Goal: Task Accomplishment & Management: Manage account settings

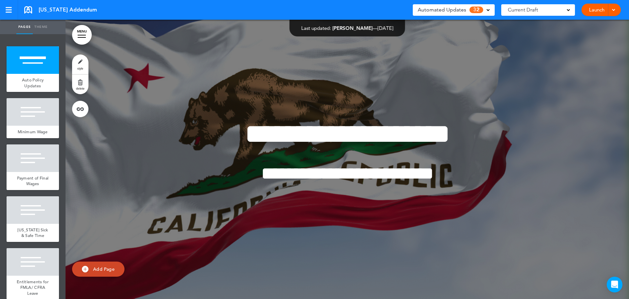
click at [454, 10] on span "Automated Updates" at bounding box center [442, 9] width 48 height 9
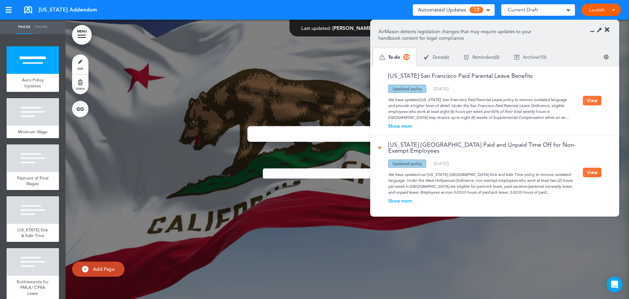
click at [596, 96] on button "View" at bounding box center [592, 101] width 19 height 10
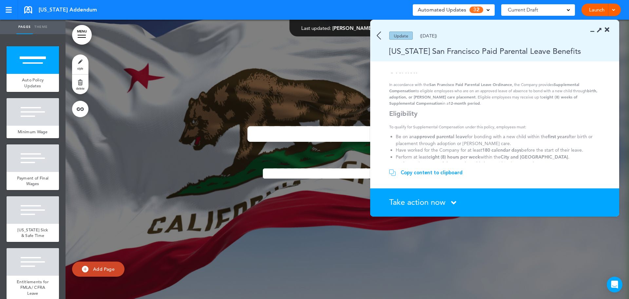
scroll to position [66, 0]
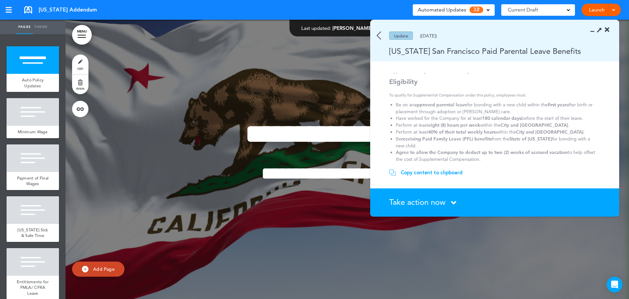
click at [376, 37] on div "Update (02/04/2025)" at bounding box center [485, 35] width 230 height 8
click at [379, 35] on img at bounding box center [379, 35] width 4 height 8
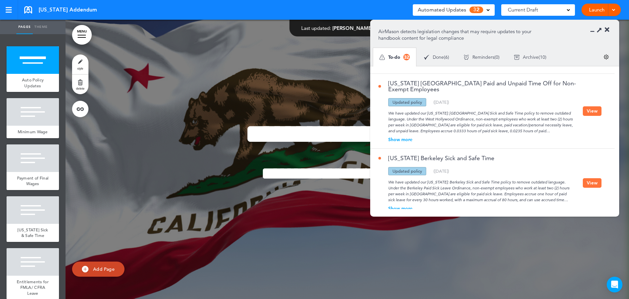
scroll to position [131, 0]
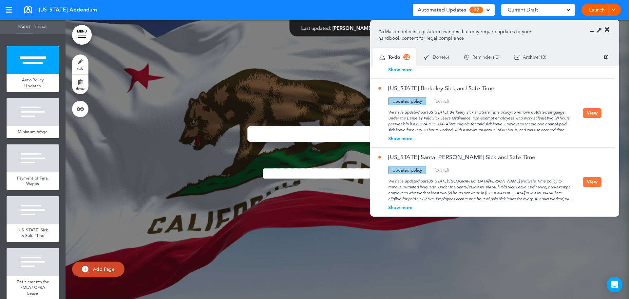
click at [595, 113] on button "View" at bounding box center [592, 113] width 19 height 10
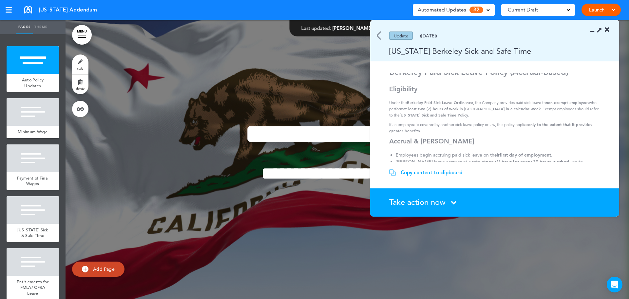
scroll to position [0, 0]
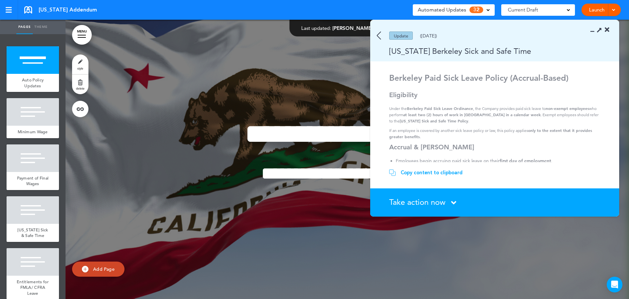
click at [417, 200] on span "Take action now" at bounding box center [417, 202] width 56 height 10
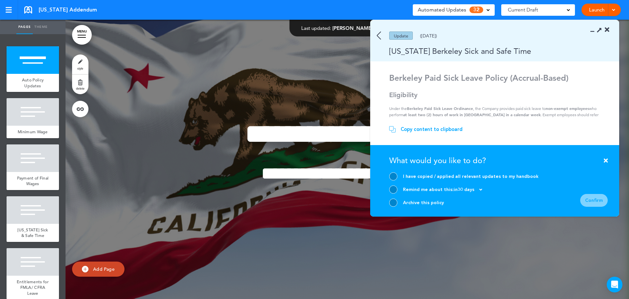
click at [394, 199] on div at bounding box center [393, 202] width 8 height 8
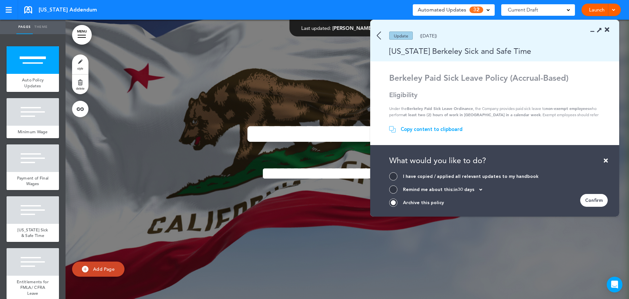
click at [608, 201] on section "Take action now Click here to change the status What would you like to do? I ha…" at bounding box center [494, 180] width 249 height 71
click at [594, 202] on div "Confirm" at bounding box center [594, 200] width 28 height 13
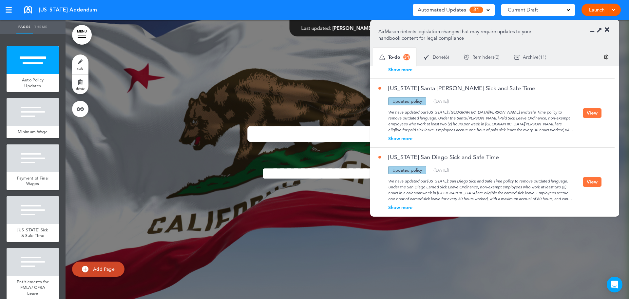
click at [592, 115] on button "View" at bounding box center [592, 113] width 19 height 10
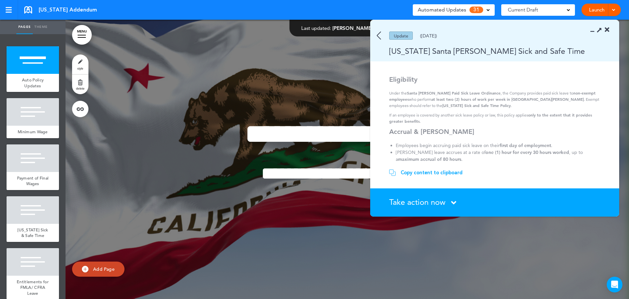
scroll to position [33, 0]
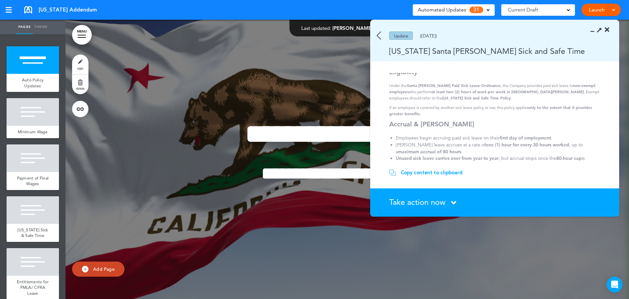
click at [407, 201] on span "Take action now" at bounding box center [417, 202] width 56 height 10
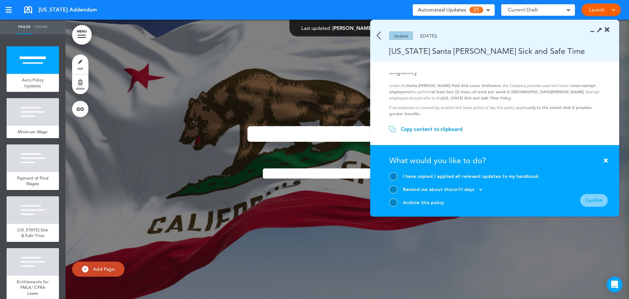
click at [391, 201] on div at bounding box center [393, 202] width 8 height 8
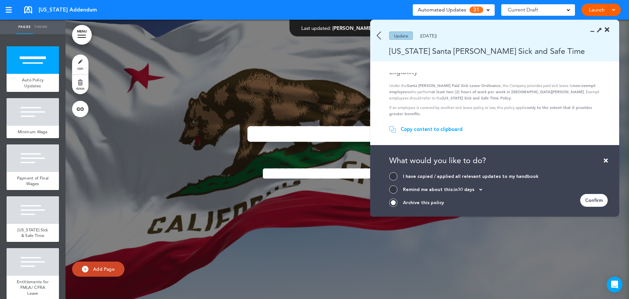
click at [591, 200] on div "Confirm" at bounding box center [594, 200] width 28 height 13
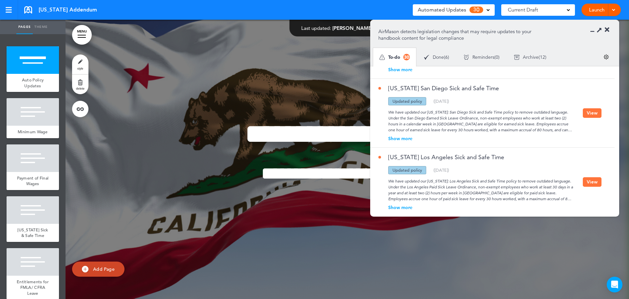
click at [592, 113] on button "View" at bounding box center [592, 113] width 19 height 10
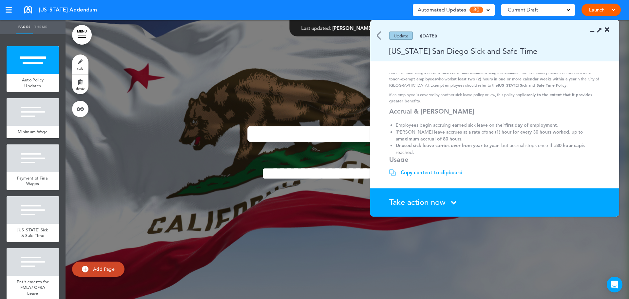
click at [452, 204] on icon at bounding box center [453, 202] width 5 height 8
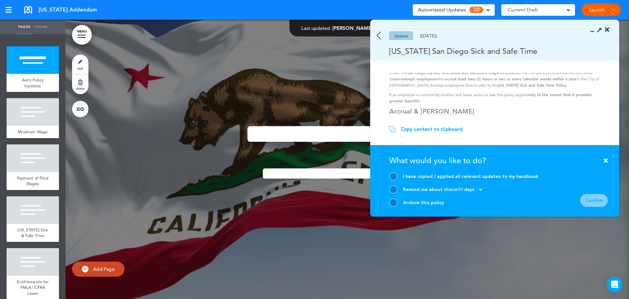
click at [402, 198] on div "Archive this policy" at bounding box center [463, 202] width 149 height 8
click at [396, 205] on div at bounding box center [393, 202] width 8 height 8
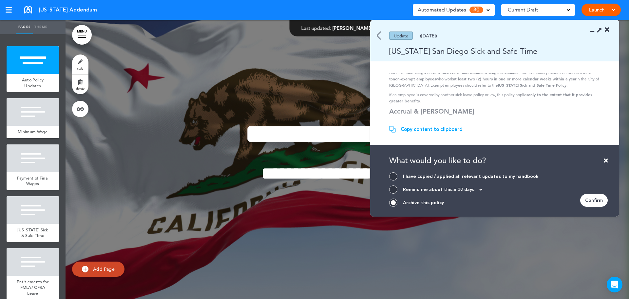
click at [600, 202] on div "Confirm" at bounding box center [594, 200] width 28 height 13
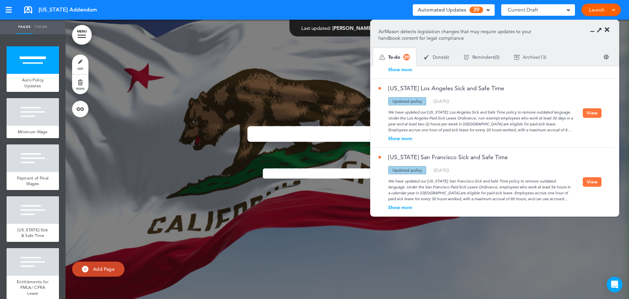
click at [594, 113] on button "View" at bounding box center [592, 113] width 19 height 10
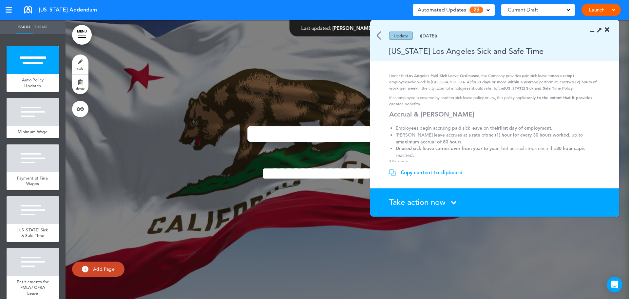
click at [425, 203] on span "Take action now" at bounding box center [417, 202] width 56 height 10
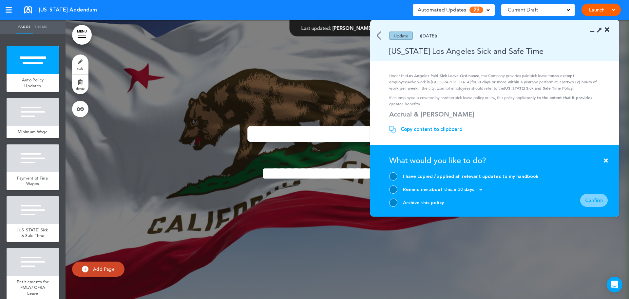
click at [393, 203] on div at bounding box center [393, 202] width 8 height 8
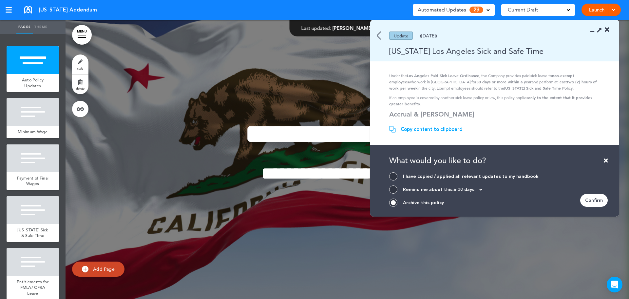
click at [580, 200] on form "I have copied / applied all relevant updates to my handbook Remind me about thi…" at bounding box center [498, 189] width 219 height 34
click at [587, 203] on div "Confirm" at bounding box center [594, 200] width 28 height 13
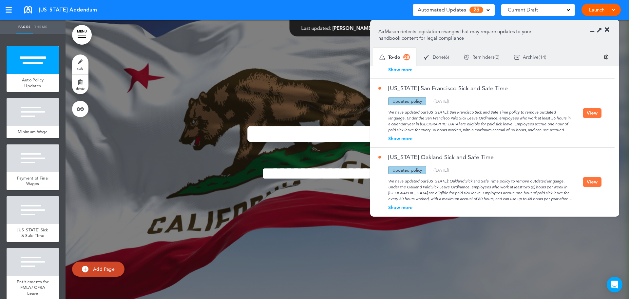
click at [590, 117] on button "View" at bounding box center [592, 113] width 19 height 10
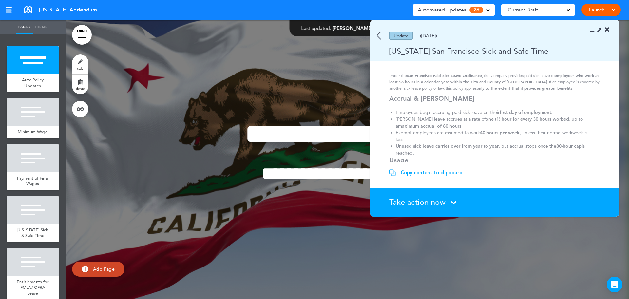
click at [410, 203] on span "Take action now" at bounding box center [417, 202] width 56 height 10
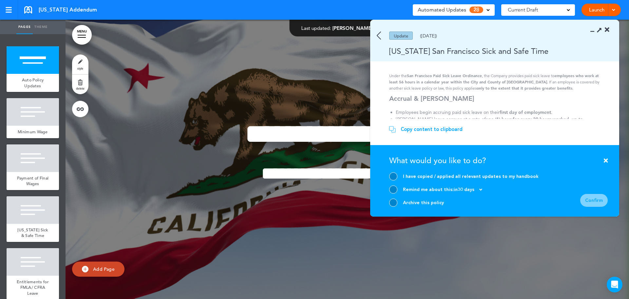
click at [395, 203] on div at bounding box center [393, 202] width 8 height 8
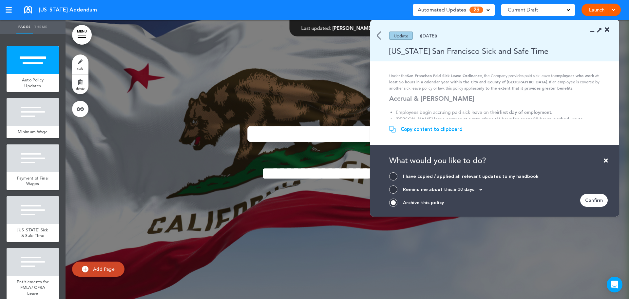
click at [600, 201] on div "Confirm" at bounding box center [594, 200] width 28 height 13
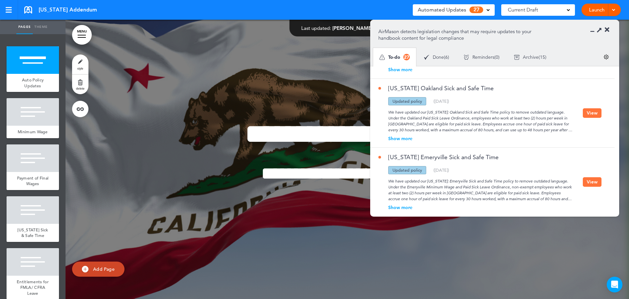
drag, startPoint x: 589, startPoint y: 112, endPoint x: 585, endPoint y: 115, distance: 4.7
click at [589, 112] on button "View" at bounding box center [592, 113] width 19 height 10
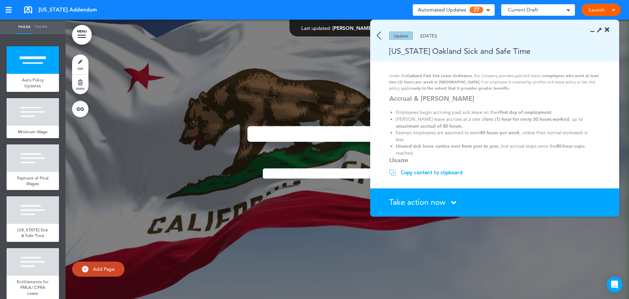
click at [450, 198] on div "Take action now Click here to change the status" at bounding box center [498, 202] width 219 height 9
click at [431, 206] on span "Take action now" at bounding box center [417, 202] width 56 height 10
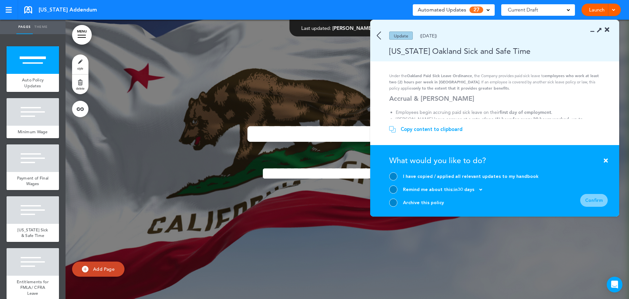
click at [396, 203] on div at bounding box center [393, 202] width 8 height 8
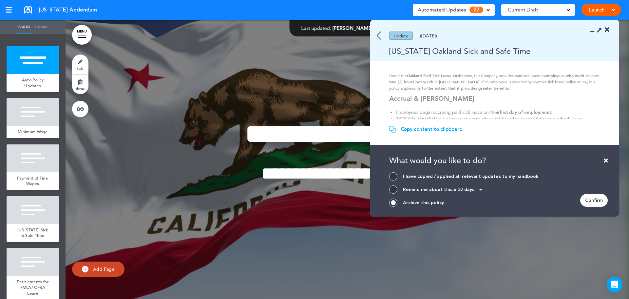
click at [597, 202] on div "Confirm" at bounding box center [594, 200] width 28 height 13
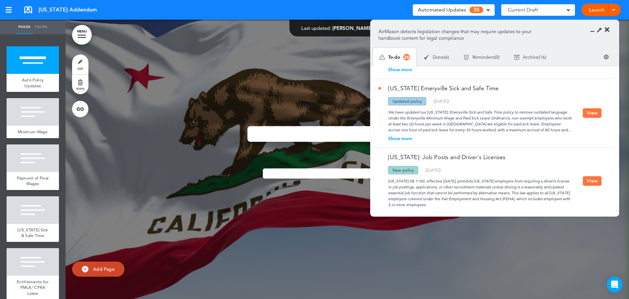
drag, startPoint x: 592, startPoint y: 117, endPoint x: 588, endPoint y: 117, distance: 4.0
click at [591, 117] on button "View" at bounding box center [592, 113] width 19 height 10
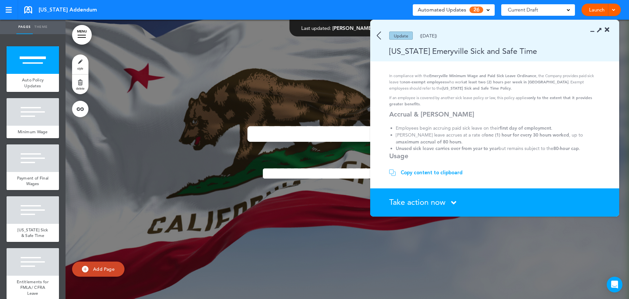
click at [436, 202] on span "Take action now" at bounding box center [417, 202] width 56 height 10
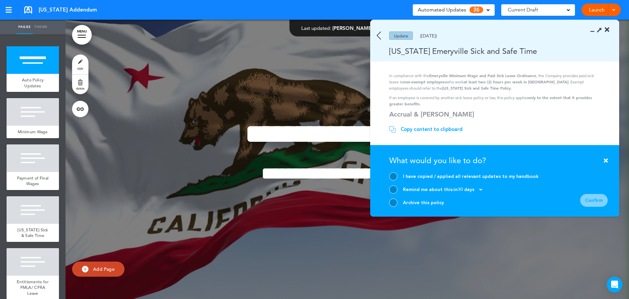
click at [395, 203] on div at bounding box center [393, 202] width 8 height 8
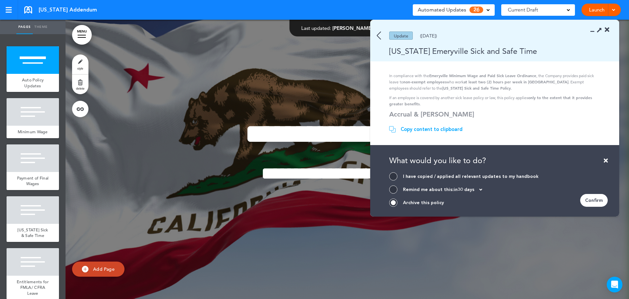
click at [592, 200] on div "Confirm" at bounding box center [594, 200] width 28 height 13
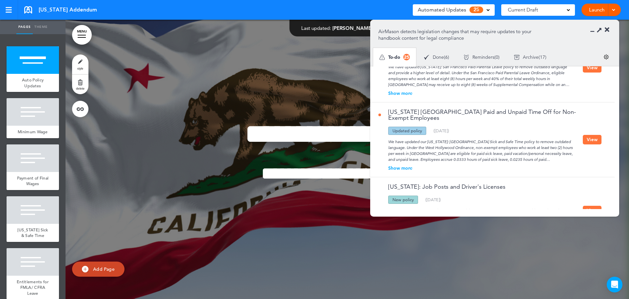
scroll to position [0, 0]
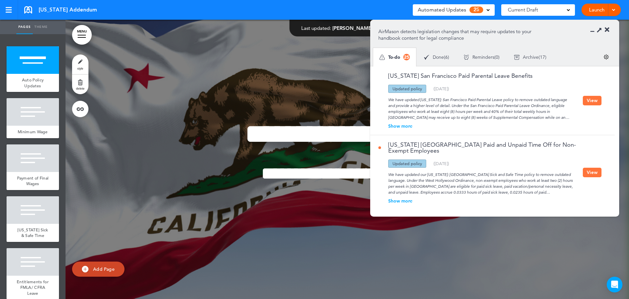
click at [592, 99] on button "View" at bounding box center [592, 101] width 19 height 10
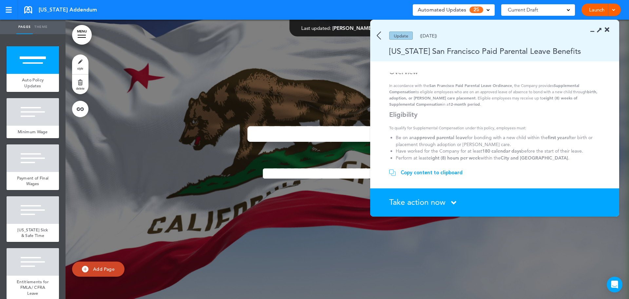
click at [381, 37] on img at bounding box center [379, 35] width 4 height 8
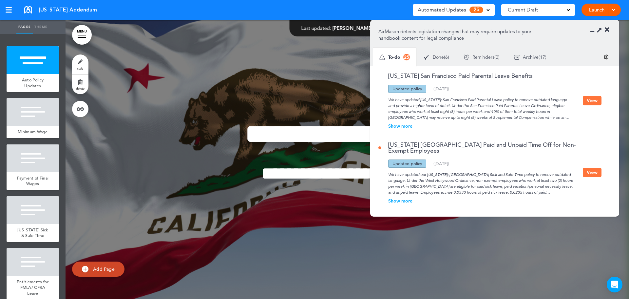
scroll to position [33, 0]
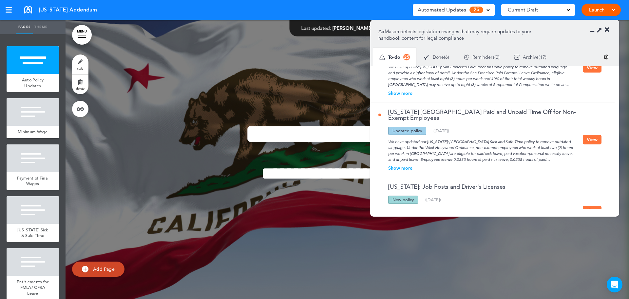
click at [591, 139] on button "View" at bounding box center [592, 140] width 19 height 10
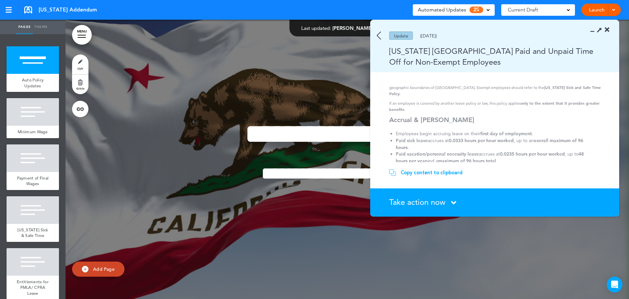
scroll to position [66, 0]
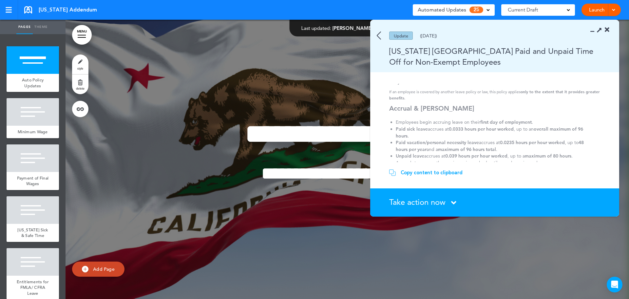
click at [425, 202] on span "Take action now" at bounding box center [417, 202] width 56 height 10
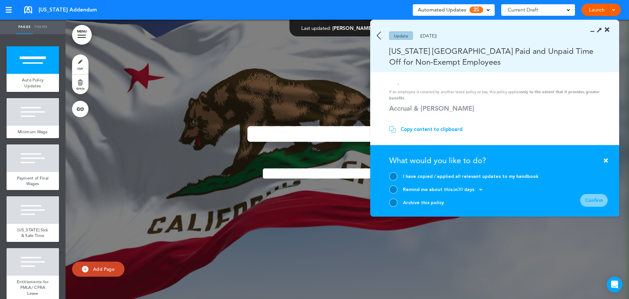
drag, startPoint x: 398, startPoint y: 208, endPoint x: 397, endPoint y: 203, distance: 5.1
click at [397, 206] on section "Take action now Click here to change the status What would you like to do? I ha…" at bounding box center [494, 180] width 249 height 71
click at [396, 203] on div at bounding box center [393, 202] width 8 height 8
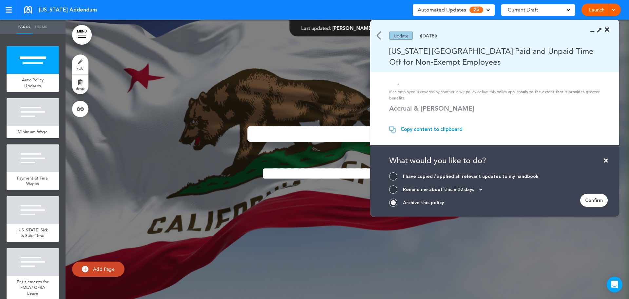
click at [593, 199] on div "Confirm" at bounding box center [594, 200] width 28 height 13
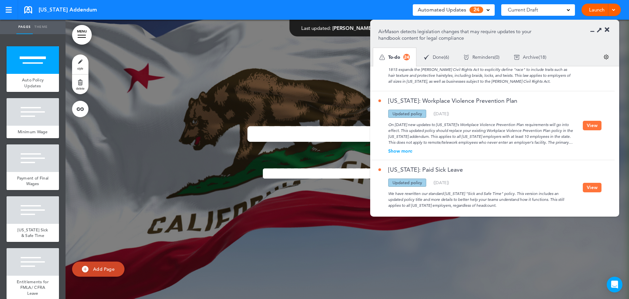
scroll to position [524, 0]
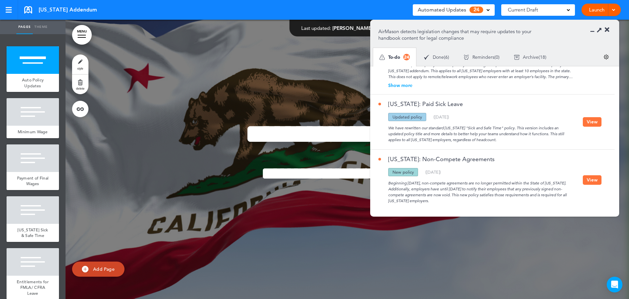
drag, startPoint x: 584, startPoint y: 119, endPoint x: 580, endPoint y: 122, distance: 5.8
click at [584, 119] on button "View" at bounding box center [592, 122] width 19 height 10
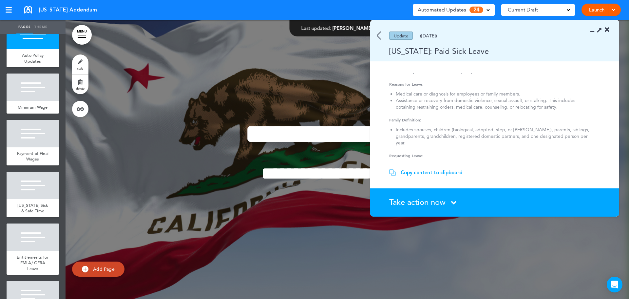
scroll to position [66, 0]
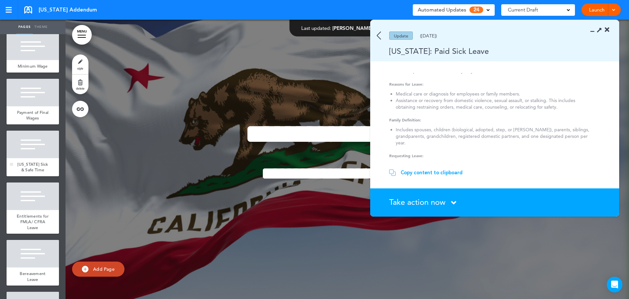
click at [41, 158] on div at bounding box center [33, 144] width 52 height 28
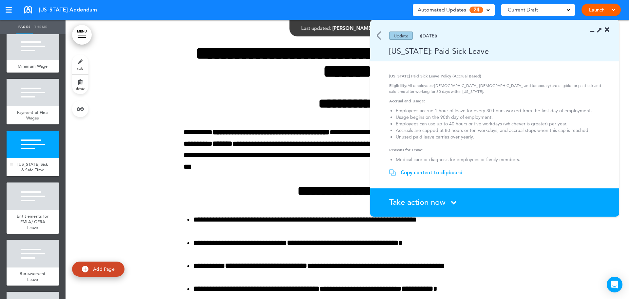
click at [37, 158] on div at bounding box center [33, 144] width 52 height 28
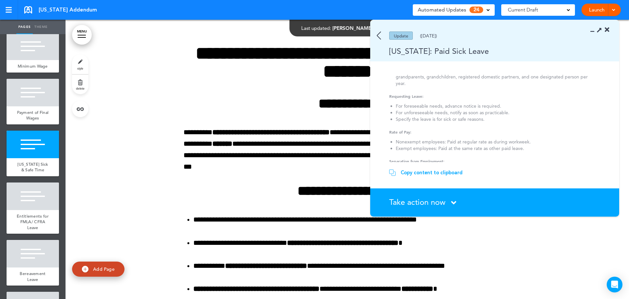
scroll to position [6, 0]
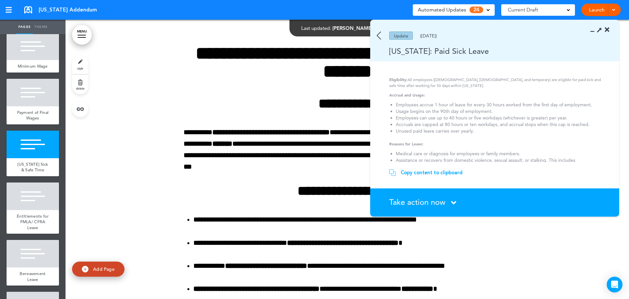
click at [380, 38] on img at bounding box center [379, 35] width 4 height 8
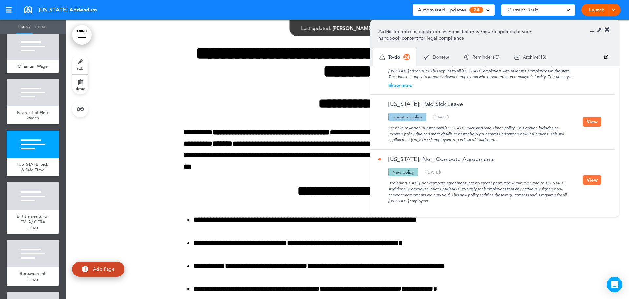
drag, startPoint x: 587, startPoint y: 121, endPoint x: 548, endPoint y: 122, distance: 38.4
click at [587, 121] on button "View" at bounding box center [592, 122] width 19 height 10
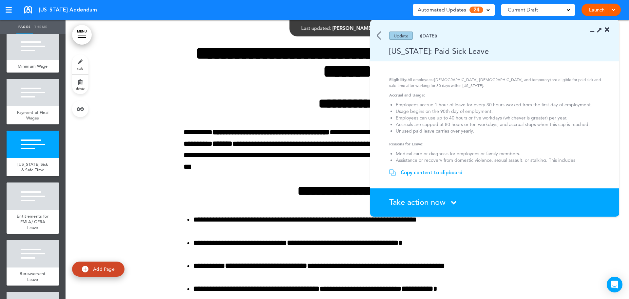
click at [429, 172] on div "Copy content to clipboard" at bounding box center [432, 172] width 62 height 7
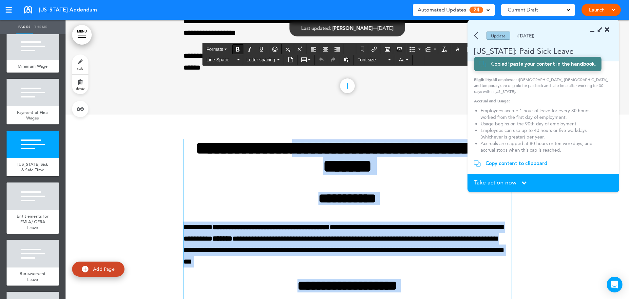
scroll to position [1572, 0]
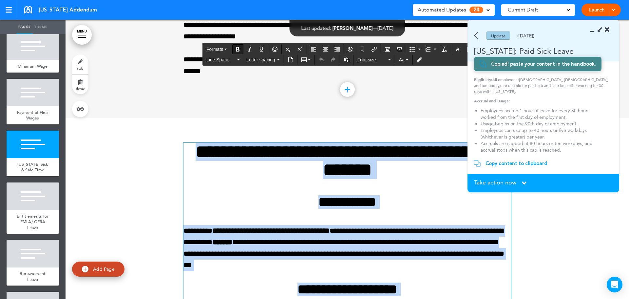
drag, startPoint x: 440, startPoint y: 197, endPoint x: 198, endPoint y: 152, distance: 246.3
paste div
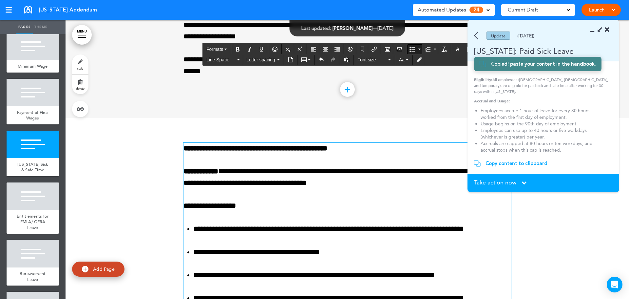
click at [268, 145] on strong "**********" at bounding box center [256, 148] width 144 height 7
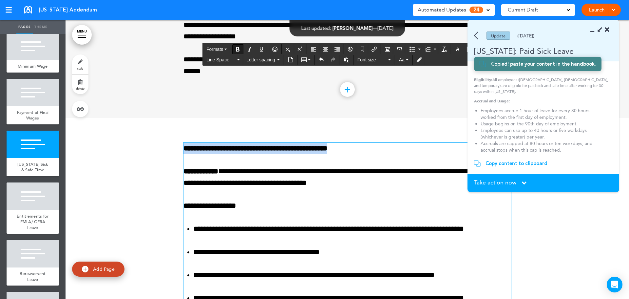
click at [268, 145] on strong "**********" at bounding box center [256, 148] width 144 height 7
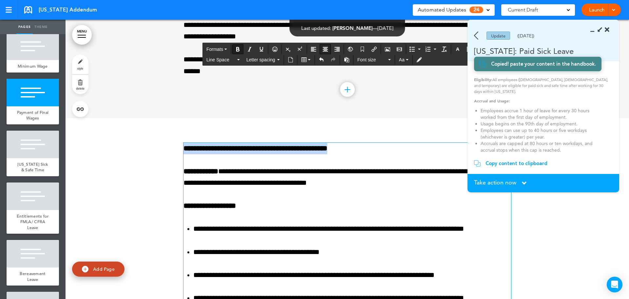
click at [329, 50] on button "Align center" at bounding box center [325, 49] width 10 height 9
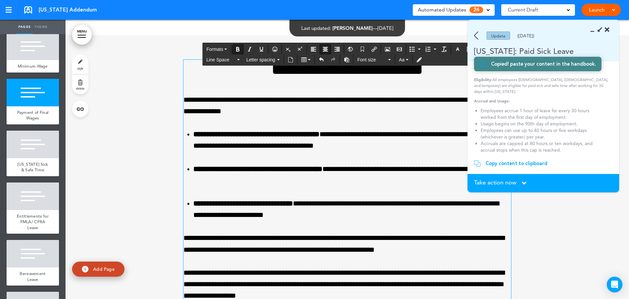
scroll to position [1277, 0]
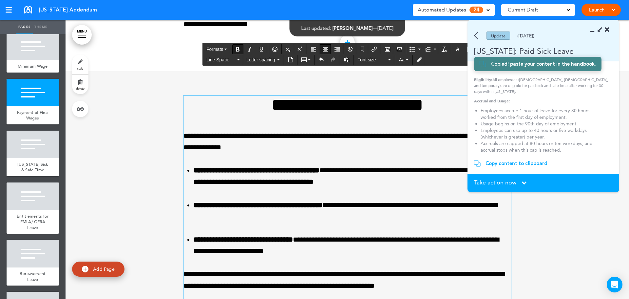
click at [329, 115] on div "**********" at bounding box center [348, 234] width 328 height 276
click at [327, 106] on h1 "**********" at bounding box center [348, 105] width 328 height 18
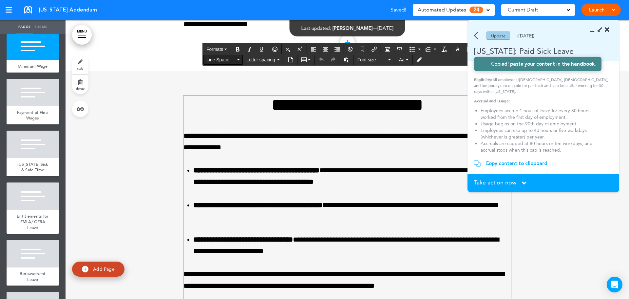
click at [230, 56] on button "Line Space" at bounding box center [223, 59] width 39 height 9
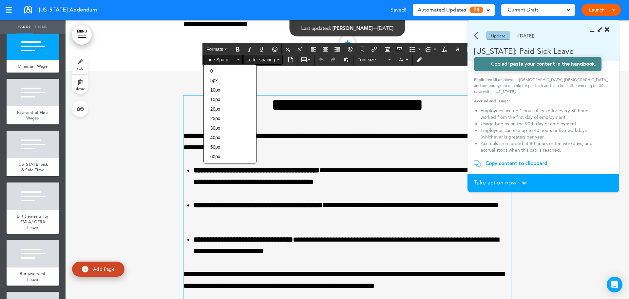
click at [277, 55] on button "Letter spacing" at bounding box center [263, 59] width 39 height 9
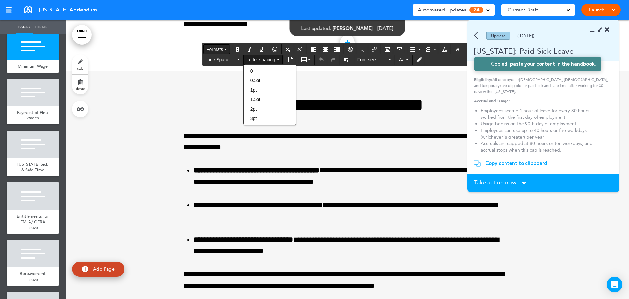
click at [229, 49] on button "Formats" at bounding box center [217, 49] width 26 height 9
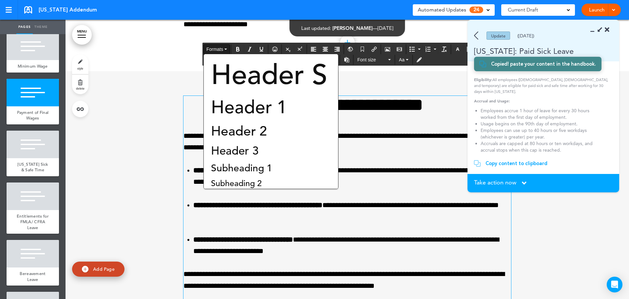
click at [413, 126] on div "**********" at bounding box center [348, 234] width 328 height 276
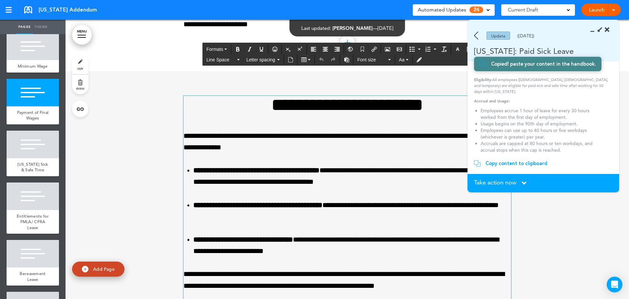
click at [327, 106] on h1 "**********" at bounding box center [348, 105] width 328 height 18
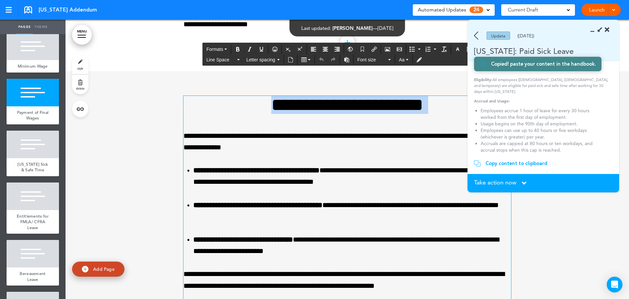
click at [327, 106] on h1 "**********" at bounding box center [348, 105] width 328 height 18
copy h1 "**********"
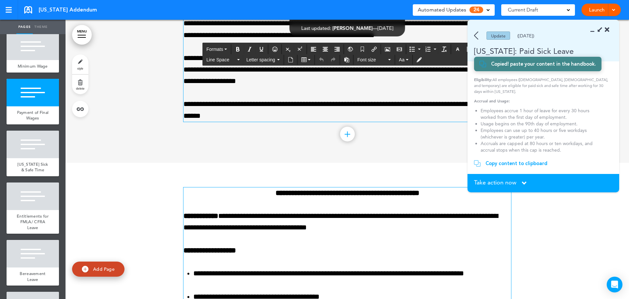
scroll to position [1539, 0]
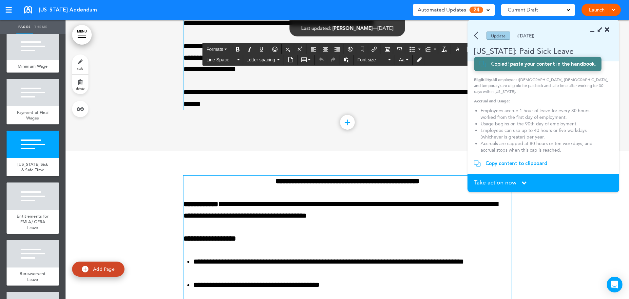
click at [428, 183] on p "**********" at bounding box center [348, 180] width 328 height 11
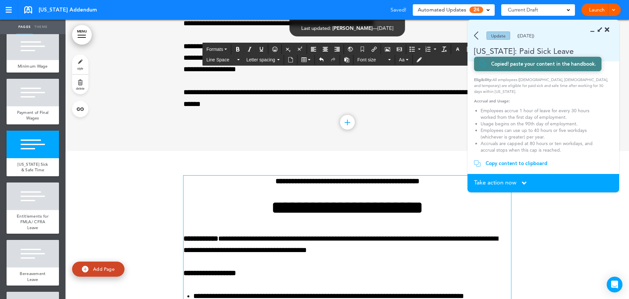
click at [350, 206] on h1 "**********" at bounding box center [348, 207] width 328 height 18
click at [350, 205] on h1 "**********" at bounding box center [348, 207] width 328 height 18
click at [349, 205] on h1 "**********" at bounding box center [348, 207] width 328 height 18
click at [347, 205] on h1 "**********" at bounding box center [348, 207] width 328 height 18
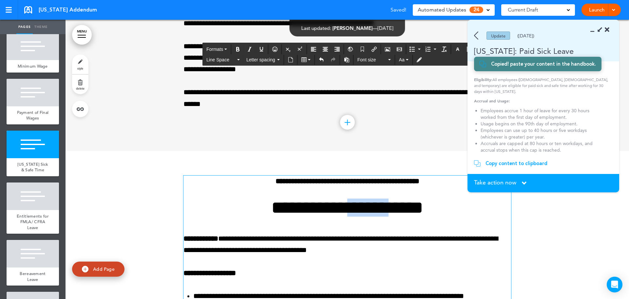
click at [347, 205] on h1 "**********" at bounding box center [348, 207] width 328 height 18
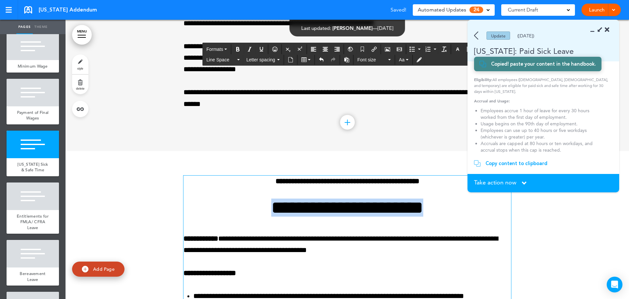
click at [347, 205] on h1 "**********" at bounding box center [348, 207] width 328 height 18
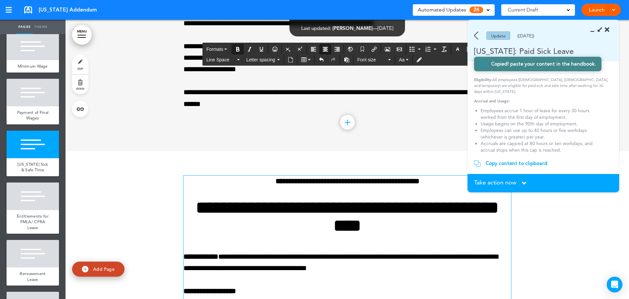
click at [388, 183] on strong "**********" at bounding box center [348, 180] width 144 height 7
click at [217, 206] on h1 "**********" at bounding box center [348, 216] width 328 height 36
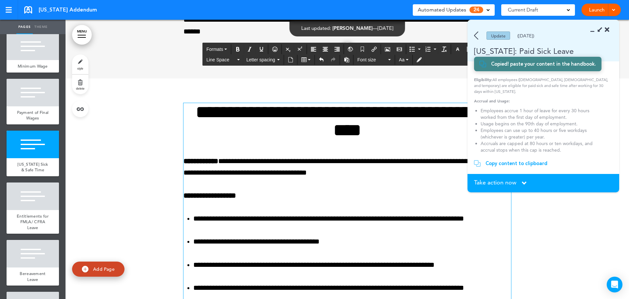
scroll to position [1615, 0]
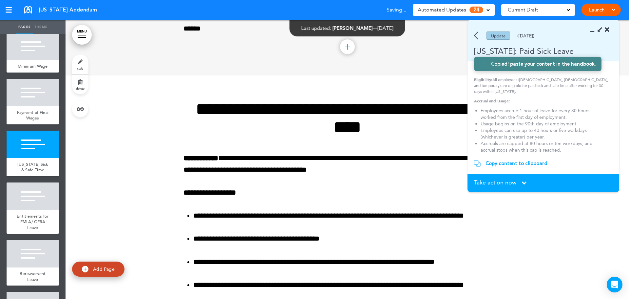
click at [513, 180] on span "Take action now" at bounding box center [495, 182] width 42 height 6
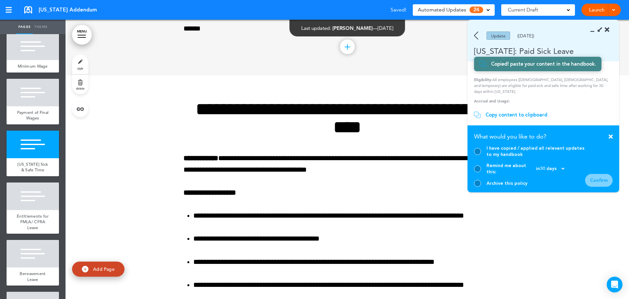
click at [484, 156] on div "I have copied / applied all relevant updates to my handbook" at bounding box center [529, 151] width 111 height 12
click at [475, 155] on div at bounding box center [477, 151] width 7 height 7
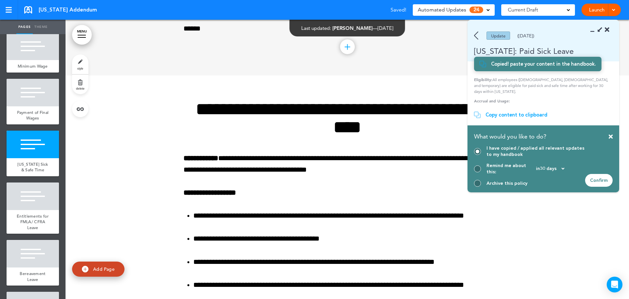
click at [601, 177] on div "Confirm" at bounding box center [599, 180] width 28 height 13
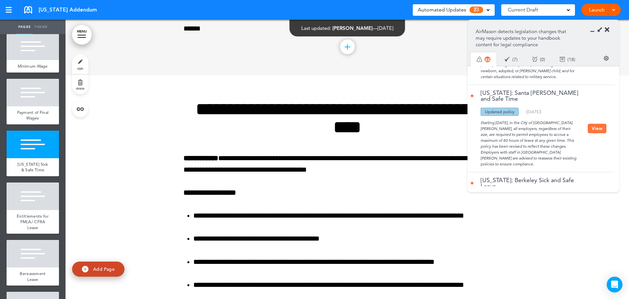
scroll to position [1027, 0]
drag, startPoint x: 589, startPoint y: 119, endPoint x: 571, endPoint y: 128, distance: 19.9
click at [589, 123] on button "View" at bounding box center [597, 128] width 19 height 10
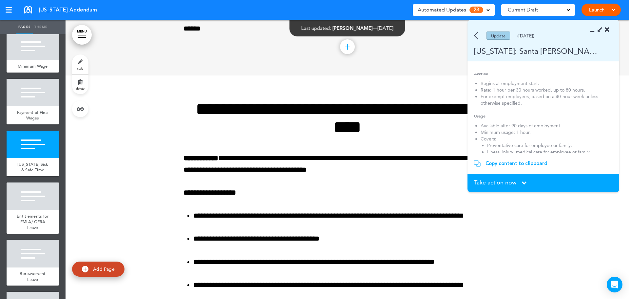
scroll to position [33, 0]
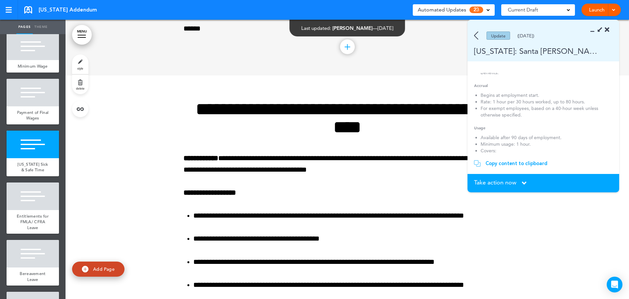
click at [516, 182] on span "Take action now" at bounding box center [495, 182] width 42 height 6
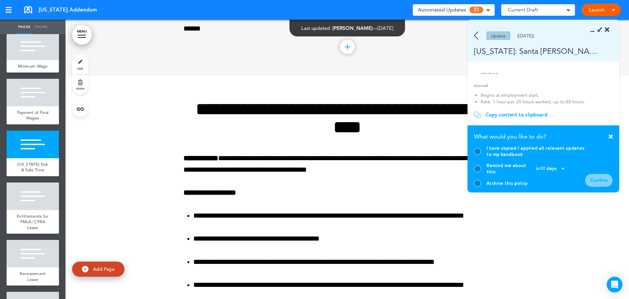
click at [482, 178] on div "I have copied / applied all relevant updates to my handbook Remind me about thi…" at bounding box center [529, 166] width 111 height 42
click at [479, 182] on div at bounding box center [477, 183] width 7 height 7
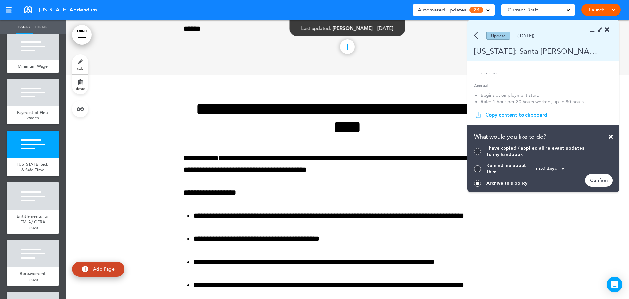
click at [605, 177] on div "Confirm" at bounding box center [599, 180] width 28 height 13
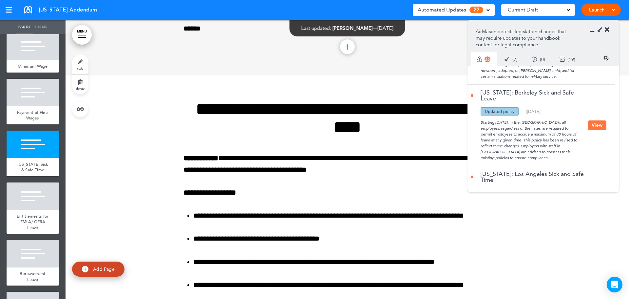
click at [594, 120] on button "View" at bounding box center [597, 125] width 19 height 10
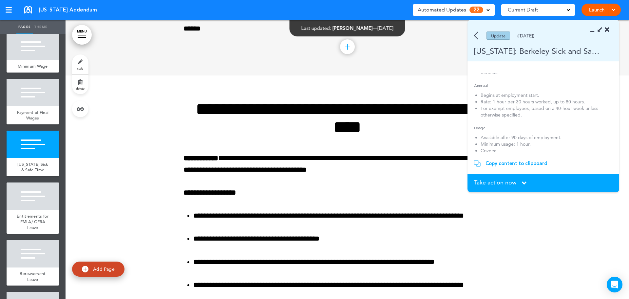
click at [516, 178] on section "Take action now Click here to change the status What would you like to do? I ha…" at bounding box center [544, 183] width 152 height 18
click at [515, 179] on span "Take action now" at bounding box center [495, 182] width 42 height 6
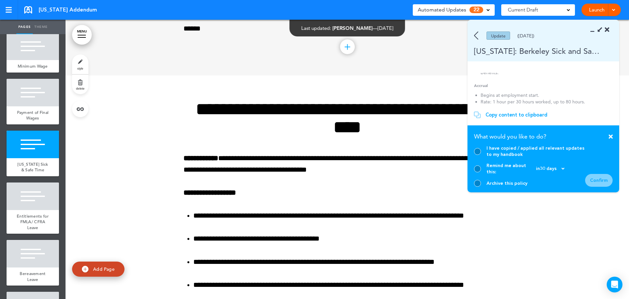
click at [477, 180] on div at bounding box center [477, 183] width 7 height 7
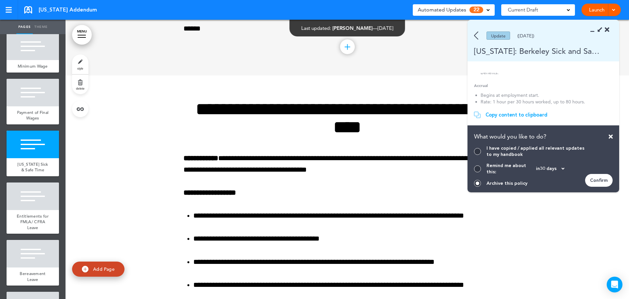
drag, startPoint x: 609, startPoint y: 176, endPoint x: 596, endPoint y: 175, distance: 12.8
click at [606, 175] on div "Confirm" at bounding box center [599, 180] width 28 height 13
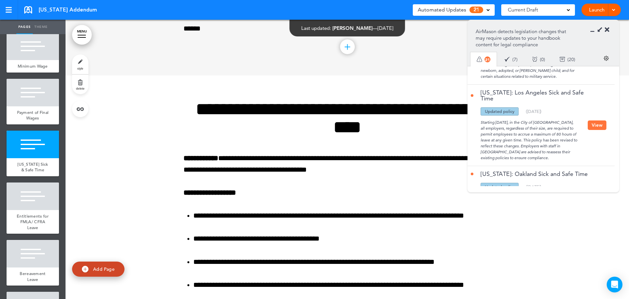
click at [596, 122] on button "View" at bounding box center [597, 125] width 19 height 10
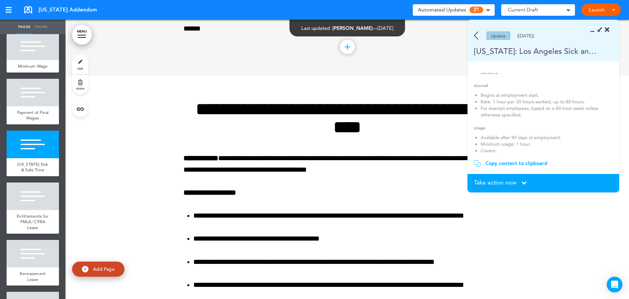
click at [503, 180] on span "Take action now" at bounding box center [495, 182] width 42 height 6
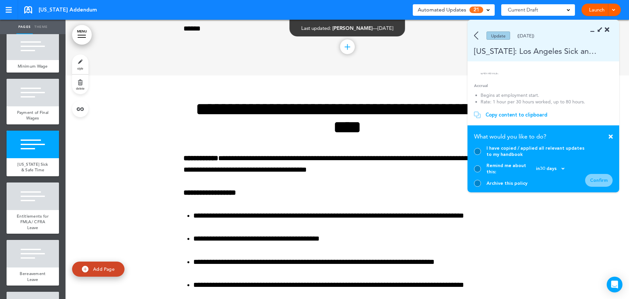
click at [478, 182] on div at bounding box center [477, 183] width 7 height 7
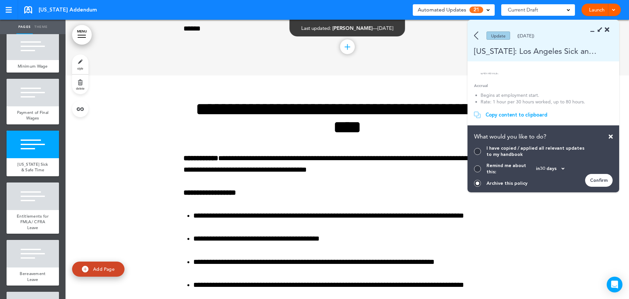
click at [599, 179] on div "Confirm" at bounding box center [599, 180] width 28 height 13
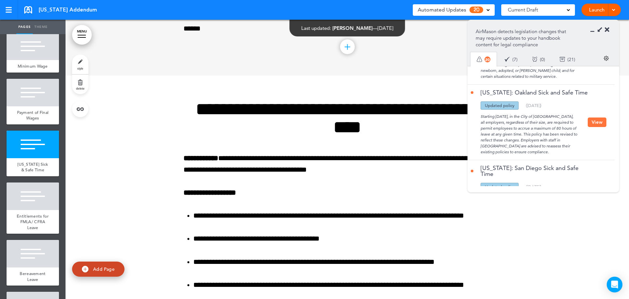
click at [590, 117] on button "View" at bounding box center [597, 122] width 19 height 10
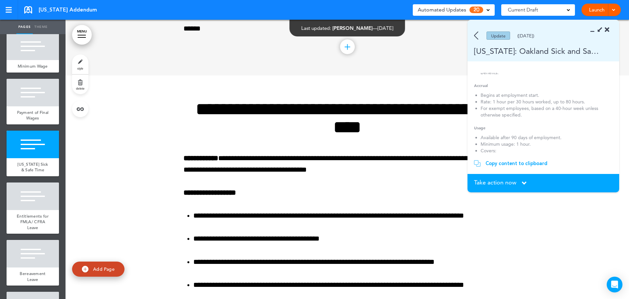
click at [501, 184] on span "Take action now" at bounding box center [495, 182] width 42 height 6
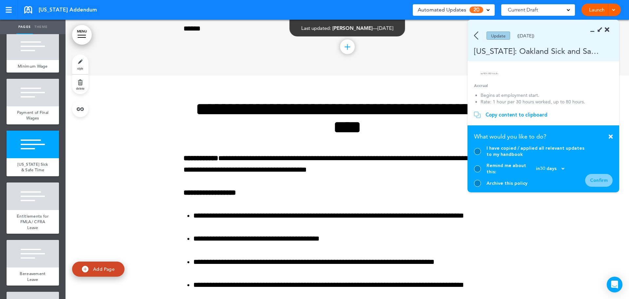
drag, startPoint x: 478, startPoint y: 184, endPoint x: 526, endPoint y: 184, distance: 48.5
click at [478, 184] on div at bounding box center [477, 183] width 7 height 7
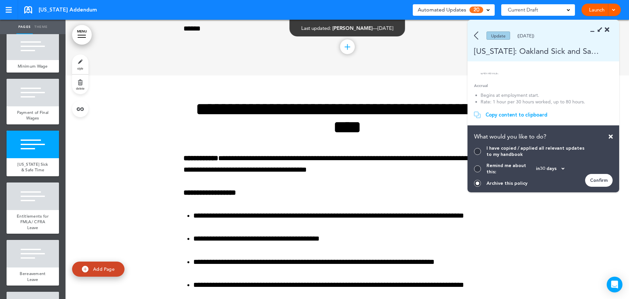
click at [610, 175] on div "Confirm" at bounding box center [599, 180] width 28 height 13
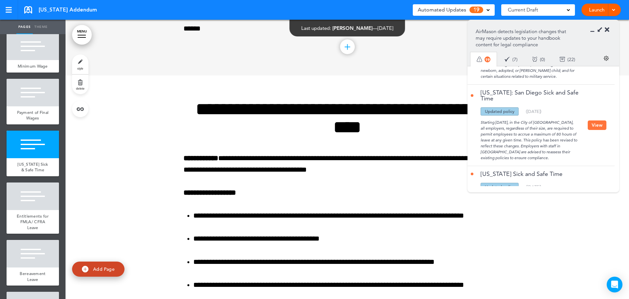
drag, startPoint x: 598, startPoint y: 119, endPoint x: 507, endPoint y: 143, distance: 94.7
click at [598, 120] on button "View" at bounding box center [597, 125] width 19 height 10
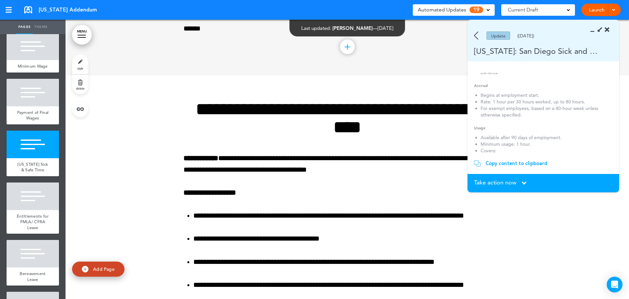
scroll to position [131, 0]
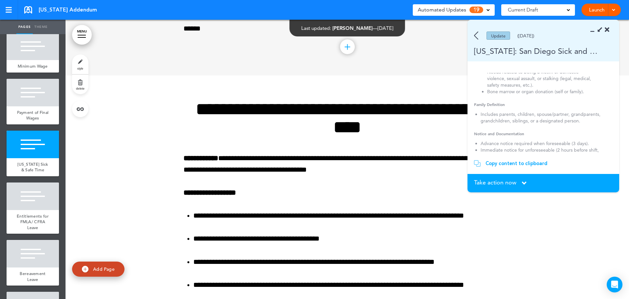
click at [498, 181] on span "Take action now" at bounding box center [495, 182] width 42 height 6
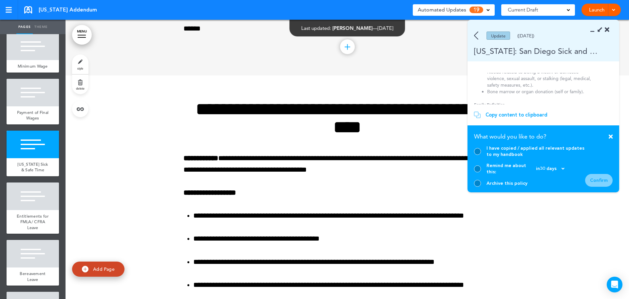
click at [478, 181] on div at bounding box center [477, 183] width 7 height 7
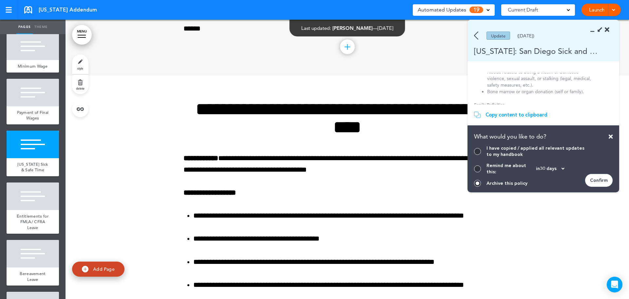
click at [604, 184] on div "Confirm" at bounding box center [599, 180] width 28 height 13
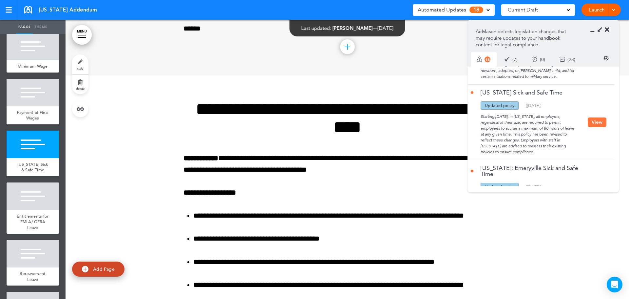
click at [599, 120] on button "View" at bounding box center [597, 122] width 19 height 10
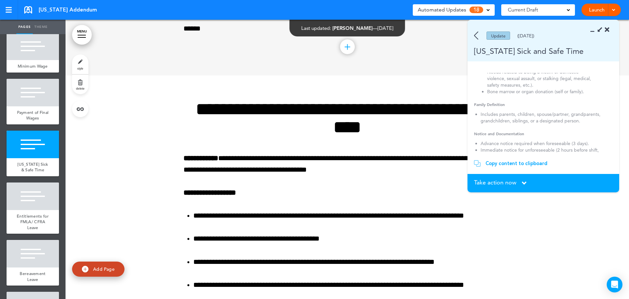
scroll to position [0, 0]
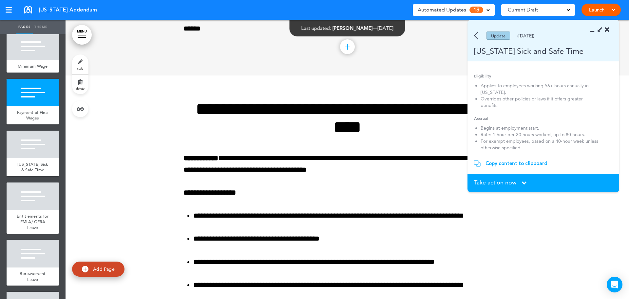
click at [476, 36] on img at bounding box center [476, 35] width 4 height 8
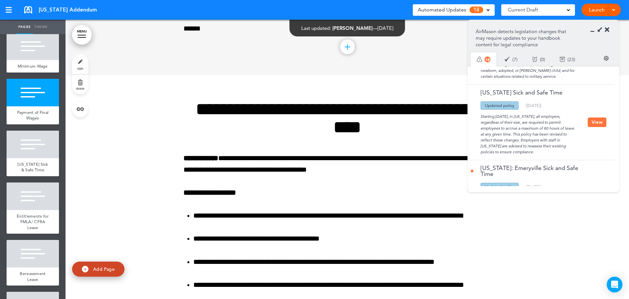
scroll to position [994, 0]
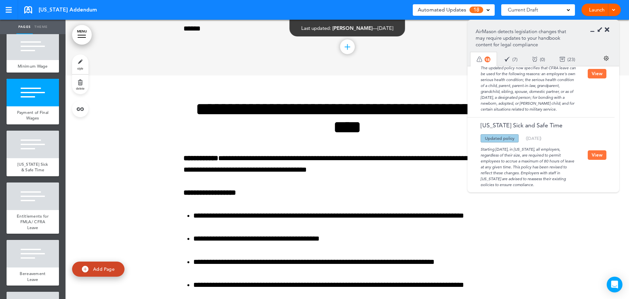
drag, startPoint x: 596, startPoint y: 149, endPoint x: 592, endPoint y: 151, distance: 4.5
click at [595, 150] on button "View" at bounding box center [597, 155] width 19 height 10
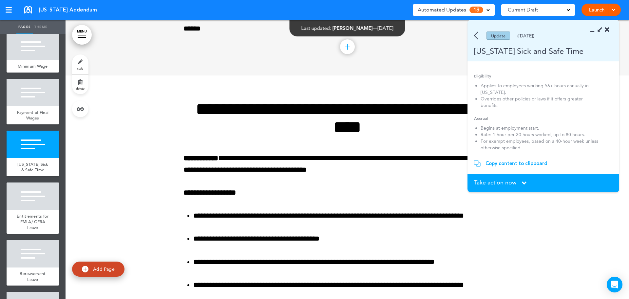
click at [496, 178] on section "Take action now Click here to change the status What would you like to do? I ha…" at bounding box center [544, 183] width 152 height 18
click at [492, 184] on span "Take action now" at bounding box center [495, 182] width 42 height 6
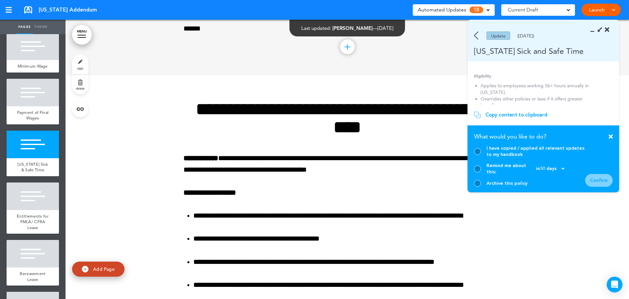
drag, startPoint x: 476, startPoint y: 183, endPoint x: 512, endPoint y: 187, distance: 36.3
click at [478, 183] on div at bounding box center [477, 183] width 7 height 7
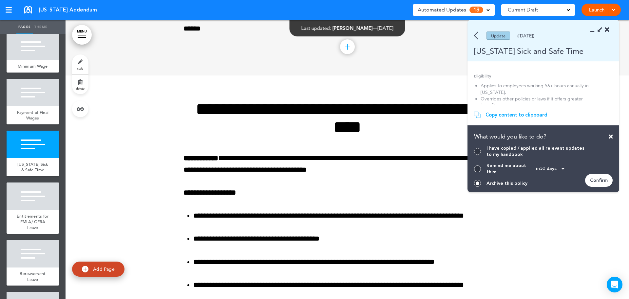
click at [605, 179] on div "Confirm" at bounding box center [599, 180] width 28 height 13
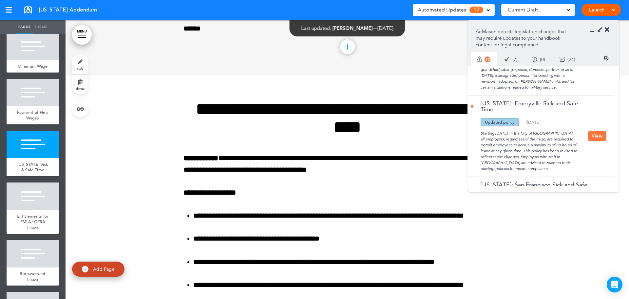
scroll to position [1027, 0]
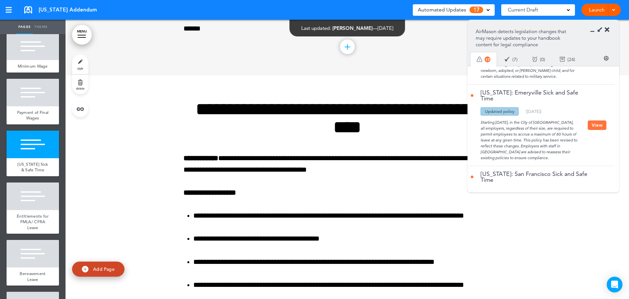
click at [599, 123] on button "View" at bounding box center [597, 125] width 19 height 10
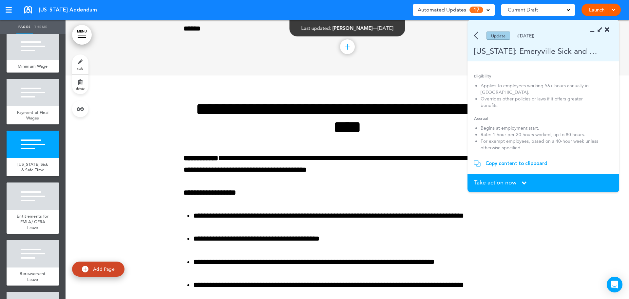
click at [496, 182] on span "Take action now" at bounding box center [495, 182] width 42 height 6
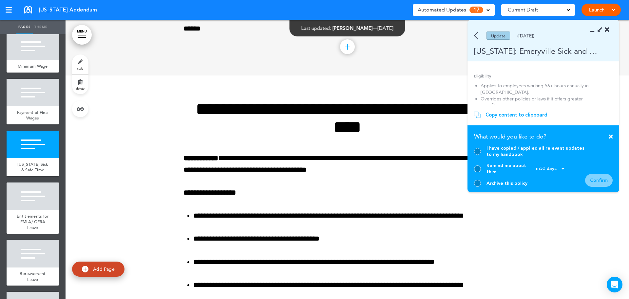
drag, startPoint x: 480, startPoint y: 183, endPoint x: 592, endPoint y: 183, distance: 111.4
click at [481, 183] on div at bounding box center [477, 183] width 7 height 7
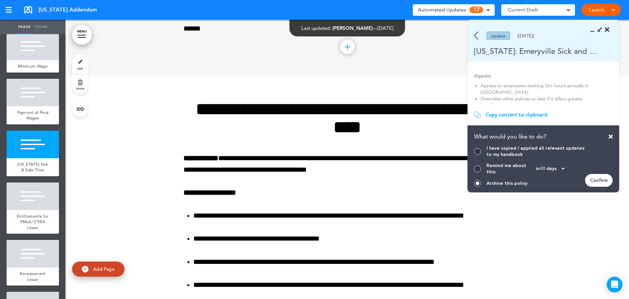
click at [603, 179] on div "Confirm" at bounding box center [599, 180] width 28 height 13
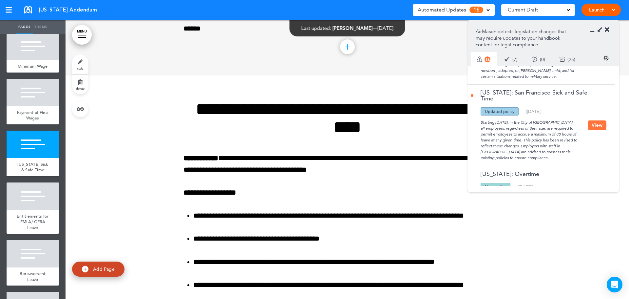
click at [594, 125] on div "California: San Francisco Sick and Safe Time Updated policy New policy Deleted …" at bounding box center [540, 125] width 144 height 81
click at [594, 120] on button "View" at bounding box center [597, 125] width 19 height 10
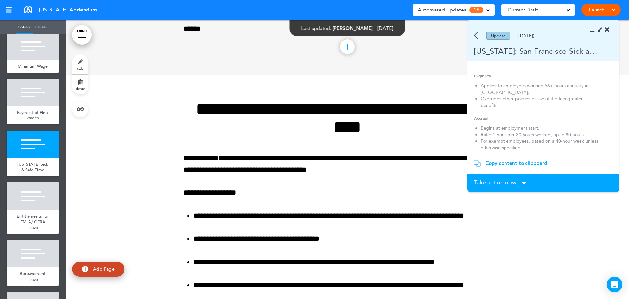
click at [502, 180] on span "Take action now" at bounding box center [495, 182] width 42 height 6
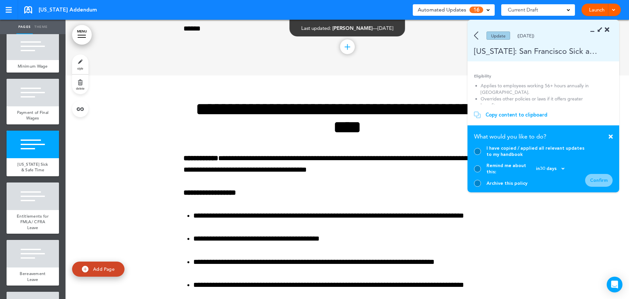
click at [480, 180] on div "Archive this policy" at bounding box center [529, 183] width 111 height 7
drag, startPoint x: 477, startPoint y: 184, endPoint x: 549, endPoint y: 184, distance: 71.4
click at [478, 183] on div at bounding box center [477, 183] width 7 height 7
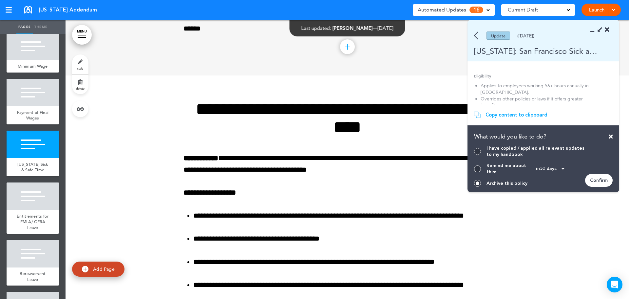
drag, startPoint x: 594, startPoint y: 179, endPoint x: 600, endPoint y: 182, distance: 6.3
click at [594, 178] on div "Confirm" at bounding box center [599, 180] width 28 height 13
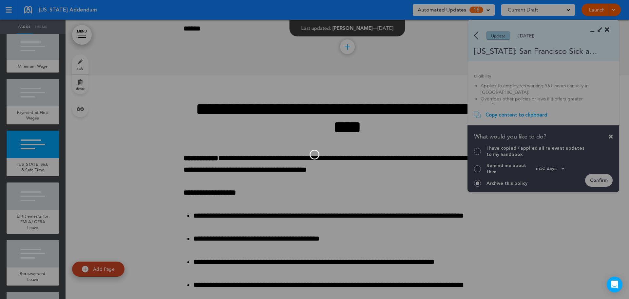
scroll to position [981, 0]
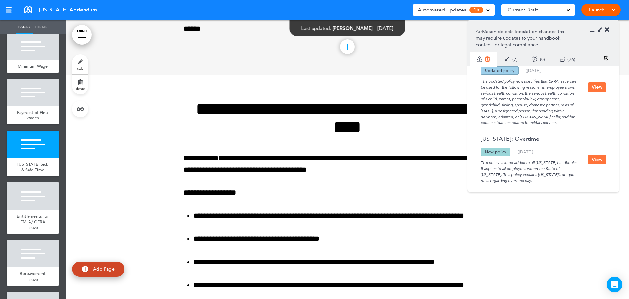
click at [592, 155] on button "View" at bounding box center [597, 160] width 19 height 10
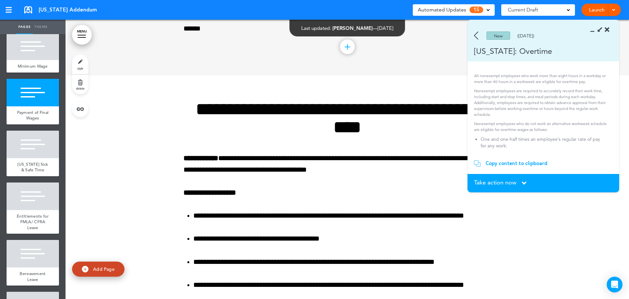
drag, startPoint x: 481, startPoint y: 38, endPoint x: 476, endPoint y: 35, distance: 6.0
click at [481, 38] on div "New (08/29/2023)" at bounding box center [534, 35] width 133 height 8
drag, startPoint x: 475, startPoint y: 35, endPoint x: 475, endPoint y: 41, distance: 5.6
click at [475, 36] on img at bounding box center [476, 35] width 4 height 8
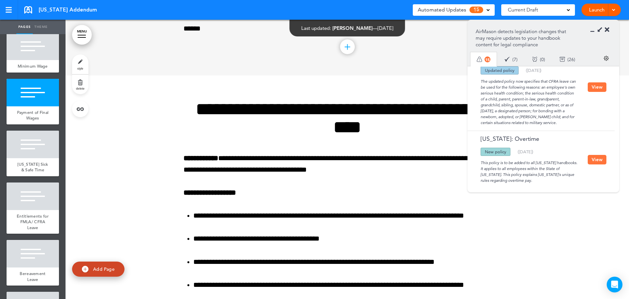
click at [596, 155] on button "View" at bounding box center [597, 160] width 19 height 10
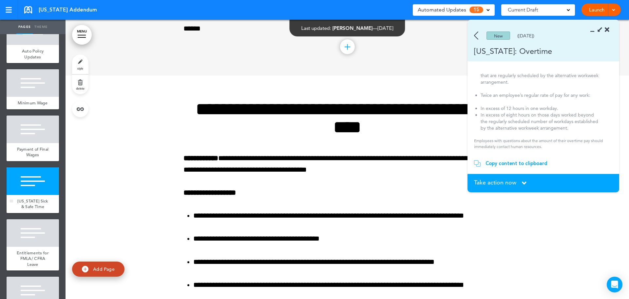
scroll to position [0, 0]
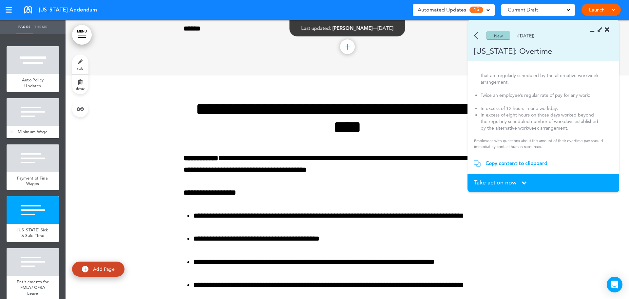
click at [25, 117] on div at bounding box center [33, 112] width 52 height 28
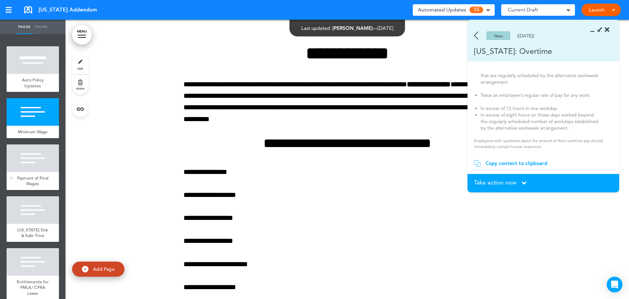
click at [44, 190] on div "Payment of Final Wages" at bounding box center [33, 181] width 52 height 18
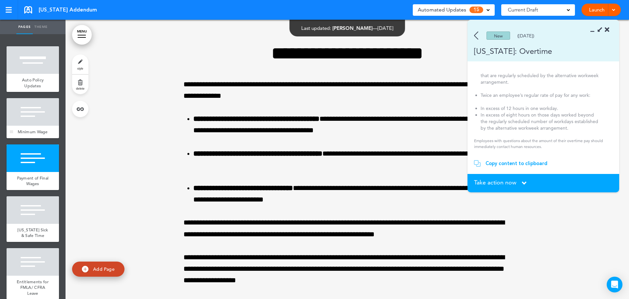
click at [25, 130] on span "Minimum Wage" at bounding box center [33, 132] width 30 height 6
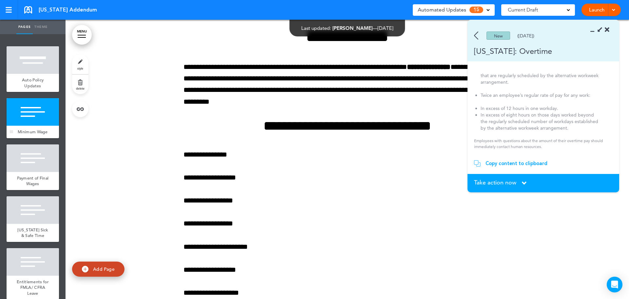
scroll to position [279, 0]
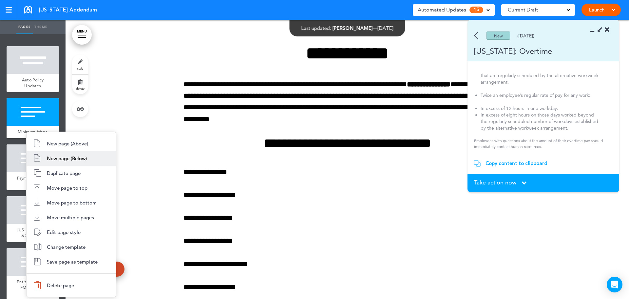
click at [61, 155] on span "New page (Below)" at bounding box center [67, 158] width 40 height 6
type input "********"
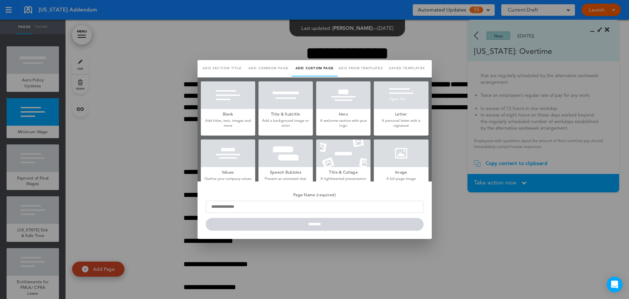
scroll to position [0, 0]
click at [402, 65] on link "Saved templates" at bounding box center [407, 68] width 46 height 16
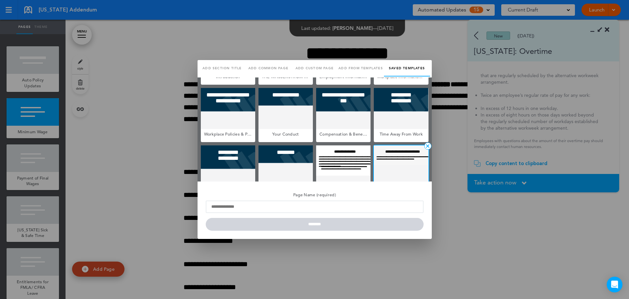
scroll to position [73, 0]
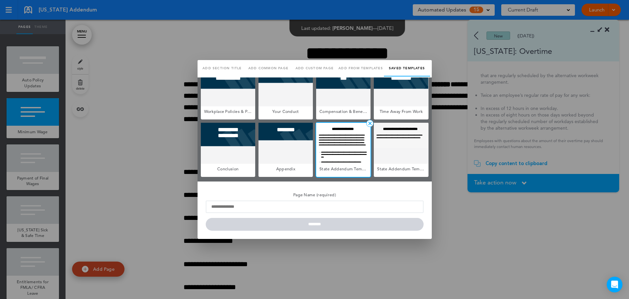
click at [340, 144] on div at bounding box center [343, 143] width 54 height 41
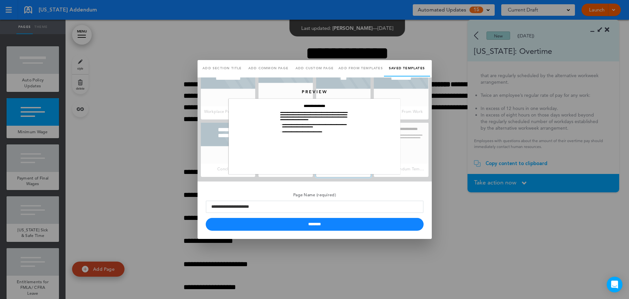
scroll to position [0, 0]
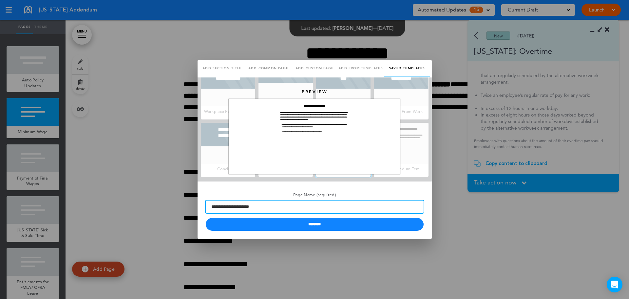
click at [274, 208] on input "**********" at bounding box center [315, 206] width 218 height 12
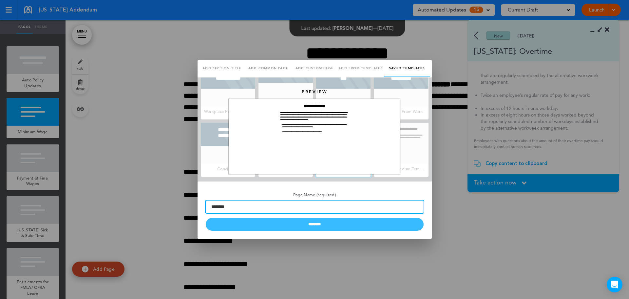
type input "********"
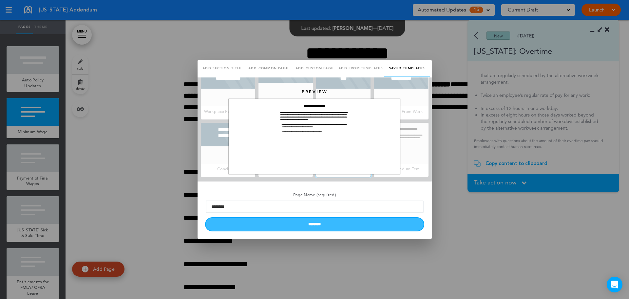
click at [318, 228] on input "********" at bounding box center [315, 224] width 218 height 13
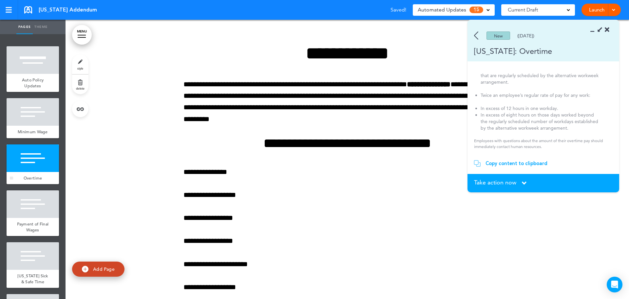
click at [40, 172] on div at bounding box center [33, 158] width 52 height 28
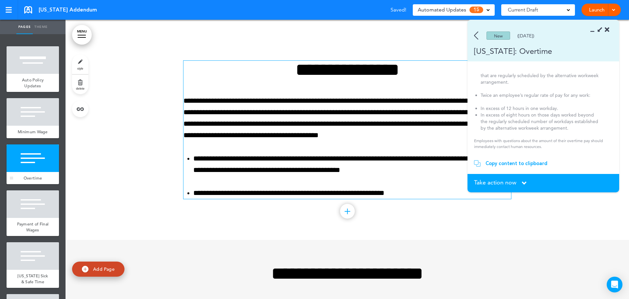
scroll to position [1329, 0]
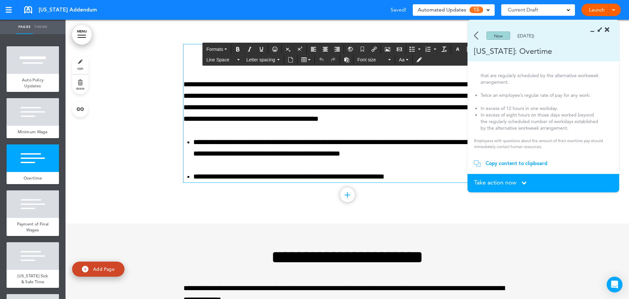
click at [356, 60] on button "Font size" at bounding box center [374, 59] width 39 height 9
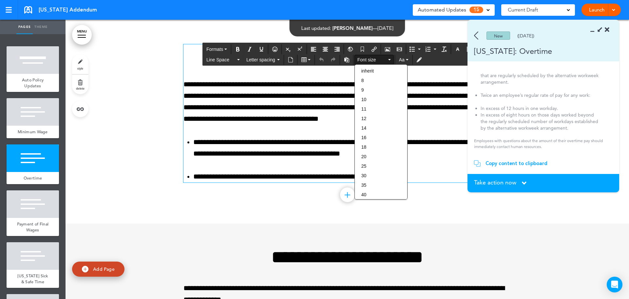
click at [503, 161] on div "Copy content to clipboard" at bounding box center [517, 163] width 62 height 7
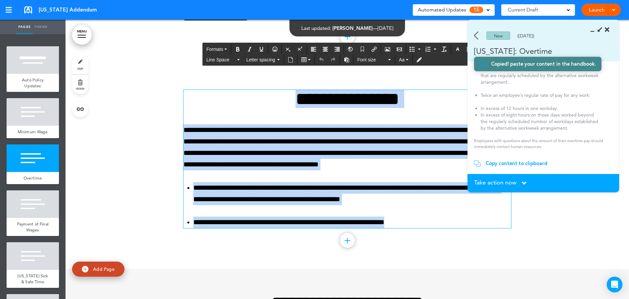
scroll to position [1230, 0]
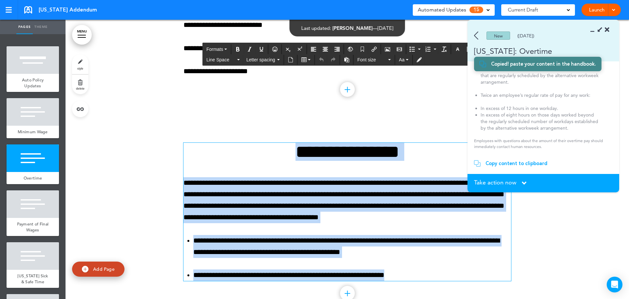
drag, startPoint x: 391, startPoint y: 177, endPoint x: 269, endPoint y: 157, distance: 123.2
click at [269, 157] on div "**********" at bounding box center [348, 212] width 328 height 138
paste div
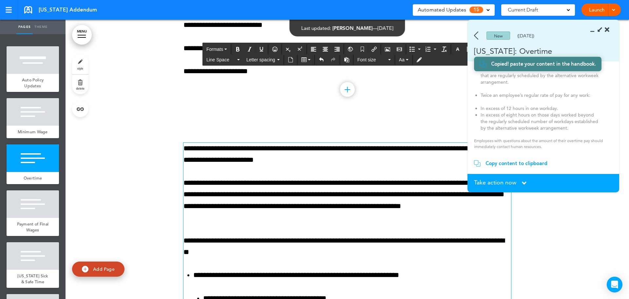
click at [184, 149] on p "**********" at bounding box center [348, 154] width 328 height 23
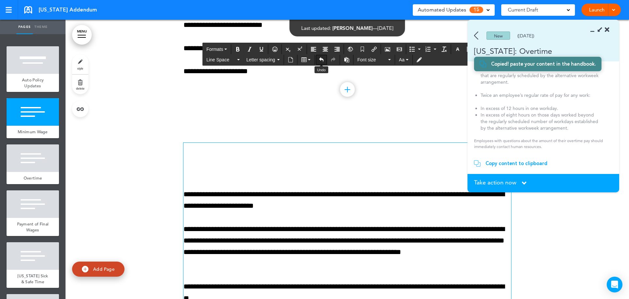
click at [319, 60] on icon "Undo" at bounding box center [321, 59] width 5 height 5
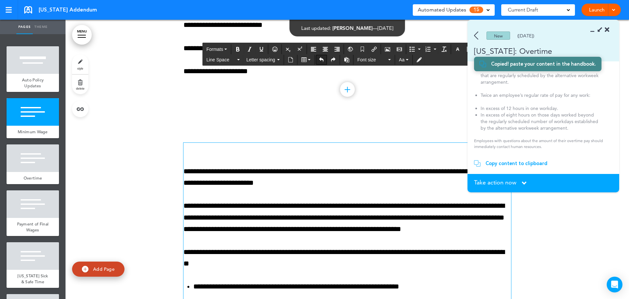
click at [319, 60] on icon "Undo" at bounding box center [321, 59] width 5 height 5
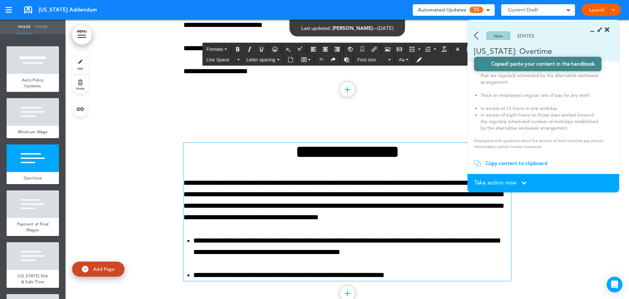
click at [340, 156] on h1 "**********" at bounding box center [348, 152] width 328 height 18
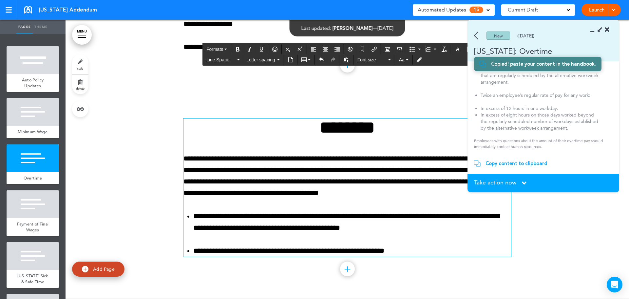
scroll to position [1296, 0]
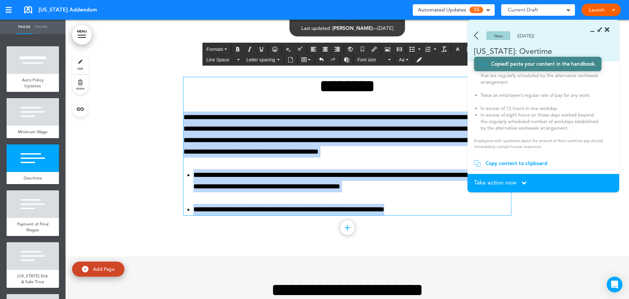
drag, startPoint x: 401, startPoint y: 207, endPoint x: 160, endPoint y: 117, distance: 256.8
click at [160, 117] on div "**********" at bounding box center [348, 153] width 564 height 203
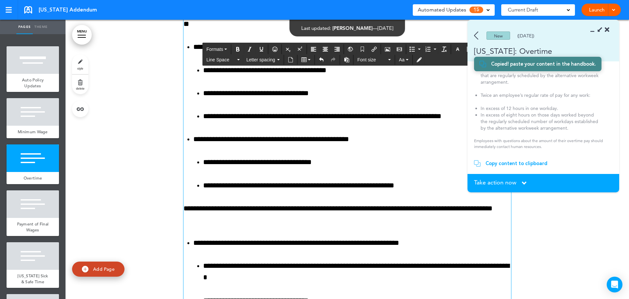
scroll to position [1329, 0]
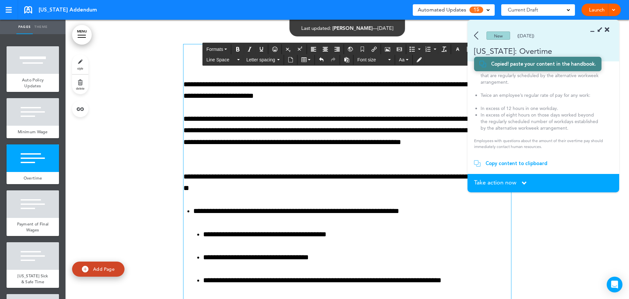
click at [506, 184] on span "Take action now" at bounding box center [495, 182] width 42 height 6
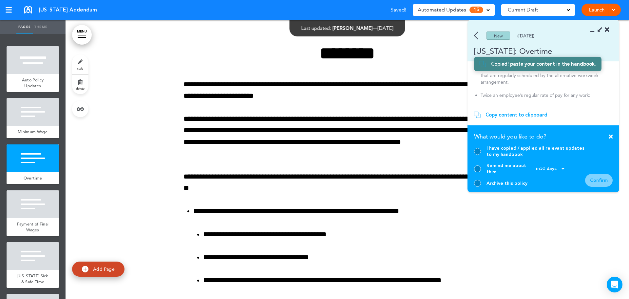
click at [476, 155] on div at bounding box center [477, 151] width 7 height 7
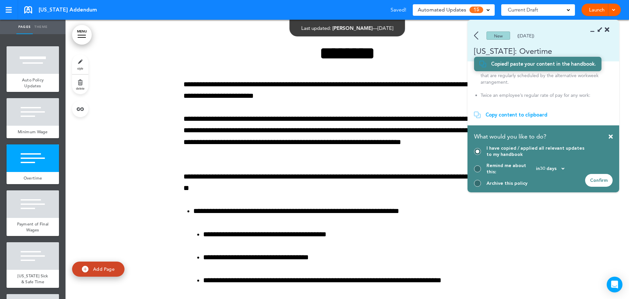
click at [607, 181] on div "Confirm" at bounding box center [599, 180] width 28 height 13
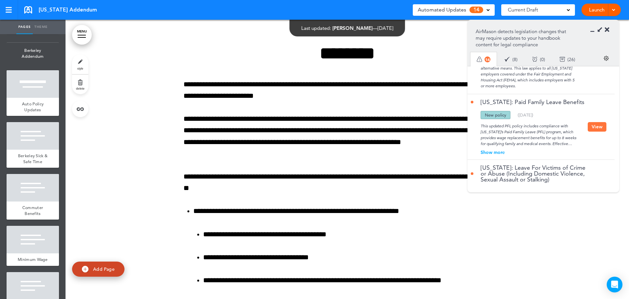
scroll to position [1114, 0]
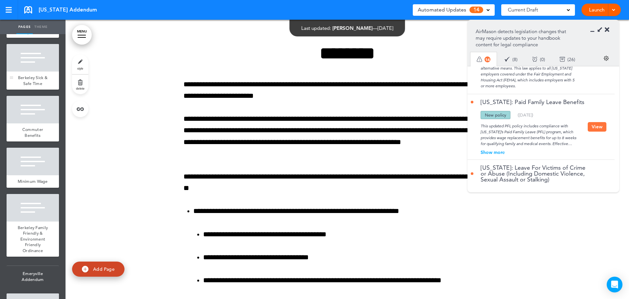
click at [37, 89] on div "Berkeley Sick & Safe Time" at bounding box center [33, 80] width 52 height 18
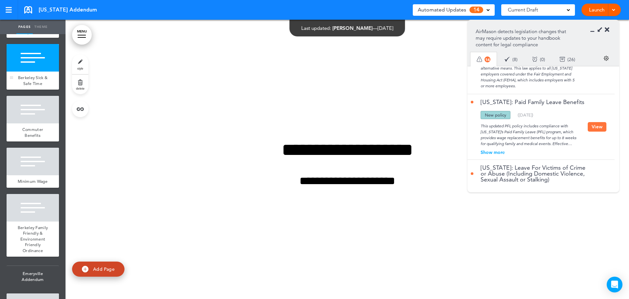
scroll to position [13929, 0]
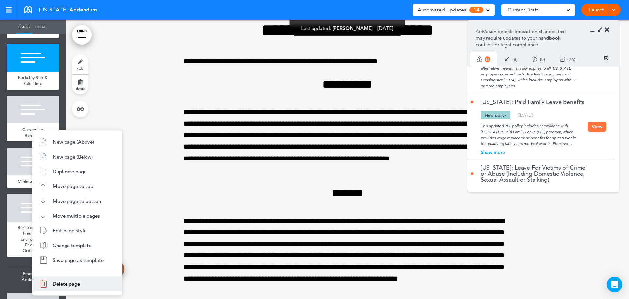
click at [61, 286] on span "Delete page" at bounding box center [66, 283] width 27 height 6
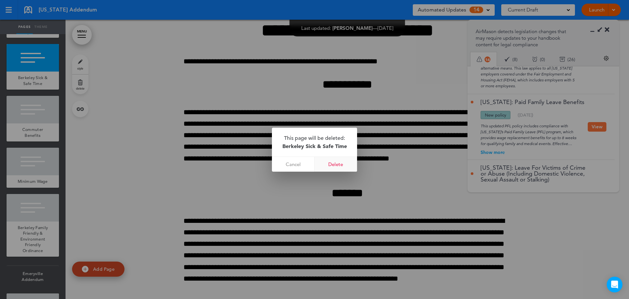
click at [337, 165] on link "Delete" at bounding box center [336, 164] width 43 height 15
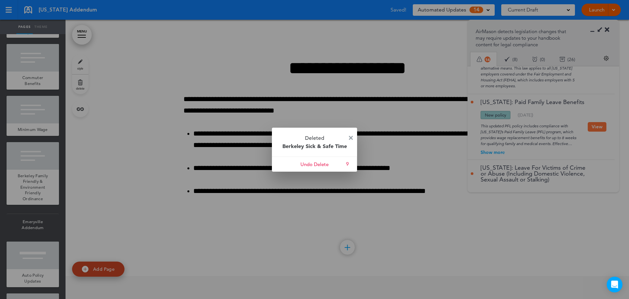
click at [350, 137] on img at bounding box center [351, 138] width 4 height 4
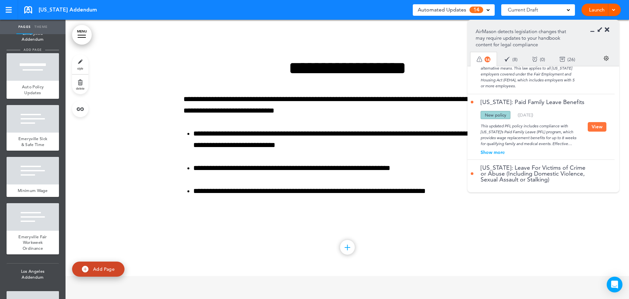
scroll to position [1343, 0]
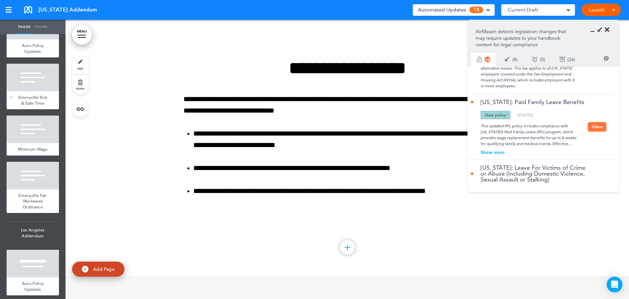
click at [29, 106] on span "Emeryville Sick & Safe Time" at bounding box center [32, 99] width 29 height 11
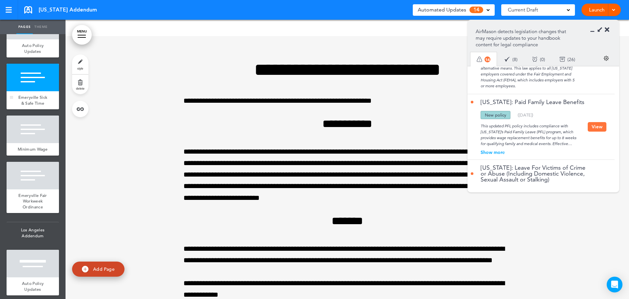
scroll to position [15044, 0]
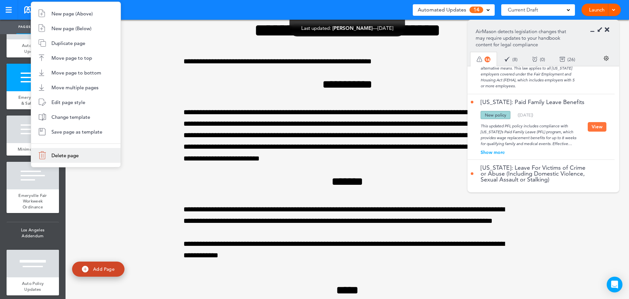
drag, startPoint x: 66, startPoint y: 157, endPoint x: 70, endPoint y: 157, distance: 4.3
click at [67, 157] on span "Delete page" at bounding box center [64, 155] width 27 height 6
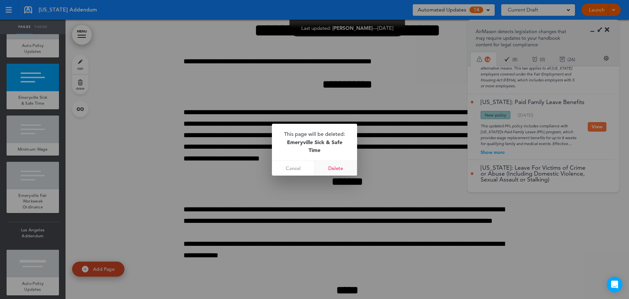
click at [342, 165] on link "Delete" at bounding box center [336, 168] width 43 height 15
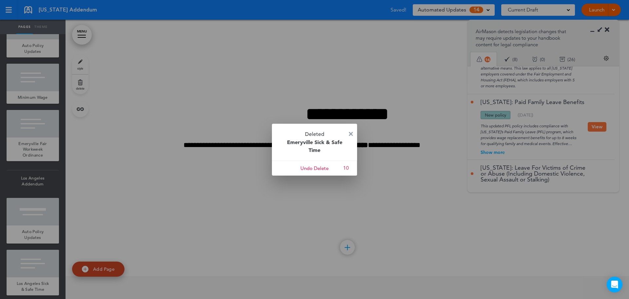
click at [349, 134] on img at bounding box center [351, 134] width 4 height 4
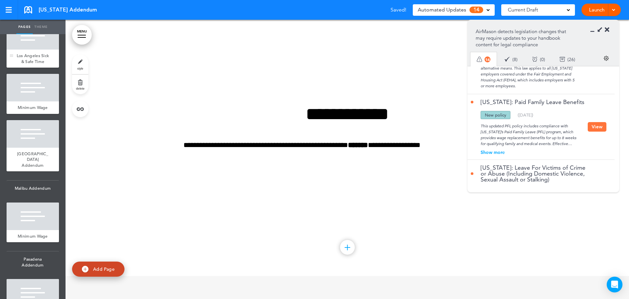
scroll to position [1573, 0]
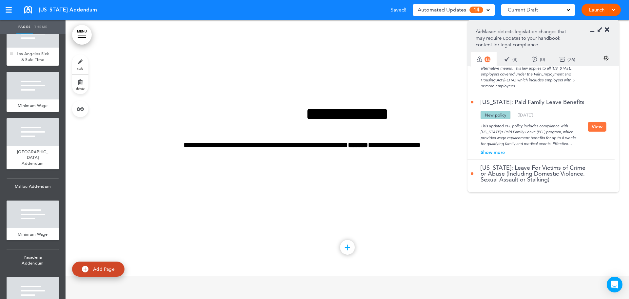
click at [26, 62] on span "Los Angeles Sick & Safe Time" at bounding box center [33, 56] width 32 height 11
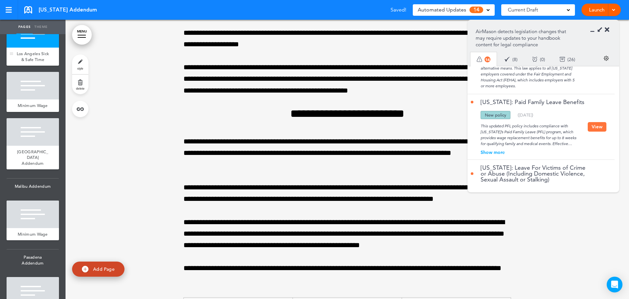
scroll to position [17082, 0]
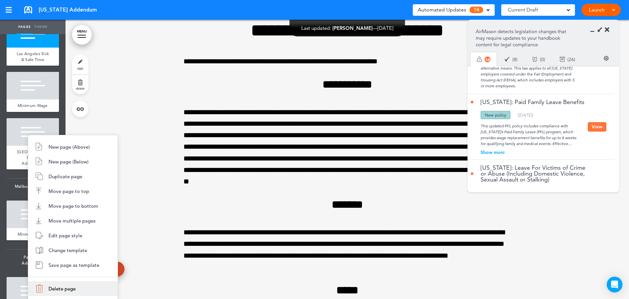
click at [64, 288] on span "Delete page" at bounding box center [61, 288] width 27 height 6
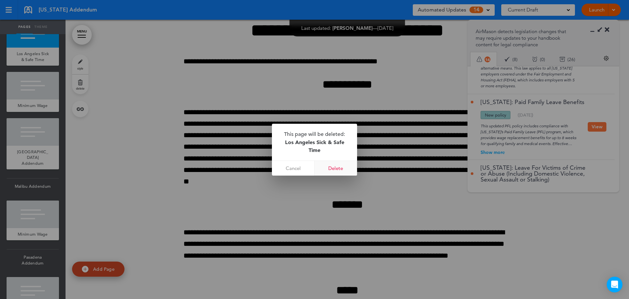
drag, startPoint x: 339, startPoint y: 167, endPoint x: 338, endPoint y: 174, distance: 6.4
click at [339, 168] on link "Delete" at bounding box center [336, 168] width 43 height 15
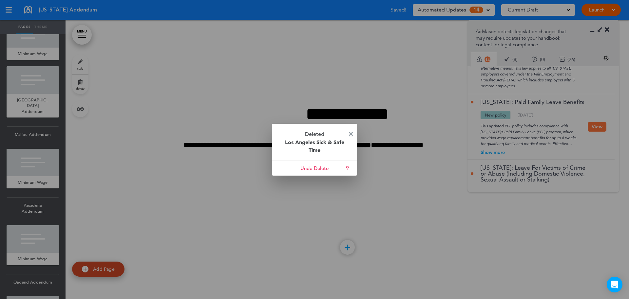
click at [351, 132] on img at bounding box center [351, 134] width 4 height 4
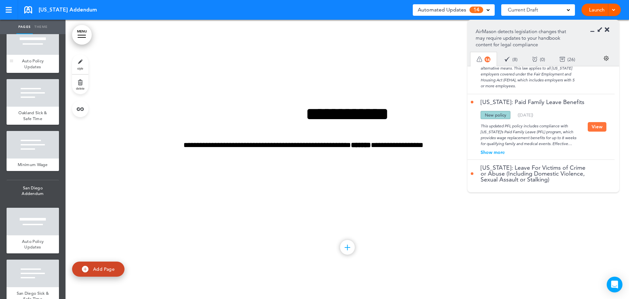
scroll to position [1901, 0]
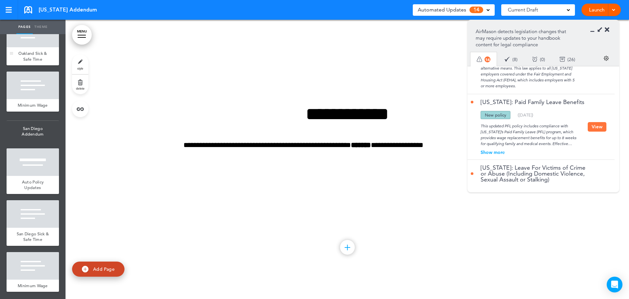
click at [36, 62] on span "Oakland Sick & Safe Time" at bounding box center [32, 55] width 29 height 11
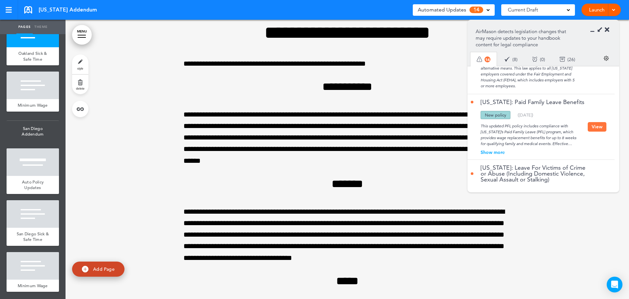
scroll to position [18477, 0]
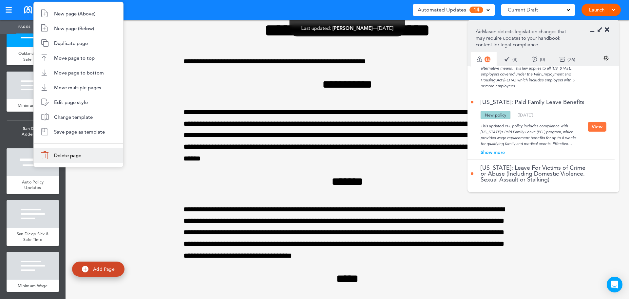
click at [83, 151] on li "Delete page" at bounding box center [78, 155] width 89 height 15
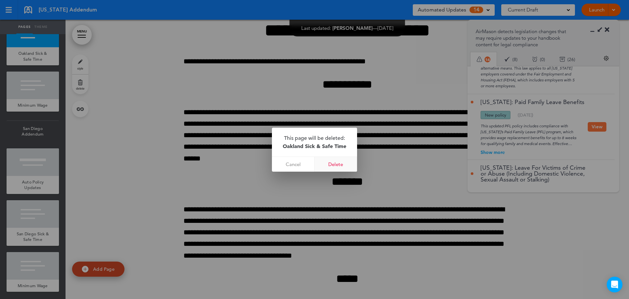
click at [328, 159] on link "Delete" at bounding box center [336, 164] width 43 height 15
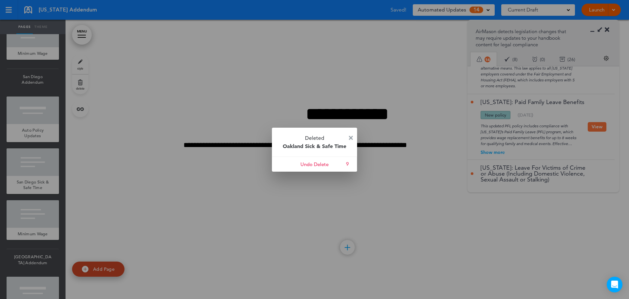
click at [351, 137] on img at bounding box center [351, 138] width 4 height 4
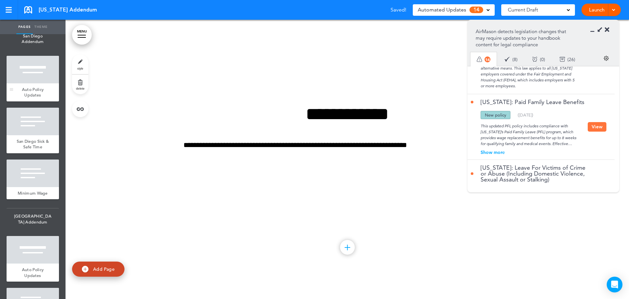
scroll to position [1999, 0]
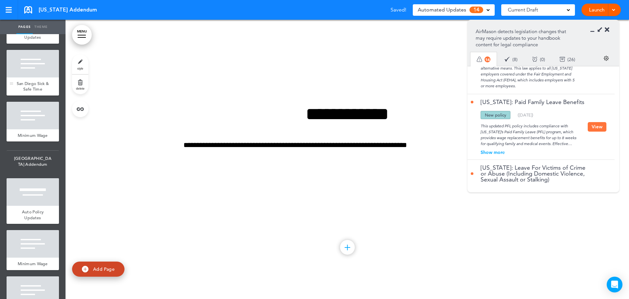
click at [42, 77] on div at bounding box center [33, 64] width 52 height 28
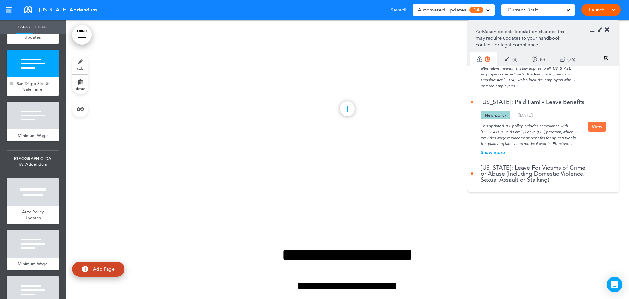
scroll to position [19034, 0]
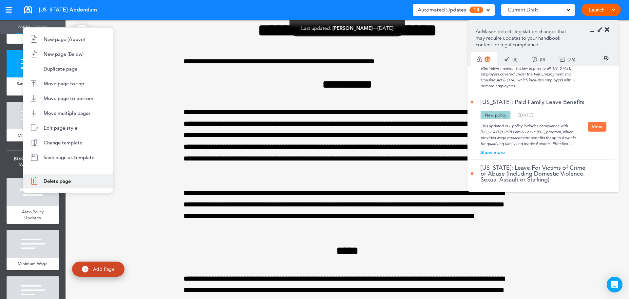
click at [48, 178] on span "Delete page" at bounding box center [57, 181] width 27 height 6
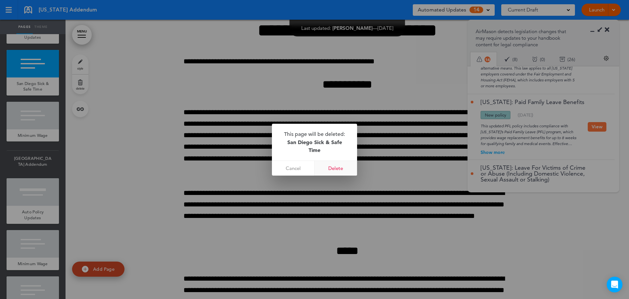
click at [327, 166] on link "Delete" at bounding box center [336, 168] width 43 height 15
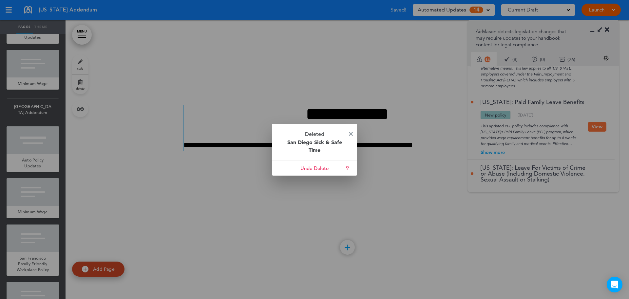
click at [350, 133] on img at bounding box center [351, 134] width 4 height 4
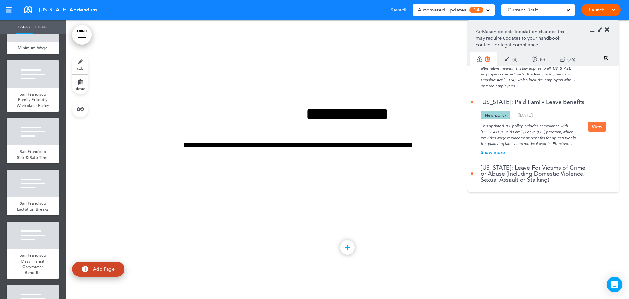
scroll to position [2228, 0]
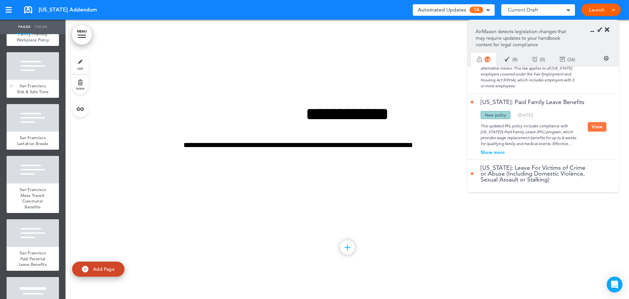
click at [35, 94] on span "San Francisco Sick & Safe Time" at bounding box center [33, 88] width 32 height 11
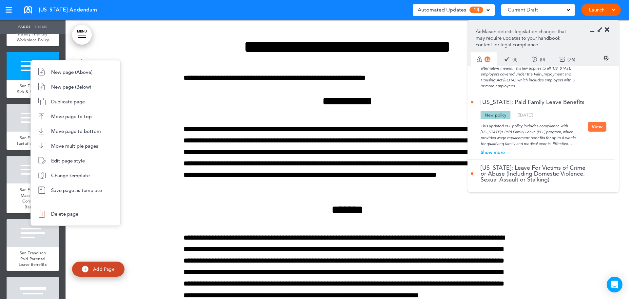
scroll to position [20656, 0]
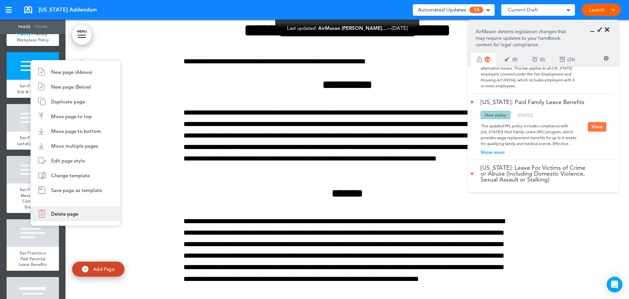
click at [53, 213] on span "Delete page" at bounding box center [64, 213] width 27 height 6
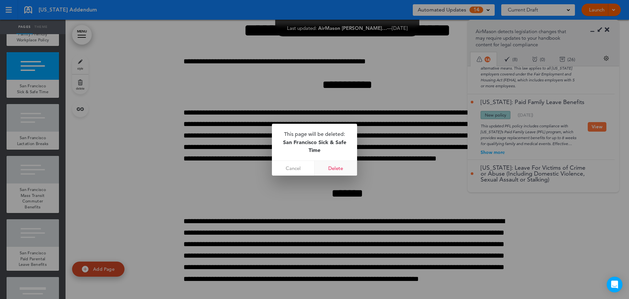
click at [331, 169] on link "Delete" at bounding box center [336, 168] width 43 height 15
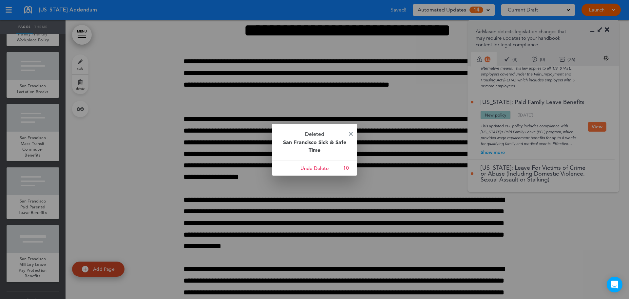
click at [349, 130] on p "Deleted San Francisco Sick & Safe Time" at bounding box center [314, 142] width 85 height 37
click at [348, 136] on p "Deleted San Francisco Sick & Safe Time" at bounding box center [314, 142] width 85 height 37
click at [348, 135] on div "Deleted San Francisco Sick & Safe Time Cancel Undo Delete 8" at bounding box center [314, 150] width 85 height 52
click at [351, 134] on img at bounding box center [351, 134] width 4 height 4
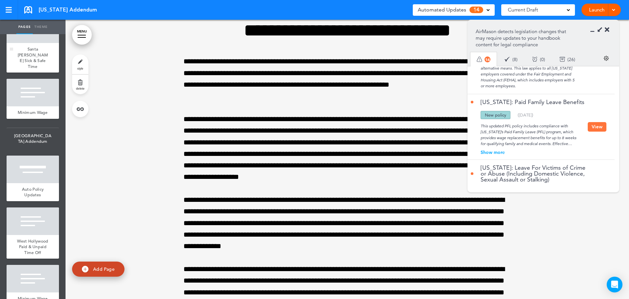
scroll to position [2621, 0]
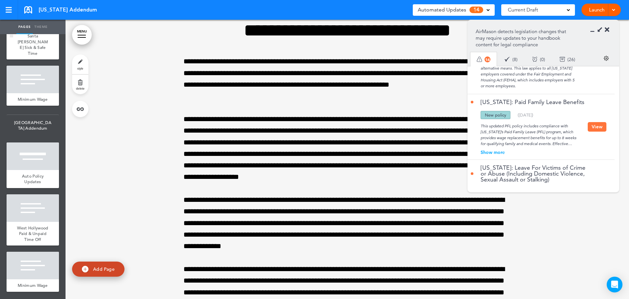
click at [29, 56] on span "Santa Monica Sick & Safe Time" at bounding box center [33, 44] width 30 height 23
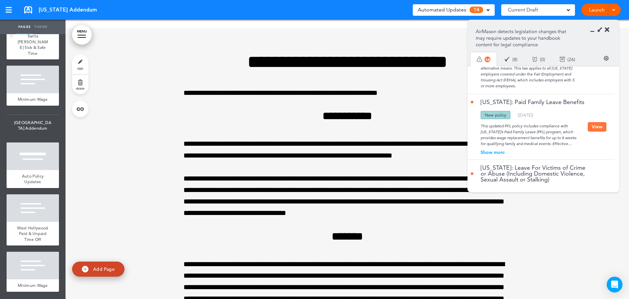
scroll to position [23529, 0]
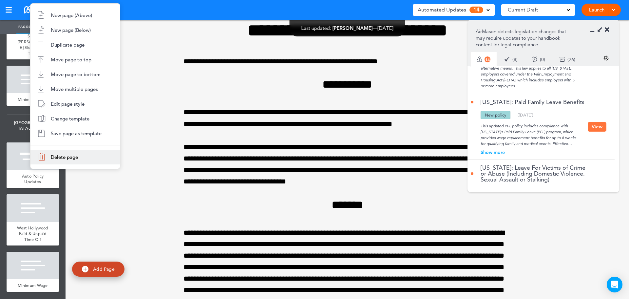
click at [68, 161] on li "Delete page" at bounding box center [74, 156] width 89 height 15
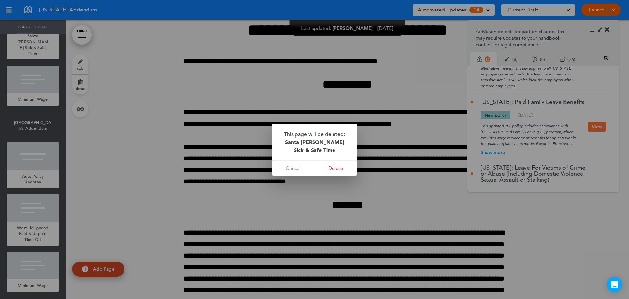
click at [339, 168] on link "Delete" at bounding box center [336, 168] width 43 height 15
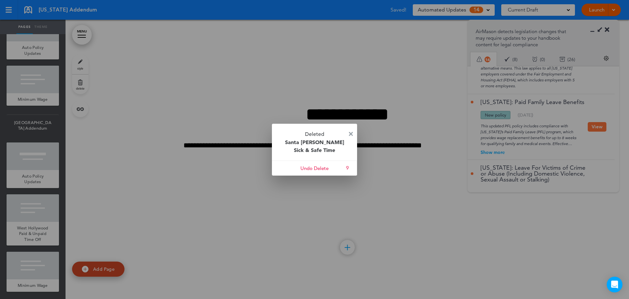
click at [349, 132] on img at bounding box center [351, 134] width 4 height 4
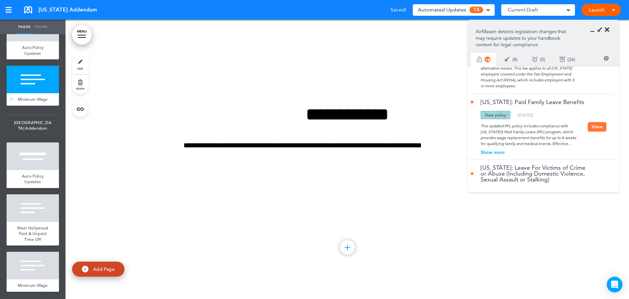
scroll to position [2705, 0]
click at [33, 207] on div at bounding box center [33, 208] width 52 height 28
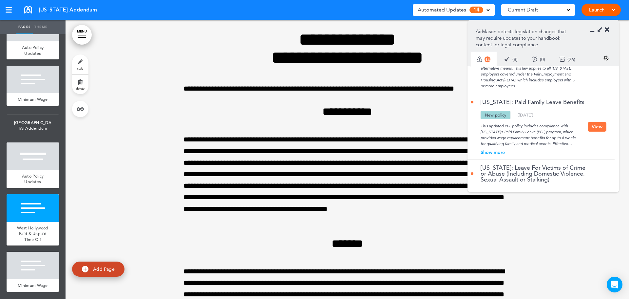
scroll to position [24087, 0]
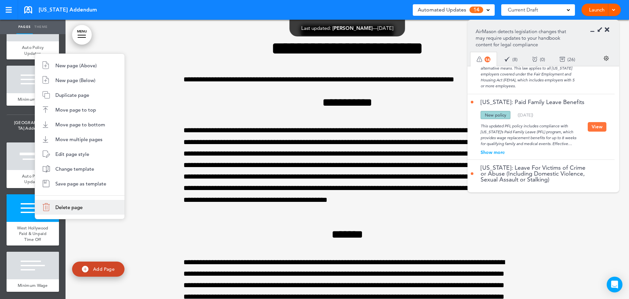
drag, startPoint x: 57, startPoint y: 206, endPoint x: 244, endPoint y: 172, distance: 190.3
click at [58, 206] on span "Delete page" at bounding box center [68, 207] width 27 height 6
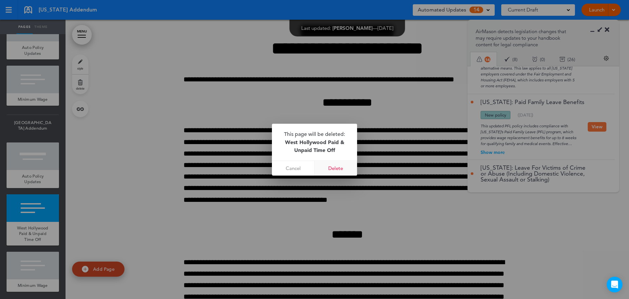
click at [337, 170] on link "Delete" at bounding box center [336, 168] width 43 height 15
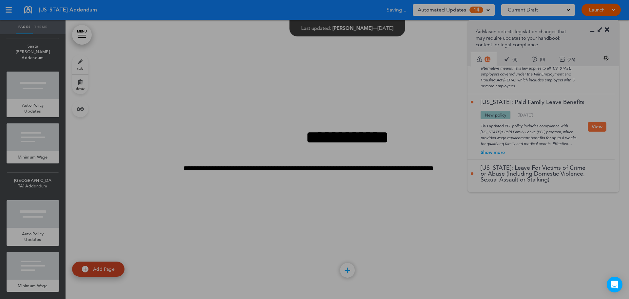
scroll to position [2641, 0]
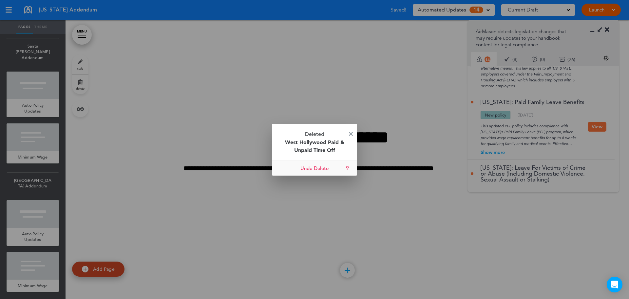
click at [311, 166] on link "Undo Delete" at bounding box center [314, 168] width 85 height 15
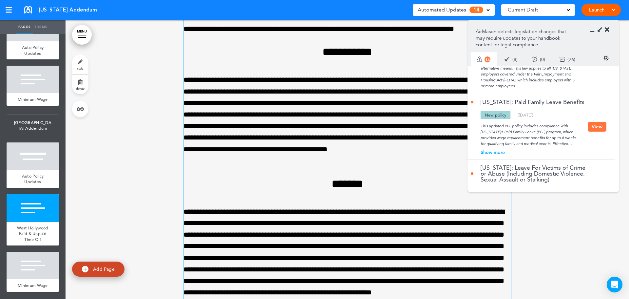
scroll to position [24218, 0]
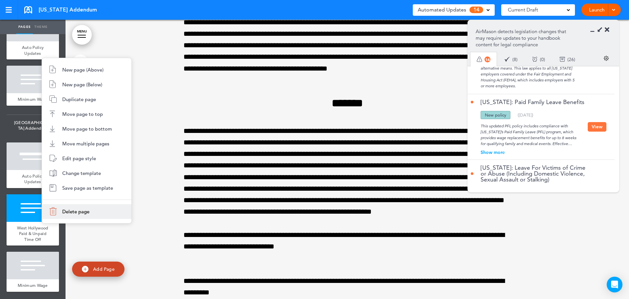
click at [55, 212] on li "Delete page" at bounding box center [86, 211] width 89 height 15
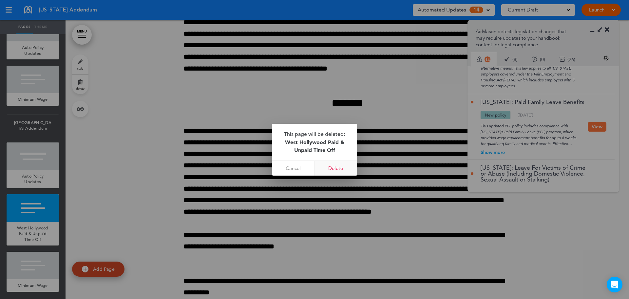
click at [324, 167] on link "Delete" at bounding box center [336, 168] width 43 height 15
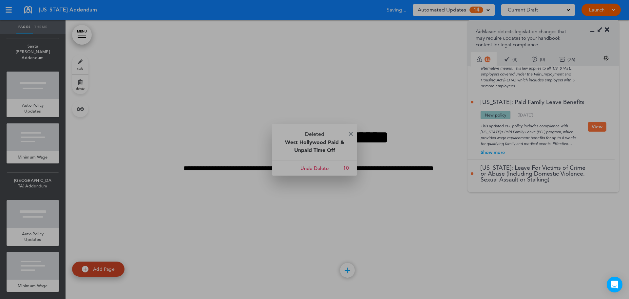
scroll to position [2641, 0]
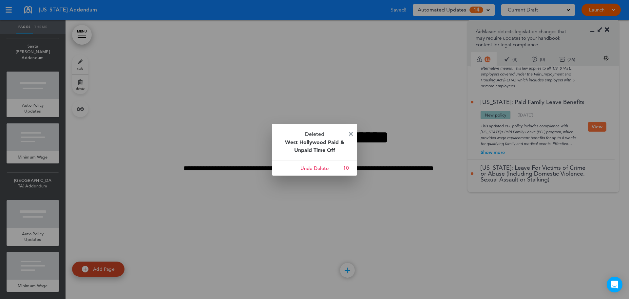
click at [352, 134] on img at bounding box center [351, 134] width 4 height 4
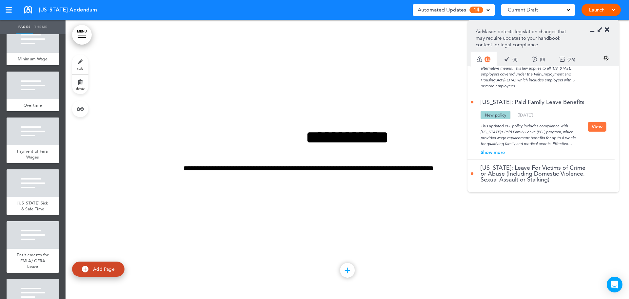
scroll to position [0, 0]
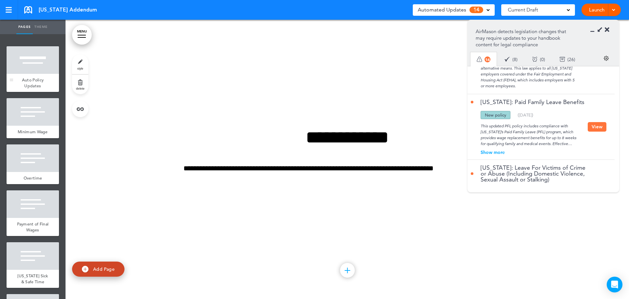
click at [20, 65] on div at bounding box center [33, 60] width 52 height 28
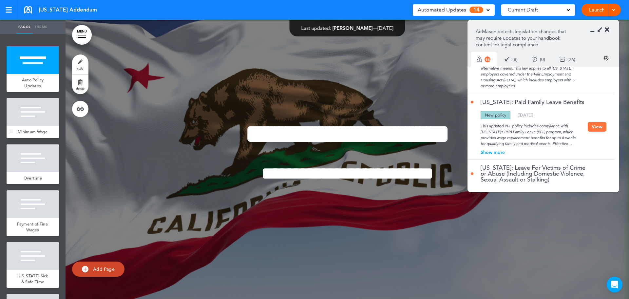
click at [46, 138] on div "Minimum Wage" at bounding box center [33, 132] width 52 height 12
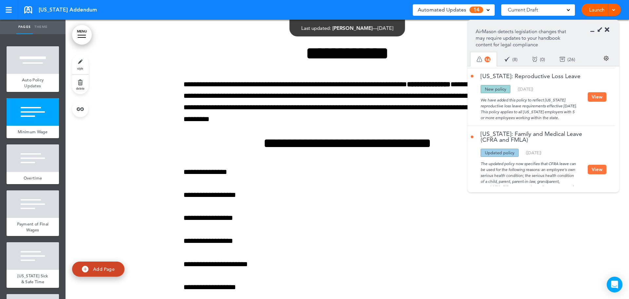
scroll to position [923, 0]
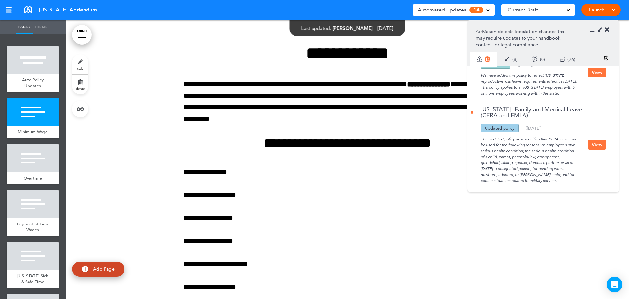
click at [594, 140] on button "View" at bounding box center [597, 145] width 19 height 10
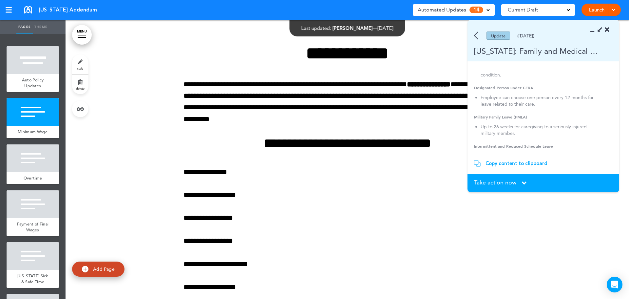
click at [478, 35] on img at bounding box center [476, 35] width 4 height 8
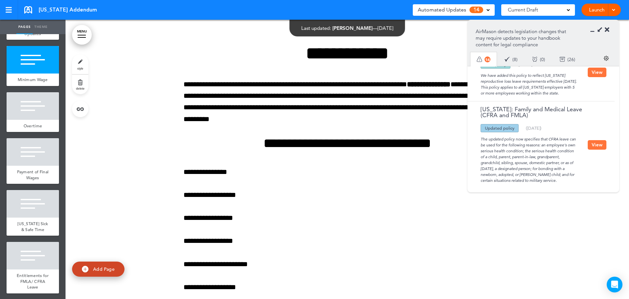
scroll to position [98, 0]
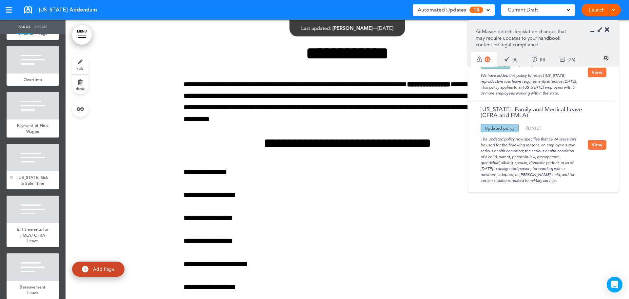
click at [30, 167] on div at bounding box center [33, 158] width 52 height 28
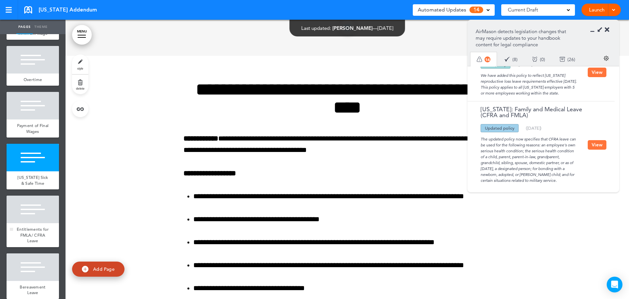
scroll to position [2311, 0]
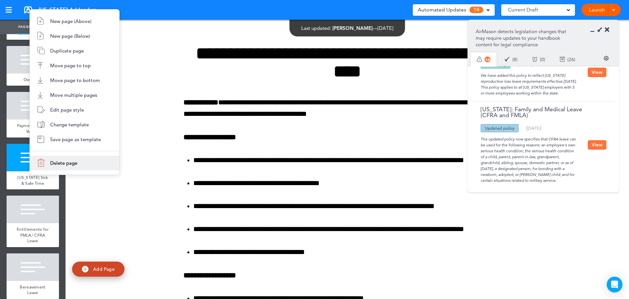
click at [70, 167] on li "Delete page" at bounding box center [74, 162] width 89 height 15
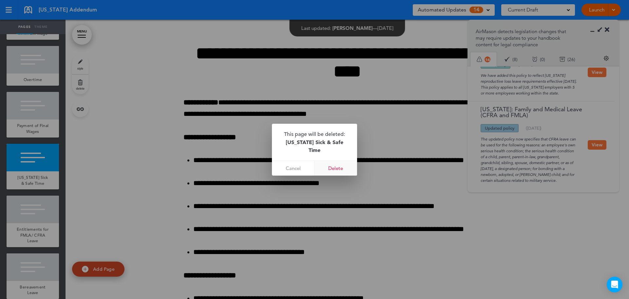
click at [346, 168] on link "Delete" at bounding box center [336, 168] width 43 height 15
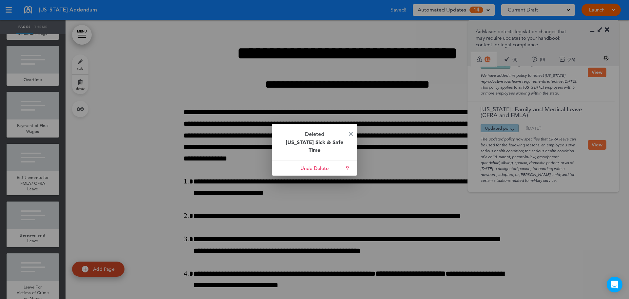
click at [353, 134] on p "Deleted California Sick & Safe Time" at bounding box center [314, 142] width 85 height 37
click at [351, 133] on img at bounding box center [351, 134] width 4 height 4
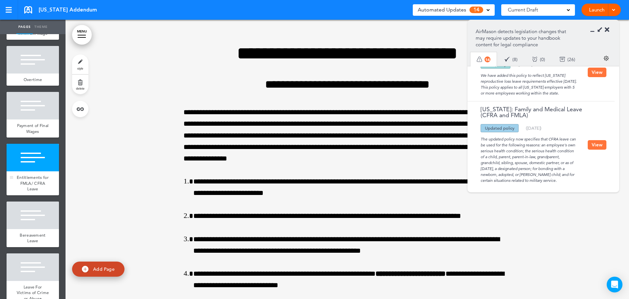
click at [35, 179] on div "Entitlements for FMLA/ CFRA Leave" at bounding box center [33, 183] width 52 height 24
click at [592, 140] on button "View" at bounding box center [597, 145] width 19 height 10
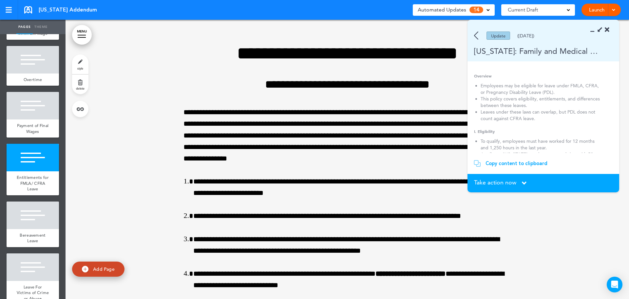
click at [477, 38] on img at bounding box center [476, 35] width 4 height 8
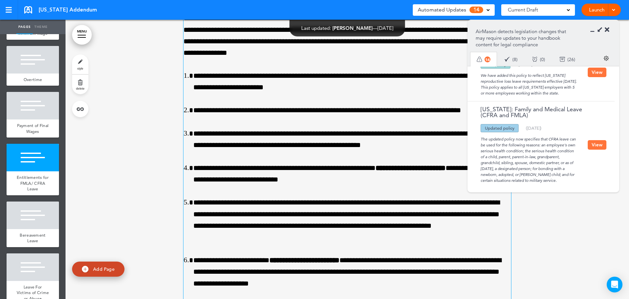
scroll to position [2475, 0]
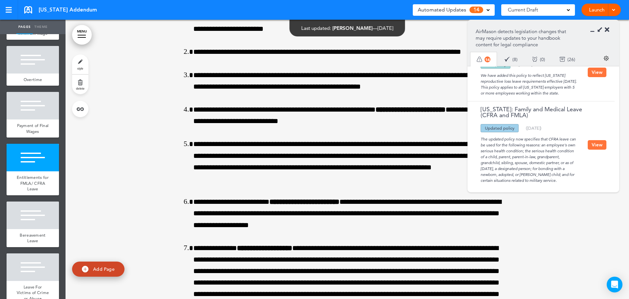
click at [608, 141] on div "California: Family and Medical Leave (CFRA and FMLA) Updated policy New policy …" at bounding box center [540, 144] width 144 height 87
drag, startPoint x: 595, startPoint y: 140, endPoint x: 591, endPoint y: 142, distance: 4.7
click at [595, 140] on button "View" at bounding box center [597, 145] width 19 height 10
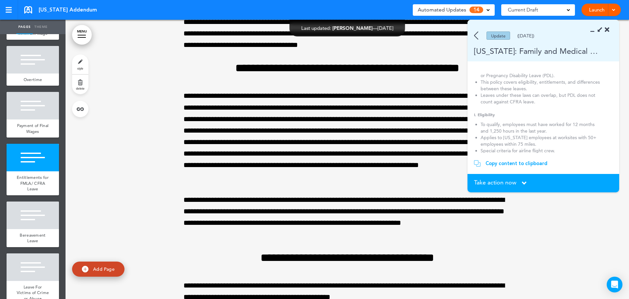
scroll to position [0, 0]
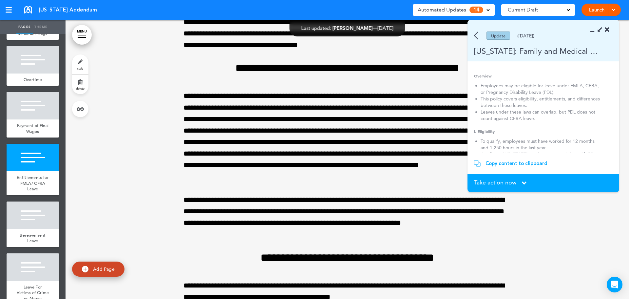
click at [516, 165] on div "Copy content to clipboard" at bounding box center [517, 163] width 62 height 7
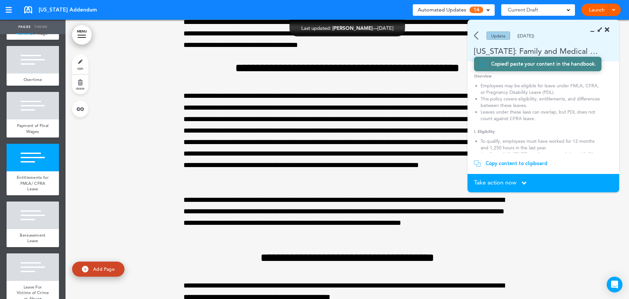
click at [474, 35] on div "Update (12/01/2023)" at bounding box center [534, 35] width 133 height 8
click at [477, 34] on img at bounding box center [476, 35] width 4 height 8
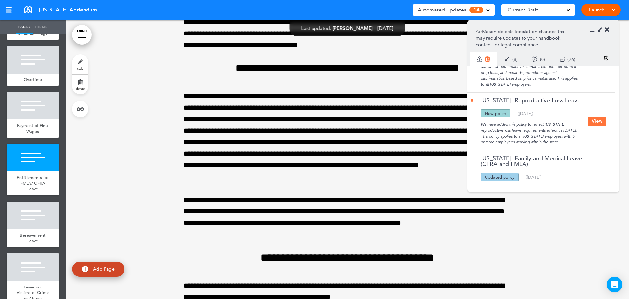
scroll to position [923, 0]
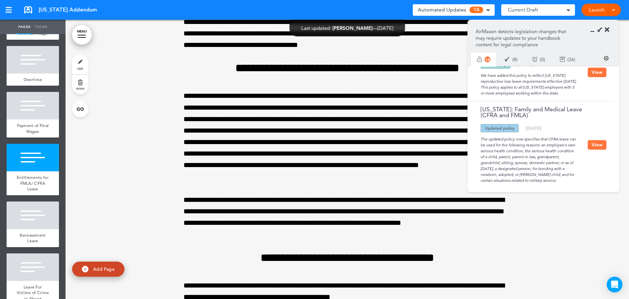
click at [598, 140] on button "View" at bounding box center [597, 145] width 19 height 10
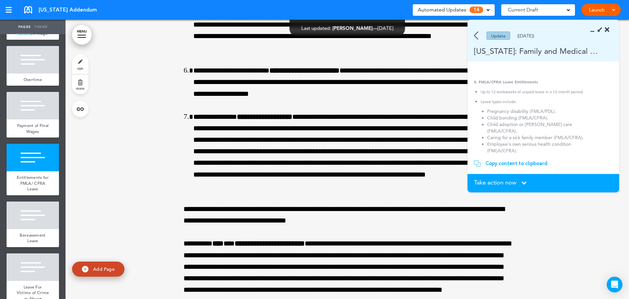
scroll to position [110, 0]
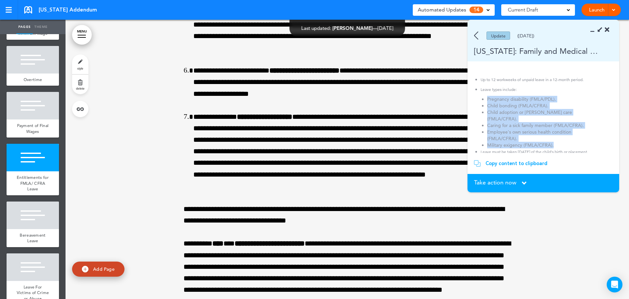
drag, startPoint x: 555, startPoint y: 148, endPoint x: 485, endPoint y: 98, distance: 85.6
click at [485, 98] on ol "Pregnancy disability (FMLA/PDL). Child bonding (FMLA/CFRA). Child adoption or f…" at bounding box center [541, 122] width 121 height 52
copy ol "Pregnancy disability (FMLA/PDL). Child bonding (FMLA/CFRA). Child adoption or f…"
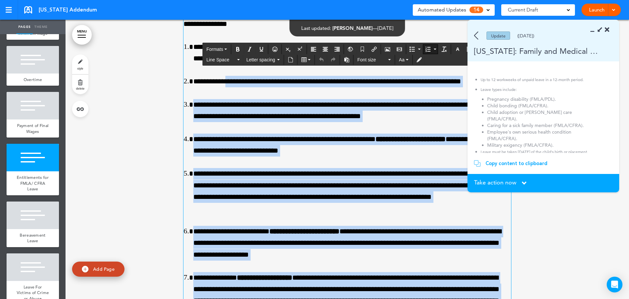
scroll to position [2377, 0]
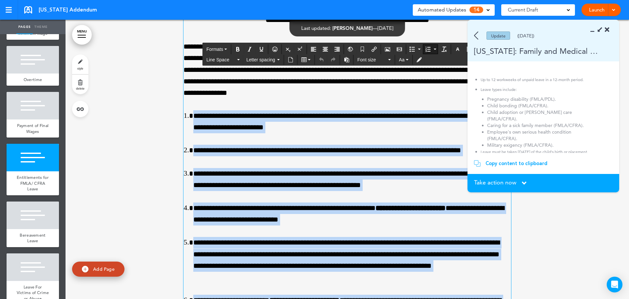
drag, startPoint x: 352, startPoint y: 186, endPoint x: 193, endPoint y: 117, distance: 173.9
click at [193, 117] on ol "**********" at bounding box center [348, 265] width 328 height 311
paste div
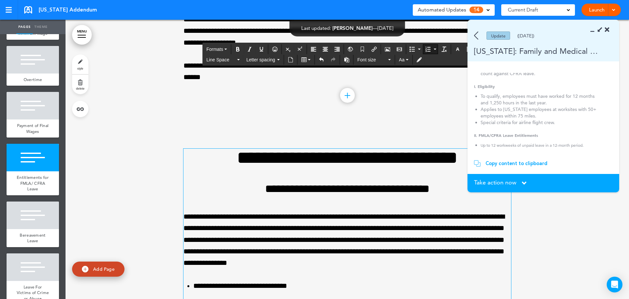
scroll to position [2246, 0]
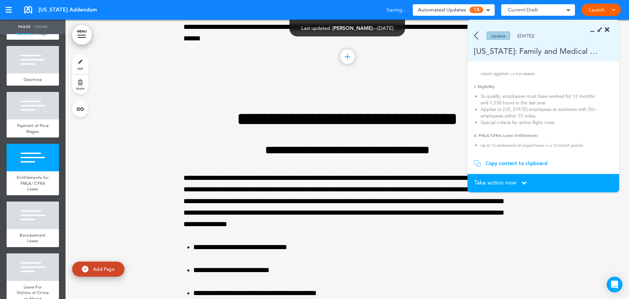
click at [511, 161] on div "Copy content to clipboard" at bounding box center [517, 163] width 62 height 7
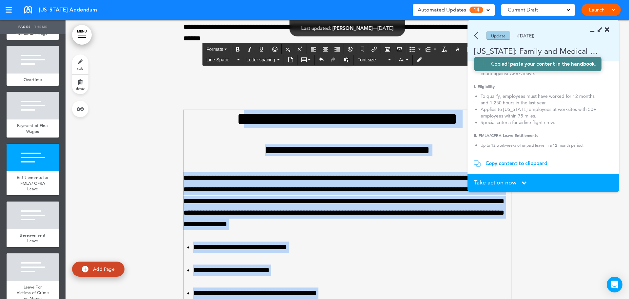
drag, startPoint x: 255, startPoint y: 241, endPoint x: 213, endPoint y: 122, distance: 126.2
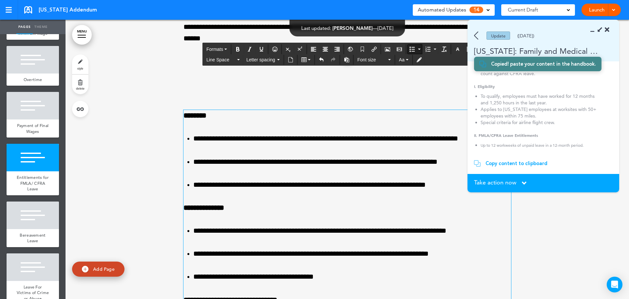
click at [413, 143] on li "**********" at bounding box center [352, 138] width 318 height 11
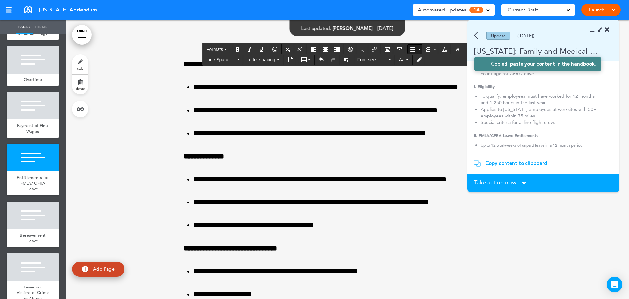
scroll to position [2311, 0]
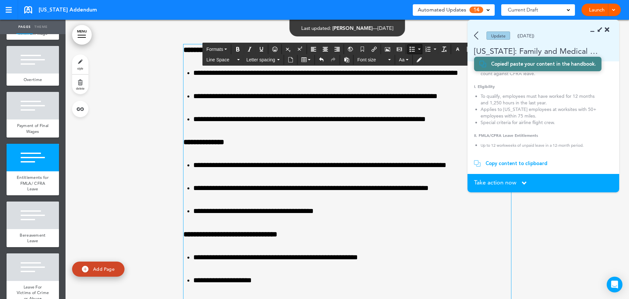
click at [459, 188] on li "**********" at bounding box center [352, 187] width 318 height 11
drag, startPoint x: 568, startPoint y: 220, endPoint x: 579, endPoint y: 240, distance: 22.3
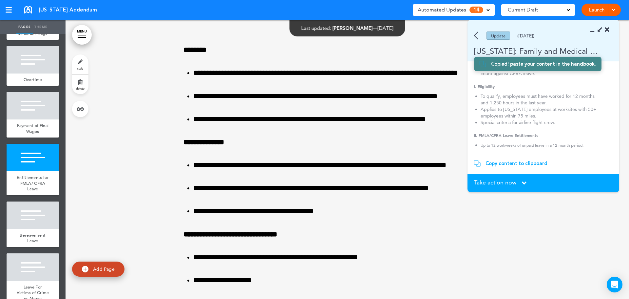
click at [505, 186] on div "Take action now Click here to change the status" at bounding box center [543, 182] width 139 height 7
click at [505, 180] on span "Take action now" at bounding box center [495, 182] width 42 height 6
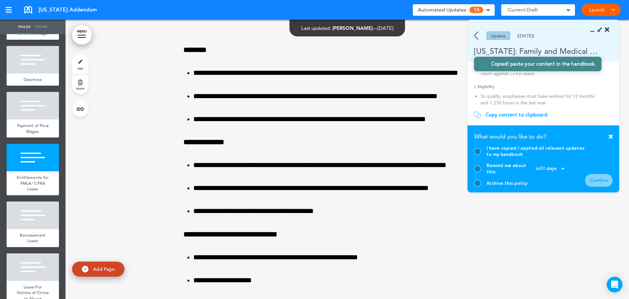
drag, startPoint x: 477, startPoint y: 184, endPoint x: 484, endPoint y: 185, distance: 7.0
click at [478, 184] on div at bounding box center [477, 183] width 7 height 7
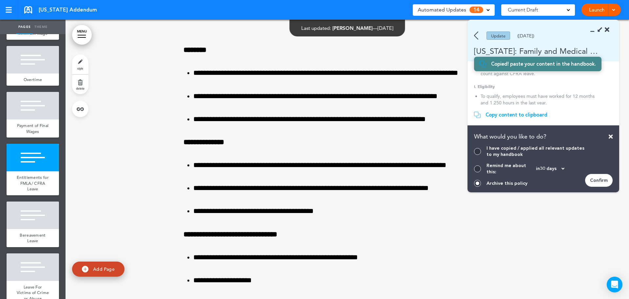
click at [597, 178] on div "Confirm" at bounding box center [599, 180] width 28 height 13
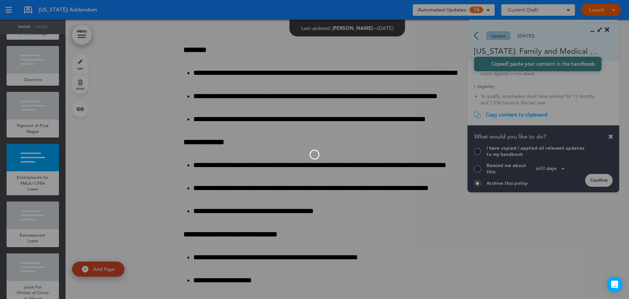
scroll to position [836, 0]
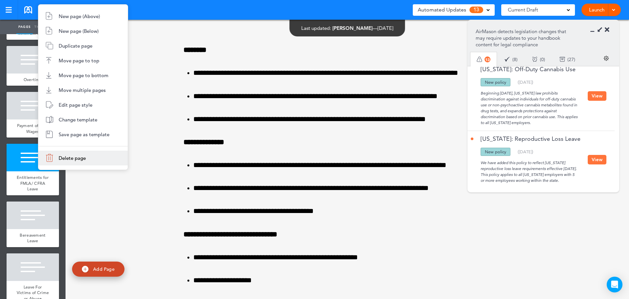
click at [64, 159] on span "Delete page" at bounding box center [72, 158] width 27 height 6
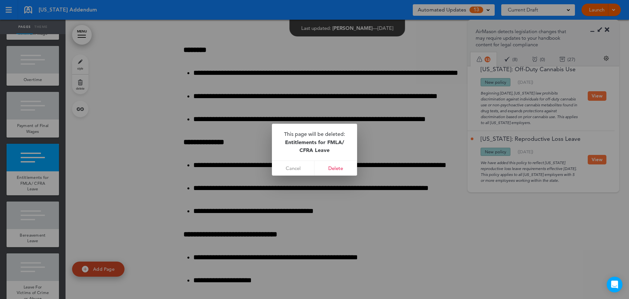
drag, startPoint x: 334, startPoint y: 170, endPoint x: 294, endPoint y: 179, distance: 41.3
click at [334, 170] on link "Delete" at bounding box center [336, 168] width 43 height 15
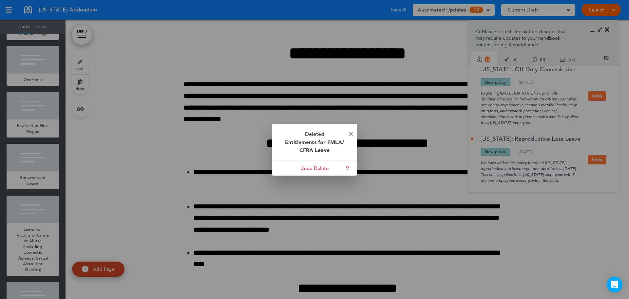
click at [352, 133] on img at bounding box center [351, 134] width 4 height 4
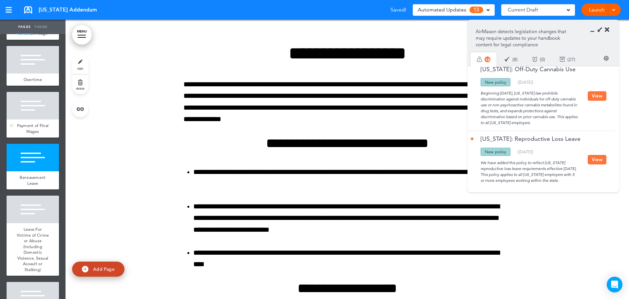
click at [23, 127] on div "Payment of Final Wages" at bounding box center [33, 128] width 52 height 18
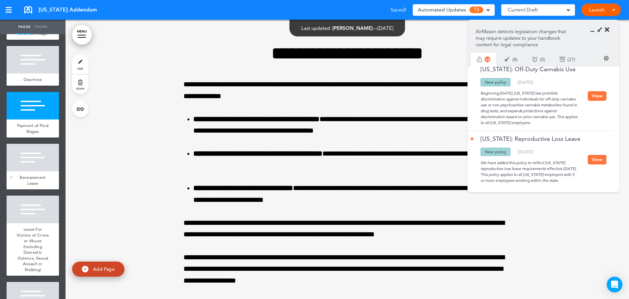
click at [21, 183] on span "Bereavement Leave" at bounding box center [33, 179] width 26 height 11
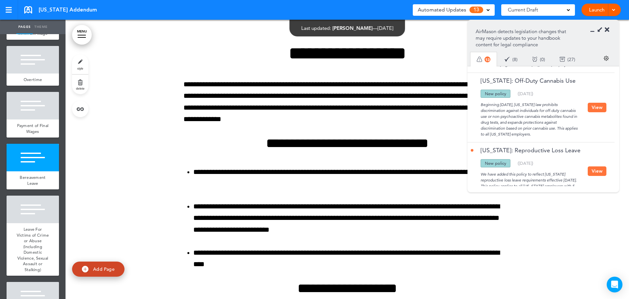
scroll to position [836, 0]
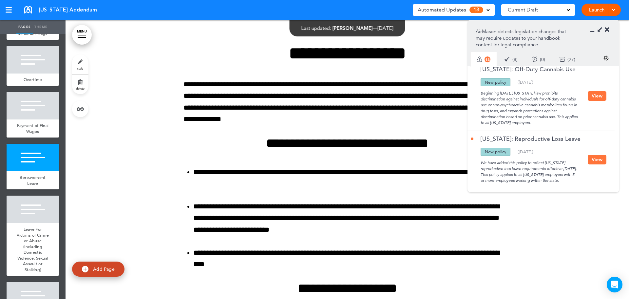
click at [590, 156] on button "View" at bounding box center [597, 160] width 19 height 10
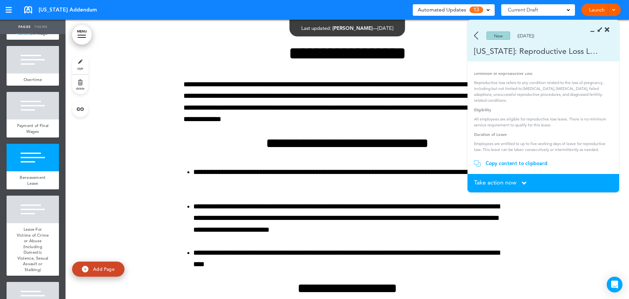
click at [473, 34] on div "New (10/26/2023)" at bounding box center [534, 35] width 133 height 8
click at [477, 35] on img at bounding box center [476, 35] width 4 height 8
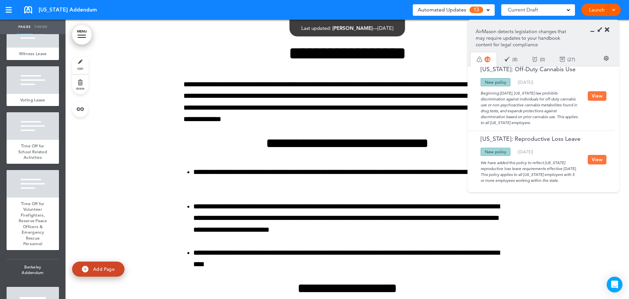
scroll to position [754, 0]
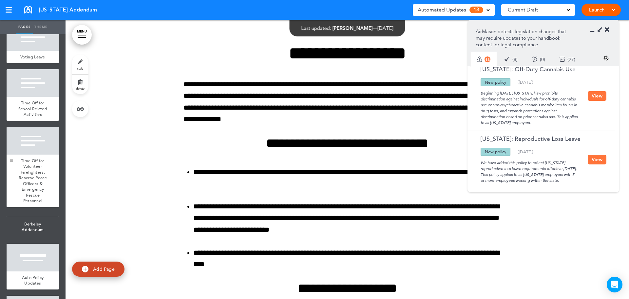
click at [16, 207] on div at bounding box center [12, 167] width 10 height 80
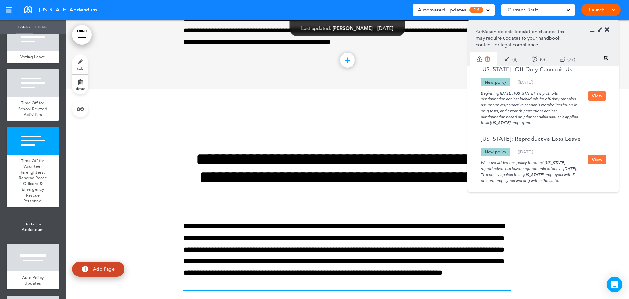
scroll to position [7686, 0]
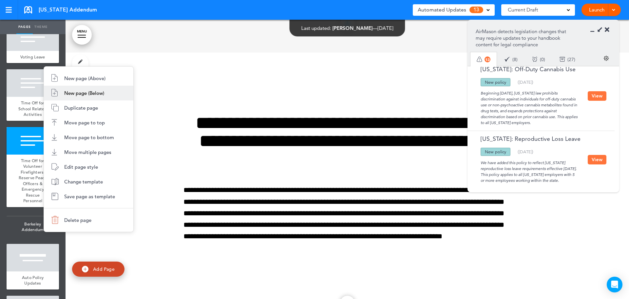
click at [75, 96] on li "New page (Below)" at bounding box center [88, 93] width 89 height 15
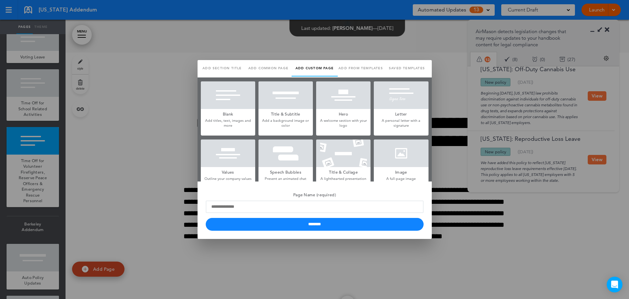
scroll to position [0, 0]
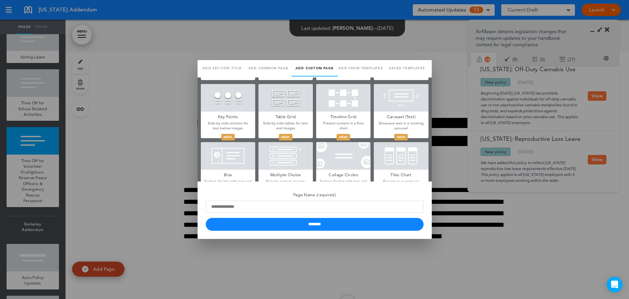
click at [398, 68] on link "Saved templates" at bounding box center [407, 68] width 46 height 16
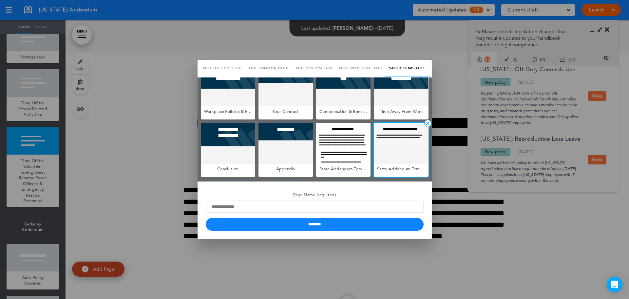
click at [384, 146] on div at bounding box center [401, 143] width 54 height 41
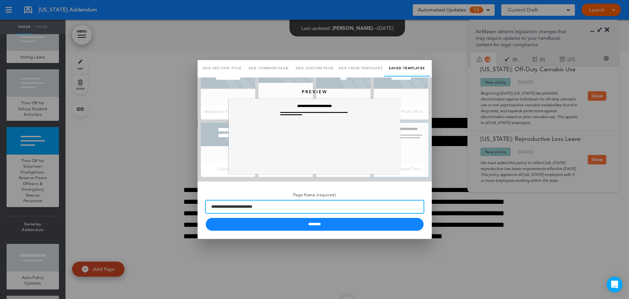
click at [284, 206] on input "**********" at bounding box center [315, 206] width 218 height 12
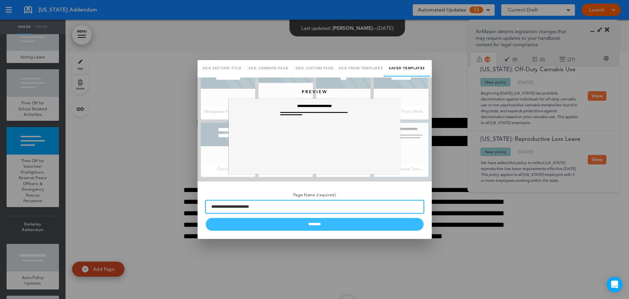
type input "**********"
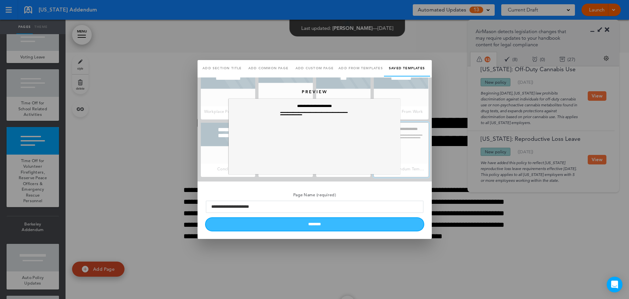
click at [328, 226] on input "********" at bounding box center [315, 224] width 218 height 13
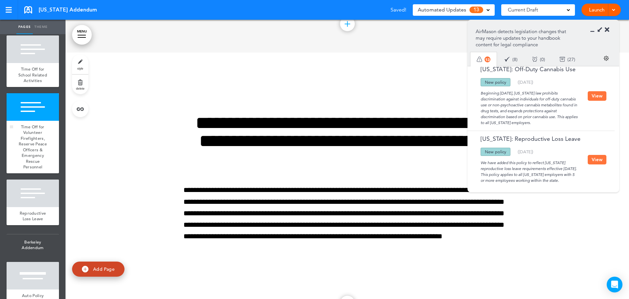
scroll to position [819, 0]
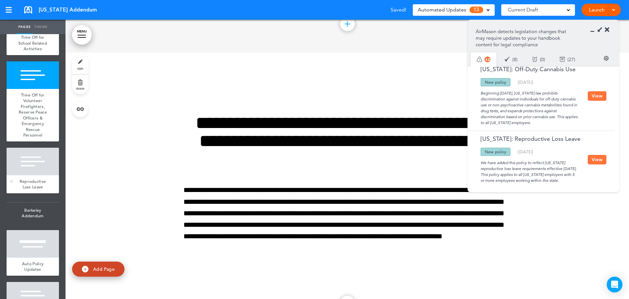
click at [42, 190] on span "Reproductive Loss Leave" at bounding box center [33, 183] width 27 height 11
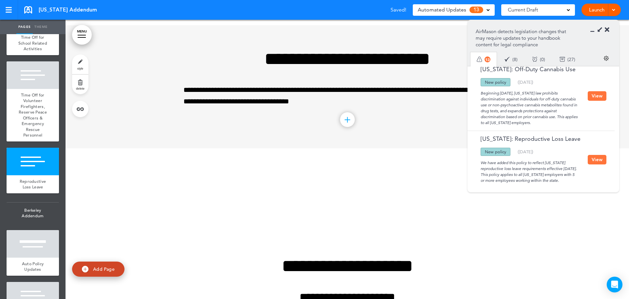
scroll to position [7998, 0]
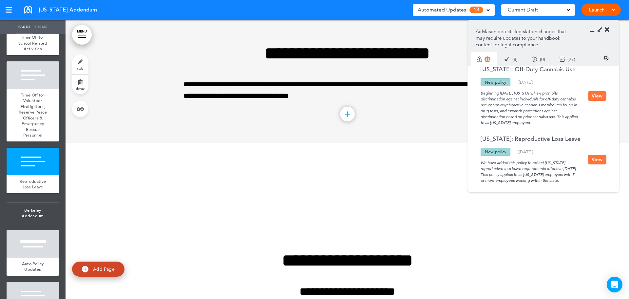
click at [597, 157] on button "View" at bounding box center [597, 160] width 19 height 10
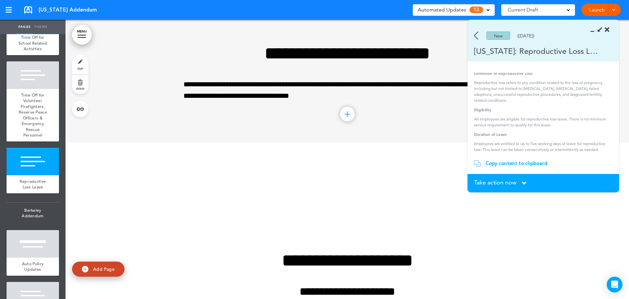
click at [531, 164] on div "Copy content to clipboard" at bounding box center [517, 163] width 62 height 7
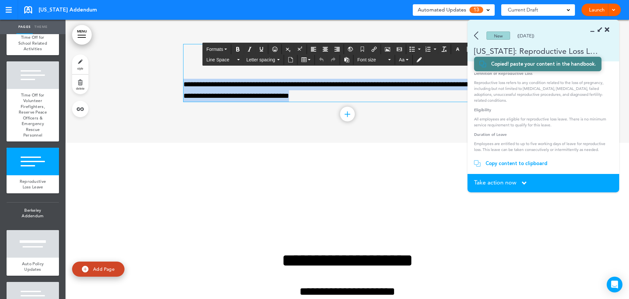
drag, startPoint x: 328, startPoint y: 97, endPoint x: 194, endPoint y: 51, distance: 142.3
click at [194, 51] on div "**********" at bounding box center [348, 72] width 328 height 57
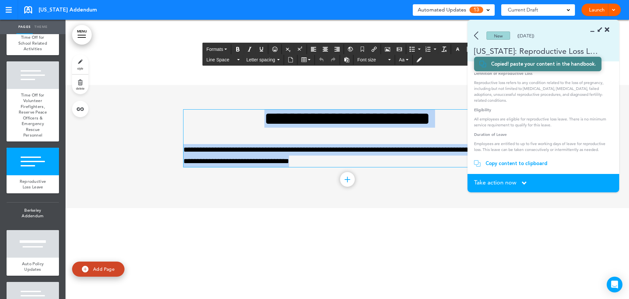
scroll to position [7932, 0]
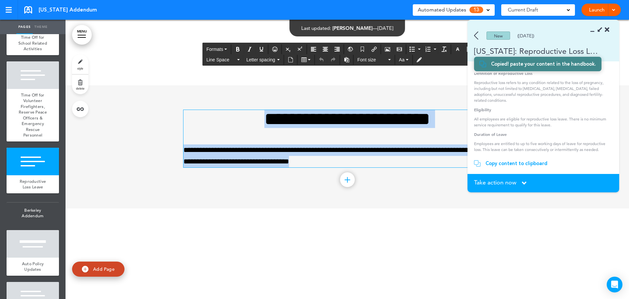
paste div
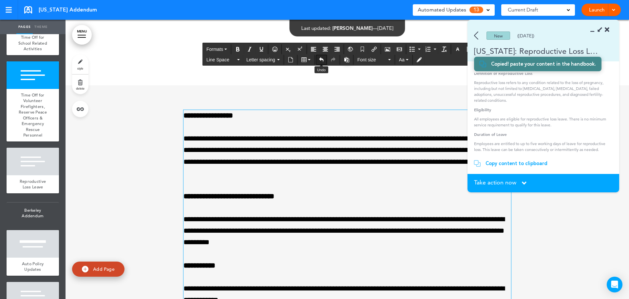
click at [321, 58] on icon "Undo" at bounding box center [321, 59] width 5 height 5
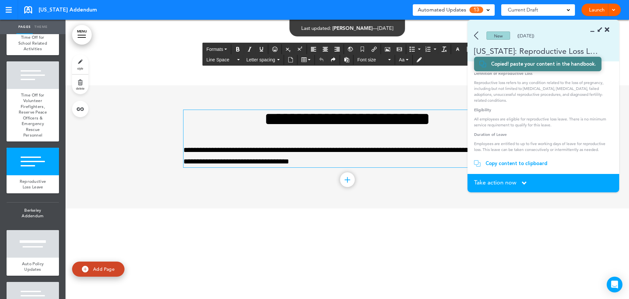
click at [329, 120] on h1 "**********" at bounding box center [348, 119] width 328 height 18
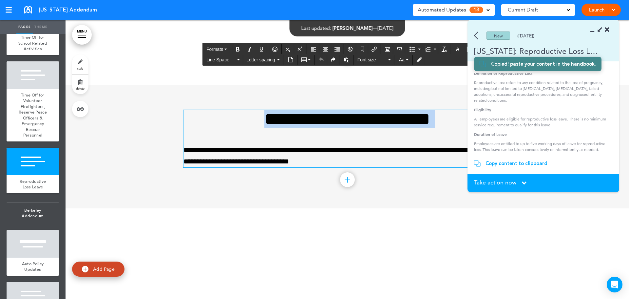
click at [329, 120] on h1 "**********" at bounding box center [348, 119] width 328 height 18
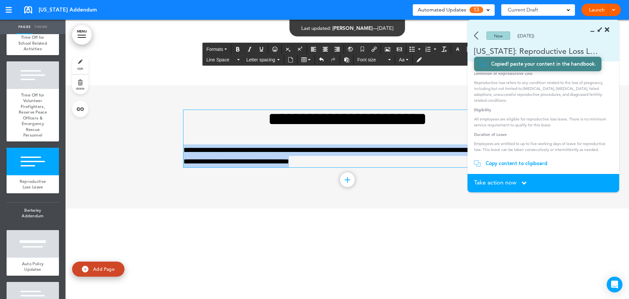
drag, startPoint x: 333, startPoint y: 157, endPoint x: 171, endPoint y: 152, distance: 161.3
click at [171, 152] on div "**********" at bounding box center [348, 146] width 564 height 123
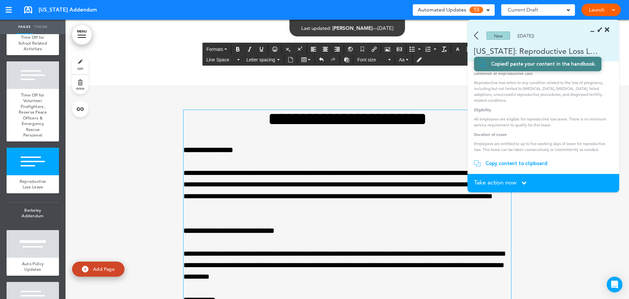
click at [341, 226] on p "**********" at bounding box center [348, 230] width 328 height 11
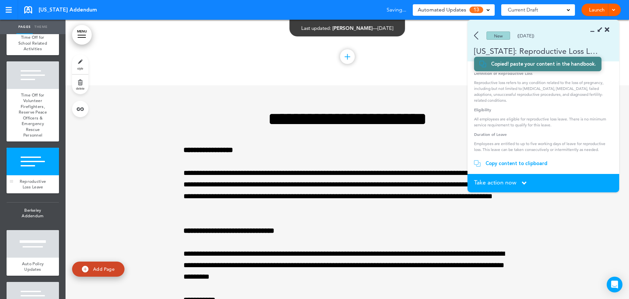
click at [33, 190] on span "Reproductive Loss Leave" at bounding box center [33, 183] width 27 height 11
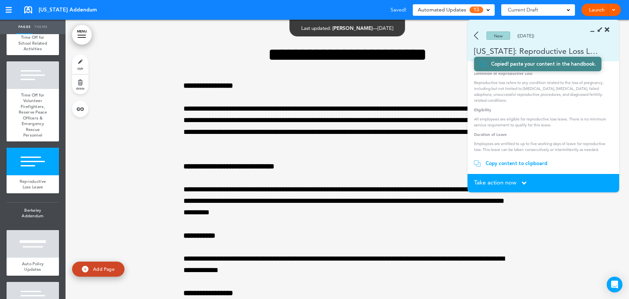
scroll to position [7998, 0]
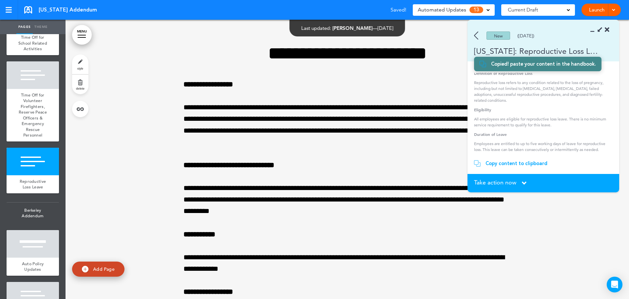
click at [509, 184] on span "Take action now" at bounding box center [495, 182] width 42 height 6
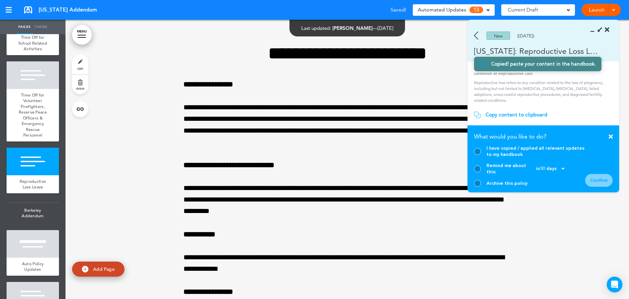
click at [479, 155] on div at bounding box center [477, 151] width 7 height 7
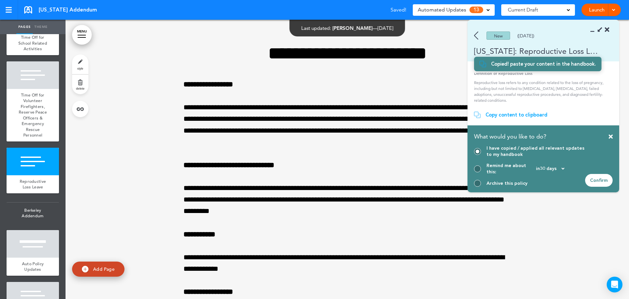
click at [606, 182] on div "Confirm" at bounding box center [599, 180] width 28 height 13
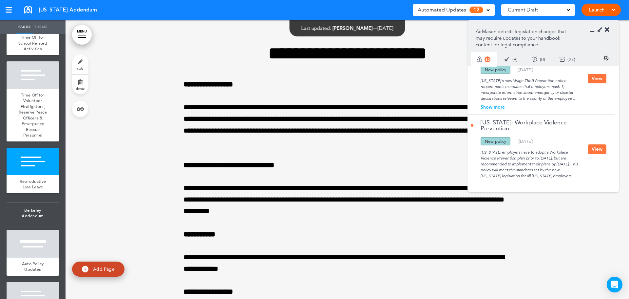
scroll to position [713, 0]
click at [597, 145] on button "View" at bounding box center [597, 150] width 19 height 10
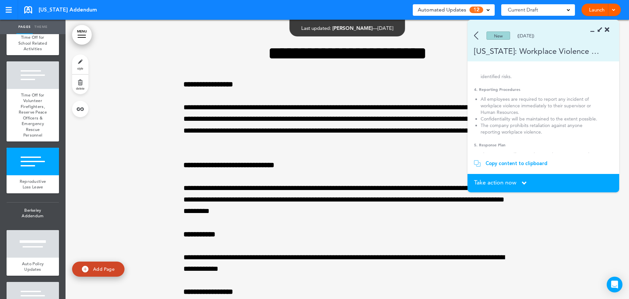
scroll to position [164, 0]
click at [482, 40] on section "New (12/15/2023) California: Workplace Violence Prevention" at bounding box center [544, 40] width 152 height 41
click at [477, 36] on img at bounding box center [476, 35] width 4 height 8
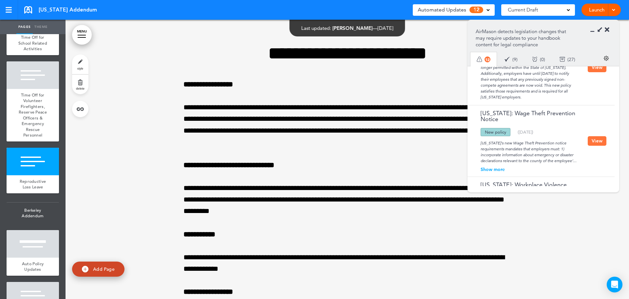
scroll to position [647, 0]
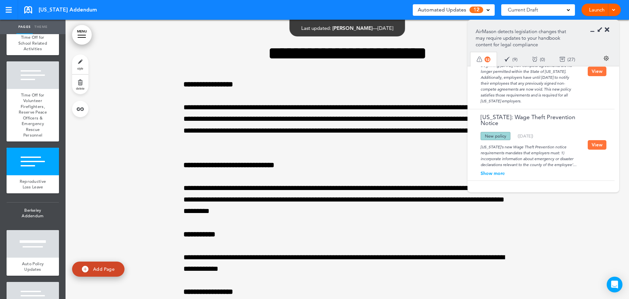
click at [594, 140] on button "View" at bounding box center [597, 145] width 19 height 10
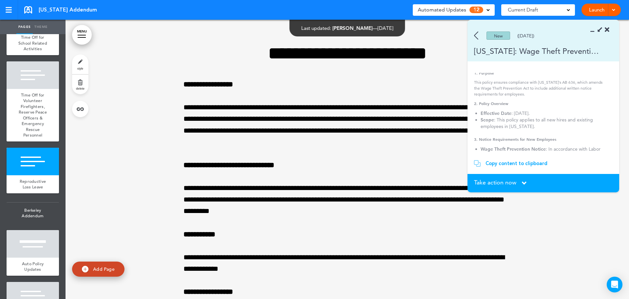
scroll to position [33, 0]
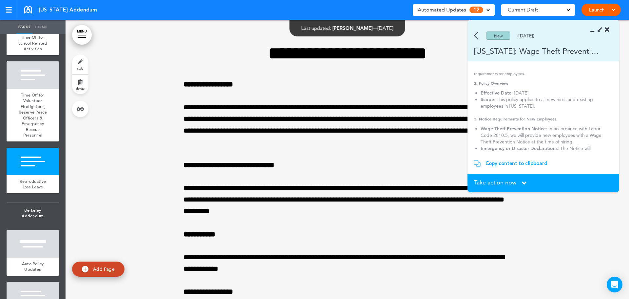
click at [474, 33] on img at bounding box center [476, 35] width 4 height 8
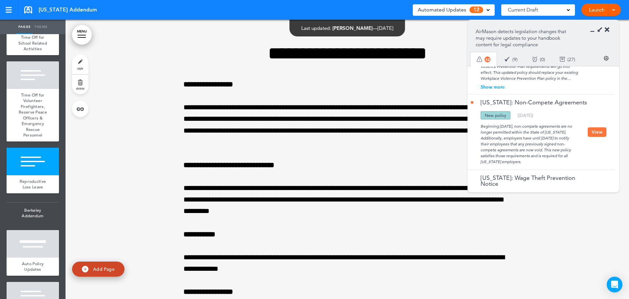
scroll to position [549, 0]
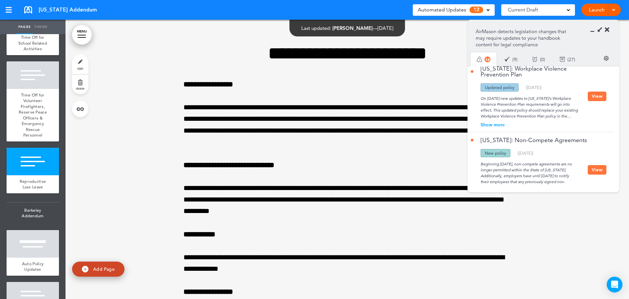
click at [596, 165] on button "View" at bounding box center [597, 170] width 19 height 10
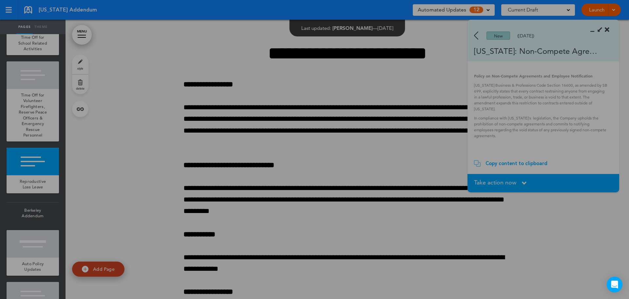
scroll to position [0, 0]
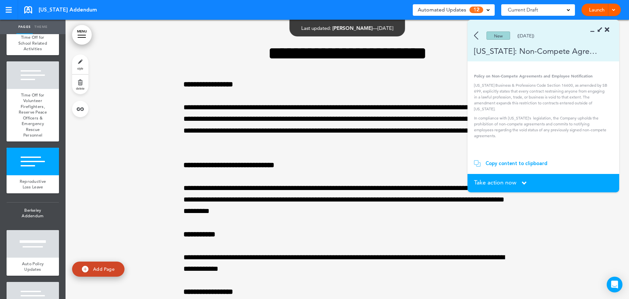
click at [475, 35] on img at bounding box center [476, 35] width 4 height 8
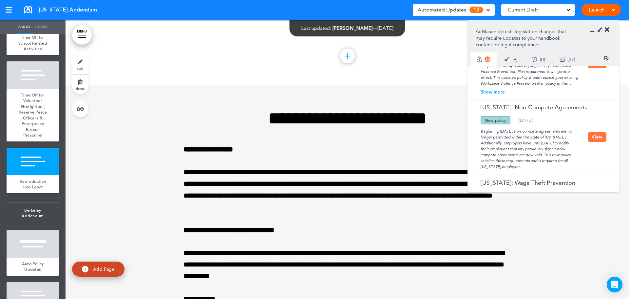
scroll to position [7998, 0]
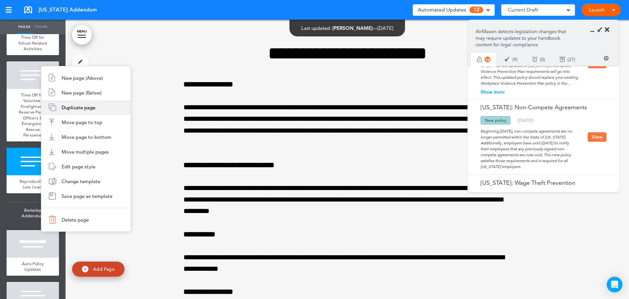
click at [73, 93] on span "New page (Below)" at bounding box center [82, 92] width 40 height 6
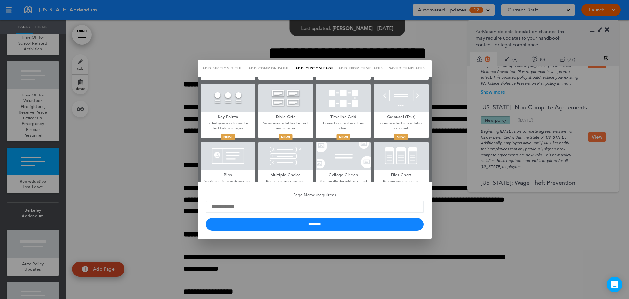
scroll to position [0, 0]
click at [402, 65] on link "Saved templates" at bounding box center [407, 68] width 46 height 16
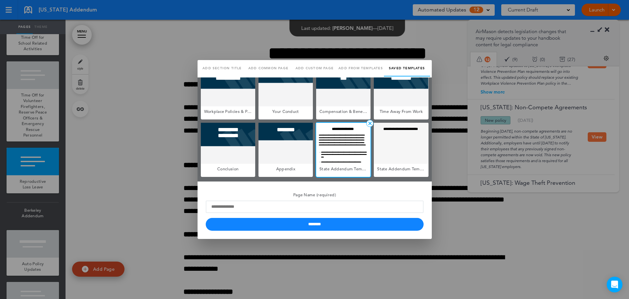
click at [332, 145] on div at bounding box center [343, 143] width 54 height 41
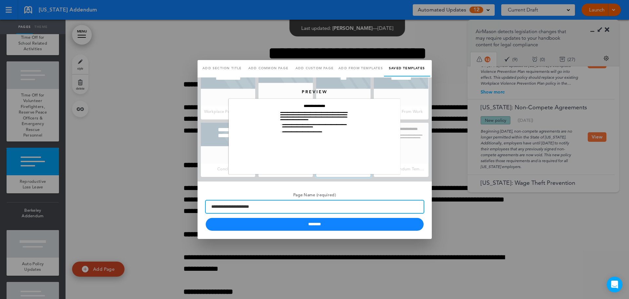
drag, startPoint x: 287, startPoint y: 203, endPoint x: 284, endPoint y: 209, distance: 6.6
click at [287, 203] on input "**********" at bounding box center [315, 206] width 218 height 12
click at [282, 205] on input "**********" at bounding box center [315, 206] width 218 height 12
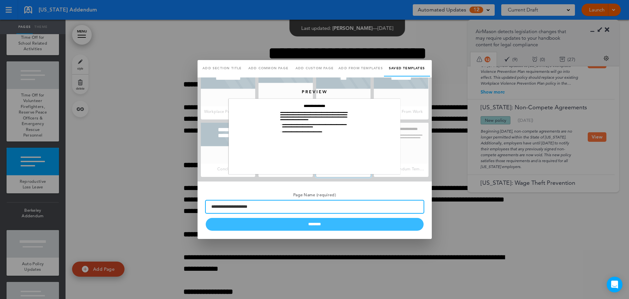
type input "**********"
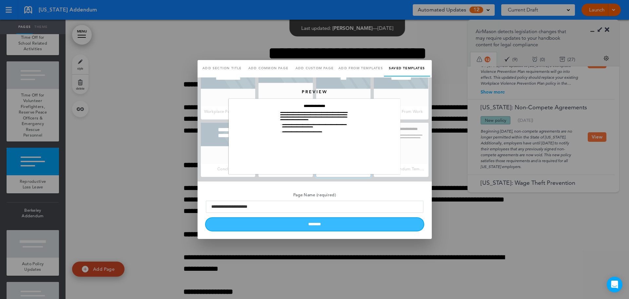
click at [314, 226] on input "********" at bounding box center [315, 224] width 218 height 13
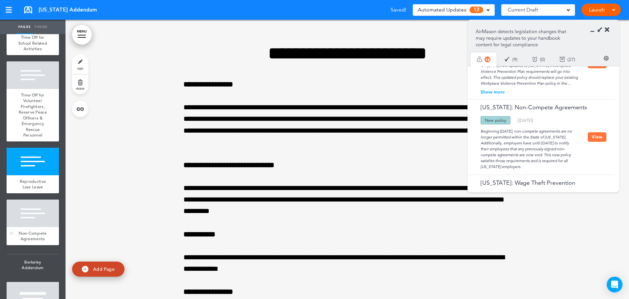
click at [27, 245] on div "Non-Compete Agreements" at bounding box center [33, 236] width 52 height 18
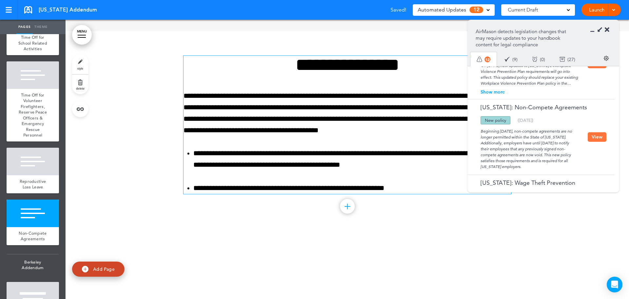
scroll to position [8731, 0]
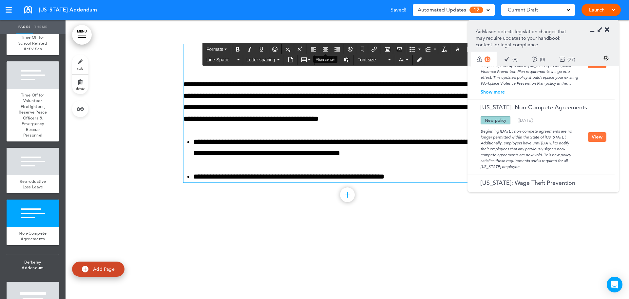
click at [331, 51] on button "Align center" at bounding box center [325, 49] width 10 height 9
click at [329, 78] on div "**********" at bounding box center [348, 113] width 328 height 138
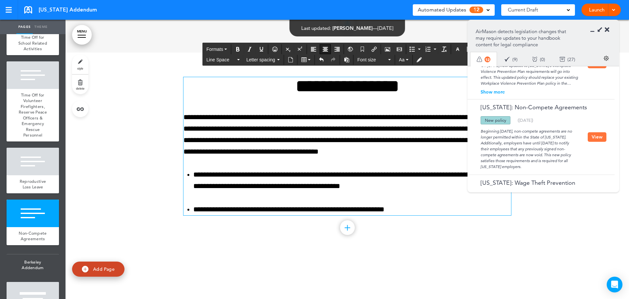
click at [333, 93] on h1 "**********" at bounding box center [348, 86] width 328 height 18
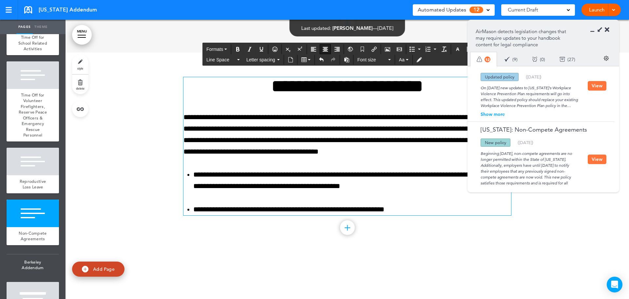
scroll to position [549, 0]
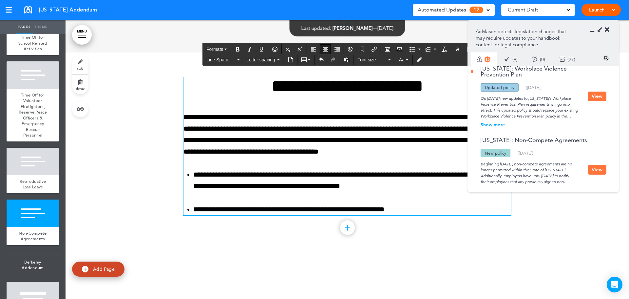
click at [596, 165] on button "View" at bounding box center [597, 170] width 19 height 10
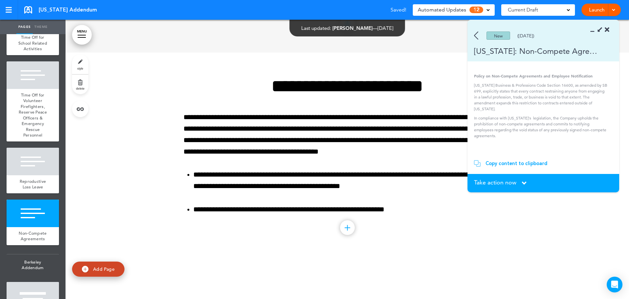
click at [504, 180] on span "Take action now" at bounding box center [495, 182] width 42 height 6
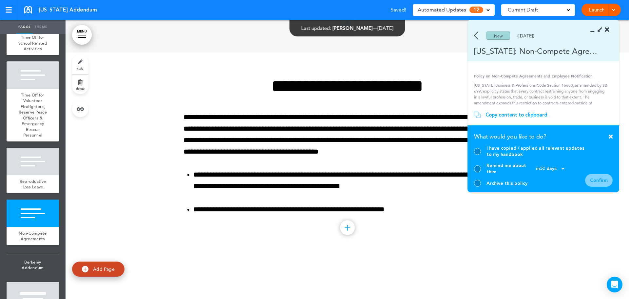
click at [504, 118] on div "Copy content to clipboard" at bounding box center [517, 114] width 62 height 7
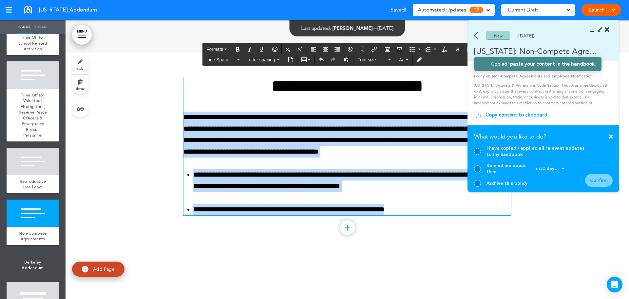
drag, startPoint x: 396, startPoint y: 208, endPoint x: 176, endPoint y: 118, distance: 238.8
click at [176, 118] on div "**********" at bounding box center [348, 153] width 564 height 203
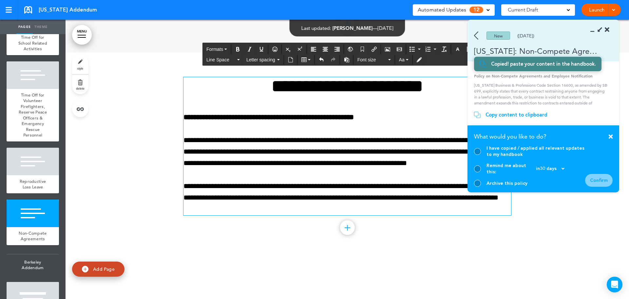
click at [283, 243] on div "**********" at bounding box center [348, 153] width 328 height 203
click at [288, 100] on div "**********" at bounding box center [348, 146] width 328 height 138
click at [290, 87] on h1 "**********" at bounding box center [348, 86] width 328 height 18
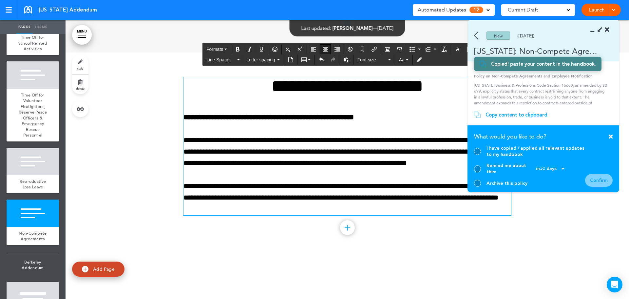
click at [290, 119] on strong "**********" at bounding box center [269, 116] width 170 height 7
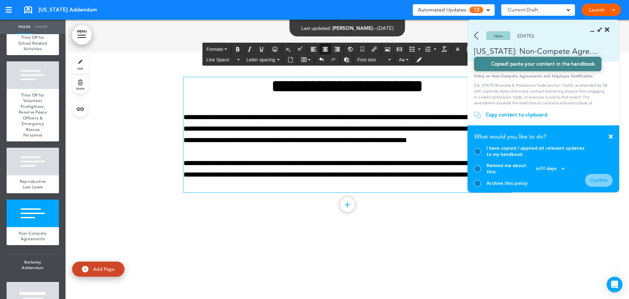
click at [407, 145] on p "**********" at bounding box center [348, 128] width 328 height 35
click at [248, 154] on div "**********" at bounding box center [348, 134] width 328 height 115
click at [299, 182] on p "**********" at bounding box center [348, 174] width 328 height 35
click at [475, 154] on div at bounding box center [477, 151] width 7 height 7
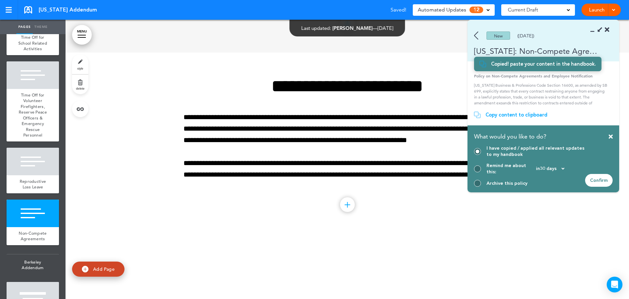
click at [595, 178] on div "Confirm" at bounding box center [599, 180] width 28 height 13
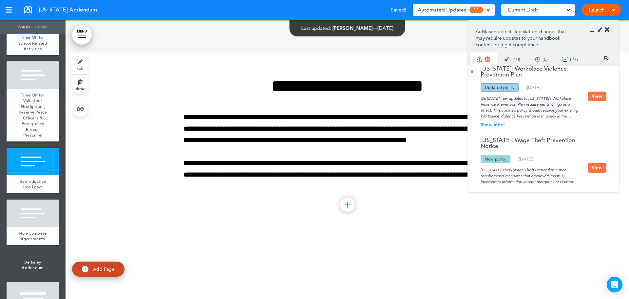
click at [594, 31] on icon at bounding box center [594, 30] width 0 height 7
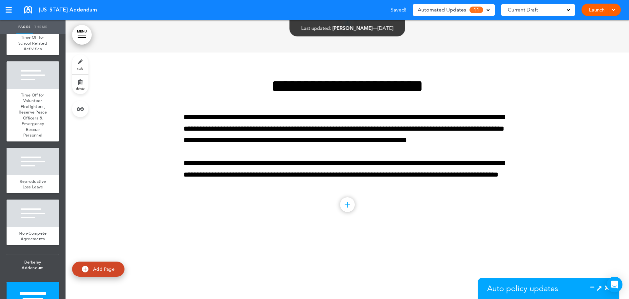
scroll to position [567, 0]
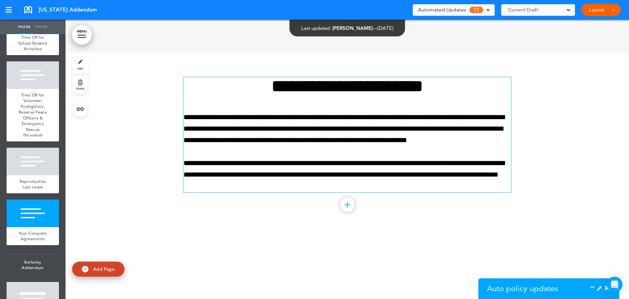
click at [286, 191] on p "**********" at bounding box center [348, 174] width 328 height 35
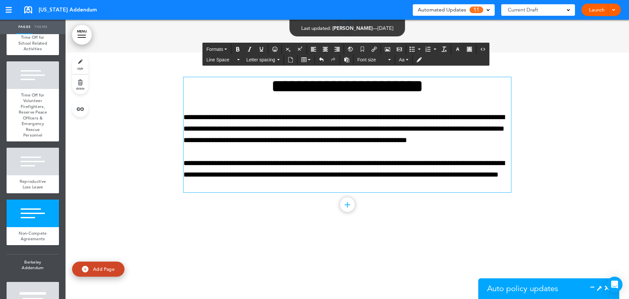
click at [442, 217] on div "**********" at bounding box center [348, 142] width 328 height 181
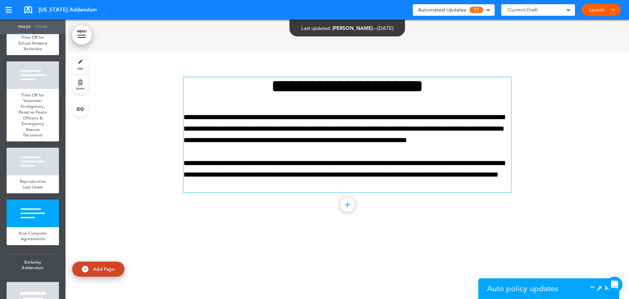
click at [275, 185] on p "**********" at bounding box center [348, 174] width 328 height 35
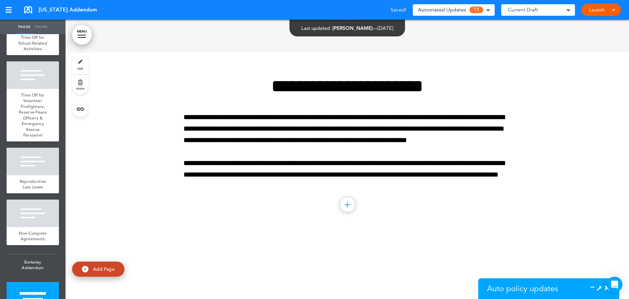
click at [594, 286] on icon at bounding box center [594, 287] width 0 height 7
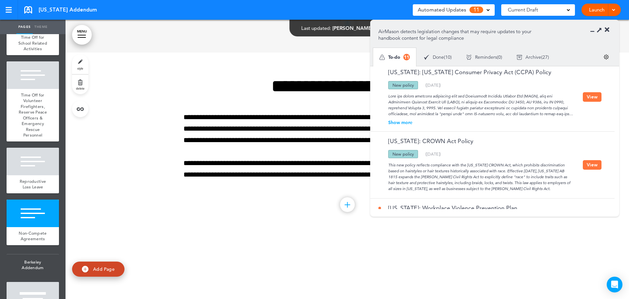
scroll to position [386, 0]
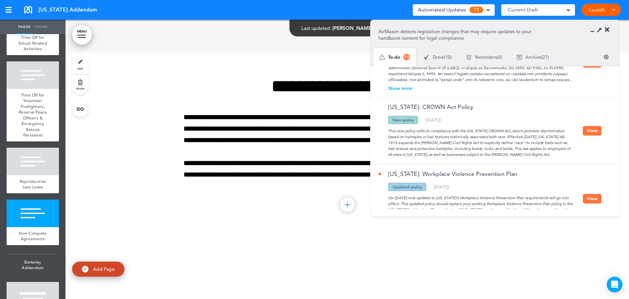
drag, startPoint x: 595, startPoint y: 129, endPoint x: 516, endPoint y: 146, distance: 80.1
click at [594, 129] on button "View" at bounding box center [592, 131] width 19 height 10
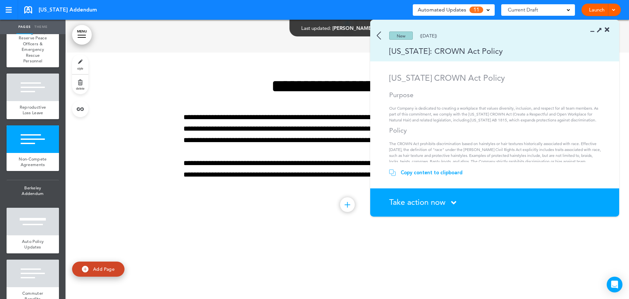
scroll to position [983, 0]
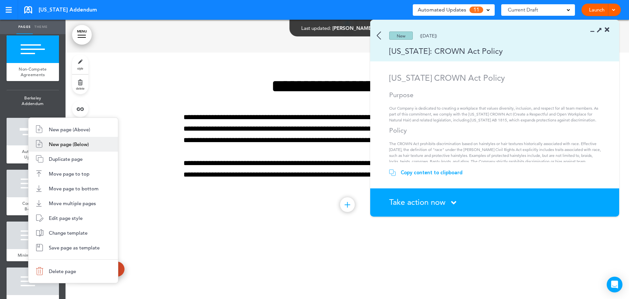
click at [79, 140] on li "New page (Below)" at bounding box center [73, 144] width 89 height 15
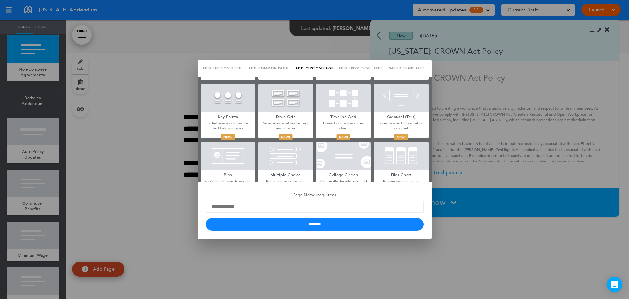
scroll to position [0, 0]
click at [393, 67] on link "Saved templates" at bounding box center [407, 68] width 46 height 16
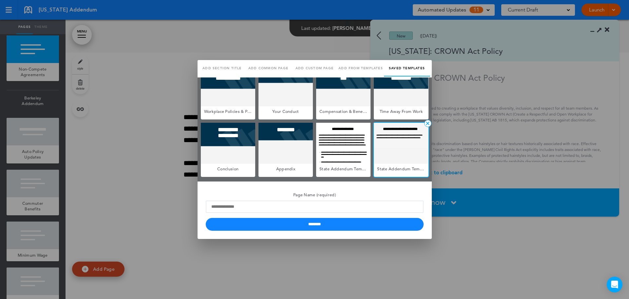
click at [411, 140] on div at bounding box center [401, 143] width 54 height 41
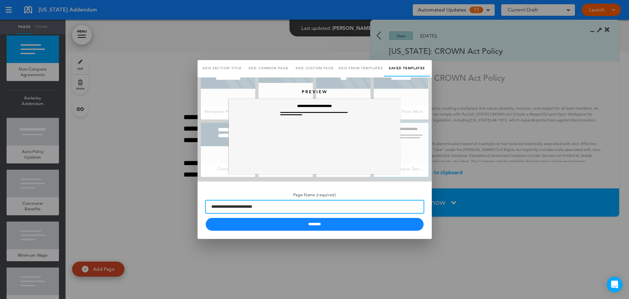
click at [312, 204] on input "**********" at bounding box center [315, 206] width 218 height 12
type input "*****"
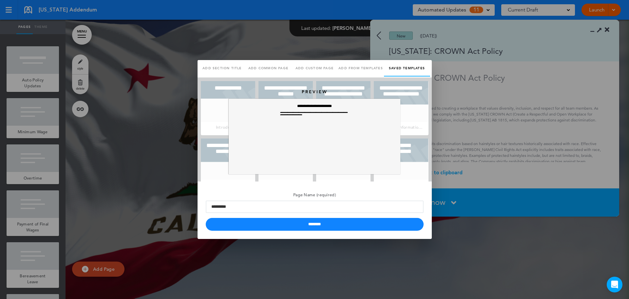
scroll to position [8698, 0]
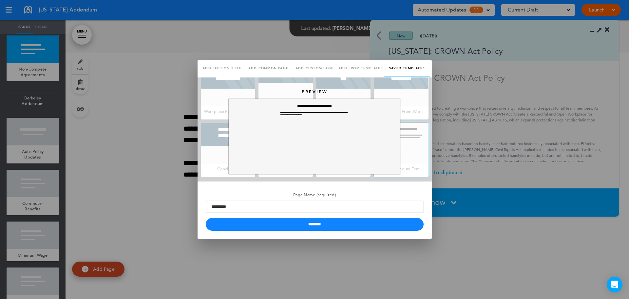
type input "*********"
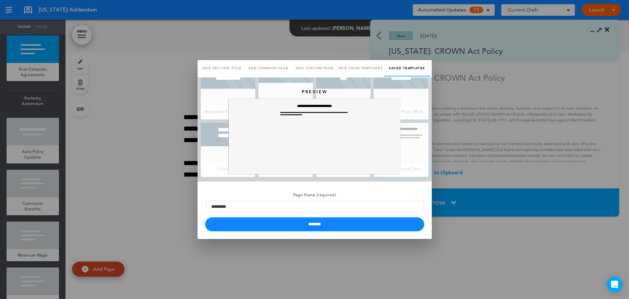
click at [332, 226] on input "********" at bounding box center [315, 224] width 218 height 13
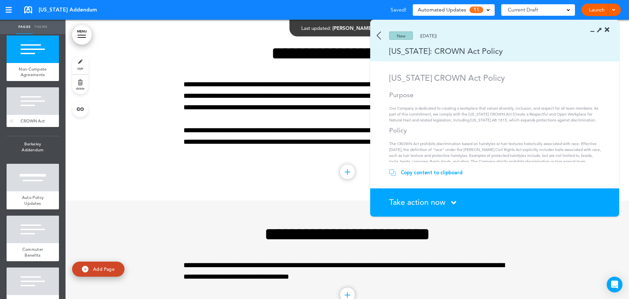
click at [39, 115] on div at bounding box center [33, 101] width 52 height 28
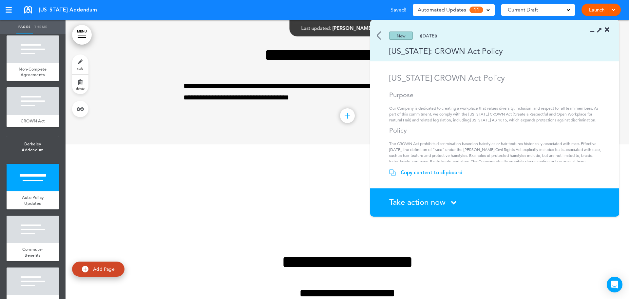
scroll to position [8911, 0]
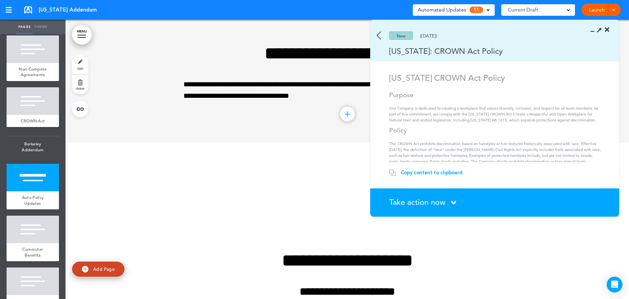
drag, startPoint x: 426, startPoint y: 173, endPoint x: 422, endPoint y: 172, distance: 4.1
click at [425, 173] on div "Copy content to clipboard" at bounding box center [432, 172] width 62 height 7
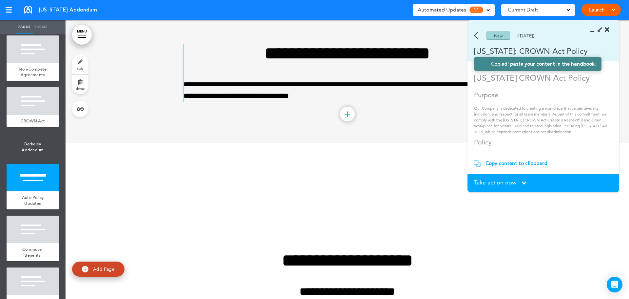
scroll to position [433, 0]
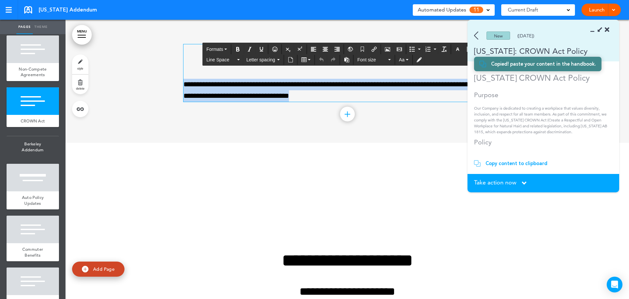
drag, startPoint x: 335, startPoint y: 92, endPoint x: 192, endPoint y: 52, distance: 148.0
click at [192, 52] on div "**********" at bounding box center [348, 72] width 328 height 57
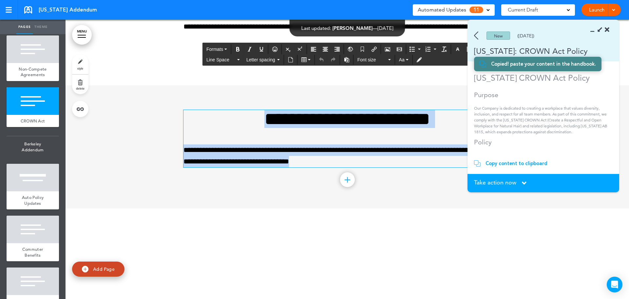
paste div
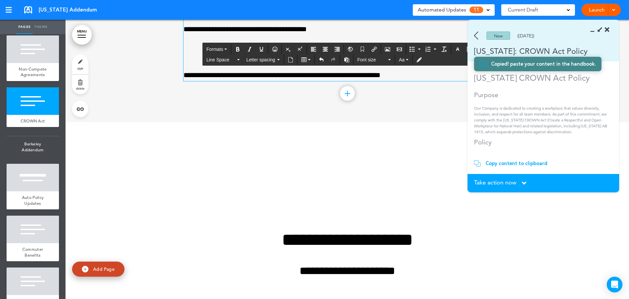
scroll to position [9239, 0]
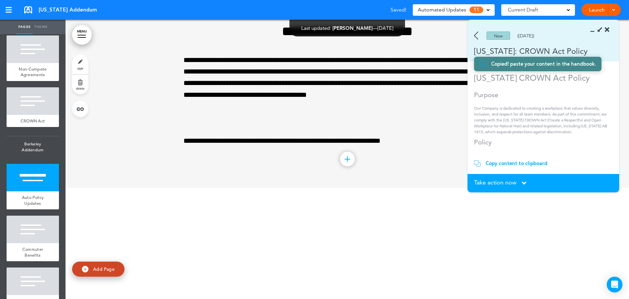
click at [517, 182] on div "Take action now Click here to change the status" at bounding box center [543, 182] width 139 height 7
click at [500, 180] on span "Take action now" at bounding box center [495, 182] width 42 height 6
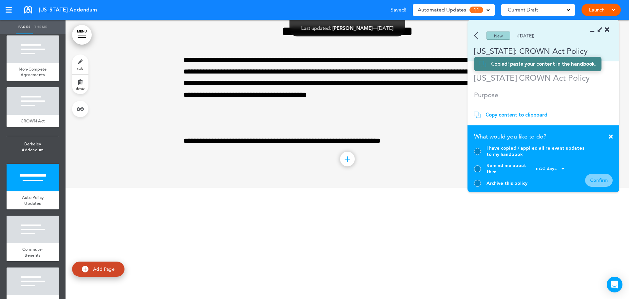
click at [480, 155] on div at bounding box center [477, 151] width 7 height 7
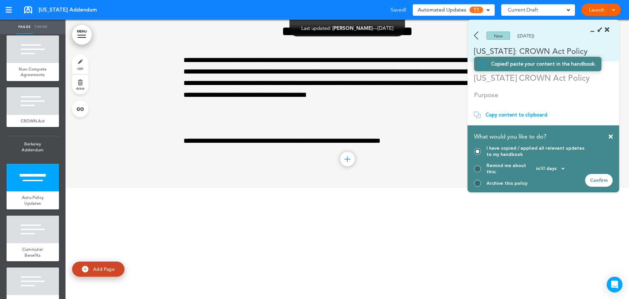
click at [599, 180] on div "Confirm" at bounding box center [599, 180] width 28 height 13
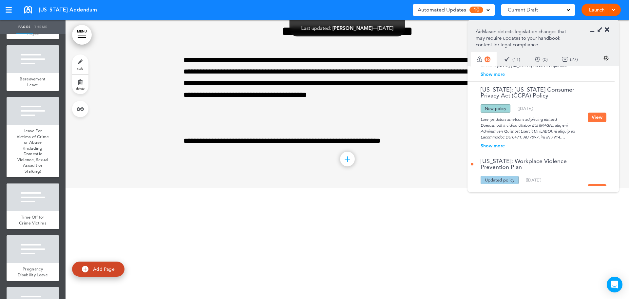
scroll to position [348, 0]
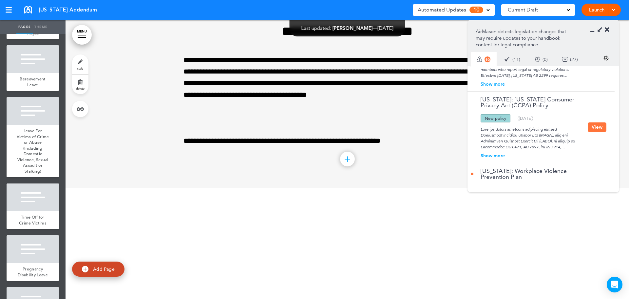
drag, startPoint x: 596, startPoint y: 124, endPoint x: 588, endPoint y: 125, distance: 8.9
click at [596, 124] on button "View" at bounding box center [597, 127] width 19 height 10
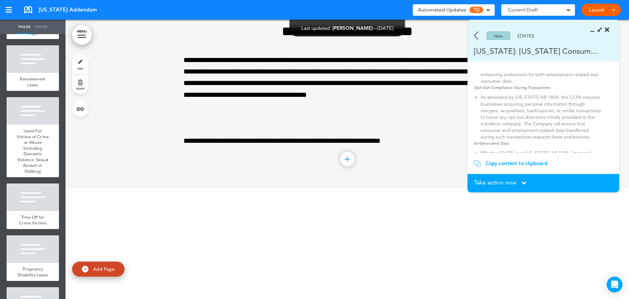
scroll to position [197, 0]
click at [475, 36] on img at bounding box center [476, 35] width 4 height 8
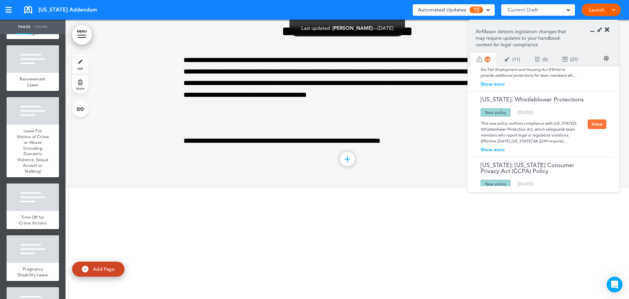
click at [595, 125] on button "View" at bounding box center [597, 124] width 19 height 10
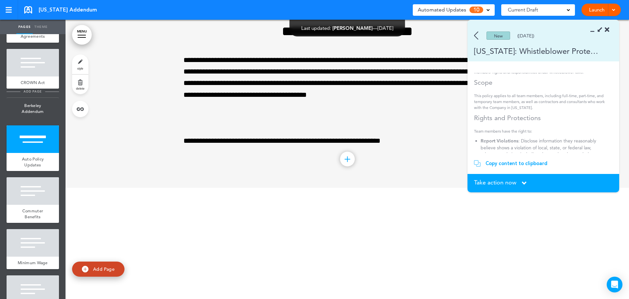
scroll to position [983, 0]
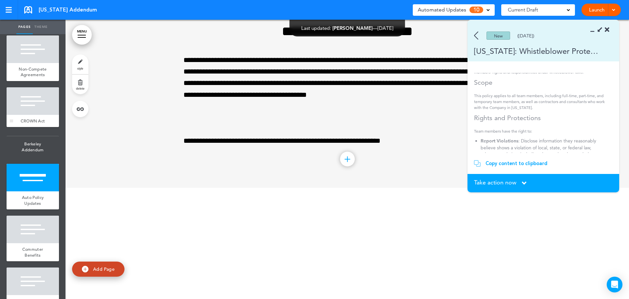
click at [29, 115] on div at bounding box center [33, 101] width 52 height 28
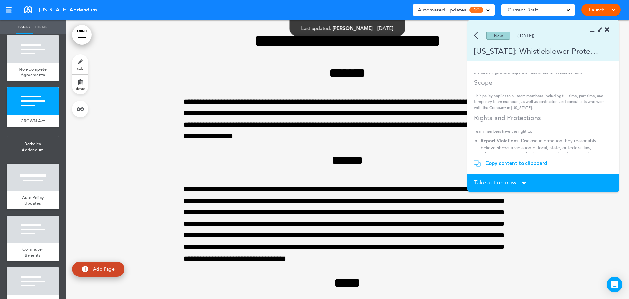
scroll to position [8911, 0]
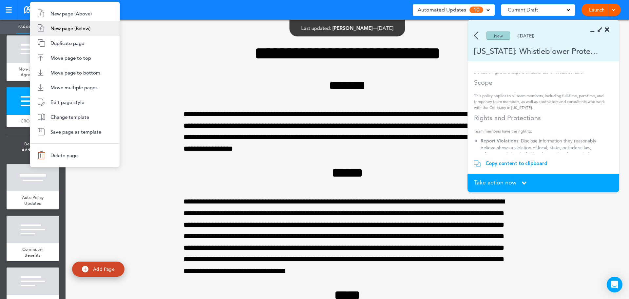
click at [83, 27] on span "New page (Below)" at bounding box center [70, 28] width 40 height 6
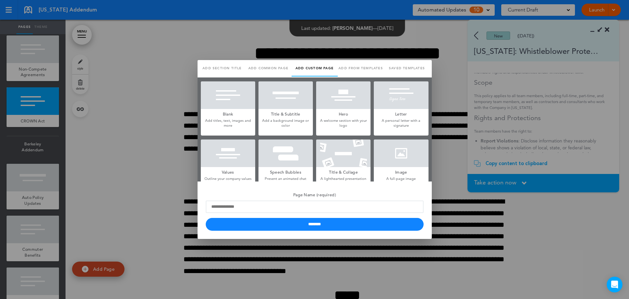
scroll to position [0, 0]
click at [403, 68] on link "Saved templates" at bounding box center [407, 68] width 46 height 16
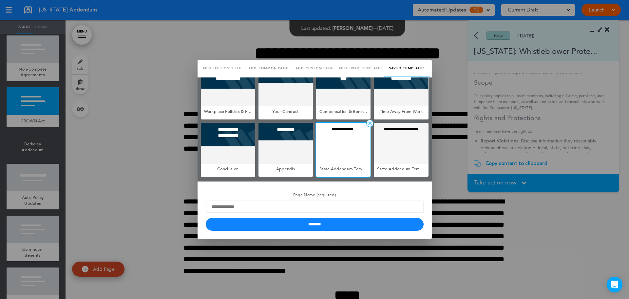
click at [354, 151] on div at bounding box center [343, 143] width 54 height 41
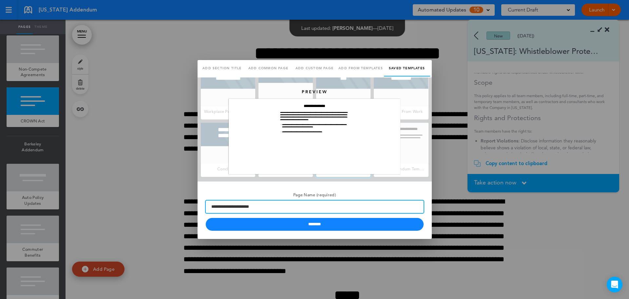
click at [287, 200] on input "**********" at bounding box center [315, 206] width 218 height 12
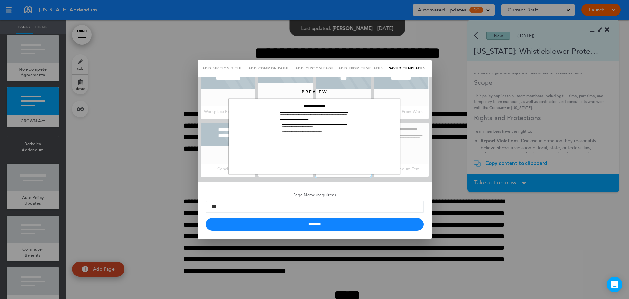
click at [446, 95] on div at bounding box center [314, 149] width 629 height 299
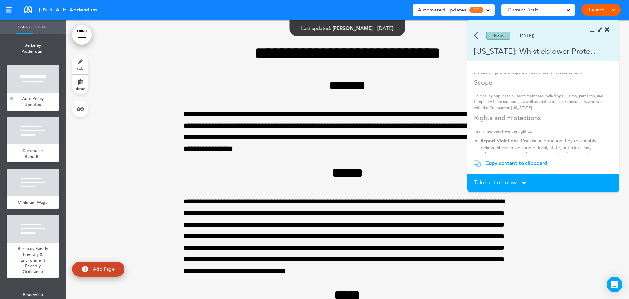
scroll to position [1049, 0]
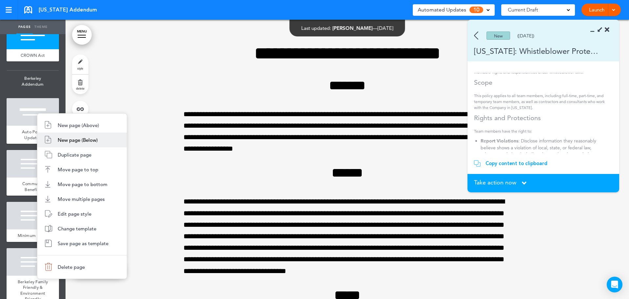
click at [91, 140] on span "New page (Below)" at bounding box center [78, 140] width 40 height 6
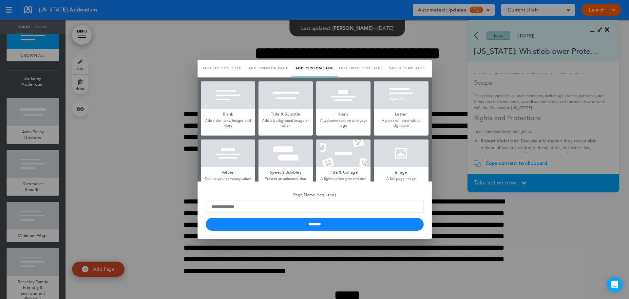
scroll to position [0, 0]
click at [402, 66] on link "Saved templates" at bounding box center [407, 68] width 46 height 16
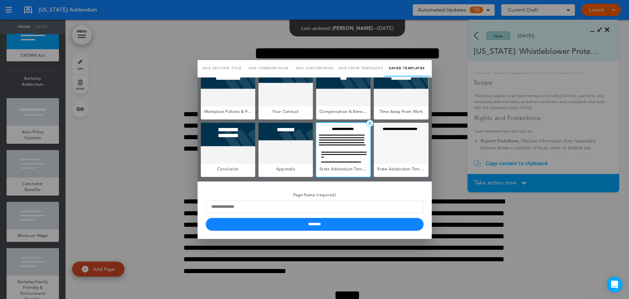
click at [344, 149] on div at bounding box center [343, 143] width 54 height 41
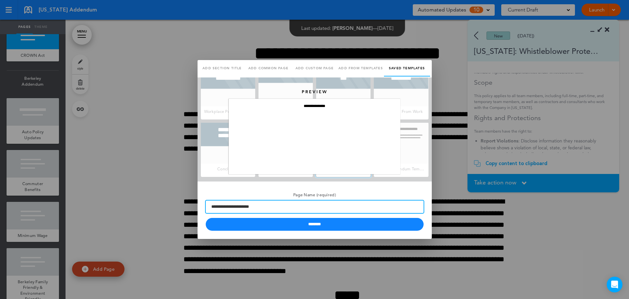
click at [254, 207] on input "**********" at bounding box center [315, 206] width 218 height 12
type input "**********"
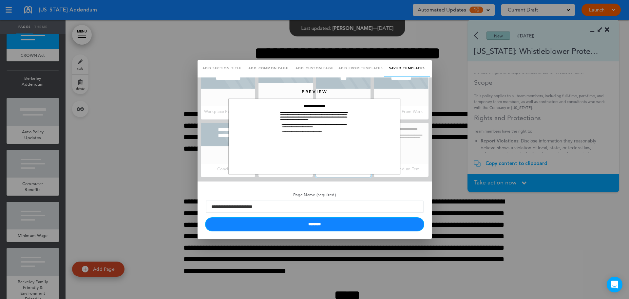
click at [308, 222] on input "********" at bounding box center [315, 224] width 218 height 13
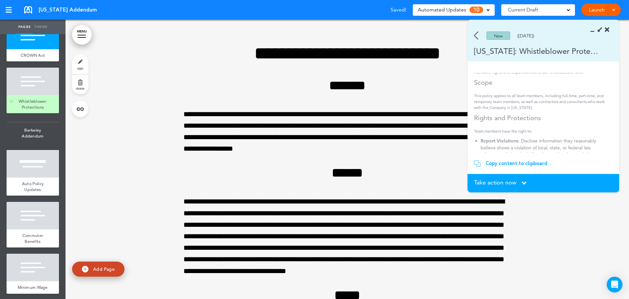
click at [36, 95] on div at bounding box center [33, 82] width 52 height 28
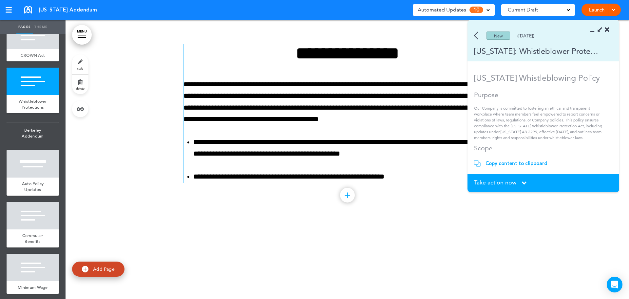
click at [498, 164] on div "Copy content to clipboard" at bounding box center [517, 163] width 62 height 7
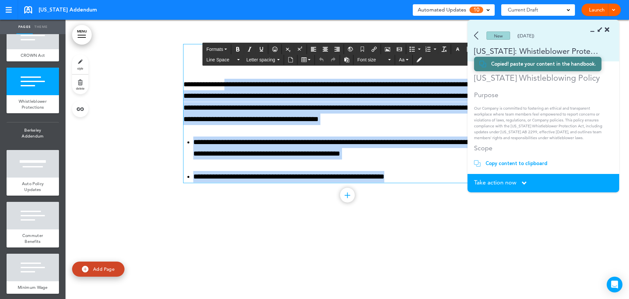
drag, startPoint x: 374, startPoint y: 174, endPoint x: 232, endPoint y: 78, distance: 171.1
click at [232, 78] on div "**********" at bounding box center [348, 113] width 328 height 138
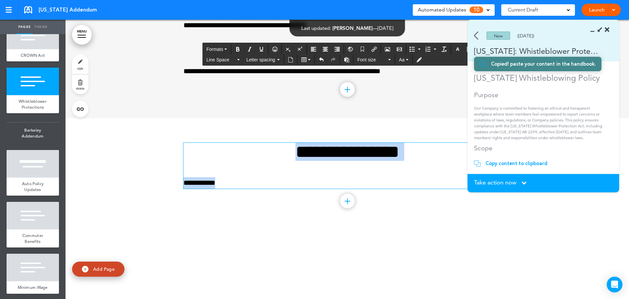
drag, startPoint x: 240, startPoint y: 182, endPoint x: 238, endPoint y: 155, distance: 27.2
click at [238, 155] on div "**********" at bounding box center [348, 166] width 328 height 46
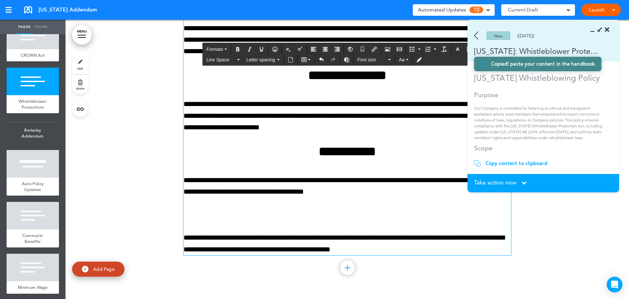
click at [509, 180] on span "Take action now" at bounding box center [495, 182] width 42 height 6
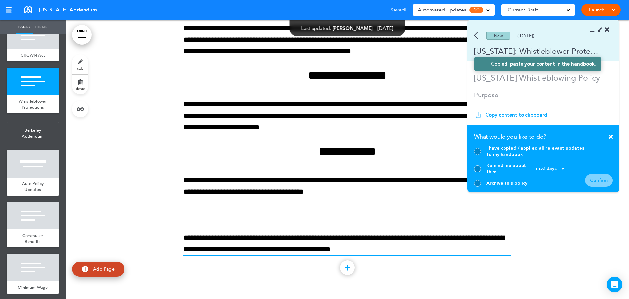
click at [482, 157] on div "I have copied / applied all relevant updates to my handbook" at bounding box center [529, 151] width 111 height 12
click at [476, 155] on div at bounding box center [477, 151] width 7 height 7
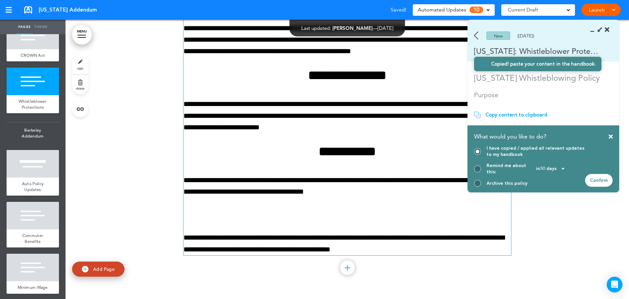
click at [599, 181] on div "Confirm" at bounding box center [599, 180] width 28 height 13
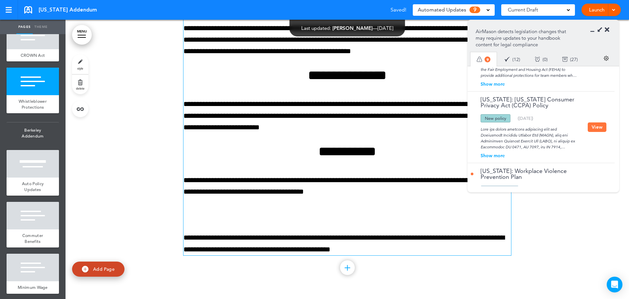
click at [189, 212] on p at bounding box center [348, 214] width 328 height 11
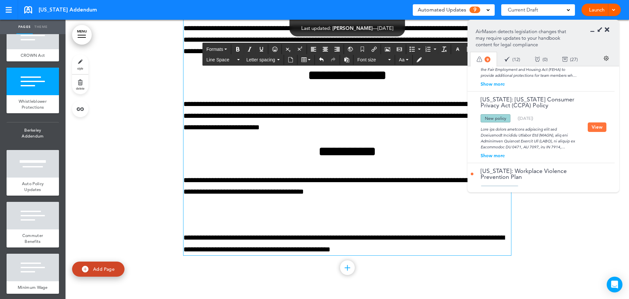
click at [184, 235] on p "**********" at bounding box center [348, 243] width 328 height 23
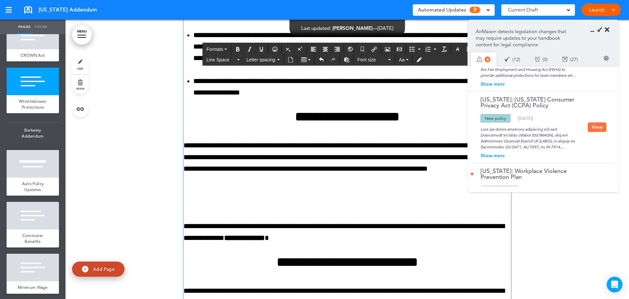
click at [184, 203] on p at bounding box center [348, 202] width 328 height 11
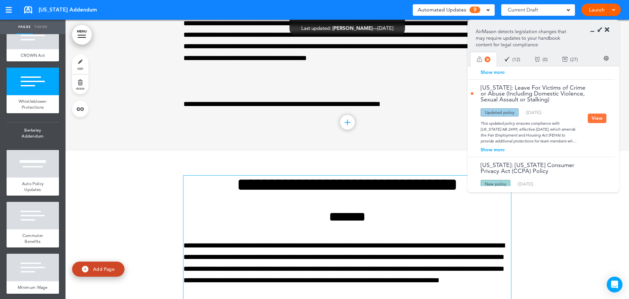
drag, startPoint x: 596, startPoint y: 121, endPoint x: 530, endPoint y: 133, distance: 67.9
click at [596, 121] on button "View" at bounding box center [597, 118] width 19 height 10
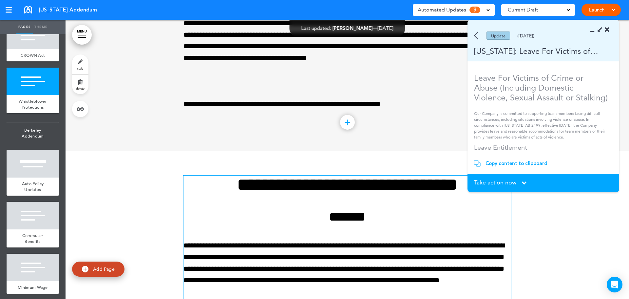
click at [474, 32] on div "Update (12/02/2024)" at bounding box center [534, 35] width 133 height 8
click at [476, 36] on img at bounding box center [476, 35] width 4 height 8
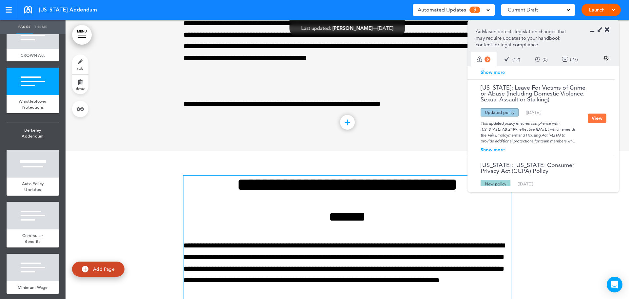
click at [494, 147] on div "Show more" at bounding box center [529, 149] width 117 height 5
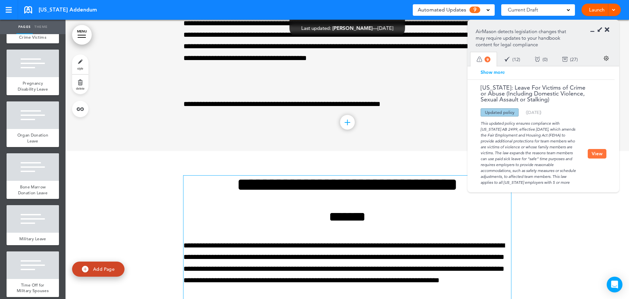
scroll to position [197, 0]
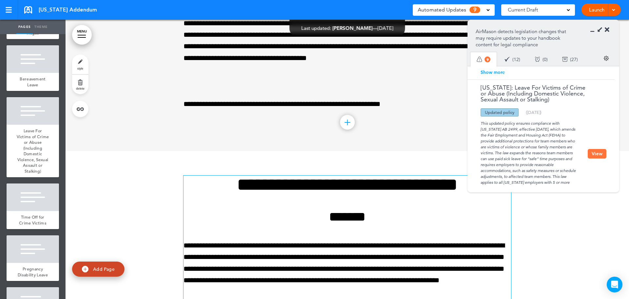
drag, startPoint x: 30, startPoint y: 160, endPoint x: 109, endPoint y: 166, distance: 78.6
click at [30, 160] on span "Leave For Victims of Crime or Abuse (Including Domestic Violence, Sexual Assaul…" at bounding box center [33, 151] width 32 height 46
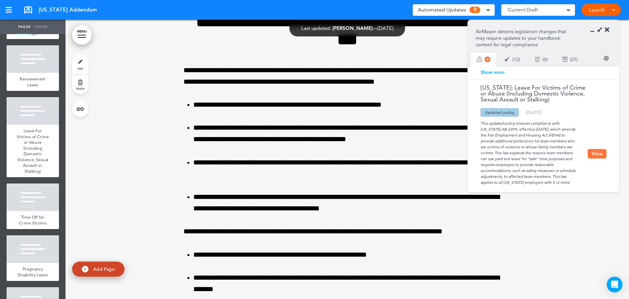
scroll to position [2818, 0]
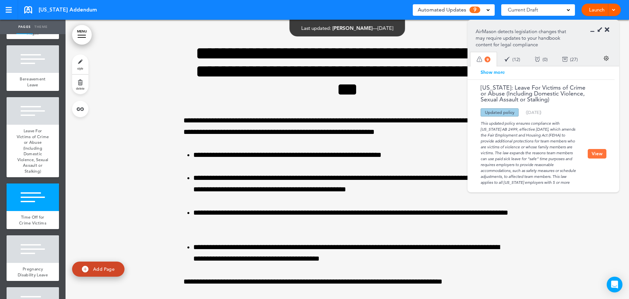
click at [596, 153] on button "View" at bounding box center [597, 154] width 19 height 10
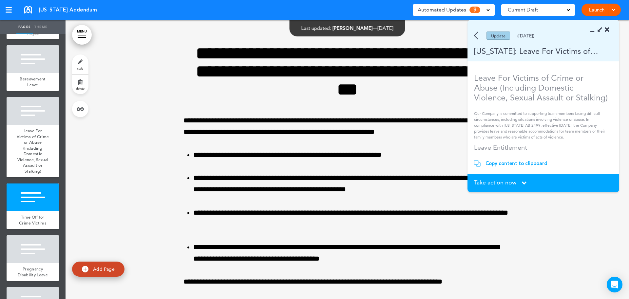
click at [511, 164] on div "Copy content to clipboard" at bounding box center [517, 163] width 62 height 7
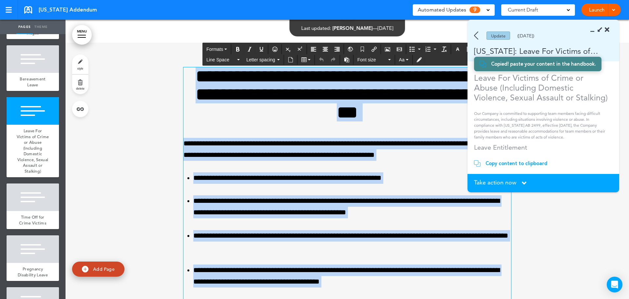
scroll to position [2786, 0]
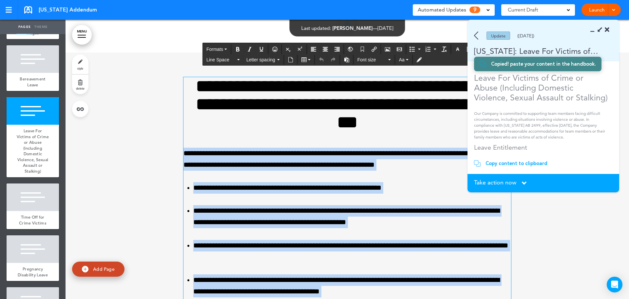
drag, startPoint x: 240, startPoint y: 159, endPoint x: 183, endPoint y: 151, distance: 57.3
paste div
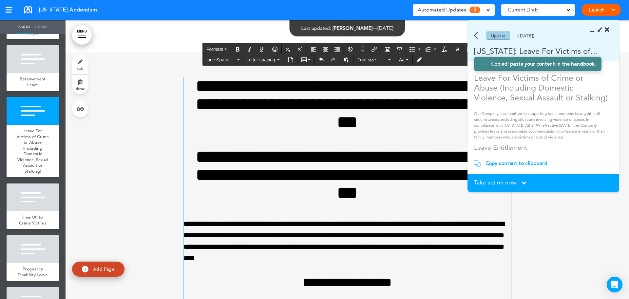
click at [322, 87] on h1 "**********" at bounding box center [348, 104] width 328 height 54
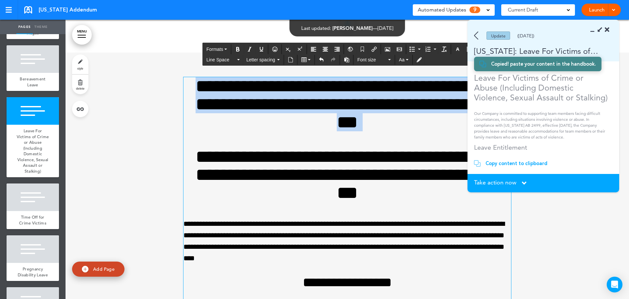
click at [322, 87] on h1 "**********" at bounding box center [348, 104] width 328 height 54
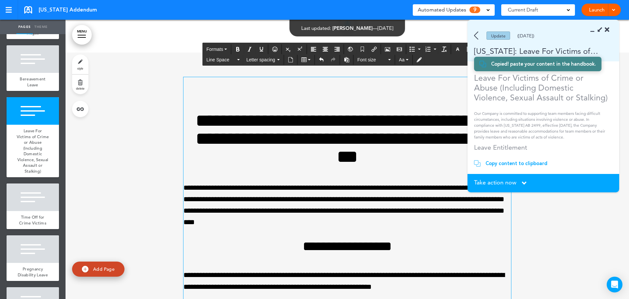
click at [190, 124] on h1 "**********" at bounding box center [348, 138] width 328 height 54
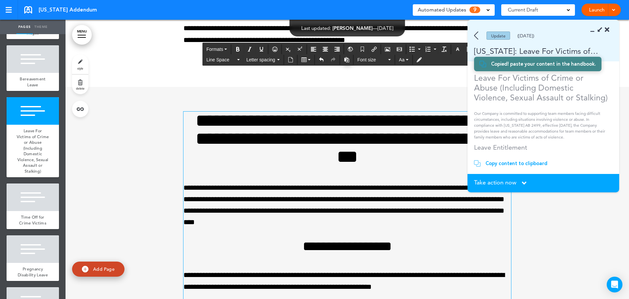
drag, startPoint x: 441, startPoint y: 160, endPoint x: 414, endPoint y: 186, distance: 38.2
click at [441, 160] on h1 "**********" at bounding box center [348, 138] width 328 height 54
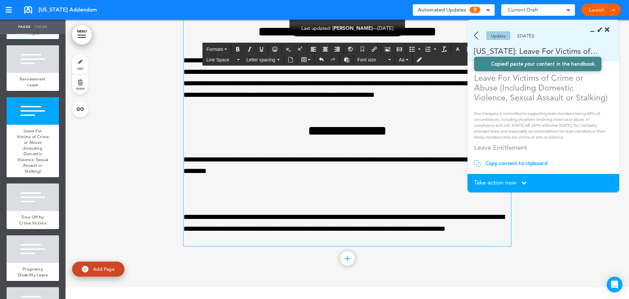
scroll to position [3439, 0]
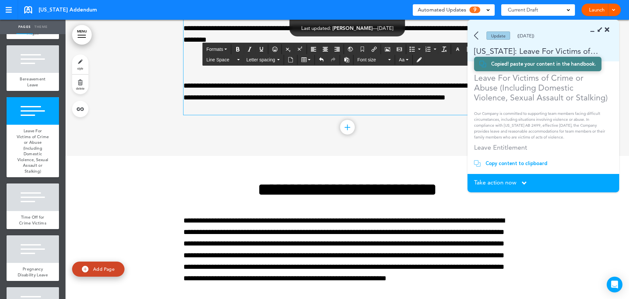
click at [504, 182] on span "Take action now" at bounding box center [495, 182] width 42 height 6
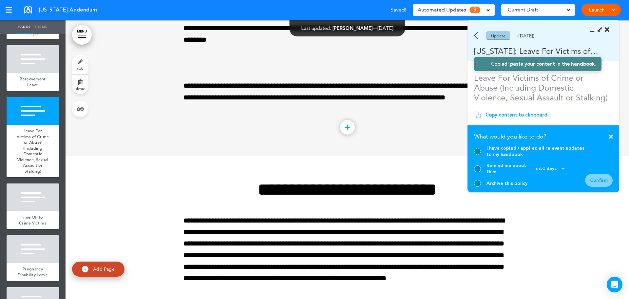
click at [482, 155] on div "I have copied / applied all relevant updates to my handbook" at bounding box center [529, 151] width 111 height 12
click at [478, 155] on div at bounding box center [477, 151] width 7 height 7
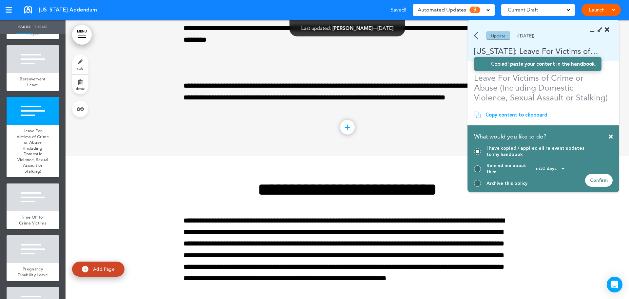
click at [597, 177] on div "Confirm" at bounding box center [599, 180] width 28 height 13
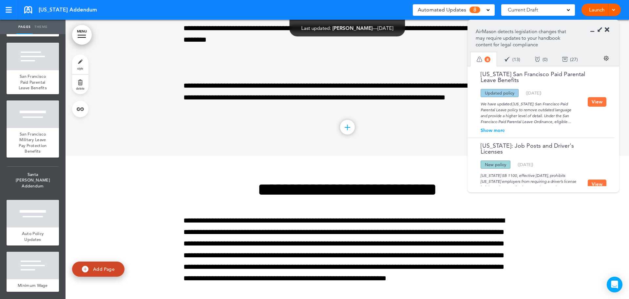
scroll to position [2490, 0]
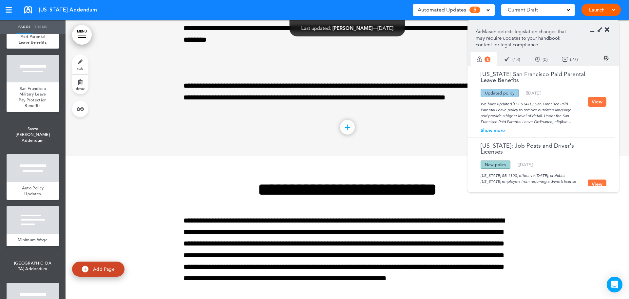
drag, startPoint x: 26, startPoint y: 184, endPoint x: 48, endPoint y: 193, distance: 24.5
click at [26, 45] on span "San Francisco Paid Parental Leave Benefits" at bounding box center [33, 36] width 28 height 17
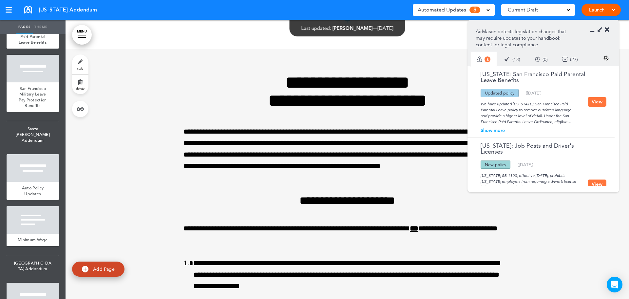
scroll to position [18427, 0]
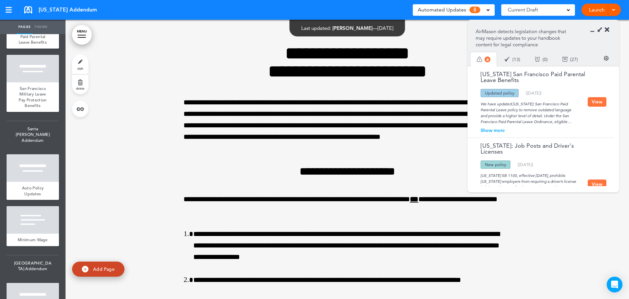
click at [594, 101] on button "View" at bounding box center [597, 102] width 19 height 10
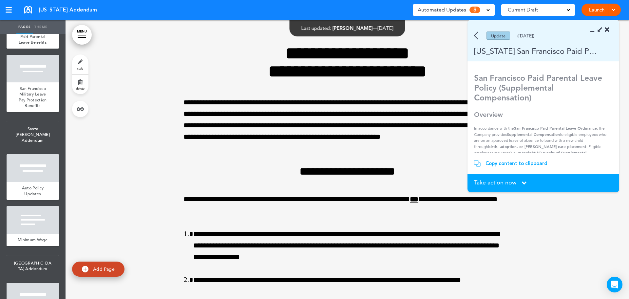
click at [478, 37] on div "Update (02/04/2025)" at bounding box center [534, 35] width 133 height 8
click at [473, 37] on div "Update (02/04/2025)" at bounding box center [534, 35] width 133 height 8
click at [476, 32] on img at bounding box center [476, 35] width 4 height 8
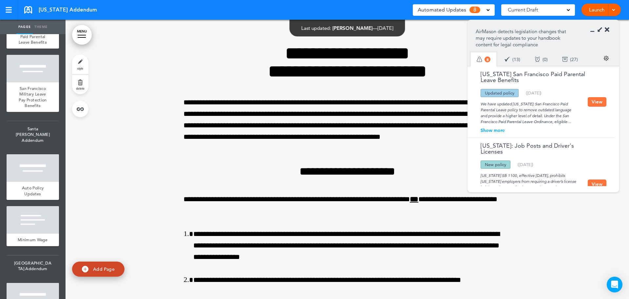
click at [497, 132] on div "Show more" at bounding box center [529, 130] width 117 height 5
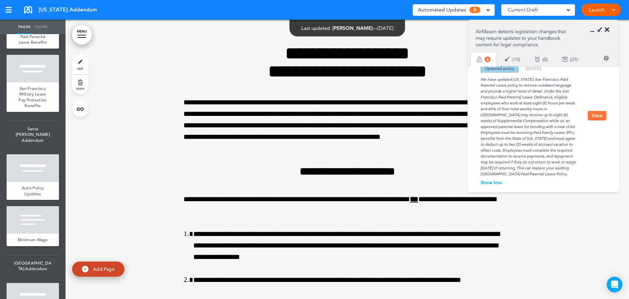
scroll to position [0, 0]
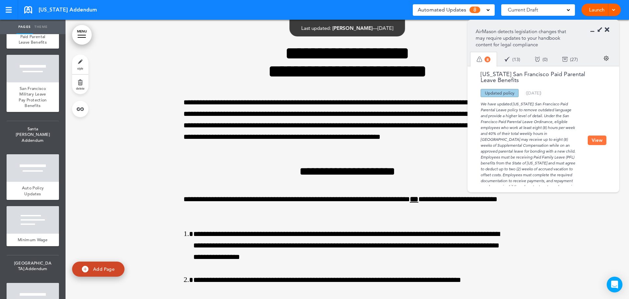
drag, startPoint x: 593, startPoint y: 137, endPoint x: 588, endPoint y: 139, distance: 5.4
click at [592, 137] on button "View" at bounding box center [597, 140] width 19 height 10
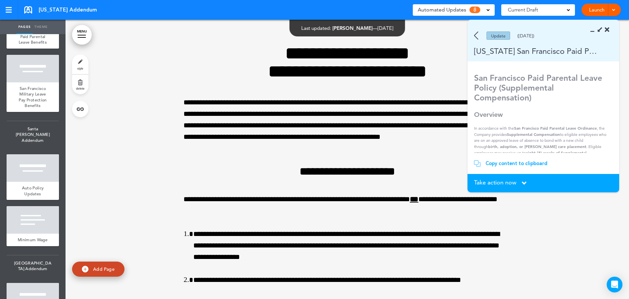
click at [507, 162] on div "Copy content to clipboard" at bounding box center [517, 163] width 62 height 7
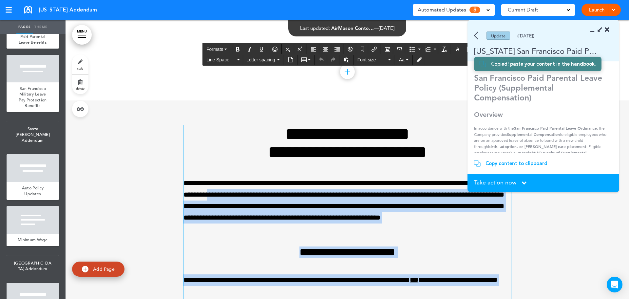
scroll to position [18394, 0]
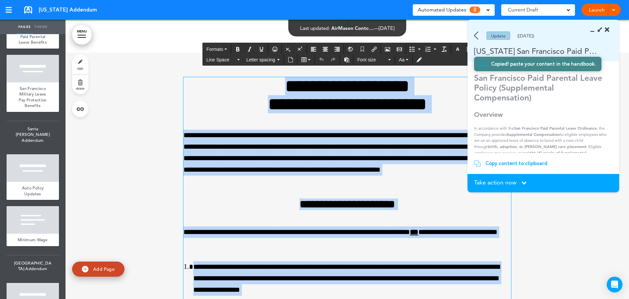
drag, startPoint x: 500, startPoint y: 260, endPoint x: 246, endPoint y: 84, distance: 309.1
paste div
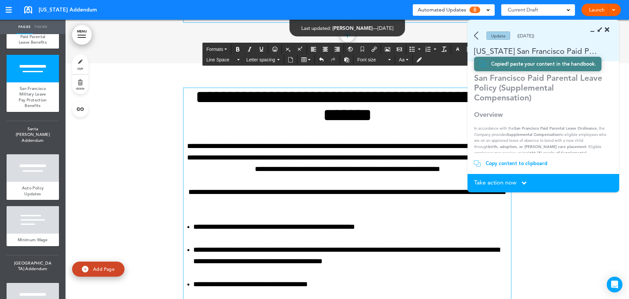
scroll to position [19574, 0]
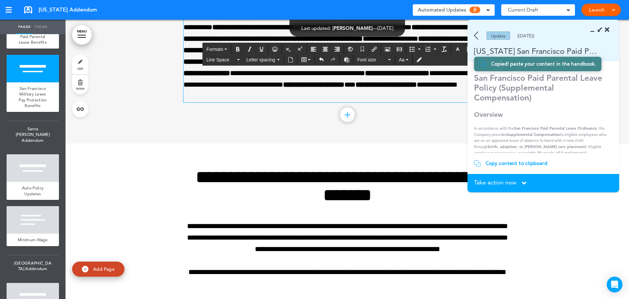
click at [503, 176] on section "Take action now Click here to change the status What would you like to do? I ha…" at bounding box center [544, 183] width 152 height 18
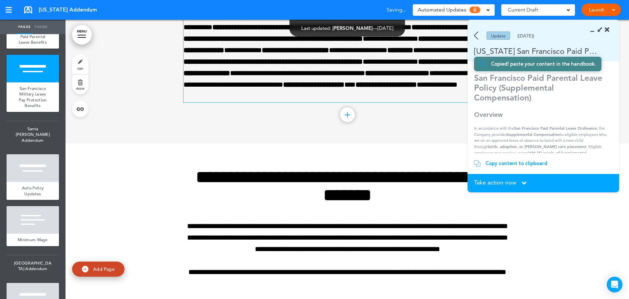
click at [502, 179] on span "Take action now" at bounding box center [495, 182] width 42 height 6
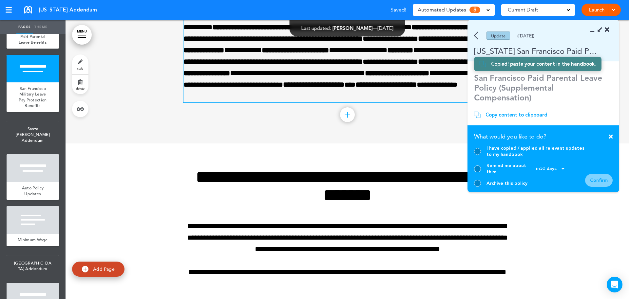
click at [475, 155] on div at bounding box center [477, 151] width 7 height 7
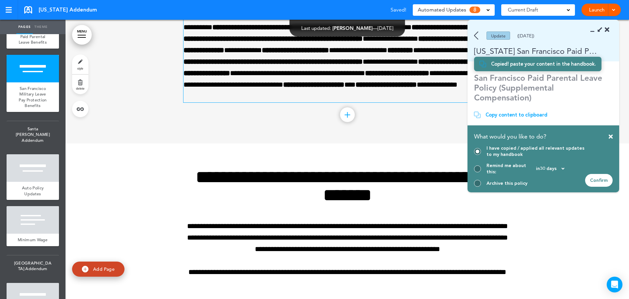
click at [604, 179] on div "Confirm" at bounding box center [599, 180] width 28 height 13
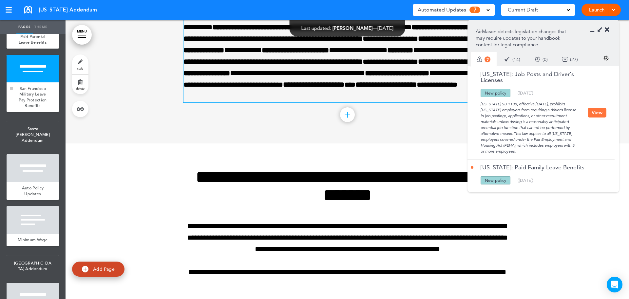
click at [35, 112] on div "San Francisco Military Leave Pay Protection Benefits" at bounding box center [33, 96] width 52 height 29
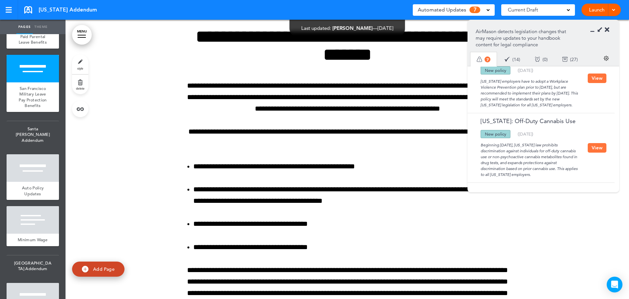
scroll to position [330, 0]
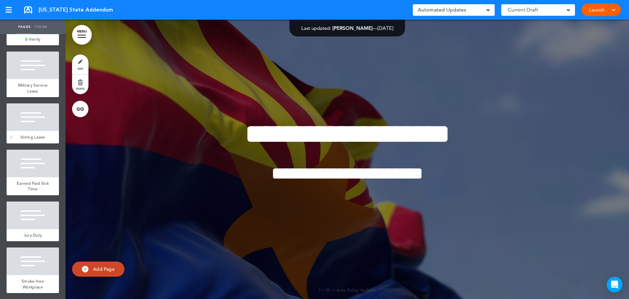
scroll to position [261, 0]
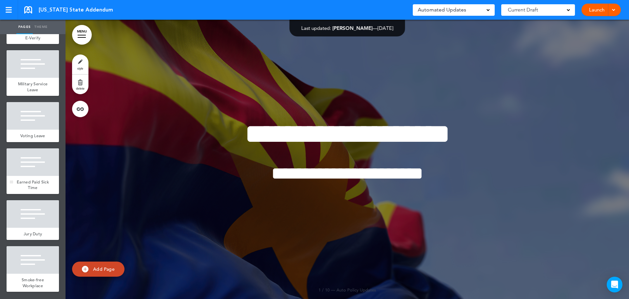
click at [38, 163] on div at bounding box center [33, 162] width 52 height 28
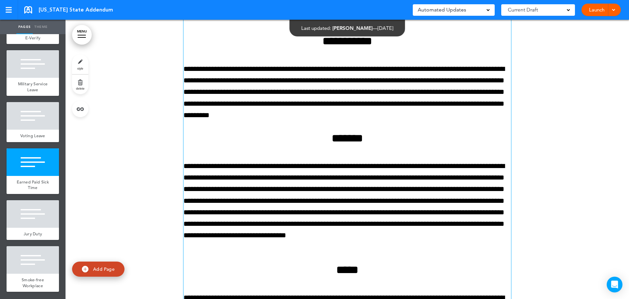
scroll to position [2018, 0]
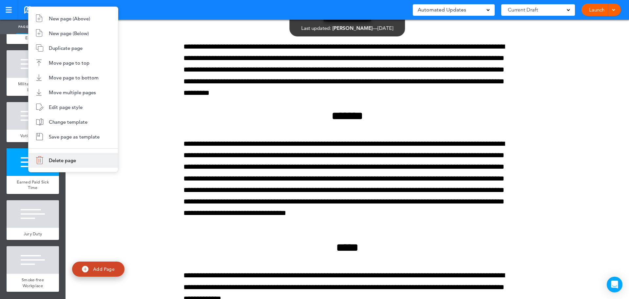
click at [66, 162] on span "Delete page" at bounding box center [62, 160] width 27 height 6
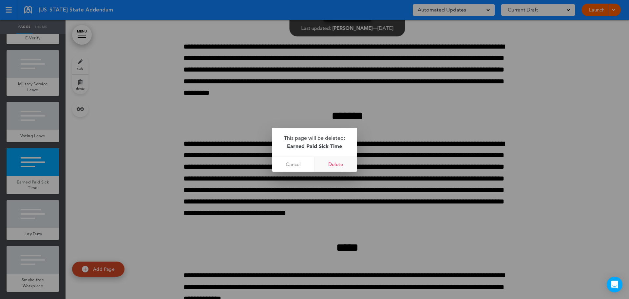
click at [346, 164] on link "Delete" at bounding box center [336, 164] width 43 height 15
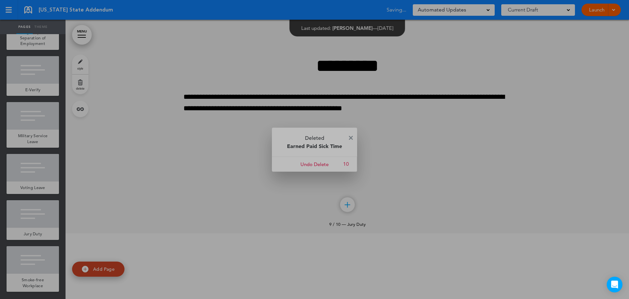
scroll to position [209, 0]
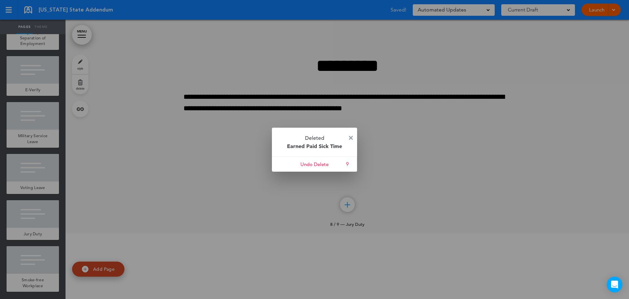
click at [351, 138] on img at bounding box center [351, 138] width 4 height 4
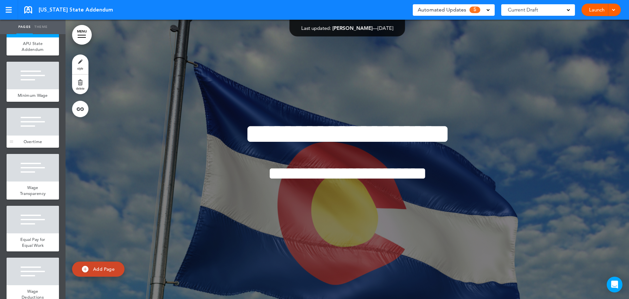
scroll to position [98, 0]
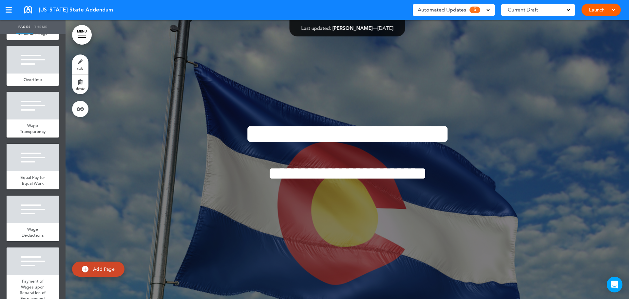
click at [448, 7] on span "Automated Updates" at bounding box center [442, 9] width 48 height 9
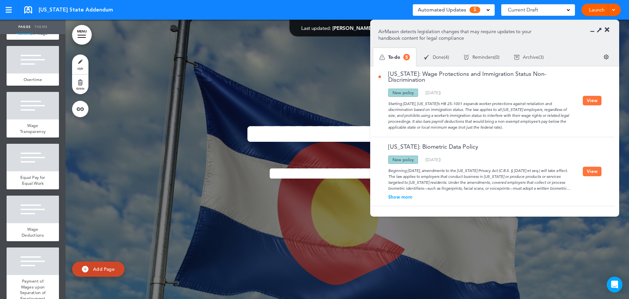
scroll to position [0, 0]
drag, startPoint x: 479, startPoint y: 12, endPoint x: 477, endPoint y: 45, distance: 32.5
click at [478, 12] on span "5" at bounding box center [475, 10] width 11 height 7
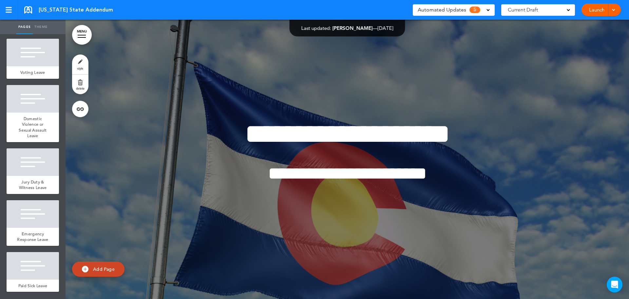
scroll to position [594, 0]
drag, startPoint x: 30, startPoint y: 273, endPoint x: 31, endPoint y: 265, distance: 7.9
click at [30, 279] on div "Paid Sick Leave" at bounding box center [33, 285] width 52 height 12
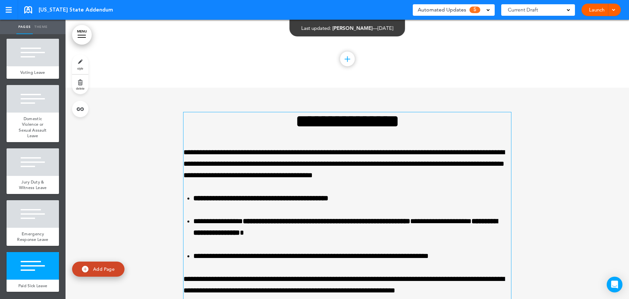
scroll to position [4620, 0]
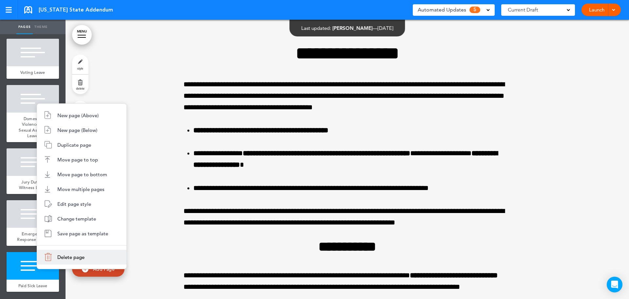
click at [71, 254] on span "Delete page" at bounding box center [70, 257] width 27 height 6
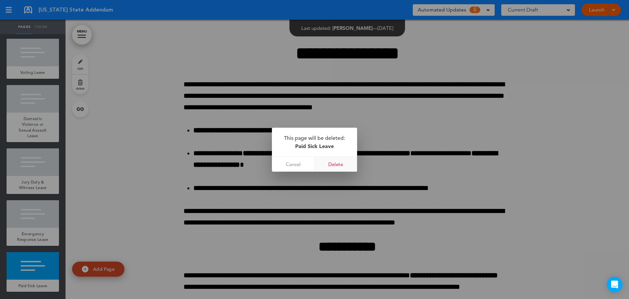
click at [338, 161] on link "Delete" at bounding box center [336, 164] width 43 height 15
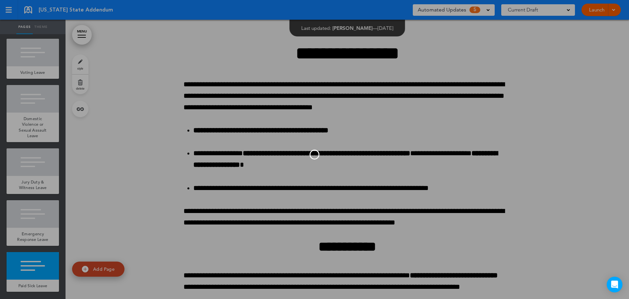
scroll to position [543, 0]
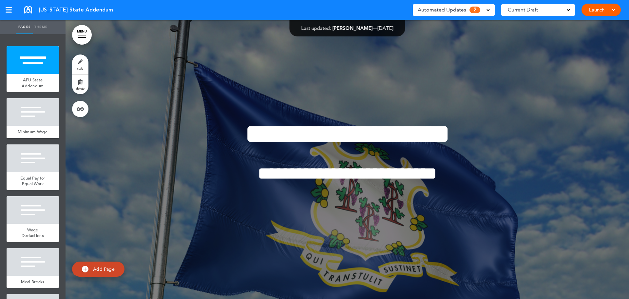
click at [461, 9] on span "Automated Updates" at bounding box center [442, 9] width 48 height 9
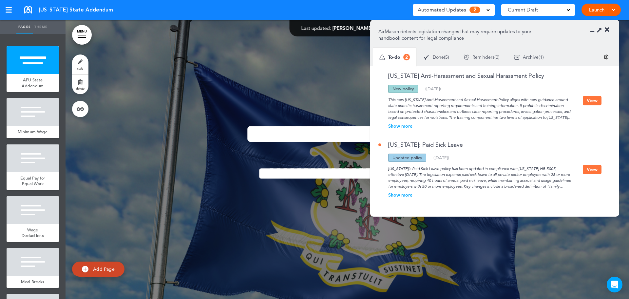
drag, startPoint x: 590, startPoint y: 168, endPoint x: 576, endPoint y: 169, distance: 13.8
click at [589, 168] on button "View" at bounding box center [592, 169] width 19 height 10
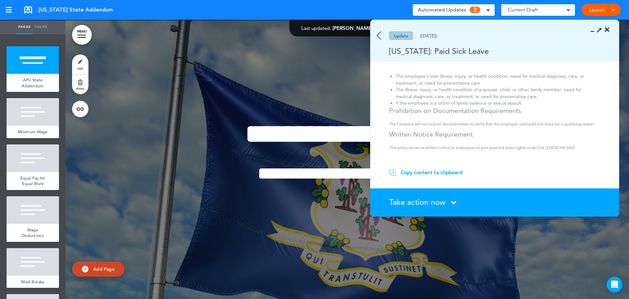
scroll to position [145, 0]
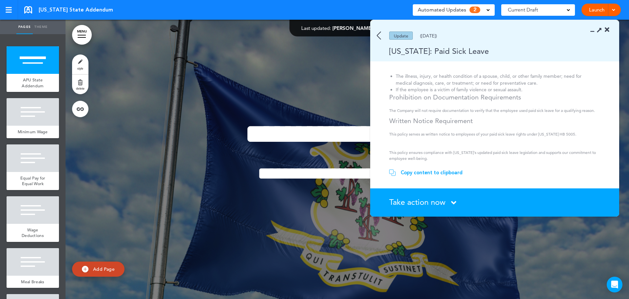
click at [382, 33] on div "Update (12/03/2024)" at bounding box center [485, 35] width 230 height 8
click at [377, 36] on img at bounding box center [379, 35] width 4 height 8
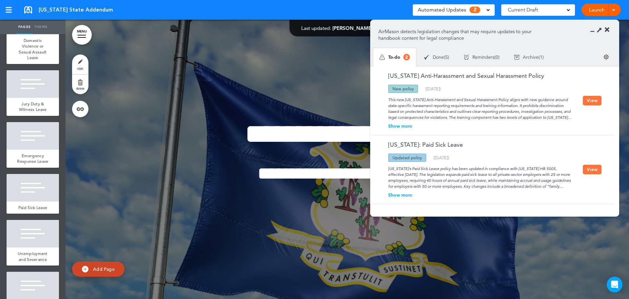
scroll to position [557, 0]
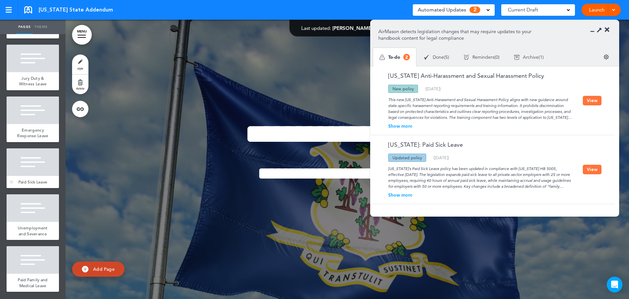
drag, startPoint x: 36, startPoint y: 168, endPoint x: 52, endPoint y: 182, distance: 20.7
click at [36, 176] on div "Paid Sick Leave" at bounding box center [33, 182] width 52 height 12
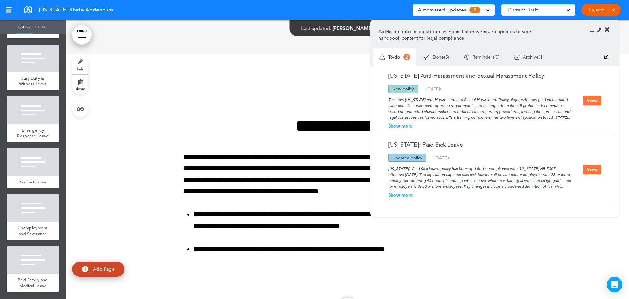
scroll to position [3896, 0]
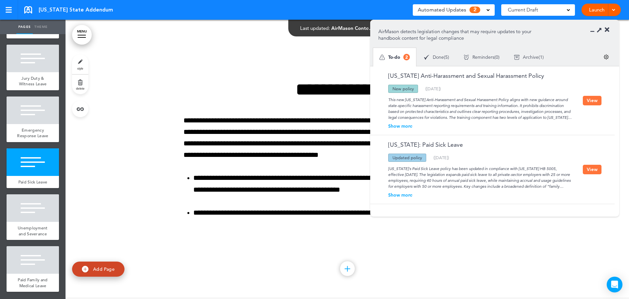
click at [249, 259] on div "**********" at bounding box center [348, 157] width 328 height 203
click at [594, 31] on icon at bounding box center [594, 30] width 0 height 7
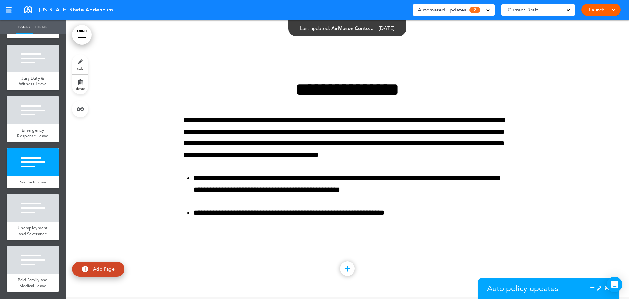
scroll to position [223, 0]
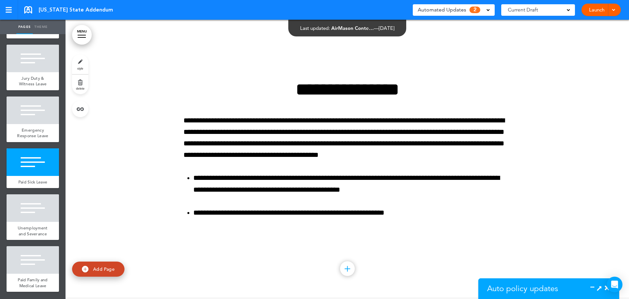
click at [594, 286] on icon at bounding box center [594, 287] width 0 height 7
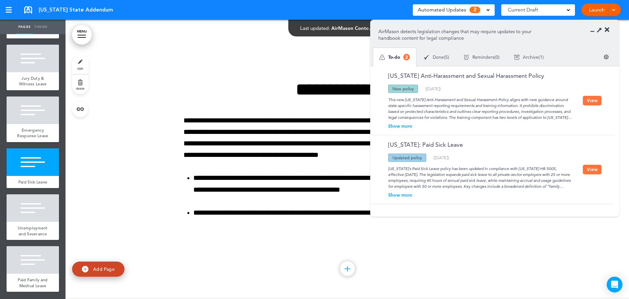
scroll to position [145, 0]
click at [591, 169] on button "View" at bounding box center [592, 169] width 19 height 10
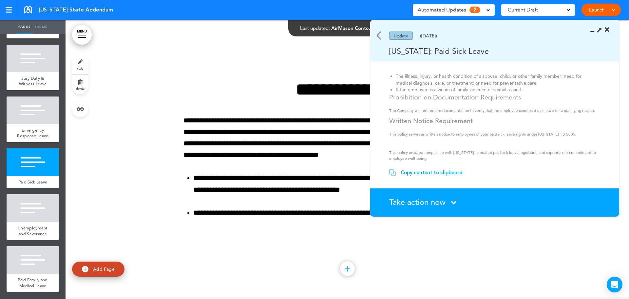
click at [437, 200] on span "Take action now" at bounding box center [417, 202] width 56 height 10
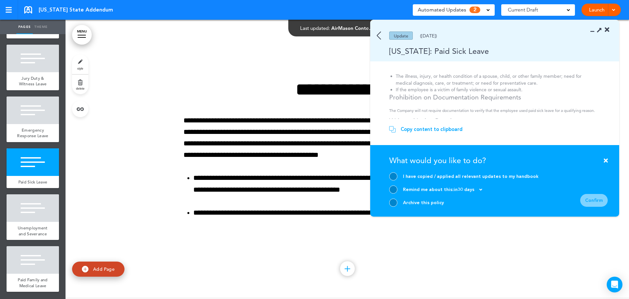
drag, startPoint x: 393, startPoint y: 205, endPoint x: 529, endPoint y: 206, distance: 136.0
click at [393, 205] on div at bounding box center [393, 202] width 8 height 8
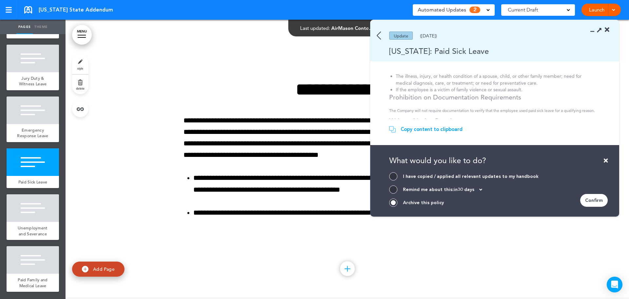
click at [592, 199] on div "Confirm" at bounding box center [594, 200] width 28 height 13
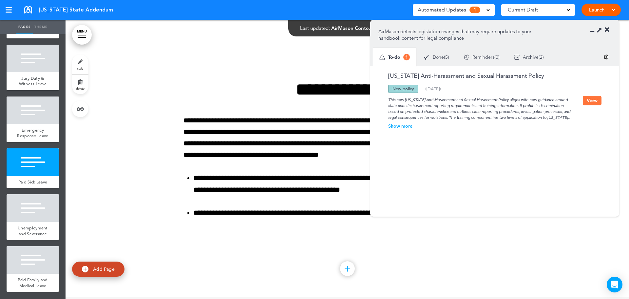
click at [609, 29] on icon at bounding box center [607, 30] width 5 height 7
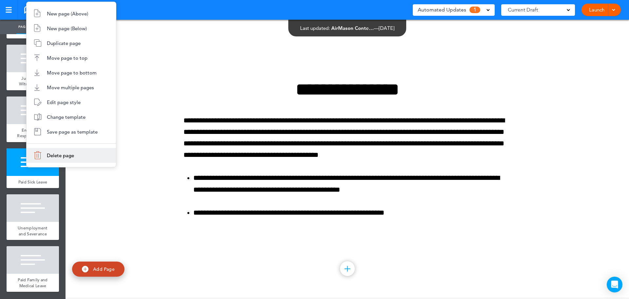
click at [66, 159] on li "Delete page" at bounding box center [71, 155] width 89 height 15
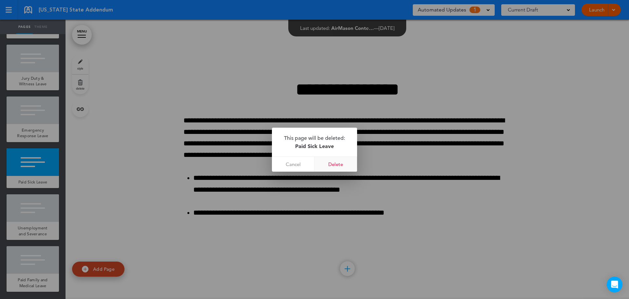
click at [342, 159] on link "Delete" at bounding box center [336, 164] width 43 height 15
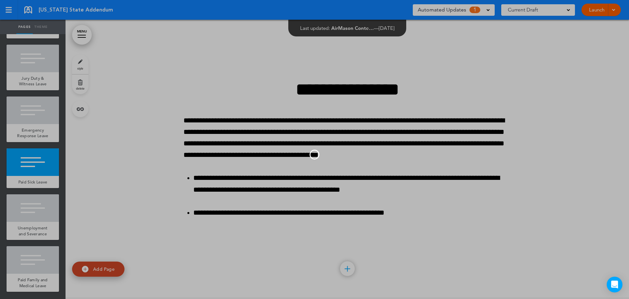
scroll to position [3617, 0]
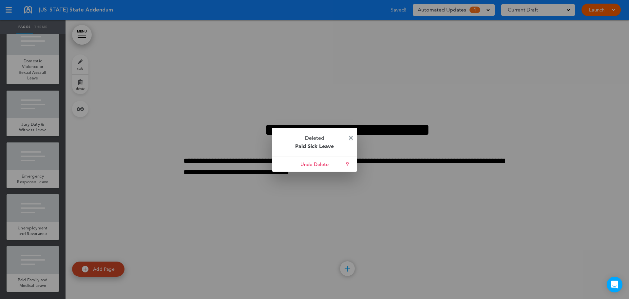
click at [350, 137] on img at bounding box center [351, 138] width 4 height 4
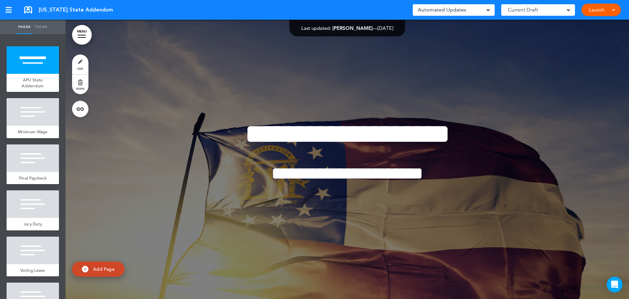
click at [479, 10] on div "Automated Updates 0" at bounding box center [454, 9] width 72 height 9
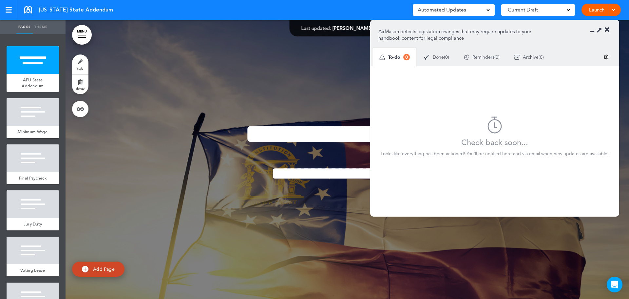
click at [479, 10] on div "Automated Updates 0" at bounding box center [454, 9] width 72 height 9
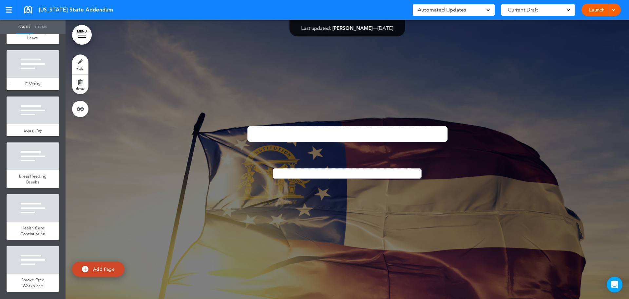
scroll to position [347, 0]
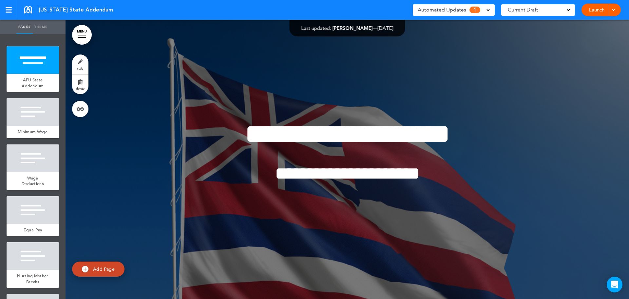
click at [464, 10] on span "Automated Updates" at bounding box center [442, 9] width 48 height 9
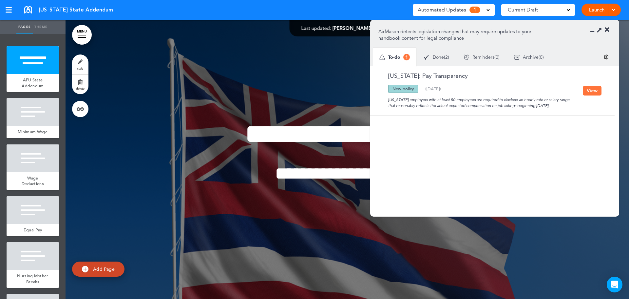
click at [464, 10] on span "Automated Updates" at bounding box center [442, 9] width 48 height 9
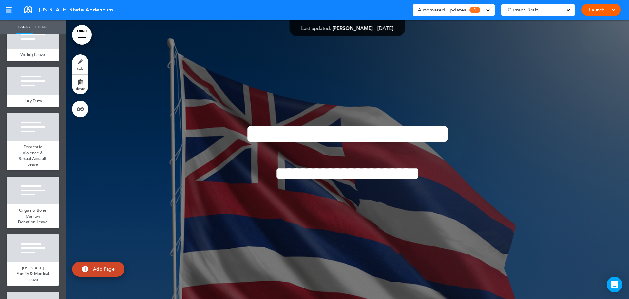
scroll to position [462, 0]
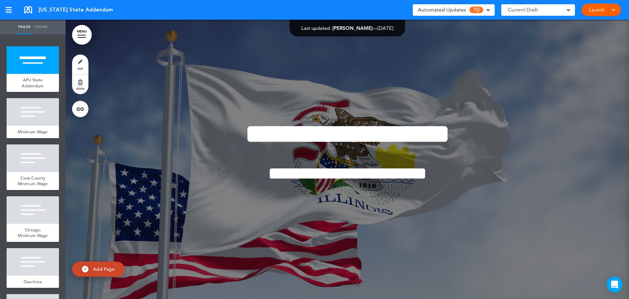
click at [477, 7] on span "10" at bounding box center [477, 10] width 14 height 7
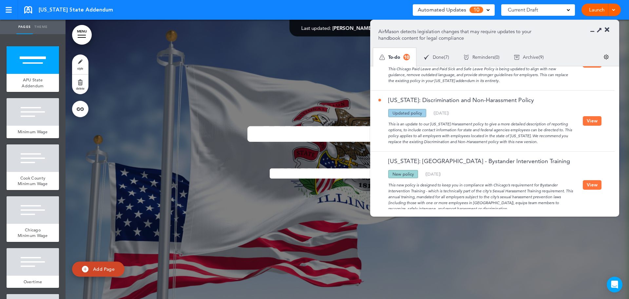
scroll to position [33, 0]
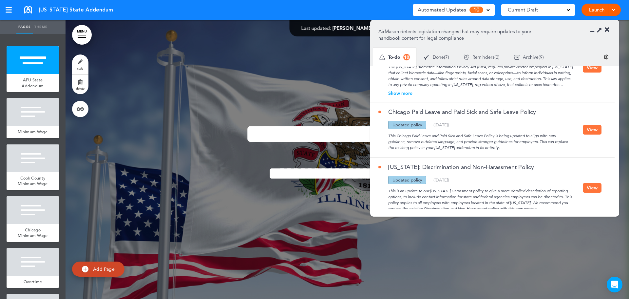
click at [599, 126] on button "View" at bounding box center [592, 130] width 19 height 10
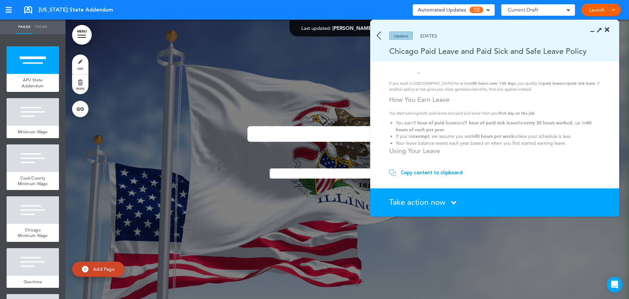
scroll to position [66, 0]
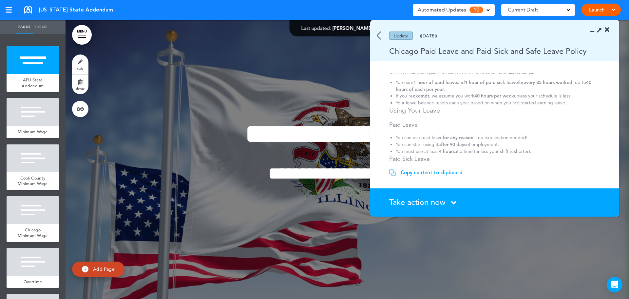
click at [419, 202] on span "Take action now" at bounding box center [417, 202] width 56 height 10
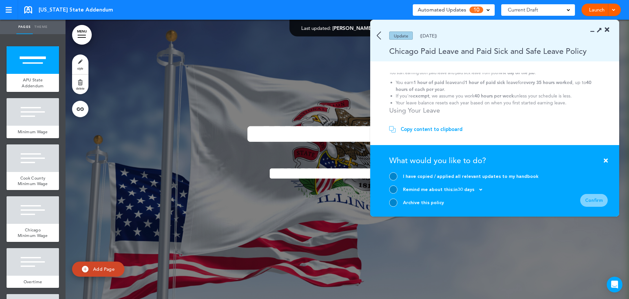
click at [396, 204] on div at bounding box center [393, 202] width 8 height 8
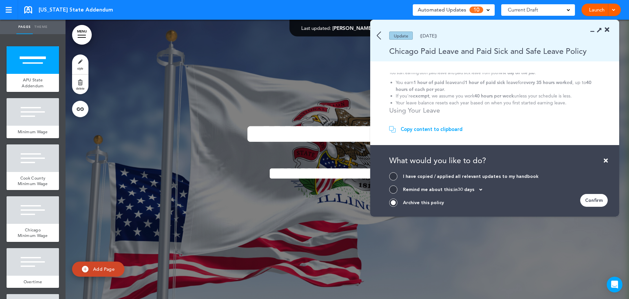
click at [596, 199] on div "Confirm" at bounding box center [594, 200] width 28 height 13
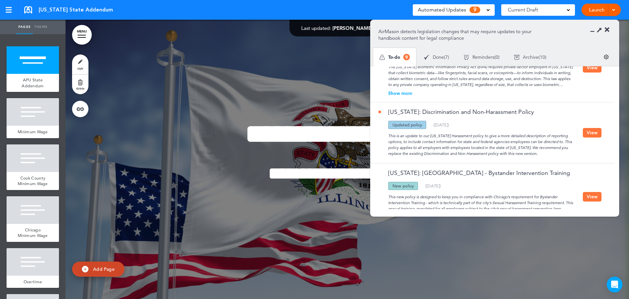
click at [608, 30] on icon at bounding box center [607, 30] width 5 height 7
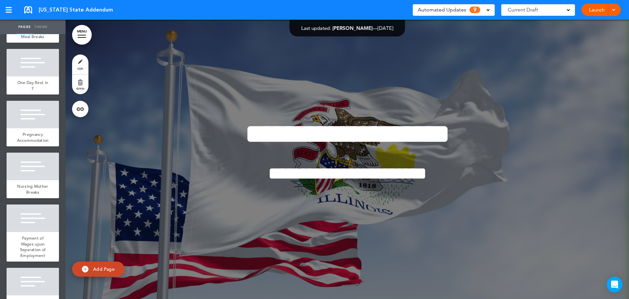
scroll to position [506, 0]
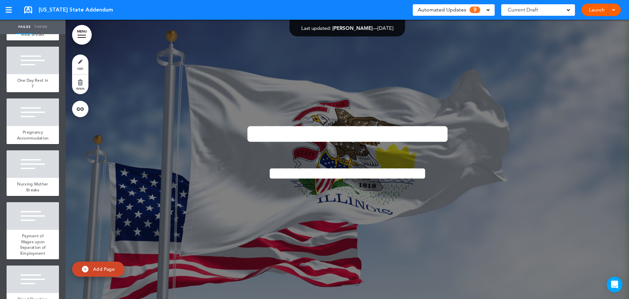
click at [470, 8] on span "9" at bounding box center [475, 10] width 11 height 7
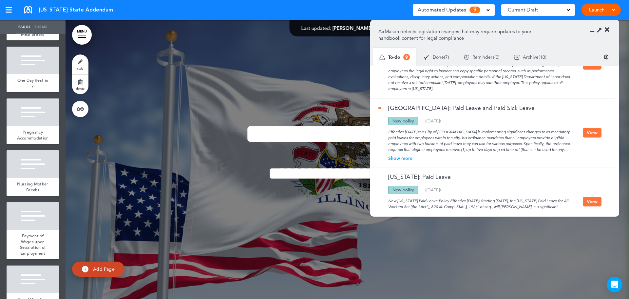
scroll to position [464, 0]
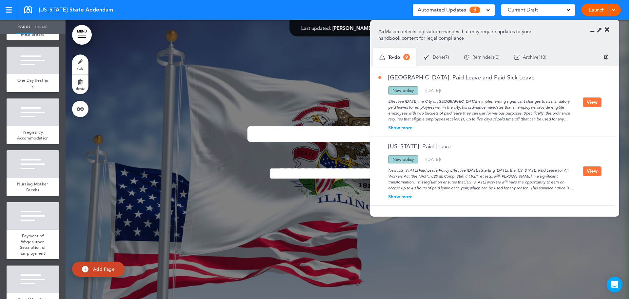
click at [587, 173] on button "View" at bounding box center [592, 171] width 19 height 10
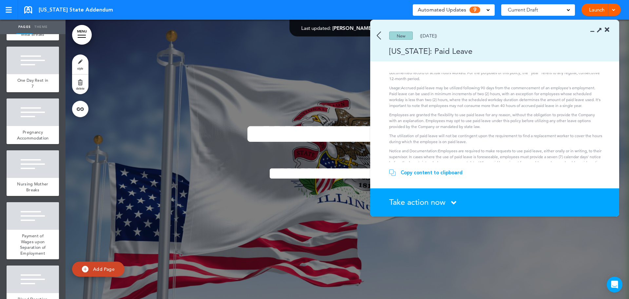
scroll to position [66, 0]
click at [435, 198] on span "Take action now" at bounding box center [417, 202] width 56 height 10
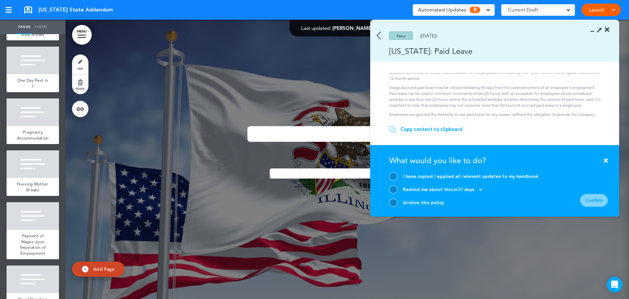
click at [396, 204] on div at bounding box center [393, 202] width 8 height 8
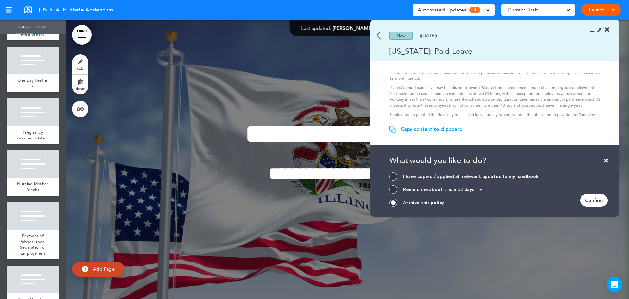
click at [599, 197] on div "Confirm" at bounding box center [594, 200] width 28 height 13
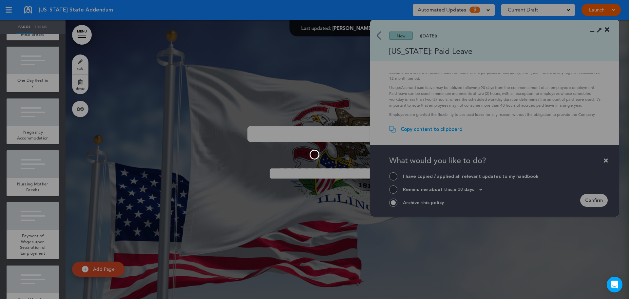
scroll to position [396, 0]
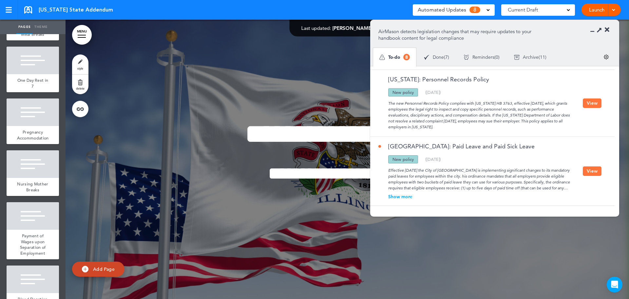
click at [594, 172] on button "View" at bounding box center [592, 171] width 19 height 10
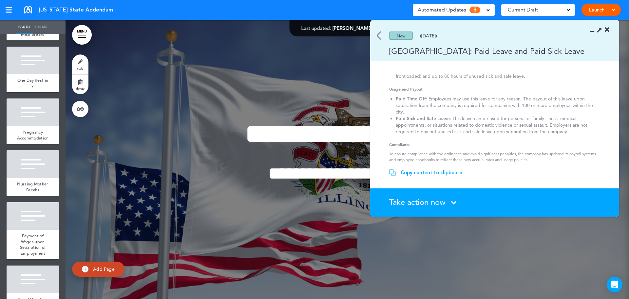
scroll to position [85, 0]
click at [435, 202] on span "Take action now" at bounding box center [417, 202] width 56 height 10
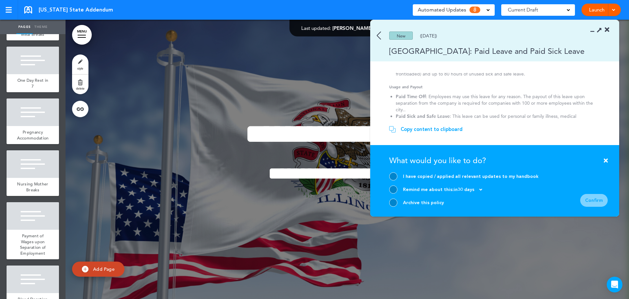
click at [393, 197] on div "I have copied / applied all relevant updates to my handbook Remind me about thi…" at bounding box center [463, 189] width 149 height 34
click at [395, 202] on div at bounding box center [393, 202] width 8 height 8
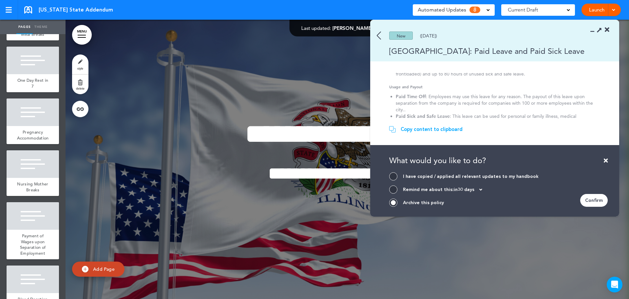
click at [595, 195] on div "Confirm" at bounding box center [594, 200] width 28 height 13
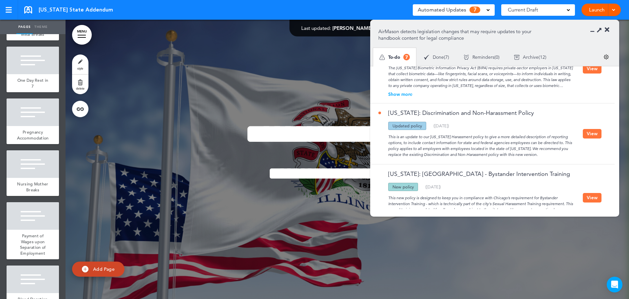
scroll to position [0, 0]
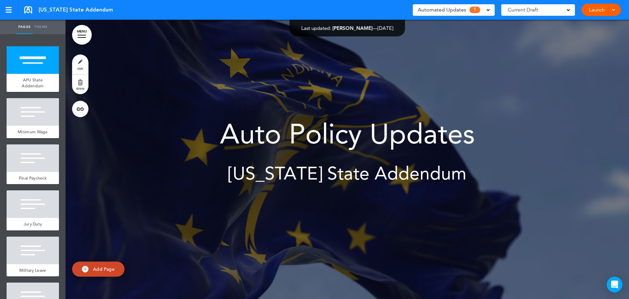
click at [494, 8] on div "Automated Updates 1" at bounding box center [454, 9] width 82 height 11
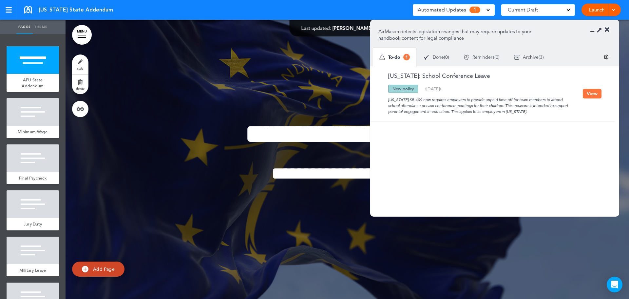
drag, startPoint x: 492, startPoint y: 8, endPoint x: 490, endPoint y: 15, distance: 7.6
click at [491, 8] on div "Automated Updates 1" at bounding box center [454, 9] width 82 height 11
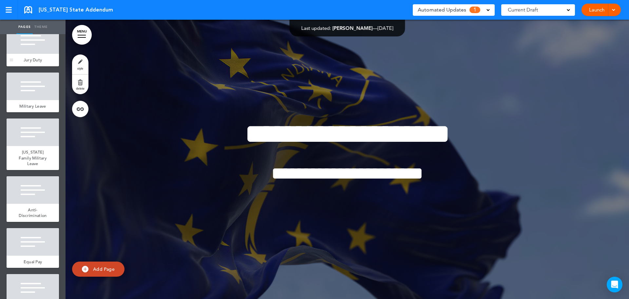
scroll to position [255, 0]
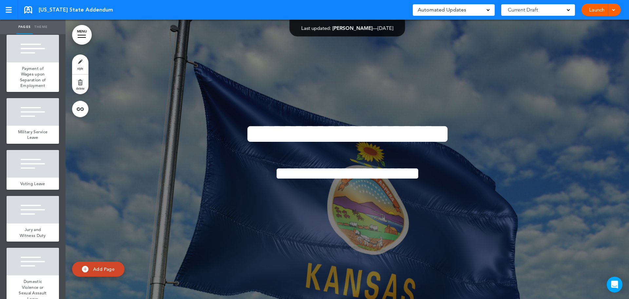
scroll to position [238, 0]
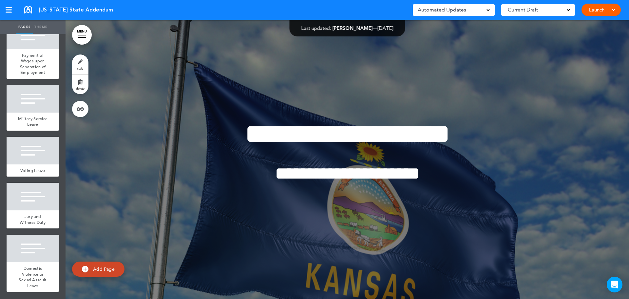
click at [461, 15] on div "Automated Updates 0" at bounding box center [454, 9] width 82 height 11
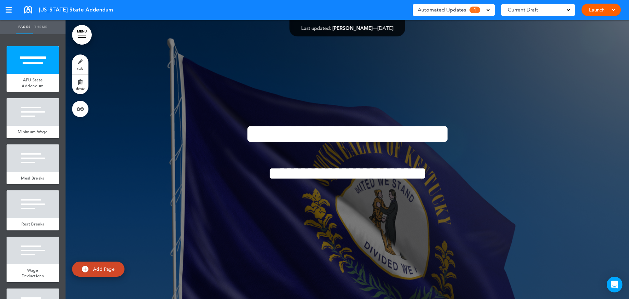
click at [467, 8] on div "Automated Updates 1" at bounding box center [454, 9] width 72 height 9
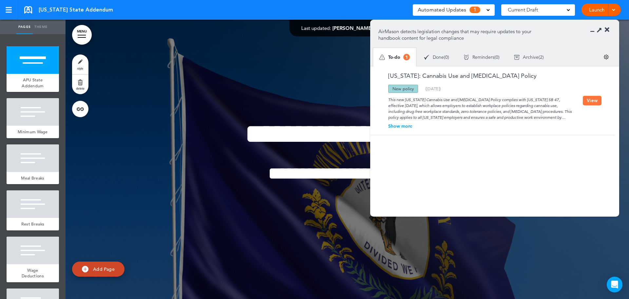
click at [466, 8] on div "Automated Updates 1" at bounding box center [454, 9] width 72 height 9
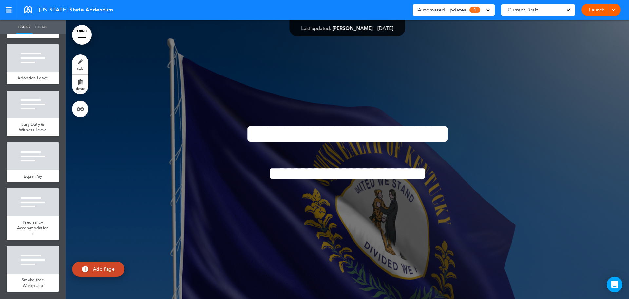
scroll to position [537, 0]
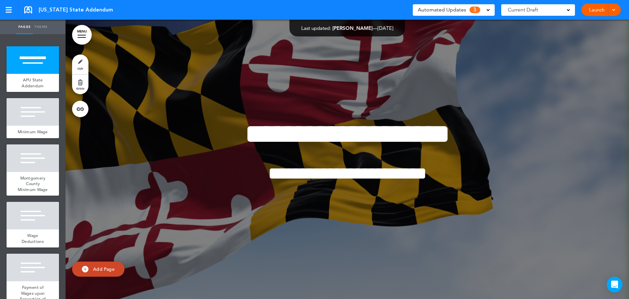
click at [452, 12] on span "Automated Updates" at bounding box center [442, 9] width 48 height 9
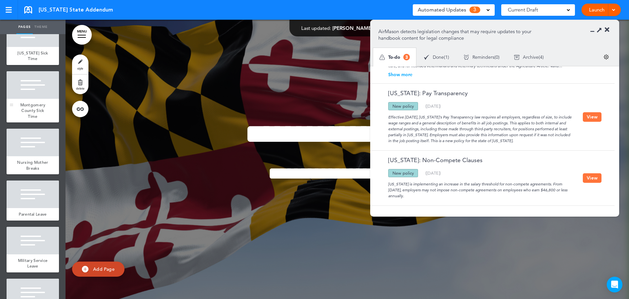
scroll to position [328, 0]
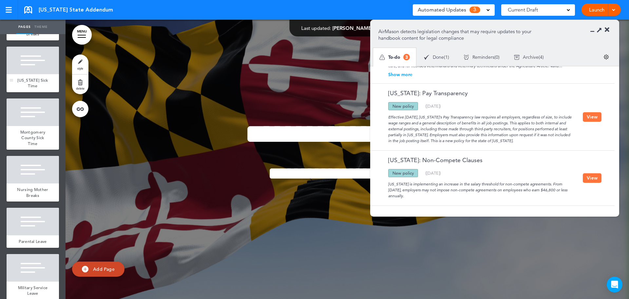
click at [22, 74] on div at bounding box center [33, 61] width 52 height 28
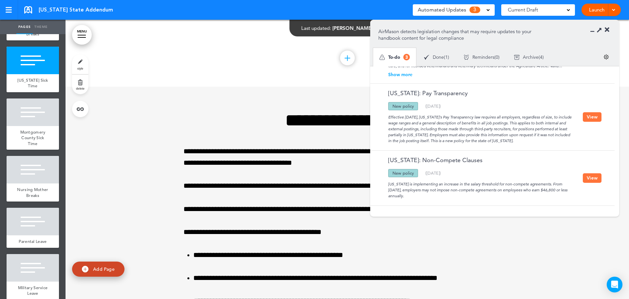
scroll to position [1673, 0]
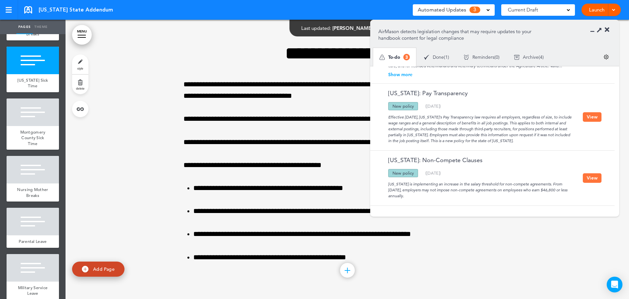
click at [607, 29] on icon at bounding box center [607, 30] width 5 height 7
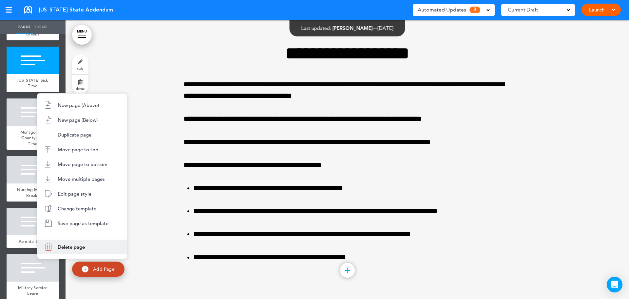
click at [87, 245] on li "Delete page" at bounding box center [81, 246] width 89 height 15
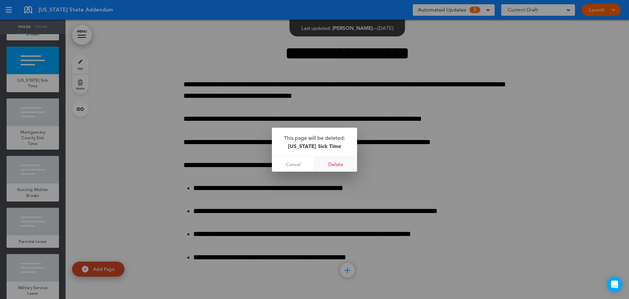
click at [344, 163] on link "Delete" at bounding box center [336, 164] width 43 height 15
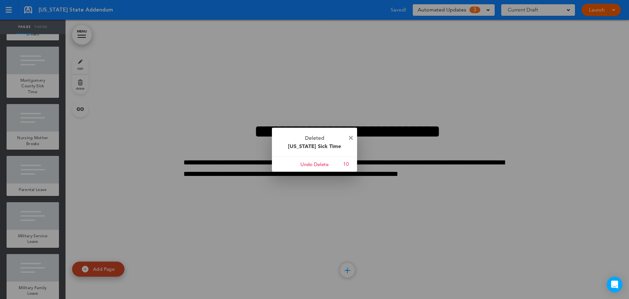
click at [350, 136] on img at bounding box center [351, 138] width 4 height 4
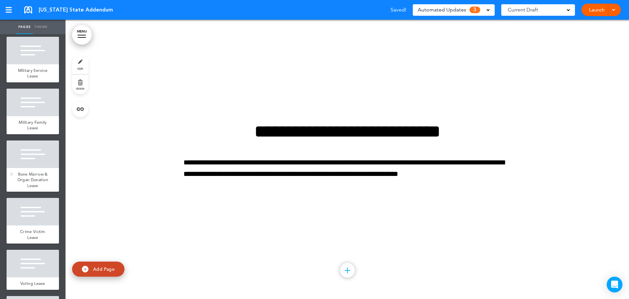
scroll to position [577, 0]
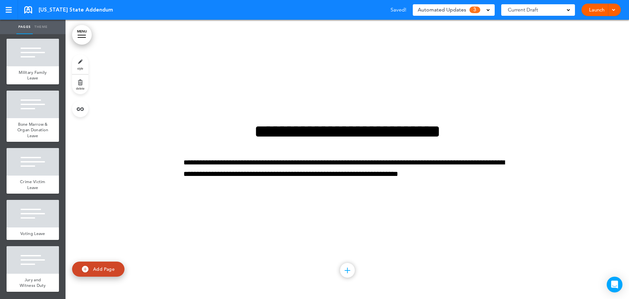
click at [475, 9] on span "3" at bounding box center [475, 10] width 11 height 7
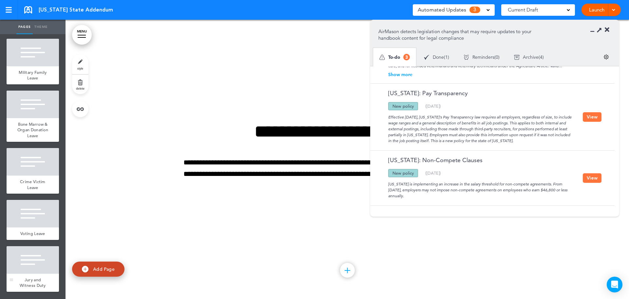
click at [30, 270] on div at bounding box center [33, 260] width 52 height 28
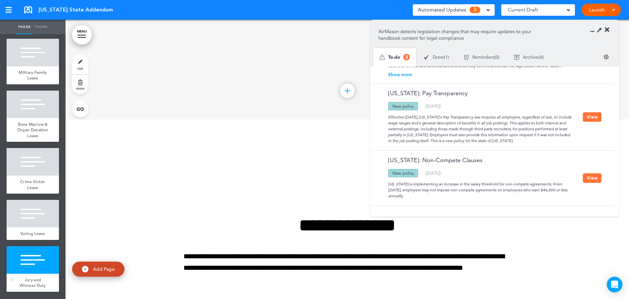
scroll to position [3904, 0]
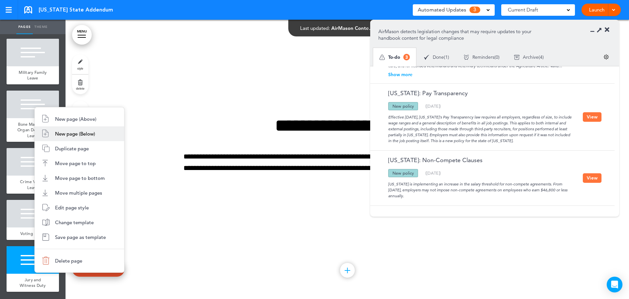
click at [83, 136] on span "New page (Below)" at bounding box center [75, 133] width 40 height 6
type input "********"
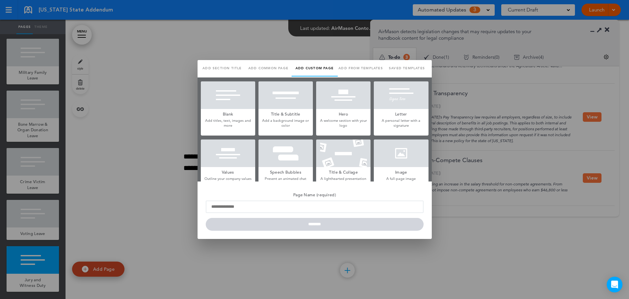
scroll to position [0, 0]
click at [405, 68] on link "Saved templates" at bounding box center [407, 68] width 46 height 16
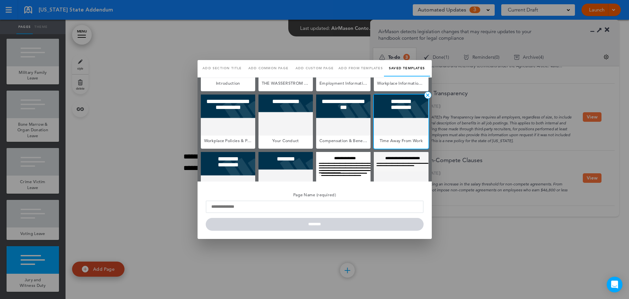
scroll to position [73, 0]
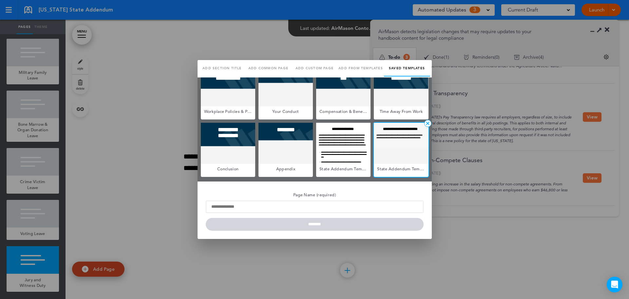
click at [374, 137] on div at bounding box center [401, 143] width 54 height 41
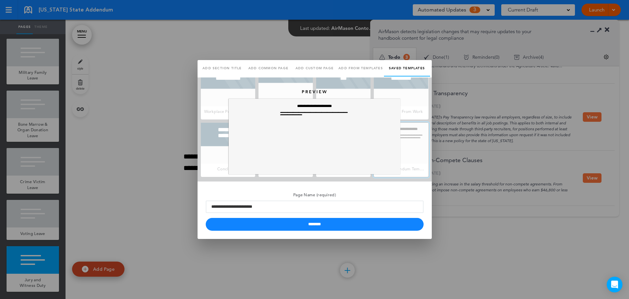
scroll to position [0, 0]
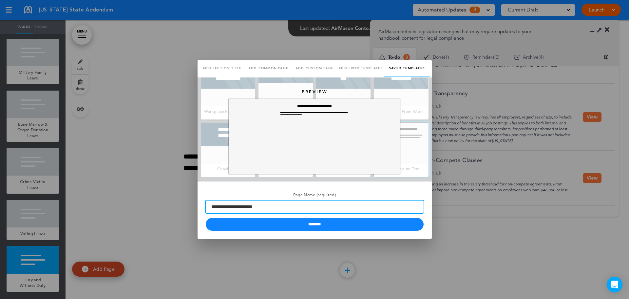
click at [295, 204] on input "**********" at bounding box center [315, 206] width 218 height 12
click at [295, 210] on input "**********" at bounding box center [315, 206] width 218 height 12
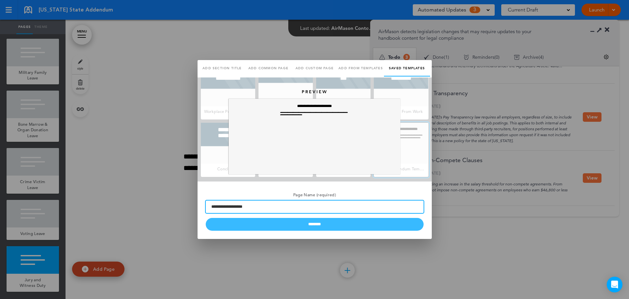
type input "**********"
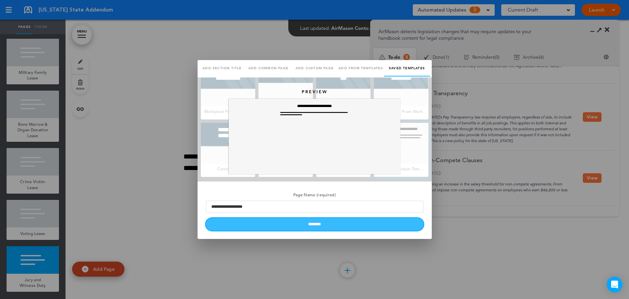
click at [301, 222] on input "********" at bounding box center [315, 224] width 218 height 13
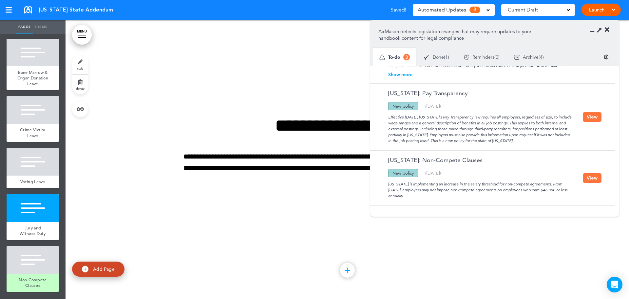
scroll to position [629, 0]
drag, startPoint x: 31, startPoint y: 284, endPoint x: 56, endPoint y: 262, distance: 33.0
click at [31, 284] on span "Non-Compete Clauses" at bounding box center [33, 282] width 28 height 11
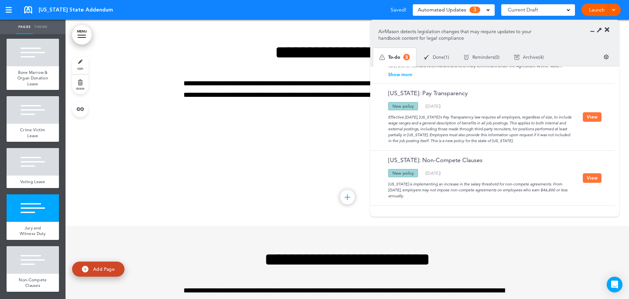
scroll to position [4027, 0]
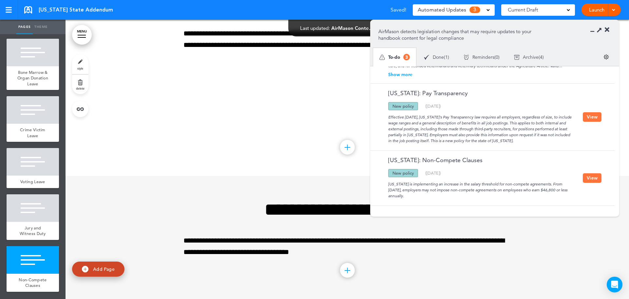
click at [586, 173] on button "View" at bounding box center [592, 178] width 19 height 10
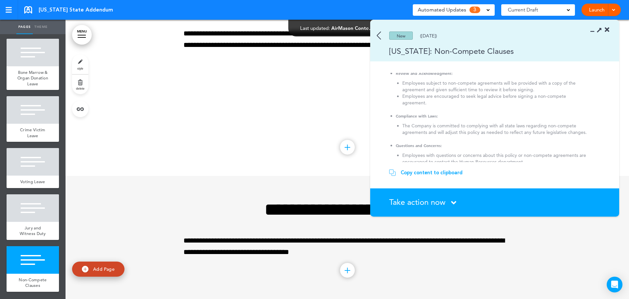
click at [419, 171] on div "Copy content to clipboard" at bounding box center [432, 172] width 62 height 7
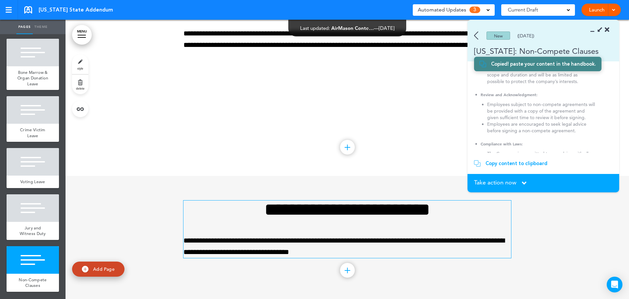
scroll to position [148, 0]
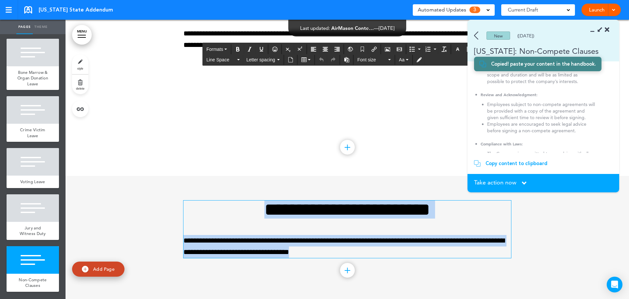
drag, startPoint x: 330, startPoint y: 252, endPoint x: 205, endPoint y: 209, distance: 132.2
click at [205, 209] on div "**********" at bounding box center [348, 228] width 328 height 57
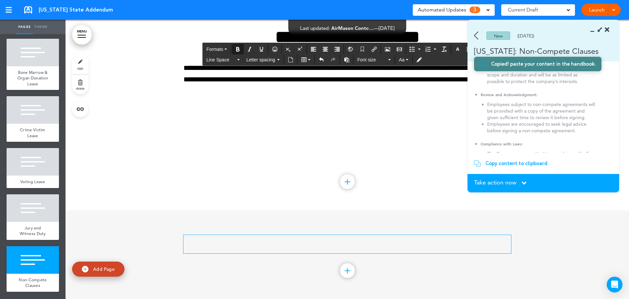
scroll to position [3993, 0]
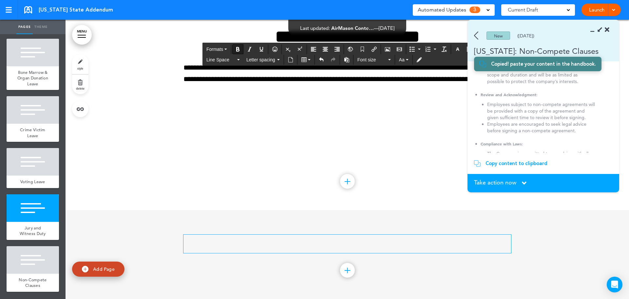
click at [500, 163] on div "Copy content to clipboard" at bounding box center [517, 163] width 62 height 7
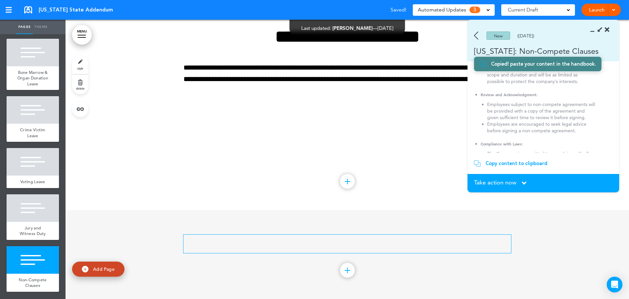
click at [334, 246] on h1 "﻿" at bounding box center [348, 243] width 328 height 18
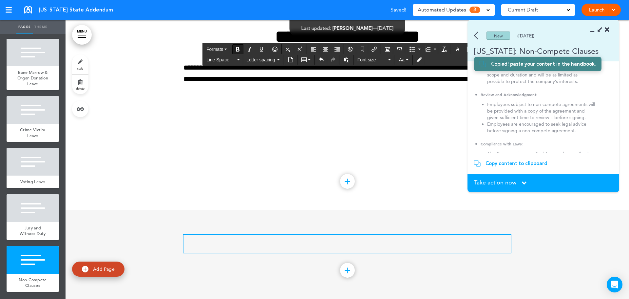
click at [343, 242] on h1 "﻿" at bounding box center [348, 243] width 328 height 18
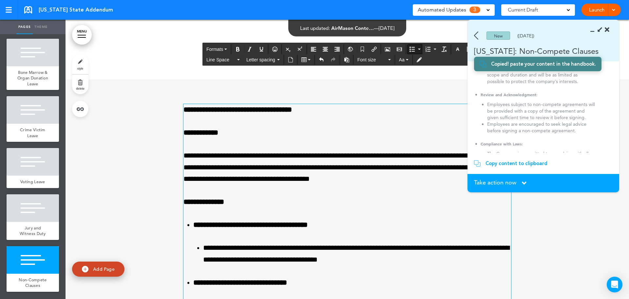
scroll to position [4124, 0]
click at [259, 109] on strong "**********" at bounding box center [238, 109] width 108 height 7
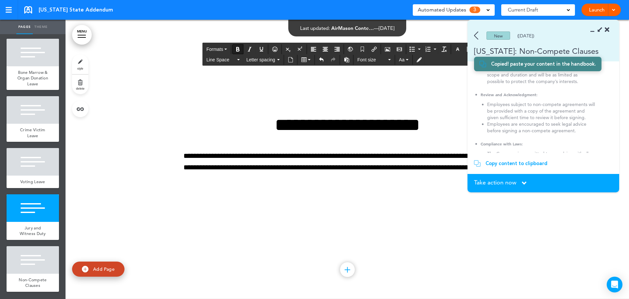
scroll to position [3829, 0]
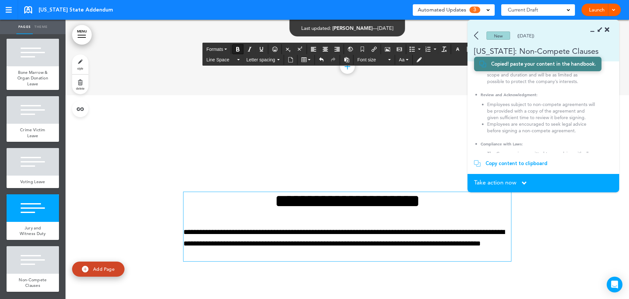
click at [335, 200] on h1 "**********" at bounding box center [348, 201] width 328 height 18
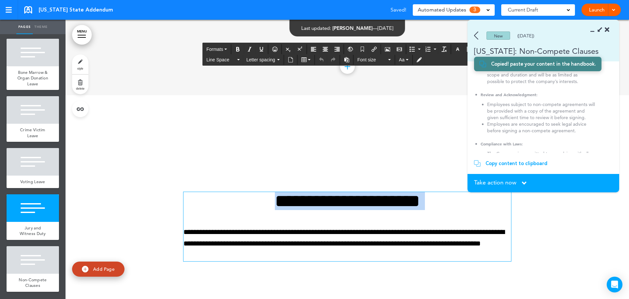
click at [335, 200] on h1 "**********" at bounding box center [348, 201] width 328 height 18
copy h1 "**********"
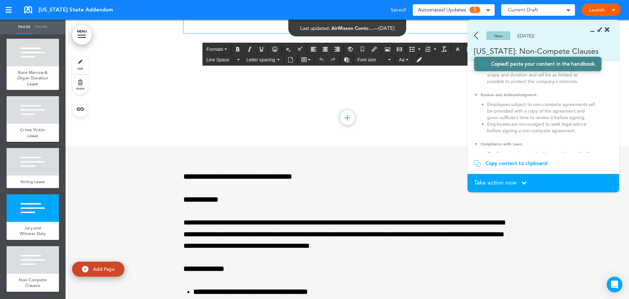
scroll to position [4058, 0]
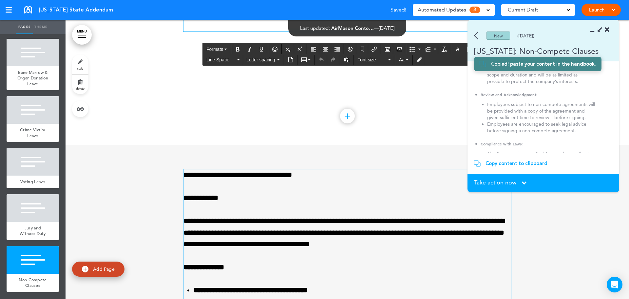
click at [254, 172] on strong "**********" at bounding box center [238, 174] width 108 height 7
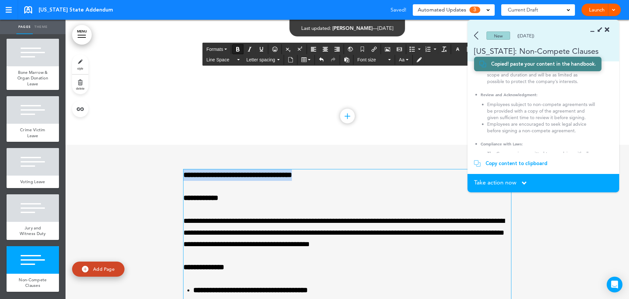
click at [254, 172] on strong "**********" at bounding box center [238, 174] width 108 height 7
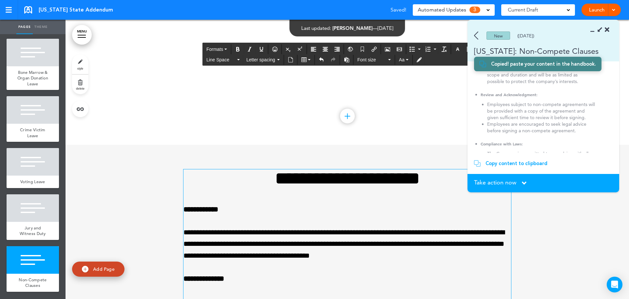
click at [336, 176] on h1 "**********" at bounding box center [348, 178] width 328 height 18
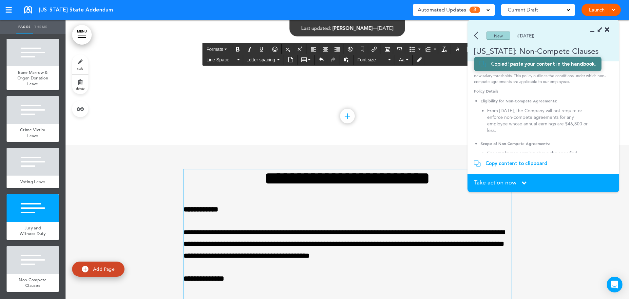
scroll to position [0, 0]
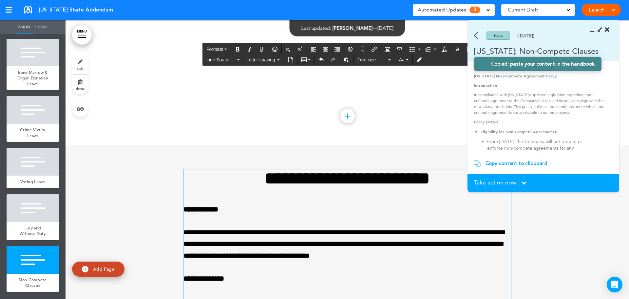
click at [458, 187] on h1 "**********" at bounding box center [348, 178] width 328 height 18
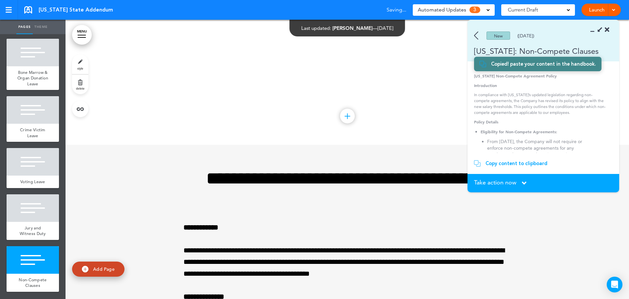
click at [490, 184] on span "Take action now" at bounding box center [495, 182] width 42 height 6
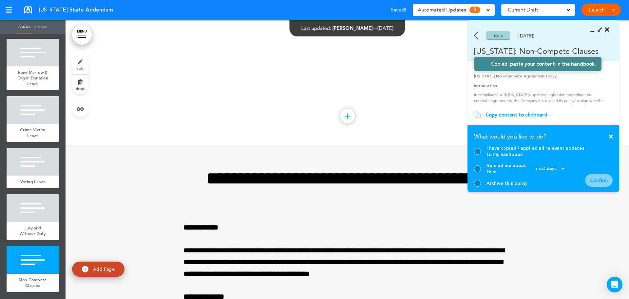
click at [474, 155] on div at bounding box center [477, 151] width 7 height 7
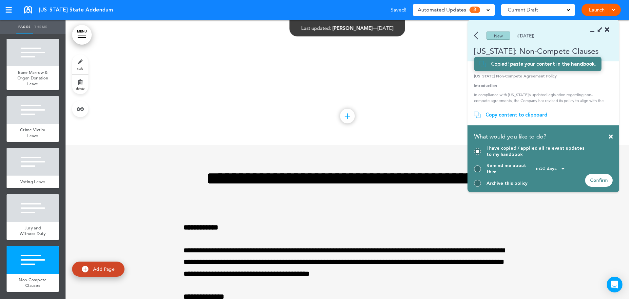
click at [607, 182] on div "Confirm" at bounding box center [599, 180] width 28 height 13
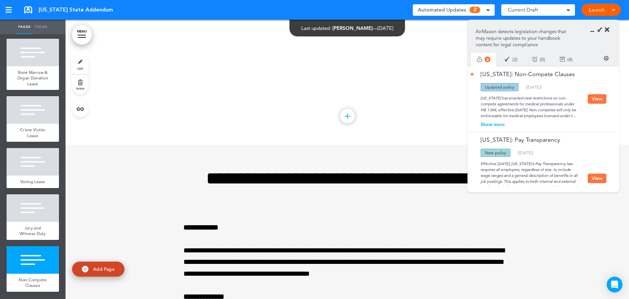
drag, startPoint x: 591, startPoint y: 103, endPoint x: 596, endPoint y: 95, distance: 9.3
click at [594, 98] on button "View" at bounding box center [597, 99] width 19 height 10
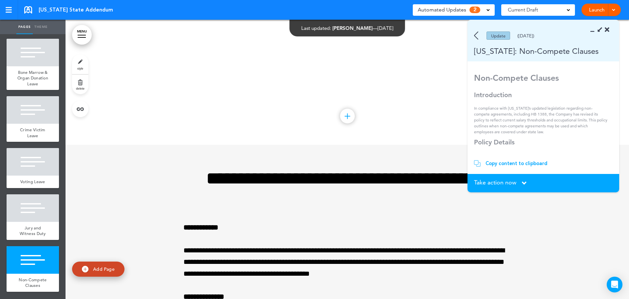
click at [508, 163] on div "Copy content to clipboard" at bounding box center [517, 163] width 62 height 7
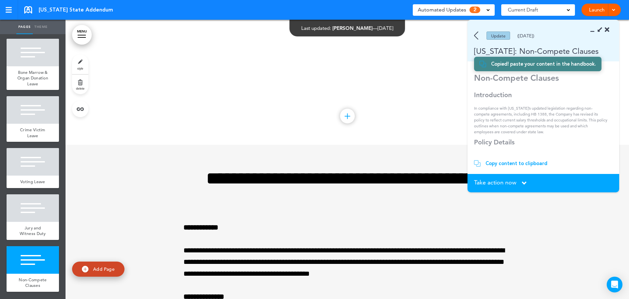
click at [475, 37] on img at bounding box center [476, 35] width 4 height 8
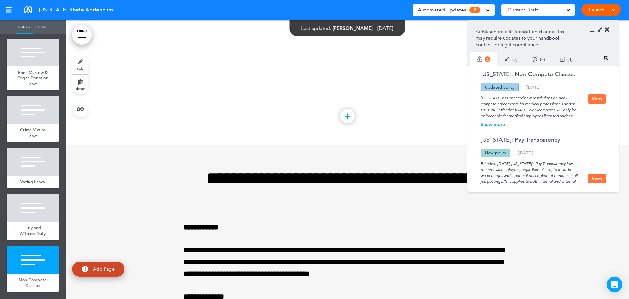
click at [495, 121] on div "Maryland: Non-Compete Clauses Updated policy New policy Deleted policy ( 06/06/…" at bounding box center [529, 98] width 117 height 55
click at [499, 125] on div "Show more" at bounding box center [529, 124] width 117 height 5
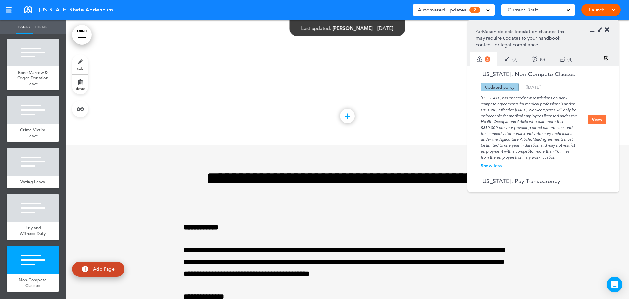
click at [596, 120] on button "View" at bounding box center [597, 120] width 19 height 10
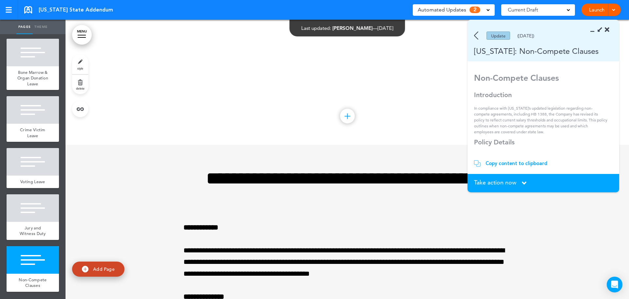
click at [505, 181] on span "Take action now" at bounding box center [495, 182] width 42 height 6
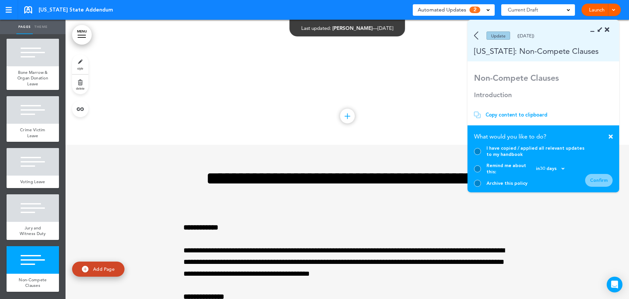
click at [479, 180] on div "Archive this policy" at bounding box center [529, 183] width 111 height 7
click at [475, 181] on div at bounding box center [477, 183] width 7 height 7
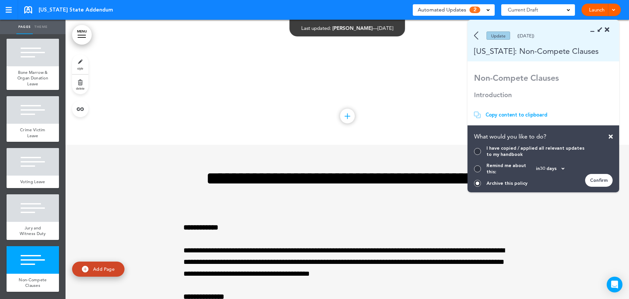
click at [597, 184] on div "Confirm" at bounding box center [599, 180] width 28 height 13
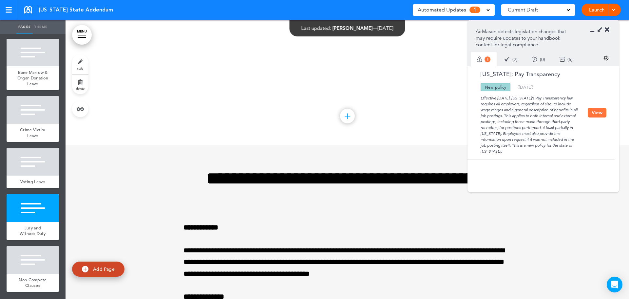
drag, startPoint x: 607, startPoint y: 28, endPoint x: 603, endPoint y: 32, distance: 5.8
click at [607, 28] on icon at bounding box center [607, 30] width 5 height 7
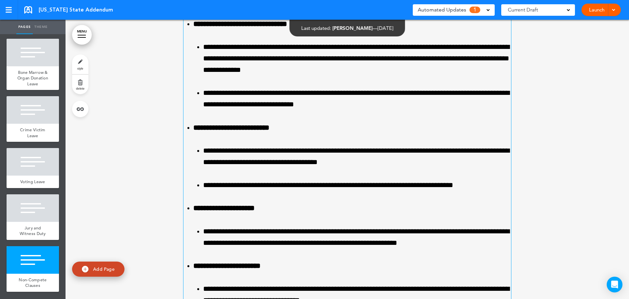
scroll to position [4459, 0]
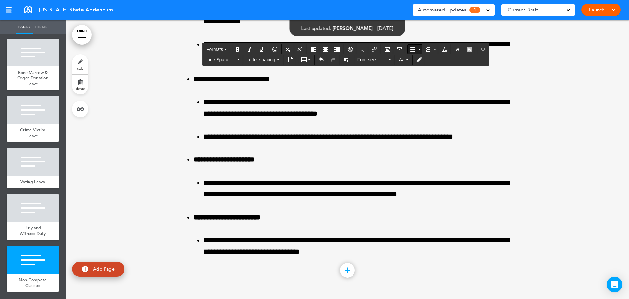
click at [400, 254] on li "**********" at bounding box center [357, 245] width 308 height 23
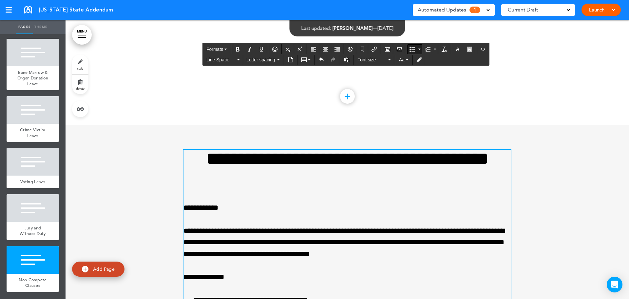
scroll to position [3968, 0]
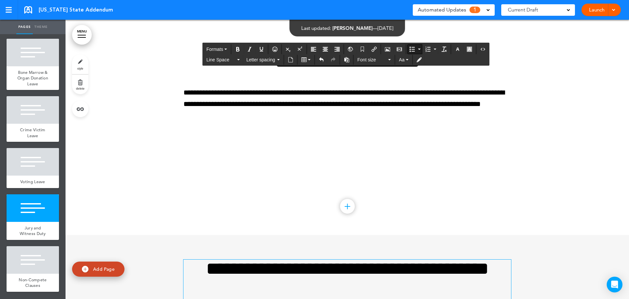
click at [480, 9] on span "1" at bounding box center [475, 10] width 11 height 7
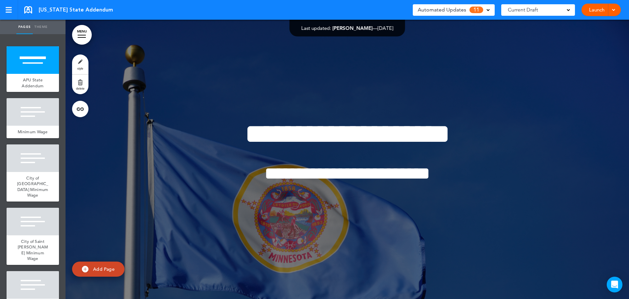
click at [448, 9] on span "Automated Updates" at bounding box center [442, 9] width 48 height 9
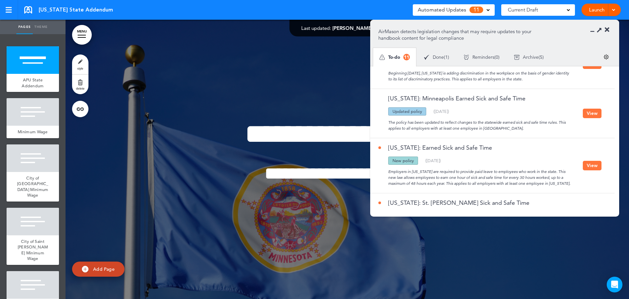
scroll to position [512, 0]
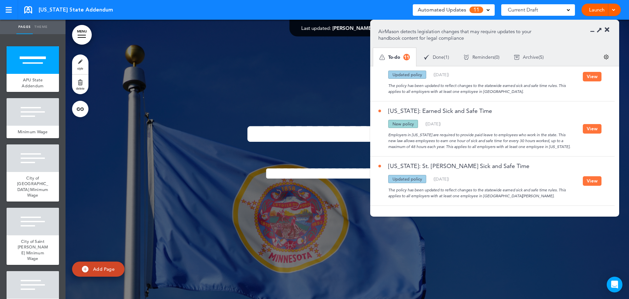
click at [587, 129] on button "View" at bounding box center [592, 129] width 19 height 10
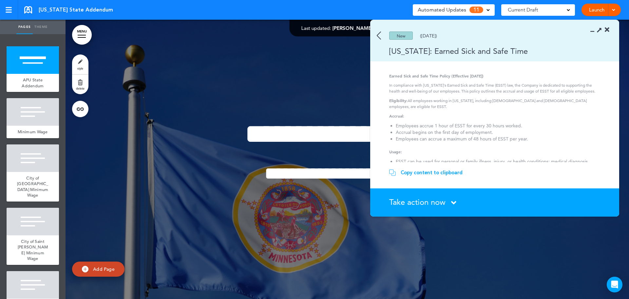
click at [437, 200] on span "Take action now" at bounding box center [417, 202] width 56 height 10
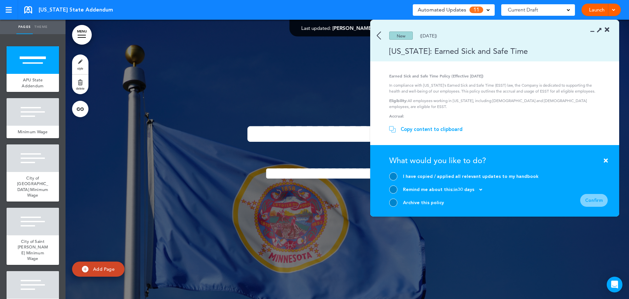
click at [394, 203] on div at bounding box center [393, 202] width 8 height 8
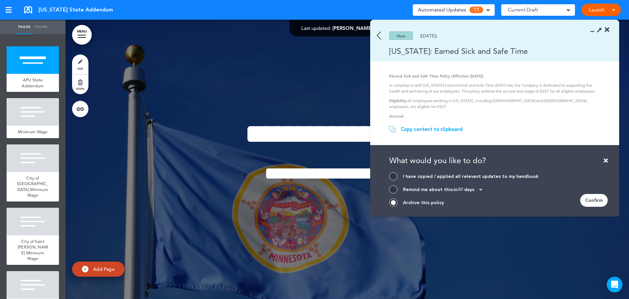
click at [599, 197] on div "Confirm" at bounding box center [594, 200] width 28 height 13
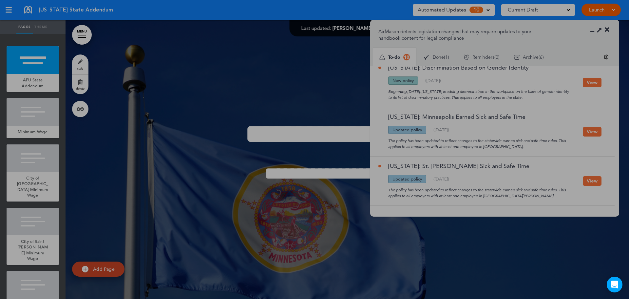
scroll to position [456, 0]
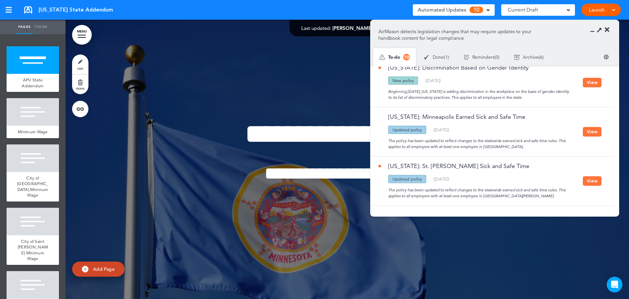
click at [592, 182] on button "View" at bounding box center [592, 181] width 19 height 10
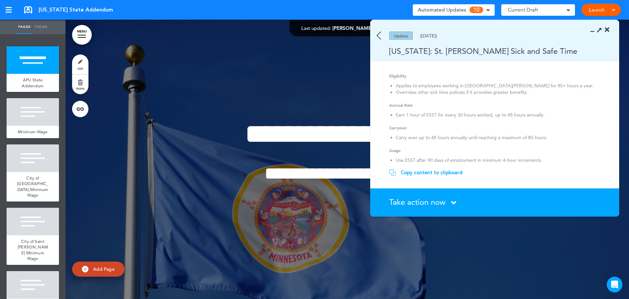
click at [435, 199] on span "Take action now" at bounding box center [417, 202] width 56 height 10
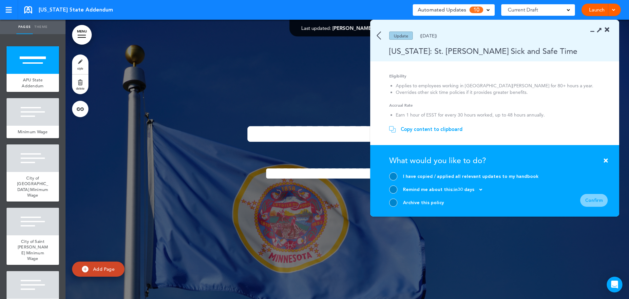
click at [395, 203] on div at bounding box center [393, 202] width 8 height 8
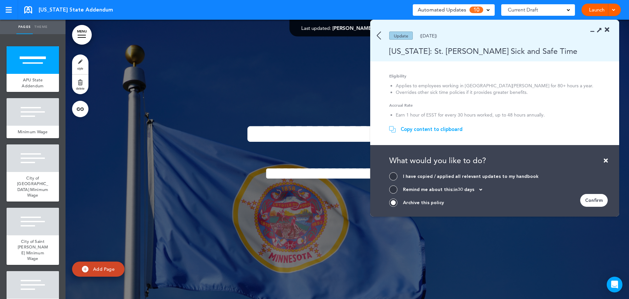
click at [592, 201] on div "Confirm" at bounding box center [594, 200] width 28 height 13
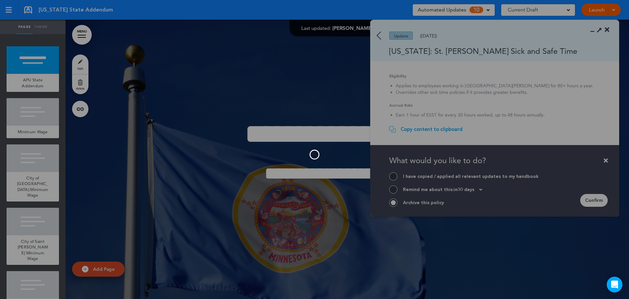
scroll to position [407, 0]
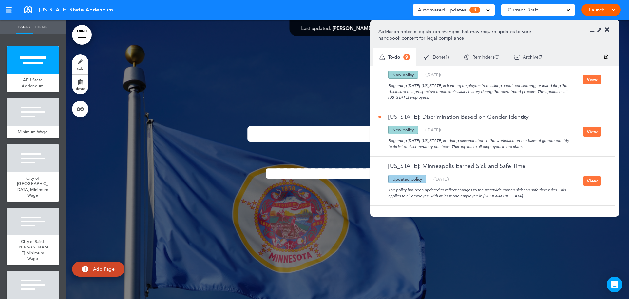
click at [583, 180] on button "View" at bounding box center [592, 181] width 19 height 10
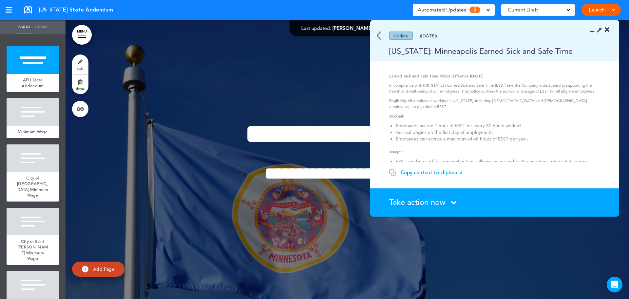
click at [433, 199] on span "Take action now" at bounding box center [417, 202] width 56 height 10
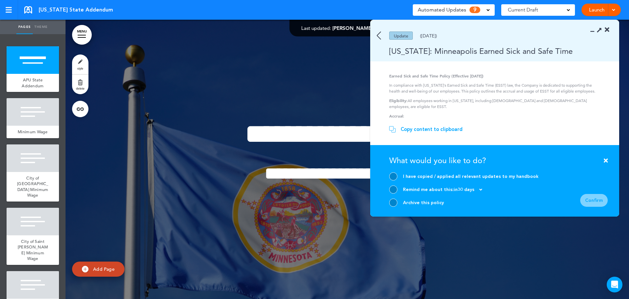
drag, startPoint x: 395, startPoint y: 200, endPoint x: 559, endPoint y: 205, distance: 164.6
click at [395, 200] on div at bounding box center [393, 202] width 8 height 8
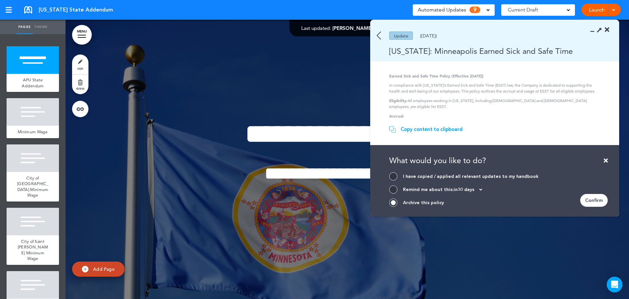
click at [604, 200] on div "Confirm" at bounding box center [594, 200] width 28 height 13
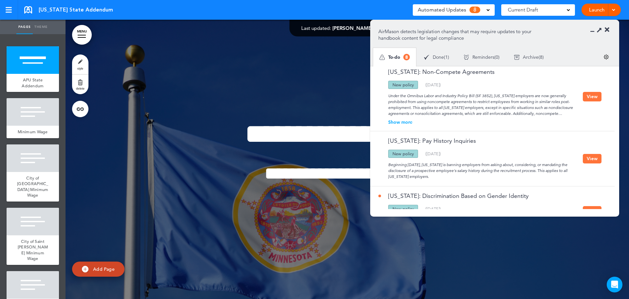
scroll to position [358, 0]
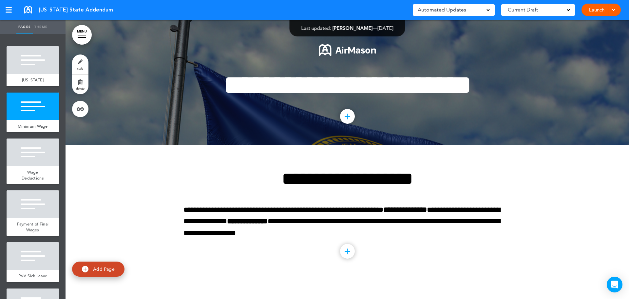
click at [29, 269] on div at bounding box center [33, 256] width 52 height 28
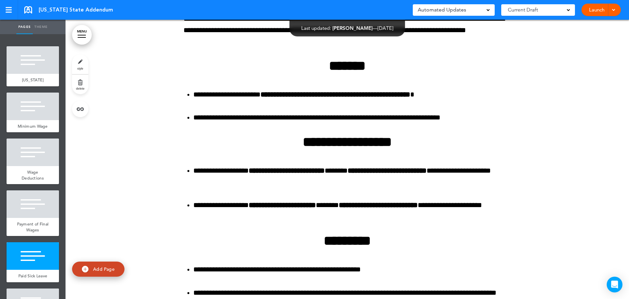
scroll to position [744, 0]
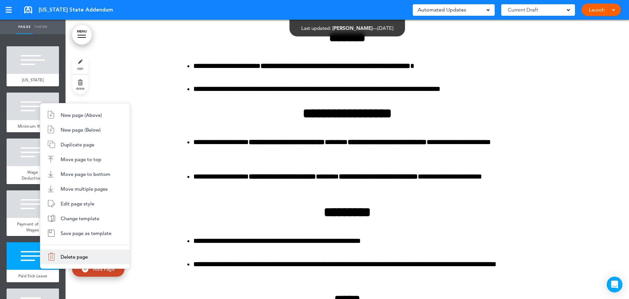
click at [69, 260] on li "Delete page" at bounding box center [84, 256] width 89 height 15
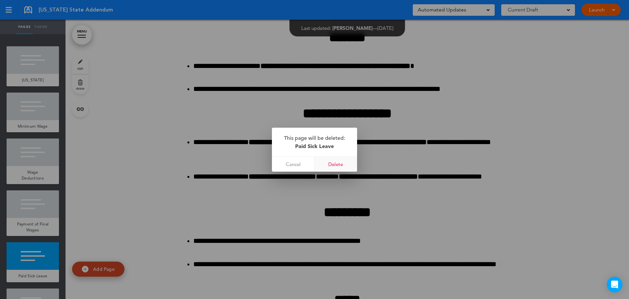
click at [344, 163] on link "Delete" at bounding box center [336, 164] width 43 height 15
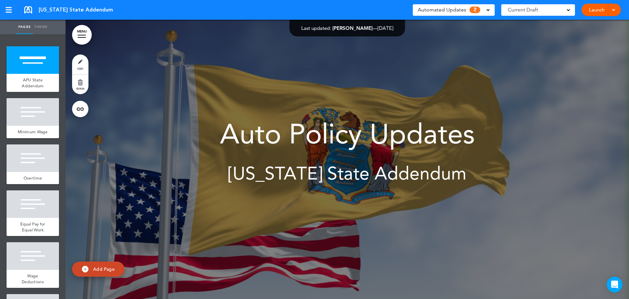
click at [470, 10] on span "2" at bounding box center [475, 10] width 11 height 7
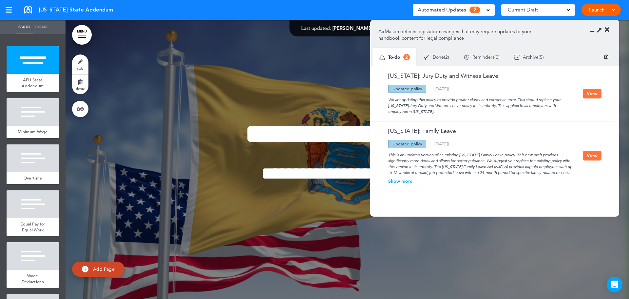
click at [452, 8] on span "Automated Updates" at bounding box center [442, 9] width 48 height 9
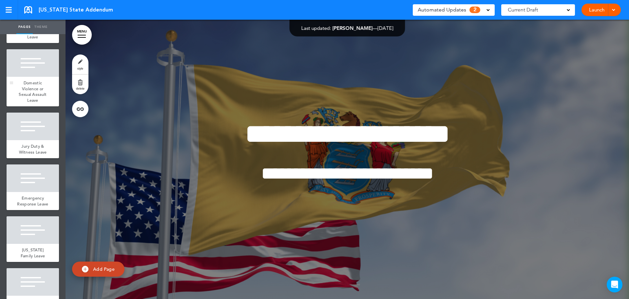
scroll to position [456, 0]
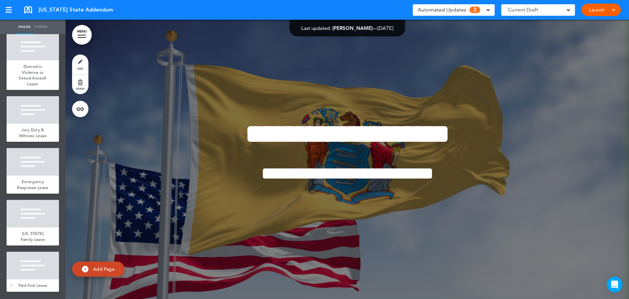
click at [28, 258] on div at bounding box center [33, 265] width 52 height 28
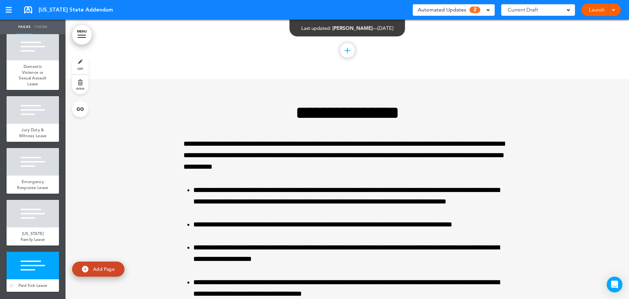
scroll to position [3346, 0]
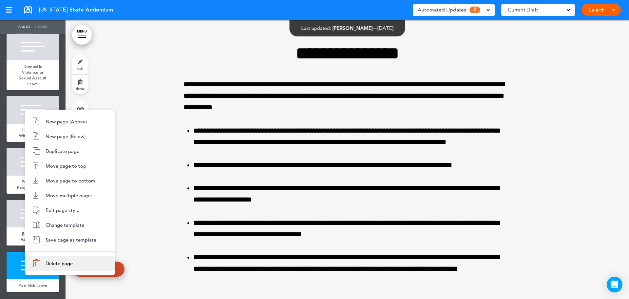
click at [31, 260] on li "Delete page" at bounding box center [69, 263] width 89 height 15
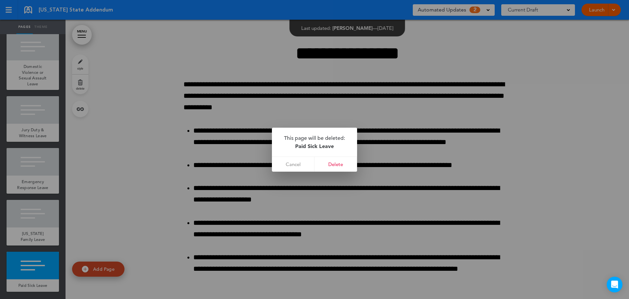
click at [335, 160] on link "Delete" at bounding box center [336, 164] width 43 height 15
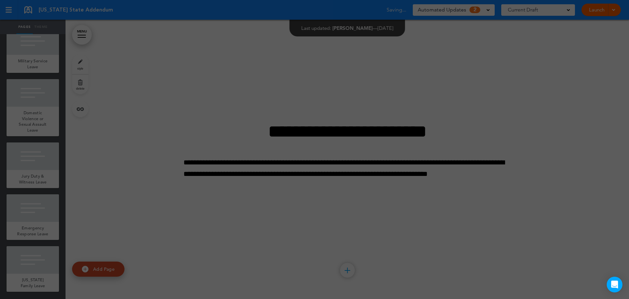
scroll to position [404, 0]
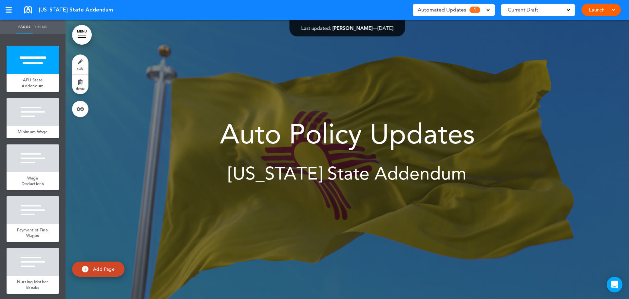
click at [468, 9] on div "Automated Updates 1" at bounding box center [454, 9] width 72 height 9
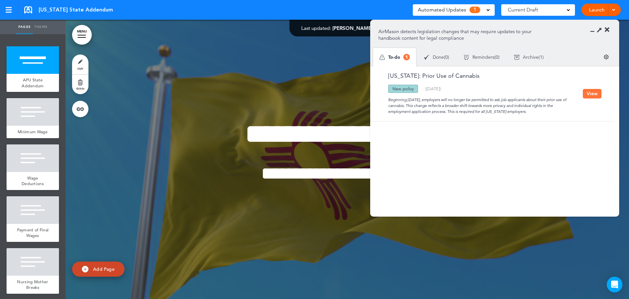
click at [468, 9] on div "Automated Updates 1" at bounding box center [454, 9] width 72 height 9
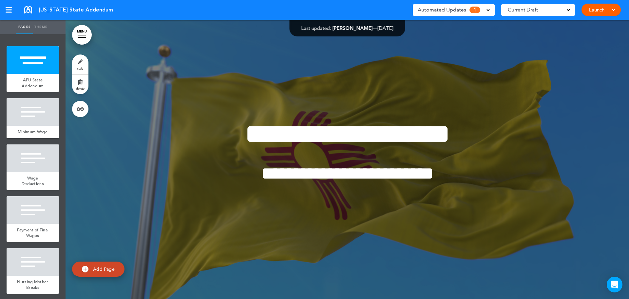
click at [446, 6] on span "Automated Updates" at bounding box center [442, 9] width 48 height 9
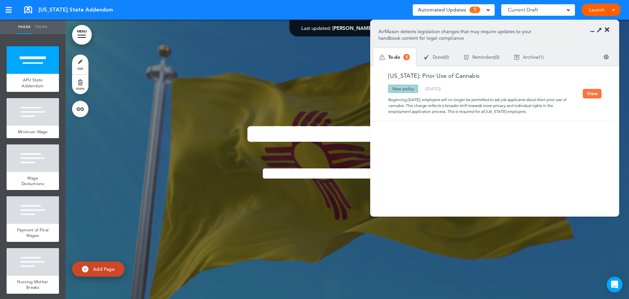
click at [591, 91] on button "View" at bounding box center [592, 94] width 19 height 10
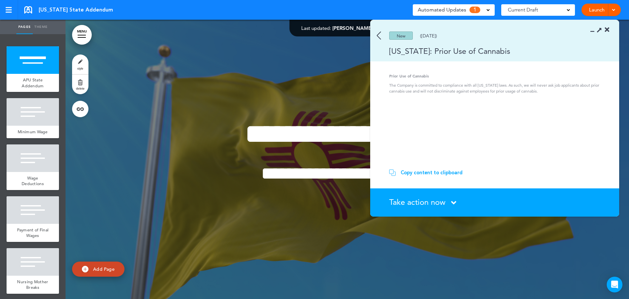
click at [430, 203] on span "Take action now" at bounding box center [417, 202] width 56 height 10
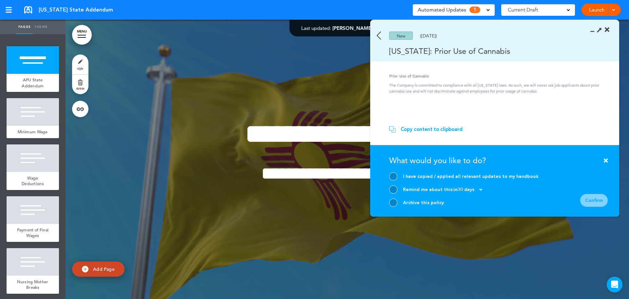
click at [396, 206] on section "Take action now Click here to change the status What would you like to do? I ha…" at bounding box center [494, 180] width 249 height 71
click at [396, 203] on div at bounding box center [393, 202] width 8 height 8
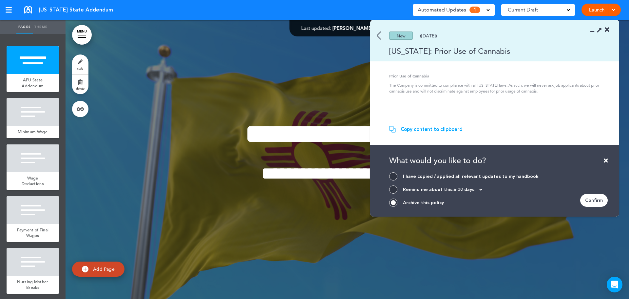
click at [594, 204] on div "Confirm" at bounding box center [594, 200] width 28 height 13
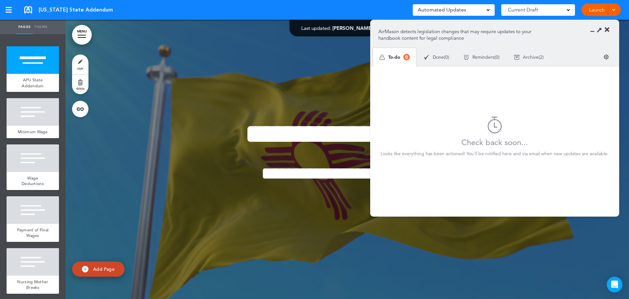
click at [483, 9] on div "Automated Updates 0" at bounding box center [454, 9] width 72 height 9
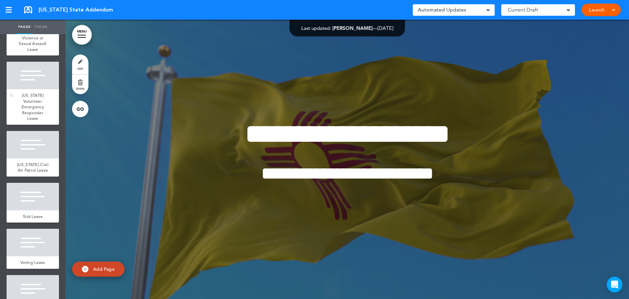
scroll to position [399, 0]
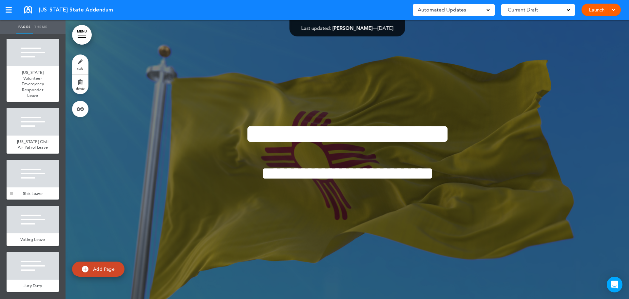
click at [24, 177] on div at bounding box center [33, 174] width 52 height 28
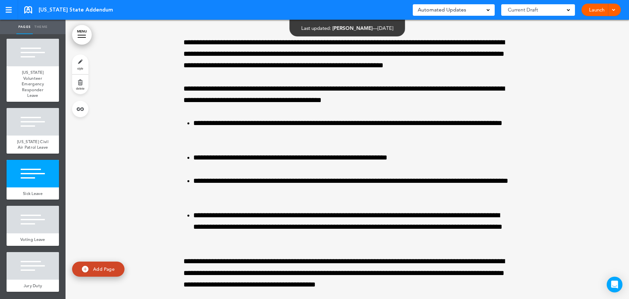
scroll to position [2510, 0]
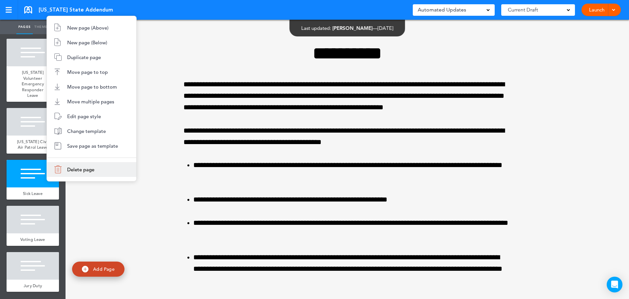
click at [79, 169] on span "Delete page" at bounding box center [80, 169] width 27 height 6
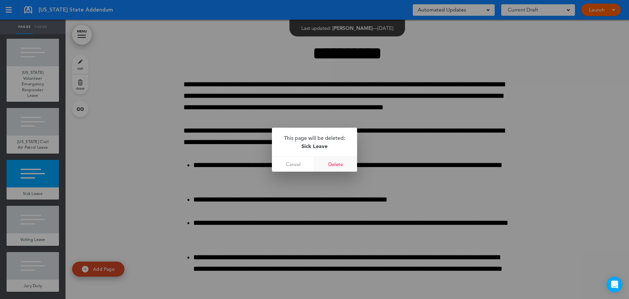
click at [331, 161] on link "Delete" at bounding box center [336, 164] width 43 height 15
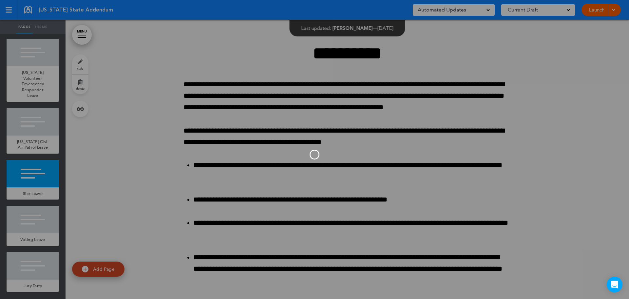
scroll to position [353, 0]
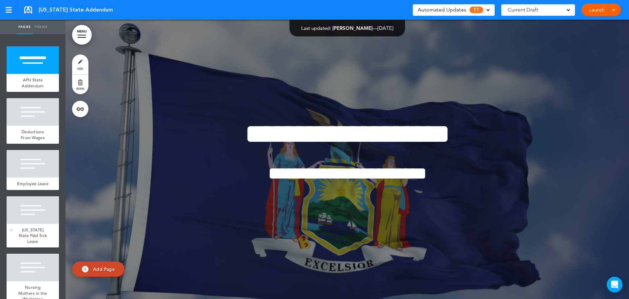
click at [27, 230] on div "[US_STATE] State Paid Sick Leave" at bounding box center [33, 235] width 52 height 24
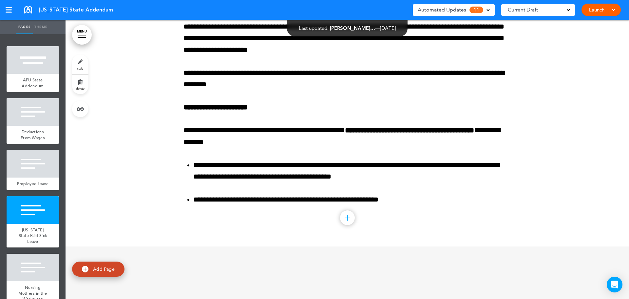
scroll to position [3266, 0]
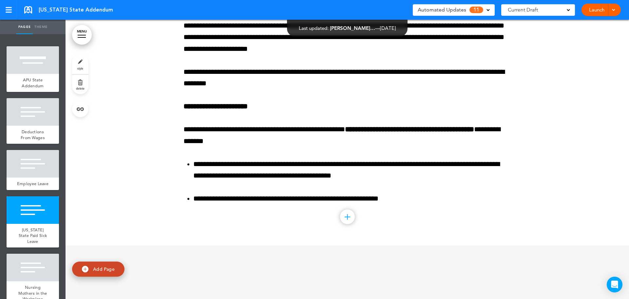
click at [450, 7] on span "Automated Updates" at bounding box center [442, 9] width 48 height 9
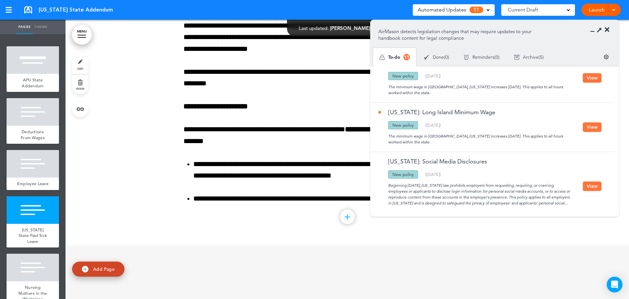
scroll to position [519, 0]
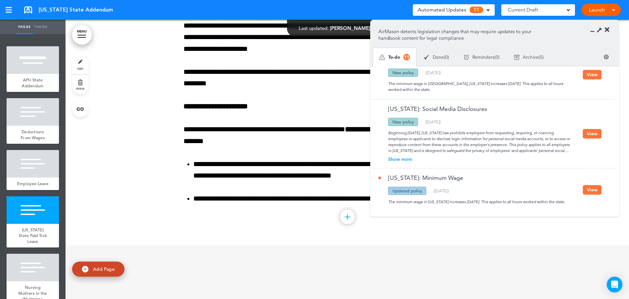
click at [458, 10] on span "Automated Updates" at bounding box center [442, 9] width 48 height 9
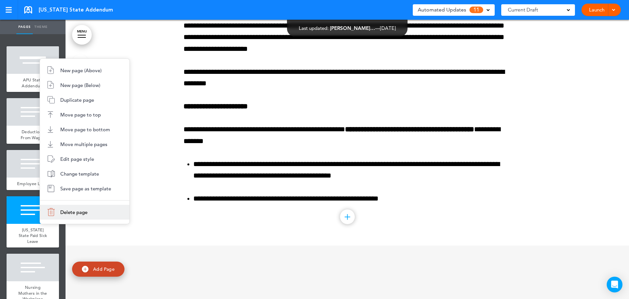
drag, startPoint x: 79, startPoint y: 205, endPoint x: 83, endPoint y: 213, distance: 9.1
click at [79, 205] on li "Delete page" at bounding box center [84, 211] width 89 height 15
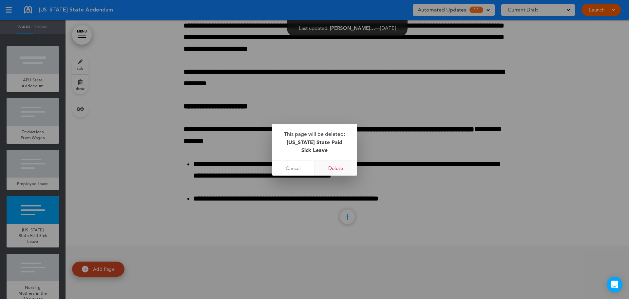
click at [339, 169] on link "Delete" at bounding box center [336, 168] width 43 height 15
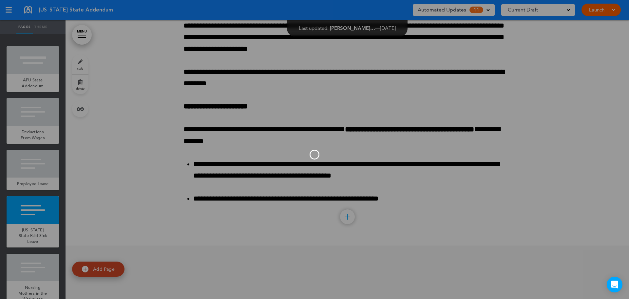
scroll to position [2254, 0]
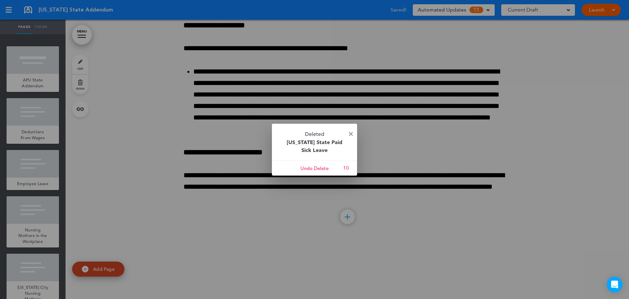
click at [350, 133] on img at bounding box center [351, 134] width 4 height 4
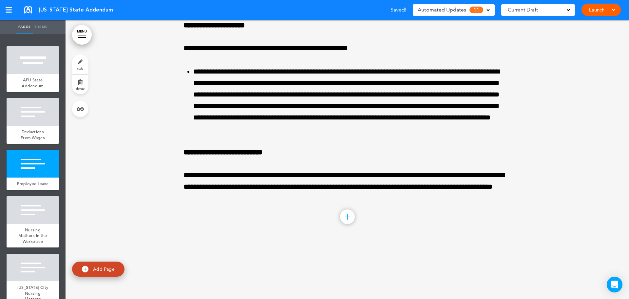
drag, startPoint x: 445, startPoint y: 10, endPoint x: 447, endPoint y: 18, distance: 9.1
click at [445, 9] on span "Automated Updates" at bounding box center [442, 9] width 48 height 9
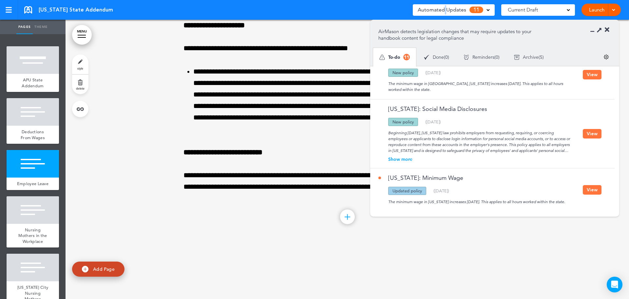
click at [586, 185] on button "View" at bounding box center [592, 190] width 19 height 10
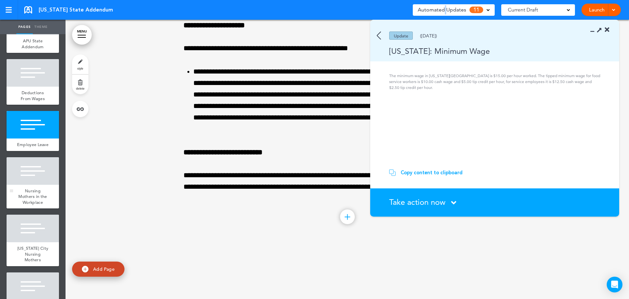
scroll to position [0, 0]
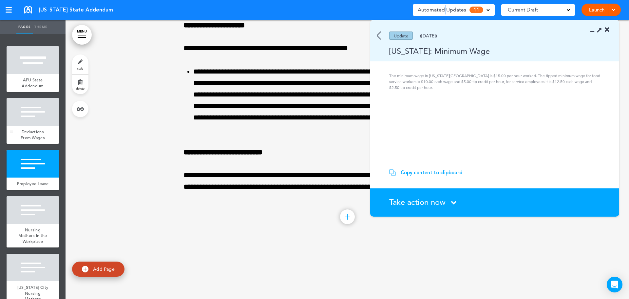
click at [42, 131] on div "Deductions From Wages" at bounding box center [33, 135] width 52 height 18
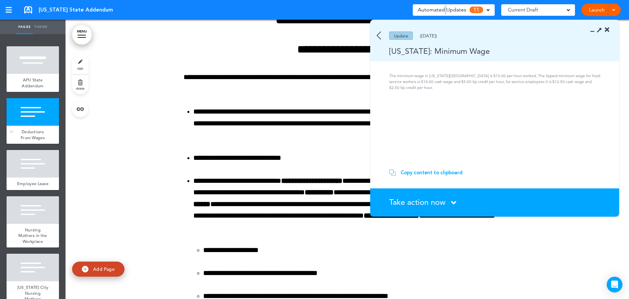
scroll to position [279, 0]
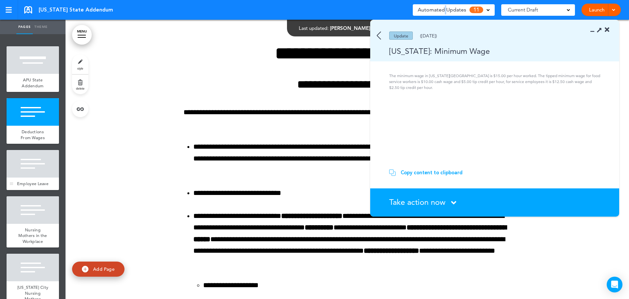
drag, startPoint x: 34, startPoint y: 174, endPoint x: 34, endPoint y: 160, distance: 14.1
click at [34, 174] on div at bounding box center [33, 164] width 52 height 28
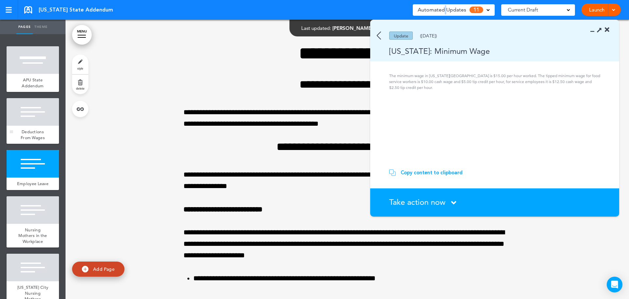
click at [32, 128] on div "Deductions From Wages" at bounding box center [33, 135] width 52 height 18
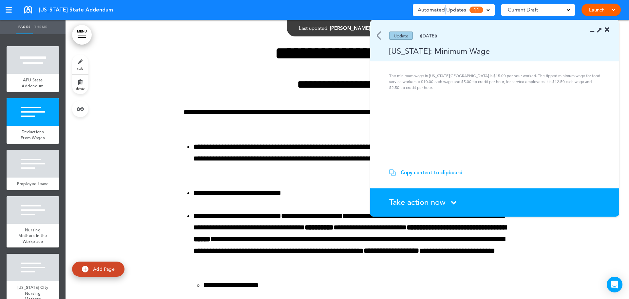
click at [30, 77] on span "APU State Addendum" at bounding box center [33, 82] width 22 height 11
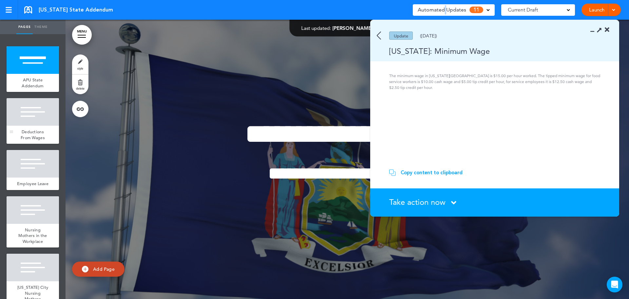
click at [31, 125] on div at bounding box center [33, 112] width 52 height 28
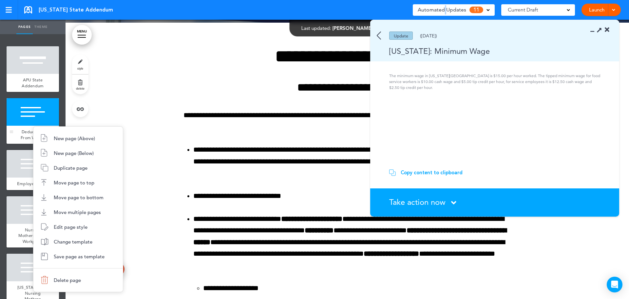
scroll to position [279, 0]
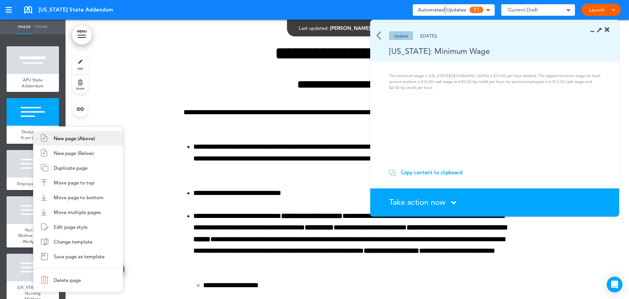
click at [80, 139] on span "New page (Above)" at bounding box center [74, 138] width 41 height 6
type input "********"
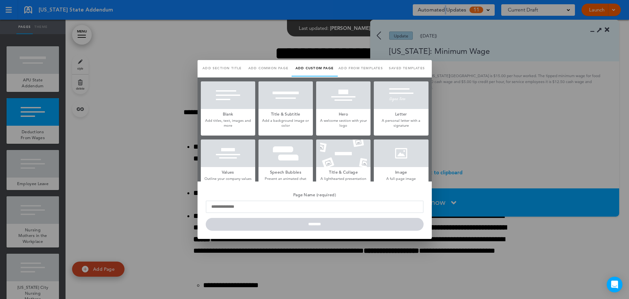
scroll to position [0, 0]
click at [398, 66] on link "Saved templates" at bounding box center [407, 68] width 46 height 16
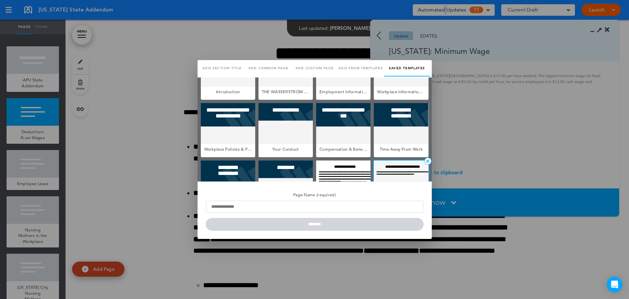
scroll to position [73, 0]
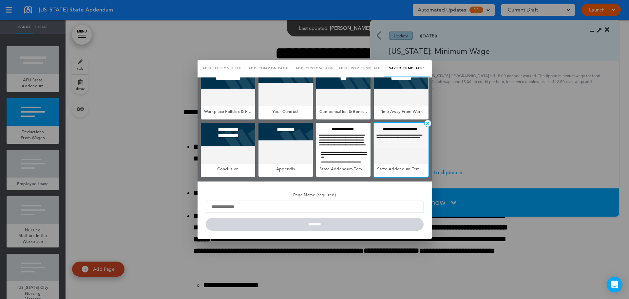
click at [397, 149] on div at bounding box center [401, 143] width 54 height 41
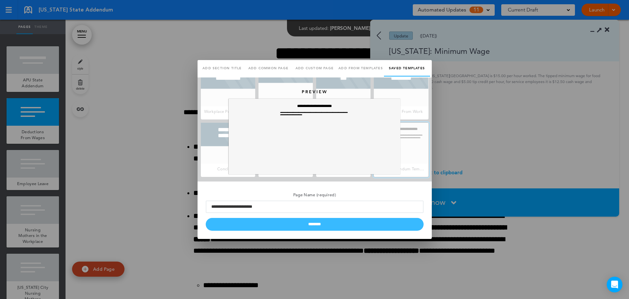
scroll to position [0, 0]
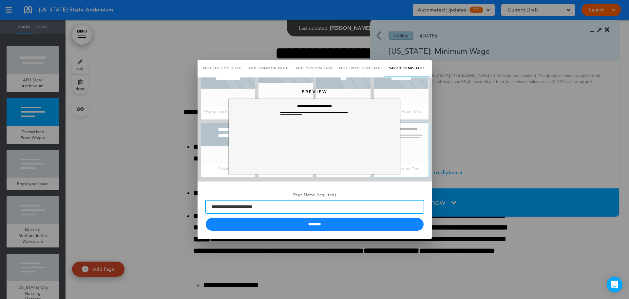
click at [261, 207] on input "**********" at bounding box center [315, 206] width 218 height 12
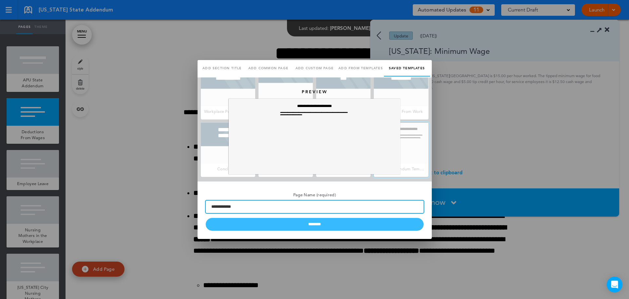
type input "**********"
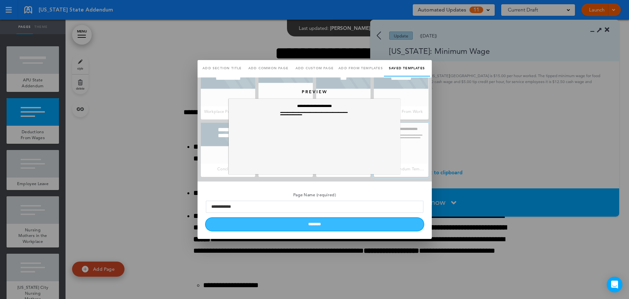
click at [314, 226] on input "********" at bounding box center [315, 224] width 218 height 13
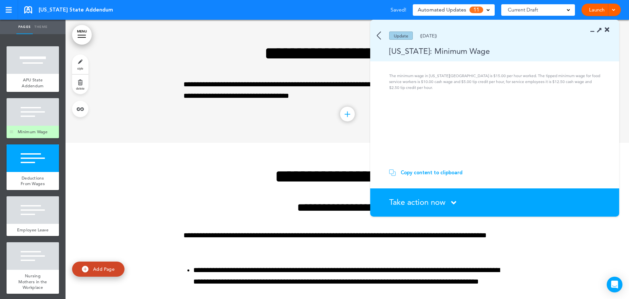
click at [35, 126] on div "Minimum Wage" at bounding box center [33, 132] width 52 height 12
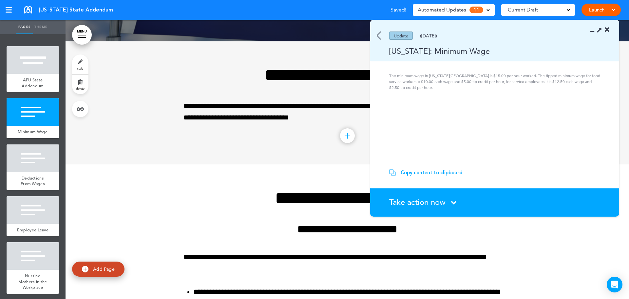
scroll to position [246, 0]
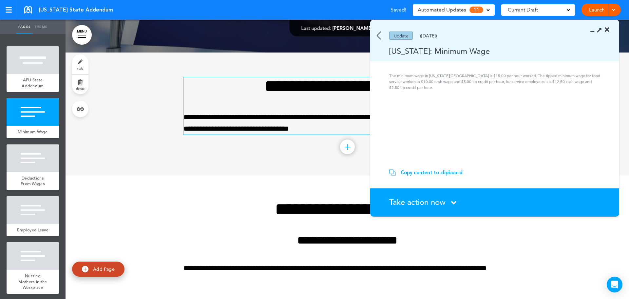
click at [258, 97] on div "**********" at bounding box center [348, 105] width 328 height 57
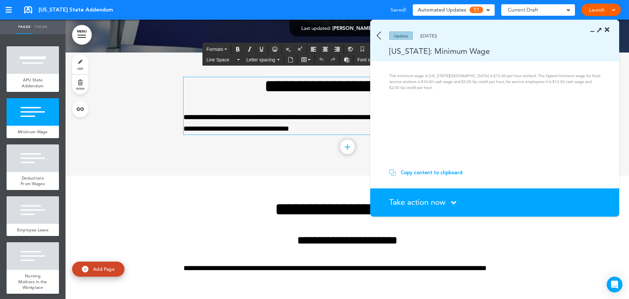
click at [258, 97] on div "**********" at bounding box center [348, 105] width 328 height 57
click at [259, 84] on h1 "**********" at bounding box center [348, 86] width 328 height 18
click at [427, 167] on section "Copy content to clipboard Copied! paste your content in the handbook." at bounding box center [494, 175] width 249 height 26
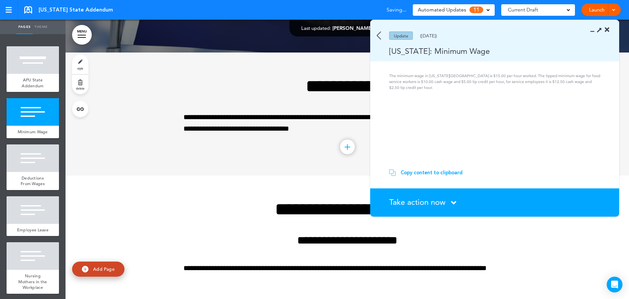
click at [423, 170] on div "Copy content to clipboard" at bounding box center [432, 172] width 62 height 7
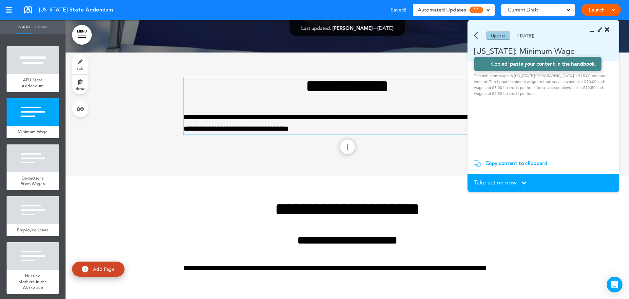
click at [250, 119] on p "**********" at bounding box center [348, 122] width 328 height 23
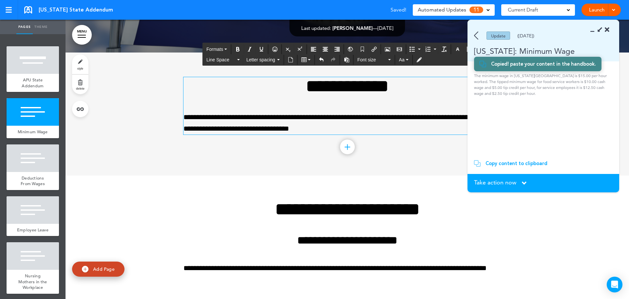
scroll to position [654, 0]
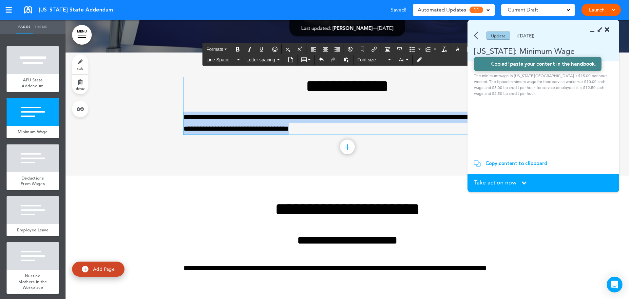
click at [250, 119] on p "**********" at bounding box center [348, 122] width 328 height 23
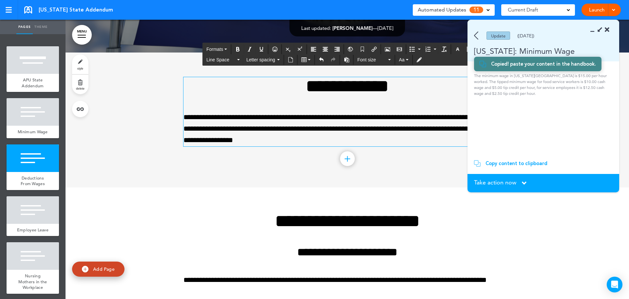
click at [519, 185] on div "Take action now Click here to change the status" at bounding box center [543, 182] width 139 height 7
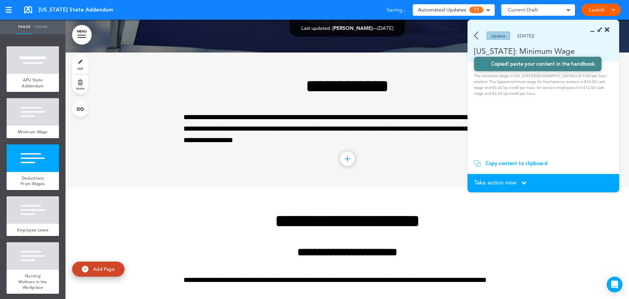
click at [517, 181] on div "Take action now Click here to change the status" at bounding box center [543, 182] width 139 height 7
drag, startPoint x: 506, startPoint y: 182, endPoint x: 500, endPoint y: 181, distance: 6.0
click at [506, 182] on span "Take action now" at bounding box center [495, 182] width 42 height 6
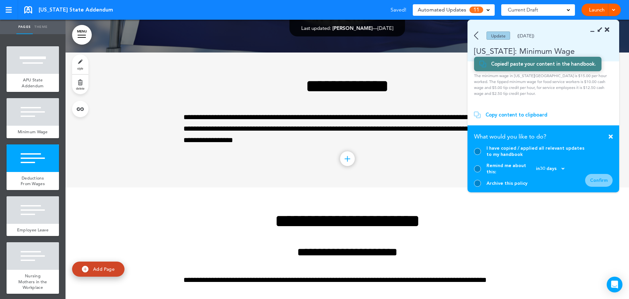
click at [477, 155] on div at bounding box center [477, 151] width 7 height 7
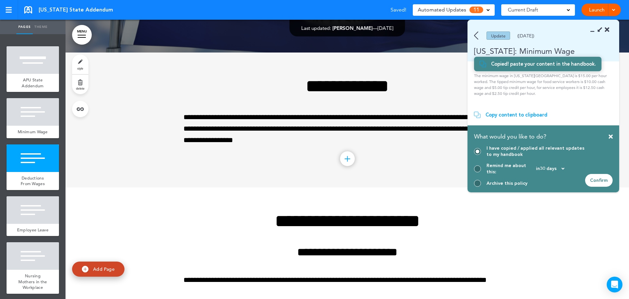
click at [608, 180] on div "Confirm" at bounding box center [599, 180] width 28 height 13
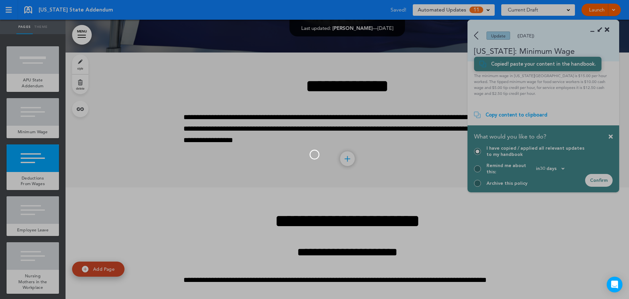
scroll to position [620, 0]
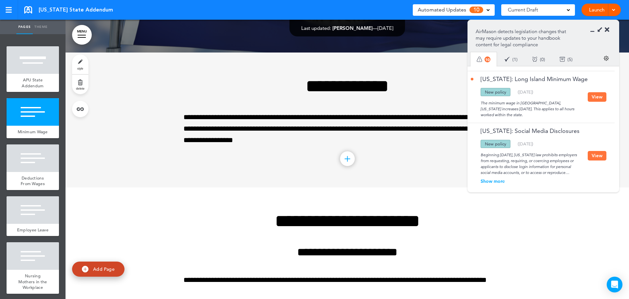
click at [389, 165] on div "**********" at bounding box center [348, 119] width 328 height 135
click at [607, 29] on icon at bounding box center [607, 30] width 5 height 7
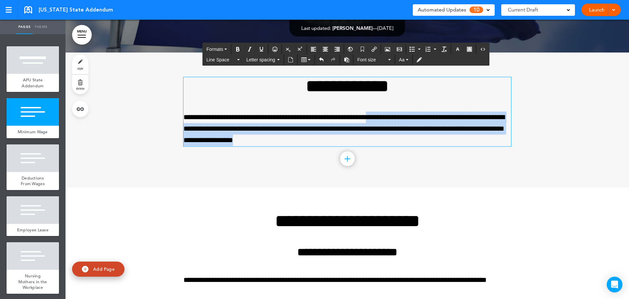
drag, startPoint x: 355, startPoint y: 138, endPoint x: 401, endPoint y: 115, distance: 51.7
click at [397, 115] on p "**********" at bounding box center [348, 128] width 328 height 35
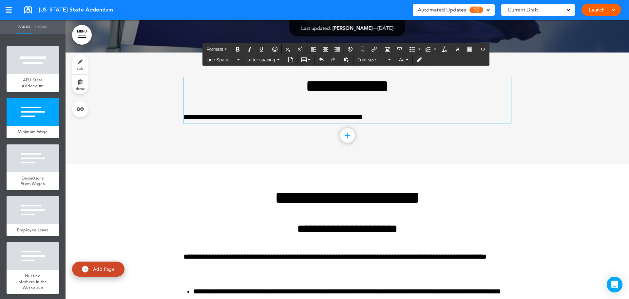
click at [460, 143] on div "**********" at bounding box center [348, 107] width 328 height 111
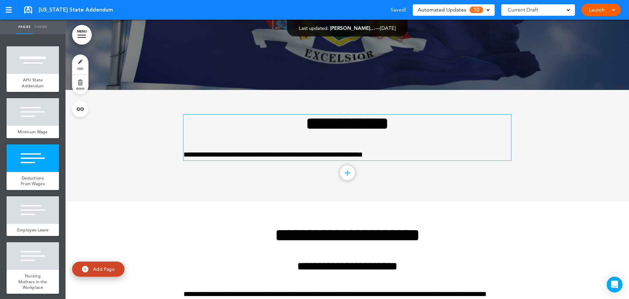
scroll to position [148, 0]
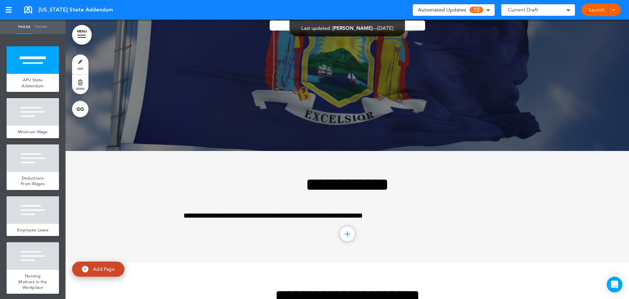
drag, startPoint x: 452, startPoint y: 10, endPoint x: 472, endPoint y: 97, distance: 89.7
click at [452, 10] on span "Automated Updates" at bounding box center [442, 9] width 48 height 9
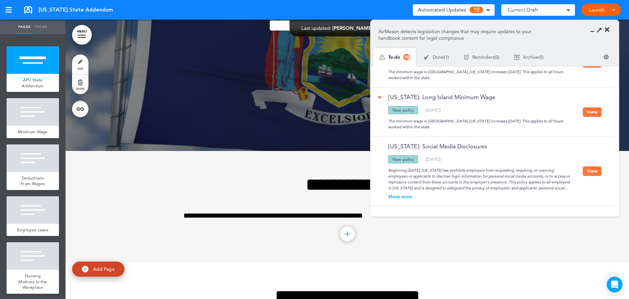
scroll to position [476, 0]
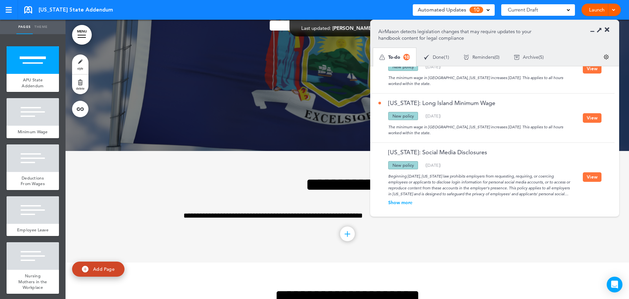
drag, startPoint x: 593, startPoint y: 113, endPoint x: 488, endPoint y: 116, distance: 105.6
click at [593, 113] on button "View" at bounding box center [592, 118] width 19 height 10
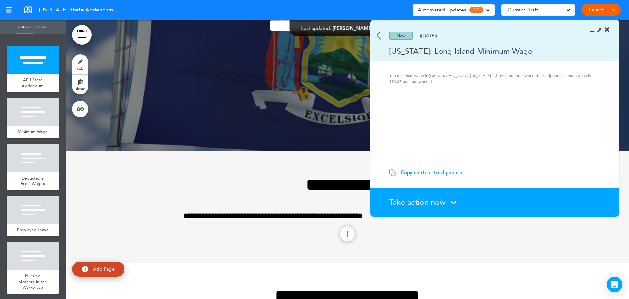
click at [421, 170] on div "Copy content to clipboard" at bounding box center [432, 172] width 62 height 7
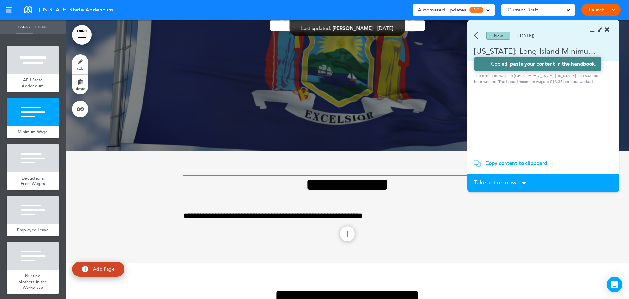
scroll to position [608, 0]
click at [401, 218] on p "**********" at bounding box center [348, 215] width 328 height 11
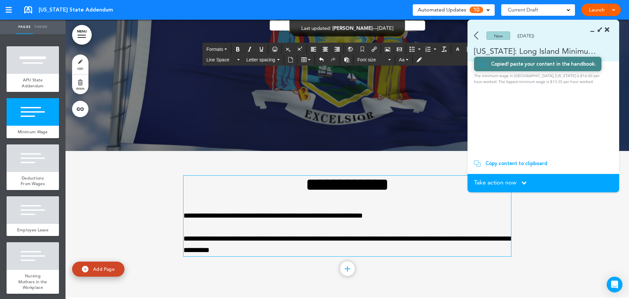
click at [186, 237] on p "**********" at bounding box center [348, 244] width 328 height 23
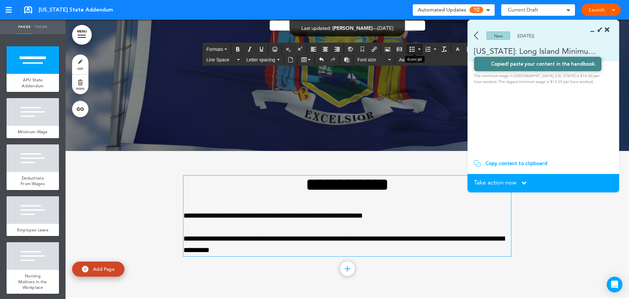
click at [414, 48] on icon "Bullet list" at bounding box center [412, 49] width 5 height 5
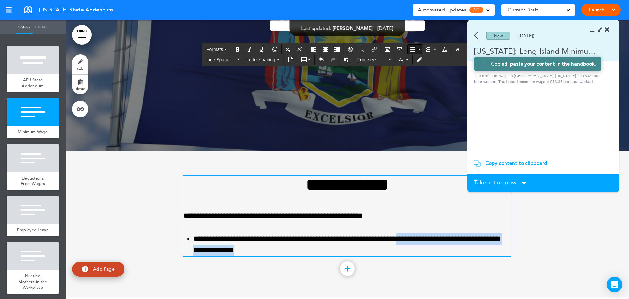
drag, startPoint x: 390, startPoint y: 248, endPoint x: 428, endPoint y: 240, distance: 39.1
click at [428, 240] on li "**********" at bounding box center [352, 244] width 318 height 23
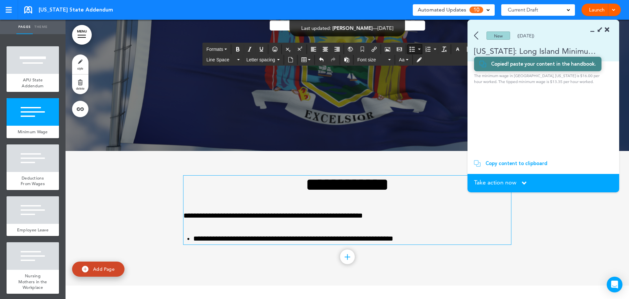
click at [240, 268] on div "**********" at bounding box center [348, 218] width 328 height 134
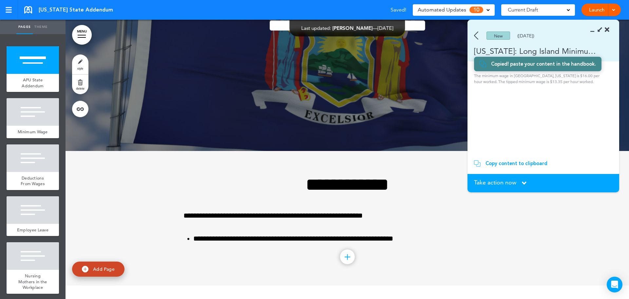
click at [503, 185] on span "Take action now" at bounding box center [495, 182] width 42 height 6
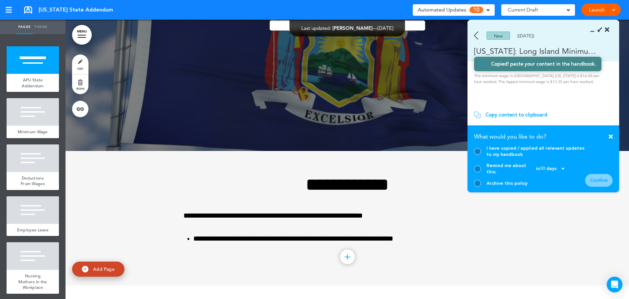
click at [482, 156] on div "I have copied / applied all relevant updates to my handbook" at bounding box center [529, 151] width 111 height 12
click at [477, 155] on div at bounding box center [477, 151] width 7 height 7
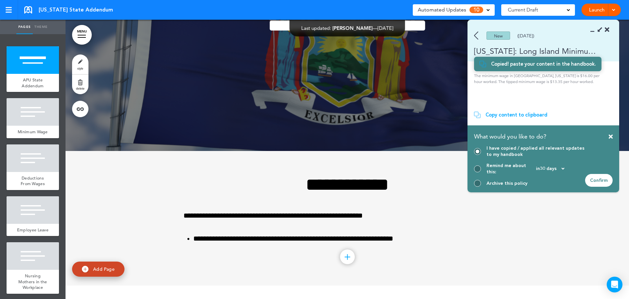
click at [597, 180] on div "Confirm" at bounding box center [599, 180] width 28 height 13
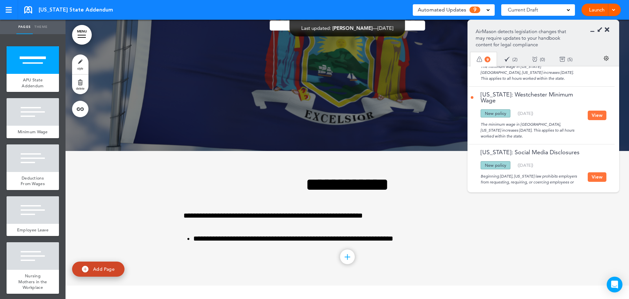
scroll to position [535, 0]
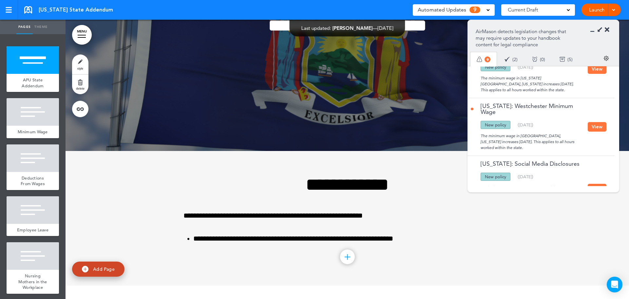
drag, startPoint x: 610, startPoint y: 124, endPoint x: 598, endPoint y: 125, distance: 12.5
click at [610, 124] on div "New York: Westchester Minimum Wage Updated policy New policy Deleted policy ( 1…" at bounding box center [541, 127] width 147 height 58
click at [597, 125] on button "View" at bounding box center [597, 127] width 19 height 10
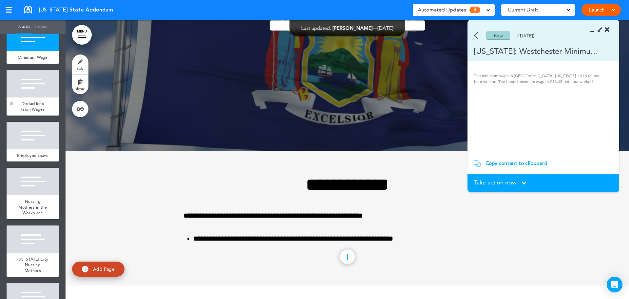
scroll to position [0, 0]
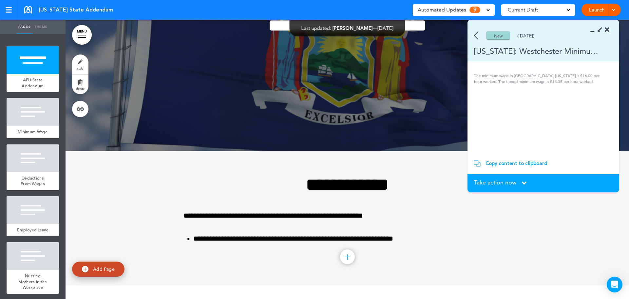
click at [504, 162] on div "Copy content to clipboard" at bounding box center [517, 163] width 62 height 7
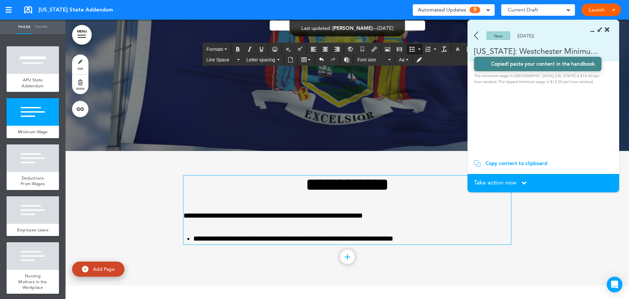
click at [450, 232] on div "**********" at bounding box center [348, 209] width 328 height 69
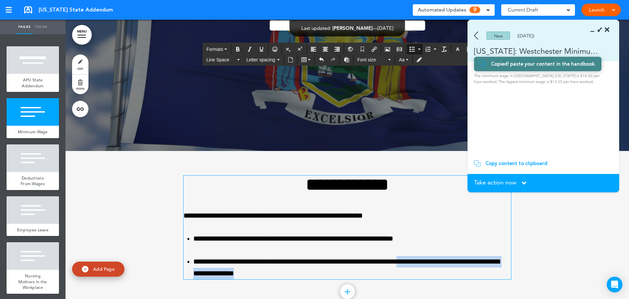
drag, startPoint x: 330, startPoint y: 272, endPoint x: 431, endPoint y: 264, distance: 101.3
click at [431, 264] on li "**********" at bounding box center [352, 267] width 318 height 23
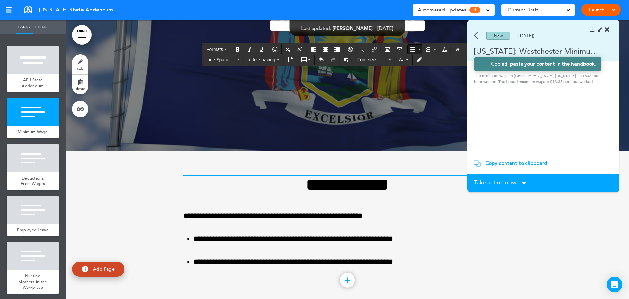
click at [508, 180] on span "Take action now" at bounding box center [495, 182] width 42 height 6
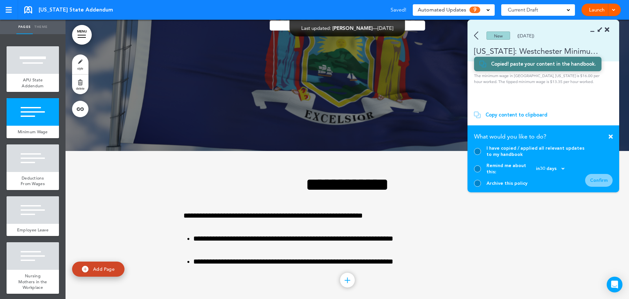
click at [477, 183] on div at bounding box center [477, 183] width 7 height 7
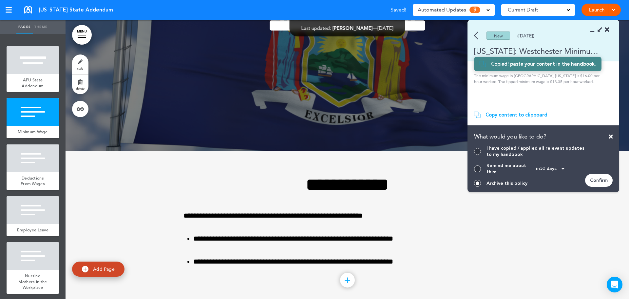
click at [476, 154] on div at bounding box center [477, 151] width 7 height 7
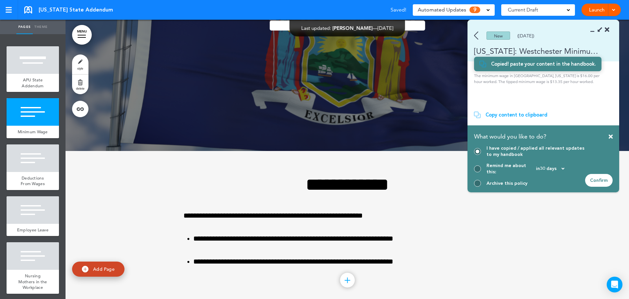
click at [602, 179] on div "Confirm" at bounding box center [599, 180] width 28 height 13
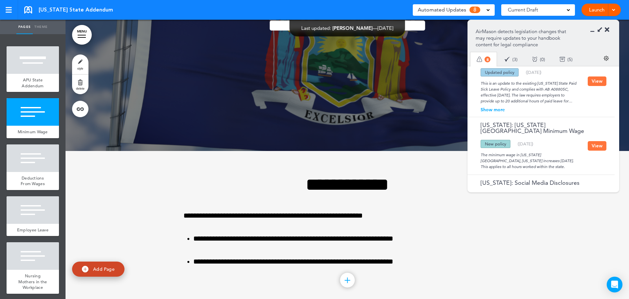
scroll to position [451, 0]
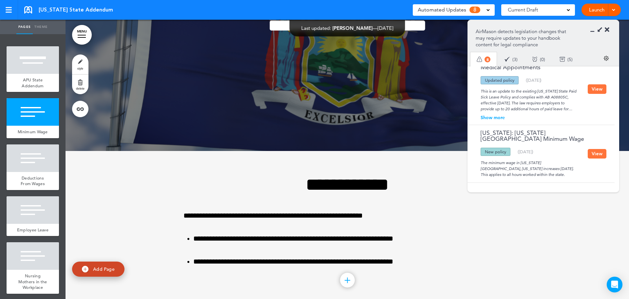
click at [599, 153] on button "View" at bounding box center [597, 154] width 19 height 10
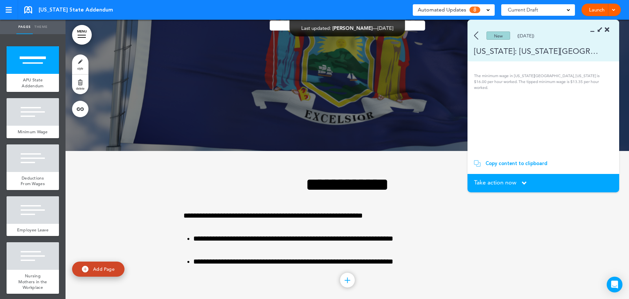
click at [497, 164] on div "Copy content to clipboard" at bounding box center [517, 163] width 62 height 7
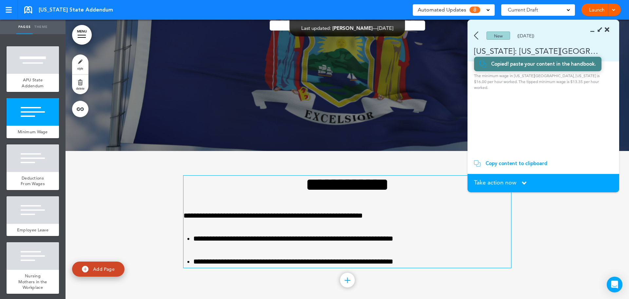
scroll to position [181, 0]
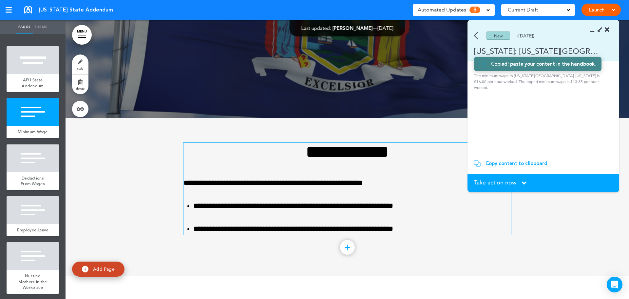
click at [448, 229] on li "**********" at bounding box center [352, 228] width 318 height 11
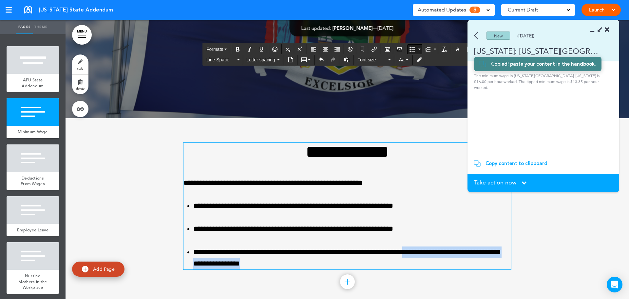
drag, startPoint x: 323, startPoint y: 267, endPoint x: 435, endPoint y: 250, distance: 113.7
click at [435, 250] on li "**********" at bounding box center [352, 257] width 318 height 23
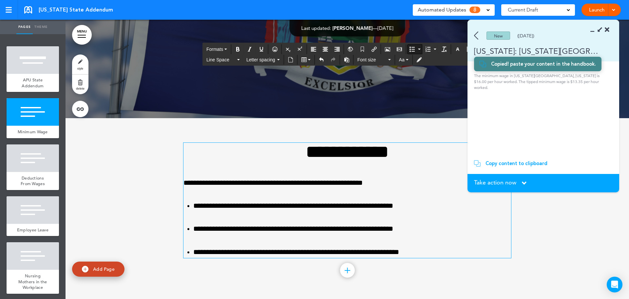
click at [550, 227] on div at bounding box center [348, 208] width 564 height 181
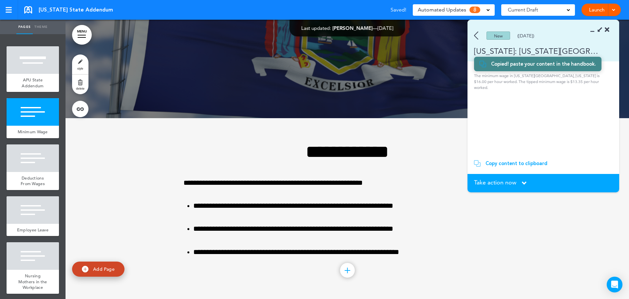
click at [490, 183] on span "Take action now" at bounding box center [495, 182] width 42 height 6
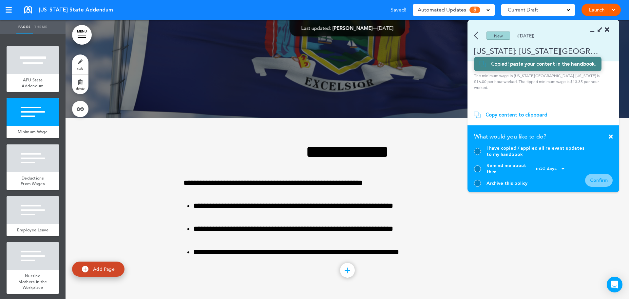
click at [478, 155] on div at bounding box center [477, 151] width 7 height 7
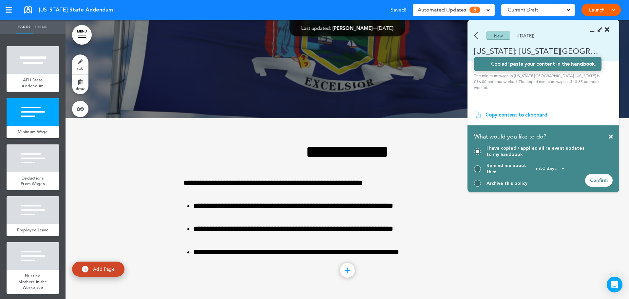
click at [602, 180] on div "Confirm" at bounding box center [599, 180] width 28 height 13
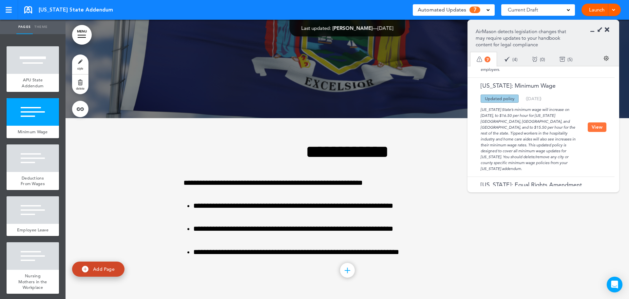
scroll to position [229, 0]
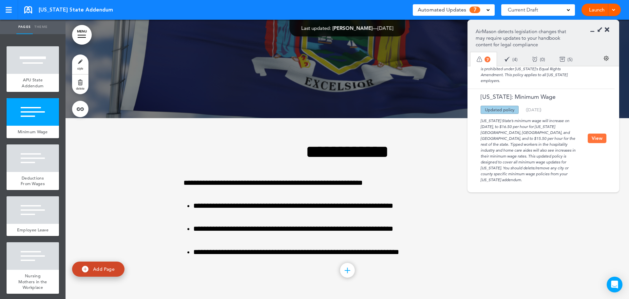
drag, startPoint x: 594, startPoint y: 140, endPoint x: 553, endPoint y: 172, distance: 51.8
click at [594, 140] on button "View" at bounding box center [597, 138] width 19 height 10
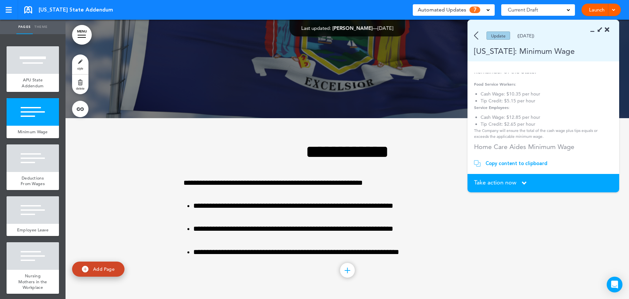
scroll to position [168, 0]
drag, startPoint x: 514, startPoint y: 164, endPoint x: 502, endPoint y: 165, distance: 12.8
click at [514, 164] on div "Copy content to clipboard" at bounding box center [517, 163] width 62 height 7
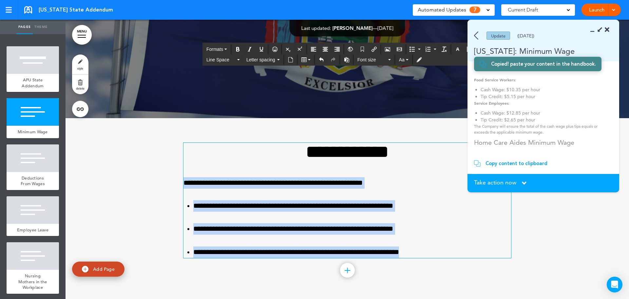
drag, startPoint x: 441, startPoint y: 250, endPoint x: 178, endPoint y: 172, distance: 274.9
click at [178, 172] on div "**********" at bounding box center [348, 208] width 564 height 181
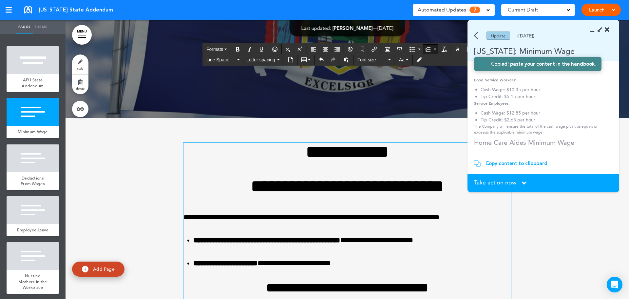
click at [335, 190] on h1 "**********" at bounding box center [348, 186] width 328 height 18
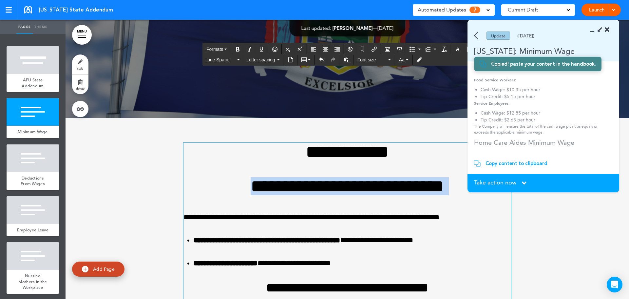
click at [335, 190] on h1 "**********" at bounding box center [348, 186] width 328 height 18
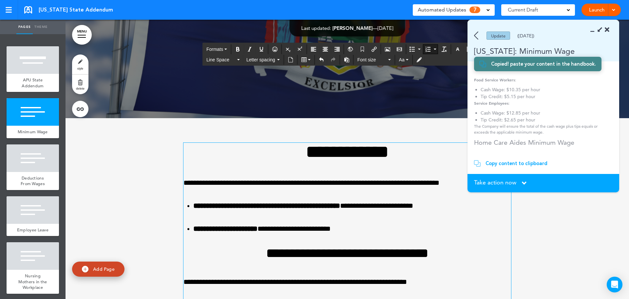
click at [371, 228] on li "**********" at bounding box center [352, 228] width 318 height 11
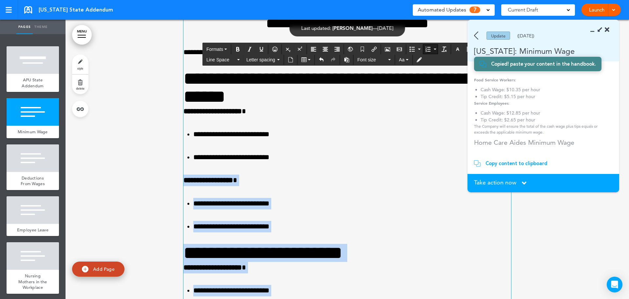
scroll to position [312, 0]
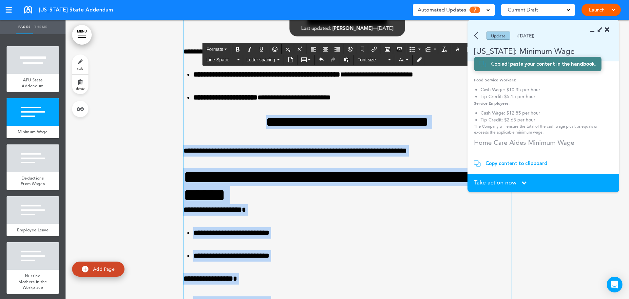
drag, startPoint x: 353, startPoint y: 260, endPoint x: 237, endPoint y: 119, distance: 182.5
click at [237, 119] on div "**********" at bounding box center [348, 303] width 328 height 585
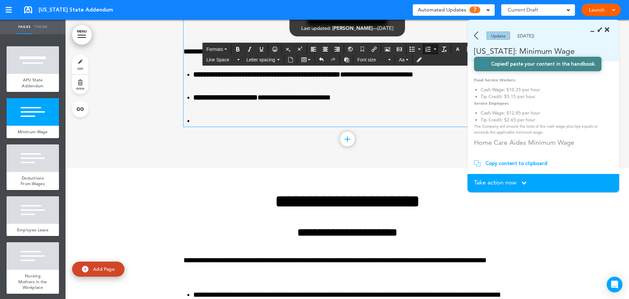
scroll to position [181, 0]
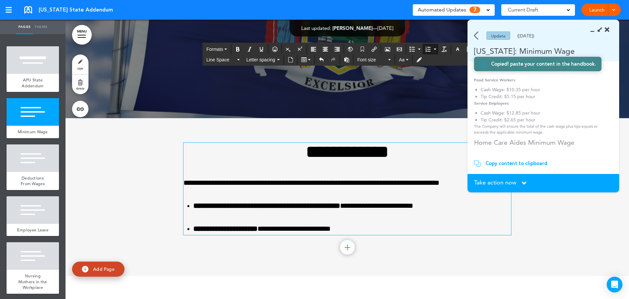
click at [507, 183] on span "Take action now" at bounding box center [495, 182] width 42 height 6
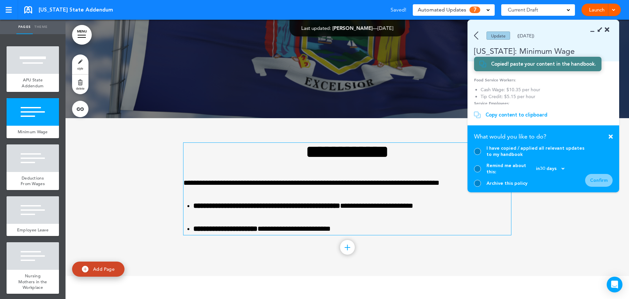
click at [478, 154] on div at bounding box center [477, 151] width 7 height 7
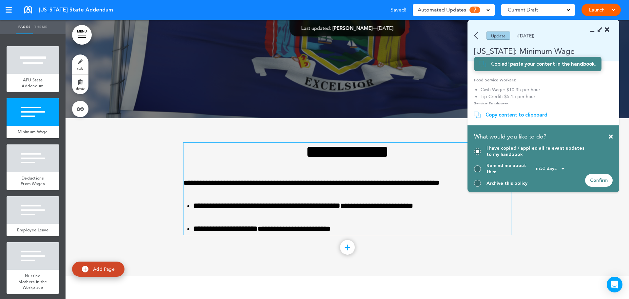
click at [600, 182] on div "Confirm" at bounding box center [599, 180] width 28 height 13
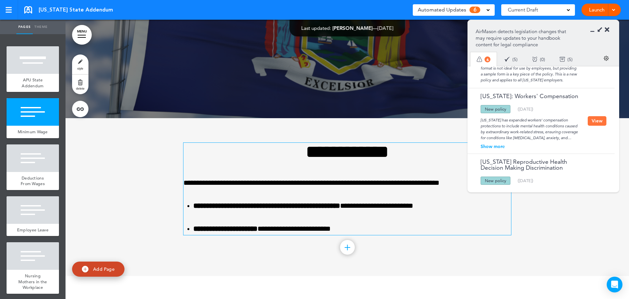
scroll to position [0, 0]
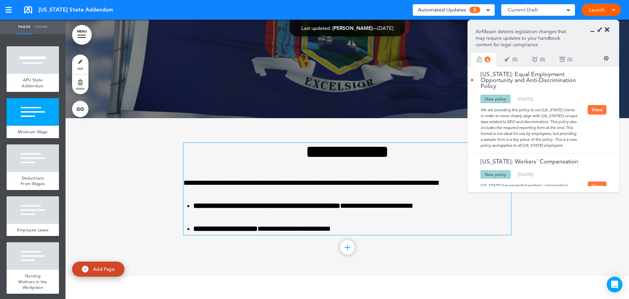
click at [608, 32] on icon at bounding box center [607, 30] width 5 height 7
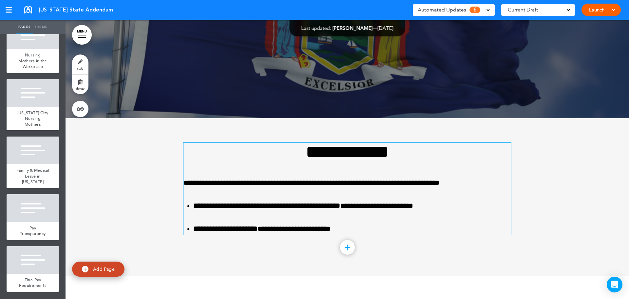
scroll to position [238, 0]
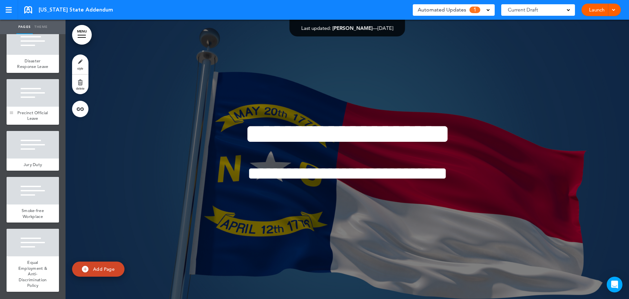
scroll to position [583, 0]
drag, startPoint x: 466, startPoint y: 13, endPoint x: 471, endPoint y: 54, distance: 40.9
click at [466, 13] on div "Automated Updates 1" at bounding box center [454, 9] width 72 height 9
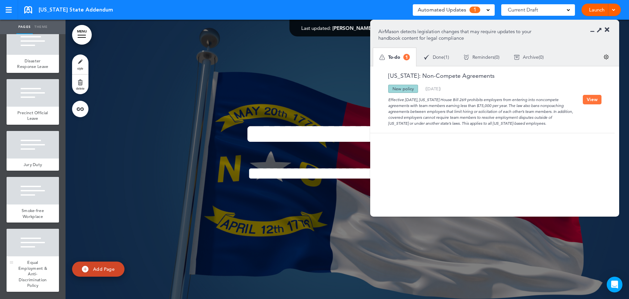
click at [33, 266] on span "Equal Employment & Anti-Discrimination Policy" at bounding box center [32, 273] width 29 height 29
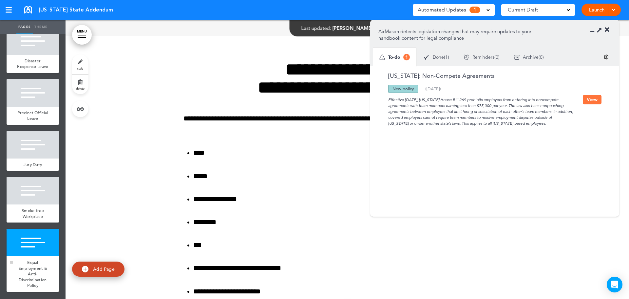
scroll to position [3904, 0]
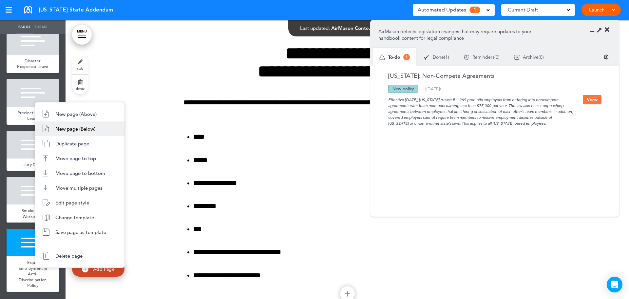
click at [82, 127] on span "New page (Below)" at bounding box center [75, 129] width 40 height 6
type input "********"
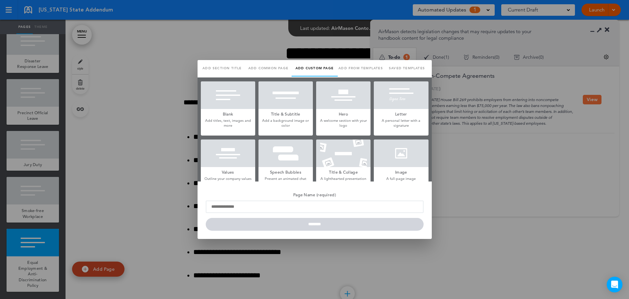
scroll to position [0, 0]
click at [405, 67] on link "Saved templates" at bounding box center [407, 68] width 46 height 16
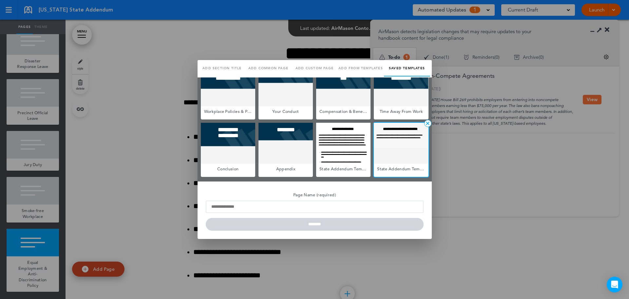
click at [402, 153] on div at bounding box center [401, 143] width 54 height 41
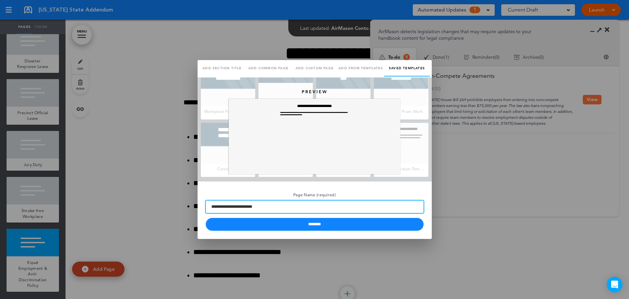
click at [332, 207] on input "**********" at bounding box center [315, 206] width 218 height 12
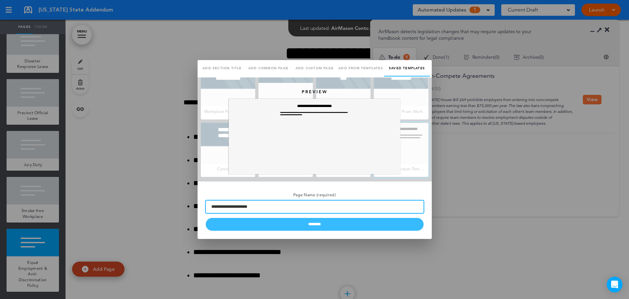
type input "**********"
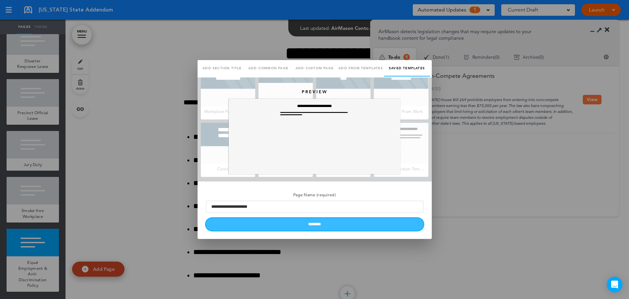
click at [346, 225] on input "********" at bounding box center [315, 224] width 218 height 13
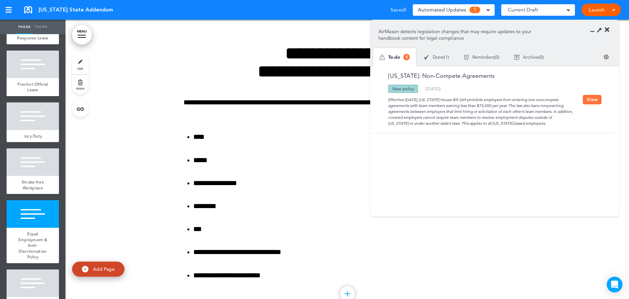
click at [592, 102] on button "View" at bounding box center [592, 100] width 19 height 10
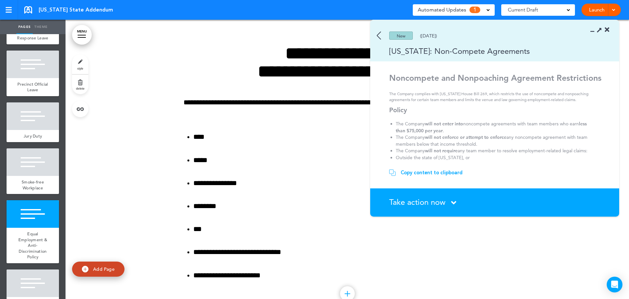
click at [427, 172] on div "Copy content to clipboard" at bounding box center [432, 172] width 62 height 7
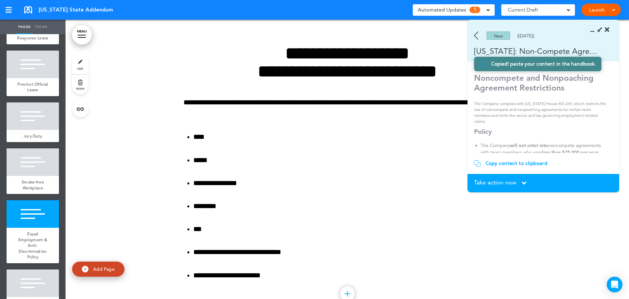
scroll to position [634, 0]
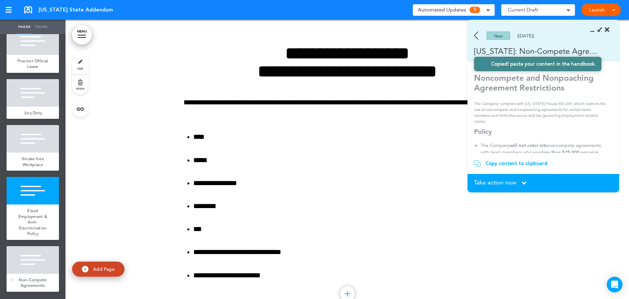
click at [29, 264] on div at bounding box center [33, 260] width 52 height 28
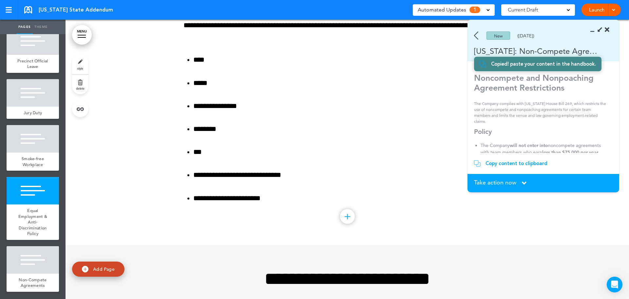
scroll to position [4050, 0]
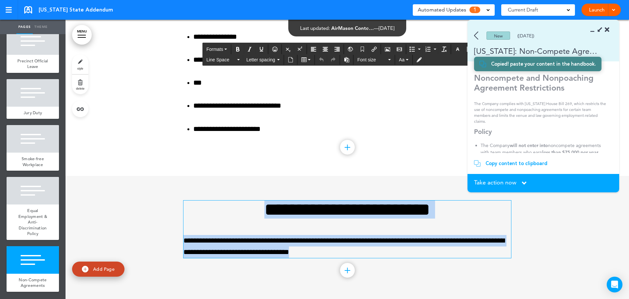
drag, startPoint x: 288, startPoint y: 244, endPoint x: 193, endPoint y: 215, distance: 99.4
click at [193, 215] on div "**********" at bounding box center [348, 228] width 328 height 57
paste div
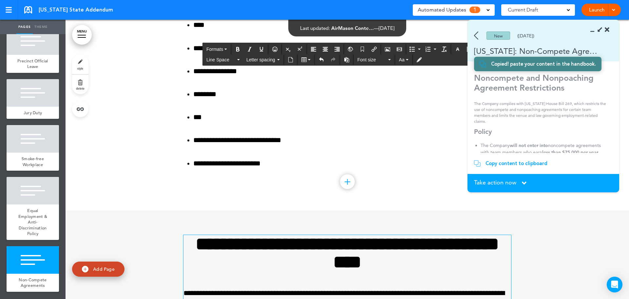
scroll to position [4016, 0]
click at [244, 243] on strong "**********" at bounding box center [347, 253] width 303 height 36
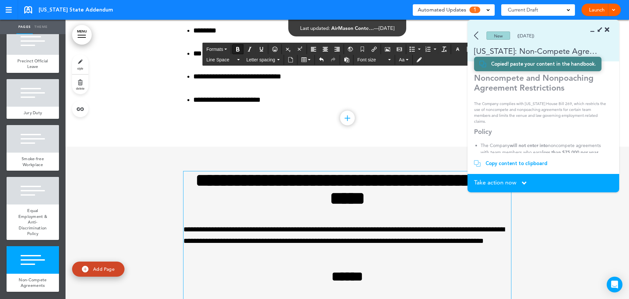
scroll to position [4081, 0]
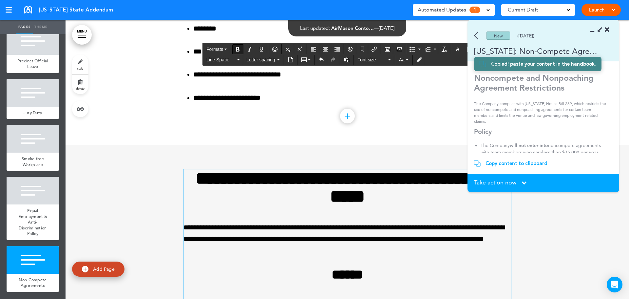
click at [405, 181] on strong "**********" at bounding box center [347, 187] width 303 height 36
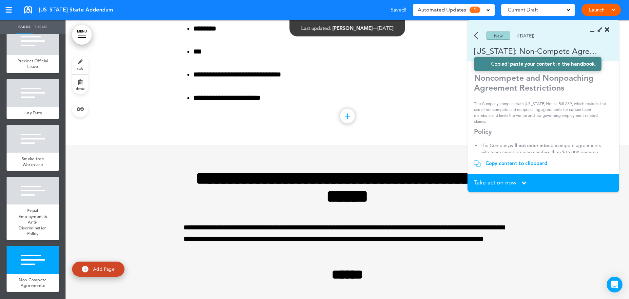
click at [505, 183] on span "Take action now" at bounding box center [495, 182] width 42 height 6
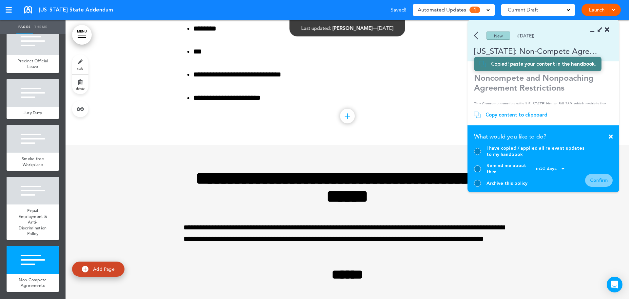
click at [476, 155] on div at bounding box center [477, 151] width 7 height 7
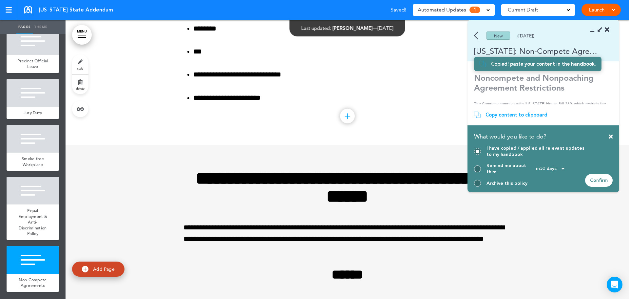
click at [603, 179] on div "Confirm" at bounding box center [599, 180] width 28 height 13
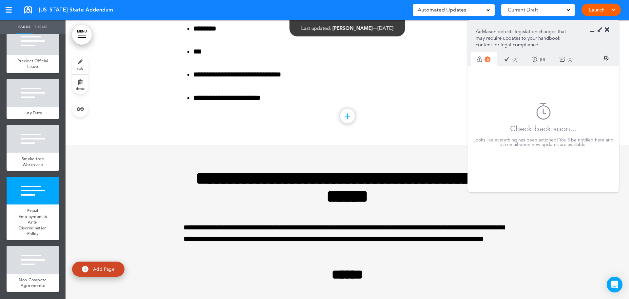
click at [605, 31] on div at bounding box center [601, 30] width 15 height 7
click at [605, 30] on icon at bounding box center [607, 30] width 5 height 7
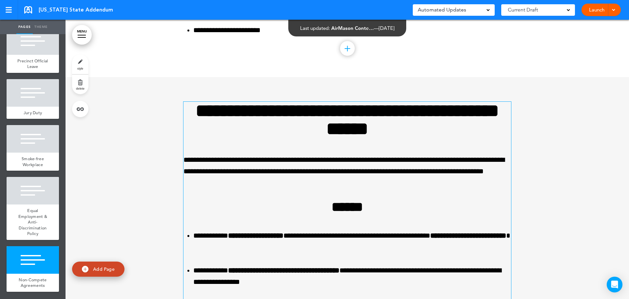
scroll to position [4180, 0]
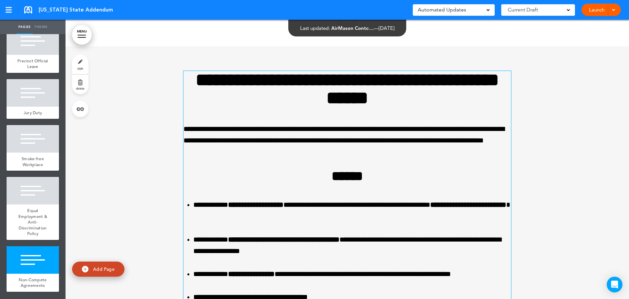
click at [340, 154] on p "**********" at bounding box center [348, 140] width 328 height 35
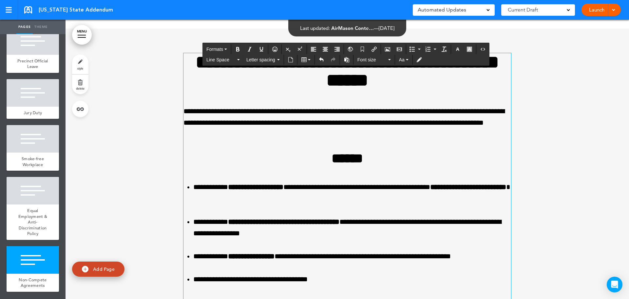
scroll to position [4212, 0]
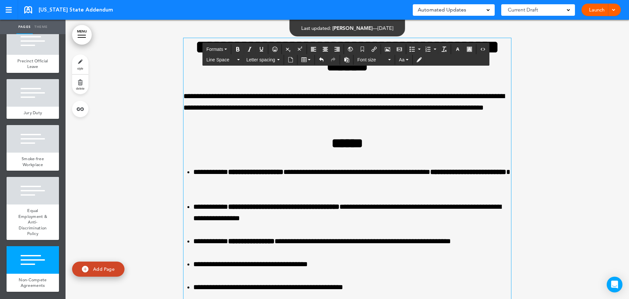
click at [352, 182] on li "**********" at bounding box center [352, 177] width 318 height 23
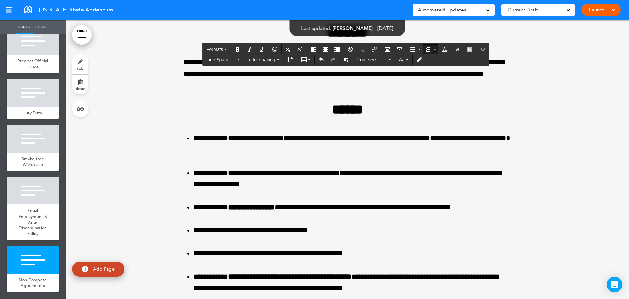
scroll to position [4278, 0]
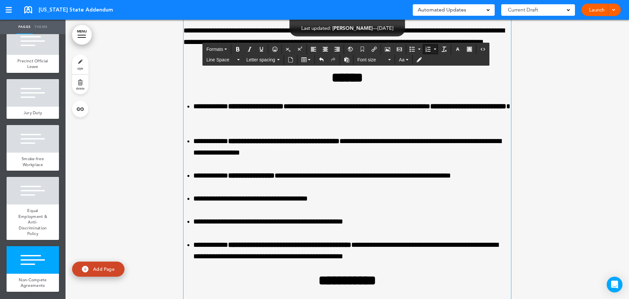
click at [316, 150] on li "**********" at bounding box center [352, 146] width 318 height 23
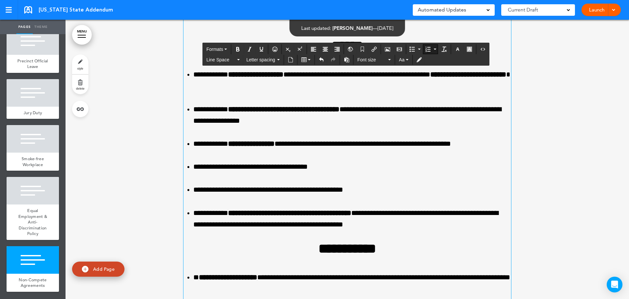
scroll to position [4376, 0]
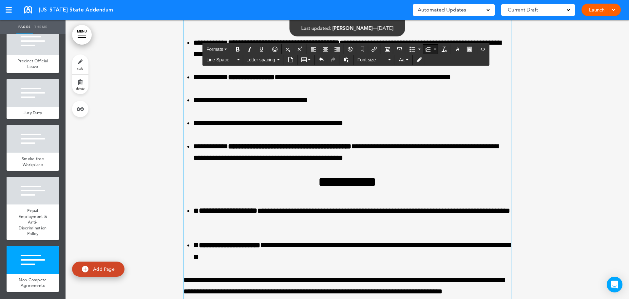
click at [424, 155] on li "**********" at bounding box center [352, 152] width 318 height 23
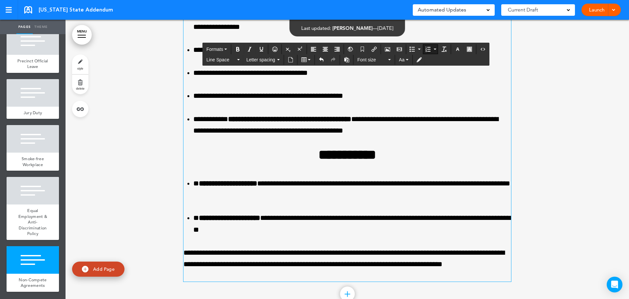
scroll to position [4428, 0]
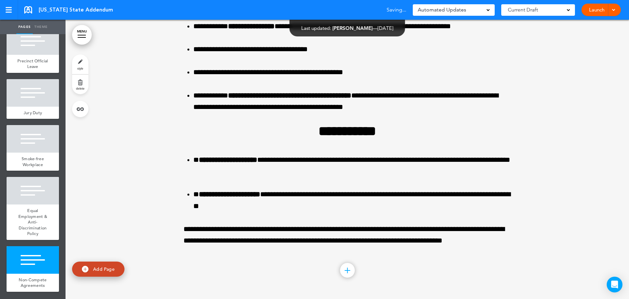
click at [266, 266] on div "**********" at bounding box center [348, 49] width 328 height 500
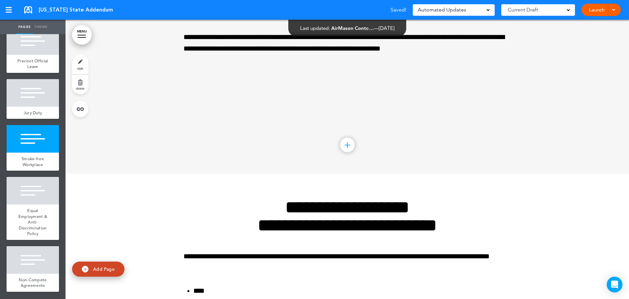
scroll to position [3675, 0]
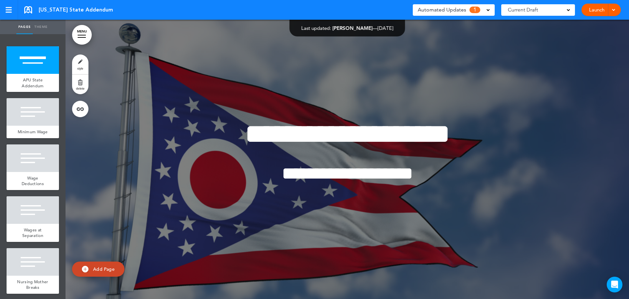
drag, startPoint x: 431, startPoint y: 9, endPoint x: 458, endPoint y: 66, distance: 63.5
click at [431, 8] on span "Automated Updates" at bounding box center [442, 9] width 48 height 9
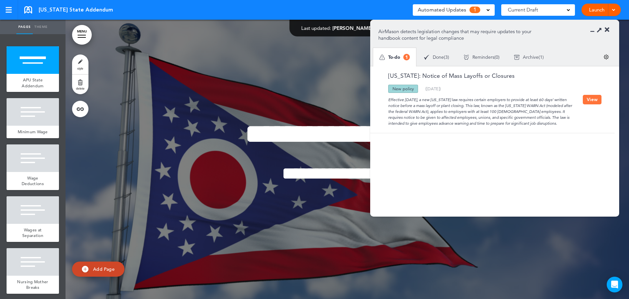
drag, startPoint x: 459, startPoint y: 12, endPoint x: 459, endPoint y: 20, distance: 7.5
click at [459, 12] on span "Automated Updates" at bounding box center [442, 9] width 48 height 9
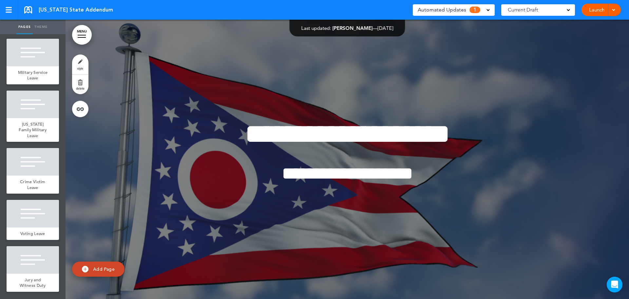
scroll to position [266, 0]
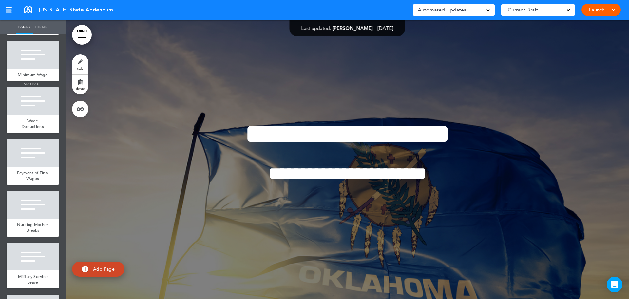
scroll to position [117, 0]
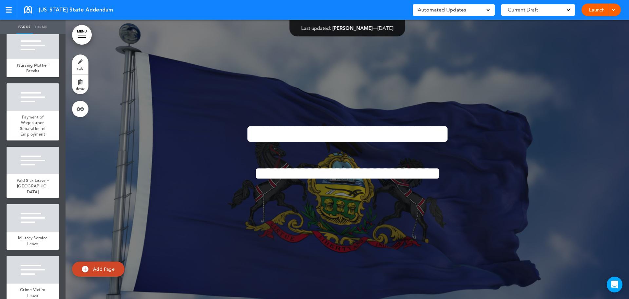
scroll to position [229, 0]
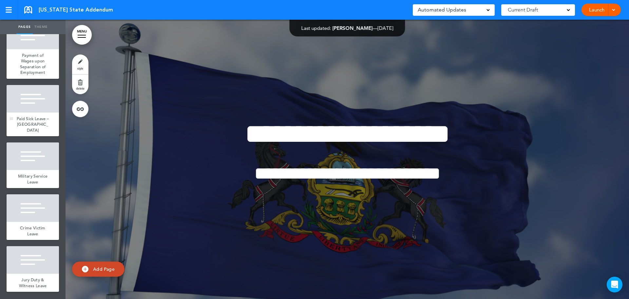
click at [30, 120] on div "Paid Sick Leave – [GEOGRAPHIC_DATA]" at bounding box center [33, 124] width 52 height 24
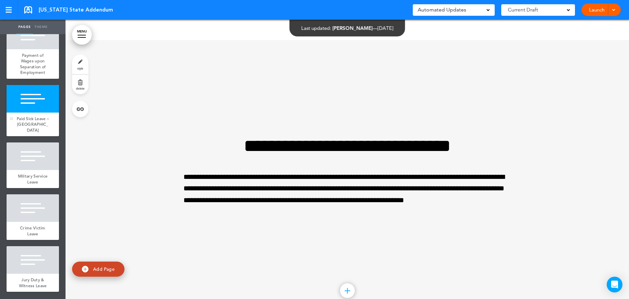
scroll to position [1394, 0]
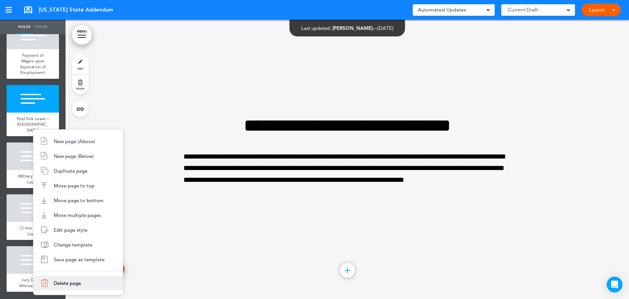
click at [80, 285] on span "Delete page" at bounding box center [67, 283] width 27 height 6
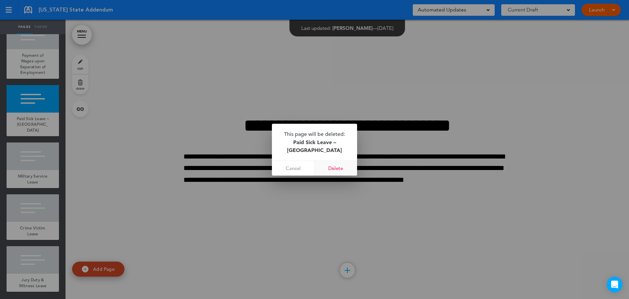
click at [338, 167] on link "Delete" at bounding box center [336, 168] width 43 height 15
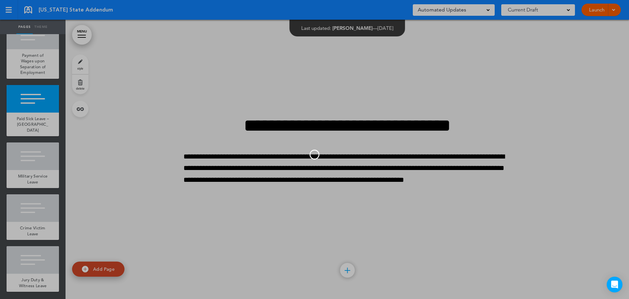
scroll to position [186, 0]
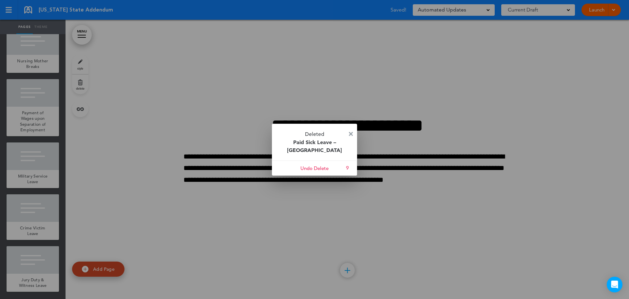
click at [352, 132] on img at bounding box center [351, 134] width 4 height 4
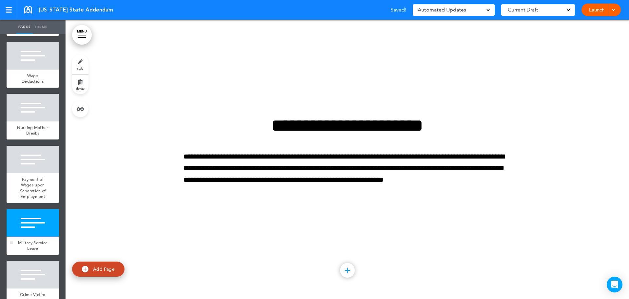
scroll to position [0, 0]
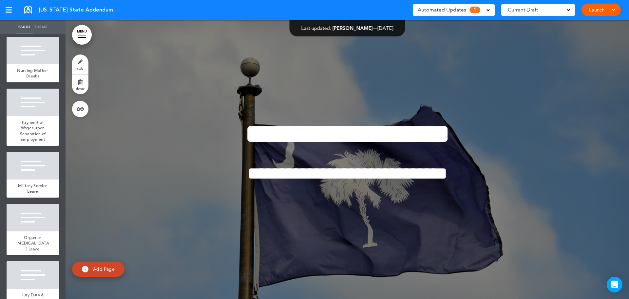
scroll to position [192, 0]
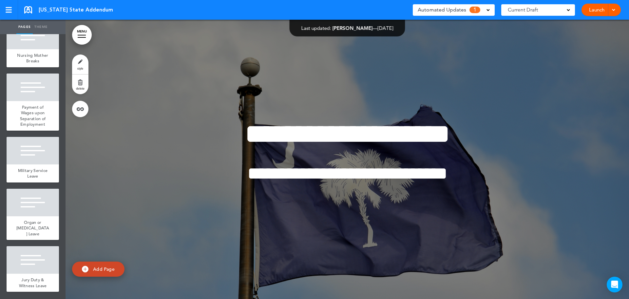
click at [454, 17] on div "Automated Updates 1 Auto policy updates AirMason detects legislation changes th…" at bounding box center [454, 10] width 82 height 17
click at [458, 10] on span "Automated Updates" at bounding box center [442, 9] width 48 height 9
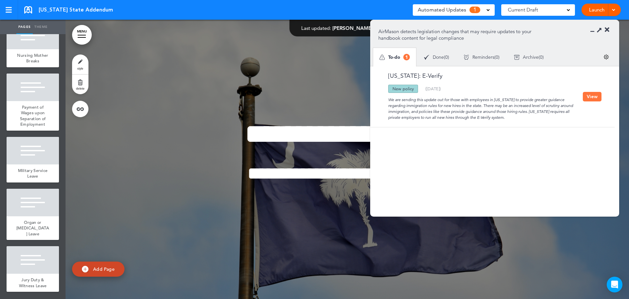
click at [458, 10] on span "Automated Updates" at bounding box center [442, 9] width 48 height 9
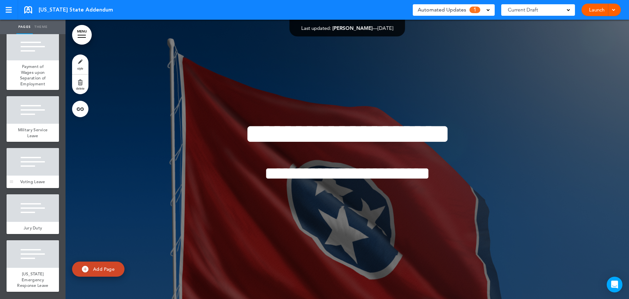
scroll to position [278, 0]
click at [468, 7] on div "Automated Updates 1" at bounding box center [454, 9] width 72 height 9
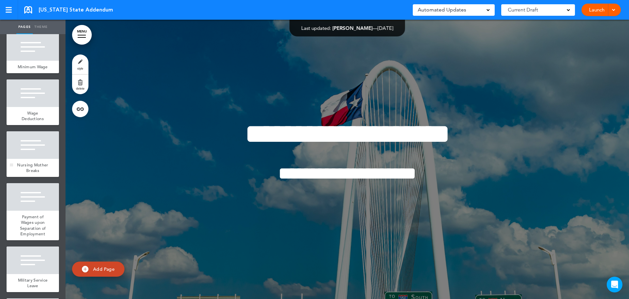
scroll to position [66, 0]
click at [20, 230] on span "Payment of Wages upon Separation of Employment" at bounding box center [33, 224] width 26 height 23
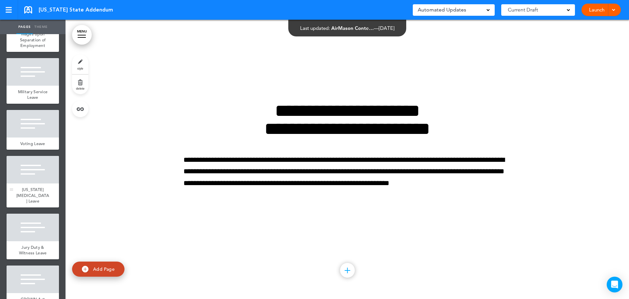
scroll to position [289, 0]
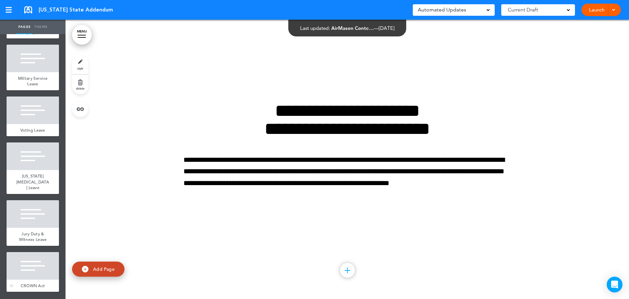
click at [24, 282] on span "CROWN Act" at bounding box center [33, 285] width 25 height 6
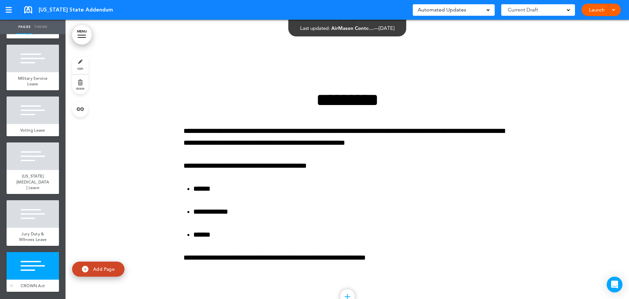
scroll to position [2510, 0]
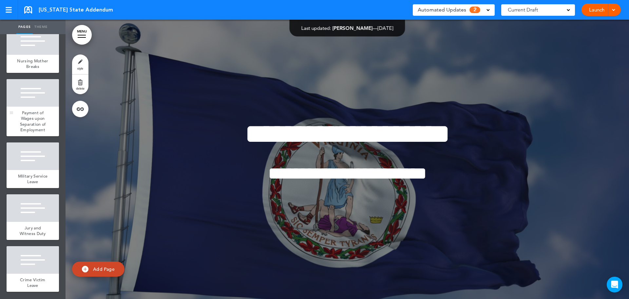
scroll to position [180, 0]
drag, startPoint x: 476, startPoint y: 12, endPoint x: 476, endPoint y: 19, distance: 6.2
click at [476, 12] on span "2" at bounding box center [475, 10] width 11 height 7
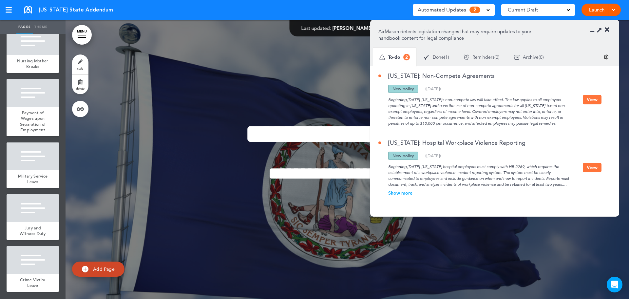
click at [597, 103] on button "View" at bounding box center [592, 100] width 19 height 10
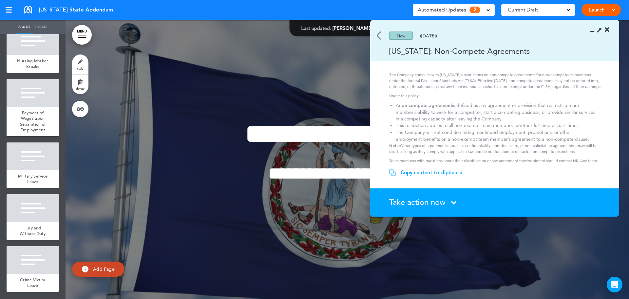
scroll to position [50, 0]
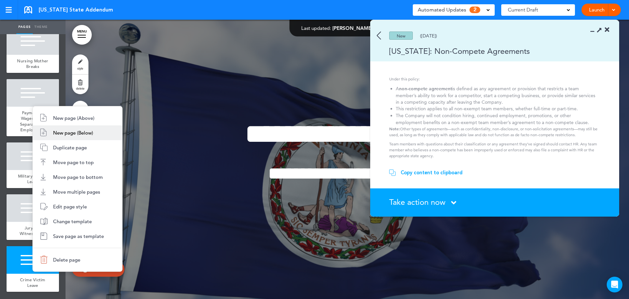
click at [70, 136] on li "New page (Below)" at bounding box center [77, 132] width 89 height 15
type input "********"
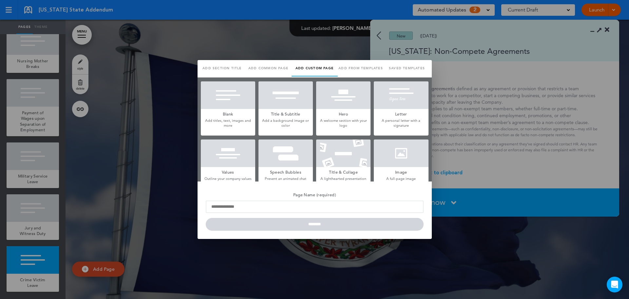
scroll to position [0, 0]
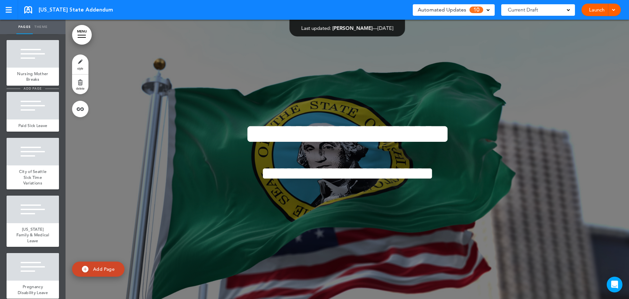
scroll to position [197, 0]
click at [23, 131] on div "Paid Sick Leave" at bounding box center [33, 125] width 52 height 12
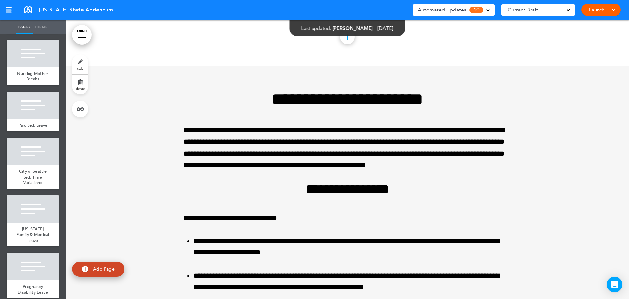
scroll to position [1948, 0]
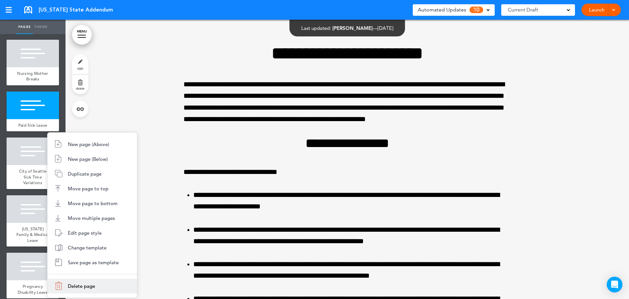
click at [84, 286] on span "Delete page" at bounding box center [81, 285] width 27 height 6
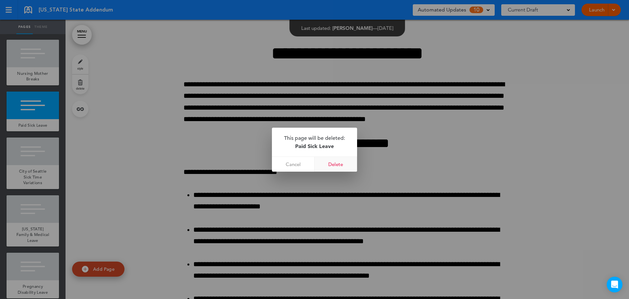
click at [331, 164] on link "Delete" at bounding box center [336, 164] width 43 height 15
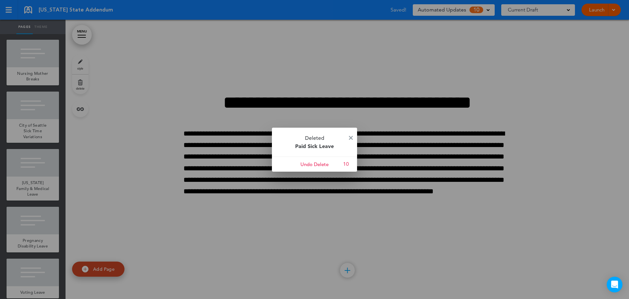
click at [20, 141] on div at bounding box center [314, 149] width 629 height 299
click at [353, 138] on p "Deleted Paid Sick Leave" at bounding box center [314, 141] width 85 height 29
click at [29, 129] on div at bounding box center [314, 149] width 629 height 299
click at [350, 137] on img at bounding box center [351, 138] width 4 height 4
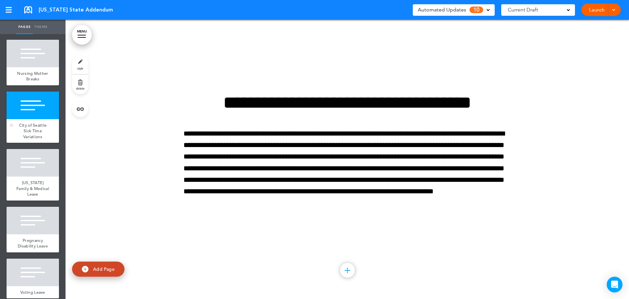
click at [44, 134] on div "City of Seattle Sick Time Variations" at bounding box center [33, 131] width 52 height 24
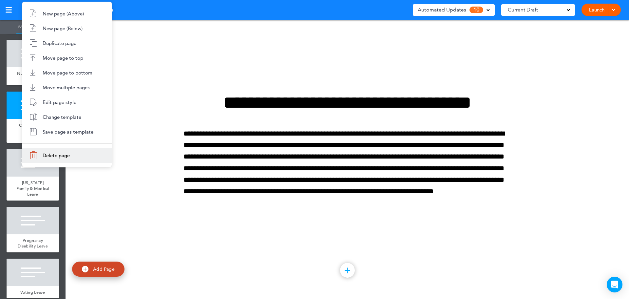
click at [52, 154] on span "Delete page" at bounding box center [56, 155] width 27 height 6
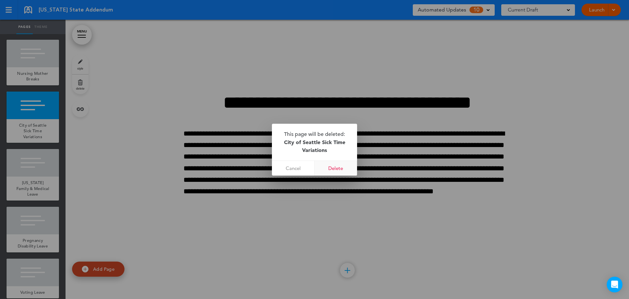
click at [337, 167] on link "Delete" at bounding box center [336, 168] width 43 height 15
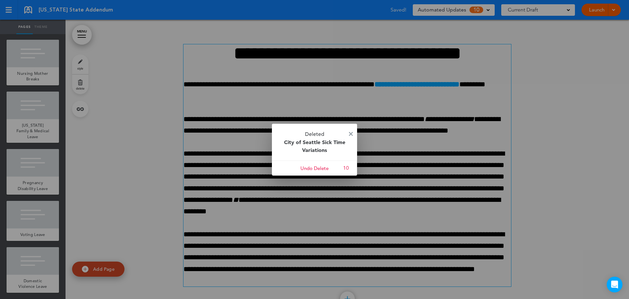
drag, startPoint x: 352, startPoint y: 132, endPoint x: 272, endPoint y: 137, distance: 80.1
click at [352, 132] on img at bounding box center [351, 134] width 4 height 4
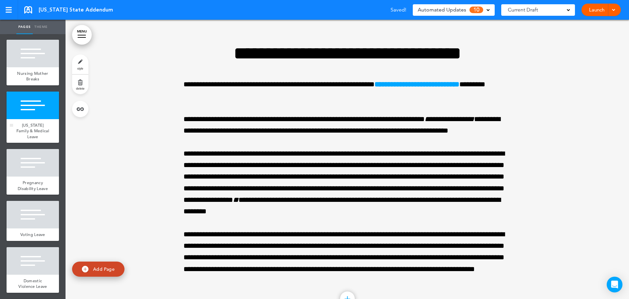
click at [25, 119] on div at bounding box center [33, 105] width 52 height 28
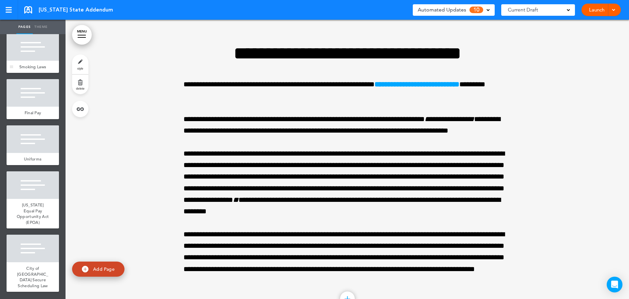
scroll to position [652, 0]
click at [43, 249] on div at bounding box center [33, 248] width 52 height 28
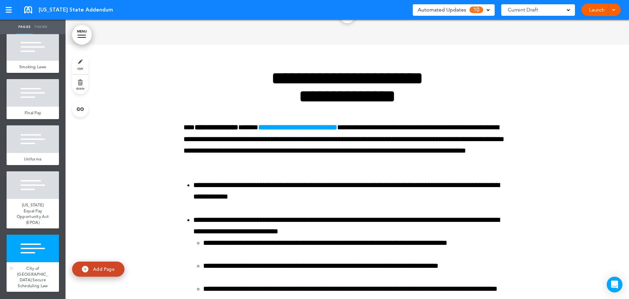
scroll to position [5481, 0]
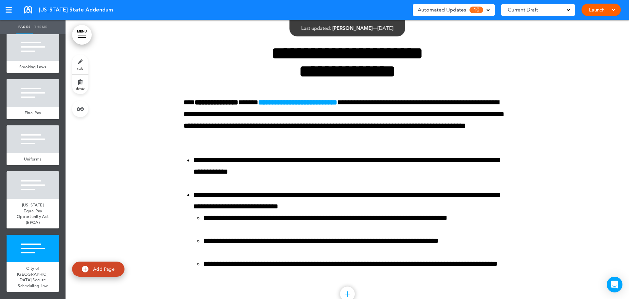
click at [33, 140] on div at bounding box center [33, 139] width 52 height 28
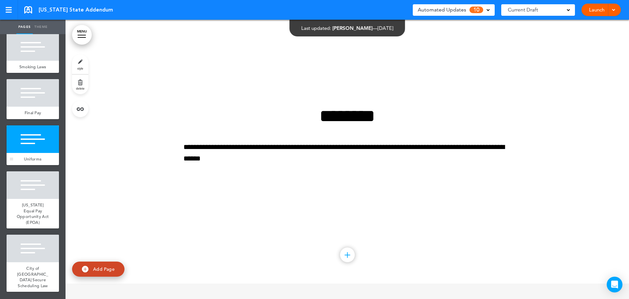
scroll to position [4486, 0]
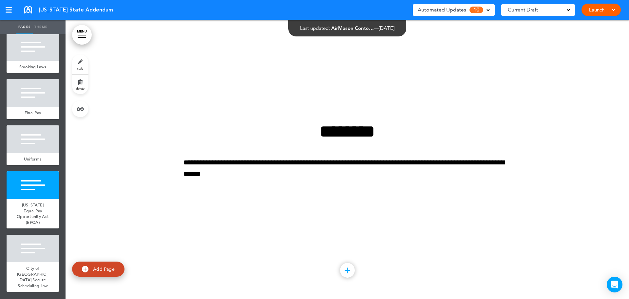
click at [27, 212] on span "Washington Equal Pay Opportunity Act (EPOA)" at bounding box center [33, 213] width 32 height 23
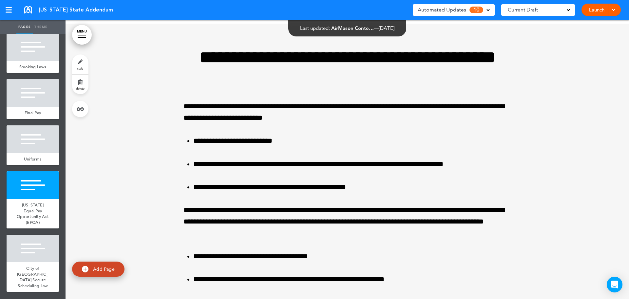
scroll to position [4765, 0]
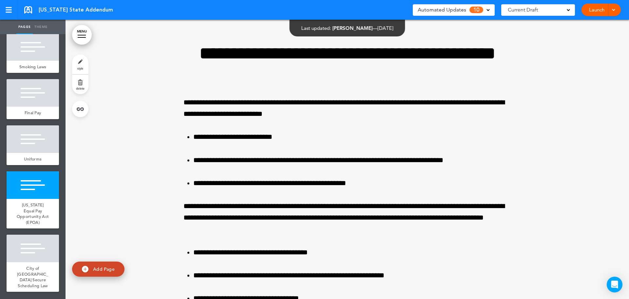
drag, startPoint x: 477, startPoint y: 10, endPoint x: 500, endPoint y: 88, distance: 82.0
click at [476, 10] on span "10" at bounding box center [477, 10] width 14 height 7
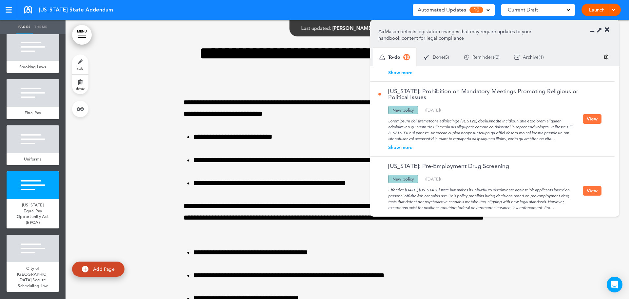
scroll to position [545, 0]
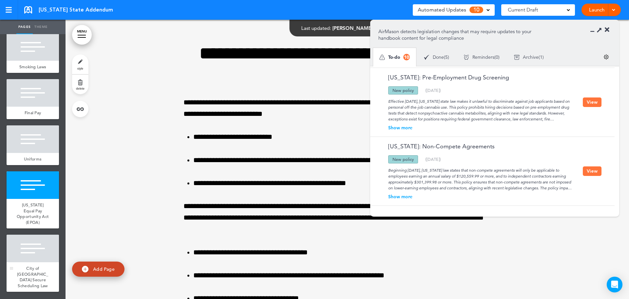
click at [40, 262] on div "City of Seattle Secure Scheduling Law" at bounding box center [33, 276] width 52 height 29
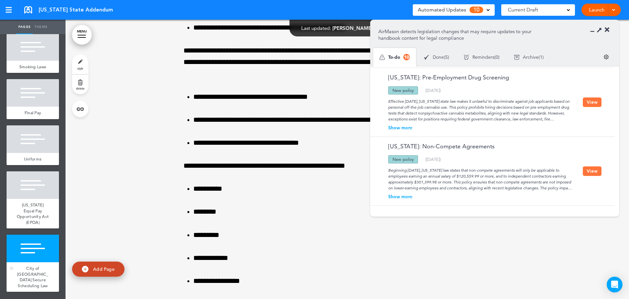
scroll to position [5481, 0]
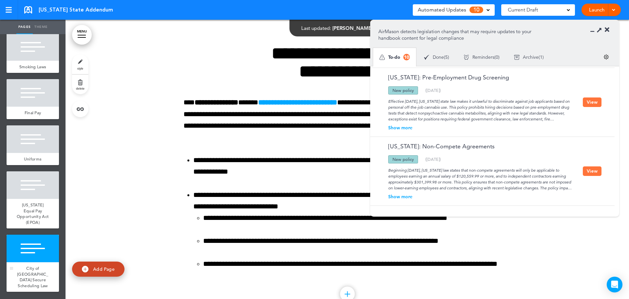
drag, startPoint x: 30, startPoint y: 265, endPoint x: 32, endPoint y: 261, distance: 4.7
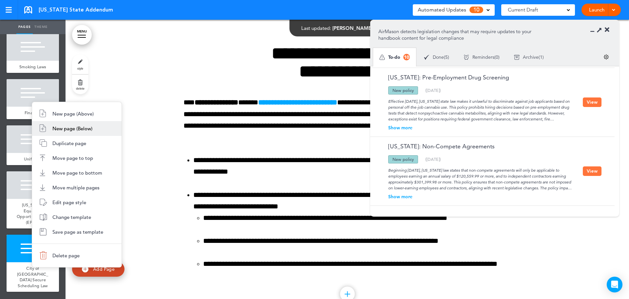
click at [63, 130] on span "New page (Below)" at bounding box center [72, 128] width 40 height 6
type input "********"
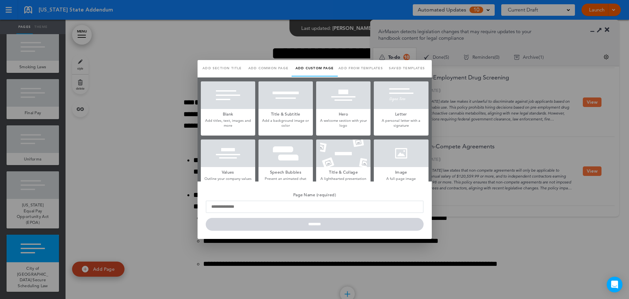
scroll to position [0, 0]
drag, startPoint x: 363, startPoint y: 47, endPoint x: 339, endPoint y: 64, distance: 29.0
click at [362, 47] on div at bounding box center [314, 149] width 629 height 299
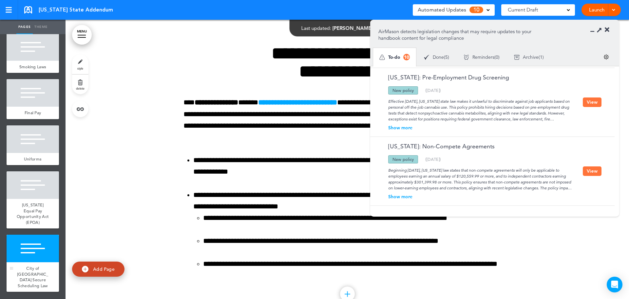
click at [26, 265] on span "City of Seattle Secure Scheduling Law" at bounding box center [32, 276] width 31 height 23
click at [34, 202] on span "Washington Equal Pay Opportunity Act (EPOA)" at bounding box center [33, 213] width 32 height 23
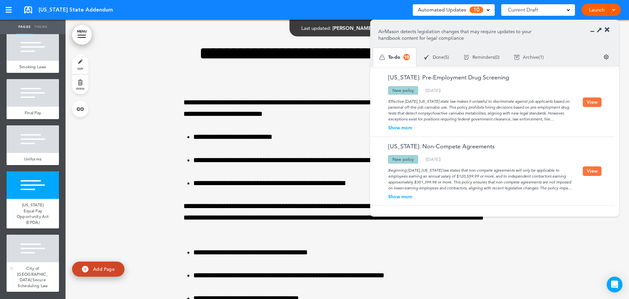
click at [35, 265] on span "City of Seattle Secure Scheduling Law" at bounding box center [32, 276] width 31 height 23
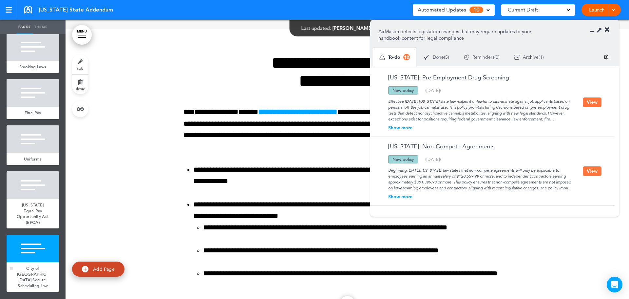
scroll to position [5481, 0]
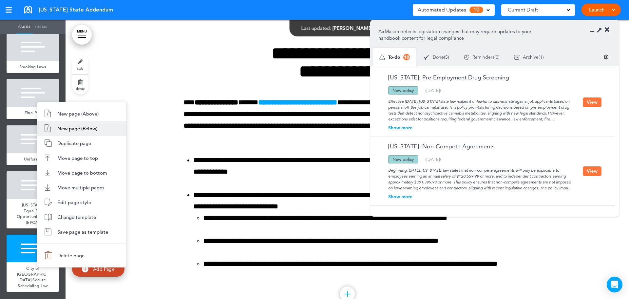
click at [74, 131] on li "New page (Below)" at bounding box center [81, 128] width 89 height 15
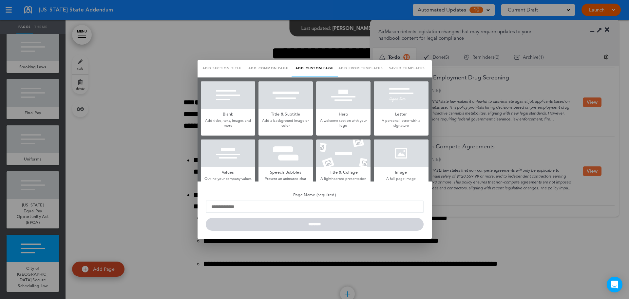
scroll to position [0, 0]
click at [398, 65] on link "Saved templates" at bounding box center [407, 68] width 46 height 16
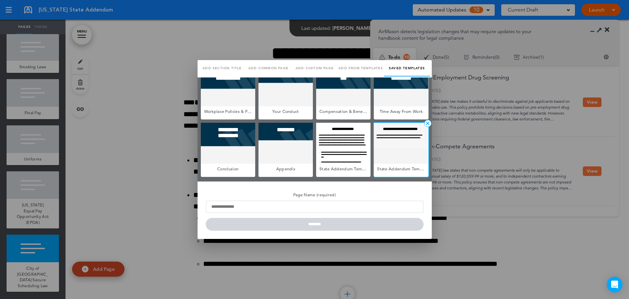
click at [395, 140] on div at bounding box center [401, 143] width 54 height 41
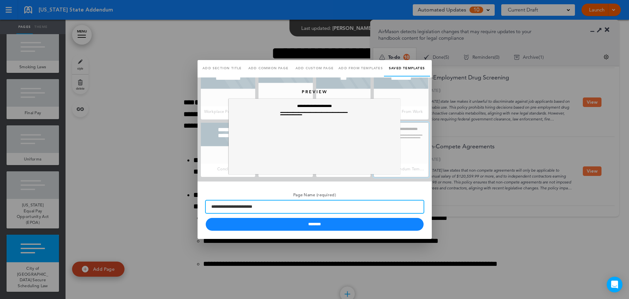
click at [272, 206] on input "**********" at bounding box center [315, 206] width 218 height 12
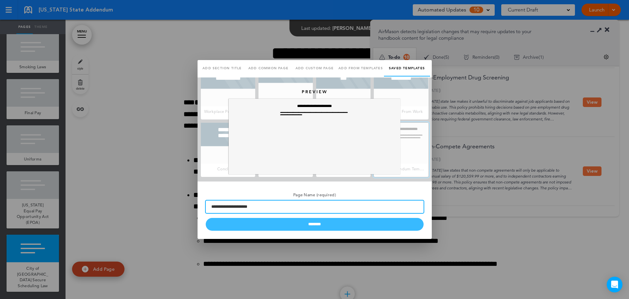
type input "**********"
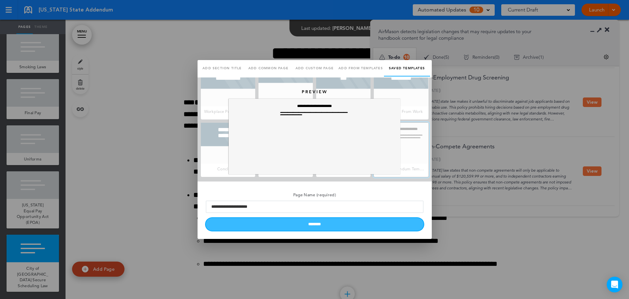
click at [303, 220] on input "********" at bounding box center [315, 224] width 218 height 13
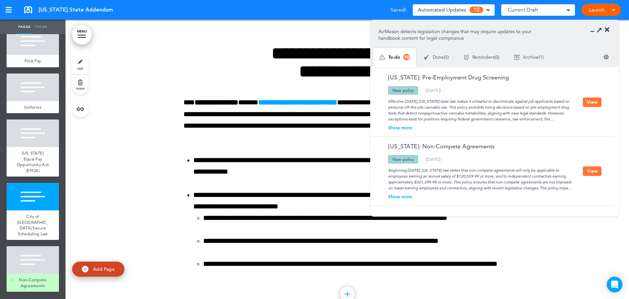
click at [27, 265] on div at bounding box center [33, 260] width 52 height 28
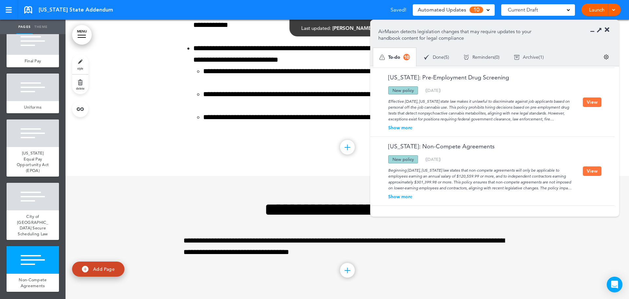
click at [589, 169] on button "View" at bounding box center [592, 171] width 19 height 10
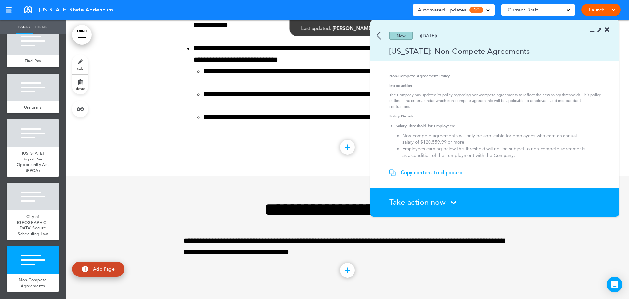
click at [427, 173] on div "Copy content to clipboard" at bounding box center [432, 172] width 62 height 7
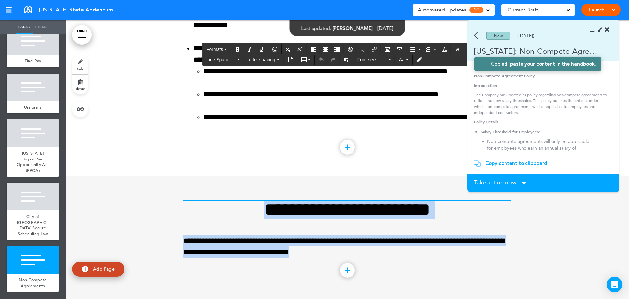
drag, startPoint x: 334, startPoint y: 251, endPoint x: 197, endPoint y: 216, distance: 141.3
click at [197, 216] on div "**********" at bounding box center [348, 228] width 328 height 57
paste div
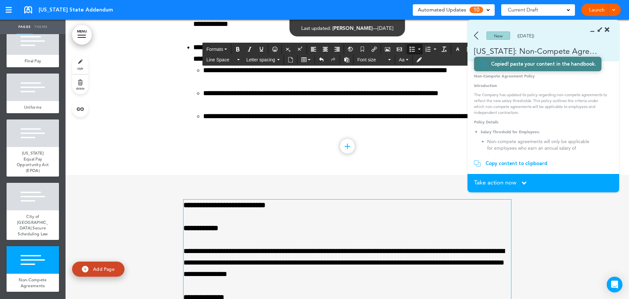
click at [248, 204] on strong "**********" at bounding box center [225, 204] width 82 height 7
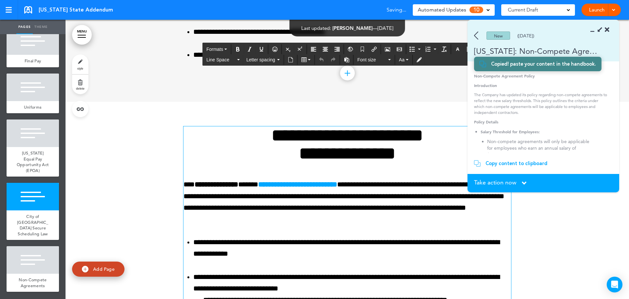
click at [328, 144] on h1 "**********" at bounding box center [348, 144] width 328 height 36
copy h1 "**********"
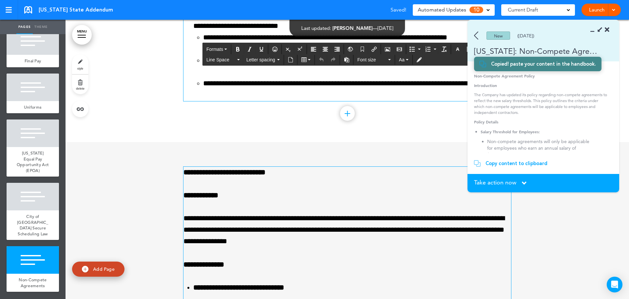
click at [200, 175] on strong "**********" at bounding box center [225, 171] width 82 height 7
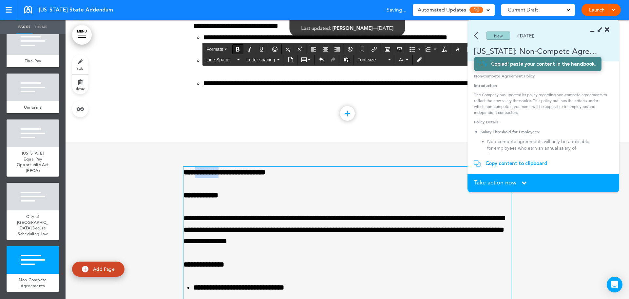
click at [200, 175] on strong "**********" at bounding box center [225, 171] width 82 height 7
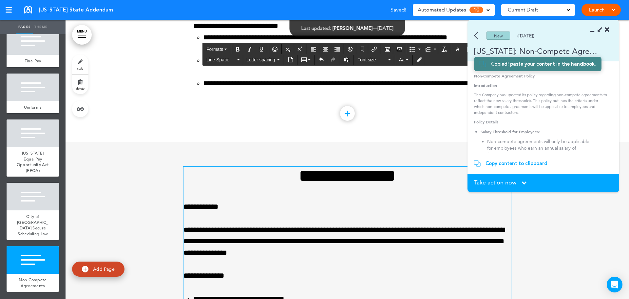
click at [310, 177] on h1 "**********" at bounding box center [348, 175] width 328 height 18
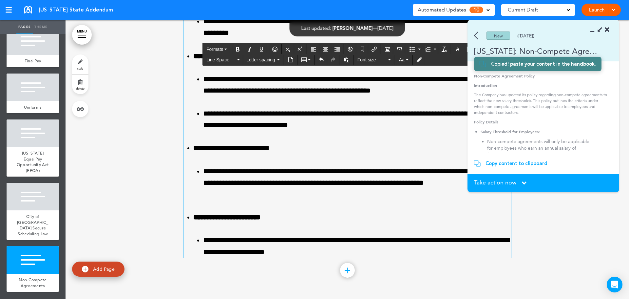
click at [507, 182] on span "Take action now" at bounding box center [495, 182] width 42 height 6
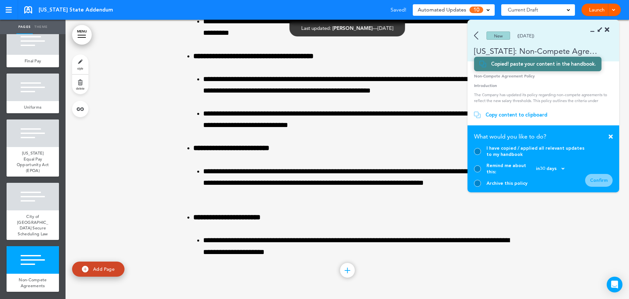
click at [477, 155] on div at bounding box center [477, 151] width 7 height 7
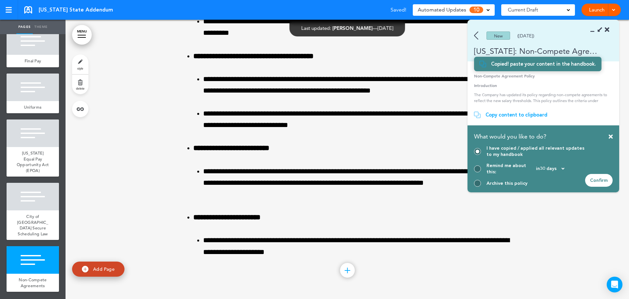
click at [598, 180] on div "Confirm" at bounding box center [599, 180] width 28 height 13
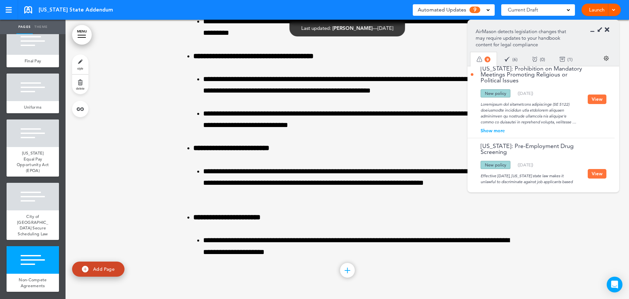
drag, startPoint x: 592, startPoint y: 110, endPoint x: 593, endPoint y: 106, distance: 3.4
click at [592, 104] on button "View" at bounding box center [597, 99] width 19 height 10
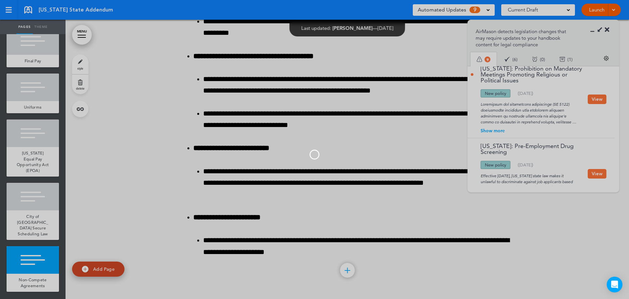
click at [593, 106] on div at bounding box center [314, 149] width 629 height 299
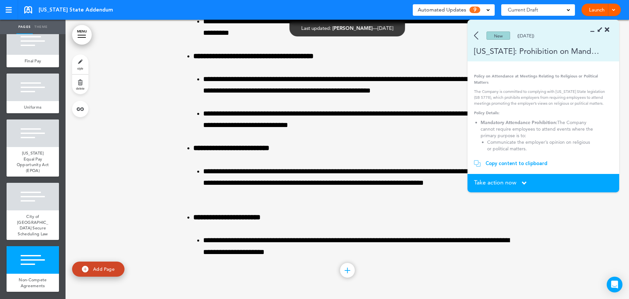
click at [497, 181] on span "Take action now" at bounding box center [495, 182] width 42 height 6
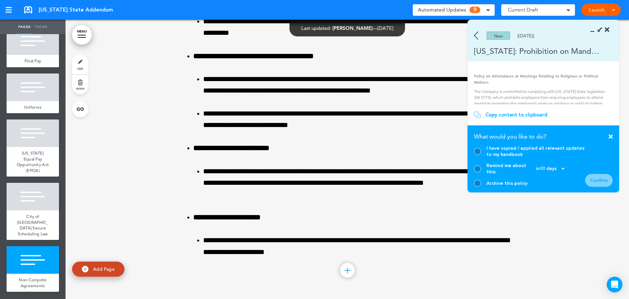
click at [479, 182] on div at bounding box center [477, 183] width 7 height 7
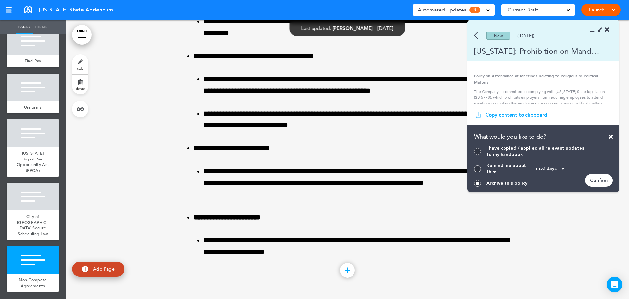
click at [608, 182] on div "Confirm" at bounding box center [599, 180] width 28 height 13
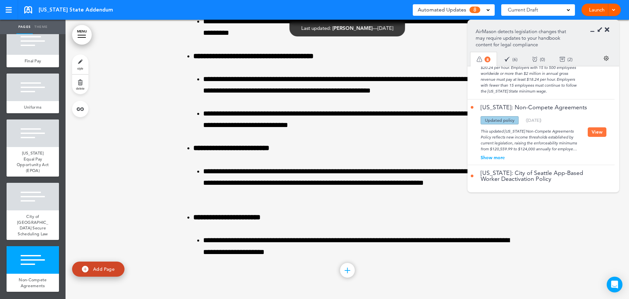
click at [593, 137] on button "View" at bounding box center [597, 132] width 19 height 10
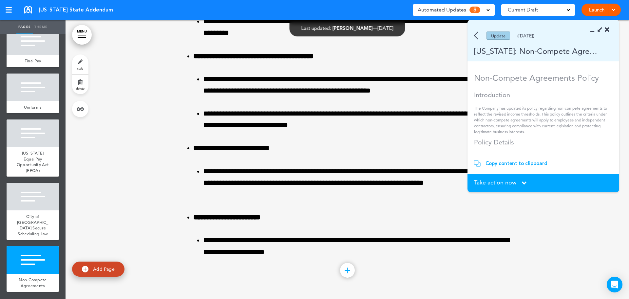
click at [516, 163] on div "Copy content to clipboard" at bounding box center [517, 163] width 62 height 7
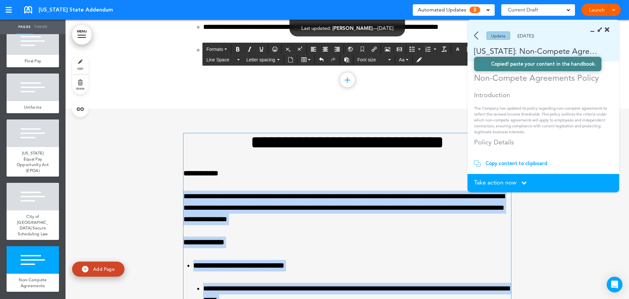
drag, startPoint x: 316, startPoint y: 256, endPoint x: 172, endPoint y: 179, distance: 163.0
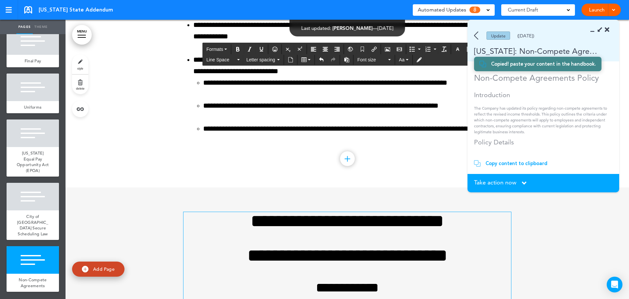
click at [329, 230] on h1 "**********" at bounding box center [348, 221] width 328 height 18
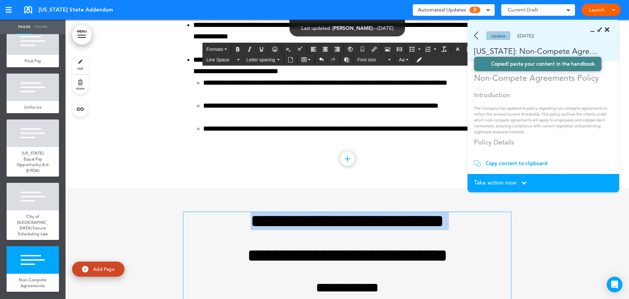
click at [329, 230] on h1 "**********" at bounding box center [348, 221] width 328 height 18
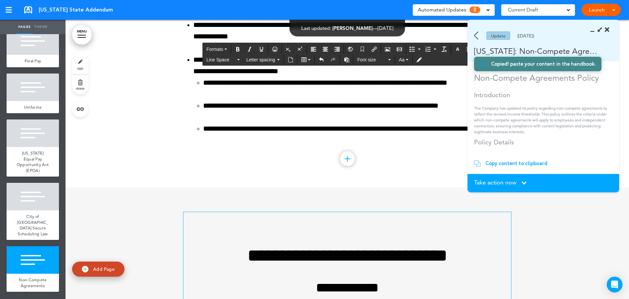
click at [331, 246] on h1 "**********" at bounding box center [348, 255] width 328 height 18
click at [206, 258] on h1 "**********" at bounding box center [348, 255] width 328 height 18
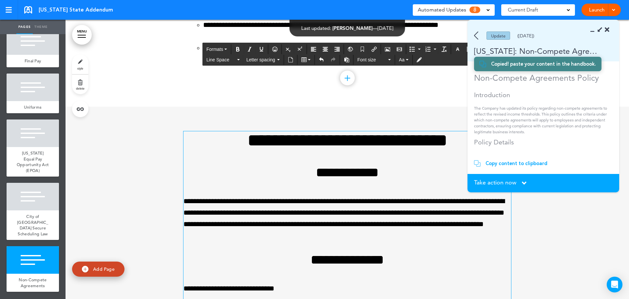
scroll to position [5745, 0]
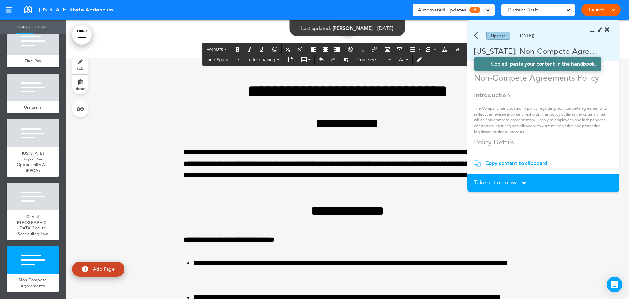
click at [512, 183] on span "Take action now" at bounding box center [495, 182] width 42 height 6
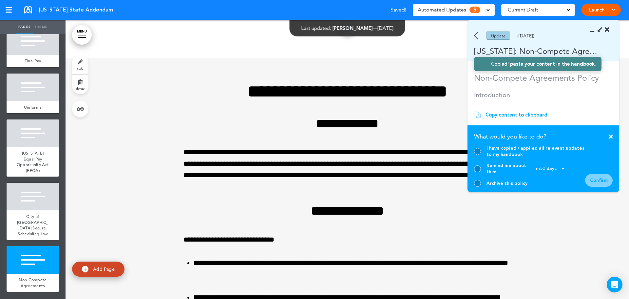
click at [480, 153] on div "I have copied / applied all relevant updates to my handbook" at bounding box center [529, 151] width 111 height 12
click at [478, 155] on div at bounding box center [477, 151] width 7 height 7
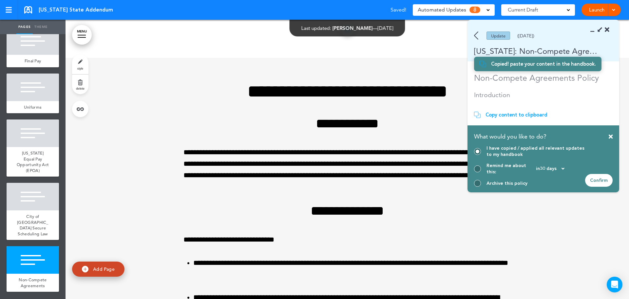
click at [600, 181] on div "Confirm" at bounding box center [599, 180] width 28 height 13
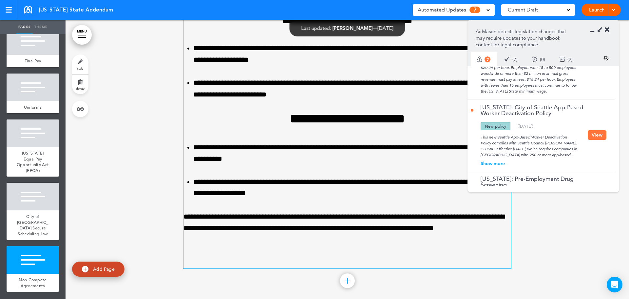
scroll to position [6260, 0]
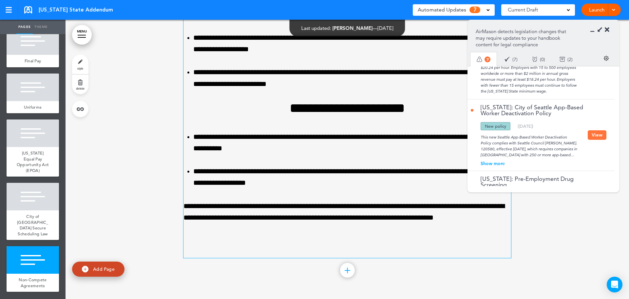
click at [240, 249] on p at bounding box center [348, 251] width 328 height 11
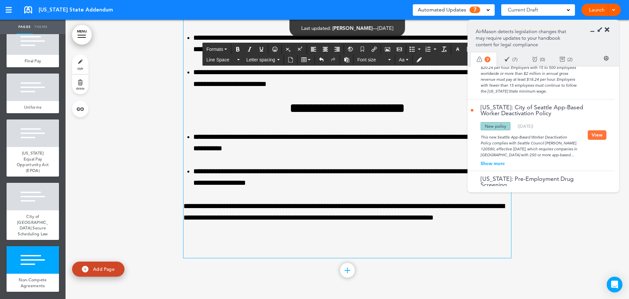
scroll to position [6237, 0]
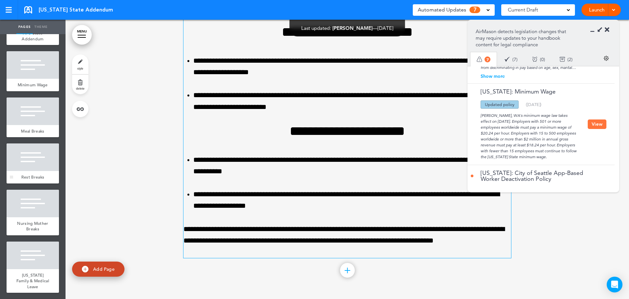
scroll to position [0, 0]
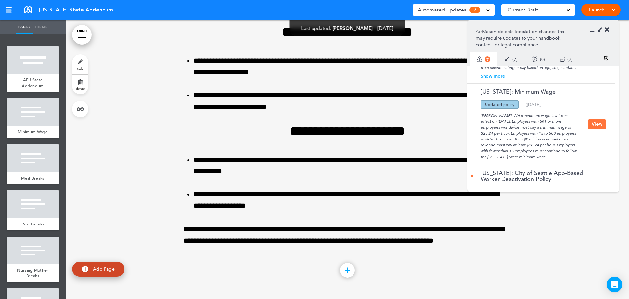
click at [29, 127] on div "Minimum Wage" at bounding box center [33, 132] width 52 height 12
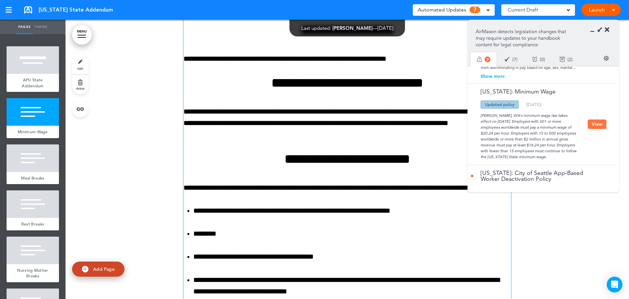
scroll to position [279, 0]
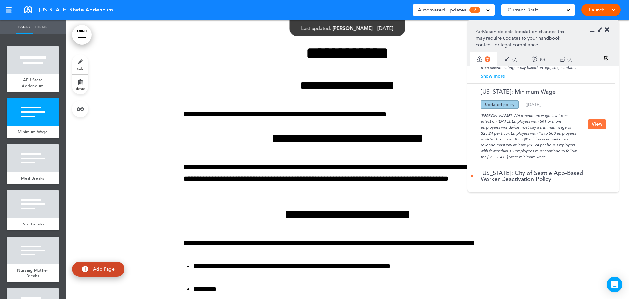
click at [589, 127] on button "View" at bounding box center [597, 124] width 19 height 10
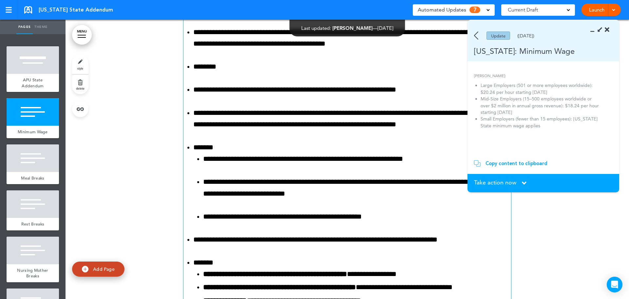
scroll to position [705, 0]
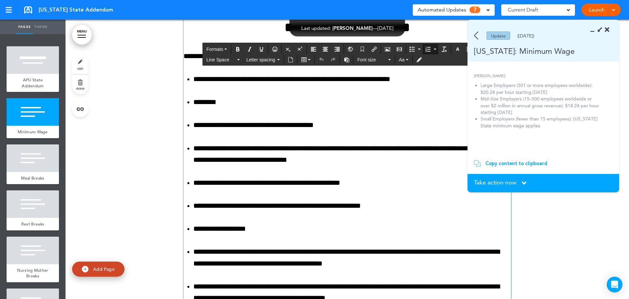
scroll to position [533, 0]
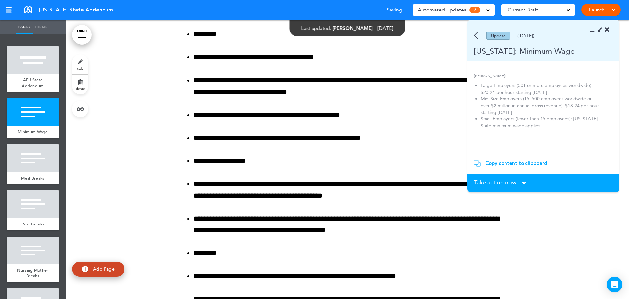
drag, startPoint x: 509, startPoint y: 161, endPoint x: 550, endPoint y: 172, distance: 42.1
click at [509, 161] on div "Copy content to clipboard" at bounding box center [517, 163] width 62 height 7
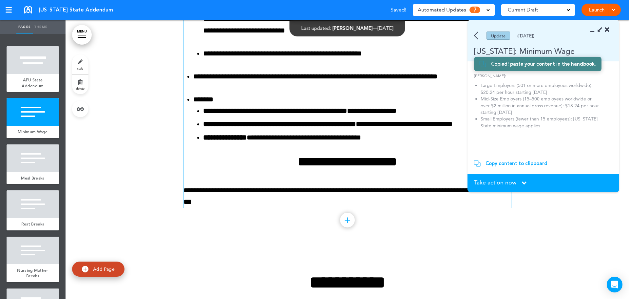
scroll to position [894, 0]
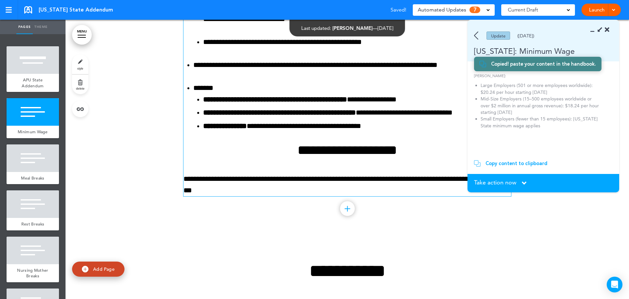
click at [408, 125] on li "**********" at bounding box center [357, 125] width 308 height 11
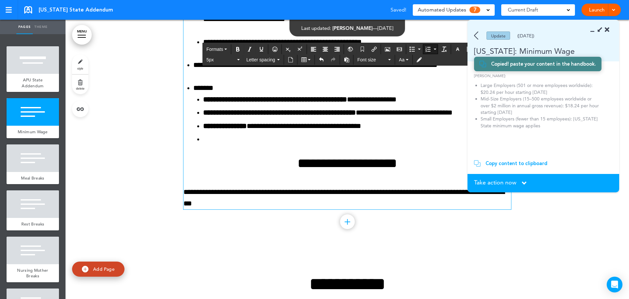
paste div
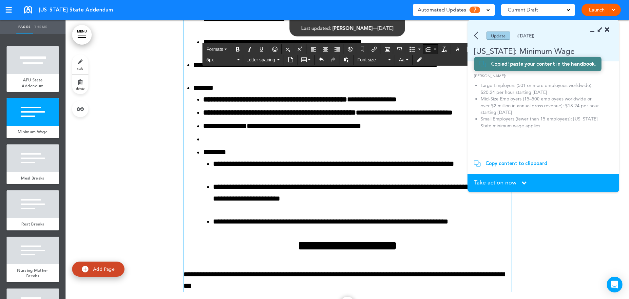
click at [204, 140] on li at bounding box center [357, 138] width 308 height 11
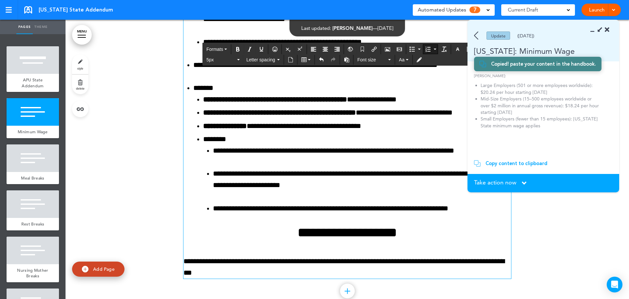
click at [203, 142] on li "**********" at bounding box center [357, 173] width 308 height 81
click at [313, 50] on icon "Align left" at bounding box center [313, 49] width 5 height 5
click at [418, 49] on icon "Bullet list" at bounding box center [419, 48] width 3 height 1
click at [418, 57] on div "Default" at bounding box center [434, 60] width 52 height 9
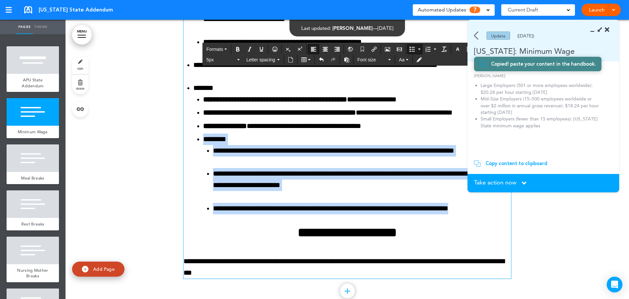
drag, startPoint x: 496, startPoint y: 210, endPoint x: 195, endPoint y: 145, distance: 307.9
click at [203, 145] on li "**********" at bounding box center [357, 173] width 308 height 81
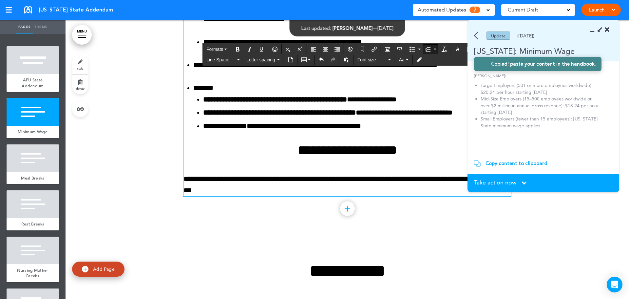
click at [220, 90] on li "**********" at bounding box center [352, 106] width 318 height 49
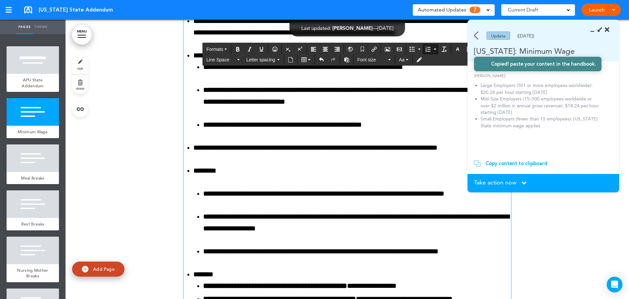
scroll to position [861, 0]
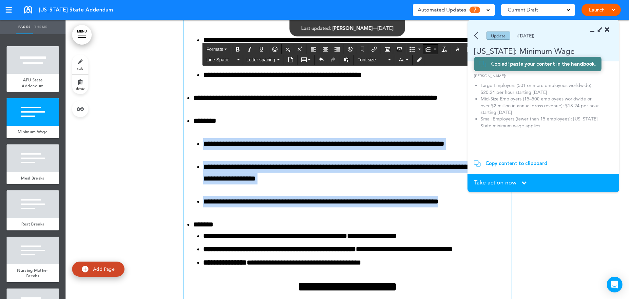
drag, startPoint x: 412, startPoint y: 201, endPoint x: 183, endPoint y: 146, distance: 235.8
click at [229, 61] on span "Line Space" at bounding box center [220, 59] width 29 height 7
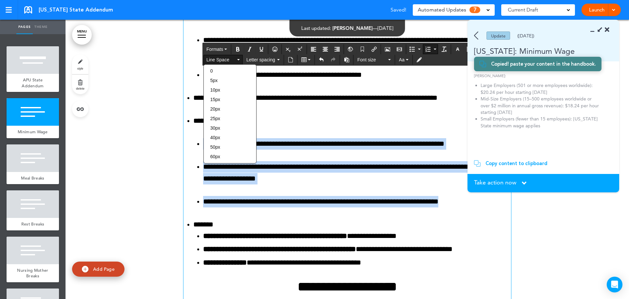
click at [223, 82] on div "5px" at bounding box center [230, 80] width 52 height 9
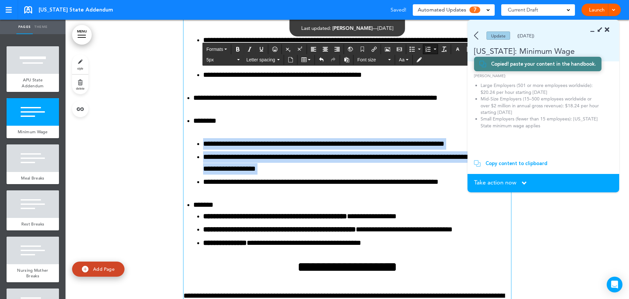
click at [257, 172] on li "**********" at bounding box center [357, 162] width 308 height 23
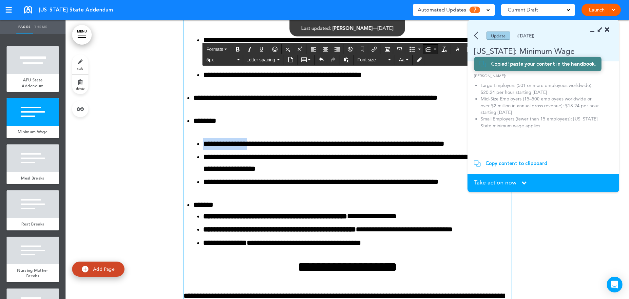
drag, startPoint x: 256, startPoint y: 143, endPoint x: 200, endPoint y: 145, distance: 55.4
click at [200, 145] on ol "**********" at bounding box center [352, 162] width 318 height 49
drag, startPoint x: 374, startPoint y: 142, endPoint x: 197, endPoint y: 143, distance: 176.6
click at [197, 143] on ol "**********" at bounding box center [352, 162] width 318 height 49
click at [239, 47] on icon "Bold" at bounding box center [237, 49] width 5 height 5
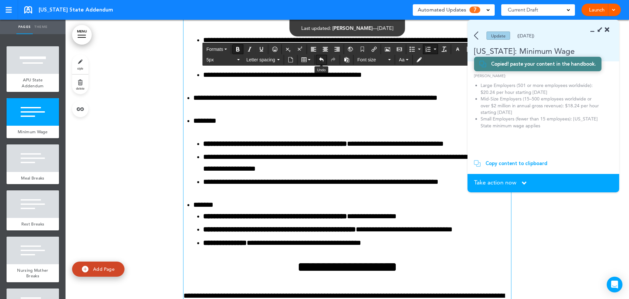
click at [319, 60] on icon "Undo" at bounding box center [321, 59] width 5 height 5
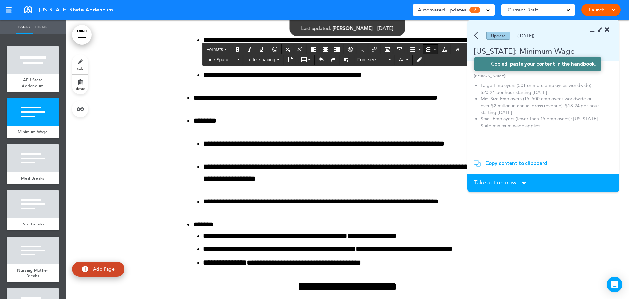
click at [302, 166] on li "**********" at bounding box center [357, 172] width 308 height 23
click at [331, 57] on icon "Redo" at bounding box center [333, 59] width 5 height 5
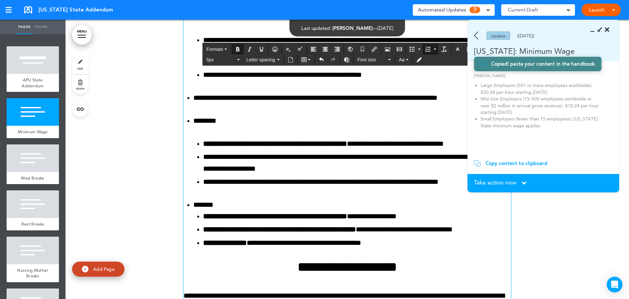
click at [338, 151] on ol "**********" at bounding box center [352, 162] width 318 height 49
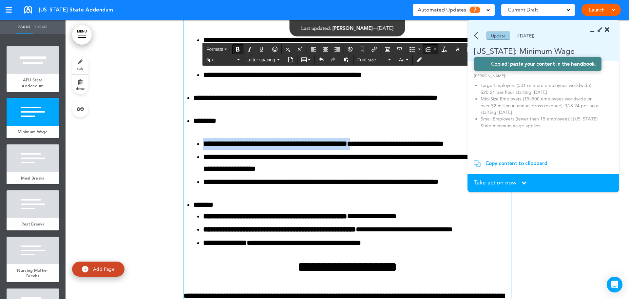
drag, startPoint x: 378, startPoint y: 144, endPoint x: 190, endPoint y: 146, distance: 187.8
click at [236, 49] on icon "Bold" at bounding box center [237, 49] width 5 height 5
click at [251, 147] on li "**********" at bounding box center [357, 143] width 308 height 11
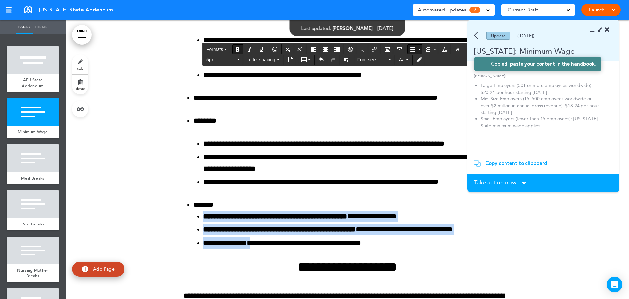
drag, startPoint x: 258, startPoint y: 242, endPoint x: 192, endPoint y: 221, distance: 68.8
click at [193, 221] on ul "**********" at bounding box center [352, 229] width 318 height 38
click at [239, 49] on icon "Bold" at bounding box center [237, 49] width 5 height 5
click at [241, 47] on icon "Bold" at bounding box center [237, 49] width 5 height 5
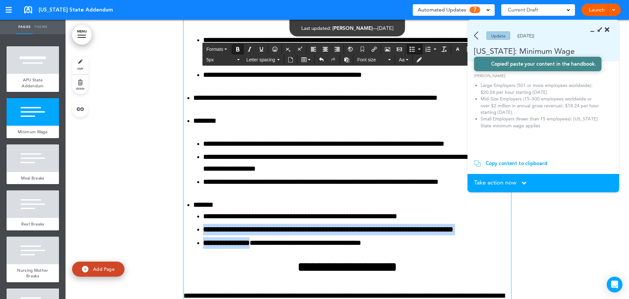
drag, startPoint x: 258, startPoint y: 244, endPoint x: 199, endPoint y: 231, distance: 60.2
click at [199, 231] on ul "**********" at bounding box center [352, 229] width 318 height 38
click at [239, 50] on icon "Bold" at bounding box center [237, 49] width 5 height 5
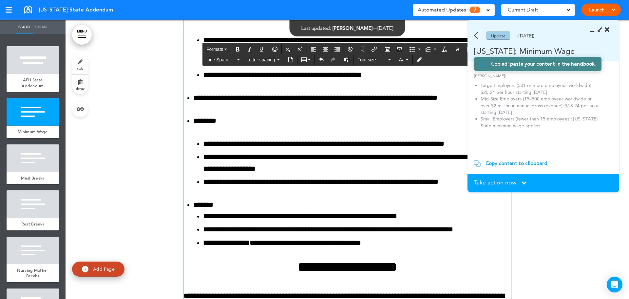
drag, startPoint x: 291, startPoint y: 272, endPoint x: 258, endPoint y: 251, distance: 39.1
click at [290, 271] on h2 "**********" at bounding box center [348, 266] width 328 height 13
drag, startPoint x: 259, startPoint y: 244, endPoint x: 191, endPoint y: 245, distance: 67.8
click at [193, 245] on ul "**********" at bounding box center [352, 229] width 318 height 38
click at [237, 49] on icon "Bold" at bounding box center [237, 49] width 5 height 5
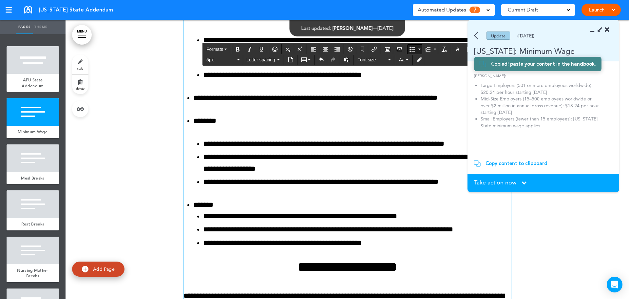
click at [308, 242] on li "**********" at bounding box center [357, 242] width 308 height 11
click at [420, 243] on li "**********" at bounding box center [357, 242] width 308 height 11
click at [490, 181] on span "Take action now" at bounding box center [495, 182] width 42 height 6
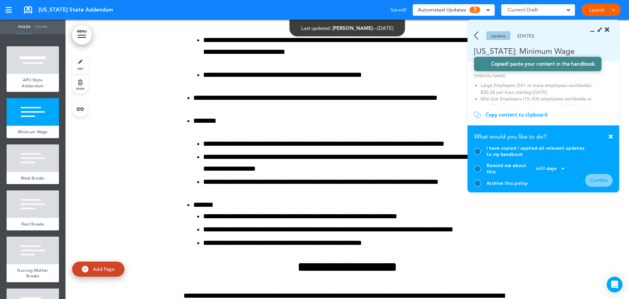
click at [474, 153] on div "I have copied / applied all relevant updates to my handbook" at bounding box center [529, 151] width 111 height 12
click at [477, 155] on div at bounding box center [477, 151] width 7 height 7
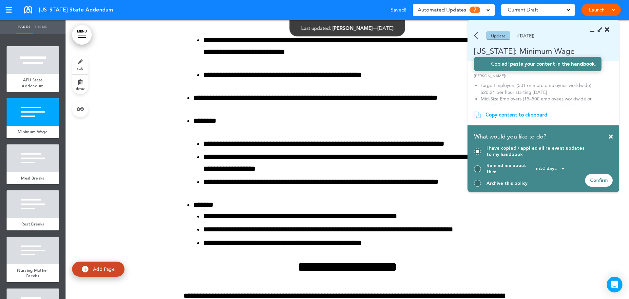
click at [595, 177] on div "Confirm" at bounding box center [599, 180] width 28 height 13
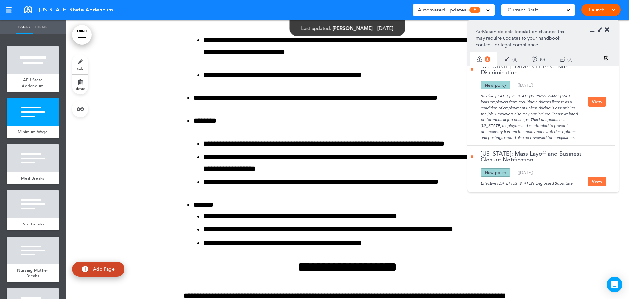
scroll to position [0, 0]
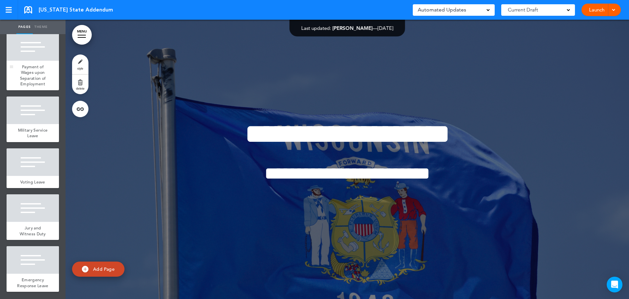
scroll to position [232, 0]
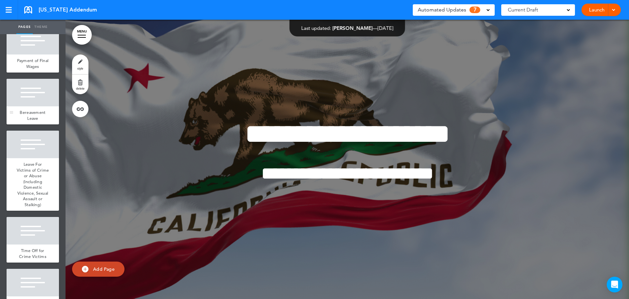
scroll to position [98, 0]
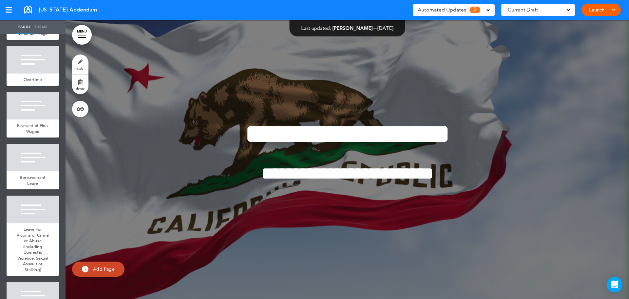
click at [482, 12] on div "Automated Updates 7" at bounding box center [454, 9] width 72 height 9
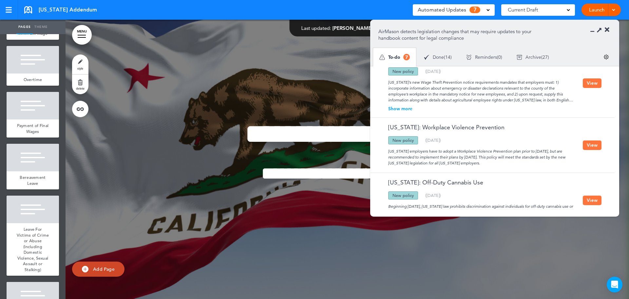
scroll to position [280, 0]
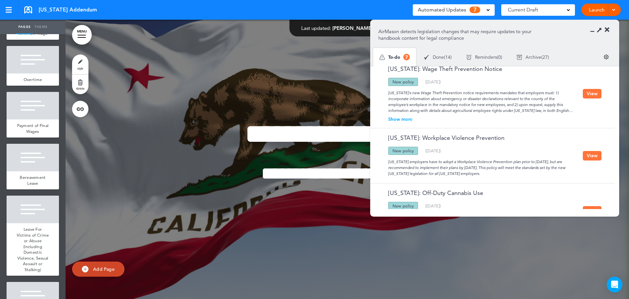
drag, startPoint x: 588, startPoint y: 155, endPoint x: 517, endPoint y: 155, distance: 70.1
click at [588, 155] on button "View" at bounding box center [592, 156] width 19 height 10
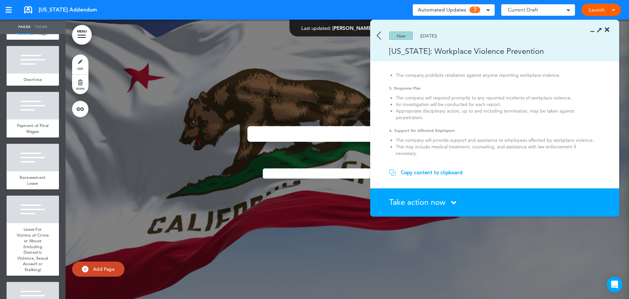
scroll to position [0, 0]
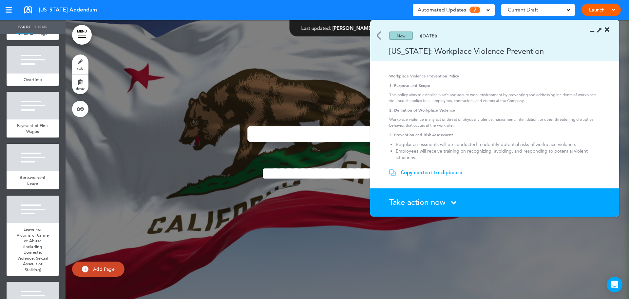
click at [428, 204] on span "Take action now" at bounding box center [417, 202] width 56 height 10
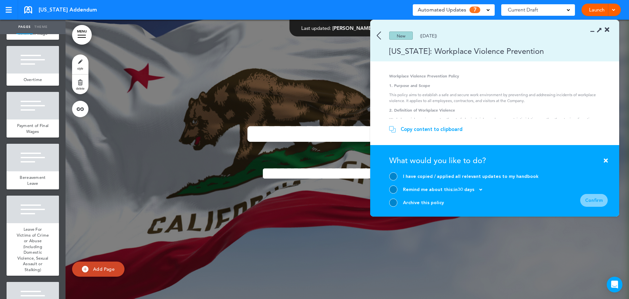
click at [393, 203] on div at bounding box center [393, 202] width 8 height 8
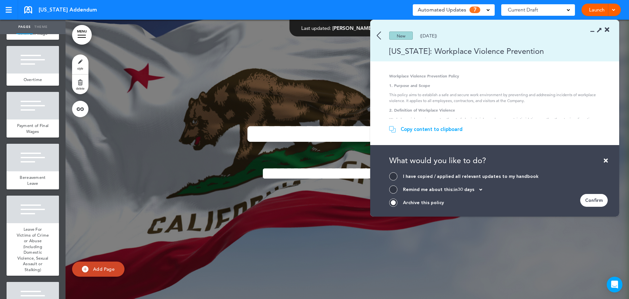
click at [598, 200] on div "Confirm" at bounding box center [594, 200] width 28 height 13
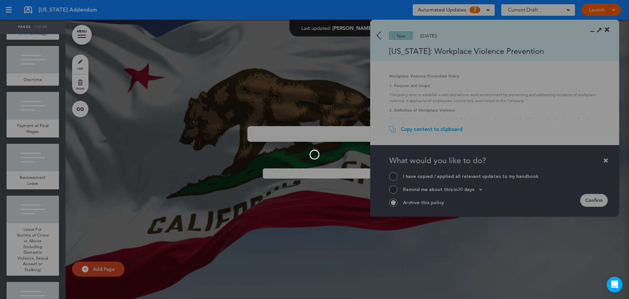
scroll to position [258, 0]
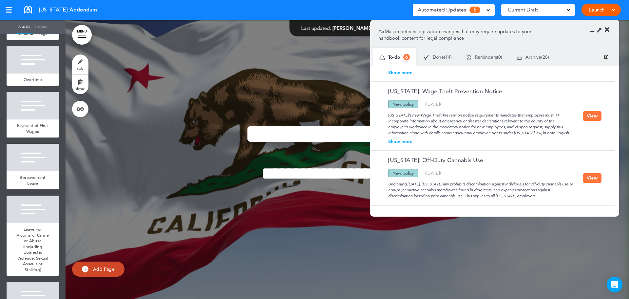
click at [397, 142] on div "Show more" at bounding box center [480, 141] width 204 height 5
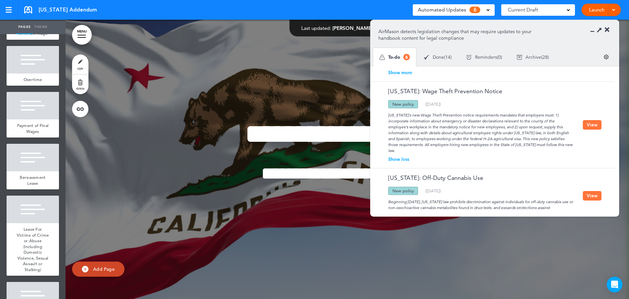
scroll to position [276, 0]
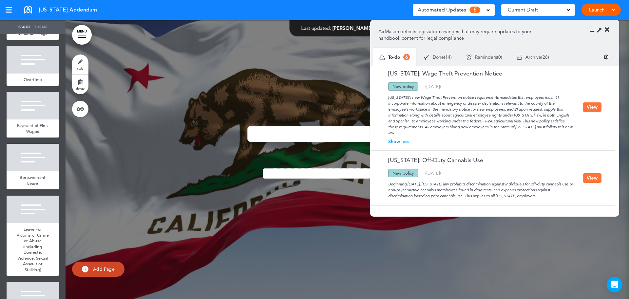
click at [593, 109] on button "View" at bounding box center [592, 107] width 19 height 10
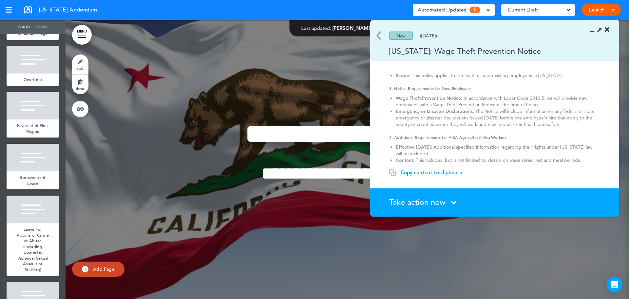
scroll to position [0, 0]
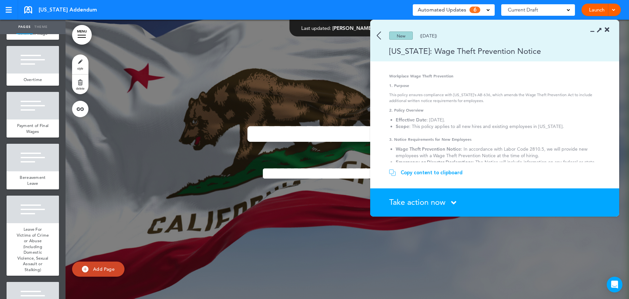
click at [415, 203] on span "Take action now" at bounding box center [417, 202] width 56 height 10
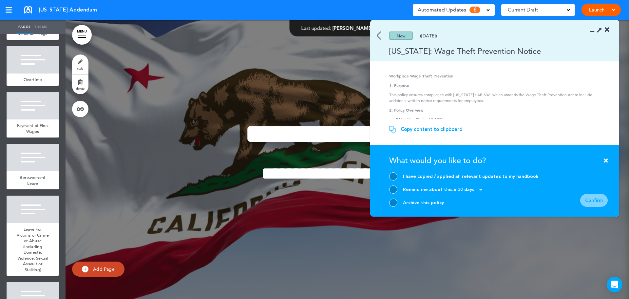
click at [395, 189] on div at bounding box center [393, 189] width 8 height 8
click at [588, 195] on div "Confirm" at bounding box center [594, 200] width 28 height 13
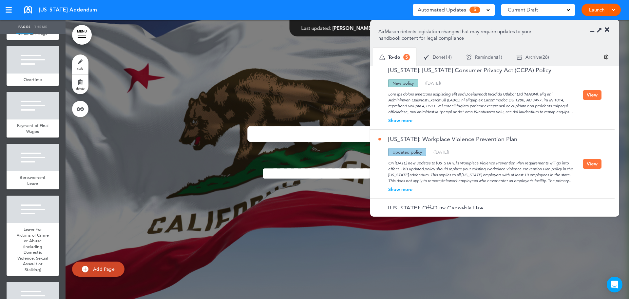
scroll to position [189, 0]
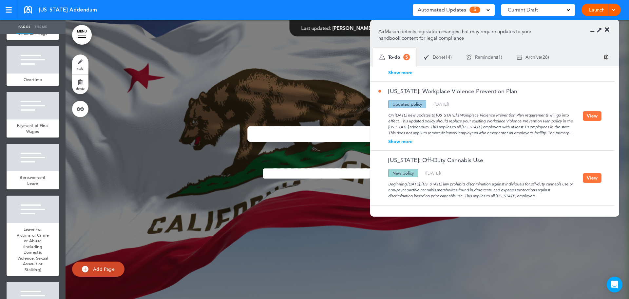
drag, startPoint x: 591, startPoint y: 119, endPoint x: 479, endPoint y: 125, distance: 112.6
click at [591, 119] on button "View" at bounding box center [592, 116] width 19 height 10
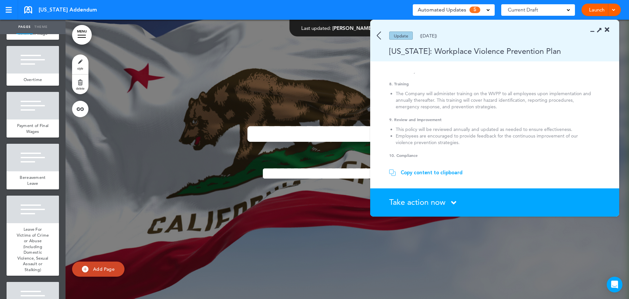
scroll to position [278, 0]
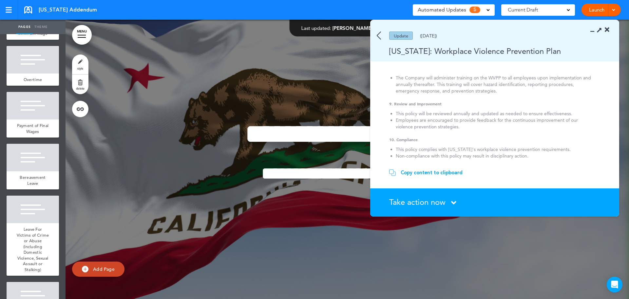
click at [421, 193] on section "Take action now Click here to change the status What would you like to do? I ha…" at bounding box center [494, 202] width 249 height 28
click at [421, 198] on span "Take action now" at bounding box center [417, 202] width 56 height 10
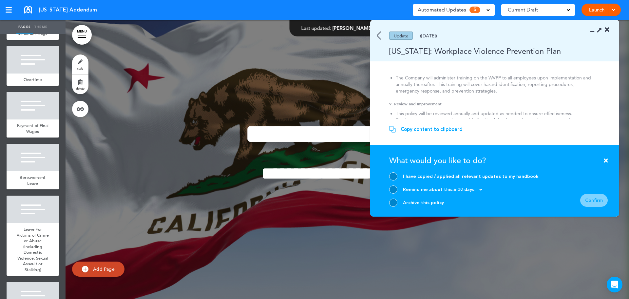
click at [392, 203] on div at bounding box center [393, 202] width 8 height 8
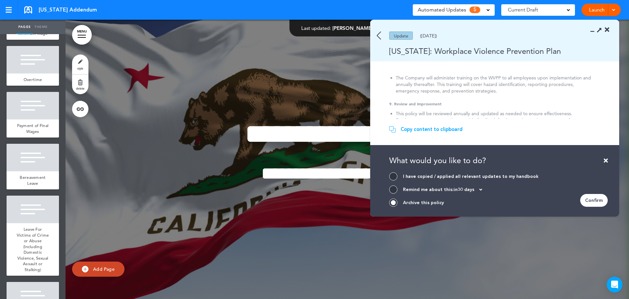
click at [591, 202] on div "Confirm" at bounding box center [594, 200] width 28 height 13
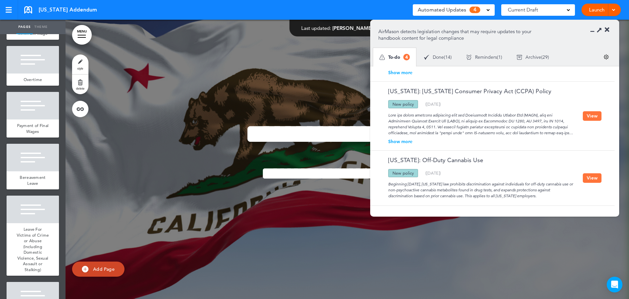
scroll to position [87, 0]
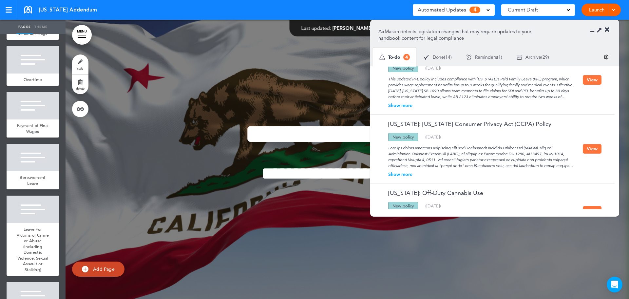
click at [589, 149] on button "View" at bounding box center [592, 149] width 19 height 10
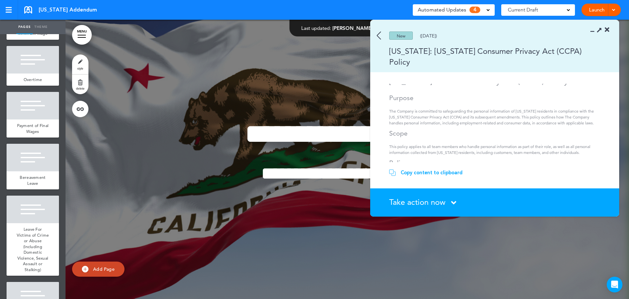
scroll to position [0, 0]
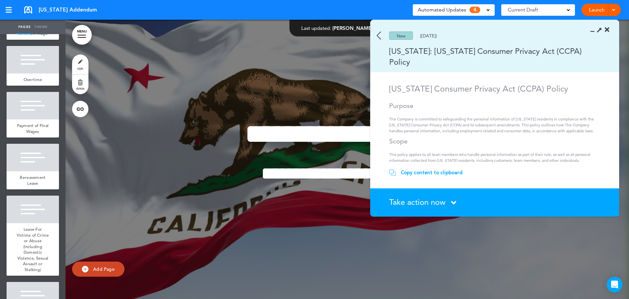
click at [378, 35] on img at bounding box center [379, 35] width 4 height 8
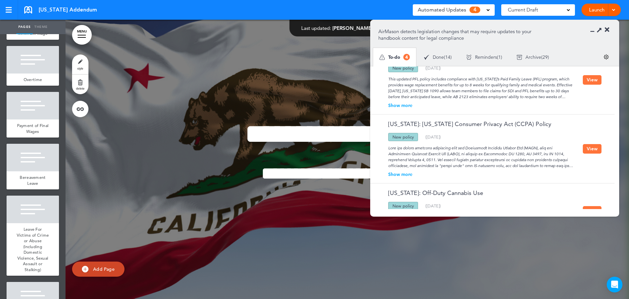
click at [409, 175] on div "Show more" at bounding box center [480, 174] width 204 height 5
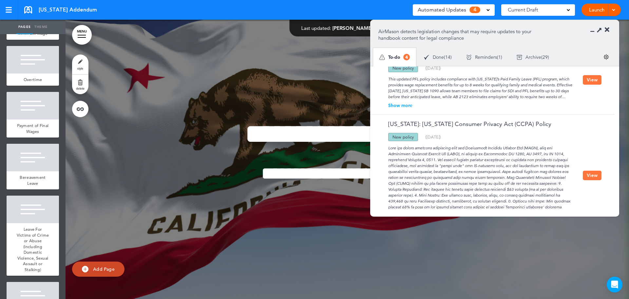
scroll to position [120, 0]
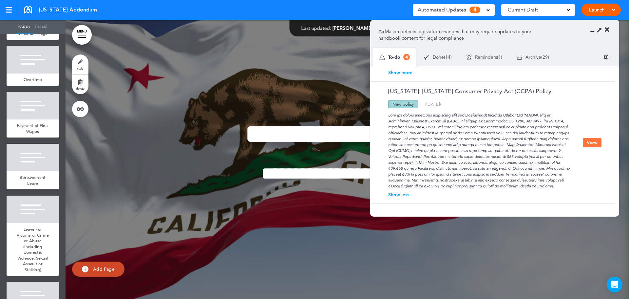
click at [426, 152] on div at bounding box center [480, 148] width 204 height 81
drag, startPoint x: 421, startPoint y: 150, endPoint x: 444, endPoint y: 150, distance: 22.6
click at [444, 150] on div at bounding box center [480, 148] width 204 height 81
click at [438, 150] on div at bounding box center [480, 148] width 204 height 81
click at [594, 144] on button "View" at bounding box center [592, 143] width 19 height 10
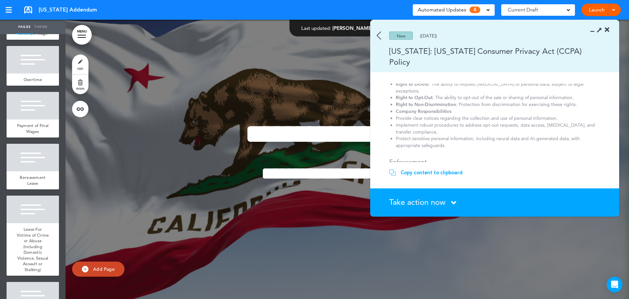
scroll to position [253, 0]
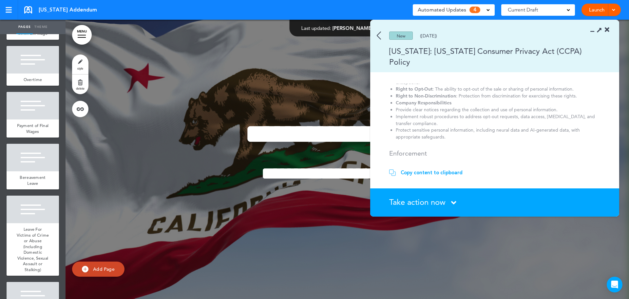
click at [435, 201] on span "Take action now" at bounding box center [417, 202] width 56 height 10
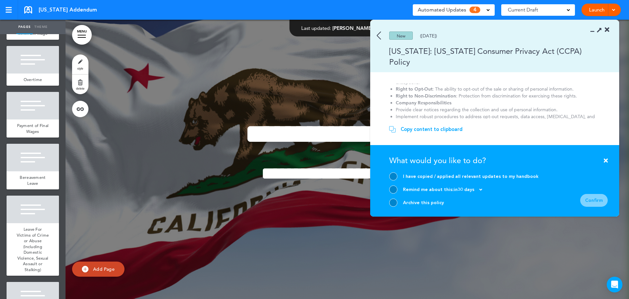
click at [395, 198] on div "I have copied / applied all relevant updates to my handbook Remind me about thi…" at bounding box center [463, 189] width 149 height 34
click at [400, 203] on div "Archive this policy" at bounding box center [463, 202] width 149 height 8
click at [396, 203] on div at bounding box center [393, 202] width 8 height 8
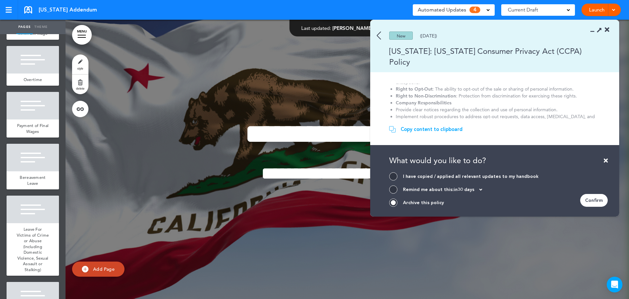
click at [586, 198] on div "Confirm" at bounding box center [594, 200] width 28 height 13
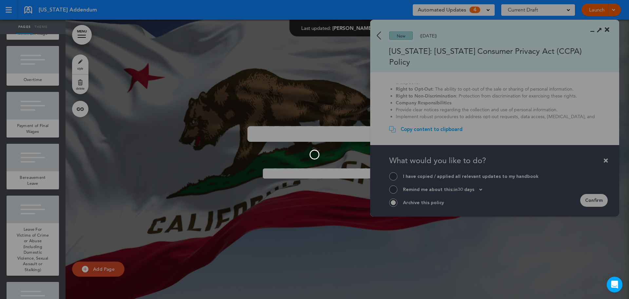
scroll to position [51, 0]
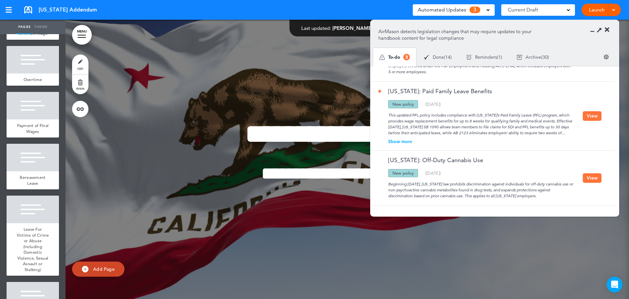
drag, startPoint x: 592, startPoint y: 117, endPoint x: 545, endPoint y: 115, distance: 46.9
click at [592, 116] on button "View" at bounding box center [592, 116] width 19 height 10
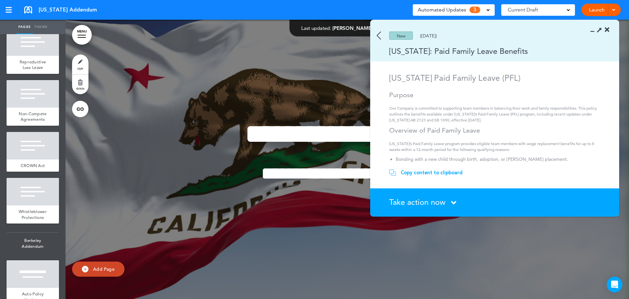
scroll to position [950, 0]
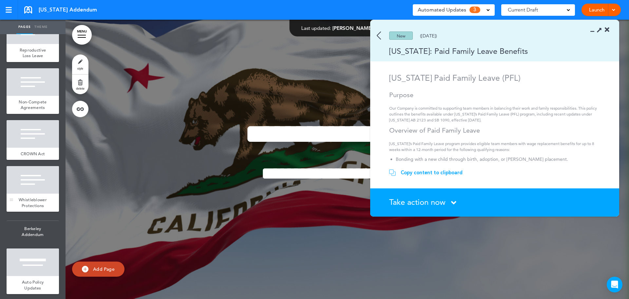
click at [35, 211] on div "Whistleblower Protections" at bounding box center [33, 202] width 52 height 18
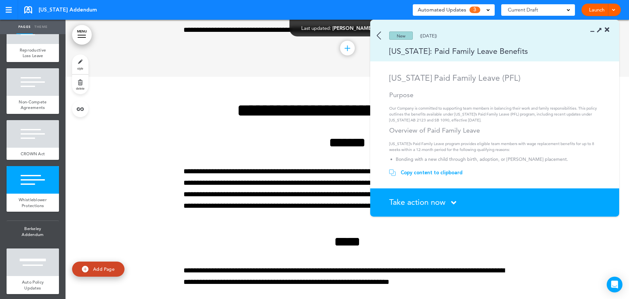
scroll to position [9614, 0]
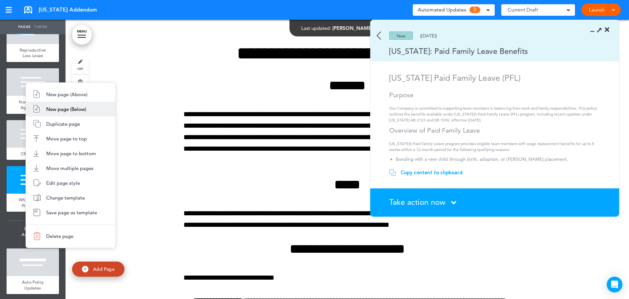
click at [73, 111] on span "New page (Below)" at bounding box center [66, 109] width 40 height 6
type input "********"
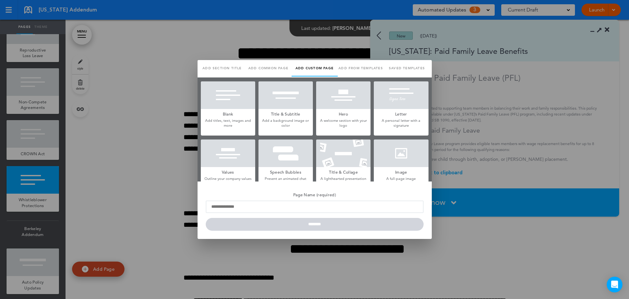
click at [408, 63] on link "Saved templates" at bounding box center [407, 68] width 46 height 16
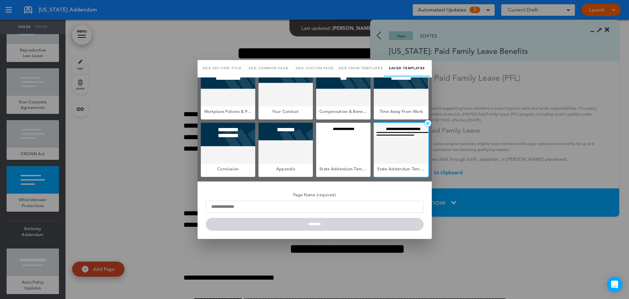
scroll to position [0, 0]
click at [407, 153] on div at bounding box center [401, 143] width 54 height 41
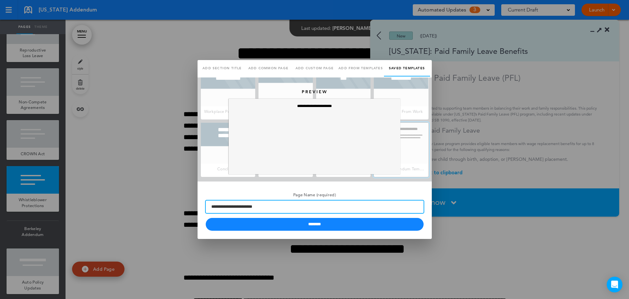
click at [283, 203] on input "**********" at bounding box center [315, 206] width 218 height 12
type input "*"
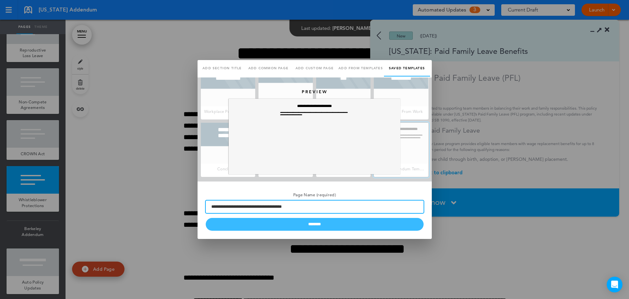
type input "**********"
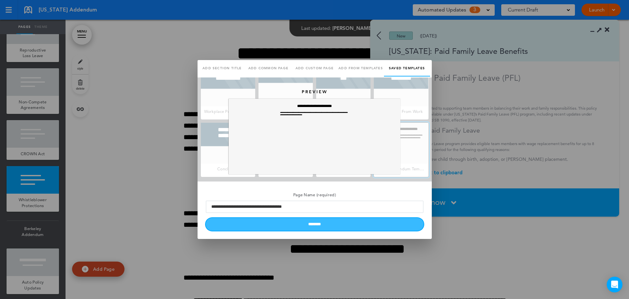
click at [330, 225] on input "********" at bounding box center [315, 224] width 218 height 13
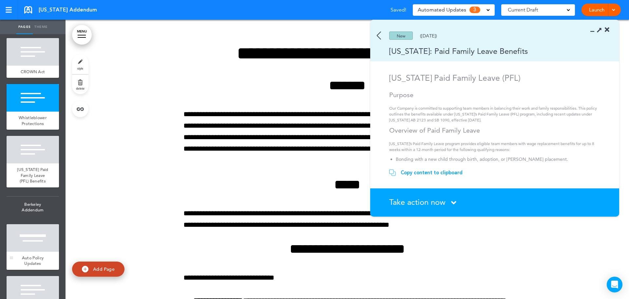
scroll to position [1081, 0]
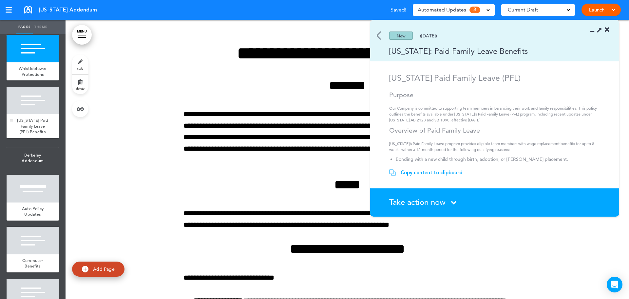
click at [28, 134] on span "California Paid Family Leave (PFL) Benefits" at bounding box center [32, 125] width 31 height 17
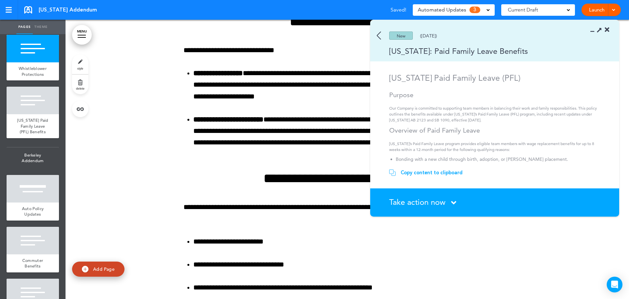
scroll to position [10718, 0]
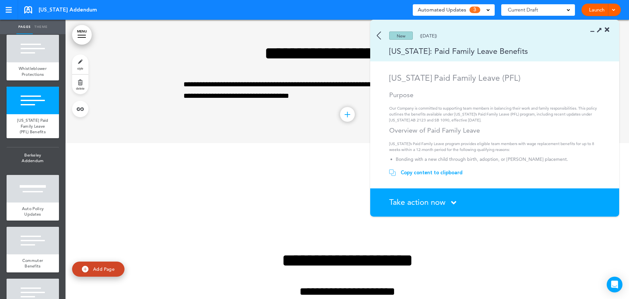
click at [448, 171] on div "Copy content to clipboard" at bounding box center [432, 172] width 62 height 7
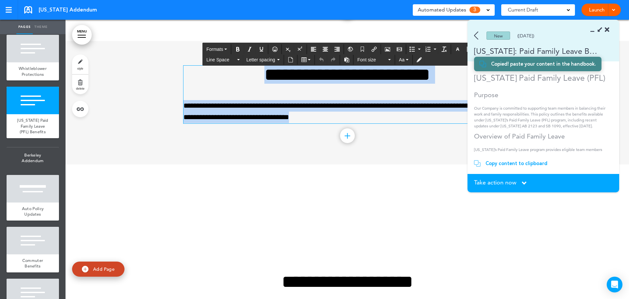
scroll to position [10686, 0]
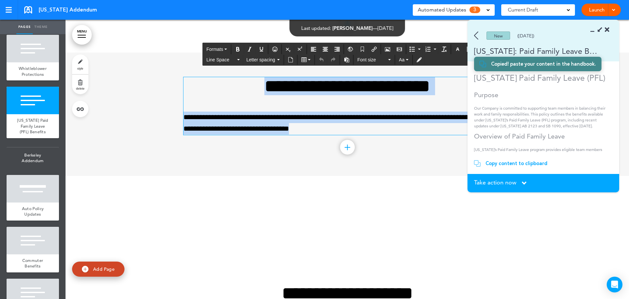
drag, startPoint x: 329, startPoint y: 99, endPoint x: 222, endPoint y: 75, distance: 109.7
click at [222, 75] on div "**********" at bounding box center [348, 113] width 328 height 123
paste div
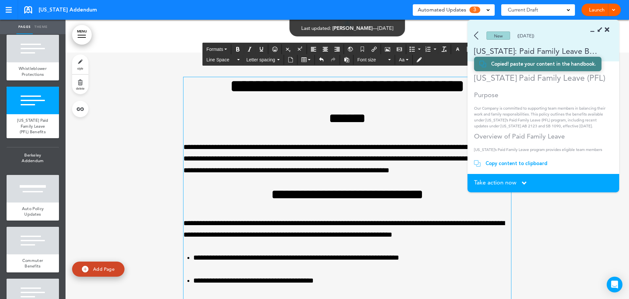
click at [389, 121] on h2 "*******" at bounding box center [348, 117] width 328 height 13
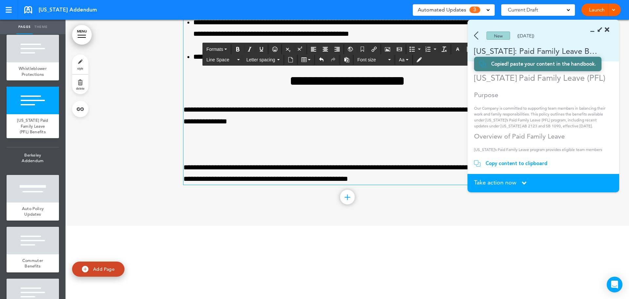
scroll to position [11374, 0]
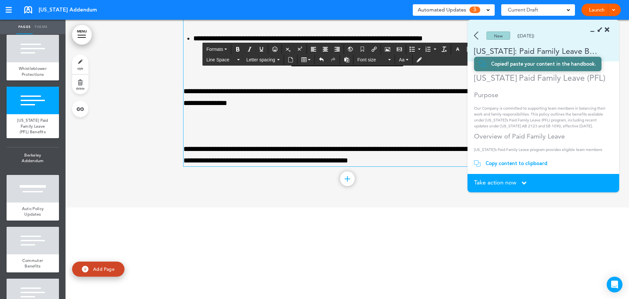
click at [188, 124] on p at bounding box center [348, 125] width 328 height 11
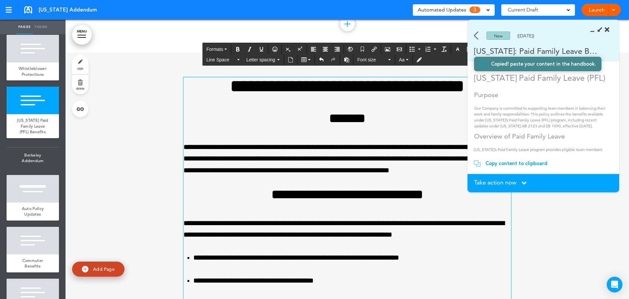
scroll to position [10587, 0]
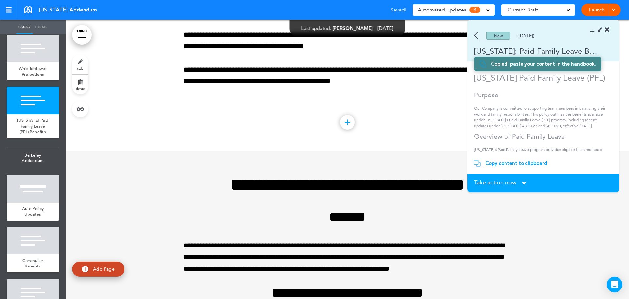
click at [507, 180] on span "Take action now" at bounding box center [495, 182] width 42 height 6
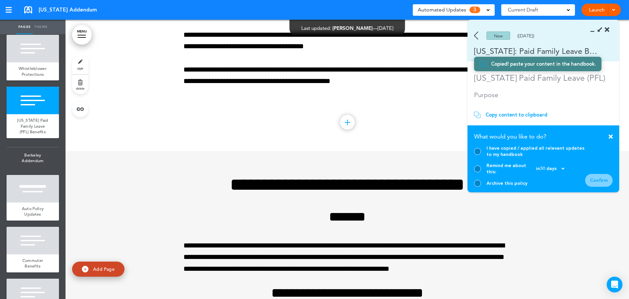
click at [478, 155] on div at bounding box center [477, 151] width 7 height 7
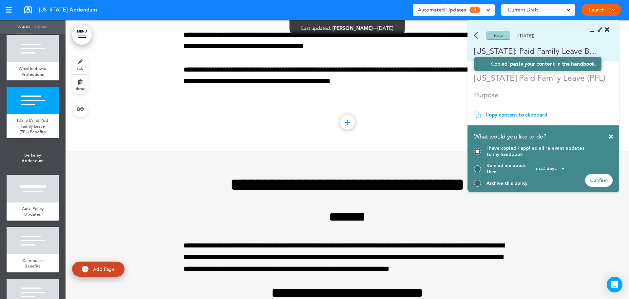
click at [601, 179] on div "Confirm" at bounding box center [599, 180] width 28 height 13
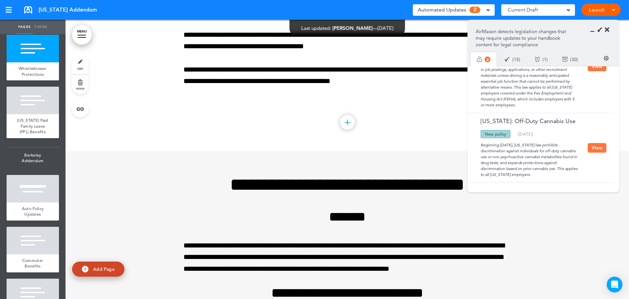
scroll to position [0, 0]
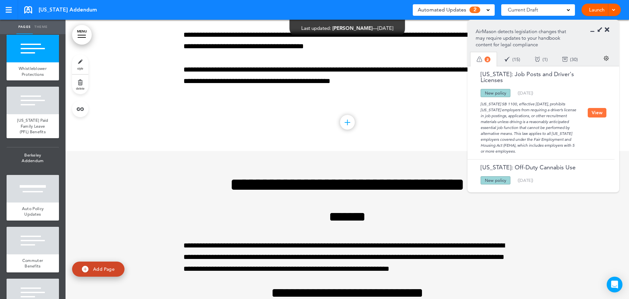
click at [605, 28] on div at bounding box center [601, 30] width 15 height 7
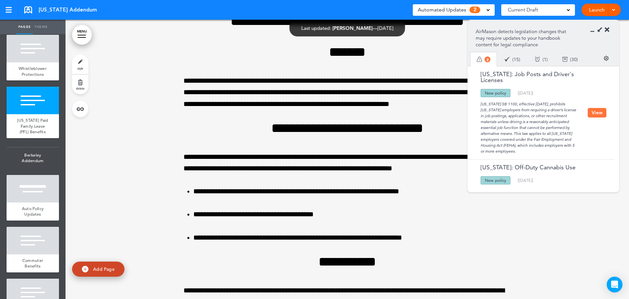
scroll to position [10751, 0]
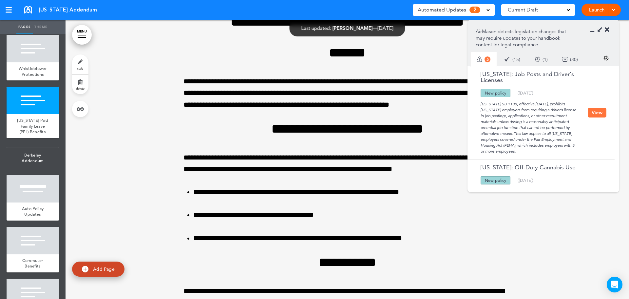
click at [609, 29] on ul "Auto policy updates AirMason detects legislation changes that may require updat…" at bounding box center [544, 106] width 152 height 172
click at [608, 31] on icon at bounding box center [607, 30] width 5 height 7
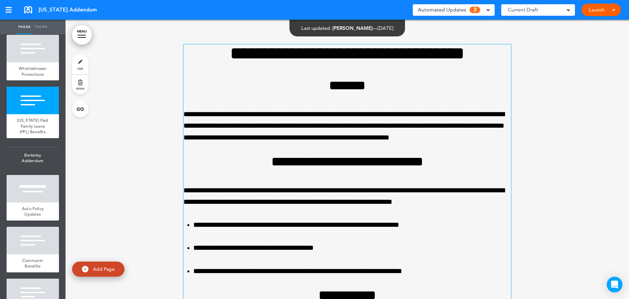
scroll to position [10784, 0]
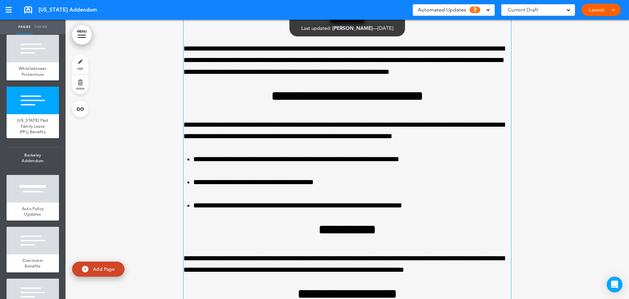
click at [431, 154] on li "**********" at bounding box center [352, 158] width 318 height 11
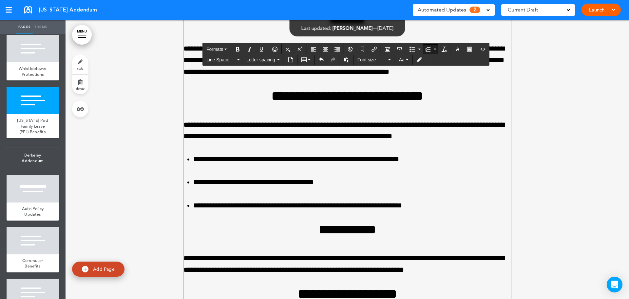
scroll to position [10850, 0]
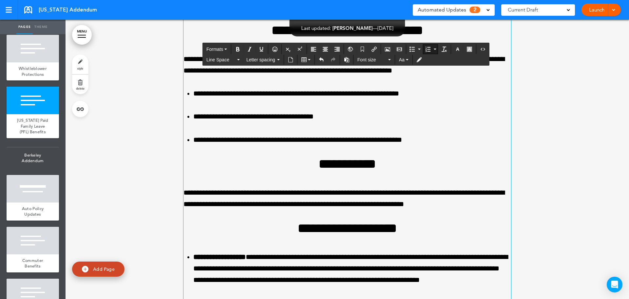
click at [456, 202] on p "**********" at bounding box center [348, 198] width 328 height 23
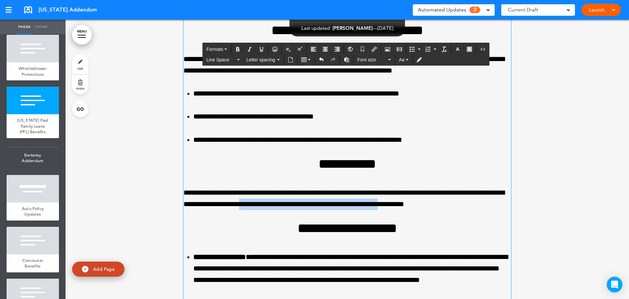
drag, startPoint x: 266, startPoint y: 205, endPoint x: 481, endPoint y: 201, distance: 215.3
click at [436, 200] on p "**********" at bounding box center [348, 198] width 328 height 23
click at [481, 201] on p "**********" at bounding box center [348, 198] width 328 height 23
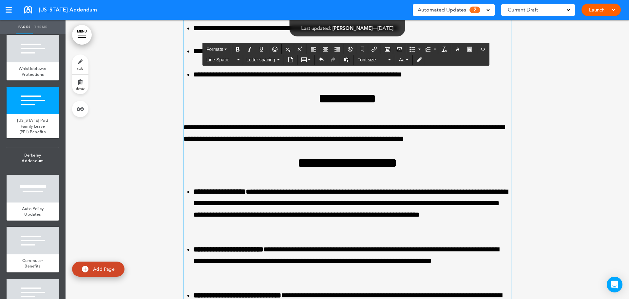
scroll to position [10915, 0]
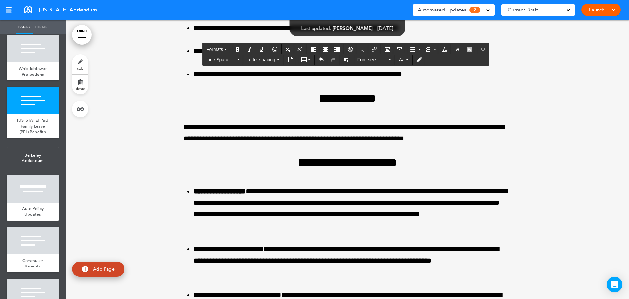
click at [252, 234] on ol "**********" at bounding box center [348, 277] width 328 height 184
drag, startPoint x: 250, startPoint y: 222, endPoint x: 258, endPoint y: 222, distance: 7.5
click at [250, 222] on li "**********" at bounding box center [352, 208] width 318 height 46
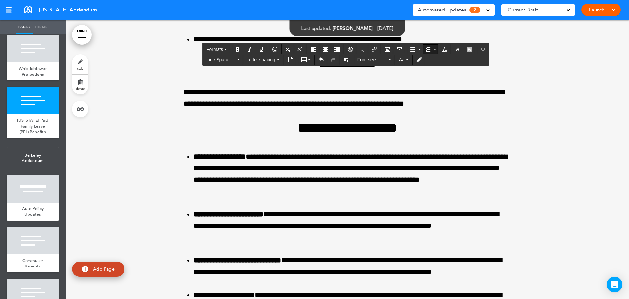
scroll to position [10981, 0]
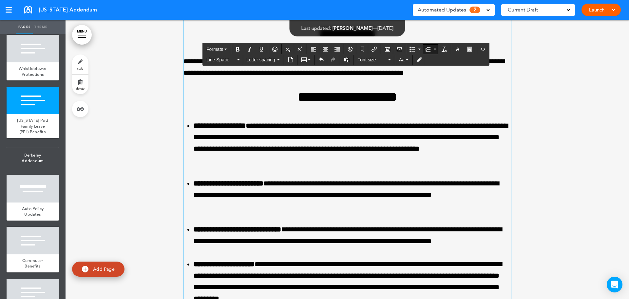
click at [343, 210] on li "**********" at bounding box center [352, 195] width 318 height 35
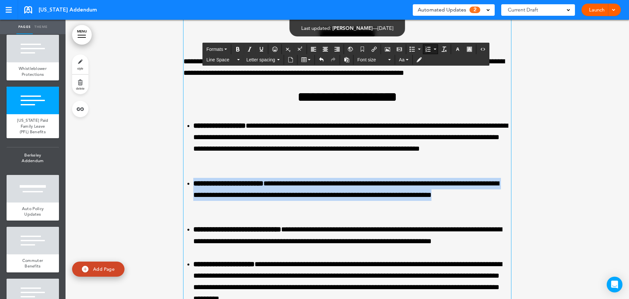
drag, startPoint x: 244, startPoint y: 207, endPoint x: 186, endPoint y: 183, distance: 62.9
click at [193, 183] on li "**********" at bounding box center [352, 195] width 318 height 35
click at [266, 207] on li "**********" at bounding box center [352, 195] width 318 height 35
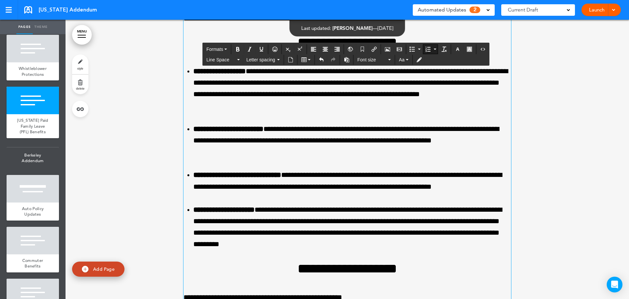
scroll to position [11046, 0]
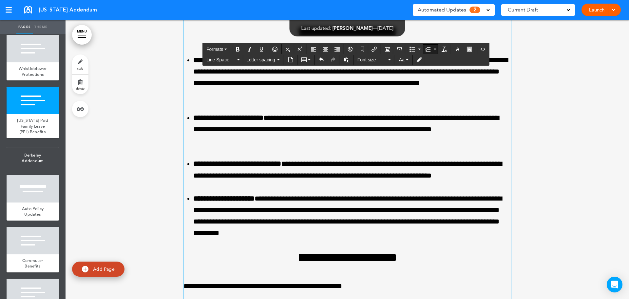
click at [407, 234] on li "**********" at bounding box center [352, 216] width 318 height 46
click at [235, 175] on li "**********" at bounding box center [352, 169] width 318 height 23
click at [315, 230] on li "**********" at bounding box center [352, 216] width 318 height 46
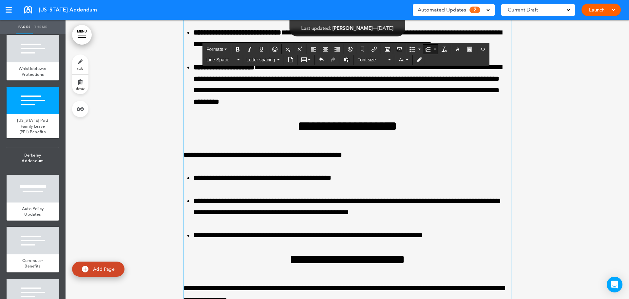
scroll to position [11243, 0]
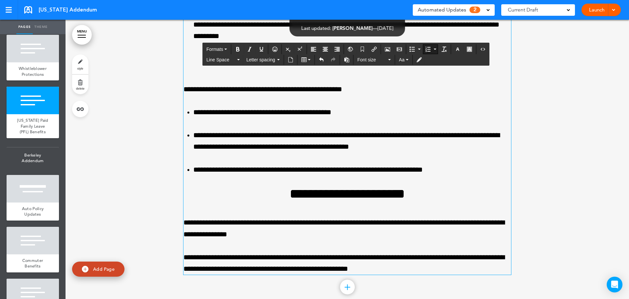
click at [467, 12] on div "Automated Updates 2" at bounding box center [454, 9] width 72 height 9
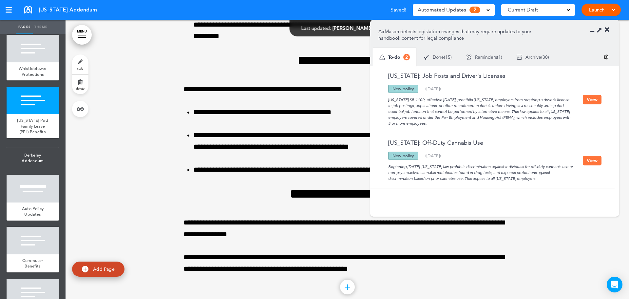
click at [590, 95] on button "View" at bounding box center [592, 100] width 19 height 10
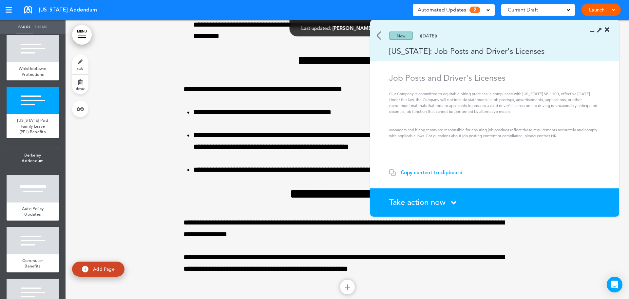
click at [480, 52] on div "California: Job Posts and Driver's Licenses" at bounding box center [485, 51] width 230 height 11
click at [544, 57] on section "New (12/02/2024) California: Job Posts and Driver's Licenses" at bounding box center [494, 40] width 249 height 41
click at [435, 204] on span "Take action now" at bounding box center [417, 202] width 56 height 10
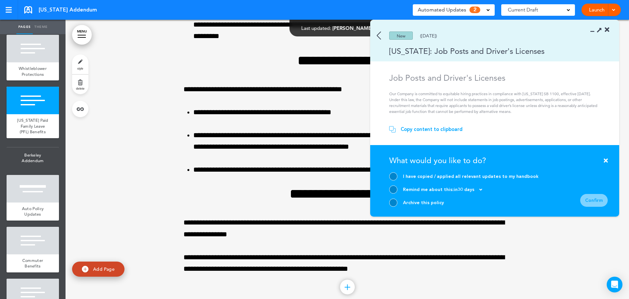
click at [411, 202] on div "Archive this policy" at bounding box center [423, 202] width 41 height 6
click at [395, 203] on div at bounding box center [393, 202] width 8 height 8
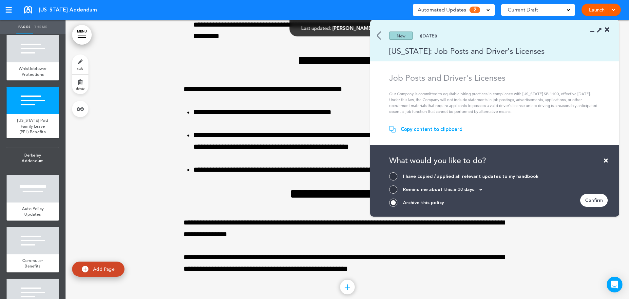
click at [603, 203] on div "Confirm" at bounding box center [594, 200] width 28 height 13
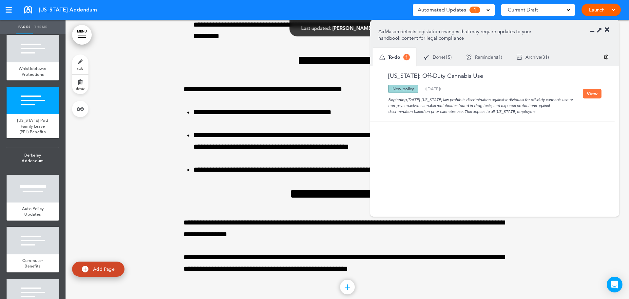
click at [607, 30] on icon at bounding box center [607, 30] width 5 height 7
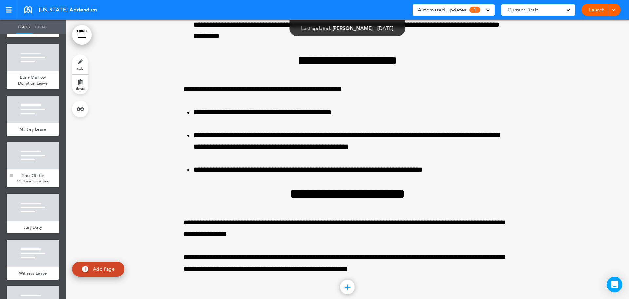
scroll to position [524, 0]
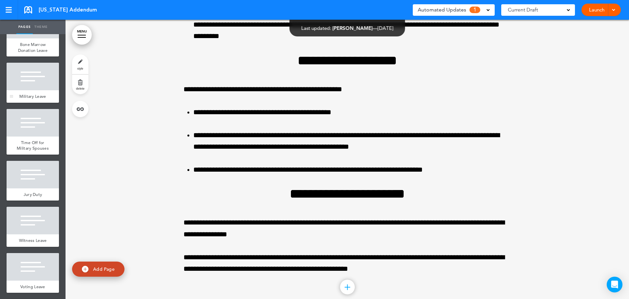
click at [30, 99] on span "Military Leave" at bounding box center [32, 96] width 27 height 6
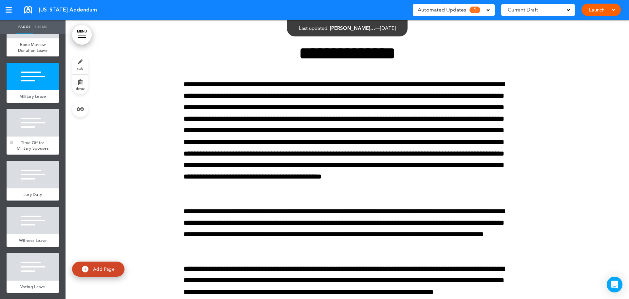
click at [28, 151] on span "Time Off for Military Spouses" at bounding box center [33, 145] width 32 height 11
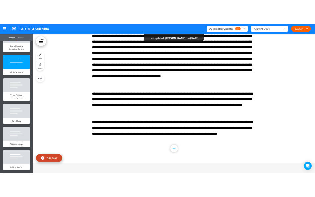
scroll to position [5873, 0]
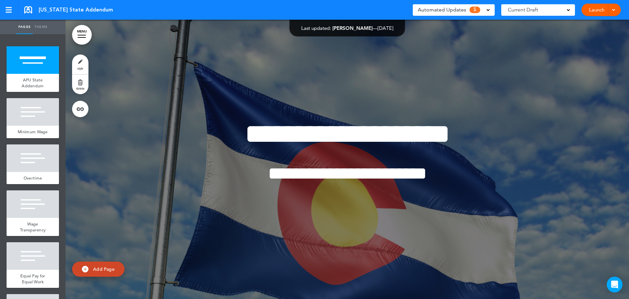
click at [470, 10] on span "5" at bounding box center [475, 10] width 11 height 7
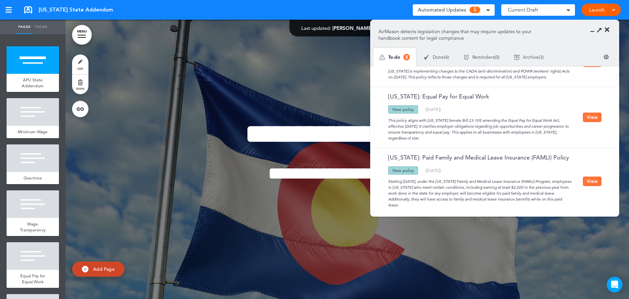
scroll to position [173, 0]
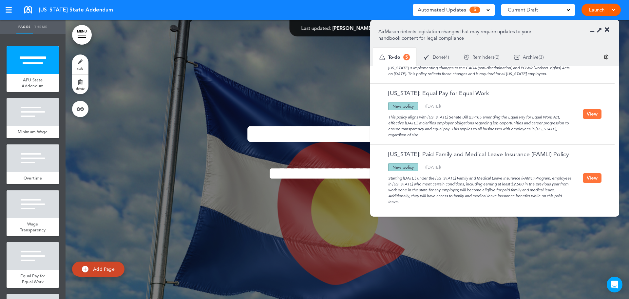
click at [596, 174] on button "View" at bounding box center [592, 178] width 19 height 10
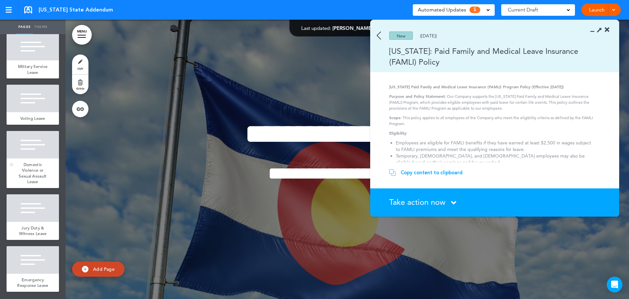
scroll to position [543, 0]
click at [40, 260] on div at bounding box center [33, 260] width 52 height 28
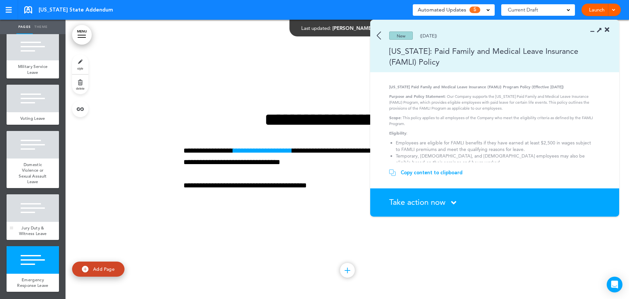
click at [32, 225] on span "Jury Duty & Witness Leave" at bounding box center [33, 230] width 28 height 11
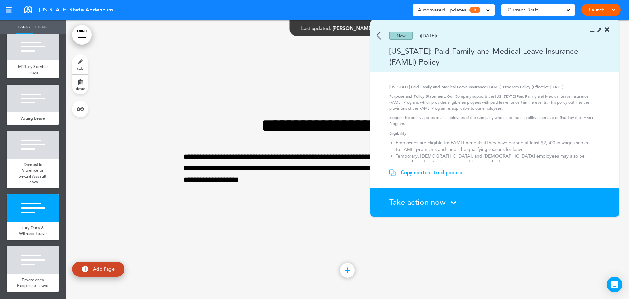
click at [33, 261] on div at bounding box center [33, 260] width 52 height 28
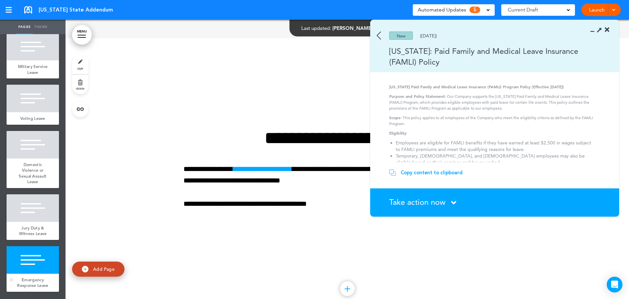
scroll to position [4341, 0]
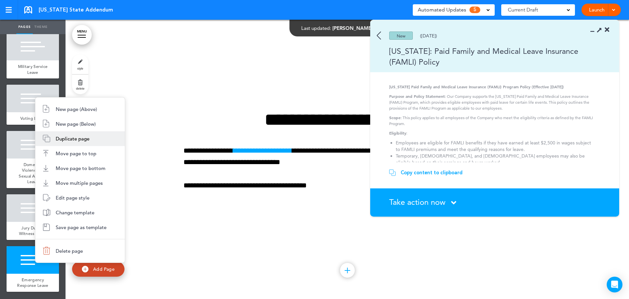
click at [84, 124] on span "New page (Below)" at bounding box center [76, 124] width 40 height 6
type input "********"
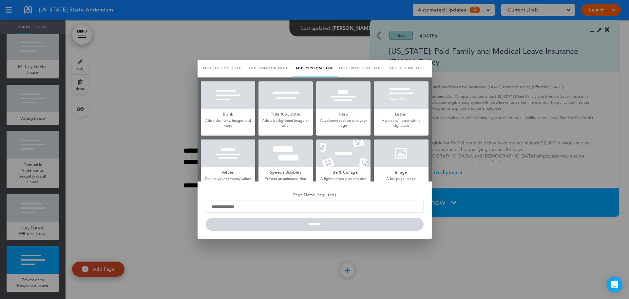
click at [416, 66] on link "Saved templates" at bounding box center [407, 68] width 46 height 16
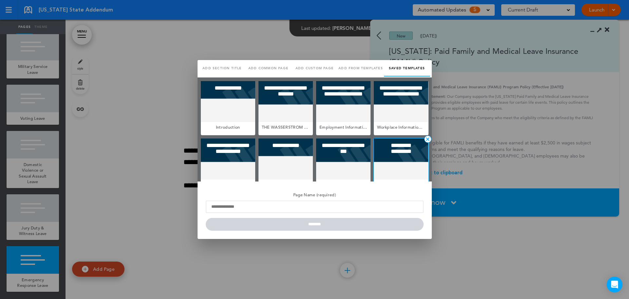
scroll to position [0, 0]
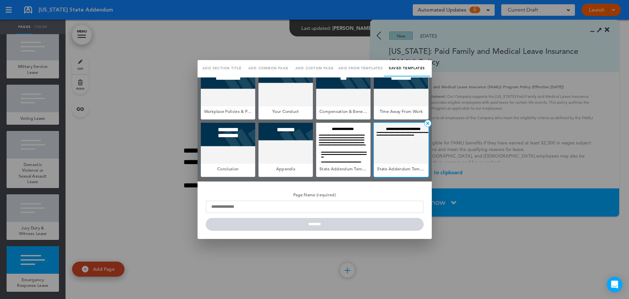
click at [392, 154] on div at bounding box center [401, 143] width 54 height 41
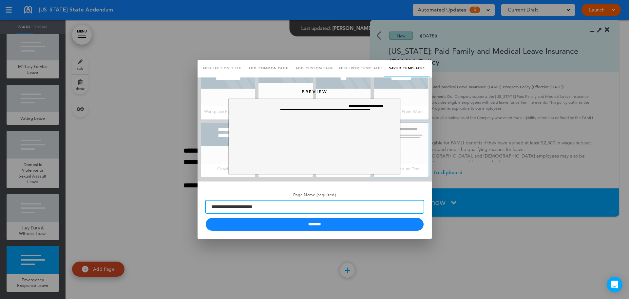
click at [286, 205] on input "**********" at bounding box center [315, 206] width 218 height 12
click at [287, 205] on input "**********" at bounding box center [315, 206] width 218 height 12
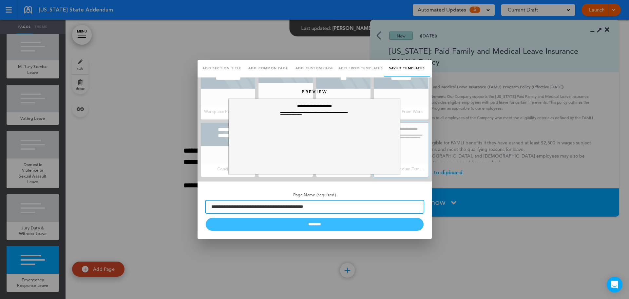
type input "**********"
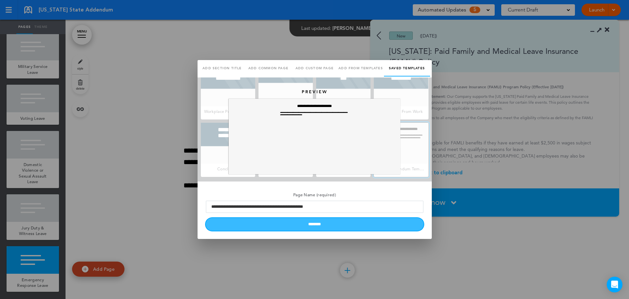
click at [340, 227] on input "********" at bounding box center [315, 224] width 218 height 13
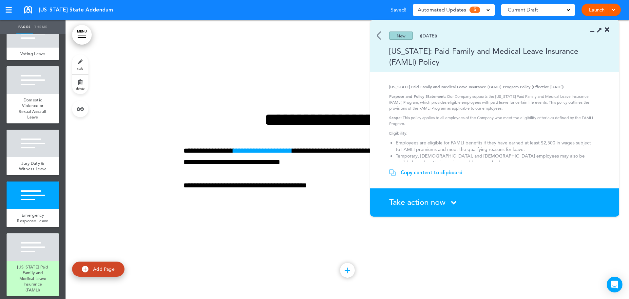
scroll to position [611, 0]
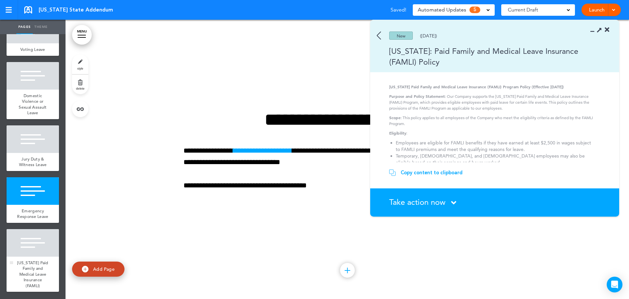
click at [29, 256] on div at bounding box center [33, 243] width 52 height 28
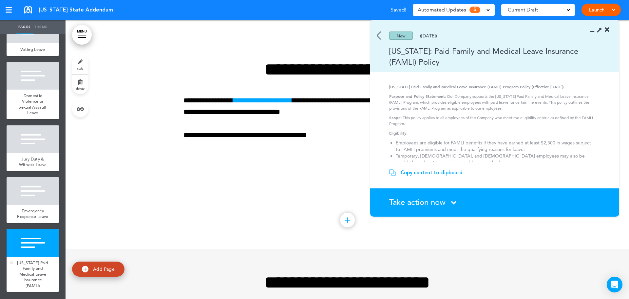
scroll to position [4464, 0]
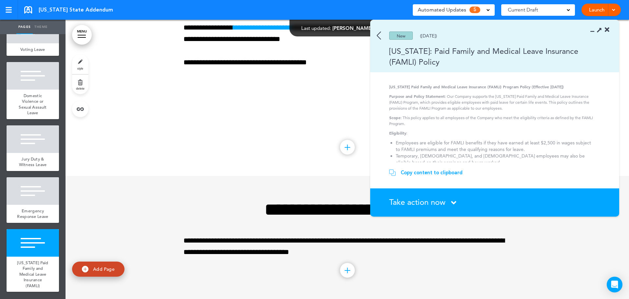
click at [439, 172] on div "Copy content to clipboard" at bounding box center [432, 172] width 62 height 7
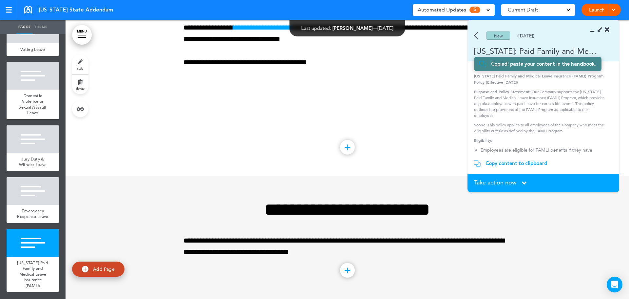
scroll to position [209, 0]
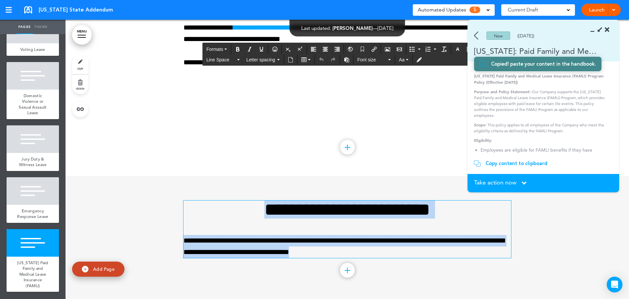
drag, startPoint x: 324, startPoint y: 253, endPoint x: 225, endPoint y: 212, distance: 107.2
click at [225, 212] on div "**********" at bounding box center [348, 228] width 328 height 57
paste div
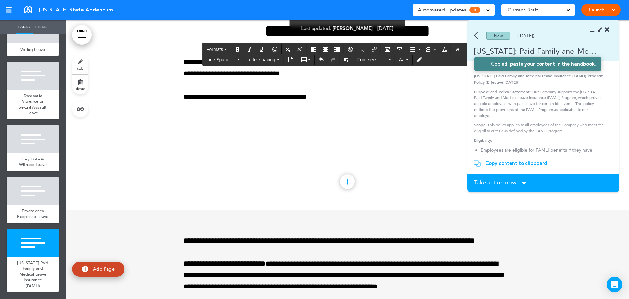
scroll to position [4430, 0]
click at [337, 242] on strong "**********" at bounding box center [329, 240] width 291 height 7
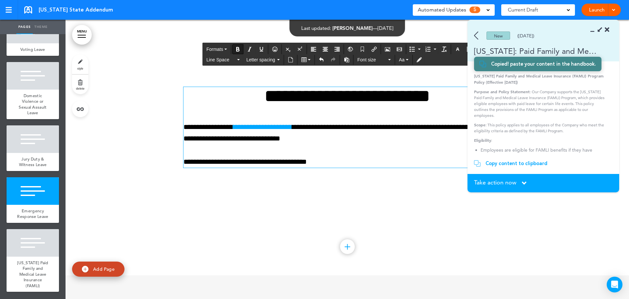
scroll to position [4364, 0]
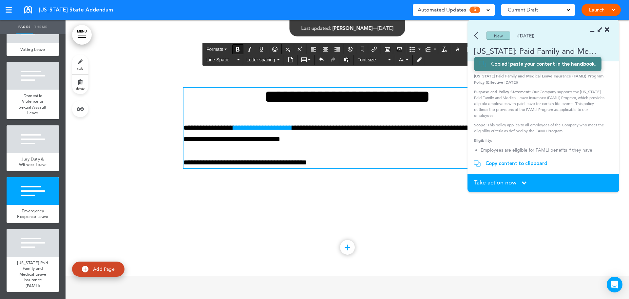
click at [276, 94] on h1 "**********" at bounding box center [348, 96] width 328 height 18
copy h1 "**********"
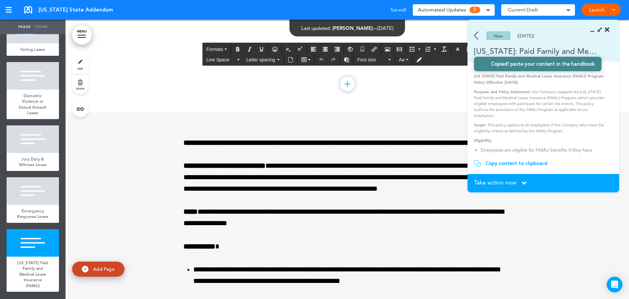
scroll to position [4528, 0]
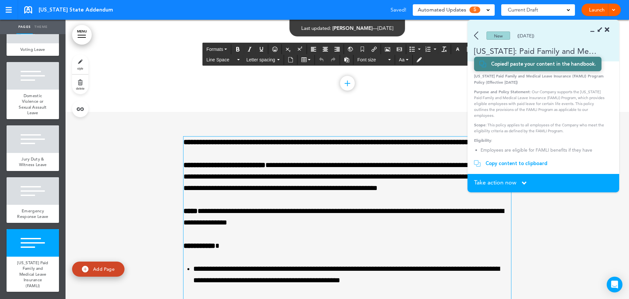
click at [244, 141] on strong "**********" at bounding box center [329, 141] width 291 height 7
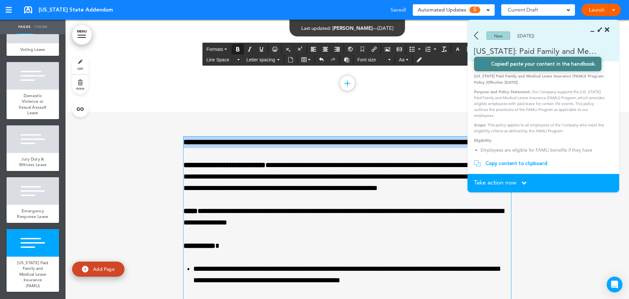
click at [244, 141] on strong "**********" at bounding box center [329, 141] width 291 height 7
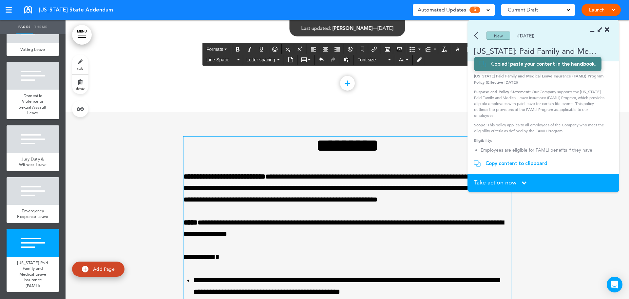
click at [329, 151] on h1 "*********" at bounding box center [348, 145] width 328 height 18
click at [329, 152] on h1 "*********" at bounding box center [348, 145] width 328 height 18
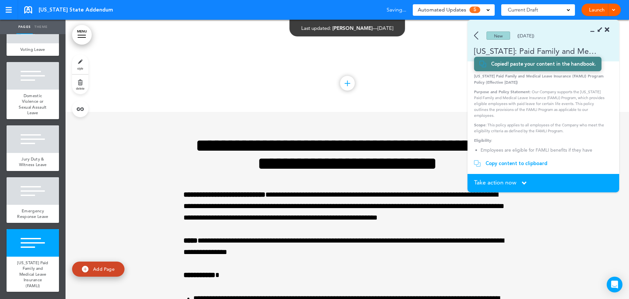
click at [512, 183] on span "Take action now" at bounding box center [495, 182] width 42 height 6
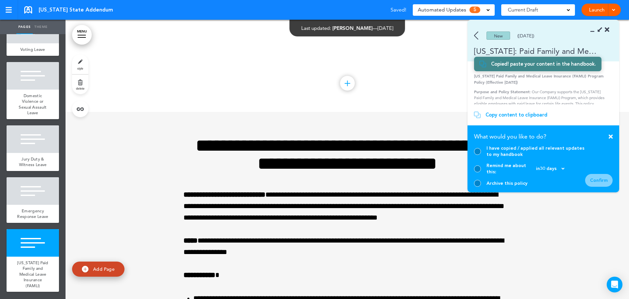
click at [477, 154] on div at bounding box center [477, 151] width 7 height 7
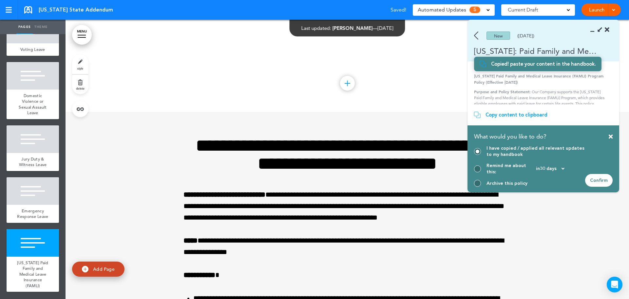
click at [603, 181] on div "Confirm" at bounding box center [599, 180] width 28 height 13
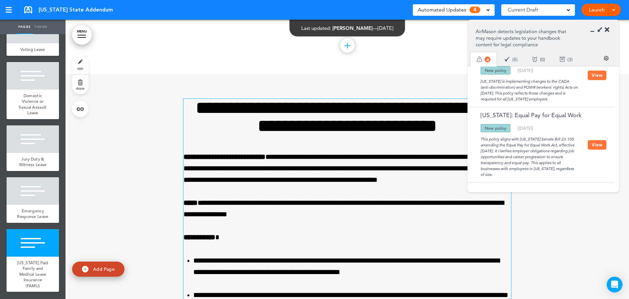
scroll to position [4545, 0]
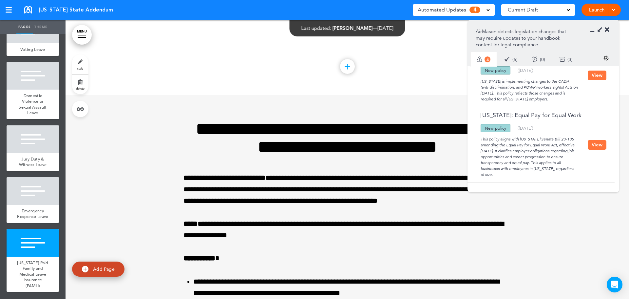
drag, startPoint x: 591, startPoint y: 145, endPoint x: 504, endPoint y: 166, distance: 89.4
click at [591, 145] on button "View" at bounding box center [597, 145] width 19 height 10
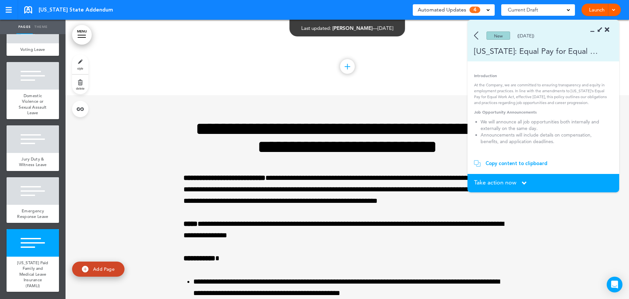
scroll to position [0, 0]
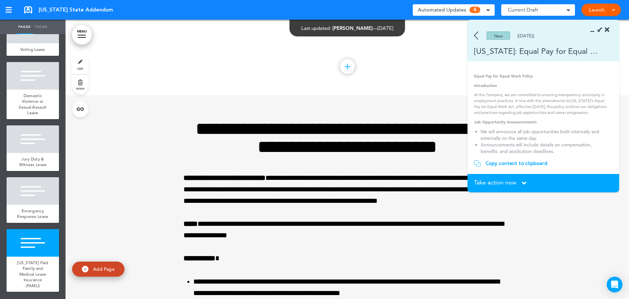
click at [475, 33] on img at bounding box center [476, 35] width 4 height 8
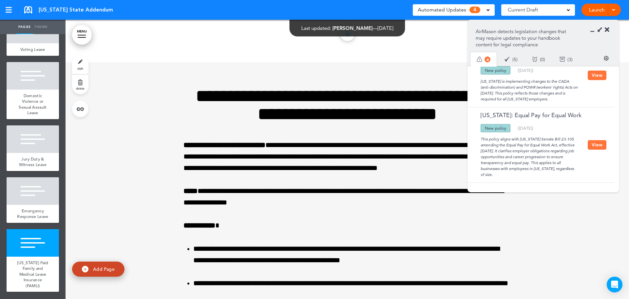
scroll to position [154, 0]
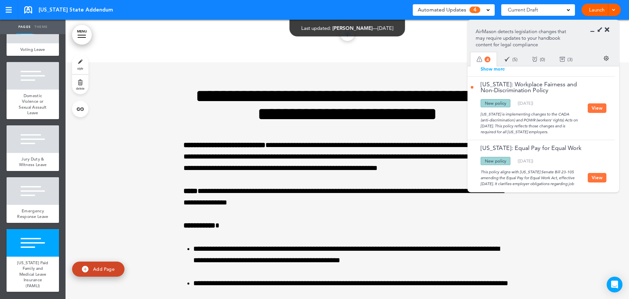
click at [590, 106] on button "View" at bounding box center [597, 108] width 19 height 10
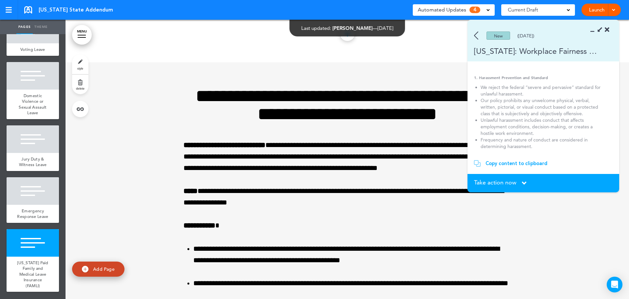
scroll to position [33, 0]
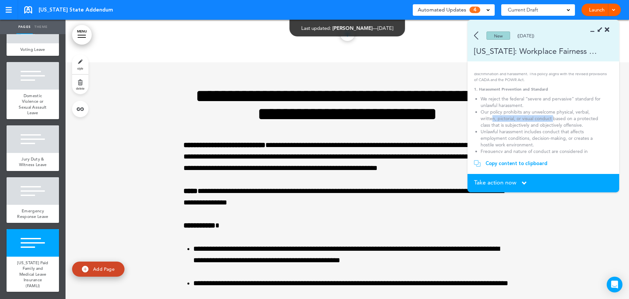
drag, startPoint x: 493, startPoint y: 115, endPoint x: 554, endPoint y: 117, distance: 61.3
click at [554, 117] on li "Our policy prohibits any unwelcome physical, verbal, written, pictorial, or vis…" at bounding box center [541, 118] width 121 height 20
click at [585, 124] on li "Our policy prohibits any unwelcome physical, verbal, written, pictorial, or vis…" at bounding box center [541, 118] width 121 height 20
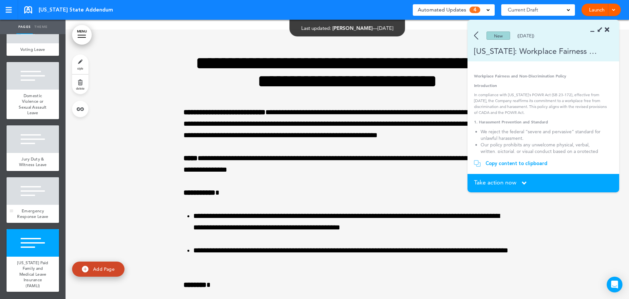
scroll to position [611, 0]
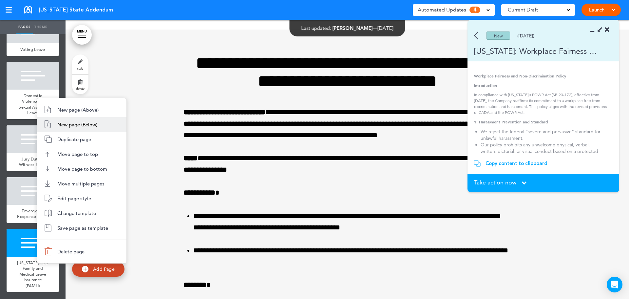
click at [78, 121] on span "New page (Below)" at bounding box center [77, 124] width 40 height 6
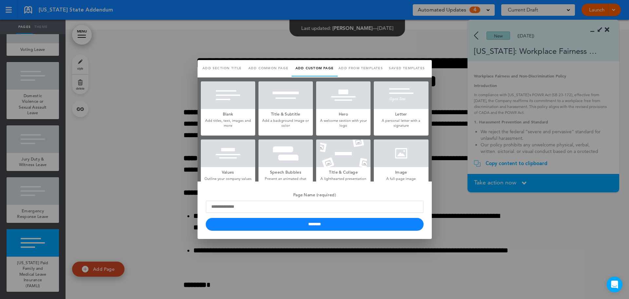
scroll to position [0, 0]
click at [400, 66] on link "Saved templates" at bounding box center [407, 68] width 46 height 16
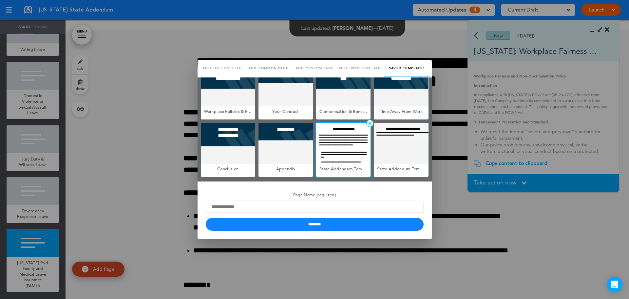
click at [338, 149] on div at bounding box center [343, 143] width 54 height 41
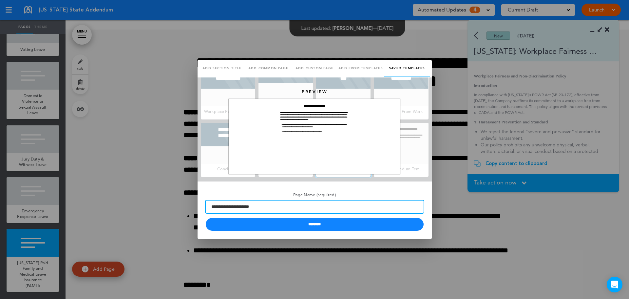
click at [248, 206] on input "**********" at bounding box center [315, 206] width 218 height 12
click at [247, 205] on input "**********" at bounding box center [315, 206] width 218 height 12
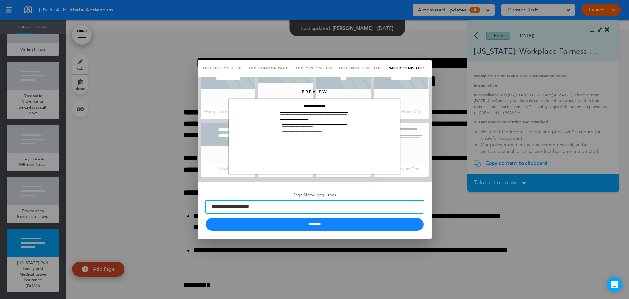
click at [247, 205] on input "**********" at bounding box center [315, 206] width 218 height 12
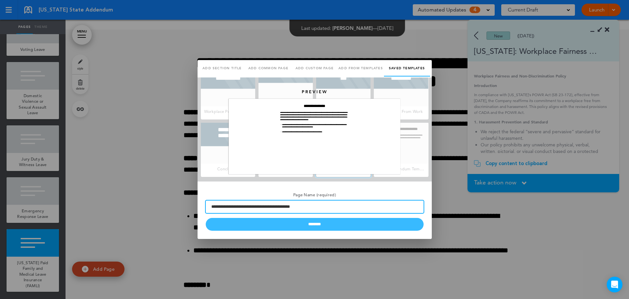
type input "**********"
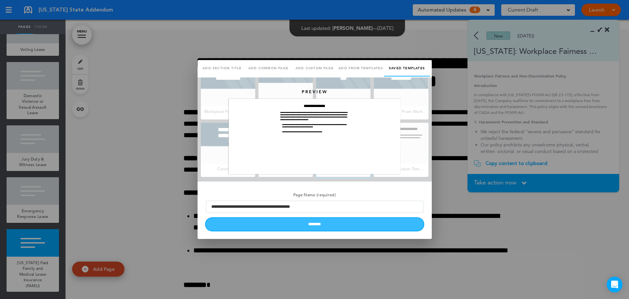
click at [323, 230] on input "********" at bounding box center [315, 224] width 218 height 13
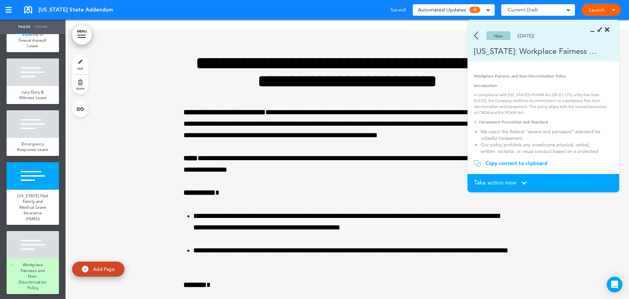
scroll to position [681, 0]
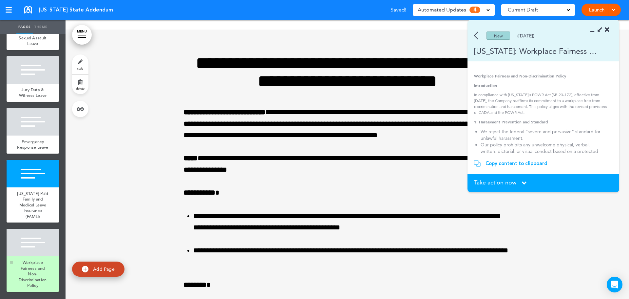
click at [30, 257] on div "Workplace Fairness and Non-Discrimination Policy" at bounding box center [33, 273] width 52 height 35
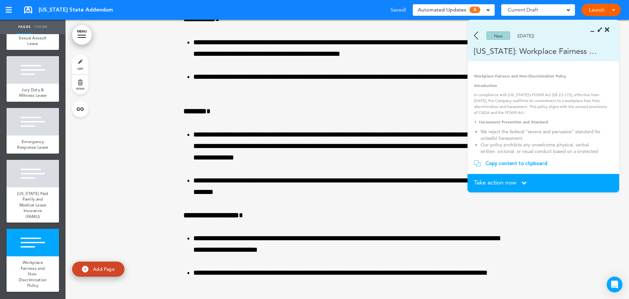
scroll to position [5272, 0]
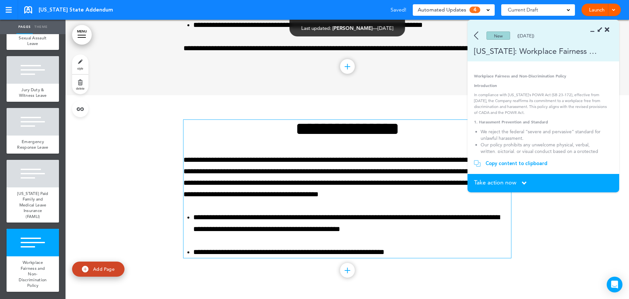
click at [503, 163] on div "Copy content to clipboard" at bounding box center [517, 163] width 62 height 7
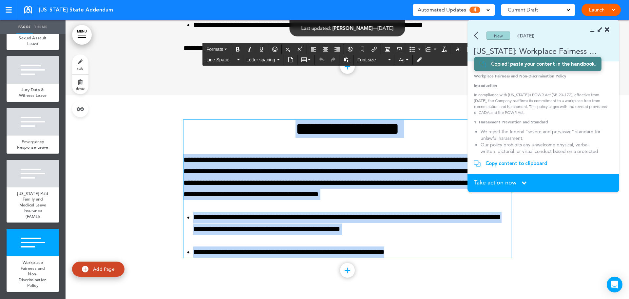
drag, startPoint x: 395, startPoint y: 255, endPoint x: 241, endPoint y: 119, distance: 205.4
click at [241, 119] on div "**********" at bounding box center [348, 196] width 328 height 203
paste div
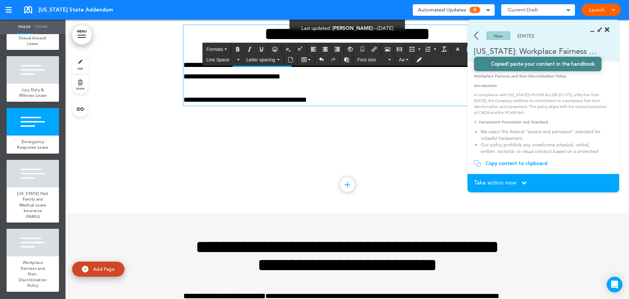
scroll to position [4338, 0]
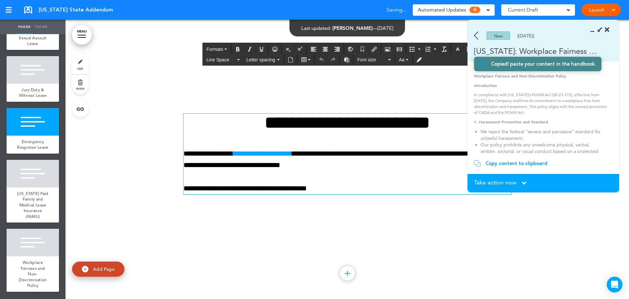
click at [314, 122] on h1 "**********" at bounding box center [348, 122] width 328 height 18
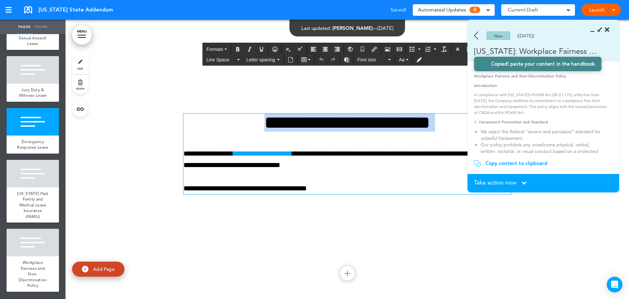
click at [314, 122] on h1 "**********" at bounding box center [348, 122] width 328 height 18
copy h1 "**********"
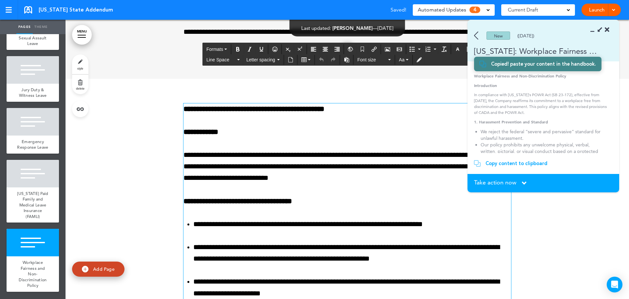
scroll to position [5288, 0]
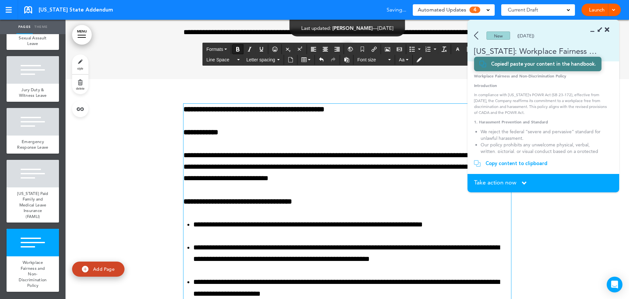
click at [242, 112] on strong "**********" at bounding box center [254, 109] width 141 height 7
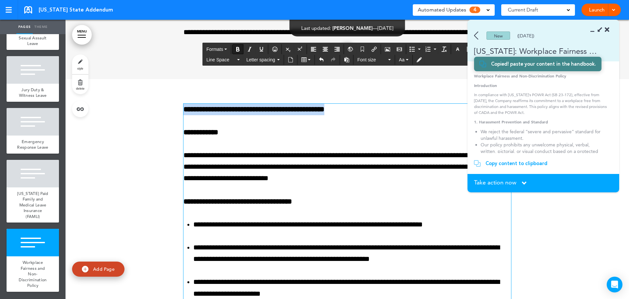
click at [242, 112] on strong "**********" at bounding box center [254, 109] width 141 height 7
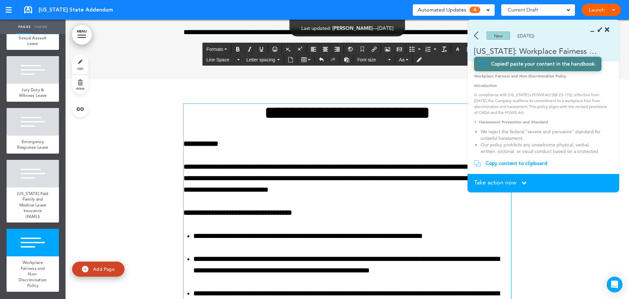
click at [356, 121] on h1 "**********" at bounding box center [348, 113] width 328 height 18
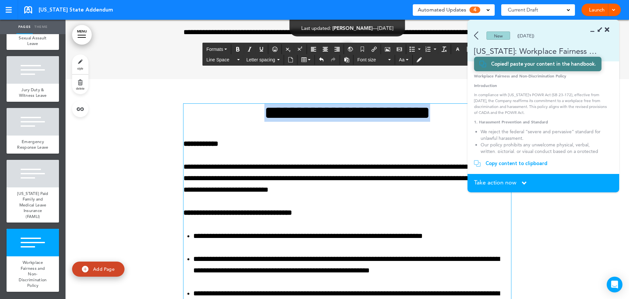
click at [356, 121] on h1 "**********" at bounding box center [348, 113] width 328 height 18
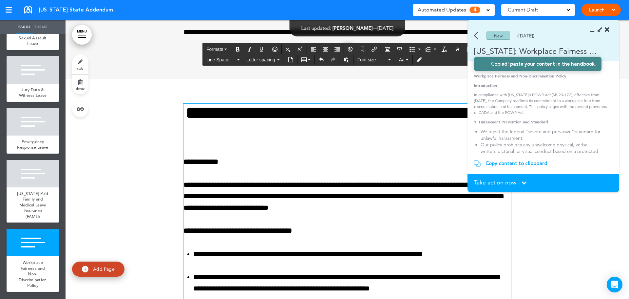
click at [492, 182] on span "Take action now" at bounding box center [495, 182] width 42 height 6
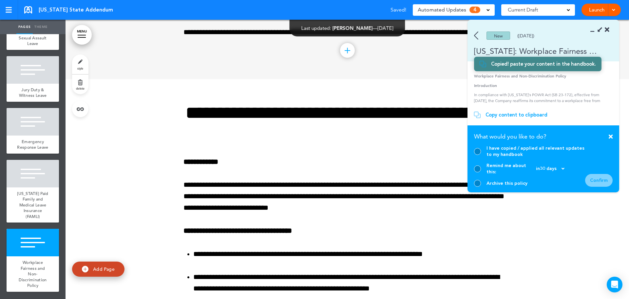
click at [479, 155] on div at bounding box center [477, 151] width 7 height 7
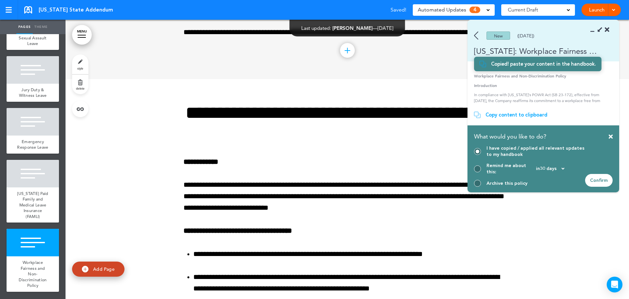
click at [599, 181] on div "Confirm" at bounding box center [599, 180] width 28 height 13
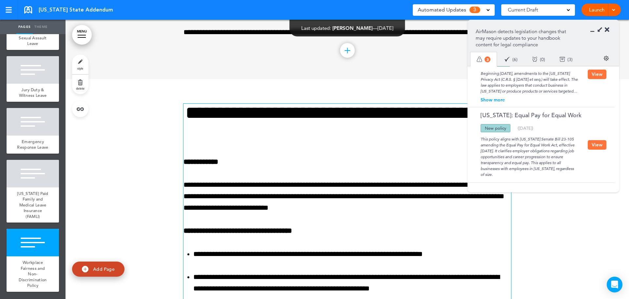
scroll to position [5354, 0]
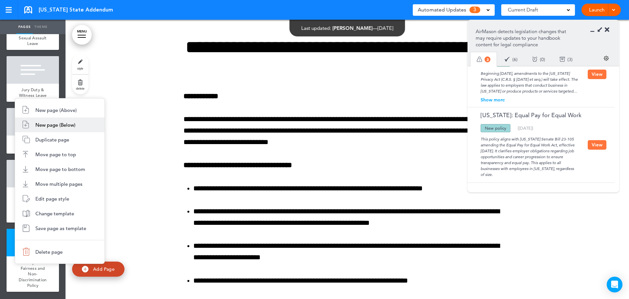
click at [48, 123] on span "New page (Below)" at bounding box center [55, 125] width 40 height 6
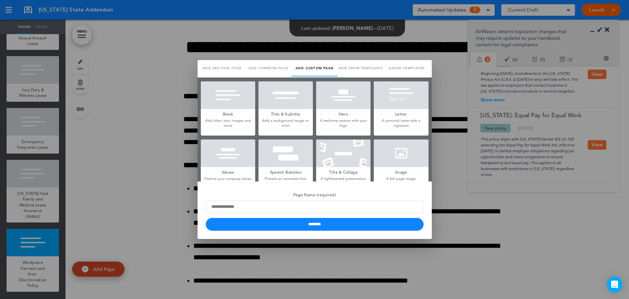
click at [421, 65] on link "Saved templates" at bounding box center [407, 68] width 46 height 16
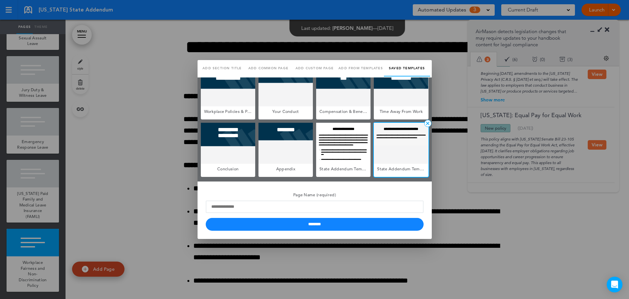
scroll to position [0, 0]
click at [149, 177] on div at bounding box center [314, 149] width 629 height 299
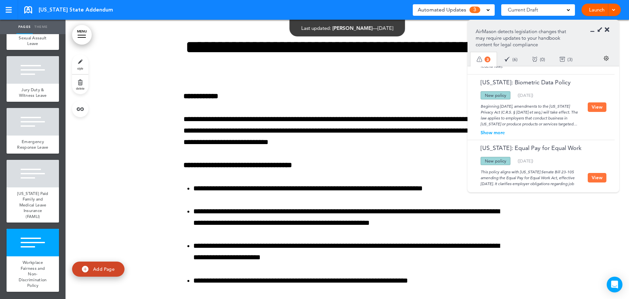
scroll to position [58, 0]
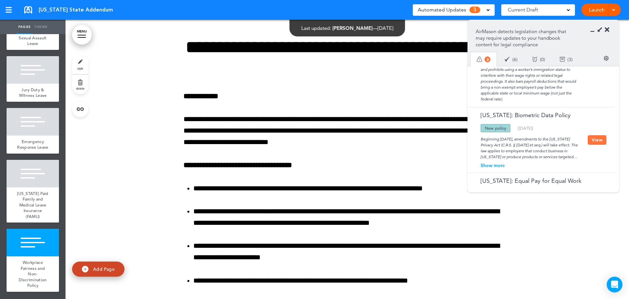
drag, startPoint x: 497, startPoint y: 167, endPoint x: 550, endPoint y: 160, distance: 53.9
click at [497, 167] on div "Show more" at bounding box center [529, 165] width 117 height 5
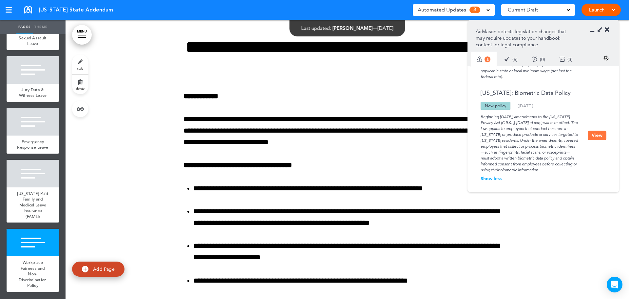
scroll to position [91, 0]
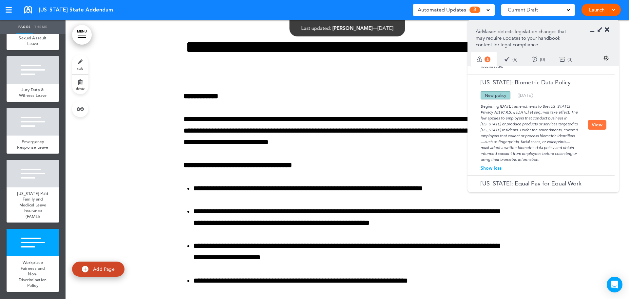
click at [595, 126] on button "View" at bounding box center [597, 125] width 19 height 10
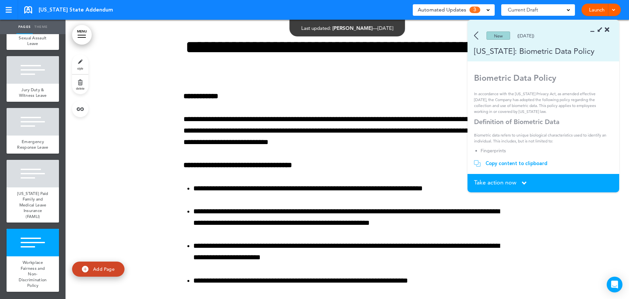
click at [477, 33] on img at bounding box center [476, 35] width 4 height 8
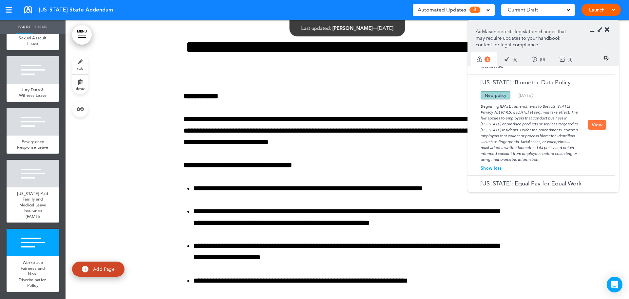
click at [595, 124] on button "View" at bounding box center [597, 125] width 19 height 10
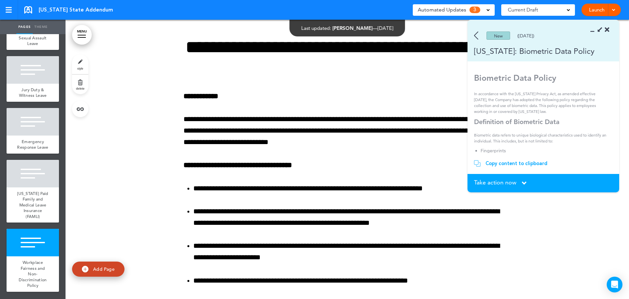
click at [508, 179] on span "Take action now" at bounding box center [495, 182] width 42 height 6
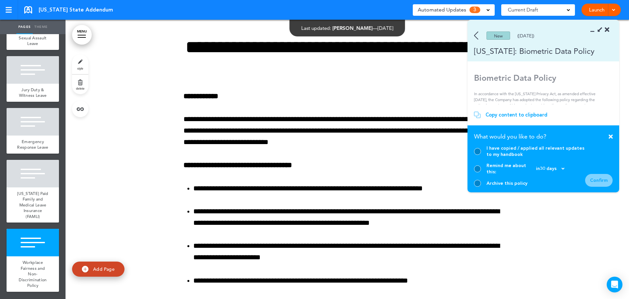
click at [473, 184] on section "Take action now Click here to change the status What would you like to do? I ha…" at bounding box center [544, 158] width 152 height 67
click at [482, 184] on div "Archive this policy" at bounding box center [529, 183] width 111 height 7
click at [479, 184] on div at bounding box center [477, 183] width 7 height 7
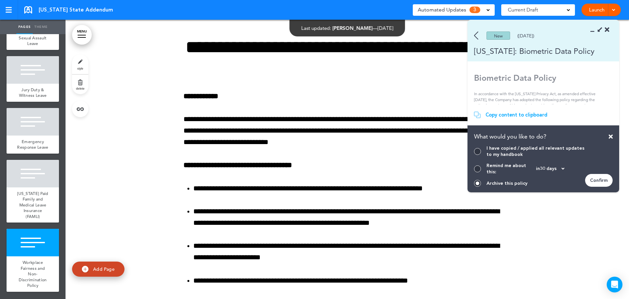
click at [592, 178] on div "Confirm" at bounding box center [599, 180] width 28 height 13
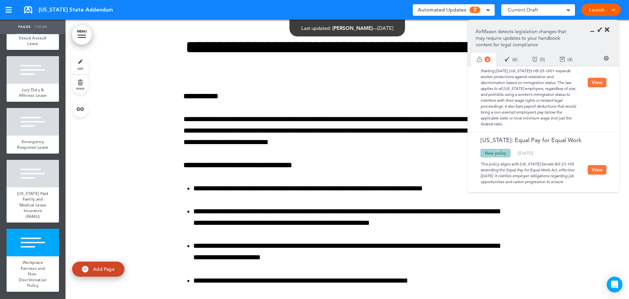
scroll to position [0, 0]
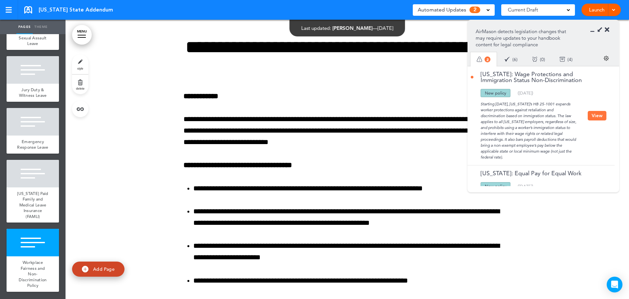
drag, startPoint x: 593, startPoint y: 115, endPoint x: 571, endPoint y: 114, distance: 21.3
click at [592, 115] on button "View" at bounding box center [597, 116] width 19 height 10
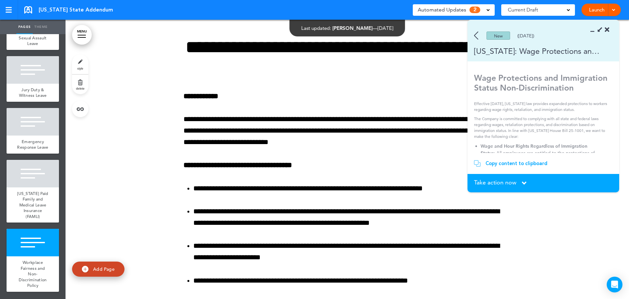
click at [477, 34] on img at bounding box center [476, 35] width 4 height 8
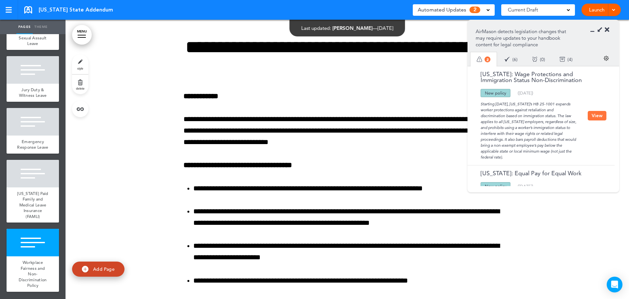
click at [595, 114] on button "View" at bounding box center [597, 116] width 19 height 10
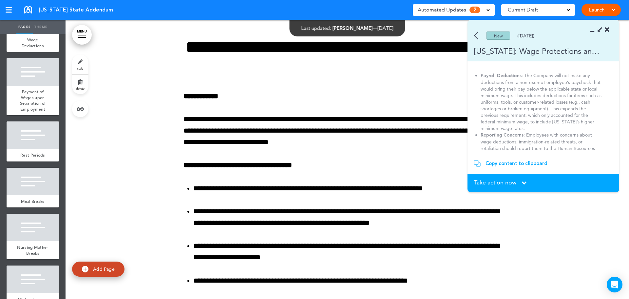
scroll to position [91, 0]
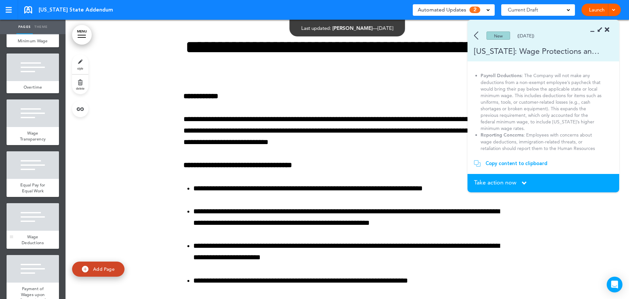
click at [39, 239] on div "Wage Deductions" at bounding box center [33, 239] width 52 height 18
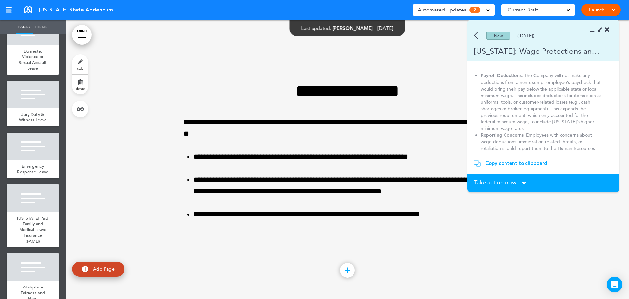
scroll to position [681, 0]
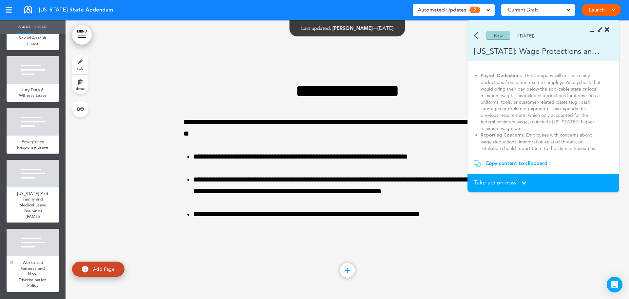
click at [37, 244] on div at bounding box center [33, 242] width 52 height 28
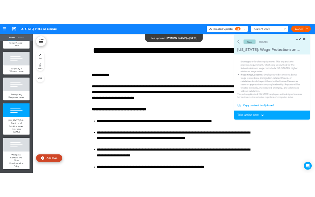
scroll to position [198, 0]
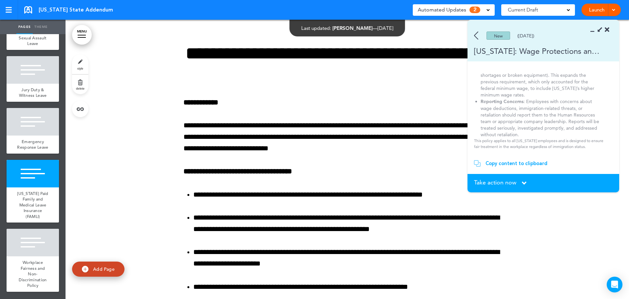
click at [503, 181] on span "Take action now" at bounding box center [495, 182] width 42 height 6
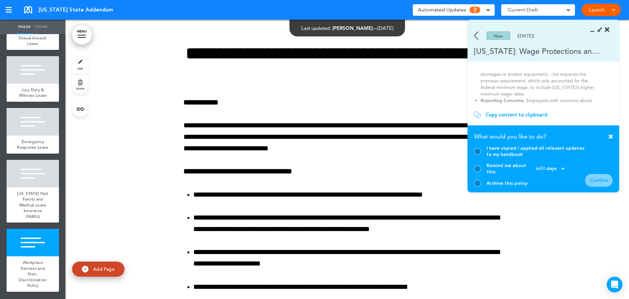
click at [478, 182] on div at bounding box center [477, 183] width 7 height 7
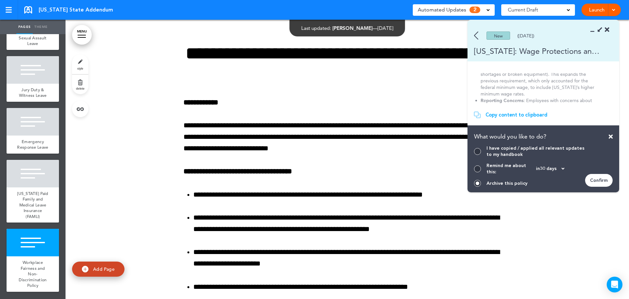
click at [589, 183] on div "Confirm" at bounding box center [599, 180] width 28 height 13
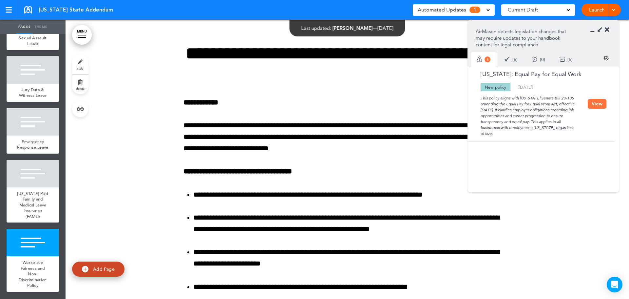
click at [513, 61] on div "Done ( 6 )" at bounding box center [511, 58] width 28 height 17
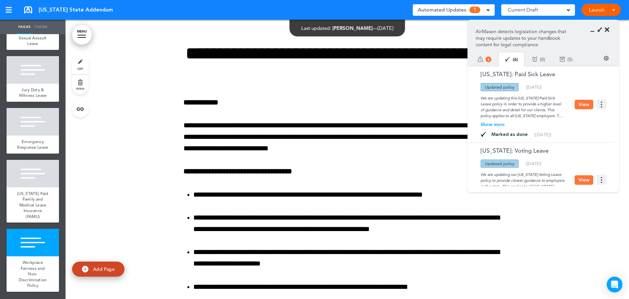
click at [483, 56] on div "To-do 1" at bounding box center [485, 59] width 28 height 18
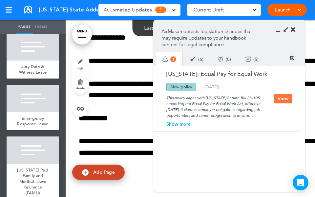
scroll to position [5183, 0]
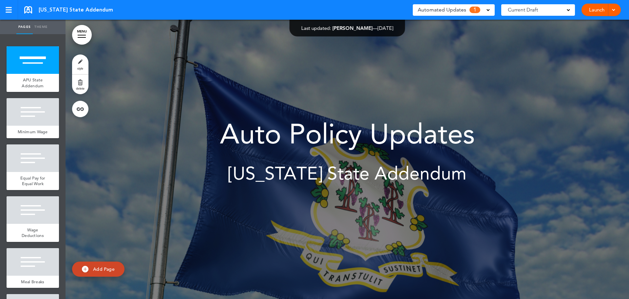
drag, startPoint x: 0, startPoint y: 0, endPoint x: 465, endPoint y: 10, distance: 465.1
click at [464, 10] on span "Automated Updates" at bounding box center [442, 9] width 48 height 9
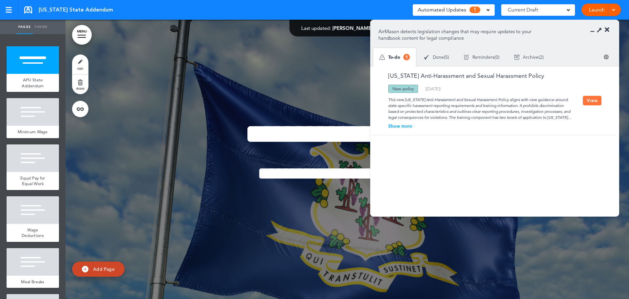
click at [592, 104] on button "View" at bounding box center [592, 101] width 19 height 10
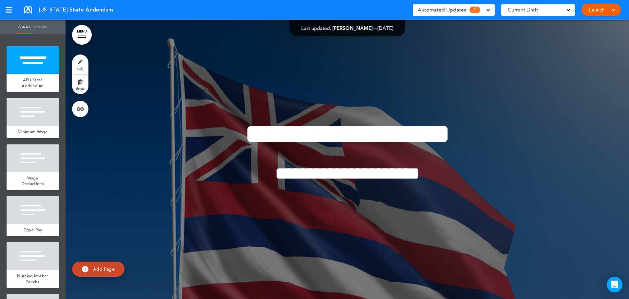
click at [479, 10] on span "1" at bounding box center [475, 10] width 11 height 7
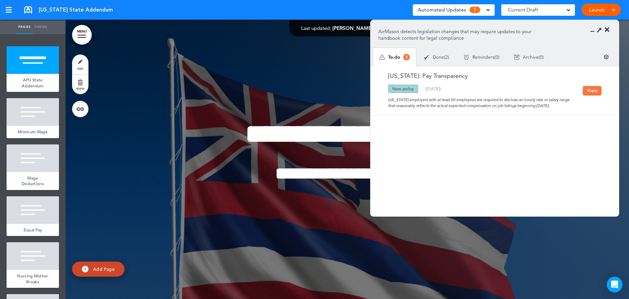
click at [478, 10] on span "1" at bounding box center [475, 10] width 11 height 7
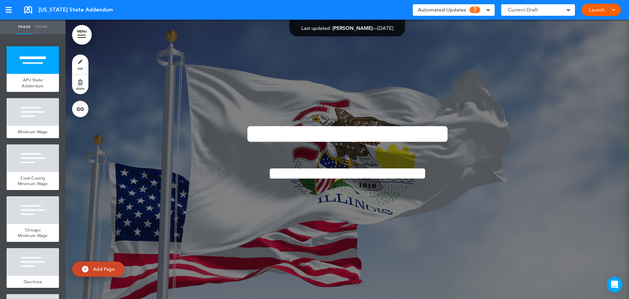
click at [469, 14] on div "Automated Updates 7" at bounding box center [454, 9] width 72 height 9
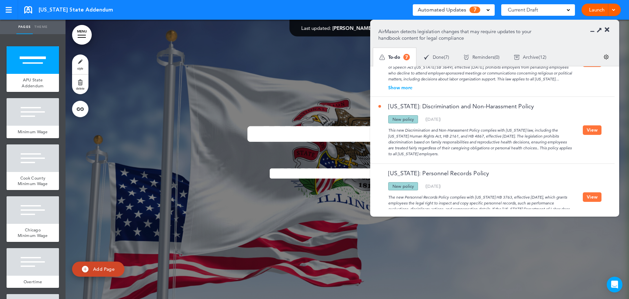
scroll to position [327, 0]
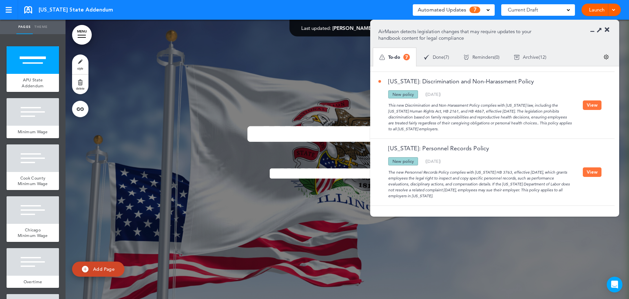
click at [587, 173] on button "View" at bounding box center [592, 172] width 19 height 10
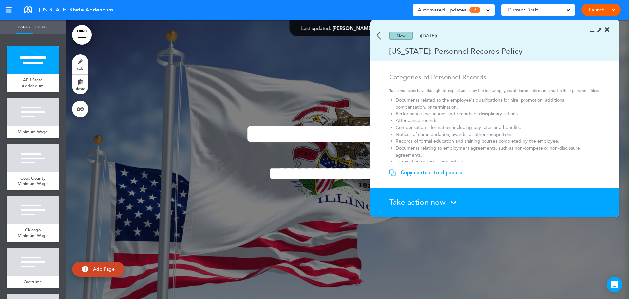
scroll to position [98, 0]
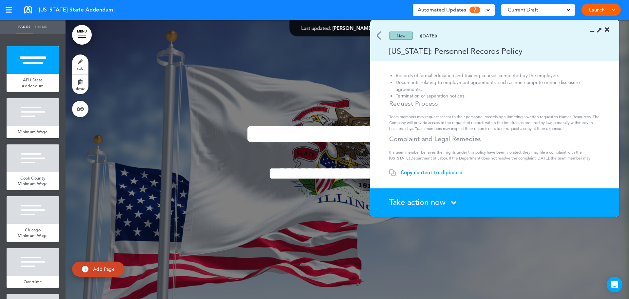
click at [437, 201] on span "Take action now" at bounding box center [417, 202] width 56 height 10
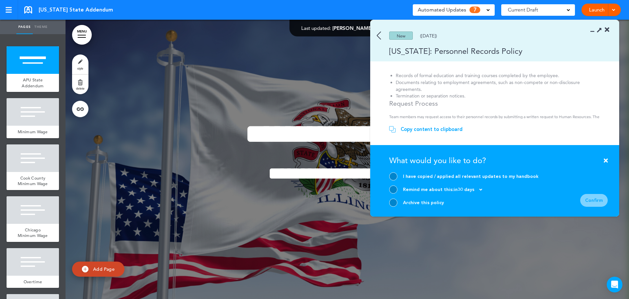
drag, startPoint x: 396, startPoint y: 202, endPoint x: 407, endPoint y: 205, distance: 11.6
click at [395, 202] on div at bounding box center [393, 202] width 8 height 8
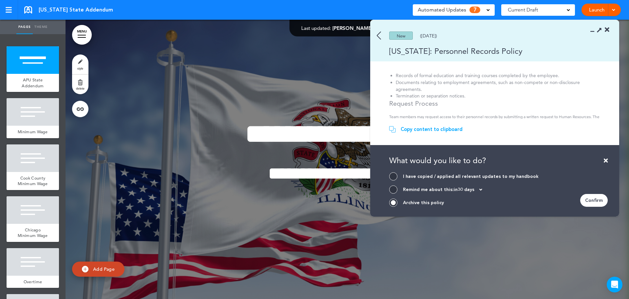
click at [596, 202] on div "Confirm" at bounding box center [594, 200] width 28 height 13
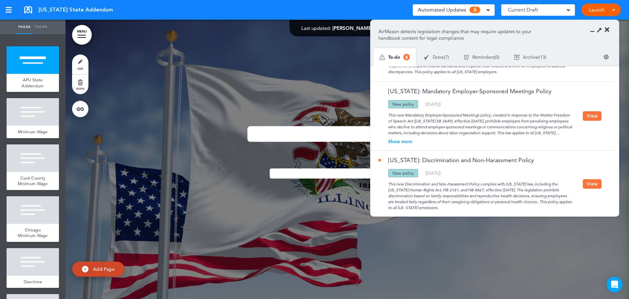
scroll to position [227, 0]
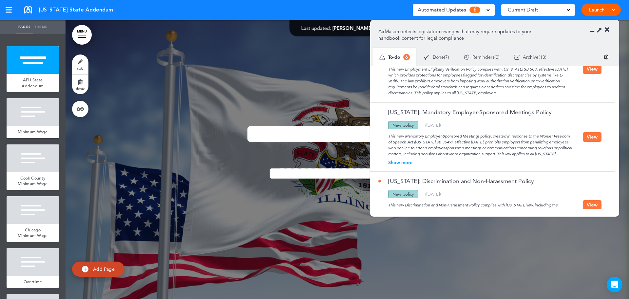
drag, startPoint x: 465, startPoint y: 113, endPoint x: 513, endPoint y: 113, distance: 48.5
click at [466, 113] on link "Illinois: Mandatory Employer-Sponsored Meetings Policy" at bounding box center [464, 112] width 173 height 6
click at [514, 113] on link "Illinois: Mandatory Employer-Sponsored Meetings Policy" at bounding box center [464, 112] width 173 height 6
click at [513, 113] on link "Illinois: Mandatory Employer-Sponsored Meetings Policy" at bounding box center [464, 112] width 173 height 6
drag, startPoint x: 552, startPoint y: 111, endPoint x: 504, endPoint y: 126, distance: 50.2
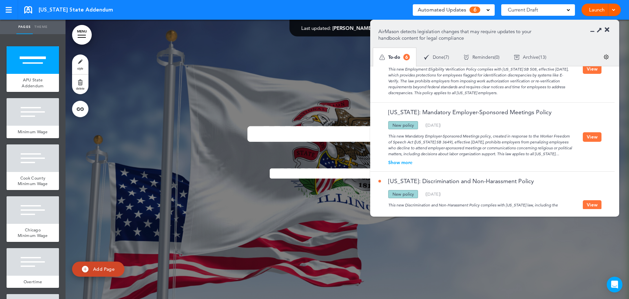
click at [389, 112] on div "Illinois: Mandatory Employer-Sponsored Meetings Policy" at bounding box center [480, 115] width 204 height 12
click at [557, 112] on div "Illinois: Mandatory Employer-Sponsored Meetings Policy" at bounding box center [480, 115] width 204 height 12
click at [589, 137] on button "View" at bounding box center [592, 137] width 19 height 10
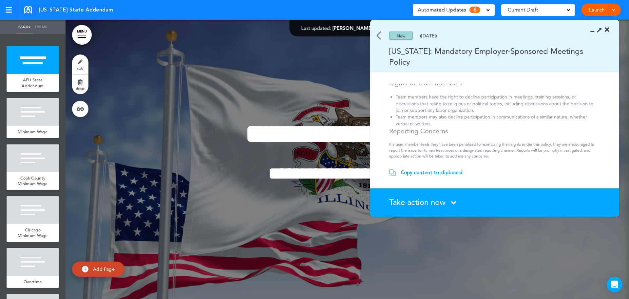
click at [421, 205] on span "Take action now" at bounding box center [417, 202] width 56 height 10
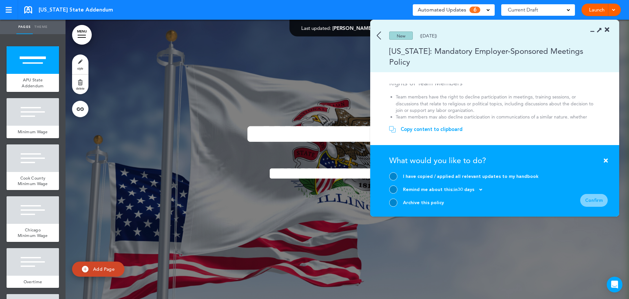
click at [394, 201] on div at bounding box center [393, 202] width 8 height 8
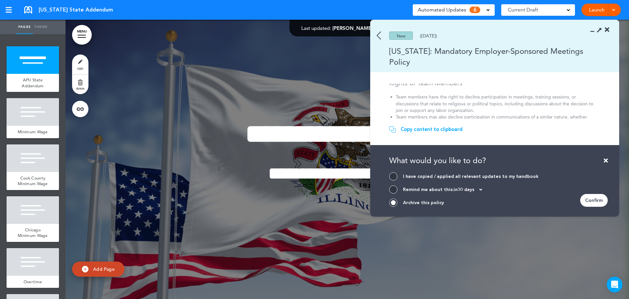
click at [597, 202] on div "Confirm" at bounding box center [594, 200] width 28 height 13
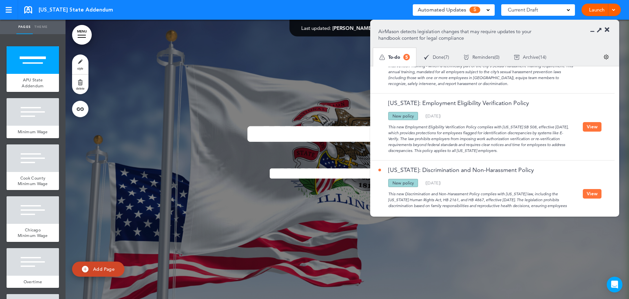
scroll to position [158, 0]
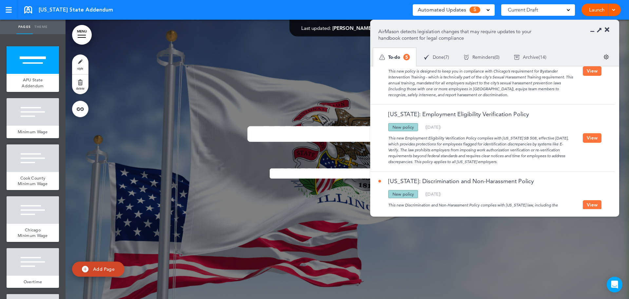
drag, startPoint x: 595, startPoint y: 135, endPoint x: 571, endPoint y: 142, distance: 24.7
click at [595, 135] on button "View" at bounding box center [592, 138] width 19 height 10
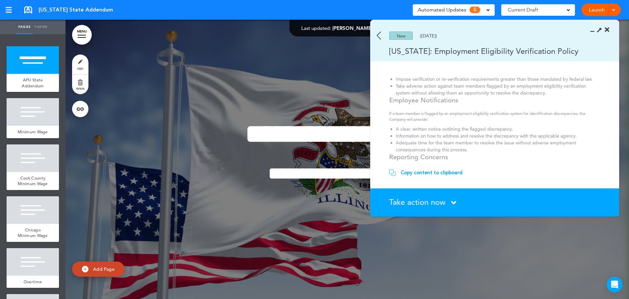
scroll to position [0, 0]
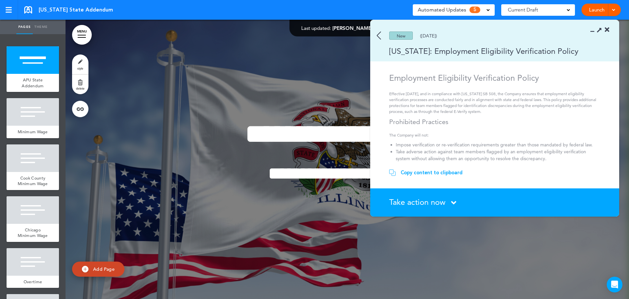
click at [514, 155] on li "Take adverse action against team members flagged by an employment eligibility v…" at bounding box center [496, 154] width 200 height 13
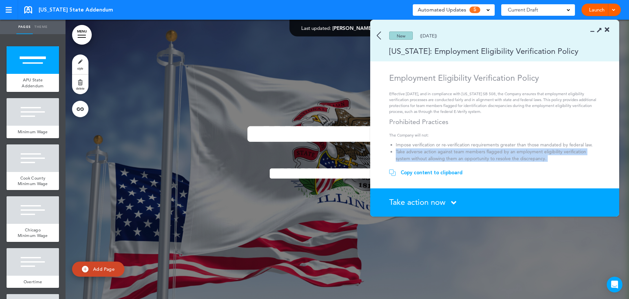
click at [514, 155] on li "Take adverse action against team members flagged by an employment eligibility v…" at bounding box center [496, 154] width 200 height 13
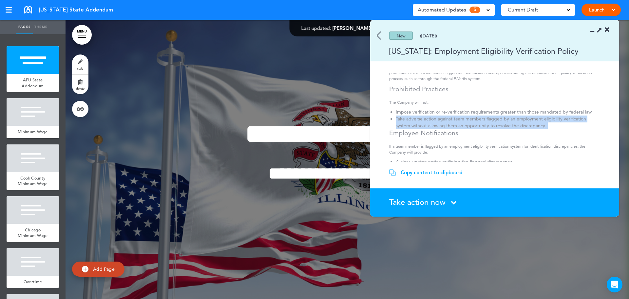
scroll to position [66, 0]
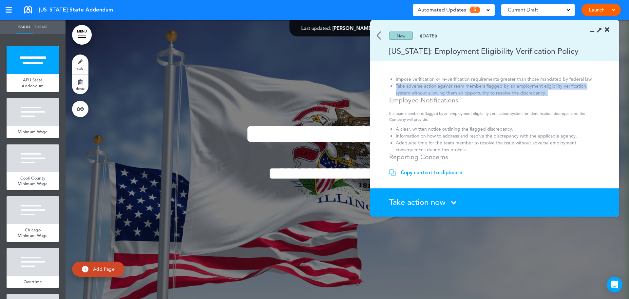
click at [546, 95] on li "Take adverse action against team members flagged by an employment eligibility v…" at bounding box center [496, 89] width 200 height 13
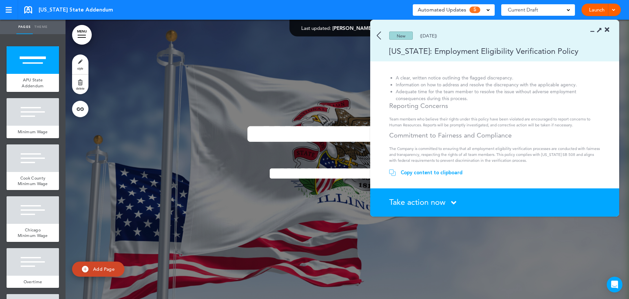
scroll to position [135, 0]
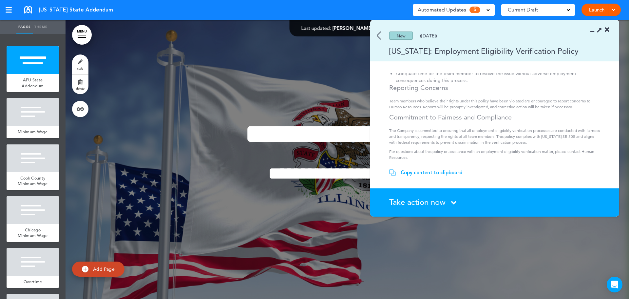
click at [378, 35] on img at bounding box center [379, 35] width 4 height 8
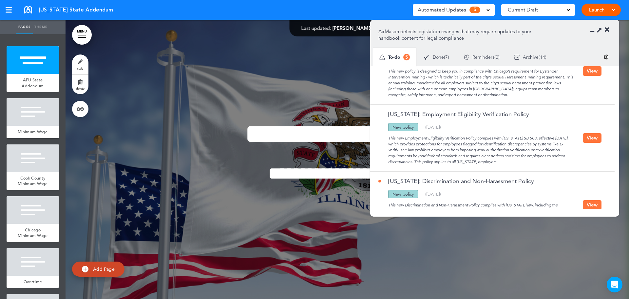
click at [595, 139] on button "View" at bounding box center [592, 138] width 19 height 10
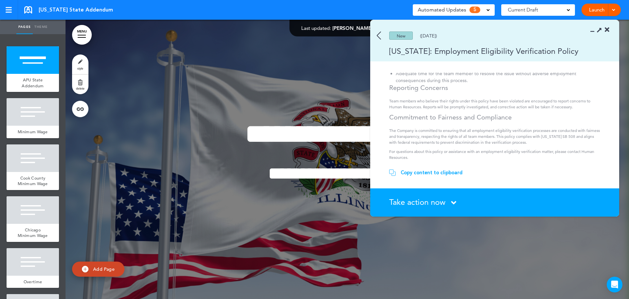
click at [429, 199] on span "Take action now" at bounding box center [417, 202] width 56 height 10
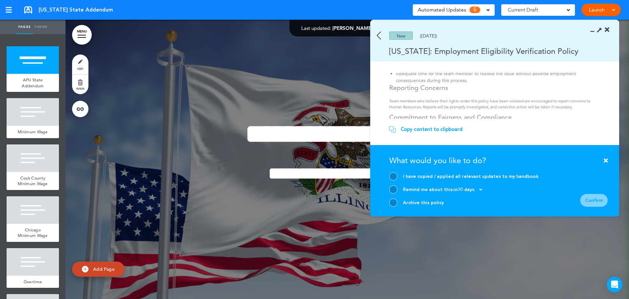
click at [394, 190] on div at bounding box center [393, 189] width 8 height 8
click at [589, 201] on div "Confirm" at bounding box center [594, 200] width 28 height 13
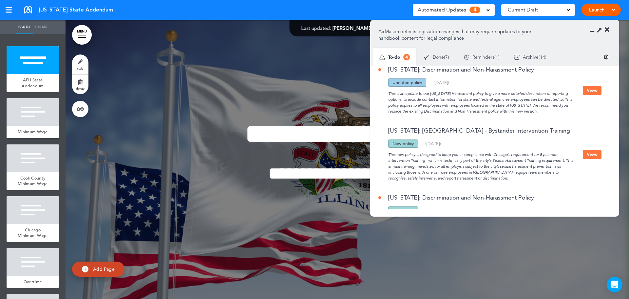
scroll to position [91, 0]
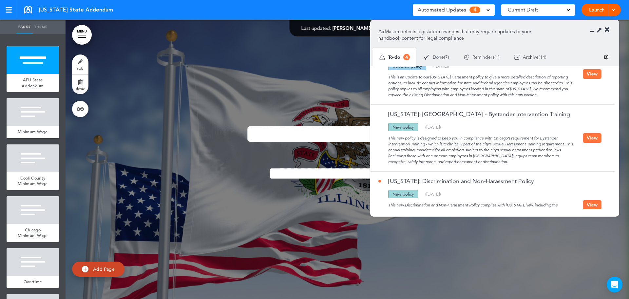
click at [596, 135] on button "View" at bounding box center [592, 138] width 19 height 10
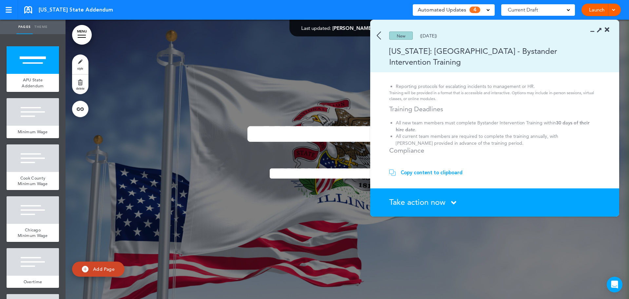
scroll to position [0, 0]
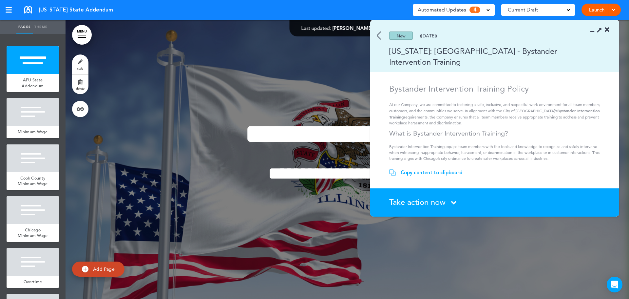
click at [381, 38] on div "New (01/09/2025)" at bounding box center [485, 35] width 230 height 8
click at [377, 34] on div "New (01/09/2025)" at bounding box center [485, 35] width 230 height 8
click at [377, 36] on img at bounding box center [379, 35] width 4 height 8
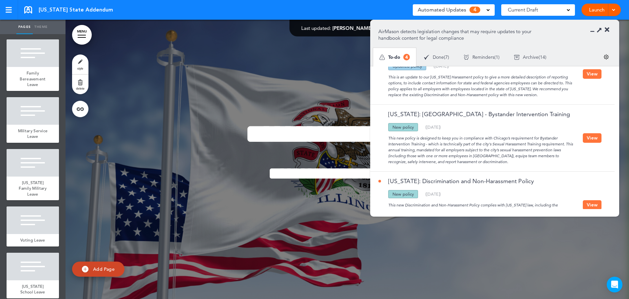
scroll to position [819, 0]
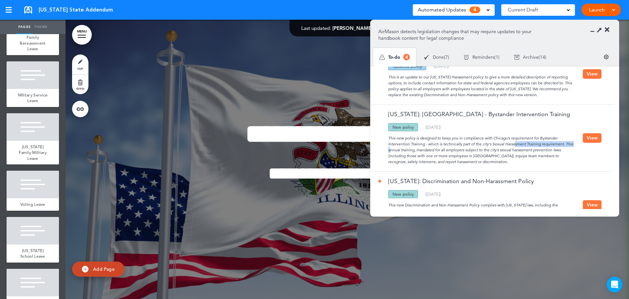
drag, startPoint x: 492, startPoint y: 145, endPoint x: 553, endPoint y: 145, distance: 61.3
click at [553, 145] on div "This new policy is designed to keep you in compliance with Chicago’s requiremen…" at bounding box center [480, 147] width 204 height 33
click at [532, 148] on div "This new policy is designed to keep you in compliance with Chicago’s requiremen…" at bounding box center [480, 147] width 204 height 33
drag, startPoint x: 511, startPoint y: 150, endPoint x: 575, endPoint y: 152, distance: 63.9
click at [575, 152] on div "This new policy is designed to keep you in compliance with Chicago’s requiremen…" at bounding box center [480, 147] width 204 height 33
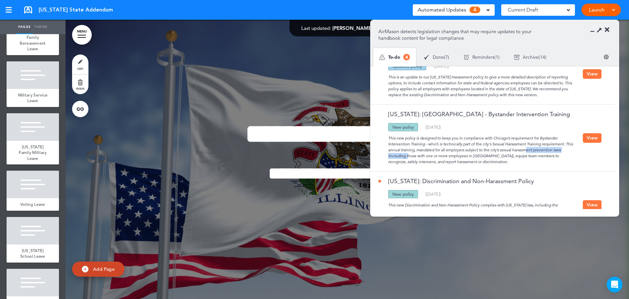
copy div "exual harassment prevention laws"
click at [528, 161] on div "This new policy is designed to keep you in compliance with Chicago’s requiremen…" at bounding box center [480, 147] width 204 height 33
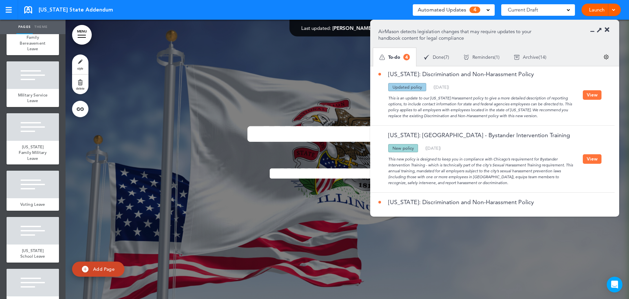
scroll to position [59, 0]
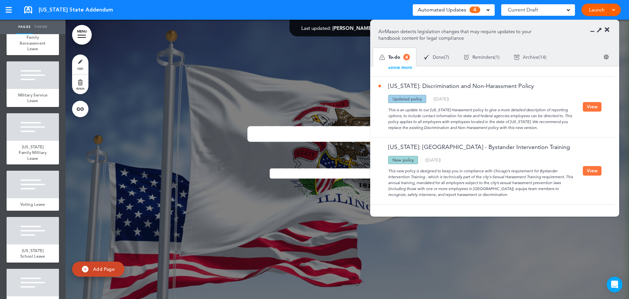
click at [600, 105] on button "View" at bounding box center [592, 107] width 19 height 10
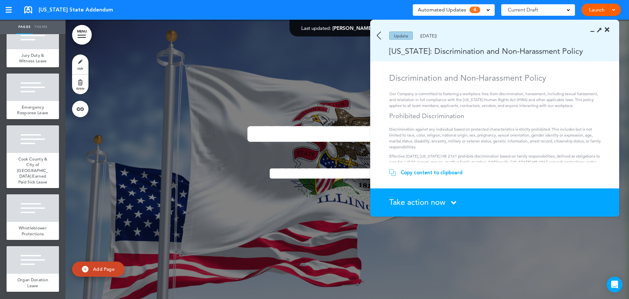
scroll to position [1227, 0]
click at [31, 156] on span "Cook County & City of Chicago Earned Paid Sick Leave" at bounding box center [32, 170] width 31 height 29
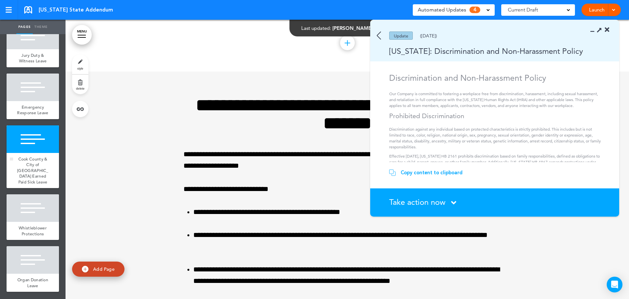
scroll to position [7284, 0]
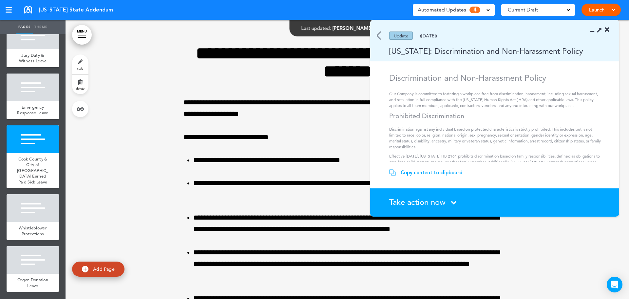
click at [609, 30] on icon at bounding box center [607, 30] width 5 height 7
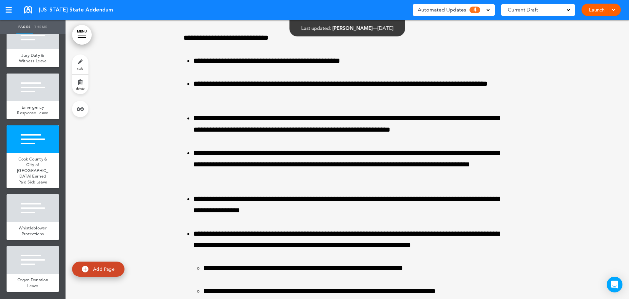
scroll to position [7317, 0]
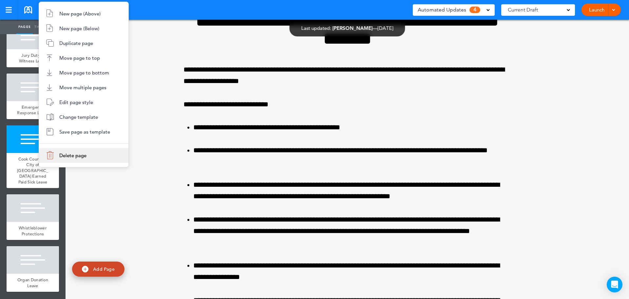
click at [75, 157] on span "Delete page" at bounding box center [72, 155] width 27 height 6
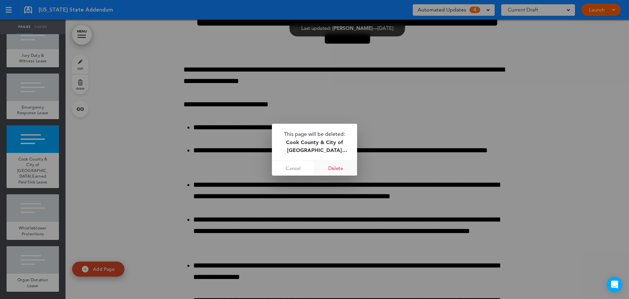
click at [337, 168] on link "Delete" at bounding box center [336, 168] width 43 height 15
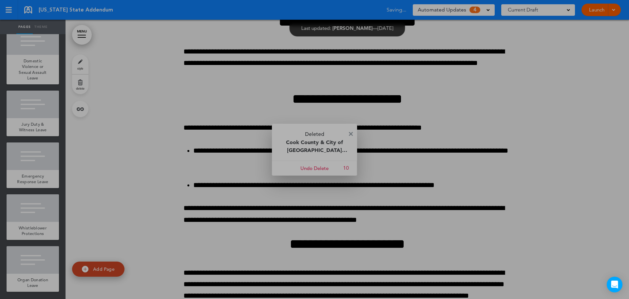
scroll to position [1158, 0]
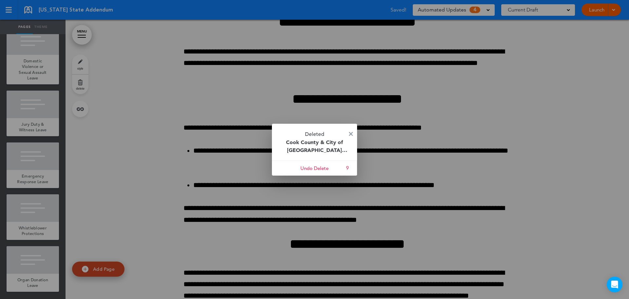
click at [349, 131] on p "Deleted Cook County & City of Chicago Earned Paid Sick Leave" at bounding box center [314, 142] width 85 height 37
click at [352, 134] on img at bounding box center [351, 134] width 4 height 4
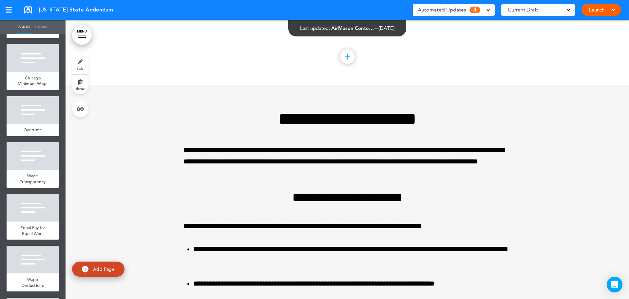
scroll to position [44, 0]
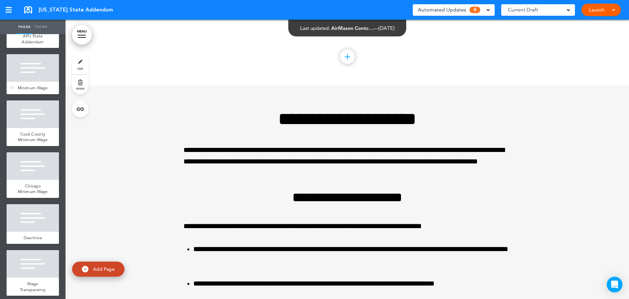
click at [29, 85] on span "Minimum Wage" at bounding box center [33, 88] width 30 height 6
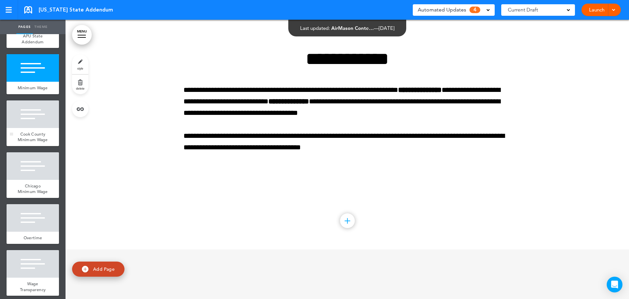
scroll to position [279, 0]
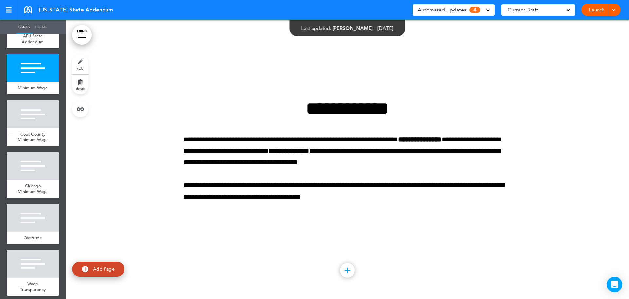
click at [27, 134] on div "Cook County Minimum Wage" at bounding box center [33, 137] width 52 height 18
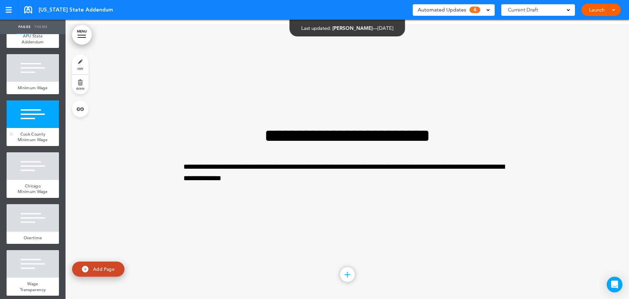
scroll to position [558, 0]
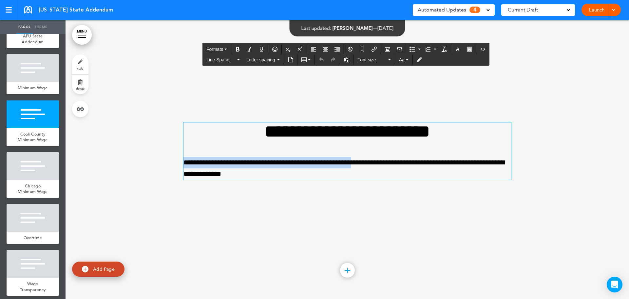
drag, startPoint x: 383, startPoint y: 162, endPoint x: 172, endPoint y: 155, distance: 211.1
click at [172, 155] on div "**********" at bounding box center [348, 159] width 564 height 279
click at [38, 83] on div "Minimum Wage" at bounding box center [33, 88] width 52 height 12
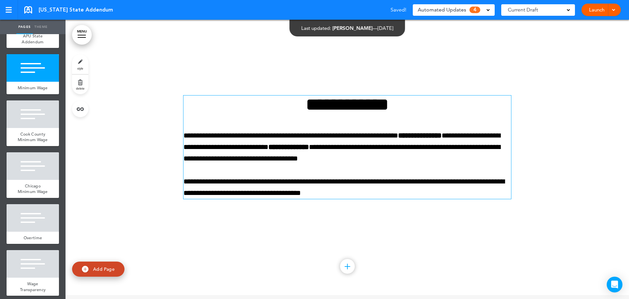
scroll to position [279, 0]
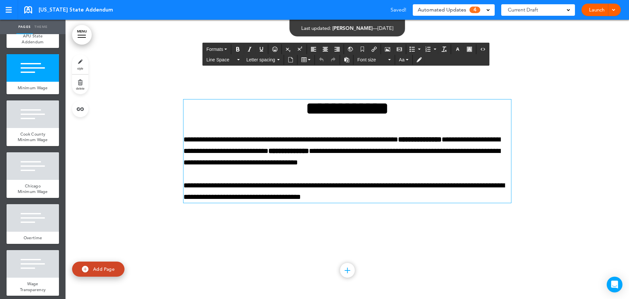
click at [364, 197] on p "**********" at bounding box center [348, 191] width 328 height 23
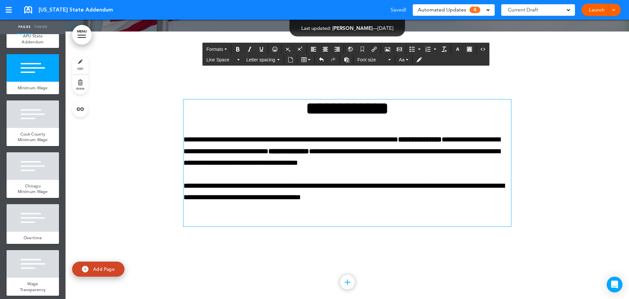
paste div
click at [306, 219] on p "**********" at bounding box center [348, 219] width 328 height 11
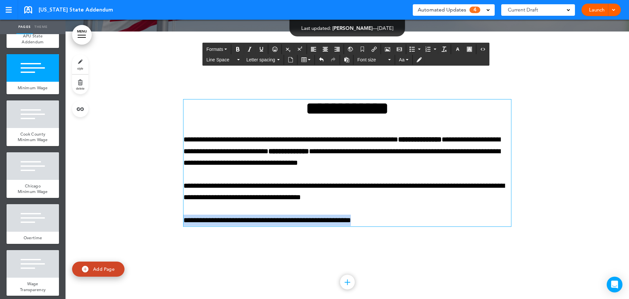
click at [306, 219] on p "**********" at bounding box center [348, 219] width 328 height 11
copy p "**********"
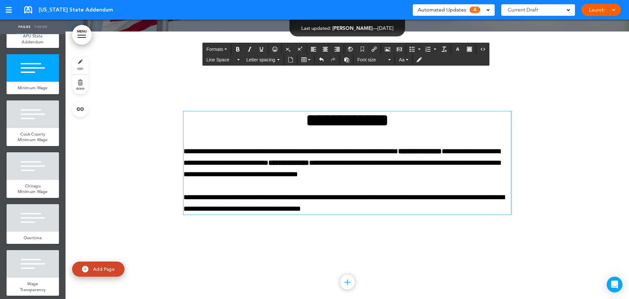
scroll to position [279, 0]
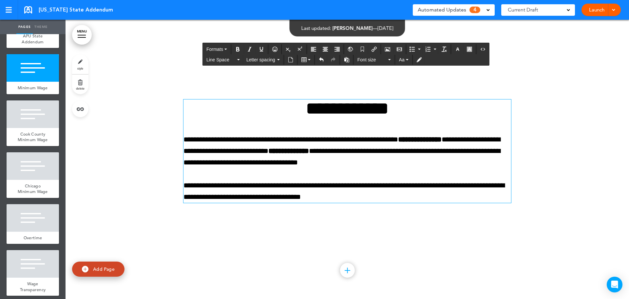
click at [393, 170] on div "**********" at bounding box center [348, 151] width 328 height 104
click at [393, 162] on p "**********" at bounding box center [348, 151] width 328 height 35
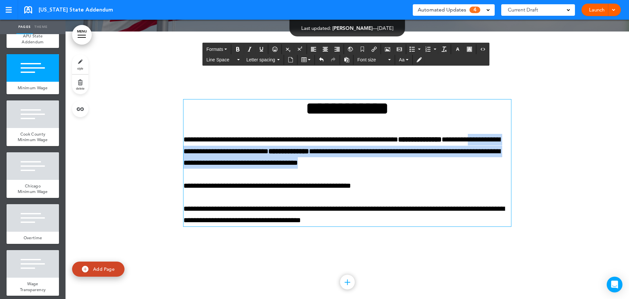
drag, startPoint x: 393, startPoint y: 163, endPoint x: 495, endPoint y: 136, distance: 106.0
click at [495, 136] on p "**********" at bounding box center [348, 151] width 328 height 35
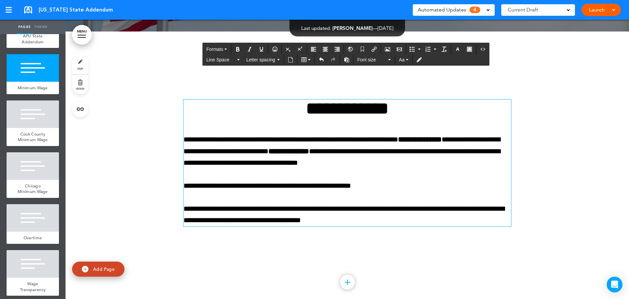
scroll to position [279, 0]
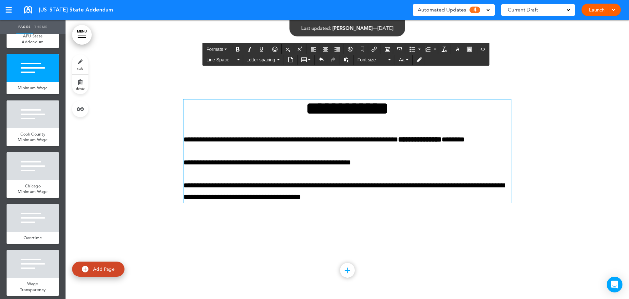
click at [31, 140] on span "Cook County Minimum Wage" at bounding box center [33, 136] width 30 height 11
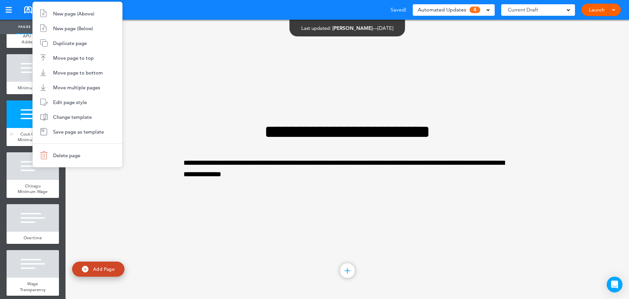
scroll to position [558, 0]
drag, startPoint x: 73, startPoint y: 159, endPoint x: 224, endPoint y: 152, distance: 150.9
click at [74, 159] on li "Delete page" at bounding box center [77, 155] width 89 height 15
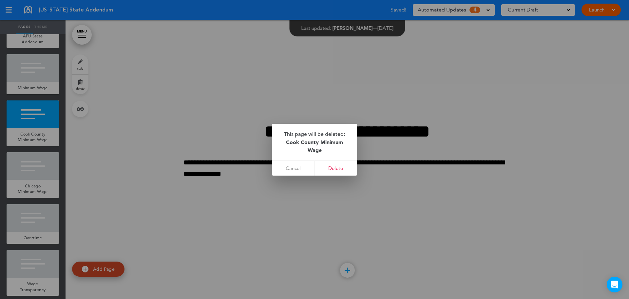
click at [344, 168] on link "Delete" at bounding box center [336, 168] width 43 height 15
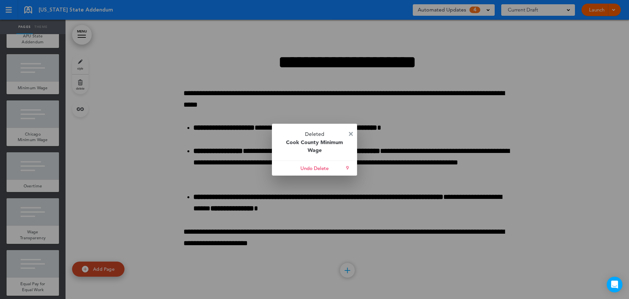
click at [352, 132] on img at bounding box center [351, 134] width 4 height 4
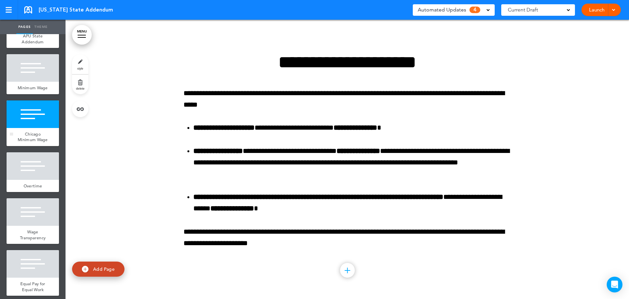
click at [35, 138] on span "Chicago Minimum Wage" at bounding box center [33, 136] width 30 height 11
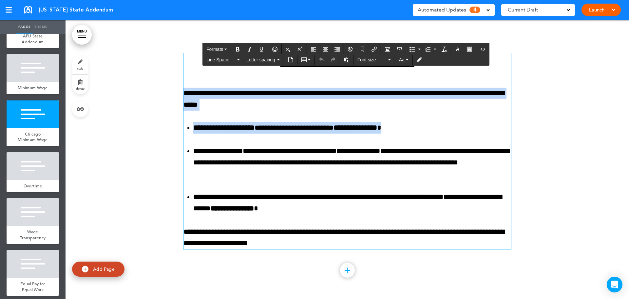
drag, startPoint x: 431, startPoint y: 128, endPoint x: 180, endPoint y: 95, distance: 252.9
click at [180, 95] on div "**********" at bounding box center [348, 159] width 564 height 279
copy div "**********"
click at [24, 77] on div at bounding box center [33, 68] width 52 height 28
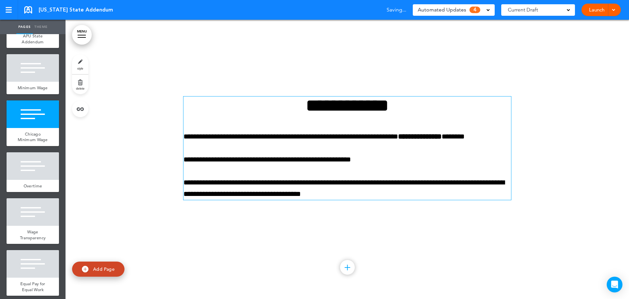
scroll to position [279, 0]
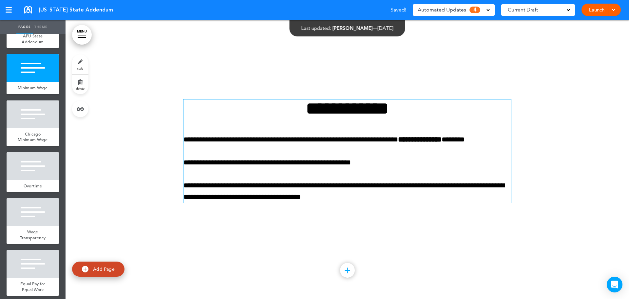
click at [408, 160] on p "**********" at bounding box center [348, 162] width 328 height 11
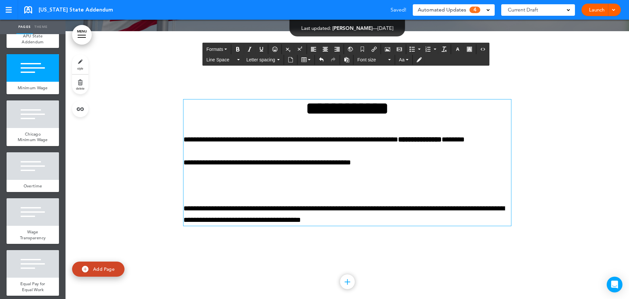
scroll to position [267, 0]
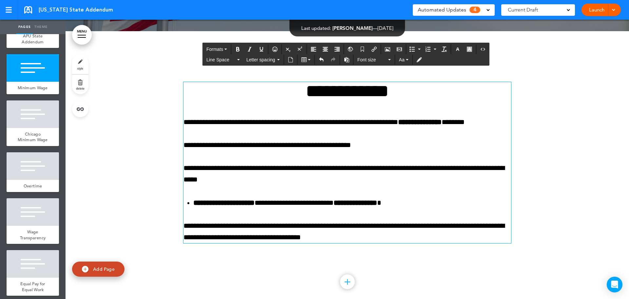
click at [416, 150] on p "**********" at bounding box center [348, 144] width 328 height 11
click at [35, 122] on div at bounding box center [33, 114] width 52 height 28
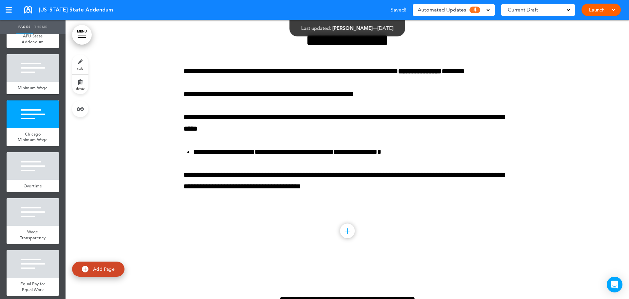
scroll to position [558, 0]
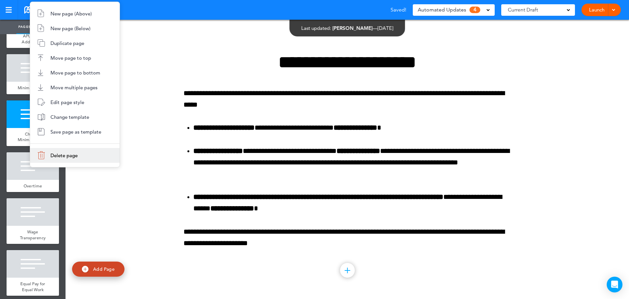
click at [67, 158] on li "Delete page" at bounding box center [74, 155] width 89 height 15
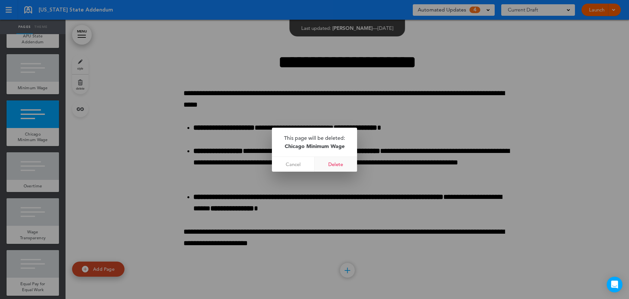
click at [330, 163] on link "Delete" at bounding box center [336, 164] width 43 height 15
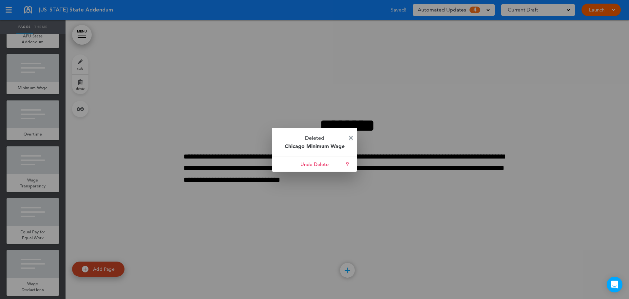
click at [349, 137] on img at bounding box center [351, 138] width 4 height 4
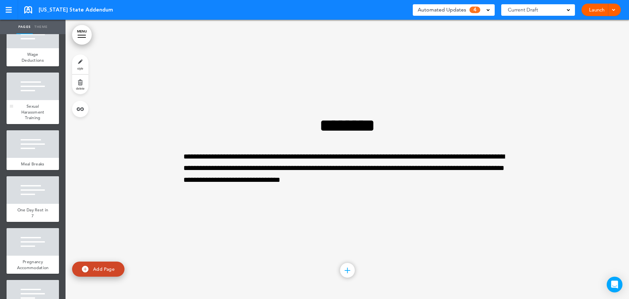
scroll to position [273, 0]
drag, startPoint x: 33, startPoint y: 116, endPoint x: 35, endPoint y: 141, distance: 25.3
click at [32, 116] on span "Sexual Harassment Training" at bounding box center [32, 111] width 23 height 17
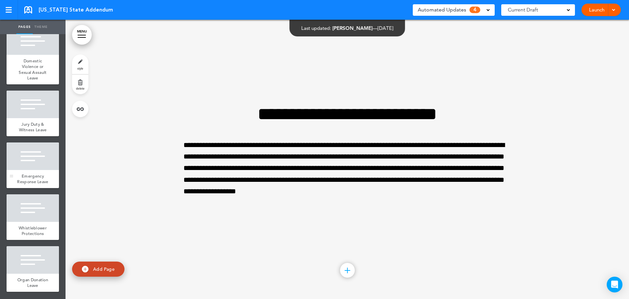
scroll to position [1043, 0]
click at [454, 8] on span "Automated Updates" at bounding box center [442, 9] width 48 height 9
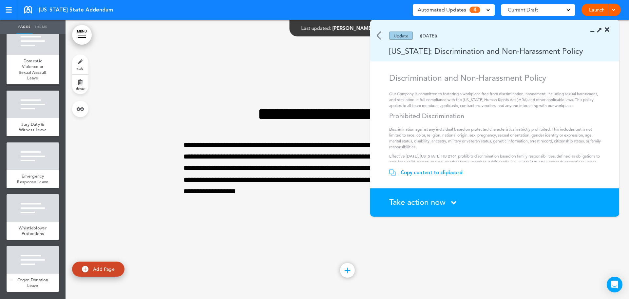
click at [26, 256] on div at bounding box center [33, 260] width 52 height 28
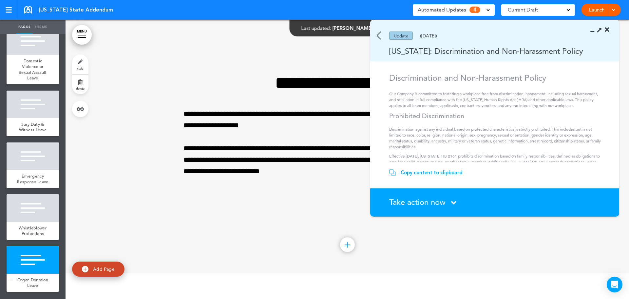
scroll to position [7379, 0]
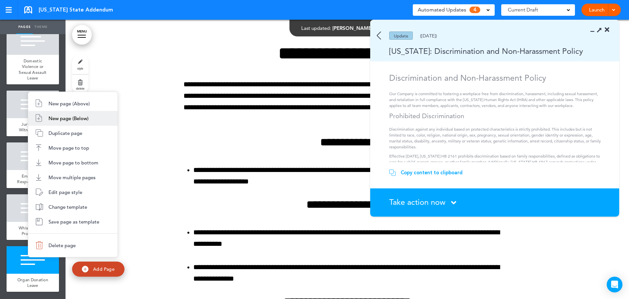
drag, startPoint x: 74, startPoint y: 121, endPoint x: 94, endPoint y: 159, distance: 42.8
click at [74, 121] on li "New page (Below)" at bounding box center [72, 118] width 89 height 15
type input "********"
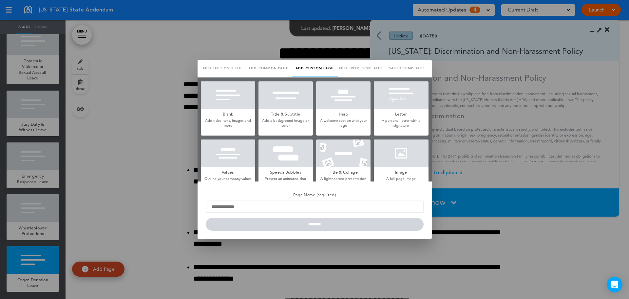
scroll to position [0, 0]
click at [397, 68] on link "Saved templates" at bounding box center [407, 68] width 46 height 16
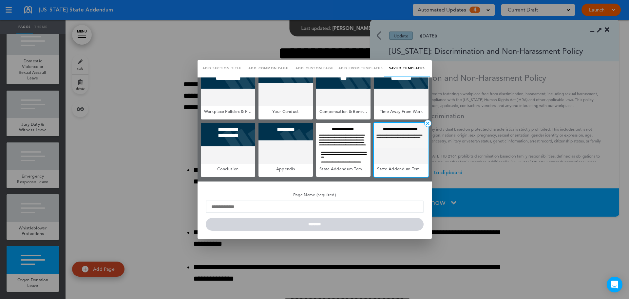
click at [401, 148] on div at bounding box center [401, 143] width 54 height 41
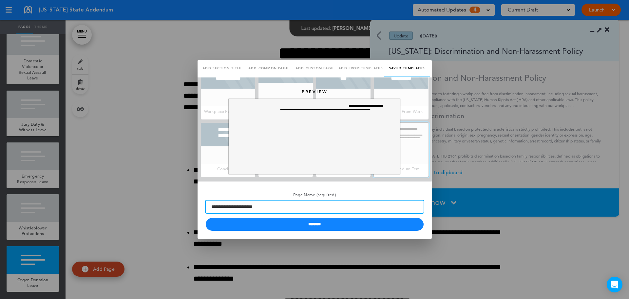
click at [284, 205] on input "**********" at bounding box center [315, 206] width 218 height 12
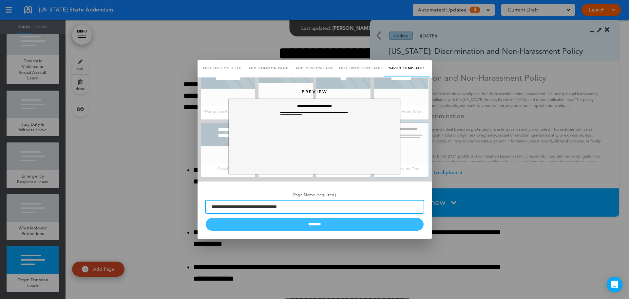
type input "**********"
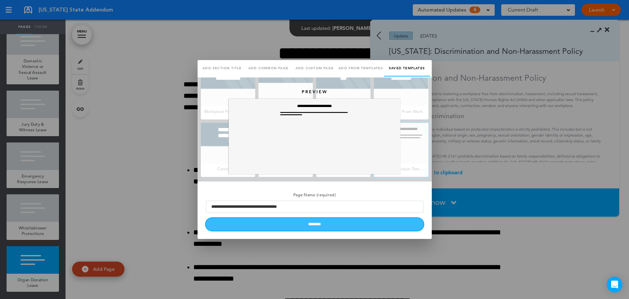
click at [306, 229] on input "********" at bounding box center [315, 224] width 218 height 13
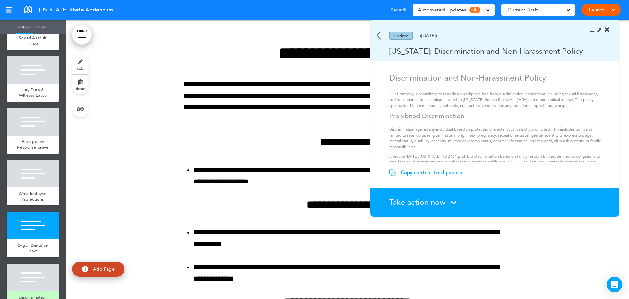
click at [433, 171] on div "Copy content to clipboard" at bounding box center [432, 172] width 62 height 7
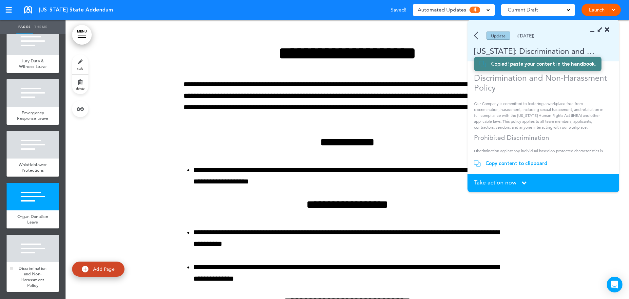
scroll to position [1106, 0]
click at [38, 259] on div at bounding box center [33, 248] width 52 height 28
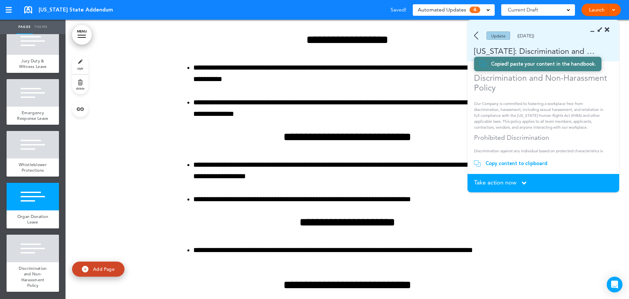
scroll to position [7886, 0]
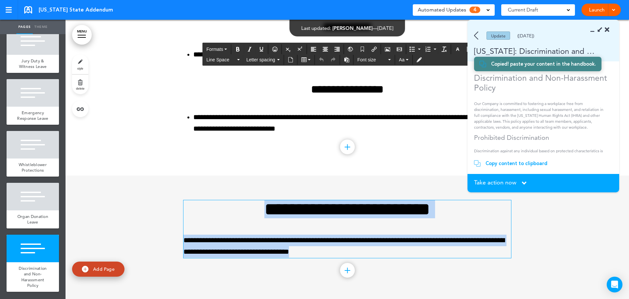
drag, startPoint x: 324, startPoint y: 248, endPoint x: 188, endPoint y: 196, distance: 145.4
click at [186, 193] on div "**********" at bounding box center [348, 236] width 328 height 123
paste div
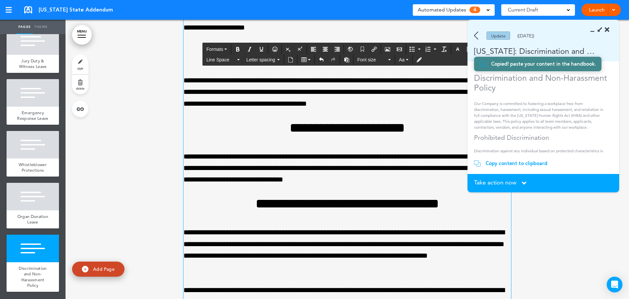
scroll to position [8935, 0]
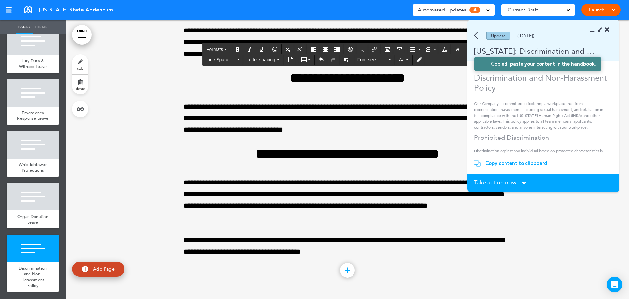
click at [502, 182] on span "Take action now" at bounding box center [495, 182] width 42 height 6
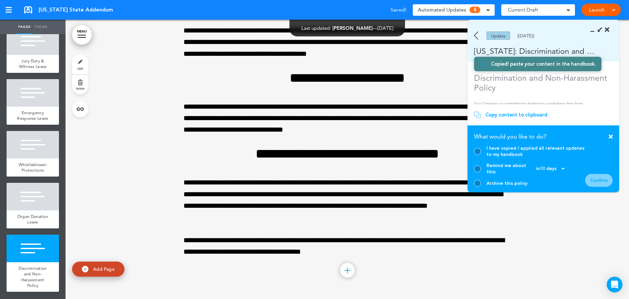
click at [476, 186] on div at bounding box center [477, 183] width 7 height 7
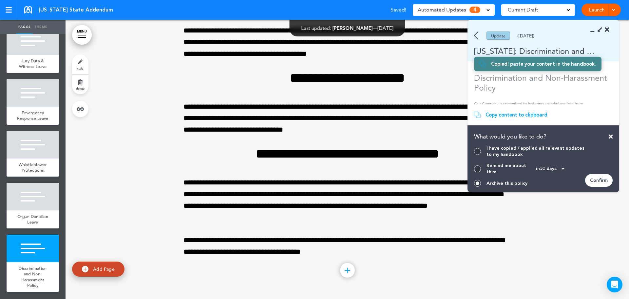
click at [480, 155] on div at bounding box center [477, 151] width 7 height 7
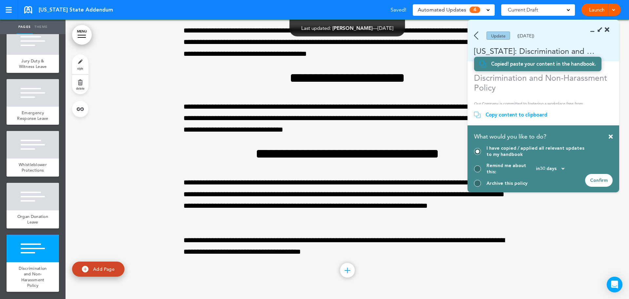
click at [604, 181] on div "Confirm" at bounding box center [599, 180] width 28 height 13
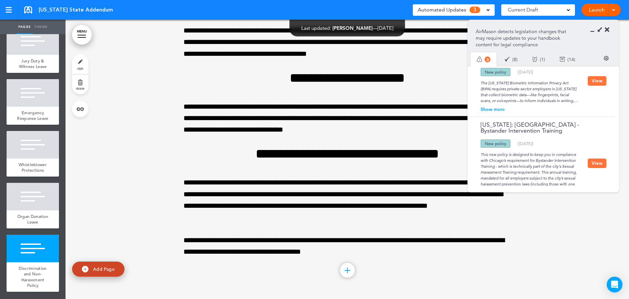
scroll to position [0, 0]
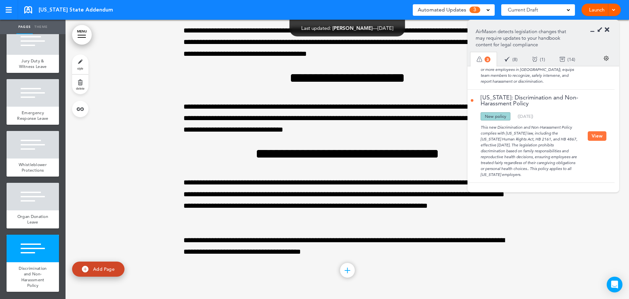
click at [593, 135] on button "View" at bounding box center [597, 136] width 19 height 10
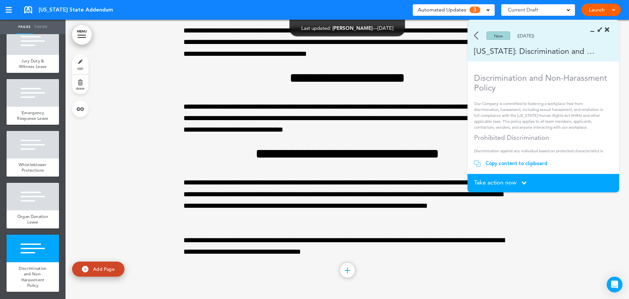
click at [508, 182] on span "Take action now" at bounding box center [495, 182] width 42 height 6
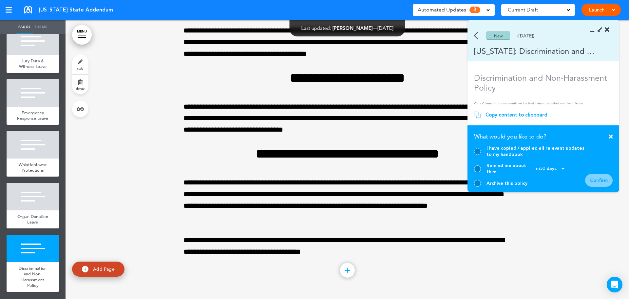
click at [477, 182] on div at bounding box center [477, 183] width 7 height 7
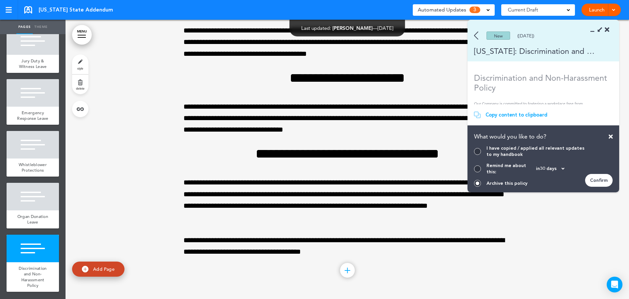
click at [474, 153] on section "Take action now Click here to change the status What would you like to do? I ha…" at bounding box center [544, 158] width 152 height 67
click at [479, 155] on div at bounding box center [477, 151] width 7 height 7
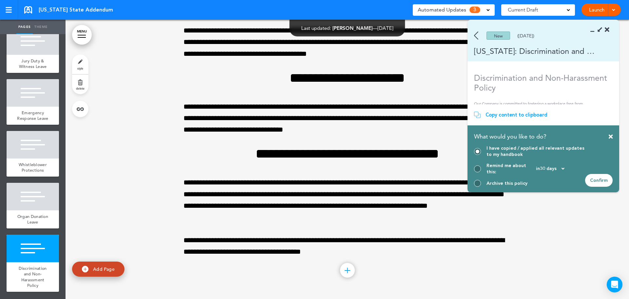
click at [594, 185] on div "Confirm" at bounding box center [599, 180] width 28 height 13
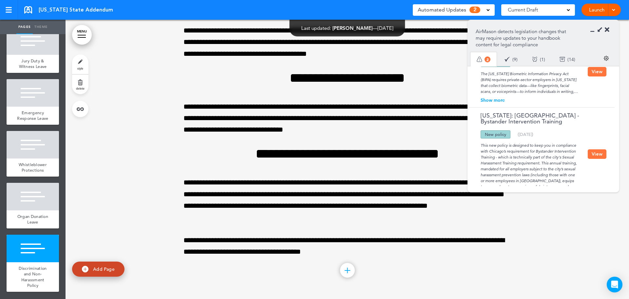
scroll to position [15, 0]
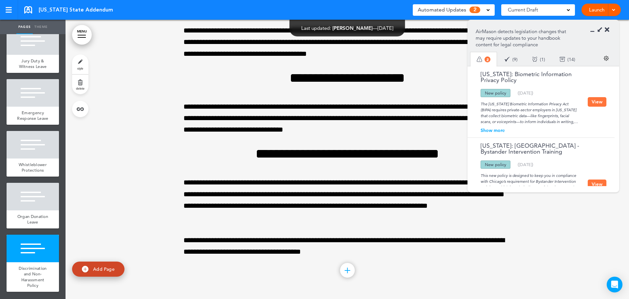
click at [590, 106] on button "View" at bounding box center [597, 102] width 19 height 10
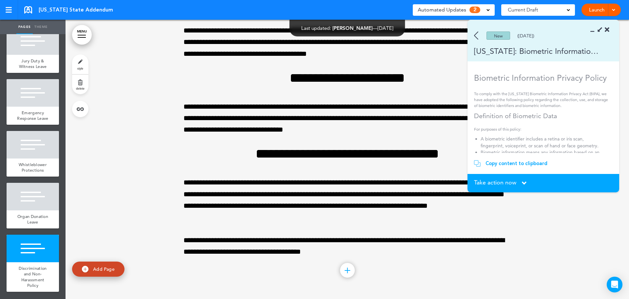
click at [478, 30] on section "New (07/25/2025) Illinois: Biometric Information Privacy Policy" at bounding box center [544, 40] width 152 height 41
click at [475, 35] on img at bounding box center [476, 35] width 4 height 8
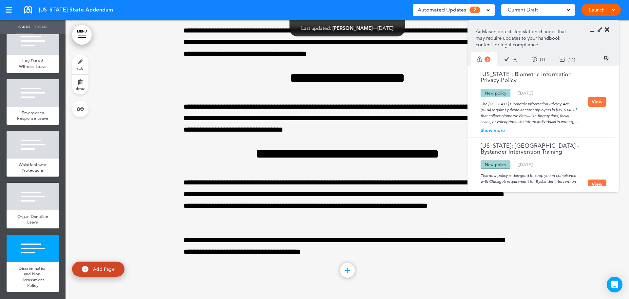
click at [498, 129] on div "Show more" at bounding box center [529, 130] width 117 height 5
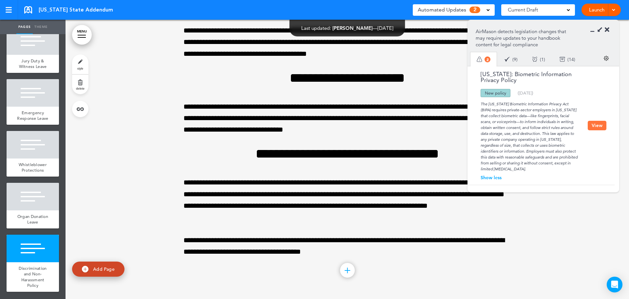
click at [593, 124] on button "View" at bounding box center [597, 126] width 19 height 10
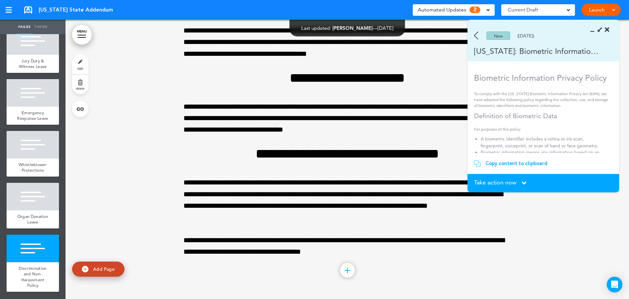
click at [507, 183] on span "Take action now" at bounding box center [495, 182] width 42 height 6
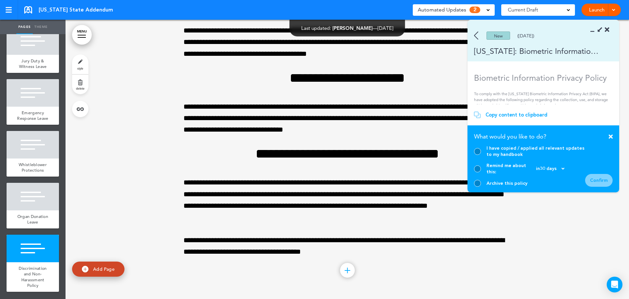
click at [479, 184] on div at bounding box center [477, 183] width 7 height 7
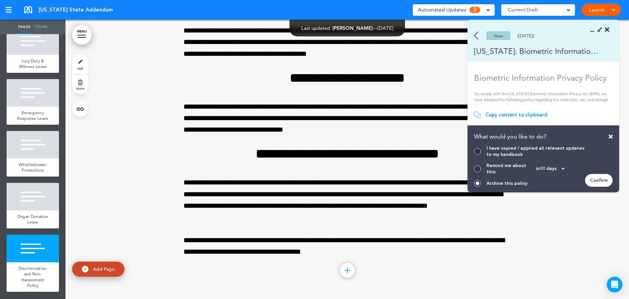
click at [596, 182] on div "Confirm" at bounding box center [599, 180] width 28 height 13
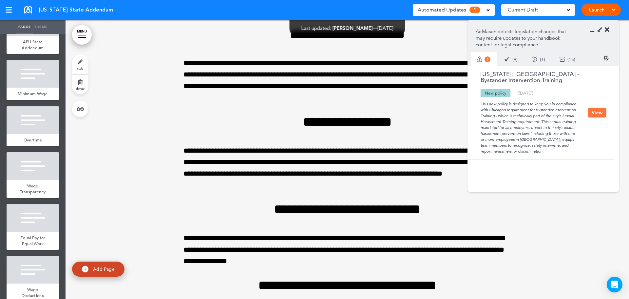
scroll to position [0, 0]
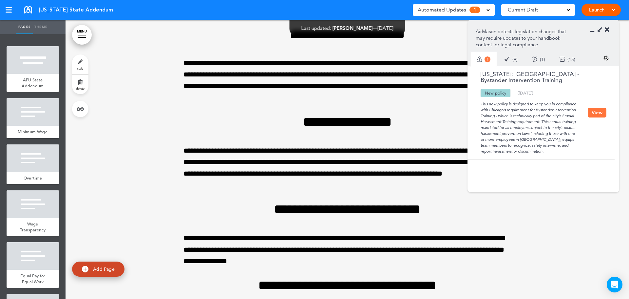
click at [44, 77] on div "APU State Addendum" at bounding box center [33, 83] width 52 height 18
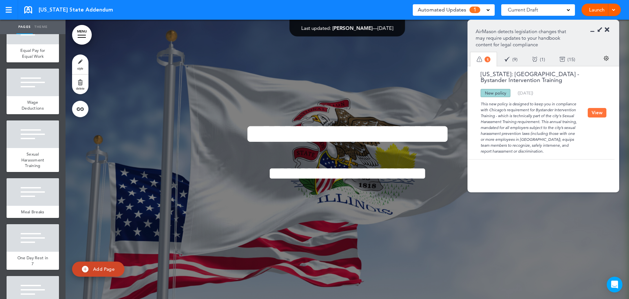
scroll to position [222, 0]
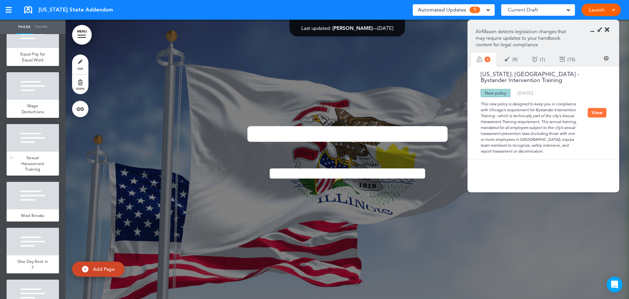
click at [26, 146] on div at bounding box center [33, 138] width 52 height 28
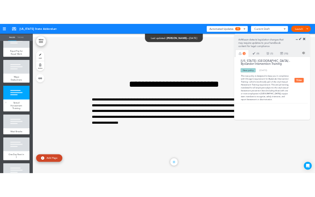
scroll to position [1673, 0]
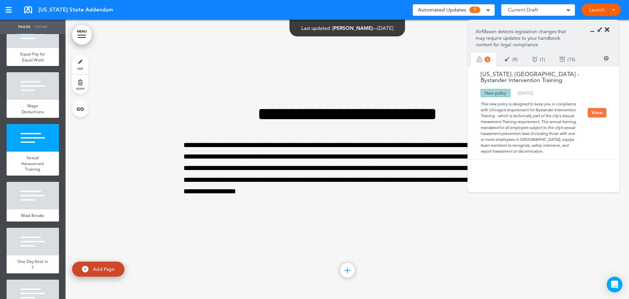
click at [607, 28] on icon at bounding box center [607, 30] width 5 height 7
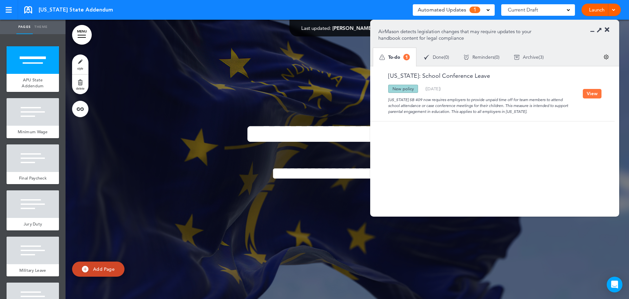
click at [596, 93] on button "View" at bounding box center [592, 94] width 19 height 10
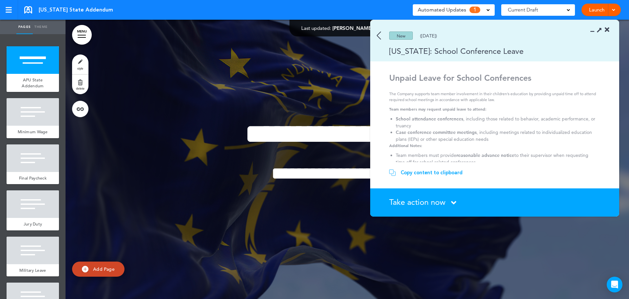
drag, startPoint x: 431, startPoint y: 203, endPoint x: 458, endPoint y: 93, distance: 113.4
click at [431, 203] on span "Take action now" at bounding box center [417, 202] width 56 height 10
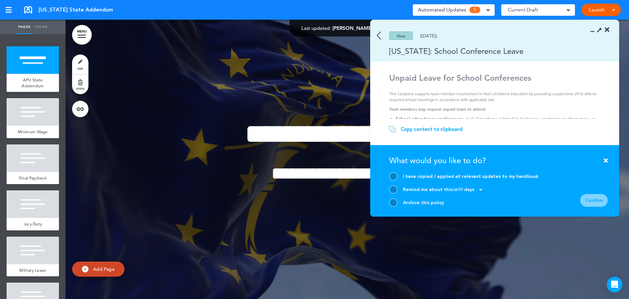
click at [395, 201] on div at bounding box center [393, 202] width 8 height 8
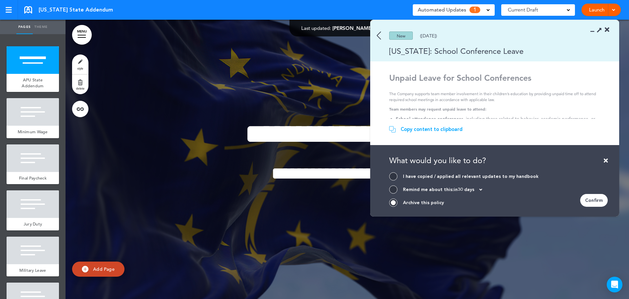
click at [603, 202] on div "Confirm" at bounding box center [594, 200] width 28 height 13
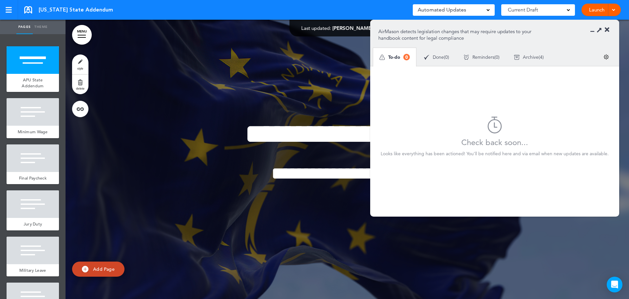
click at [605, 31] on icon at bounding box center [607, 30] width 5 height 7
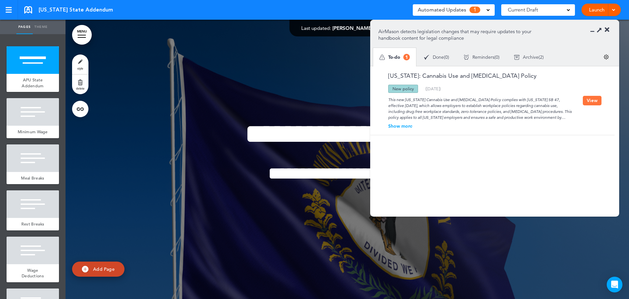
click at [409, 130] on div "[US_STATE]: Cannabis Use and [MEDICAL_DATA] Policy Updated policy New policy De…" at bounding box center [490, 100] width 241 height 68
click at [398, 126] on div "Show more" at bounding box center [480, 126] width 204 height 5
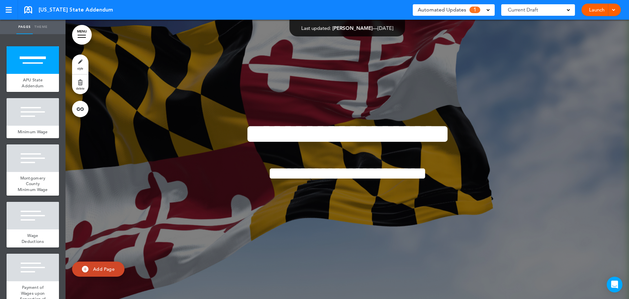
click at [443, 11] on span "Automated Updates" at bounding box center [442, 9] width 48 height 9
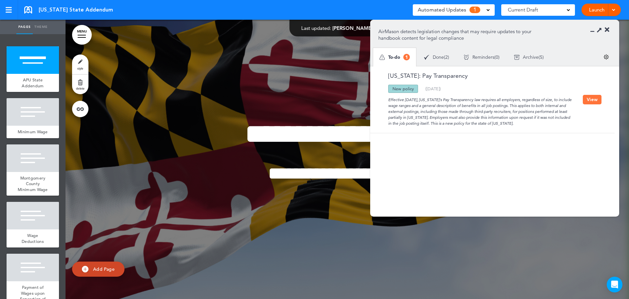
click at [455, 13] on span "Automated Updates" at bounding box center [442, 9] width 48 height 9
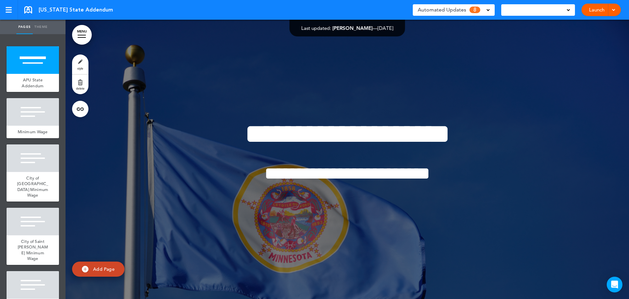
click at [462, 6] on span "Automated Updates" at bounding box center [442, 9] width 48 height 9
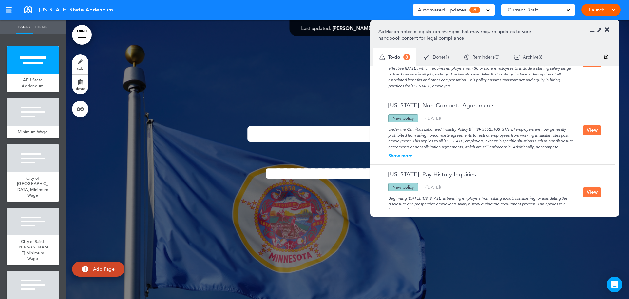
scroll to position [358, 0]
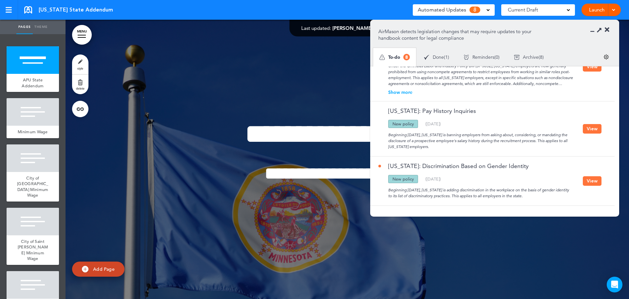
drag, startPoint x: 592, startPoint y: 183, endPoint x: 494, endPoint y: 197, distance: 98.6
click at [591, 182] on button "View" at bounding box center [592, 181] width 19 height 10
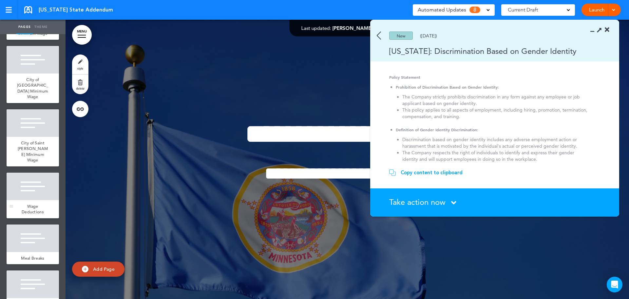
scroll to position [164, 0]
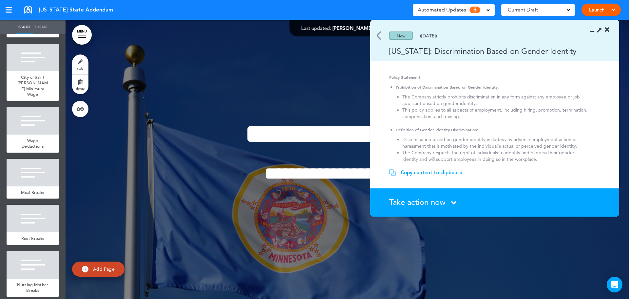
drag, startPoint x: 426, startPoint y: 203, endPoint x: 438, endPoint y: 205, distance: 12.1
click at [426, 203] on span "Take action now" at bounding box center [417, 202] width 56 height 10
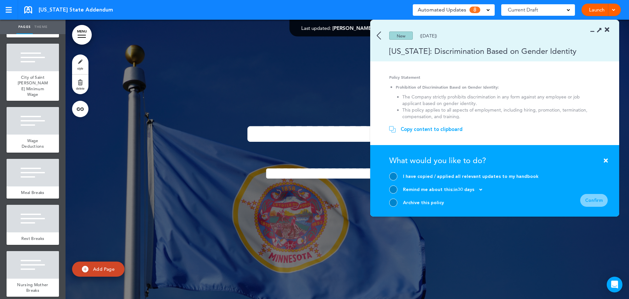
click at [397, 200] on div "Archive this policy" at bounding box center [463, 202] width 149 height 8
click at [391, 202] on div at bounding box center [393, 202] width 8 height 8
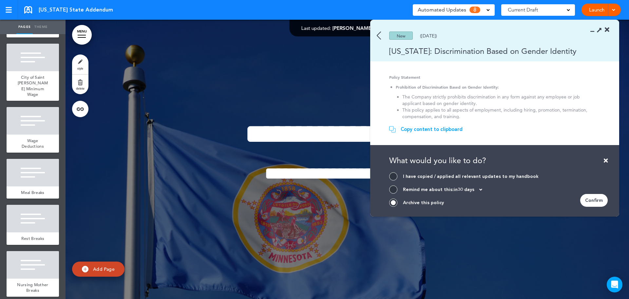
click at [592, 198] on div "Confirm" at bounding box center [594, 200] width 28 height 13
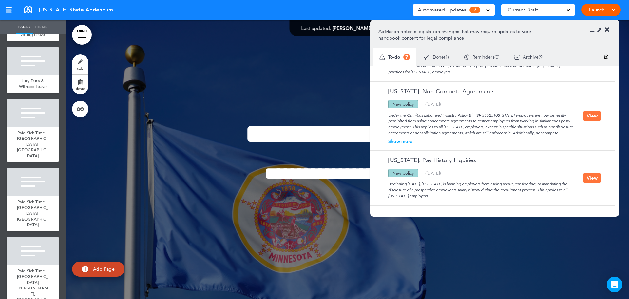
scroll to position [830, 0]
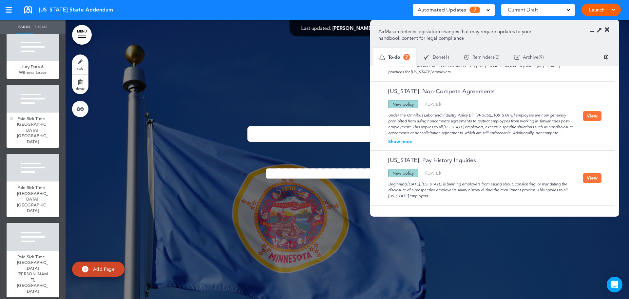
click at [27, 144] on span "Paid Sick Time – Duluth, MN" at bounding box center [32, 130] width 31 height 29
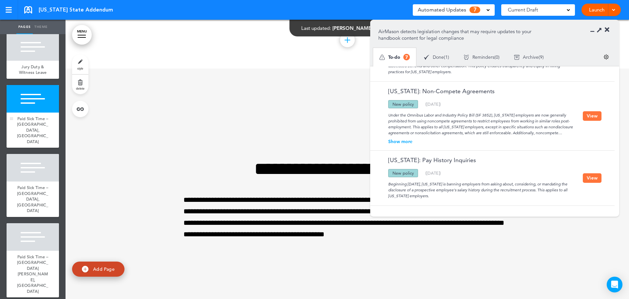
scroll to position [4462, 0]
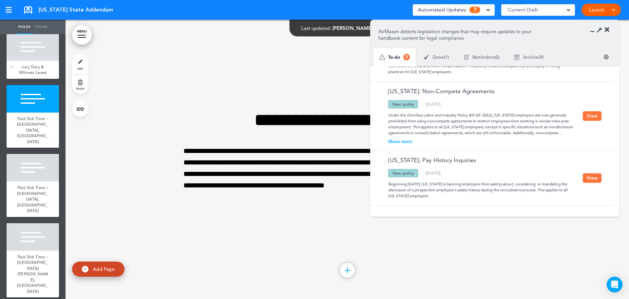
click at [37, 61] on div at bounding box center [33, 47] width 52 height 28
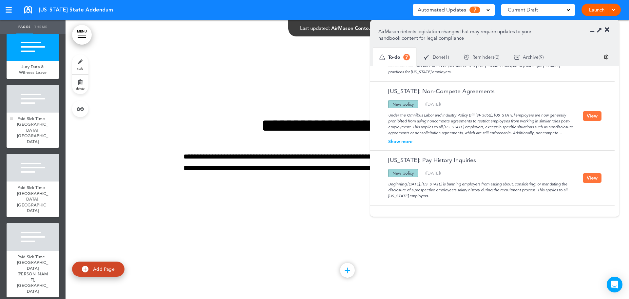
click at [27, 112] on div at bounding box center [33, 99] width 52 height 28
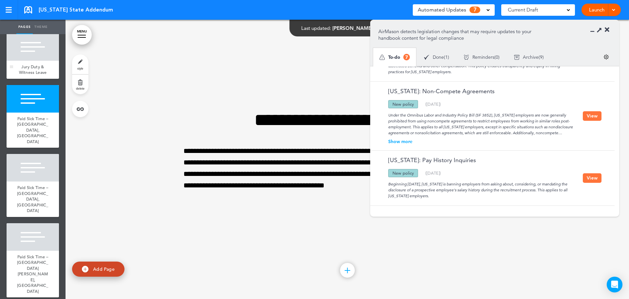
click at [31, 75] on span "Jury Duty & Witness Leave" at bounding box center [33, 69] width 28 height 11
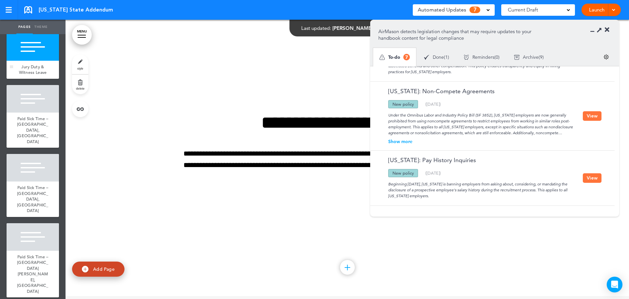
scroll to position [4183, 0]
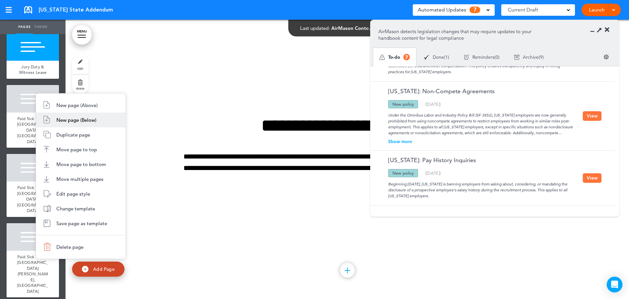
click at [80, 121] on span "New page (Below)" at bounding box center [76, 120] width 40 height 6
type input "********"
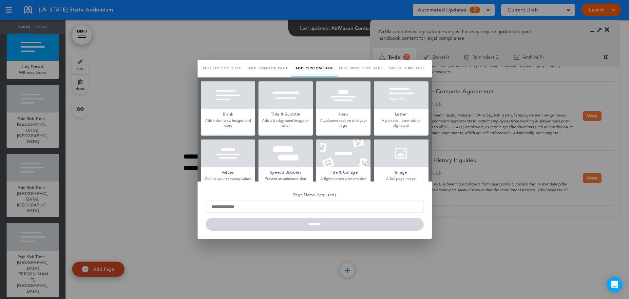
scroll to position [0, 0]
click at [392, 67] on link "Saved templates" at bounding box center [407, 68] width 46 height 16
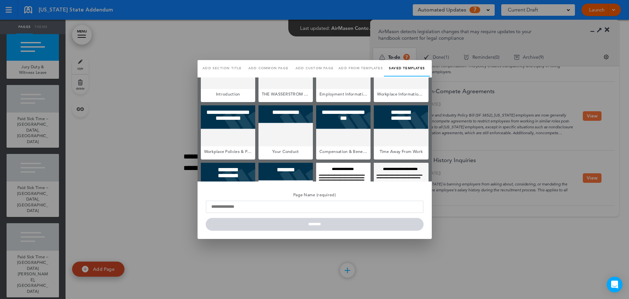
scroll to position [73, 0]
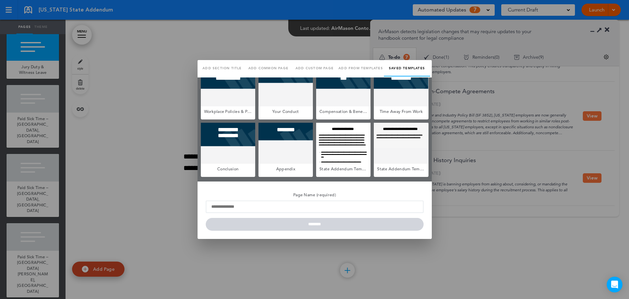
click at [235, 36] on div at bounding box center [314, 149] width 629 height 299
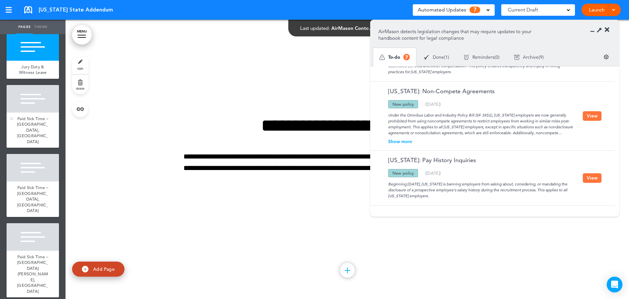
click at [35, 144] on span "Paid Sick Time – Duluth, MN" at bounding box center [32, 130] width 31 height 29
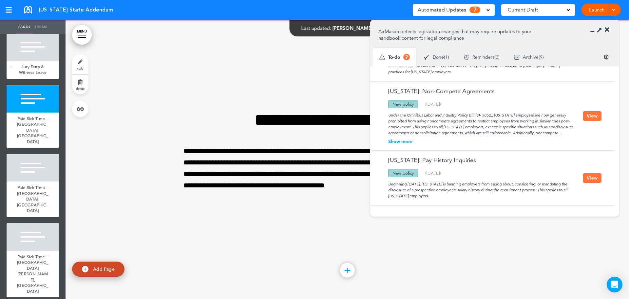
click at [27, 61] on div at bounding box center [33, 47] width 52 height 28
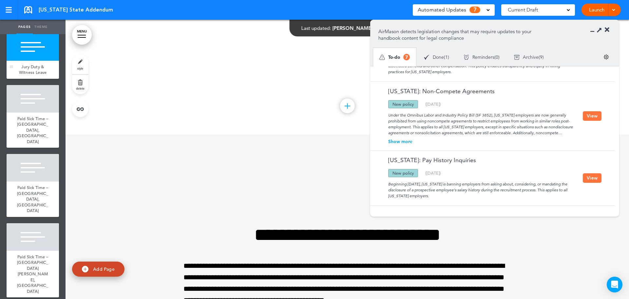
scroll to position [4183, 0]
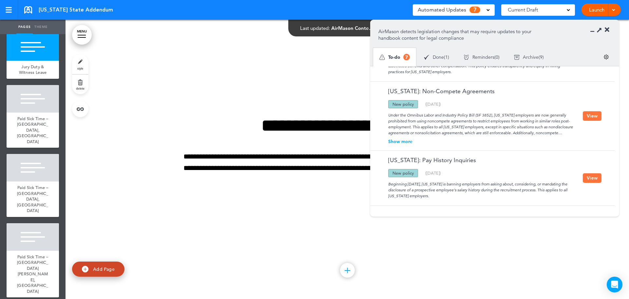
click at [593, 181] on button "View" at bounding box center [592, 178] width 19 height 10
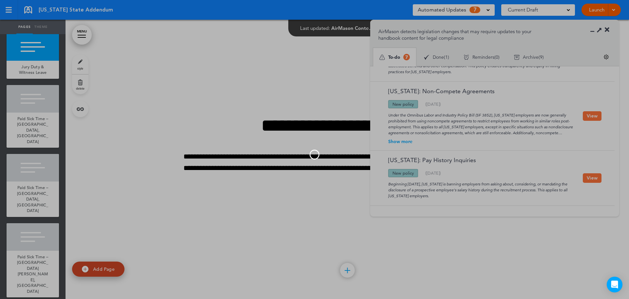
scroll to position [8, 0]
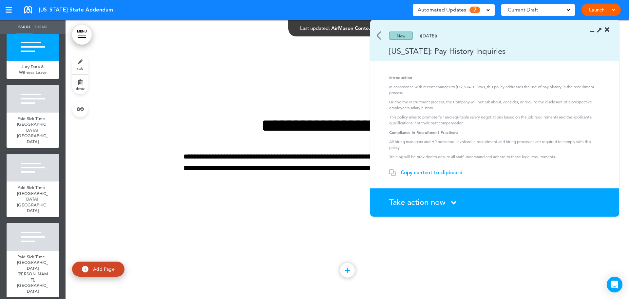
click at [428, 205] on span "Take action now" at bounding box center [417, 202] width 56 height 10
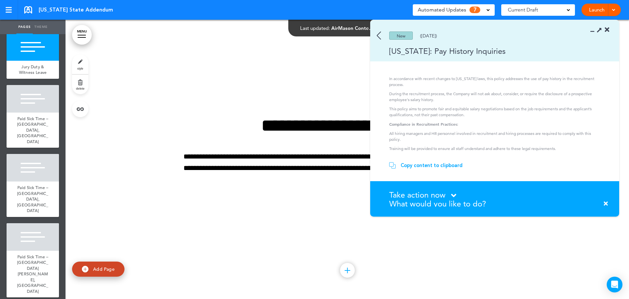
scroll to position [33, 0]
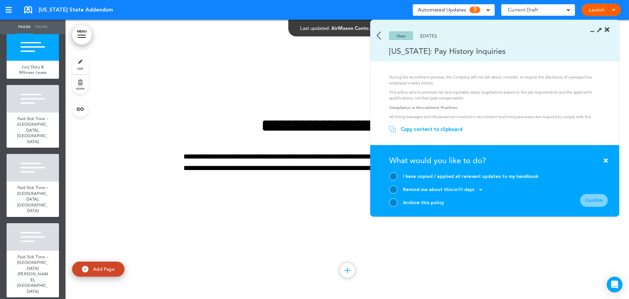
click at [391, 205] on div at bounding box center [393, 202] width 8 height 8
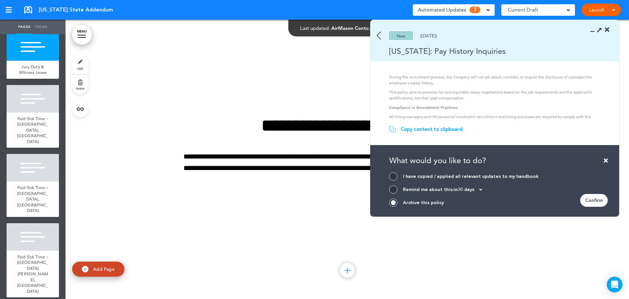
click at [596, 200] on div "Confirm" at bounding box center [594, 200] width 28 height 13
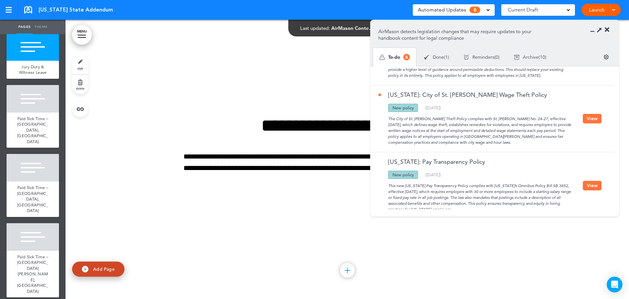
scroll to position [156, 0]
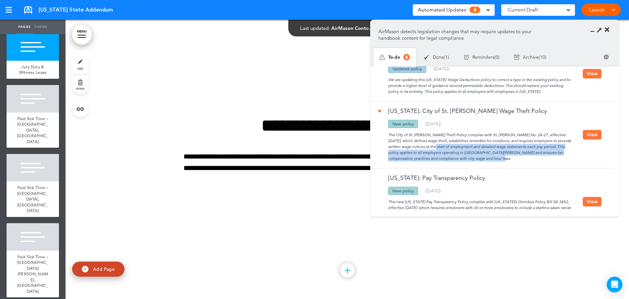
drag, startPoint x: 403, startPoint y: 146, endPoint x: 500, endPoint y: 159, distance: 98.2
click at [500, 159] on div "The City of St. Paul Wage Theft Policy complies with St. Paul Ordinance No. 24-…" at bounding box center [480, 144] width 204 height 33
click at [477, 157] on div "The City of St. Paul Wage Theft Policy complies with St. Paul Ordinance No. 24-…" at bounding box center [480, 144] width 204 height 33
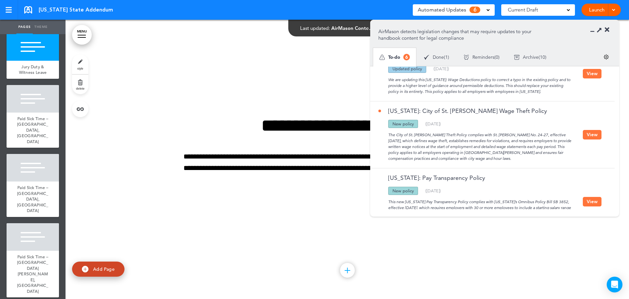
click at [589, 136] on button "View" at bounding box center [592, 135] width 19 height 10
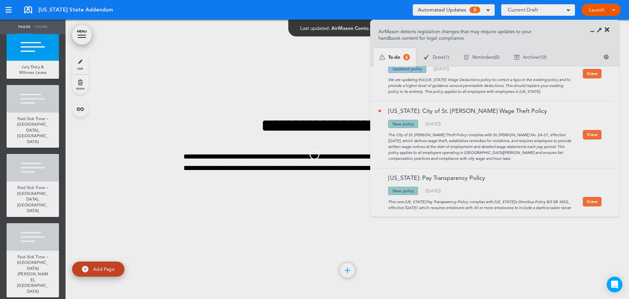
scroll to position [33, 0]
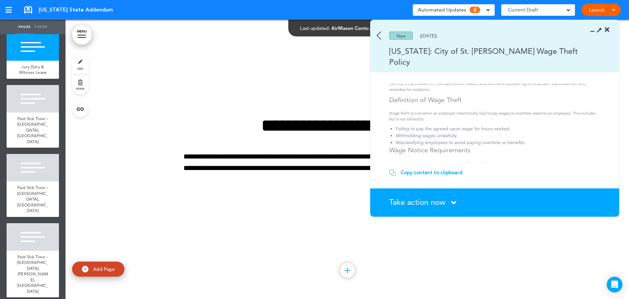
click at [422, 199] on span "Take action now" at bounding box center [417, 202] width 56 height 10
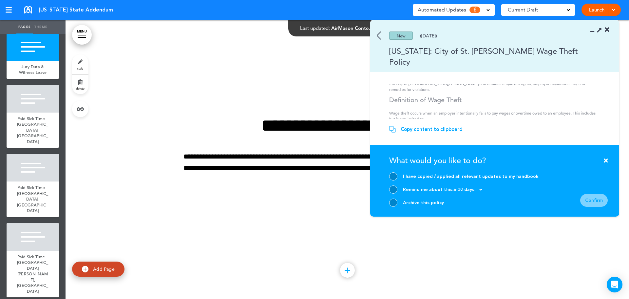
click at [395, 201] on div at bounding box center [393, 202] width 8 height 8
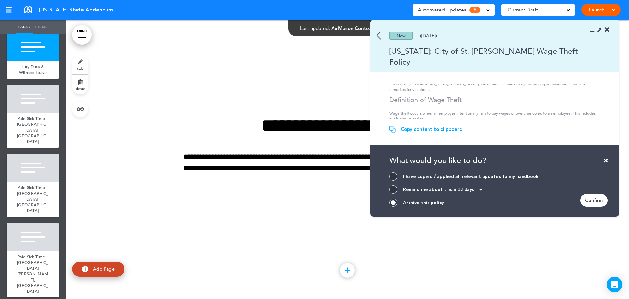
click at [592, 200] on div "Confirm" at bounding box center [594, 200] width 28 height 13
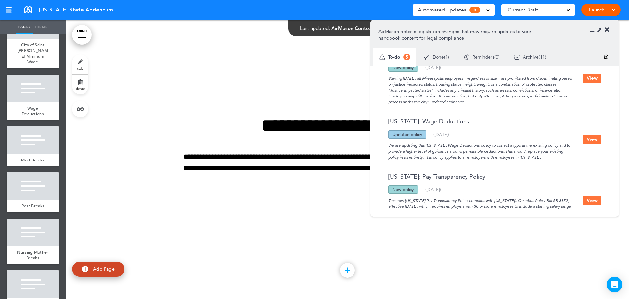
scroll to position [197, 0]
click at [39, 149] on div at bounding box center [33, 140] width 52 height 28
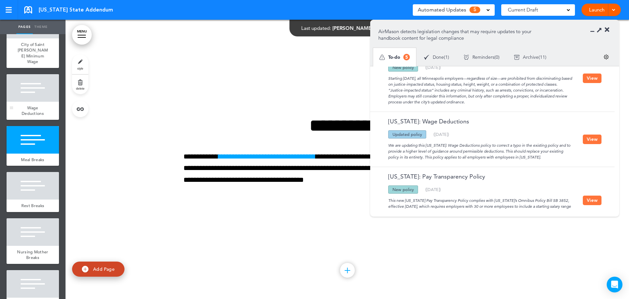
click at [49, 94] on div at bounding box center [33, 88] width 52 height 28
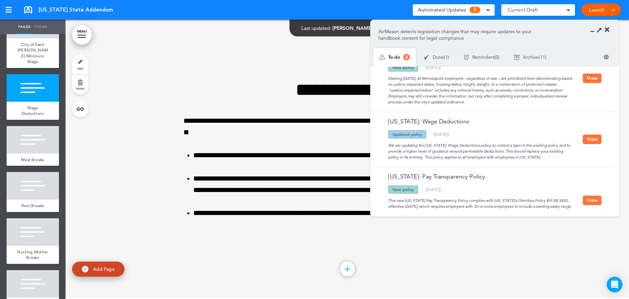
scroll to position [1115, 0]
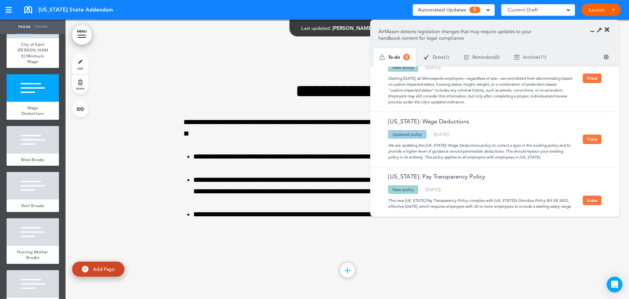
click at [583, 142] on button "View" at bounding box center [592, 139] width 19 height 10
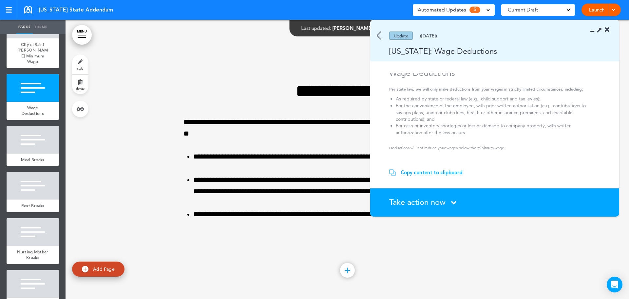
scroll to position [0, 0]
click at [377, 35] on img at bounding box center [379, 35] width 4 height 8
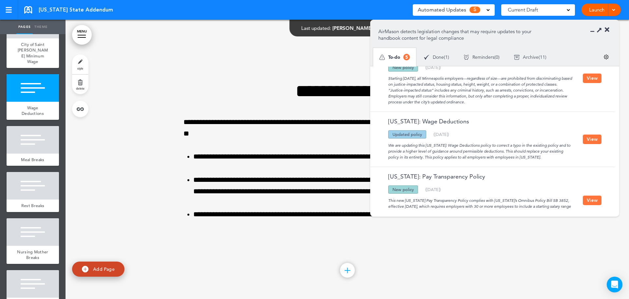
click at [593, 140] on button "View" at bounding box center [592, 139] width 19 height 10
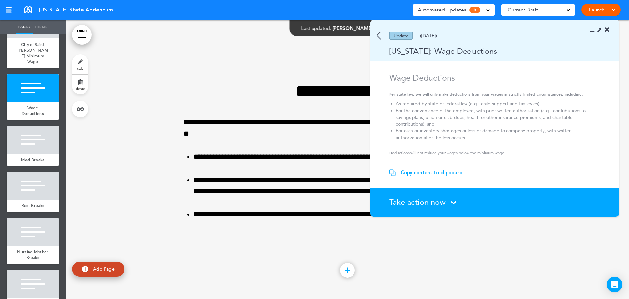
click at [416, 171] on div "Copy content to clipboard" at bounding box center [432, 172] width 62 height 7
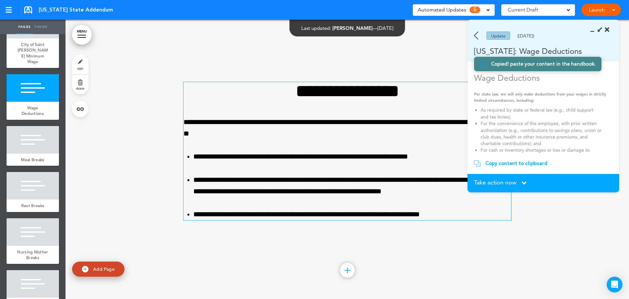
scroll to position [102, 0]
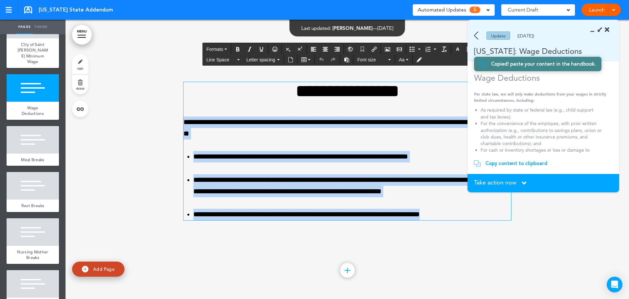
drag, startPoint x: 455, startPoint y: 214, endPoint x: 182, endPoint y: 119, distance: 288.8
click at [184, 119] on div "**********" at bounding box center [348, 151] width 328 height 138
paste div
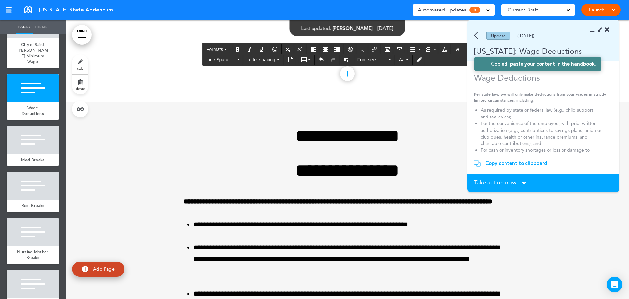
scroll to position [1030, 0]
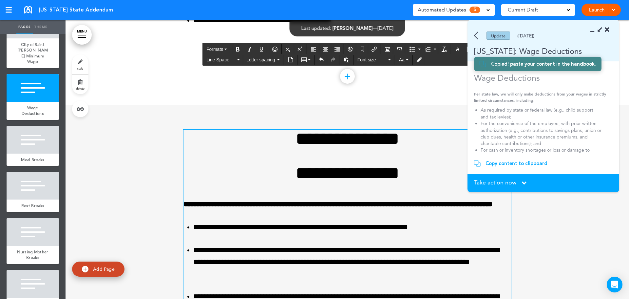
click at [343, 174] on h1 "**********" at bounding box center [348, 173] width 328 height 18
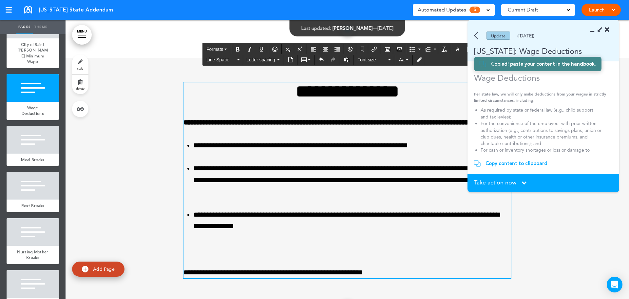
scroll to position [1129, 0]
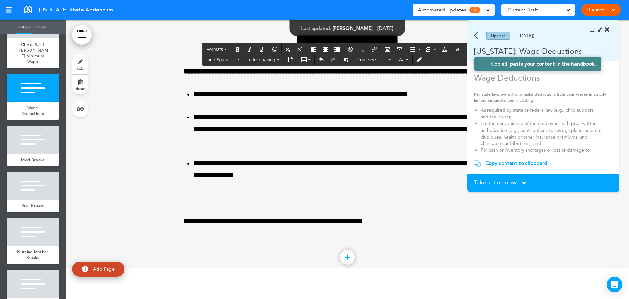
click at [203, 203] on p at bounding box center [348, 197] width 328 height 11
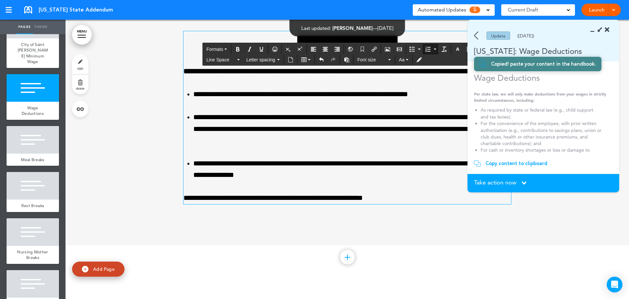
click at [505, 182] on span "Take action now" at bounding box center [495, 182] width 42 height 6
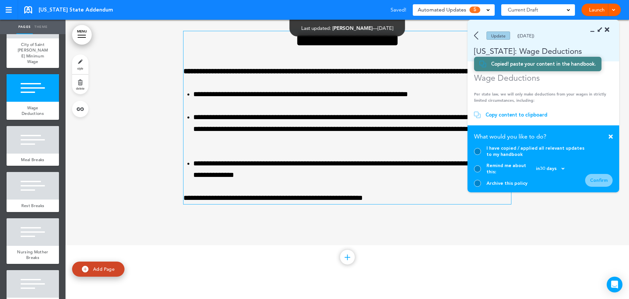
click at [480, 155] on div at bounding box center [477, 151] width 7 height 7
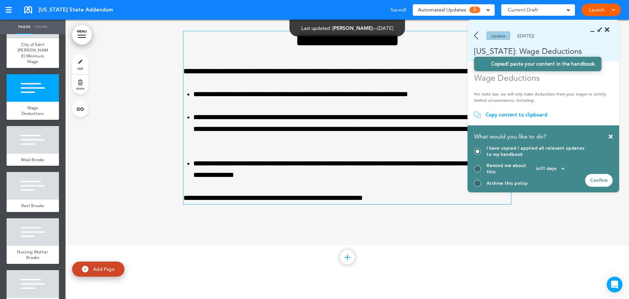
click at [601, 184] on div "Confirm" at bounding box center [599, 180] width 28 height 13
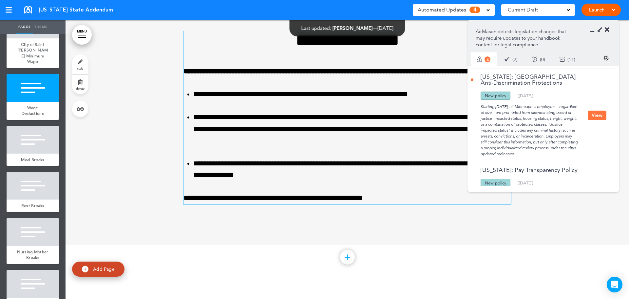
scroll to position [69, 0]
click at [596, 117] on button "View" at bounding box center [597, 115] width 19 height 10
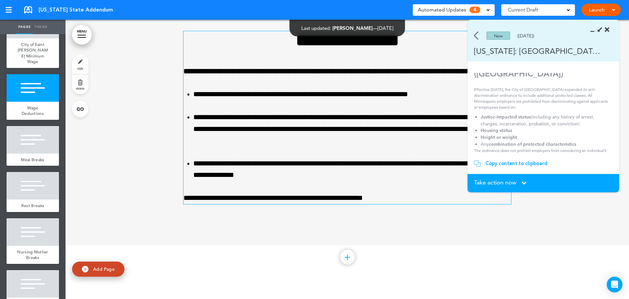
scroll to position [0, 0]
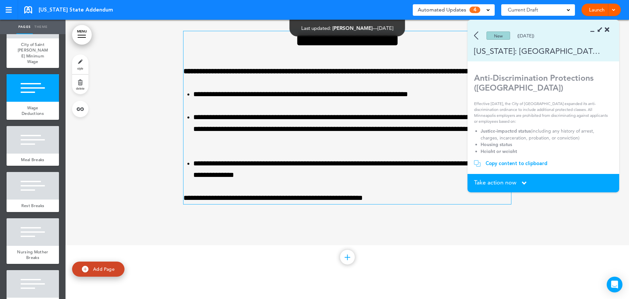
click at [517, 184] on div "Take action now Click here to change the status" at bounding box center [543, 182] width 139 height 7
click at [492, 180] on span "Take action now" at bounding box center [495, 182] width 42 height 6
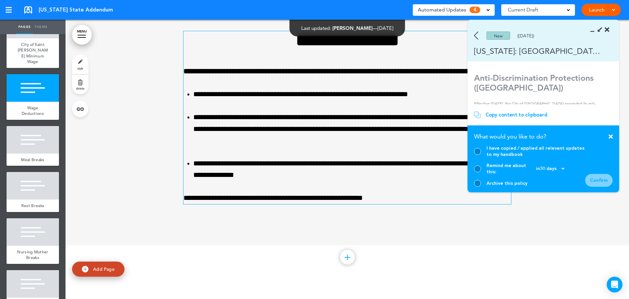
drag, startPoint x: 478, startPoint y: 184, endPoint x: 602, endPoint y: 181, distance: 124.2
click at [483, 183] on div "Archive this policy" at bounding box center [529, 183] width 111 height 7
click at [609, 179] on form "I have copied / applied all relevant updates to my handbook Remind me about thi…" at bounding box center [543, 166] width 139 height 42
click at [478, 183] on div at bounding box center [477, 183] width 7 height 7
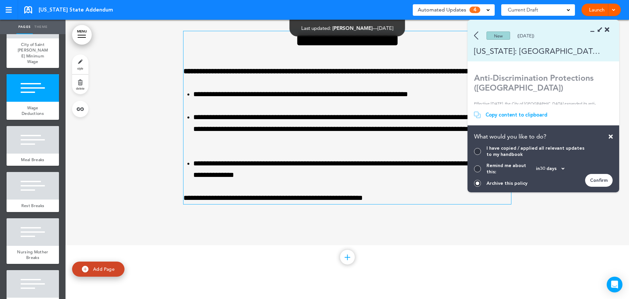
click at [621, 182] on div at bounding box center [348, 126] width 564 height 238
click at [600, 181] on div "Confirm" at bounding box center [599, 180] width 28 height 13
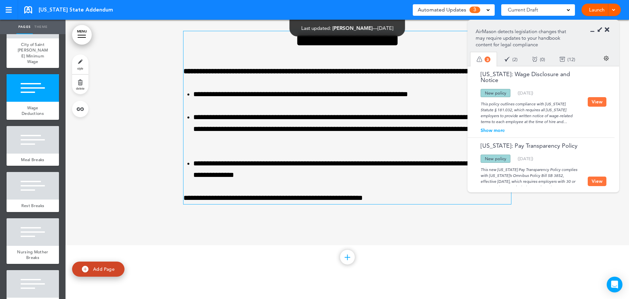
click at [493, 129] on div "Show more" at bounding box center [529, 130] width 117 height 5
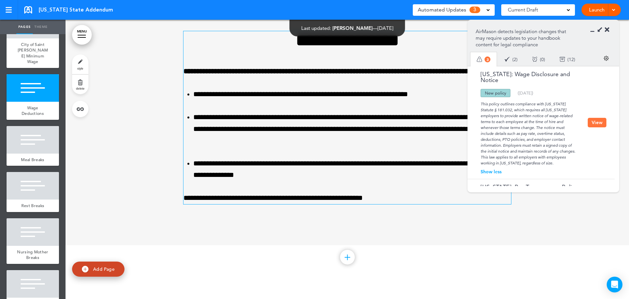
click at [593, 120] on button "View" at bounding box center [597, 123] width 19 height 10
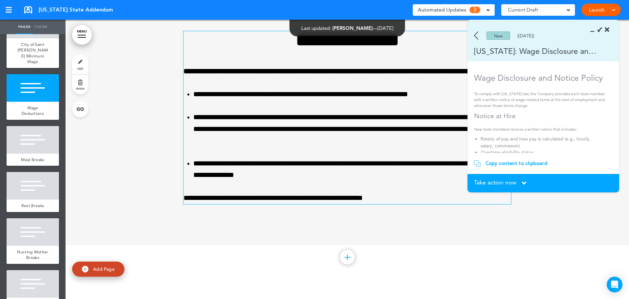
click at [512, 184] on span "Take action now" at bounding box center [495, 182] width 42 height 6
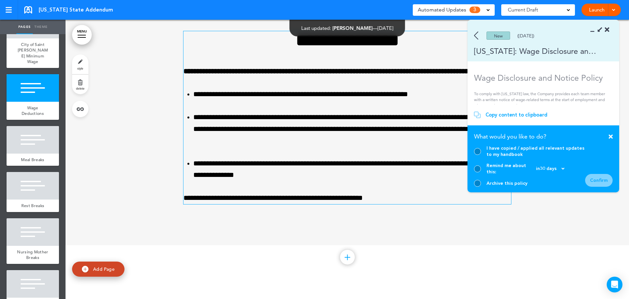
click at [476, 182] on div at bounding box center [477, 183] width 7 height 7
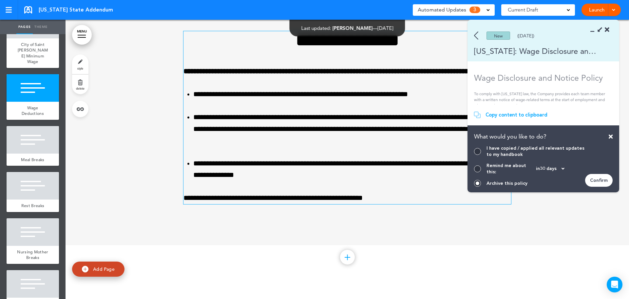
click at [601, 178] on div "Confirm" at bounding box center [599, 180] width 28 height 13
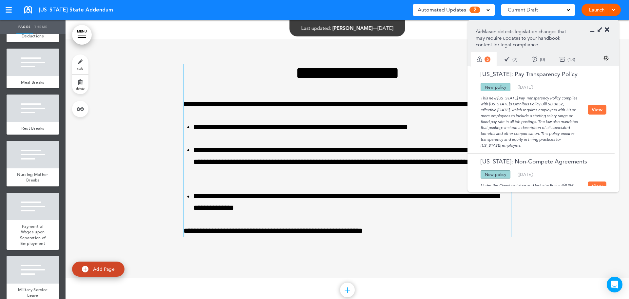
scroll to position [459, 0]
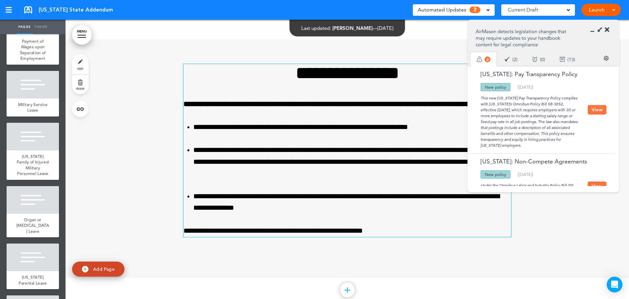
drag, startPoint x: 606, startPoint y: 29, endPoint x: 498, endPoint y: 74, distance: 117.1
click at [606, 29] on icon at bounding box center [607, 30] width 5 height 7
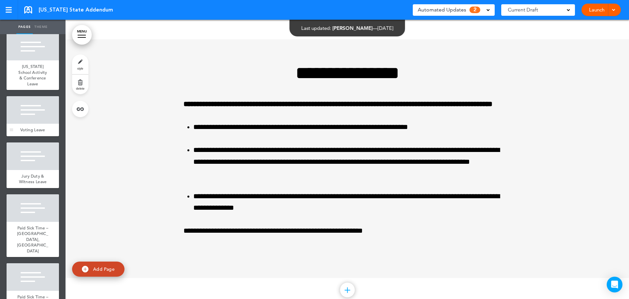
scroll to position [830, 0]
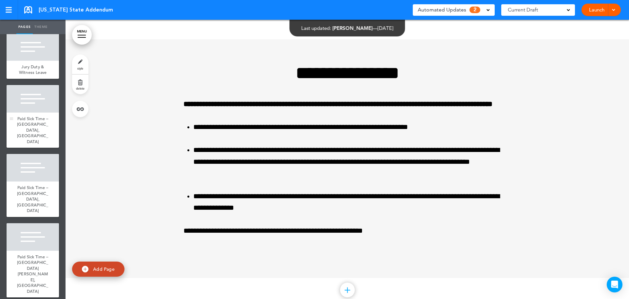
click at [32, 112] on div at bounding box center [33, 99] width 52 height 28
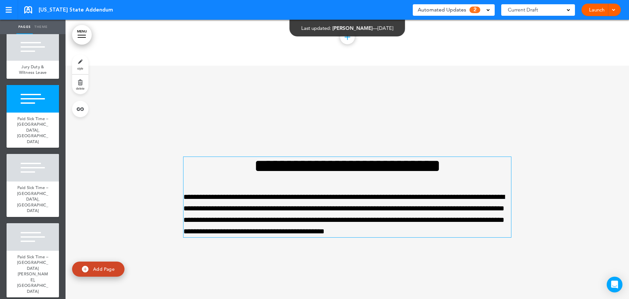
scroll to position [4462, 0]
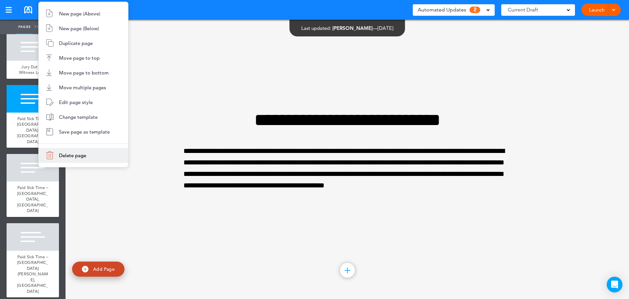
click at [75, 158] on li "Delete page" at bounding box center [83, 155] width 89 height 15
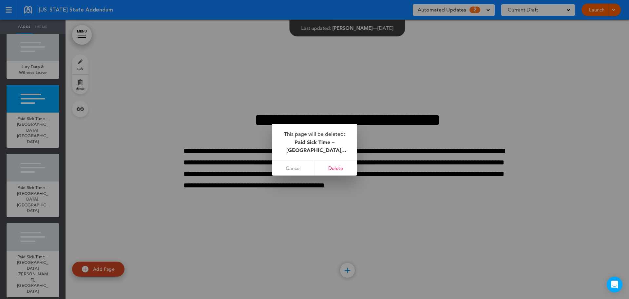
drag, startPoint x: 334, startPoint y: 168, endPoint x: 208, endPoint y: 206, distance: 131.4
click at [333, 168] on link "Delete" at bounding box center [336, 168] width 43 height 15
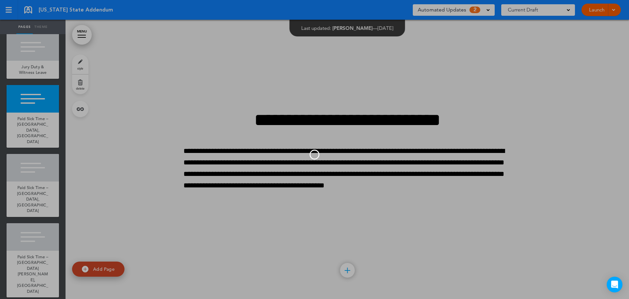
scroll to position [772, 0]
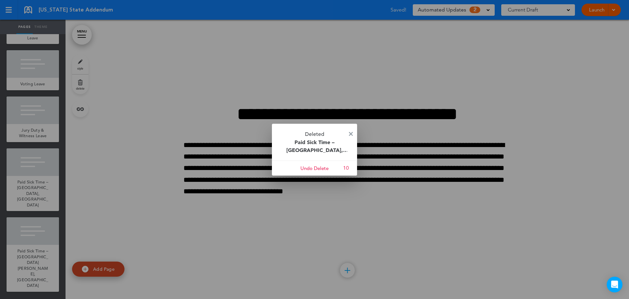
drag, startPoint x: 385, startPoint y: 87, endPoint x: 174, endPoint y: 223, distance: 251.4
click at [383, 87] on div at bounding box center [314, 149] width 629 height 299
click at [31, 211] on div at bounding box center [314, 149] width 629 height 299
click at [351, 132] on img at bounding box center [351, 134] width 4 height 4
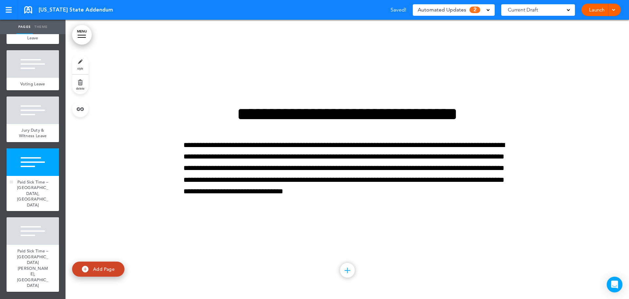
click at [37, 176] on div at bounding box center [33, 162] width 52 height 28
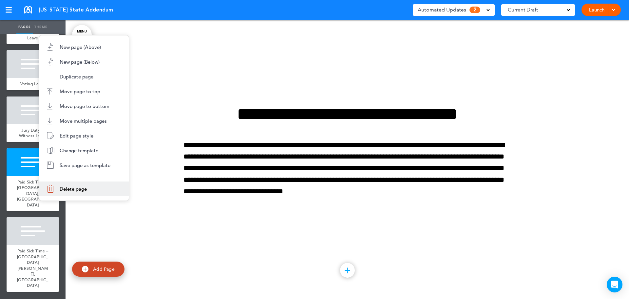
click at [87, 183] on li "Delete page" at bounding box center [83, 188] width 89 height 15
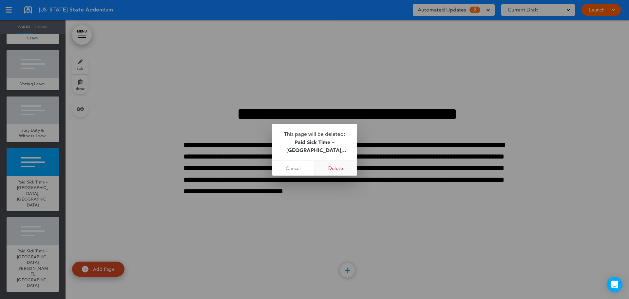
click at [333, 173] on link "Delete" at bounding box center [336, 168] width 43 height 15
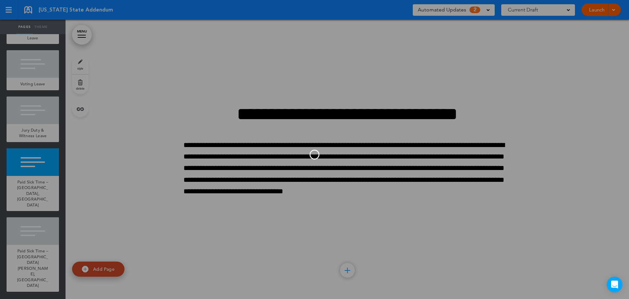
scroll to position [709, 0]
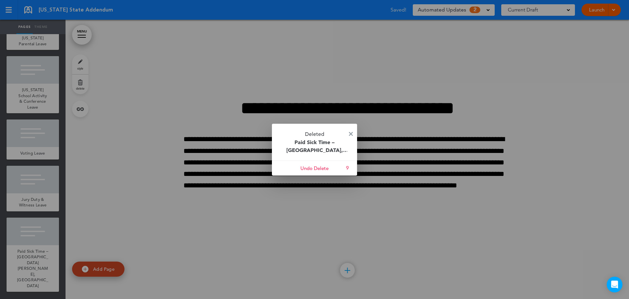
drag, startPoint x: 349, startPoint y: 132, endPoint x: 310, endPoint y: 141, distance: 39.6
click at [349, 132] on div "Deleted Paid Sick Time – Minneapolis, MN Cancel Undo Delete 9" at bounding box center [314, 150] width 85 height 52
click at [349, 134] on img at bounding box center [351, 134] width 4 height 4
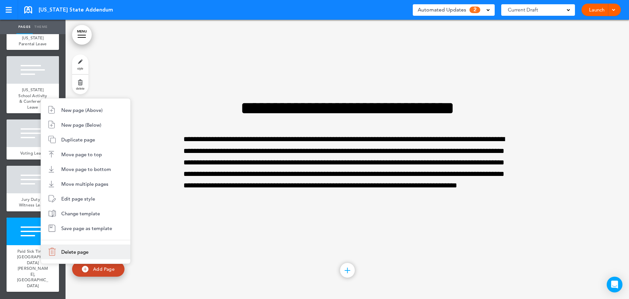
drag, startPoint x: 86, startPoint y: 253, endPoint x: 140, endPoint y: 240, distance: 55.0
click at [86, 253] on span "Delete page" at bounding box center [74, 251] width 27 height 6
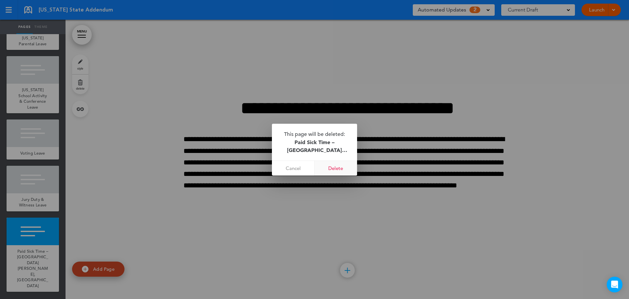
click at [331, 168] on link "Delete" at bounding box center [336, 168] width 43 height 15
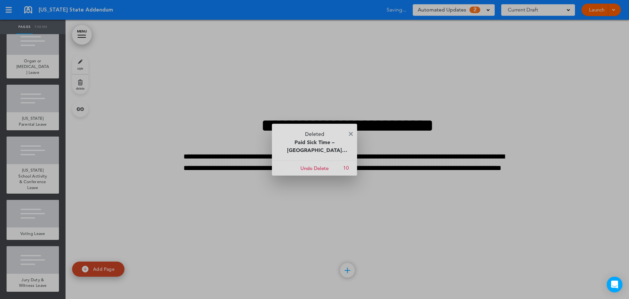
scroll to position [652, 0]
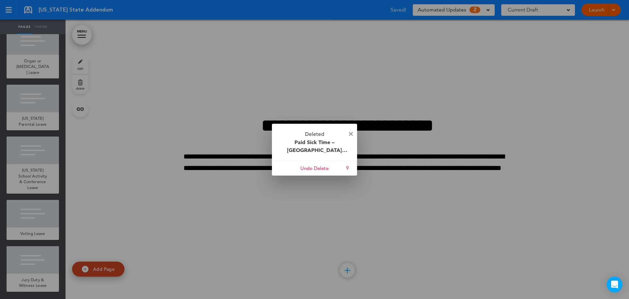
click at [353, 133] on img at bounding box center [351, 134] width 4 height 4
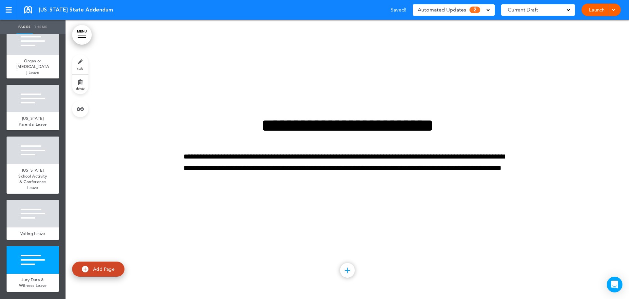
click at [441, 12] on span "Automated Updates" at bounding box center [442, 9] width 48 height 9
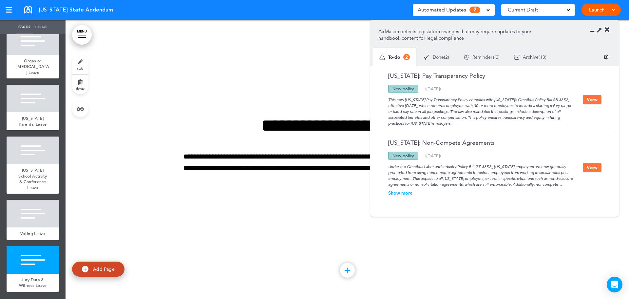
click at [593, 165] on button "View" at bounding box center [592, 168] width 19 height 10
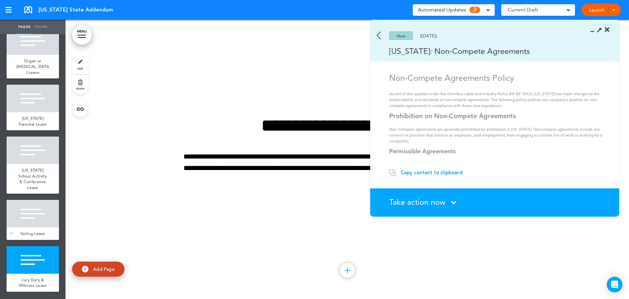
click at [32, 206] on div at bounding box center [33, 214] width 52 height 28
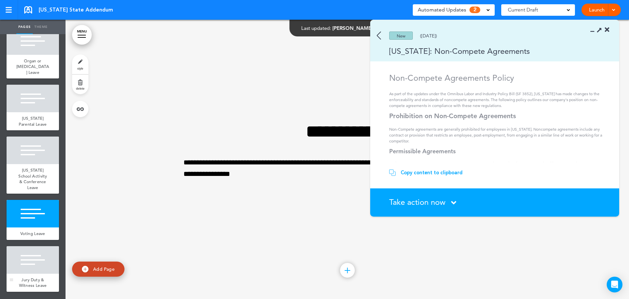
click at [37, 262] on div at bounding box center [33, 260] width 52 height 28
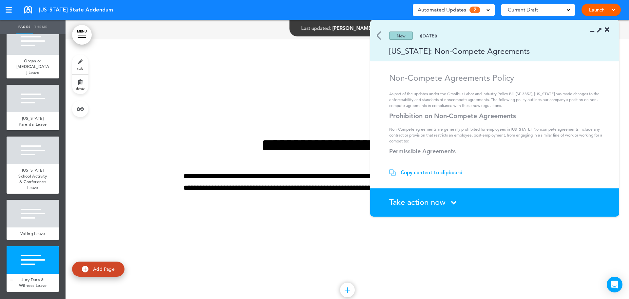
scroll to position [4183, 0]
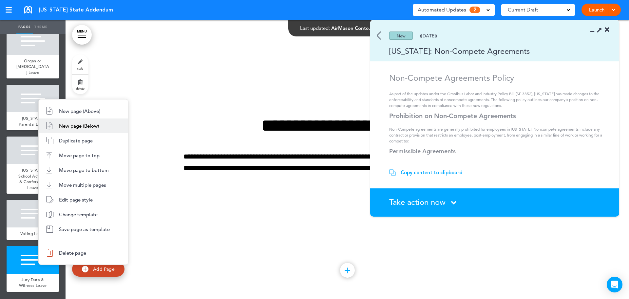
click at [69, 129] on li "New page (Below)" at bounding box center [83, 125] width 89 height 15
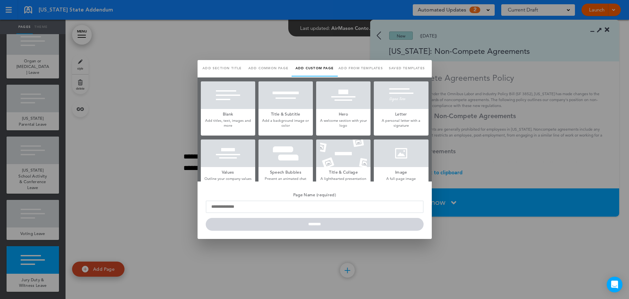
scroll to position [0, 0]
click at [410, 71] on link "Saved templates" at bounding box center [407, 68] width 46 height 16
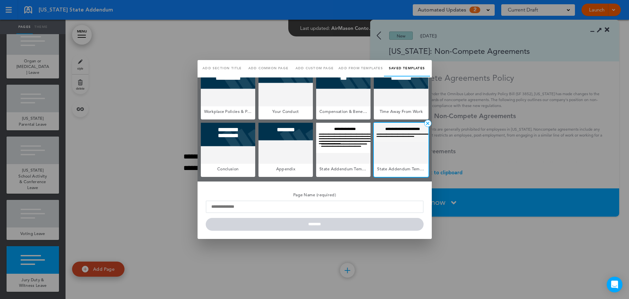
click at [400, 145] on div at bounding box center [401, 143] width 54 height 41
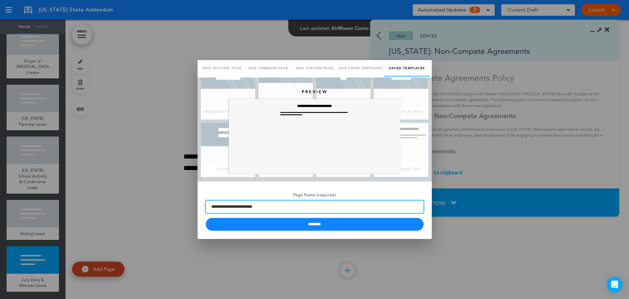
click at [291, 210] on input "**********" at bounding box center [315, 206] width 218 height 12
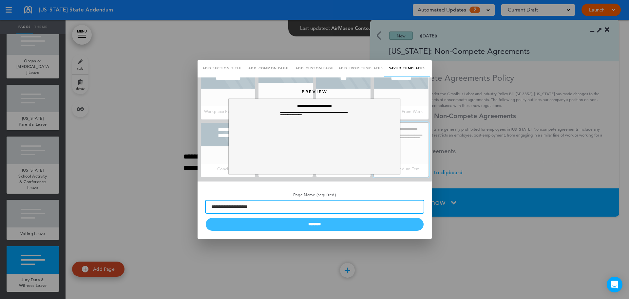
type input "**********"
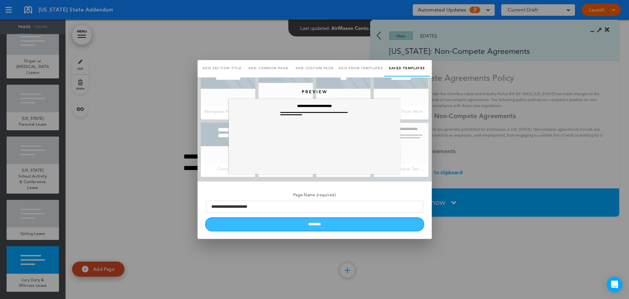
click at [339, 226] on input "********" at bounding box center [315, 224] width 218 height 13
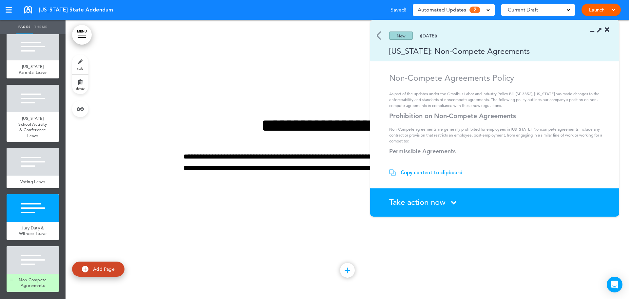
scroll to position [704, 0]
click at [33, 277] on span "Non-Compete Agreements" at bounding box center [33, 282] width 28 height 11
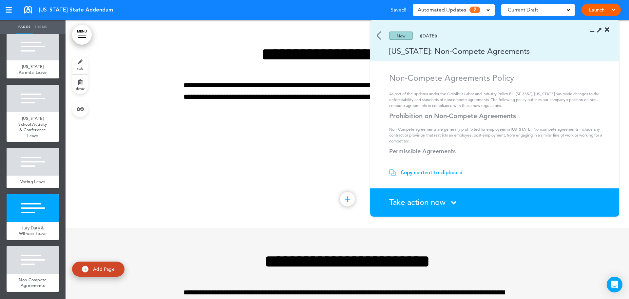
scroll to position [4306, 0]
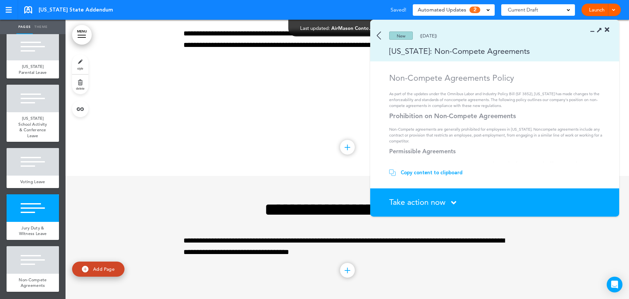
click at [421, 172] on div "Copy content to clipboard" at bounding box center [432, 172] width 62 height 7
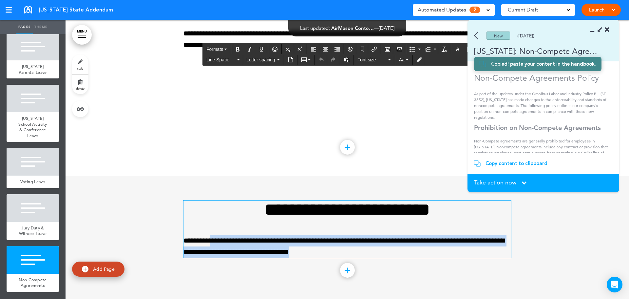
drag, startPoint x: 354, startPoint y: 252, endPoint x: 212, endPoint y: 219, distance: 145.3
click at [212, 219] on div "**********" at bounding box center [348, 228] width 328 height 57
drag, startPoint x: 309, startPoint y: 246, endPoint x: 342, endPoint y: 250, distance: 33.0
click at [310, 246] on p "**********" at bounding box center [348, 246] width 328 height 23
click at [341, 252] on p "**********" at bounding box center [348, 246] width 328 height 23
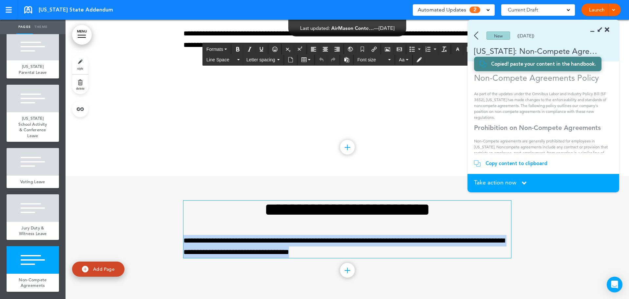
drag, startPoint x: 324, startPoint y: 254, endPoint x: 178, endPoint y: 241, distance: 146.7
click at [178, 241] on div "**********" at bounding box center [348, 237] width 564 height 123
paste div
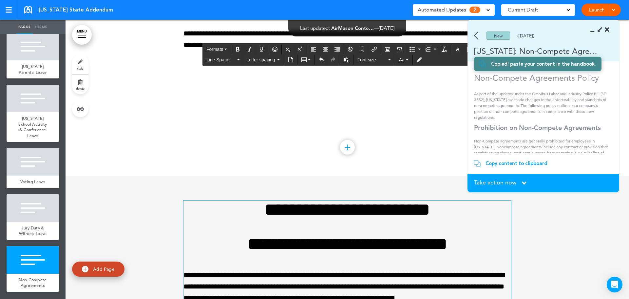
scroll to position [4294, 0]
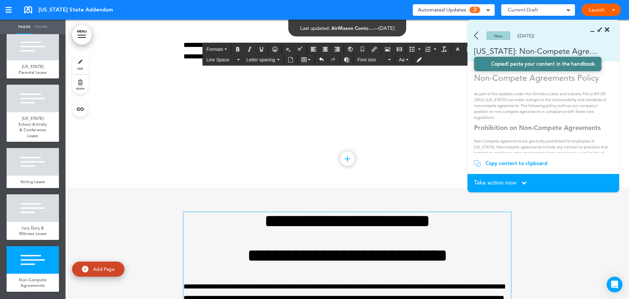
click at [315, 219] on h1 "**********" at bounding box center [348, 221] width 328 height 18
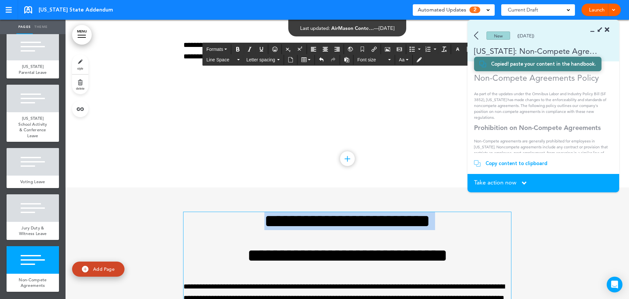
click at [315, 219] on h1 "**********" at bounding box center [348, 221] width 328 height 18
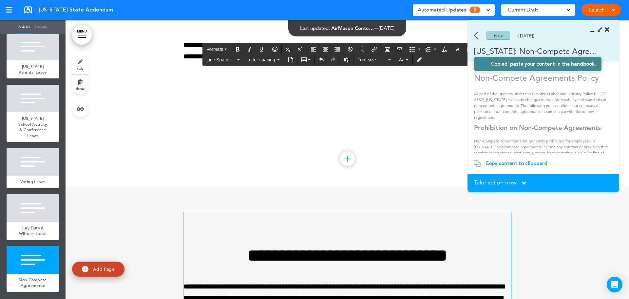
click at [199, 256] on h1 "**********" at bounding box center [348, 255] width 328 height 18
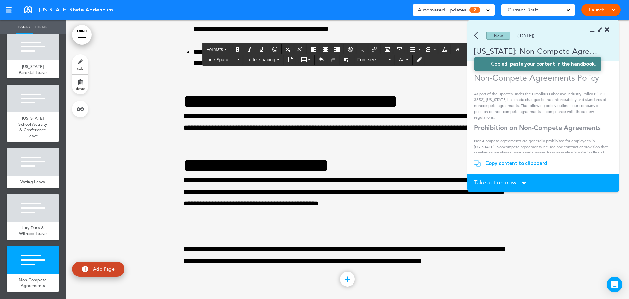
scroll to position [4847, 0]
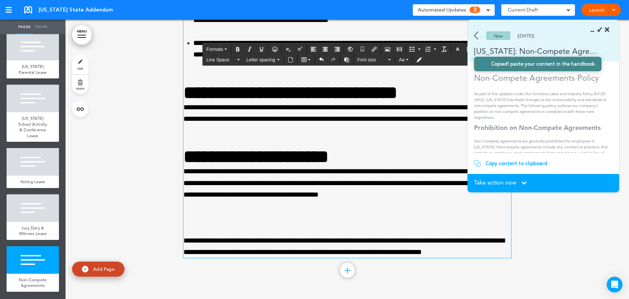
click at [243, 215] on p at bounding box center [348, 217] width 328 height 11
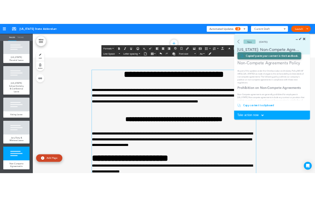
scroll to position [4365, 0]
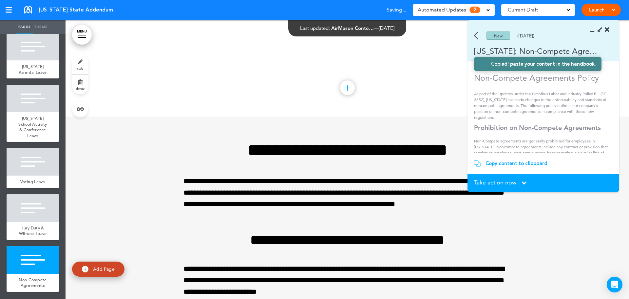
click at [494, 184] on span "Take action now" at bounding box center [495, 182] width 42 height 6
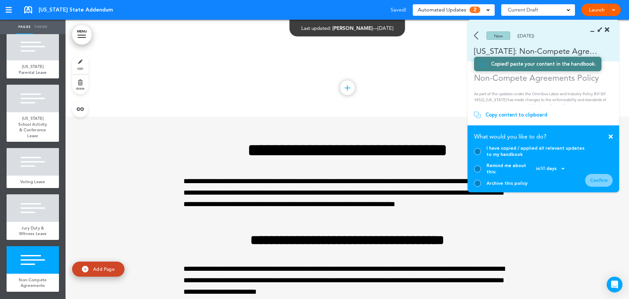
click at [478, 155] on div at bounding box center [477, 151] width 7 height 7
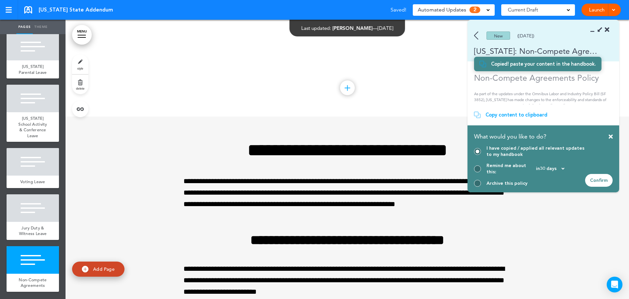
click at [598, 179] on div "Confirm" at bounding box center [599, 180] width 28 height 13
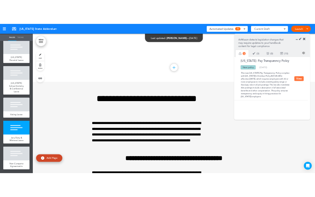
scroll to position [3231, 0]
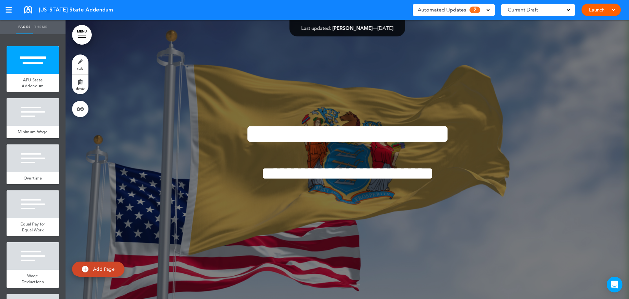
click at [456, 2] on div "Automated Updates 2 Auto policy updates AirMason detects legislation changes th…" at bounding box center [454, 10] width 82 height 17
click at [474, 12] on span "2" at bounding box center [475, 10] width 11 height 7
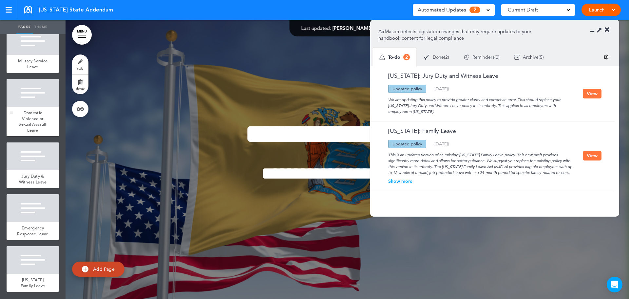
scroll to position [404, 0]
click at [24, 268] on div at bounding box center [33, 260] width 52 height 28
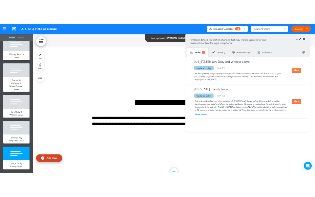
scroll to position [3067, 0]
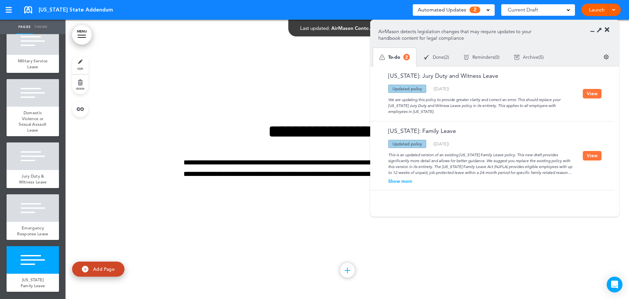
click at [602, 156] on div "[US_STATE]: Family Leave Updated policy New policy Deleted policy ( [DATE] ) Sh…" at bounding box center [490, 155] width 241 height 68
click at [590, 156] on button "View" at bounding box center [592, 156] width 19 height 10
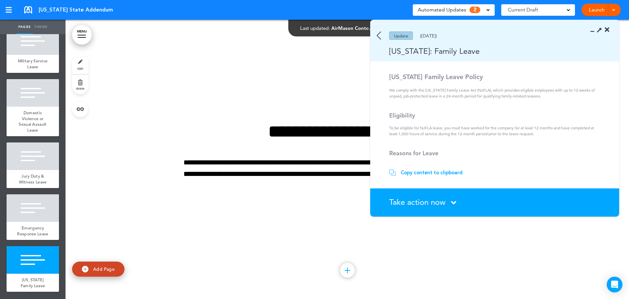
click at [594, 31] on icon at bounding box center [594, 30] width 0 height 7
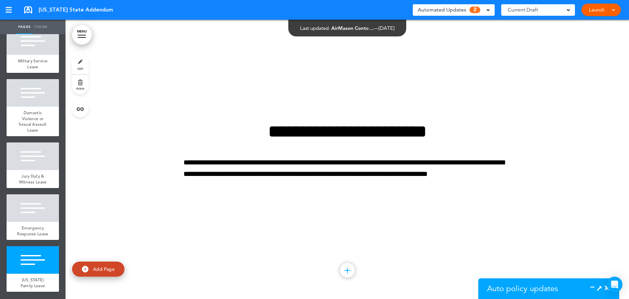
click at [599, 289] on icon at bounding box center [599, 287] width 7 height 7
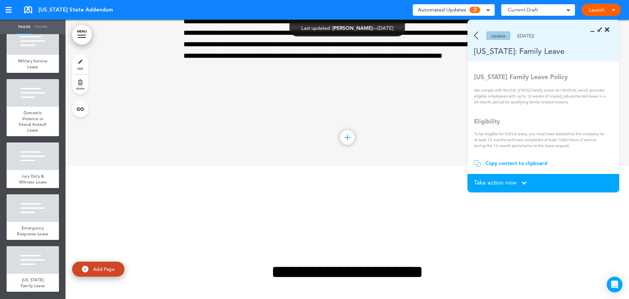
scroll to position [2002, 0]
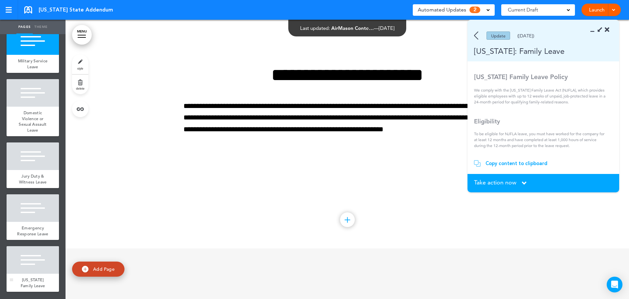
click at [30, 274] on div "[US_STATE] Family Leave" at bounding box center [33, 282] width 52 height 18
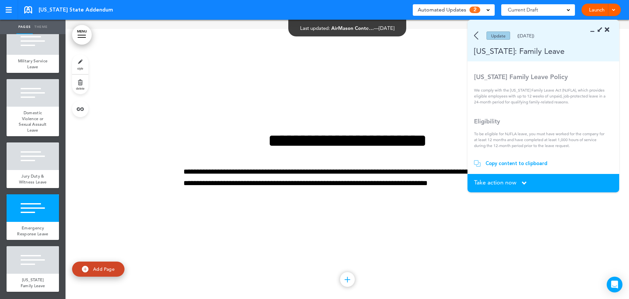
scroll to position [3067, 0]
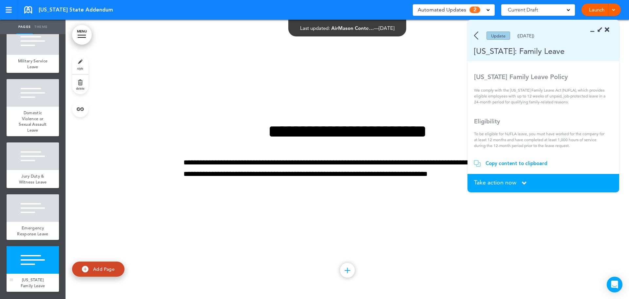
drag, startPoint x: 29, startPoint y: 267, endPoint x: 52, endPoint y: 265, distance: 23.6
click at [29, 267] on div at bounding box center [33, 260] width 52 height 28
click at [518, 160] on div "Copy content to clipboard" at bounding box center [517, 163] width 62 height 7
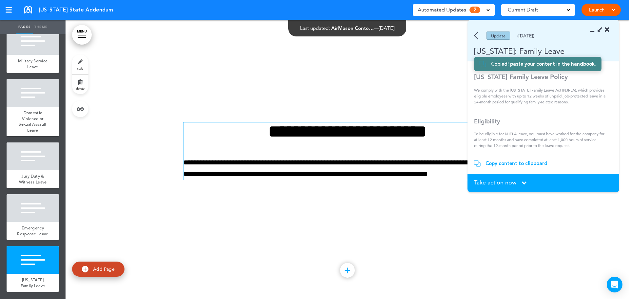
click at [340, 153] on div "**********" at bounding box center [348, 150] width 328 height 57
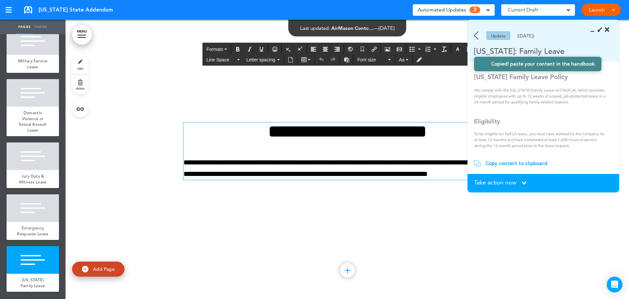
click at [341, 177] on p "**********" at bounding box center [348, 168] width 328 height 23
click at [333, 166] on p "**********" at bounding box center [348, 168] width 328 height 23
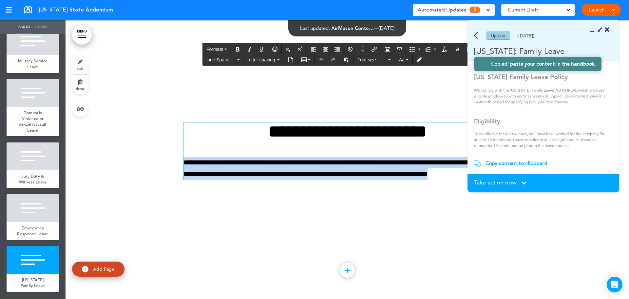
click at [333, 166] on p "**********" at bounding box center [348, 168] width 328 height 23
paste div
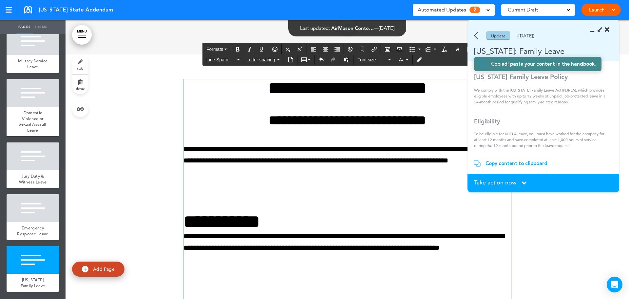
scroll to position [3002, 0]
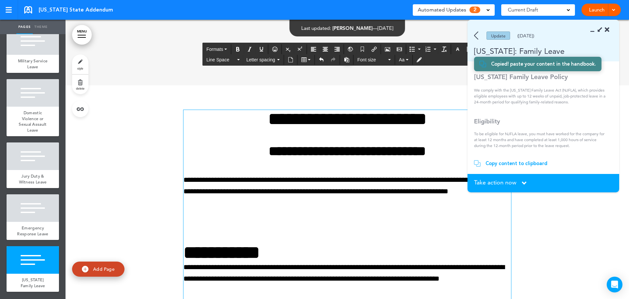
click at [330, 153] on strong "**********" at bounding box center [347, 150] width 157 height 13
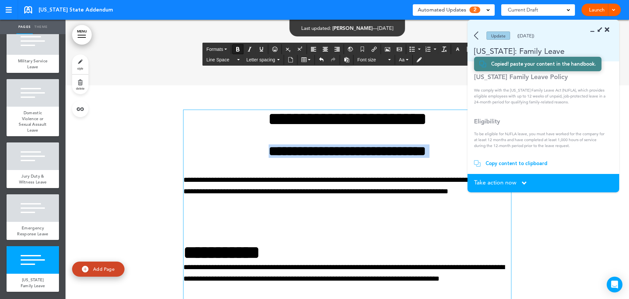
click at [330, 153] on strong "**********" at bounding box center [347, 150] width 157 height 13
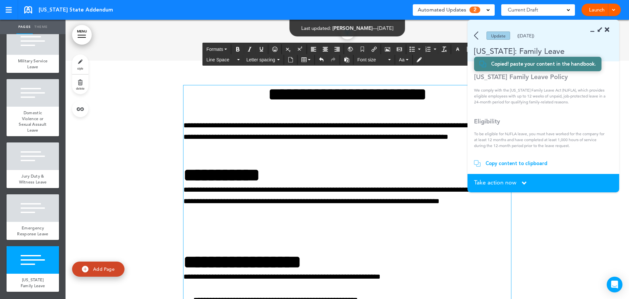
scroll to position [3067, 0]
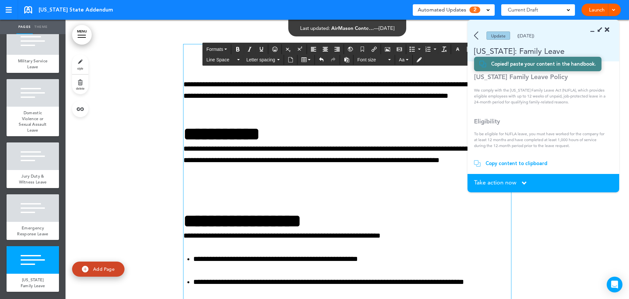
click at [187, 193] on p at bounding box center [348, 194] width 328 height 11
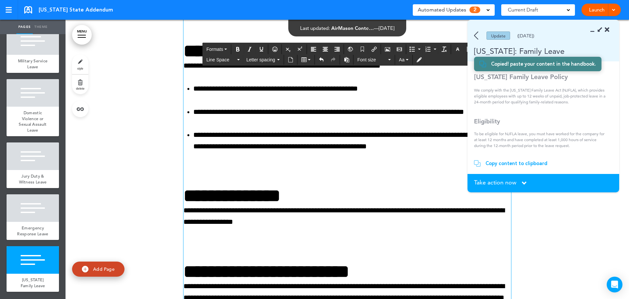
scroll to position [3264, 0]
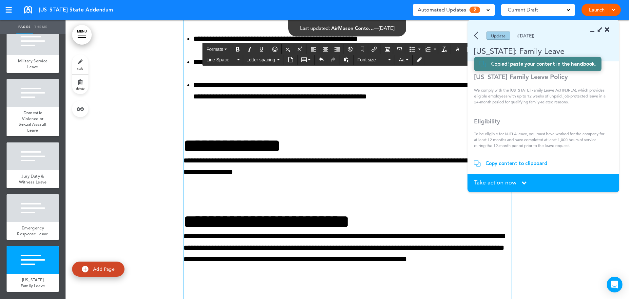
click at [195, 123] on p at bounding box center [348, 119] width 328 height 11
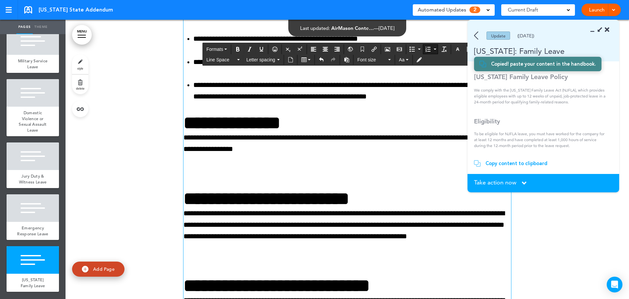
click at [204, 174] on p at bounding box center [348, 171] width 328 height 11
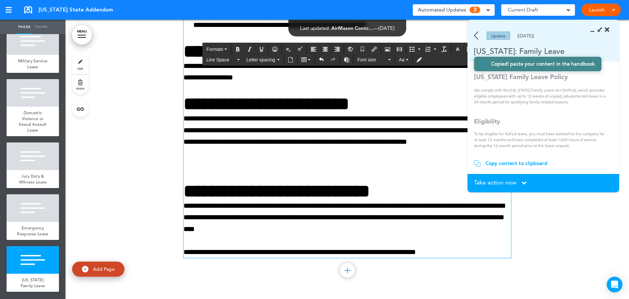
click at [209, 163] on p at bounding box center [348, 164] width 328 height 11
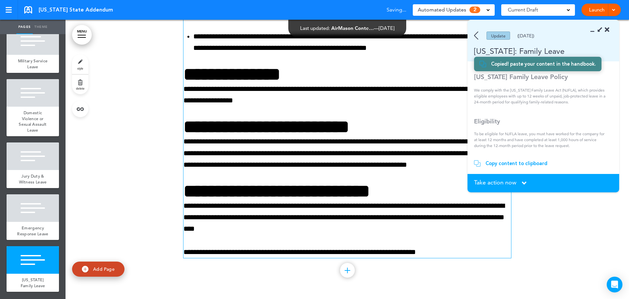
drag, startPoint x: 436, startPoint y: 282, endPoint x: 519, endPoint y: 195, distance: 119.4
click at [437, 281] on div "**********" at bounding box center [348, 37] width 328 height 524
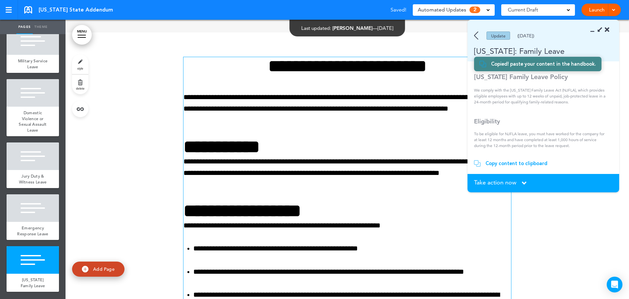
scroll to position [2986, 0]
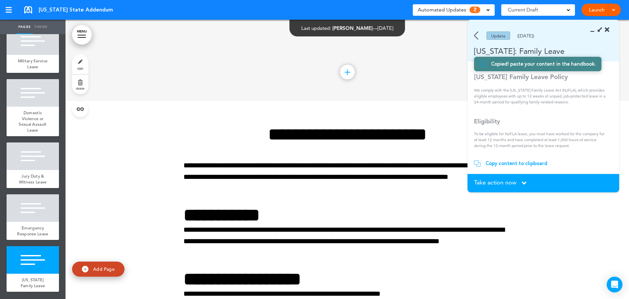
click at [511, 184] on span "Take action now" at bounding box center [495, 182] width 42 height 6
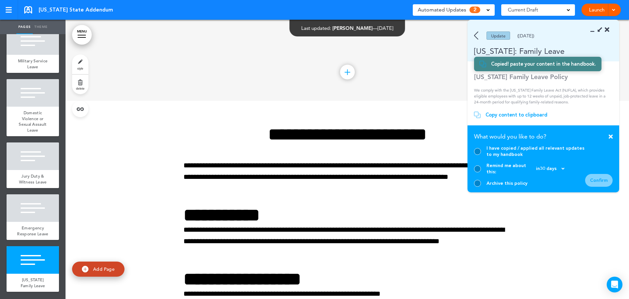
click at [477, 182] on div at bounding box center [477, 183] width 7 height 7
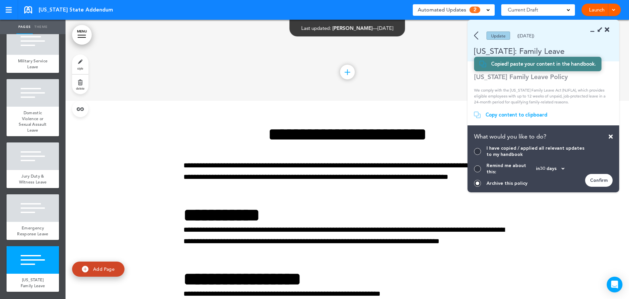
click at [476, 155] on div at bounding box center [477, 151] width 7 height 7
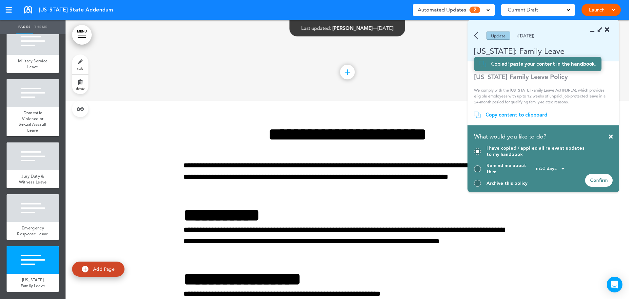
click at [601, 178] on div "Confirm" at bounding box center [599, 180] width 28 height 13
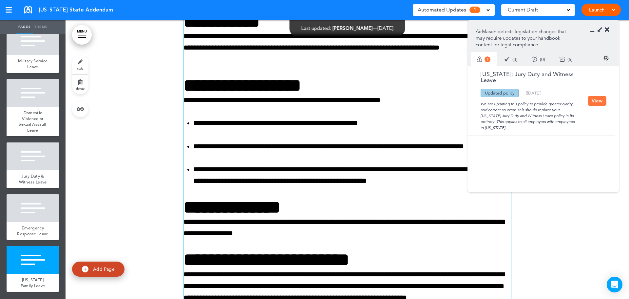
scroll to position [3183, 0]
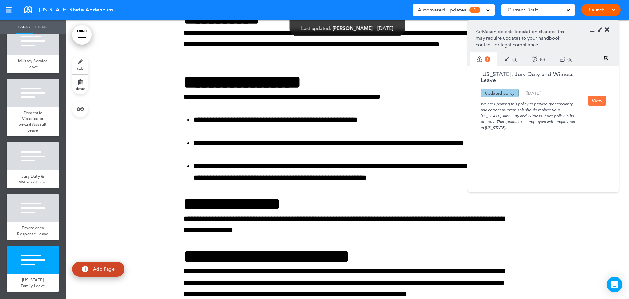
click at [361, 232] on p "**********" at bounding box center [348, 224] width 328 height 23
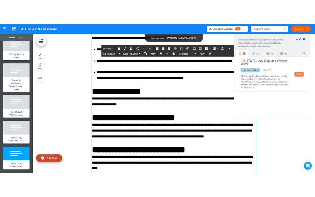
scroll to position [3314, 0]
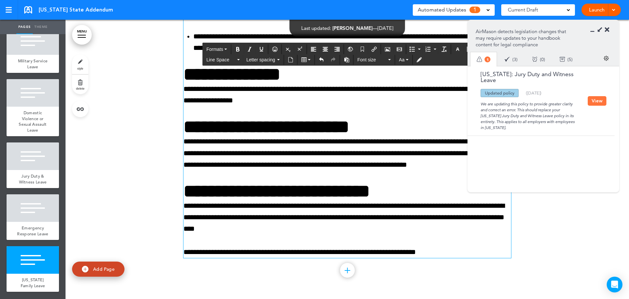
click at [224, 201] on p "**********" at bounding box center [348, 217] width 328 height 35
click at [226, 202] on p "**********" at bounding box center [348, 217] width 328 height 35
copy p "******"
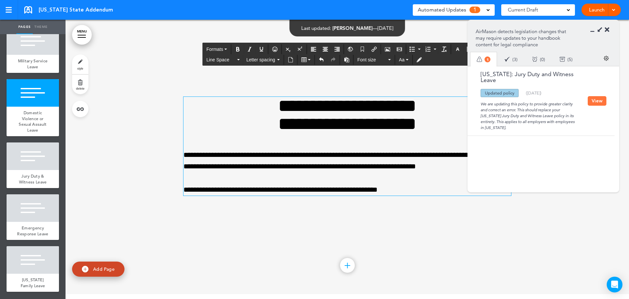
scroll to position [2198, 0]
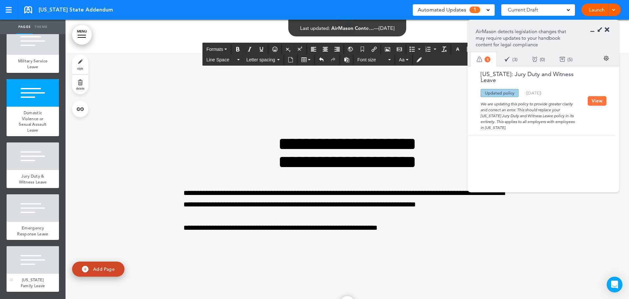
click at [44, 263] on div at bounding box center [33, 260] width 52 height 28
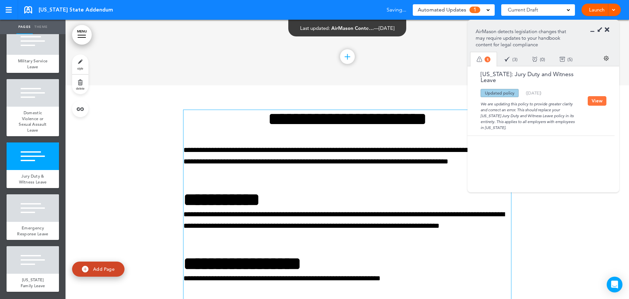
scroll to position [3067, 0]
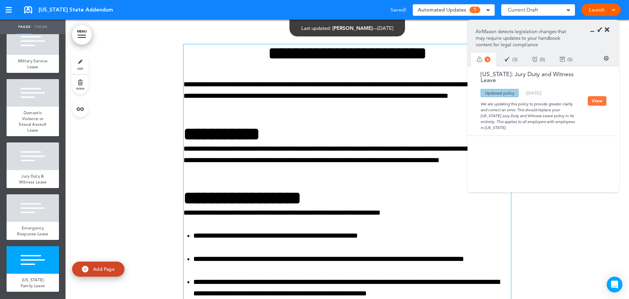
click at [231, 108] on p "**********" at bounding box center [348, 96] width 328 height 35
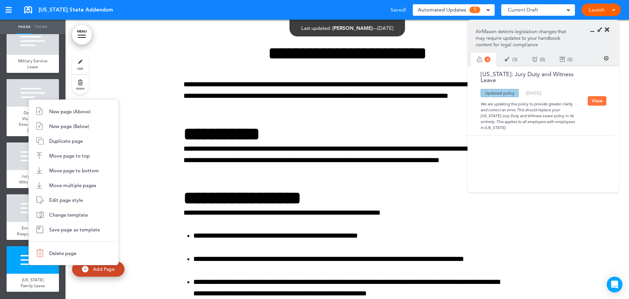
drag, startPoint x: 48, startPoint y: 243, endPoint x: 53, endPoint y: 252, distance: 10.3
click at [48, 243] on ul "New page (Above) New page (Below) Duplicate page Move page to top Move page to …" at bounding box center [74, 181] width 90 height 165
click at [53, 252] on span "Delete page" at bounding box center [62, 253] width 27 height 6
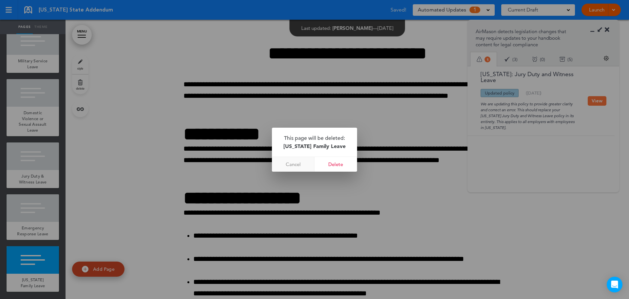
click at [297, 163] on link "Cancel" at bounding box center [293, 164] width 43 height 15
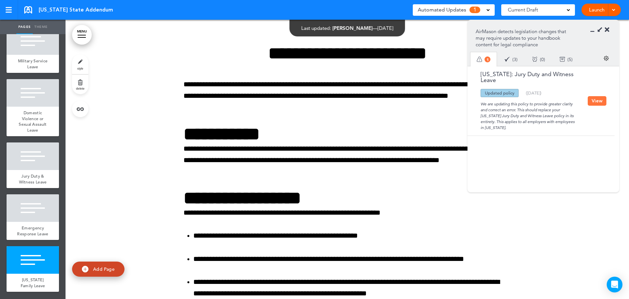
click at [607, 29] on icon at bounding box center [607, 30] width 5 height 7
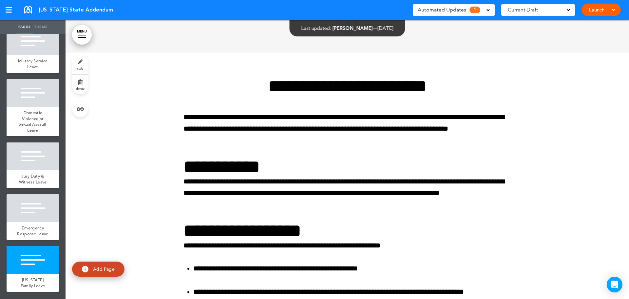
scroll to position [3067, 0]
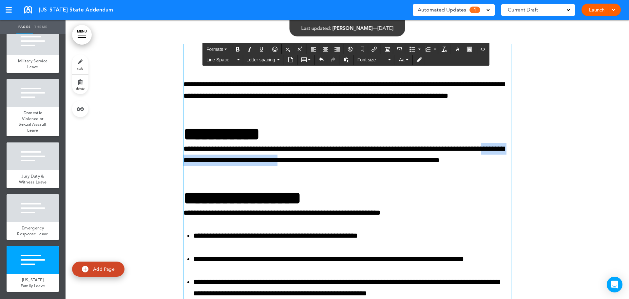
drag, startPoint x: 200, startPoint y: 161, endPoint x: 330, endPoint y: 160, distance: 129.8
click at [330, 160] on p "**********" at bounding box center [348, 160] width 328 height 35
click at [285, 173] on div "**********" at bounding box center [348, 273] width 328 height 458
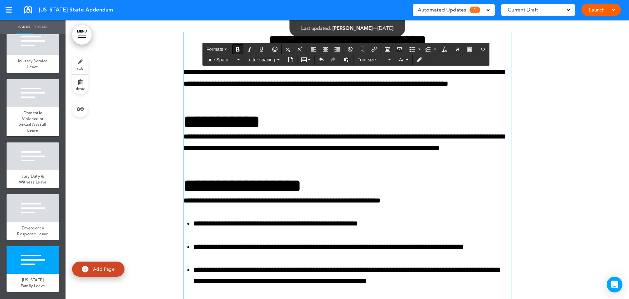
scroll to position [3100, 0]
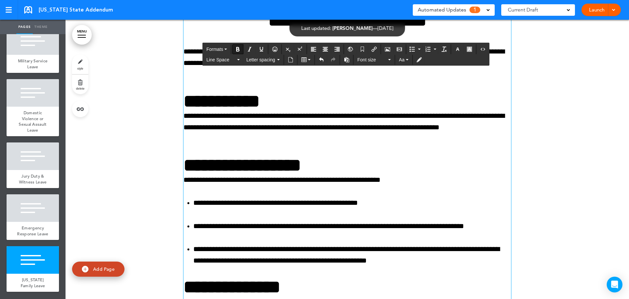
click at [215, 139] on p "**********" at bounding box center [348, 127] width 328 height 35
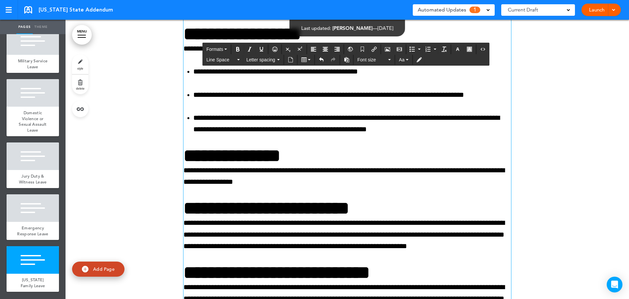
scroll to position [3297, 0]
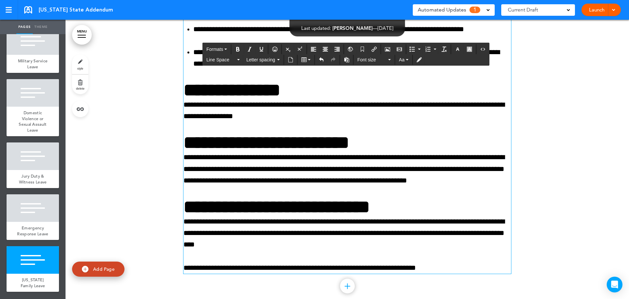
click at [319, 118] on p "**********" at bounding box center [348, 110] width 328 height 23
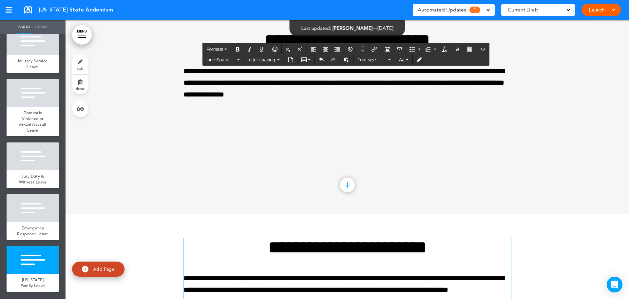
scroll to position [2936, 0]
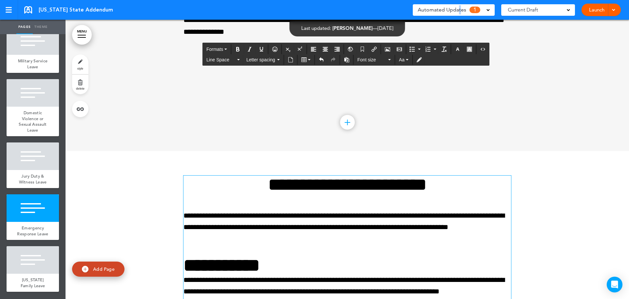
click at [459, 10] on span "Automated Updates" at bounding box center [442, 9] width 48 height 9
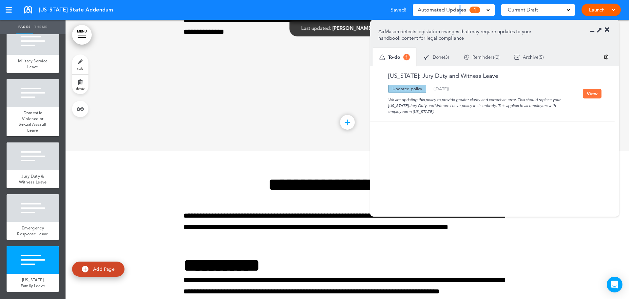
click at [42, 173] on span "Jury Duty & Witness Leave" at bounding box center [33, 178] width 28 height 11
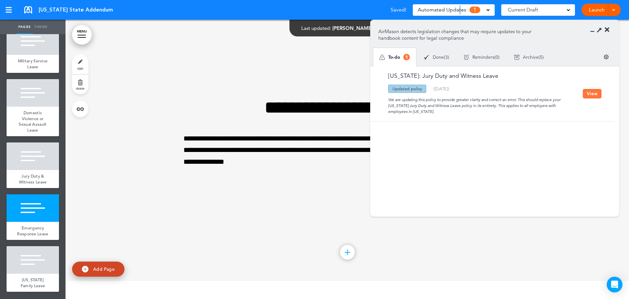
scroll to position [2510, 0]
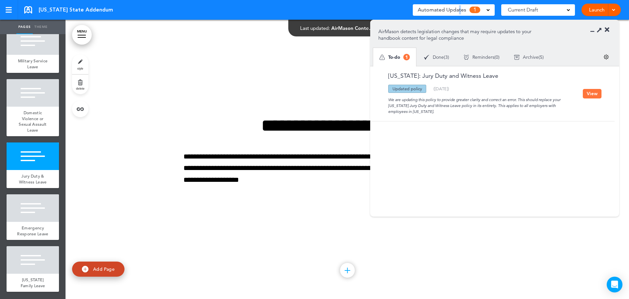
click at [590, 92] on button "View" at bounding box center [592, 94] width 19 height 10
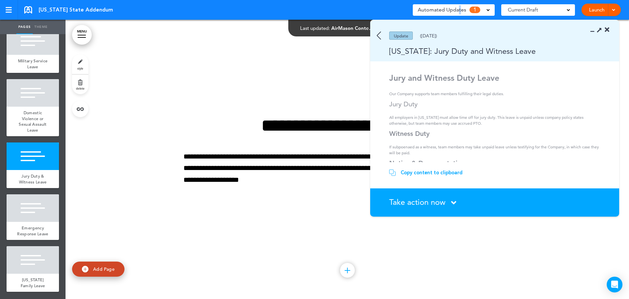
click at [378, 37] on img at bounding box center [379, 35] width 4 height 8
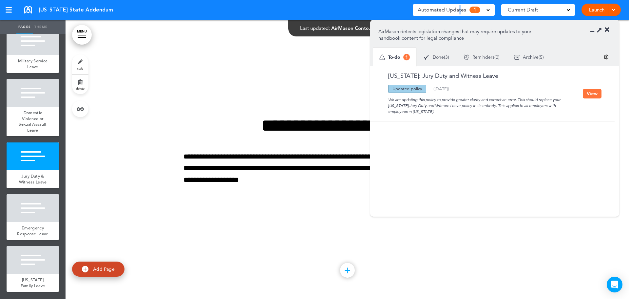
click at [587, 96] on button "View" at bounding box center [592, 94] width 19 height 10
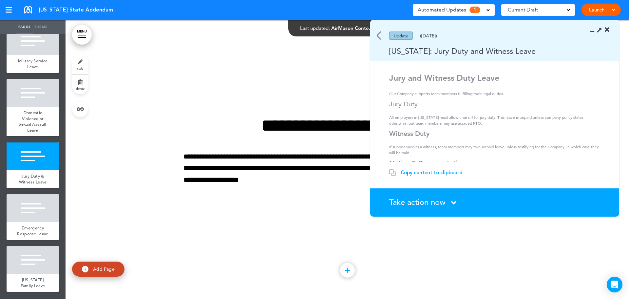
click at [431, 172] on div "Copy content to clipboard" at bounding box center [432, 172] width 62 height 7
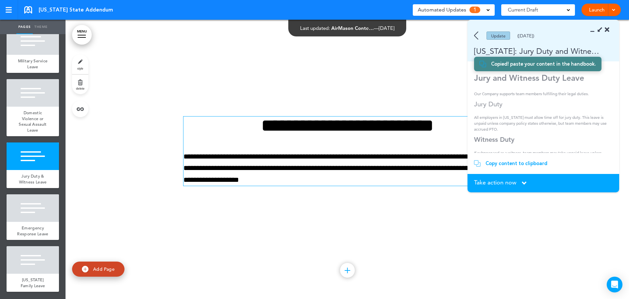
click at [242, 159] on p "**********" at bounding box center [348, 168] width 328 height 35
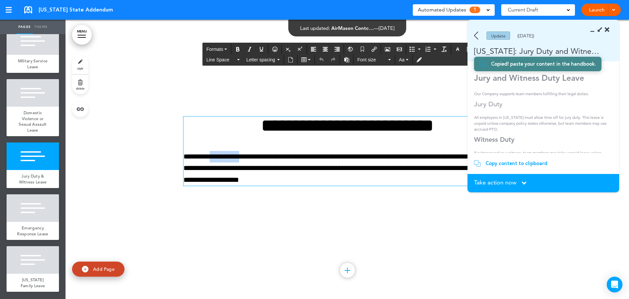
click at [242, 159] on p "**********" at bounding box center [348, 168] width 328 height 35
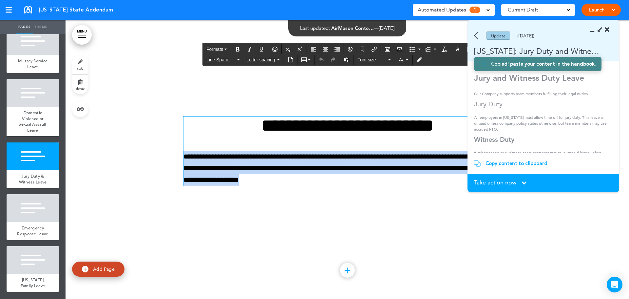
click at [242, 159] on p "**********" at bounding box center [348, 168] width 328 height 35
paste div
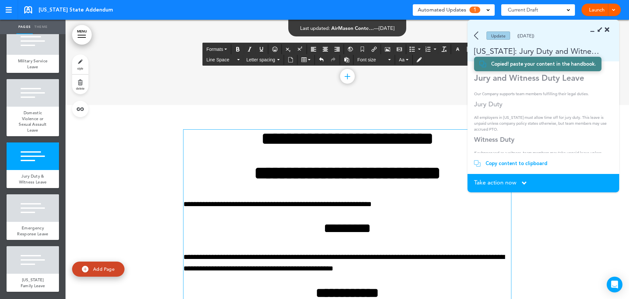
scroll to position [2423, 0]
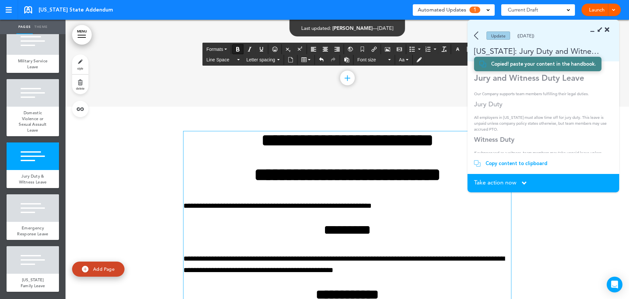
click at [371, 176] on strong "**********" at bounding box center [347, 174] width 186 height 18
click at [336, 184] on strong "**********" at bounding box center [347, 174] width 186 height 18
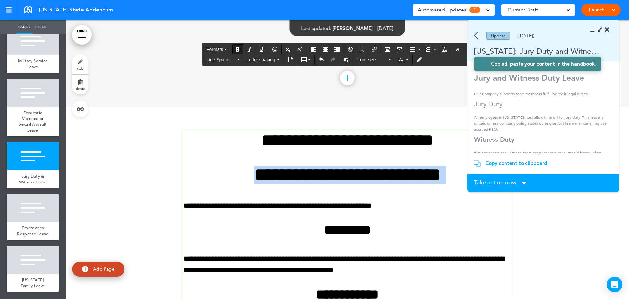
click at [336, 184] on strong "**********" at bounding box center [347, 174] width 186 height 18
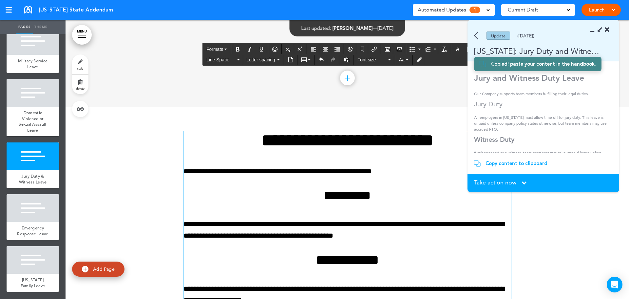
click at [416, 173] on p "**********" at bounding box center [348, 170] width 328 height 11
click at [520, 182] on div "Take action now Click here to change the status" at bounding box center [543, 182] width 139 height 7
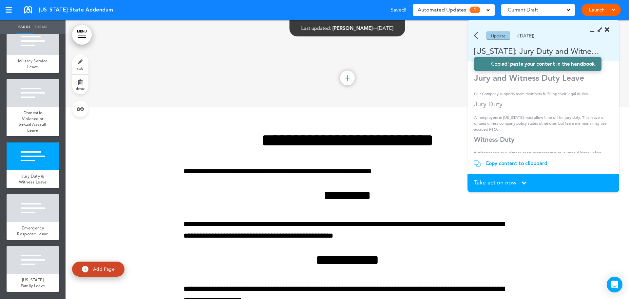
click at [497, 182] on span "Take action now" at bounding box center [495, 182] width 42 height 6
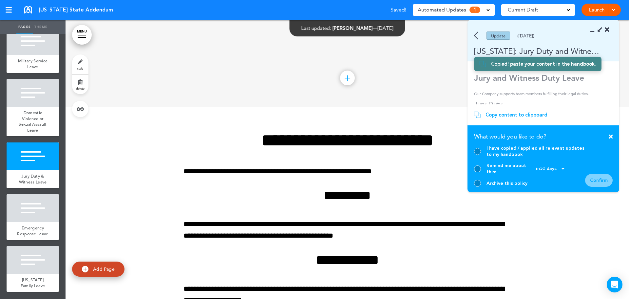
click at [478, 155] on div at bounding box center [477, 151] width 7 height 7
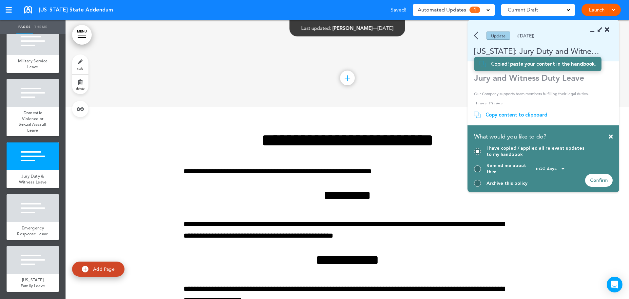
drag, startPoint x: 606, startPoint y: 180, endPoint x: 473, endPoint y: 190, distance: 133.5
click at [605, 180] on div "Confirm" at bounding box center [599, 180] width 28 height 13
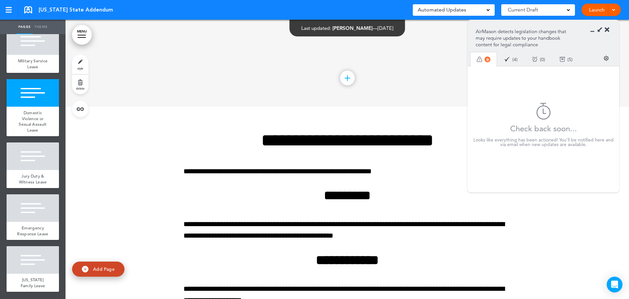
drag, startPoint x: 605, startPoint y: 30, endPoint x: 606, endPoint y: 34, distance: 4.3
click at [605, 30] on div at bounding box center [601, 30] width 15 height 7
click at [607, 30] on icon at bounding box center [607, 30] width 5 height 7
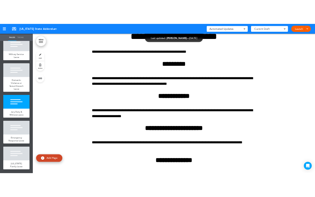
scroll to position [2488, 0]
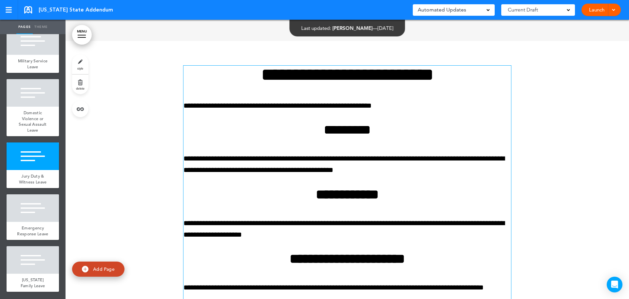
click at [358, 127] on h2 "*********" at bounding box center [348, 129] width 328 height 13
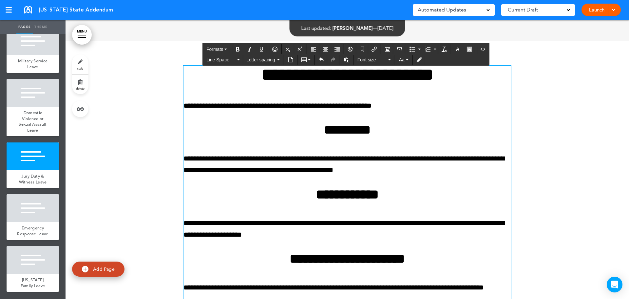
click at [358, 128] on h2 "*********" at bounding box center [348, 129] width 328 height 13
click at [348, 138] on div "**********" at bounding box center [348, 223] width 328 height 315
click at [348, 136] on h2 "*********" at bounding box center [348, 129] width 328 height 13
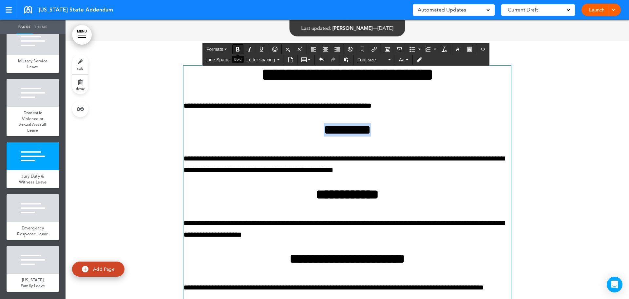
click at [239, 49] on icon "Bold" at bounding box center [237, 49] width 5 height 5
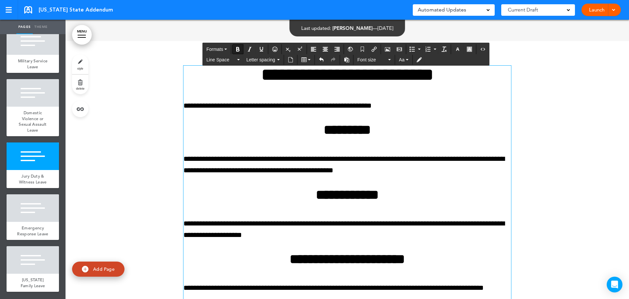
click at [247, 105] on p "**********" at bounding box center [348, 105] width 328 height 11
click at [436, 106] on p "**********" at bounding box center [348, 105] width 328 height 11
click at [563, 133] on div at bounding box center [348, 231] width 564 height 381
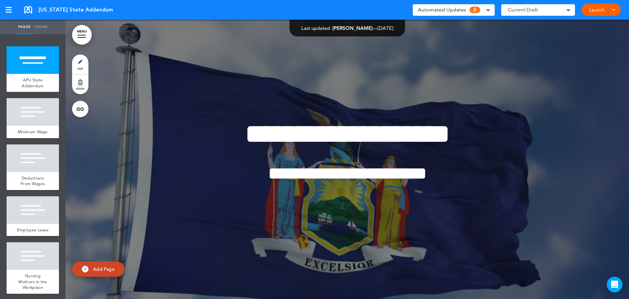
click at [483, 11] on div "Automated Updates 6" at bounding box center [454, 9] width 72 height 9
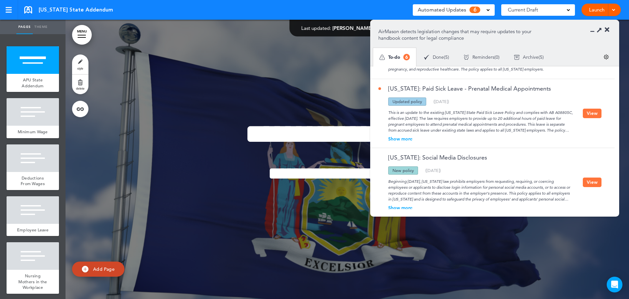
scroll to position [262, 0]
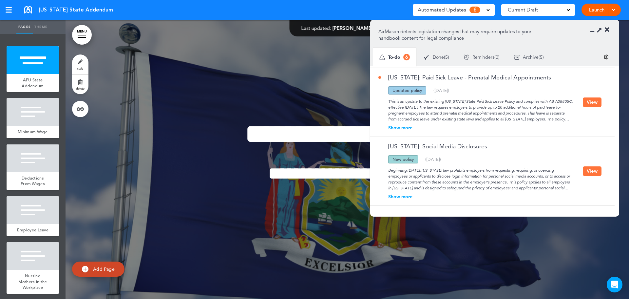
click at [405, 197] on div "Show more" at bounding box center [480, 196] width 204 height 5
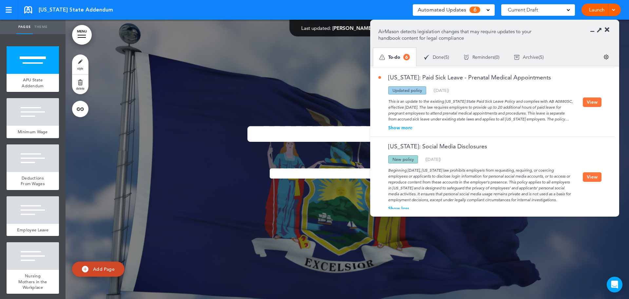
scroll to position [280, 0]
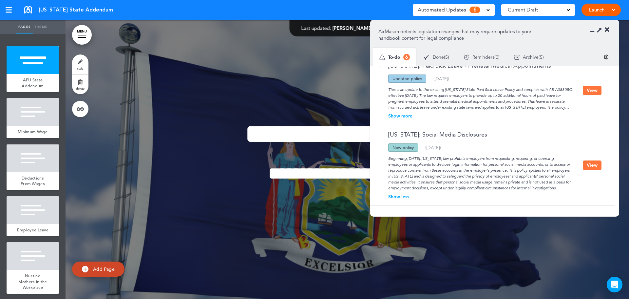
click at [584, 162] on button "View" at bounding box center [592, 165] width 19 height 10
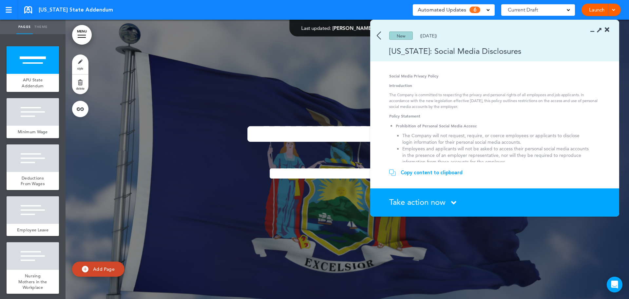
click at [430, 198] on span "Take action now" at bounding box center [417, 202] width 56 height 10
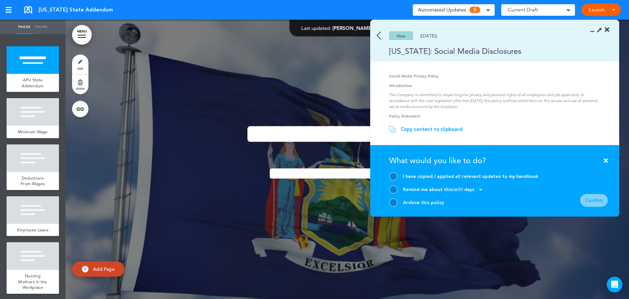
drag, startPoint x: 393, startPoint y: 201, endPoint x: 556, endPoint y: 207, distance: 162.7
click at [394, 200] on div at bounding box center [393, 202] width 8 height 8
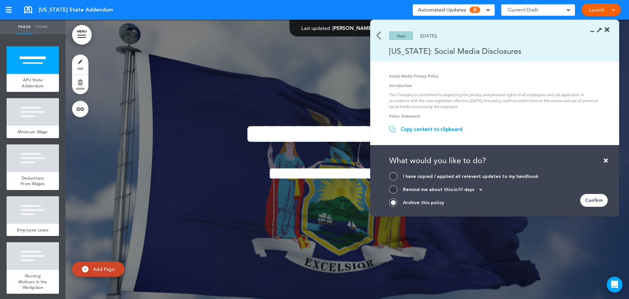
click at [581, 198] on form "I have copied / applied all relevant updates to my handbook Remind me about thi…" at bounding box center [498, 189] width 219 height 34
click at [597, 200] on div "Confirm" at bounding box center [594, 200] width 28 height 13
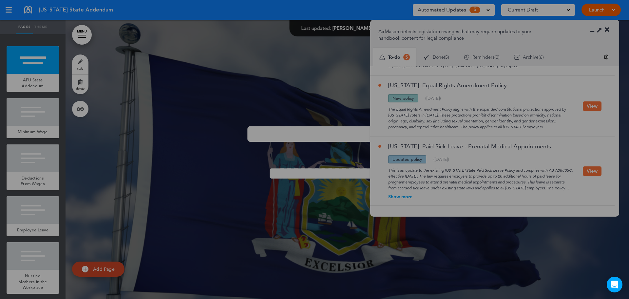
scroll to position [193, 0]
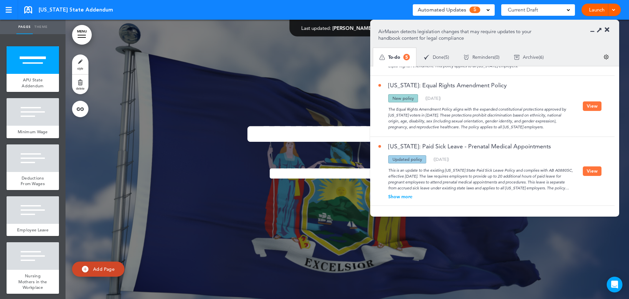
drag, startPoint x: 394, startPoint y: 195, endPoint x: 436, endPoint y: 188, distance: 42.9
click at [394, 195] on div "Show more" at bounding box center [480, 196] width 204 height 5
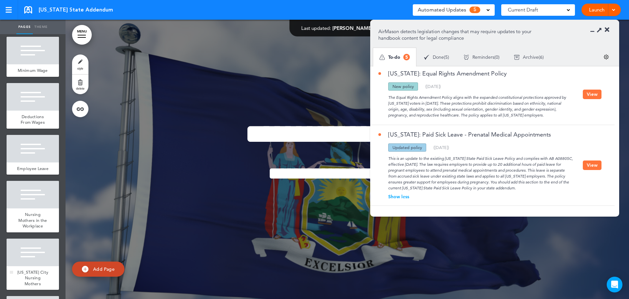
scroll to position [0, 0]
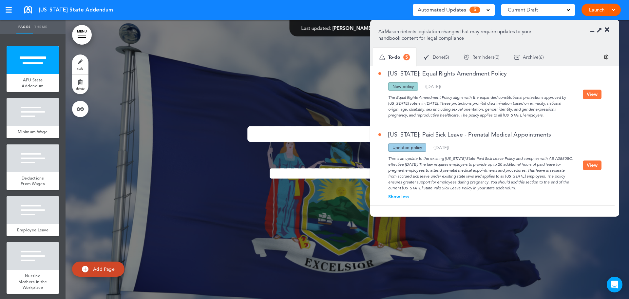
drag, startPoint x: 590, startPoint y: 164, endPoint x: 541, endPoint y: 171, distance: 49.3
click at [590, 164] on button "View" at bounding box center [592, 165] width 19 height 10
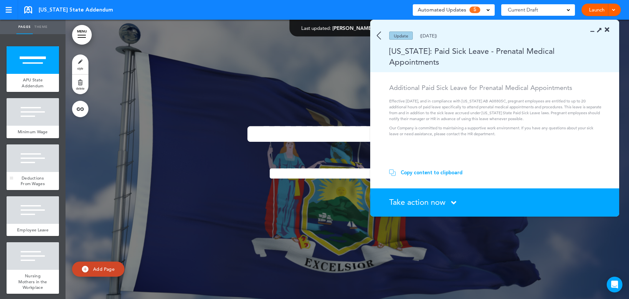
drag, startPoint x: 32, startPoint y: 117, endPoint x: 33, endPoint y: 176, distance: 59.0
click at [32, 117] on div at bounding box center [33, 112] width 52 height 28
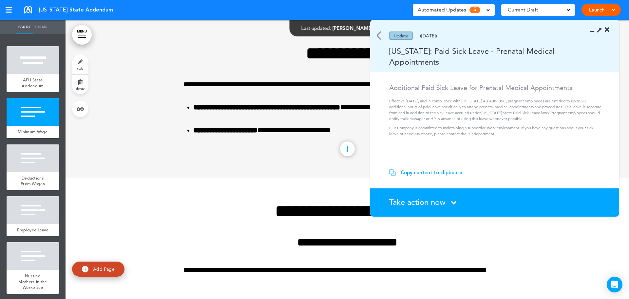
click at [31, 165] on div at bounding box center [33, 158] width 52 height 28
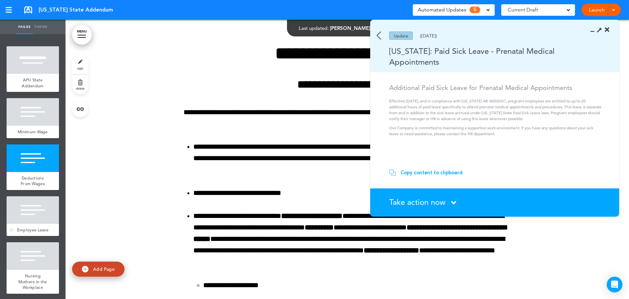
click at [34, 213] on div at bounding box center [33, 210] width 52 height 28
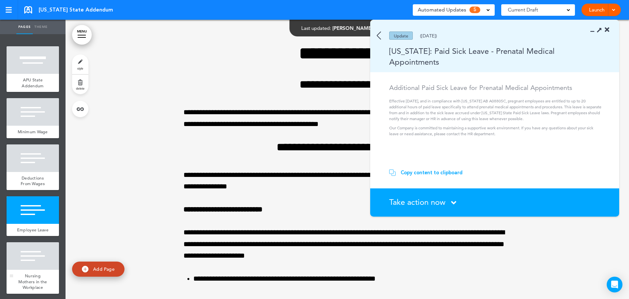
click at [40, 265] on div at bounding box center [33, 256] width 52 height 28
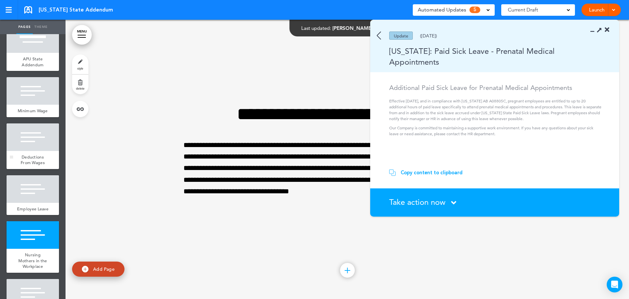
scroll to position [33, 0]
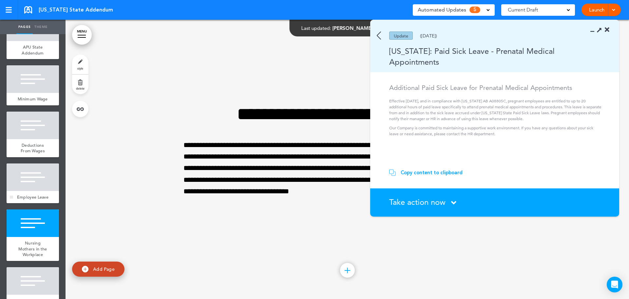
click at [29, 186] on div at bounding box center [33, 177] width 52 height 28
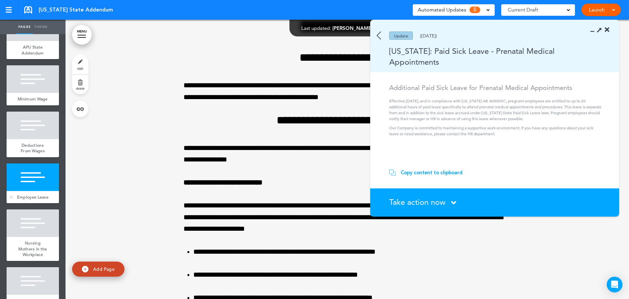
scroll to position [817, 0]
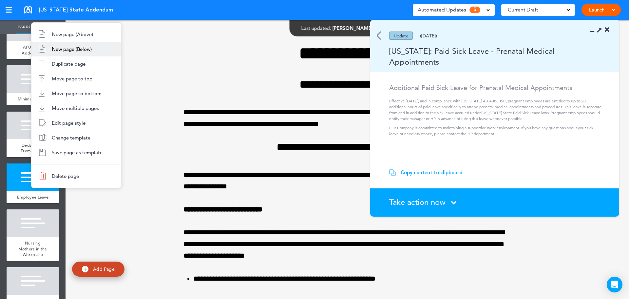
click at [90, 48] on span "New page (Below)" at bounding box center [72, 49] width 40 height 6
type input "********"
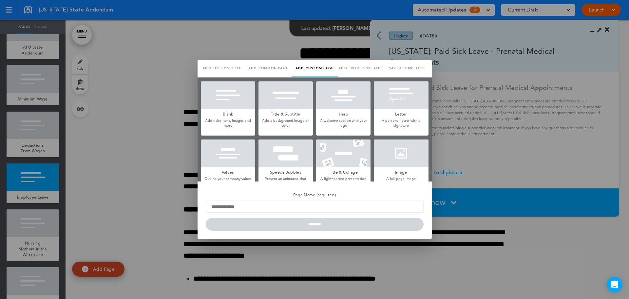
click at [416, 66] on link "Saved templates" at bounding box center [407, 68] width 46 height 16
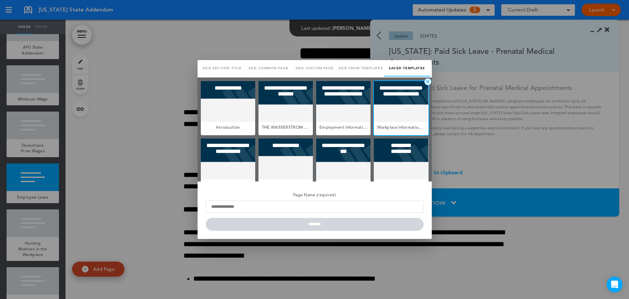
scroll to position [0, 0]
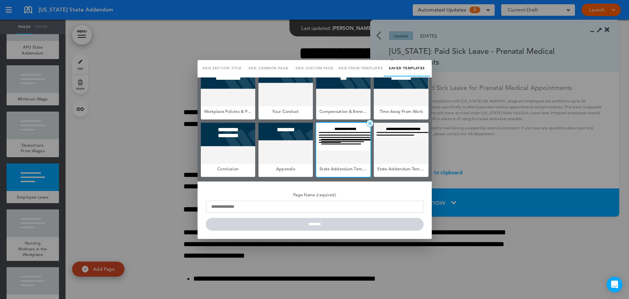
click at [358, 146] on div at bounding box center [343, 143] width 54 height 41
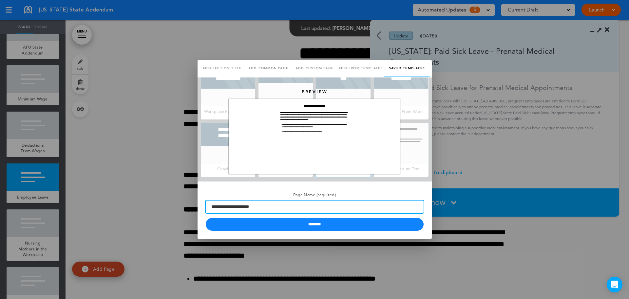
click at [280, 207] on input "**********" at bounding box center [315, 206] width 218 height 12
click at [315, 203] on input "**********" at bounding box center [315, 206] width 218 height 12
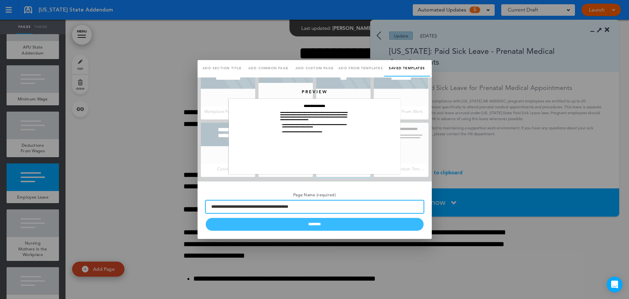
type input "**********"
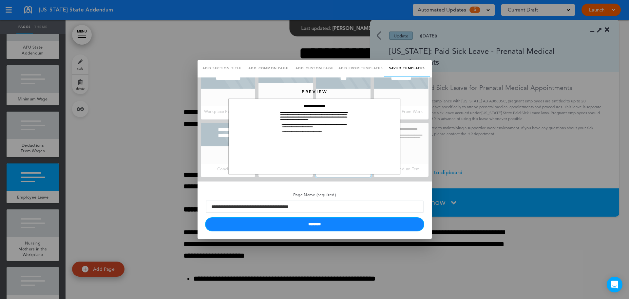
click at [317, 228] on input "********" at bounding box center [315, 224] width 218 height 13
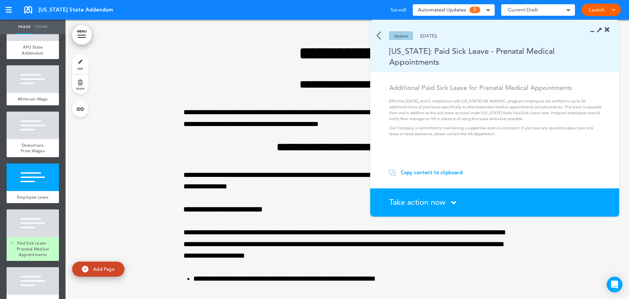
click at [35, 236] on div at bounding box center [33, 223] width 52 height 28
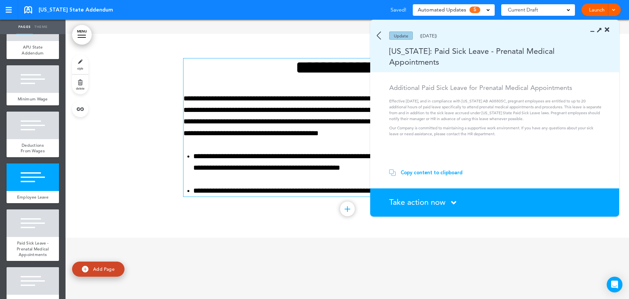
scroll to position [2637, 0]
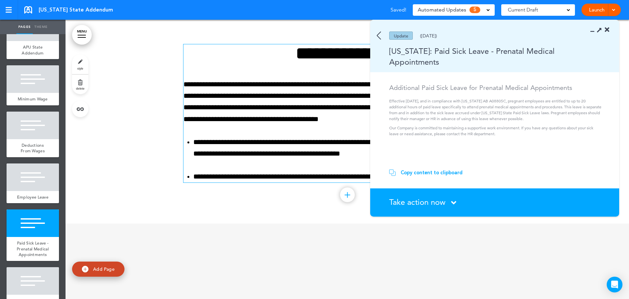
click at [417, 173] on div "Copy content to clipboard" at bounding box center [432, 172] width 62 height 7
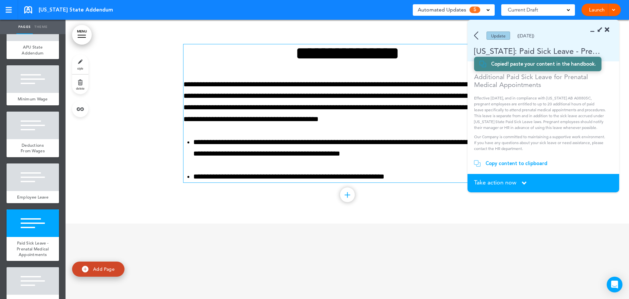
scroll to position [281, 0]
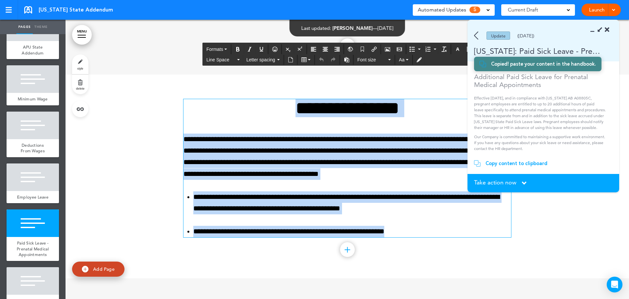
drag, startPoint x: 395, startPoint y: 177, endPoint x: 200, endPoint y: 91, distance: 213.5
click at [200, 91] on div "**********" at bounding box center [348, 175] width 328 height 203
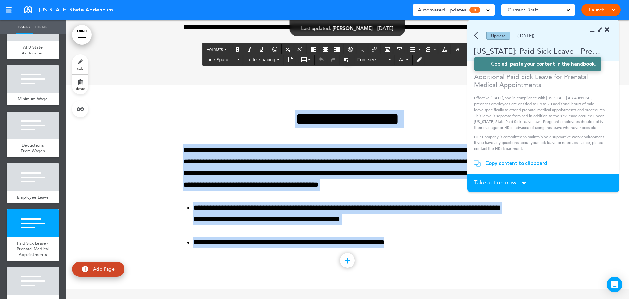
paste div
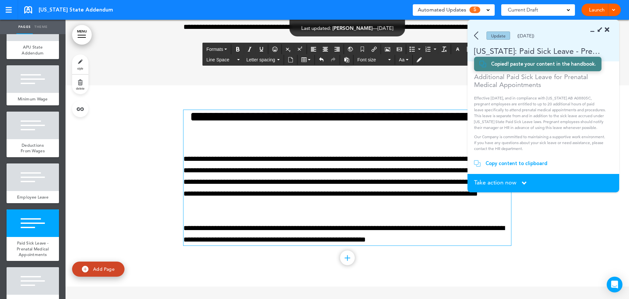
click at [415, 134] on h2 "**********" at bounding box center [348, 123] width 328 height 27
click at [122, 161] on div at bounding box center [348, 185] width 564 height 201
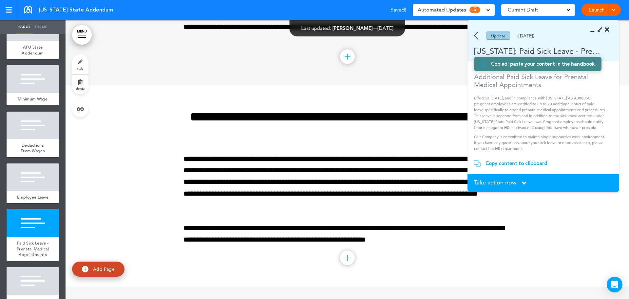
click at [24, 249] on div "Paid Sick Leave - Prenatal Medical Appointments" at bounding box center [33, 249] width 52 height 24
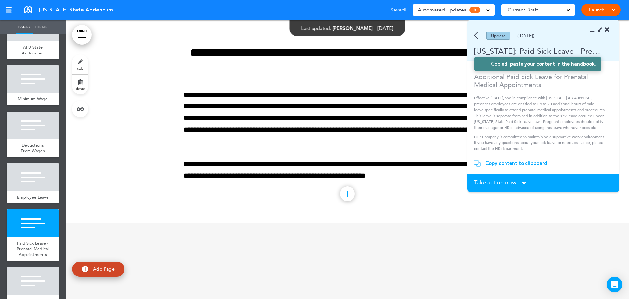
scroll to position [2637, 0]
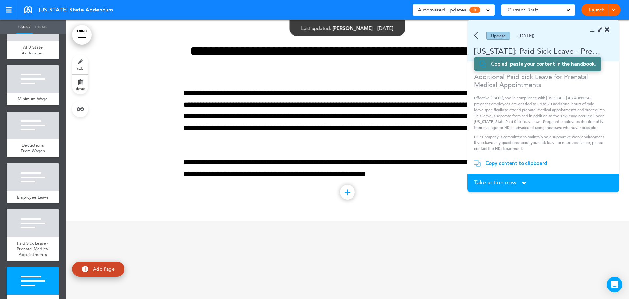
click at [511, 184] on span "Take action now" at bounding box center [495, 182] width 42 height 6
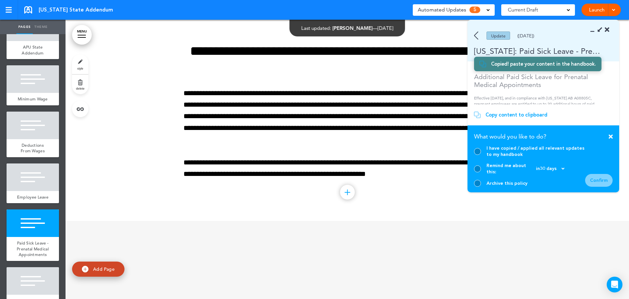
click at [475, 155] on div at bounding box center [477, 151] width 7 height 7
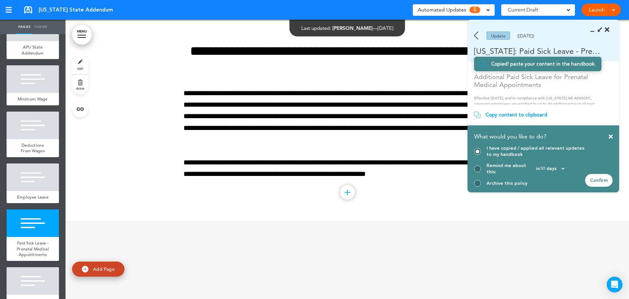
click at [596, 178] on div "Confirm" at bounding box center [599, 180] width 28 height 13
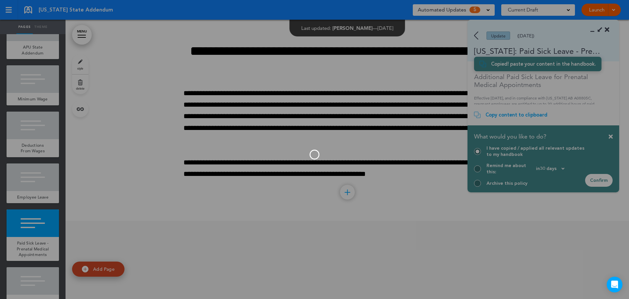
scroll to position [228, 0]
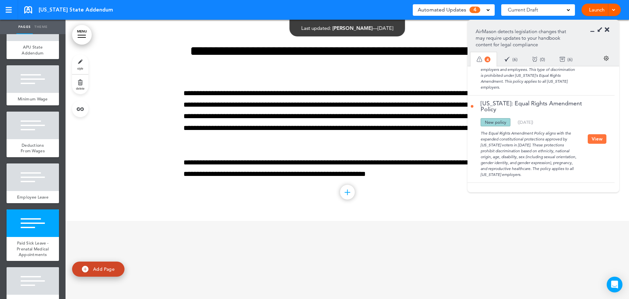
click at [604, 32] on div at bounding box center [601, 30] width 15 height 7
click at [608, 31] on icon at bounding box center [607, 30] width 5 height 7
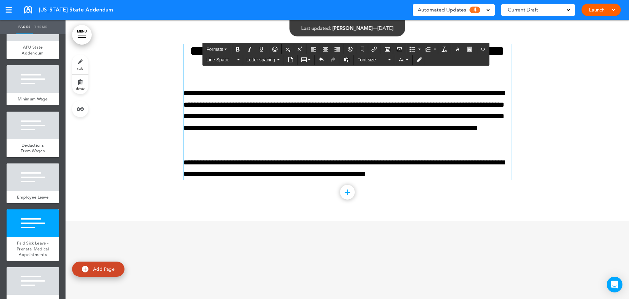
click at [377, 143] on p "**********" at bounding box center [348, 116] width 328 height 58
click at [526, 141] on div at bounding box center [348, 120] width 564 height 201
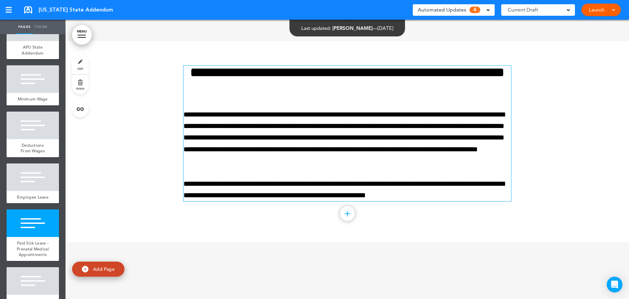
scroll to position [2604, 0]
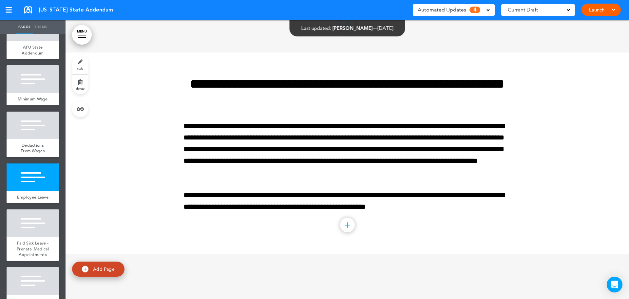
click at [470, 12] on span "4" at bounding box center [475, 10] width 11 height 7
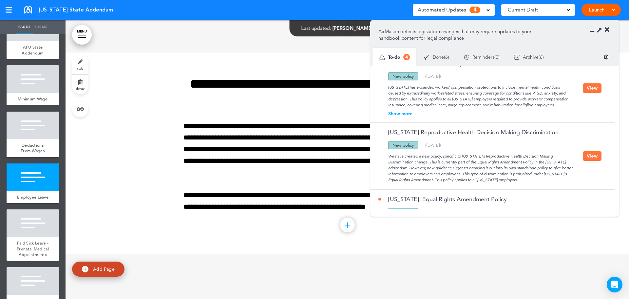
scroll to position [124, 0]
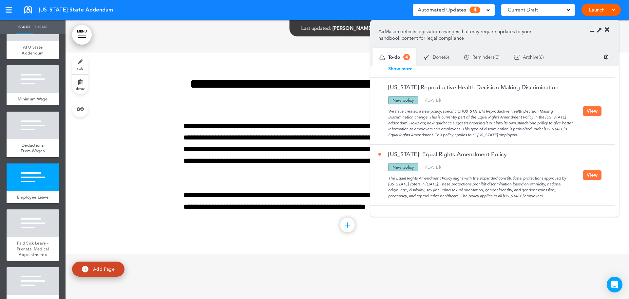
drag, startPoint x: 581, startPoint y: 174, endPoint x: 566, endPoint y: 176, distance: 14.9
click at [581, 174] on div "The Equal Rights Amendment Policy aligns with the expanded constitutional prote…" at bounding box center [480, 185] width 204 height 28
click at [592, 175] on button "View" at bounding box center [592, 175] width 19 height 10
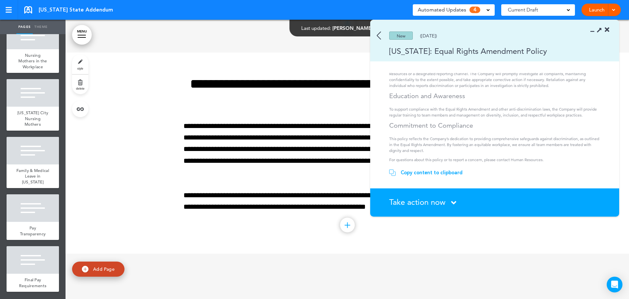
scroll to position [176, 0]
click at [382, 35] on div "New (12/04/2024)" at bounding box center [485, 35] width 230 height 8
click at [380, 35] on img at bounding box center [379, 35] width 4 height 8
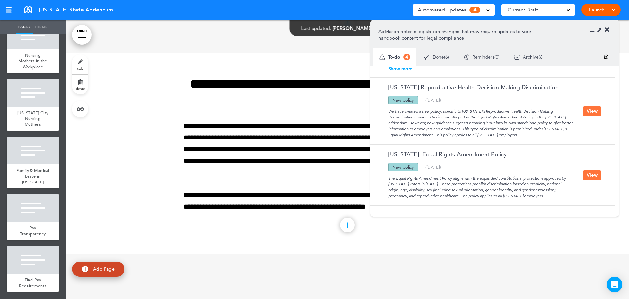
drag, startPoint x: 470, startPoint y: 123, endPoint x: 560, endPoint y: 135, distance: 91.2
click at [560, 135] on div "We have created a new policy, specific to New York's Reproductive Health Decisi…" at bounding box center [480, 120] width 204 height 33
click at [548, 135] on div "We have created a new policy, specific to New York's Reproductive Health Decisi…" at bounding box center [480, 120] width 204 height 33
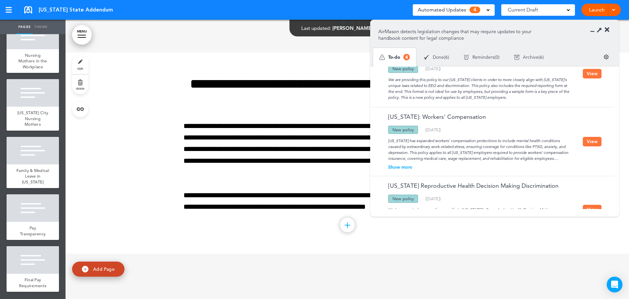
scroll to position [91, 0]
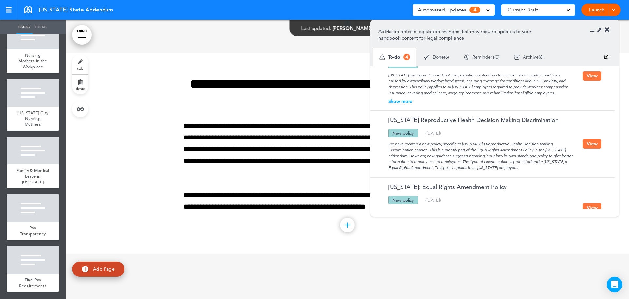
click at [595, 146] on button "View" at bounding box center [592, 144] width 19 height 10
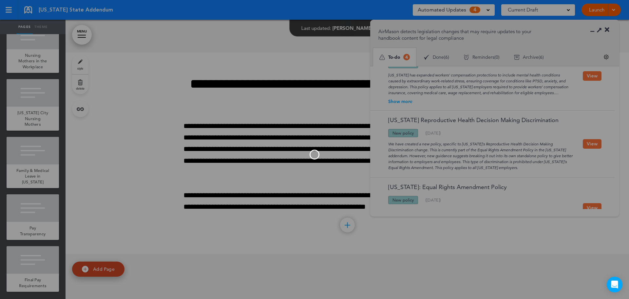
scroll to position [155, 0]
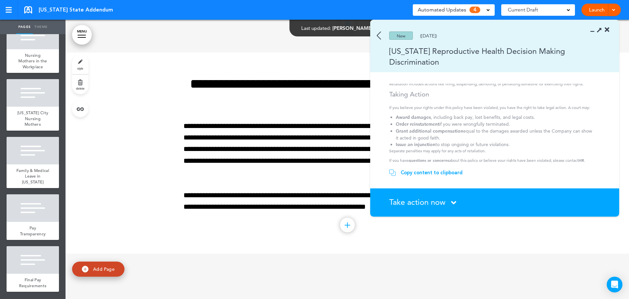
click at [377, 35] on img at bounding box center [379, 35] width 4 height 8
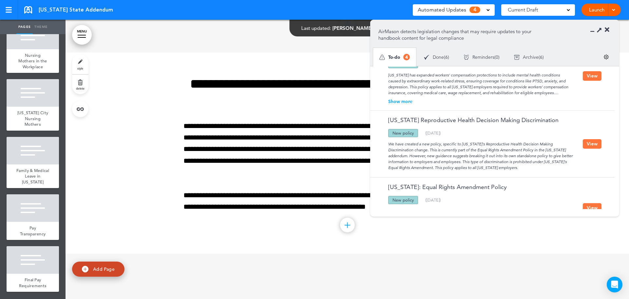
scroll to position [59, 0]
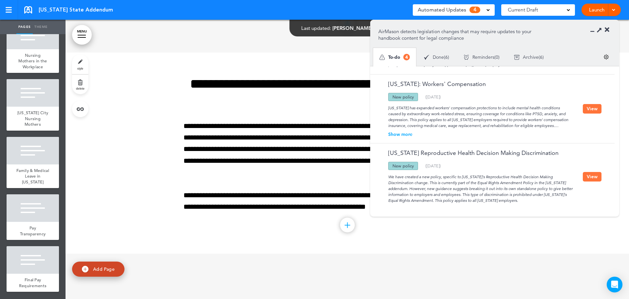
drag, startPoint x: 396, startPoint y: 133, endPoint x: 455, endPoint y: 136, distance: 59.1
click at [396, 133] on div "Show more" at bounding box center [480, 134] width 204 height 5
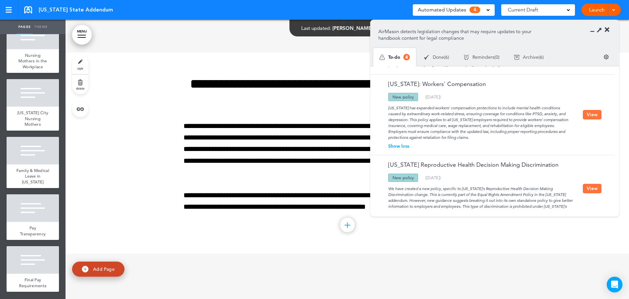
drag, startPoint x: 595, startPoint y: 113, endPoint x: 493, endPoint y: 137, distance: 105.0
click at [595, 112] on button "View" at bounding box center [592, 115] width 19 height 10
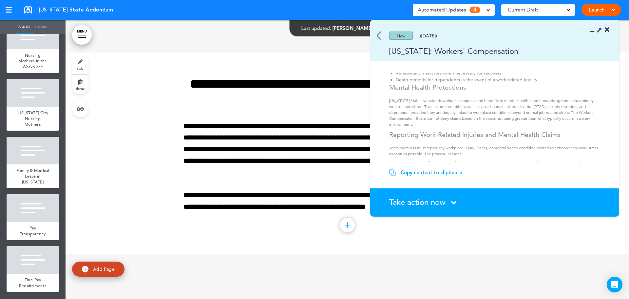
scroll to position [12, 0]
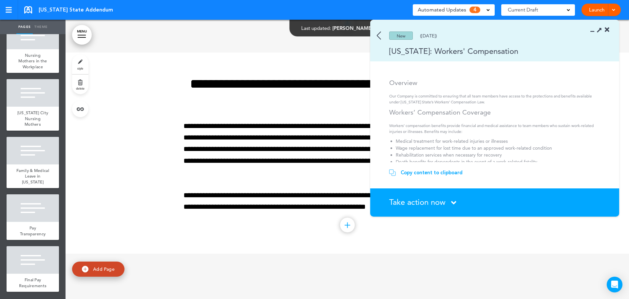
click at [379, 36] on img at bounding box center [379, 35] width 4 height 8
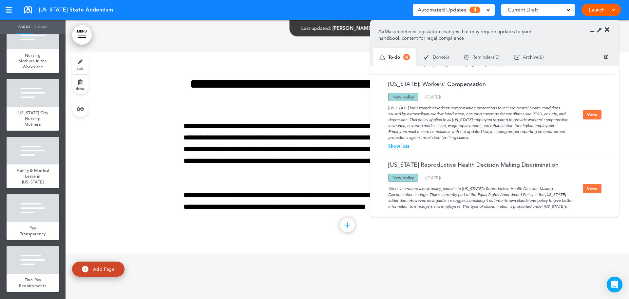
scroll to position [0, 0]
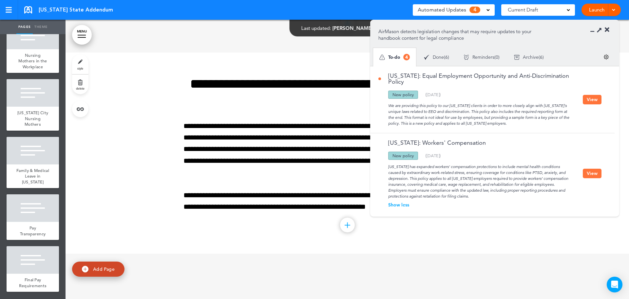
drag, startPoint x: 588, startPoint y: 99, endPoint x: 528, endPoint y: 113, distance: 61.5
click at [588, 99] on button "View" at bounding box center [592, 100] width 19 height 10
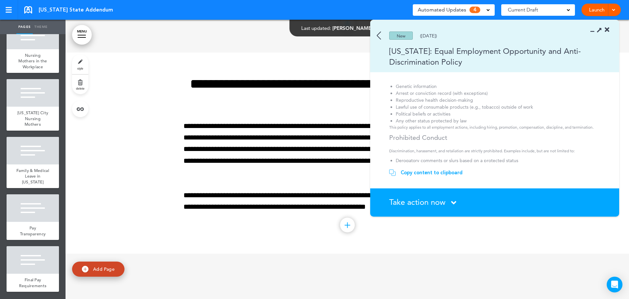
scroll to position [209, 0]
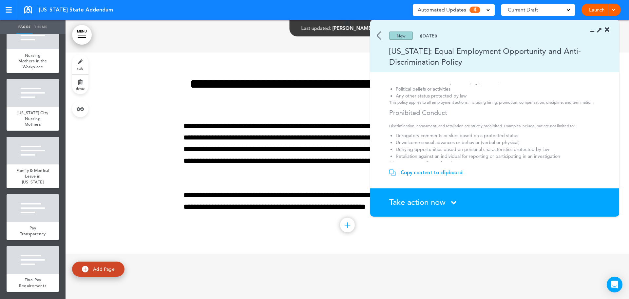
click at [379, 35] on img at bounding box center [379, 35] width 4 height 8
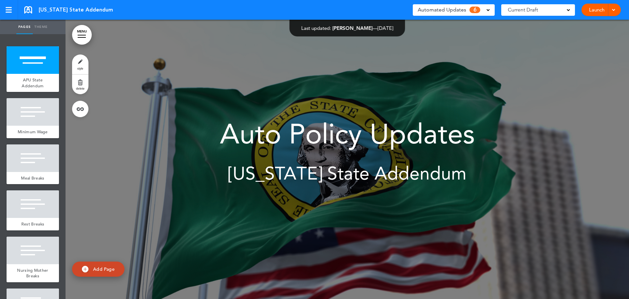
click at [485, 6] on div "Automated Updates 6" at bounding box center [454, 9] width 72 height 9
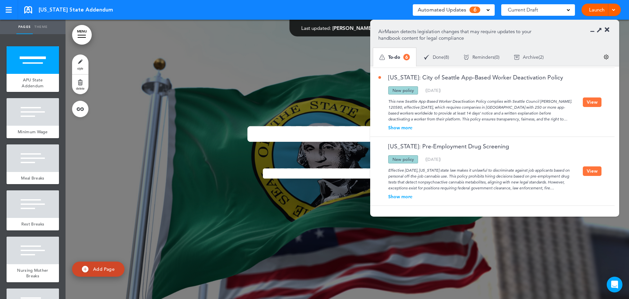
scroll to position [239, 0]
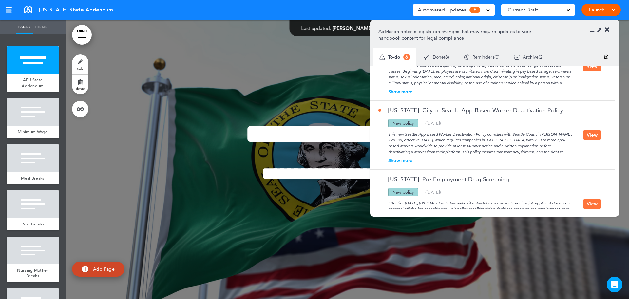
drag, startPoint x: 401, startPoint y: 161, endPoint x: 467, endPoint y: 165, distance: 66.0
click at [403, 160] on div "Show more" at bounding box center [480, 160] width 204 height 5
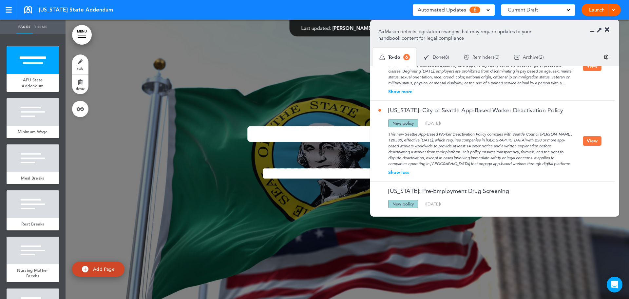
drag, startPoint x: 592, startPoint y: 140, endPoint x: 589, endPoint y: 139, distance: 3.3
click at [592, 139] on button "View" at bounding box center [592, 141] width 19 height 10
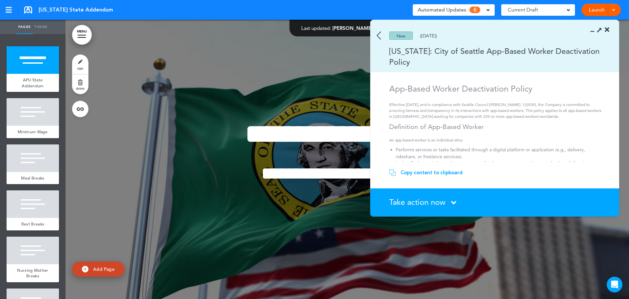
click at [414, 197] on section "Take action now Click here to change the status What would you like to do? I ha…" at bounding box center [494, 202] width 249 height 28
click at [415, 201] on span "Take action now" at bounding box center [417, 202] width 56 height 10
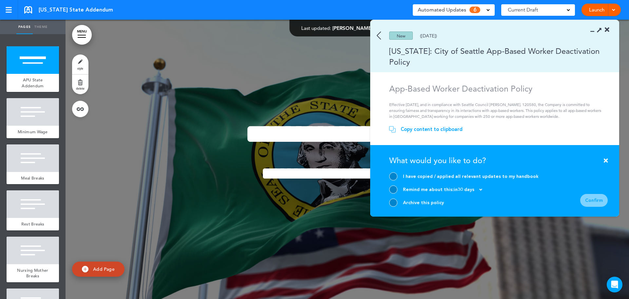
click at [392, 199] on div at bounding box center [393, 202] width 8 height 8
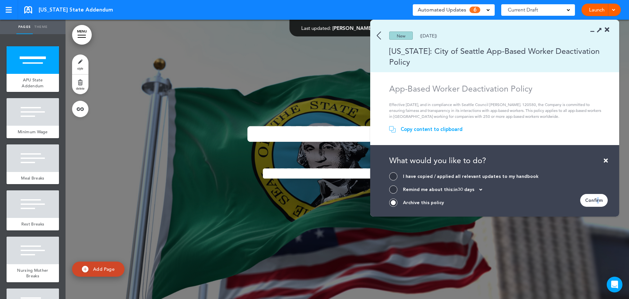
drag, startPoint x: 598, startPoint y: 199, endPoint x: 548, endPoint y: 206, distance: 51.3
click at [596, 198] on div "Confirm" at bounding box center [594, 200] width 28 height 13
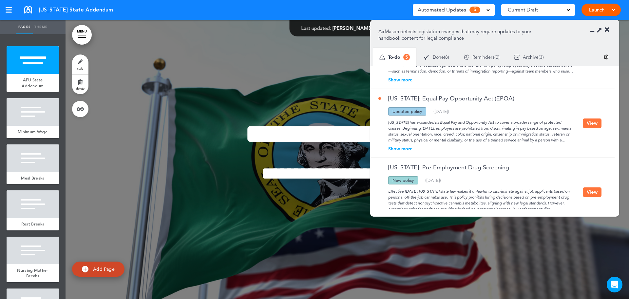
scroll to position [170, 0]
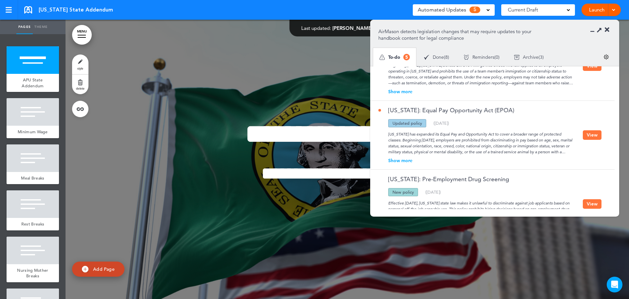
click at [408, 160] on div "Show more" at bounding box center [480, 160] width 204 height 5
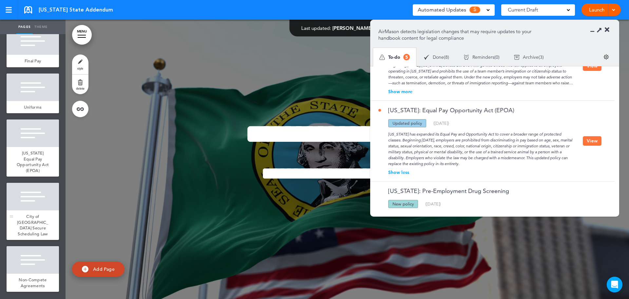
scroll to position [688, 0]
drag, startPoint x: 35, startPoint y: 152, endPoint x: 48, endPoint y: 187, distance: 37.5
click at [35, 147] on div at bounding box center [33, 133] width 52 height 28
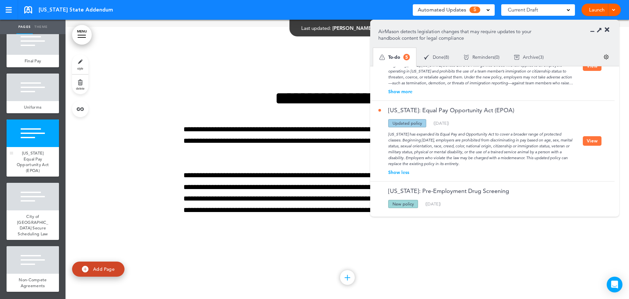
scroll to position [4849, 0]
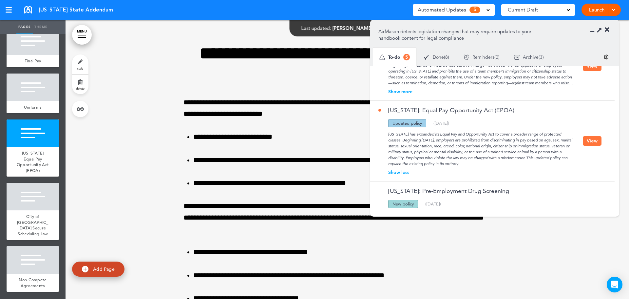
click at [590, 142] on button "View" at bounding box center [592, 141] width 19 height 10
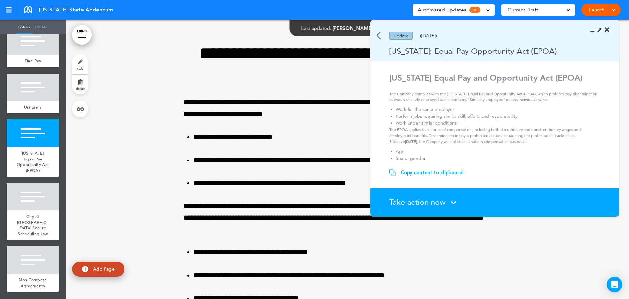
click at [425, 172] on div "Copy content to clipboard" at bounding box center [432, 172] width 62 height 7
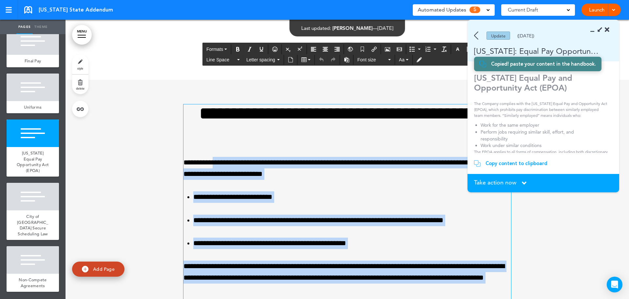
scroll to position [4783, 0]
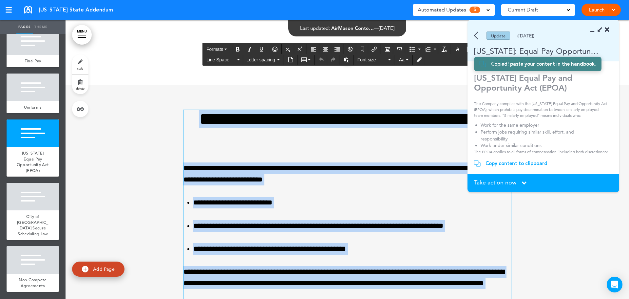
drag, startPoint x: 376, startPoint y: 192, endPoint x: 182, endPoint y: 114, distance: 209.3
paste div
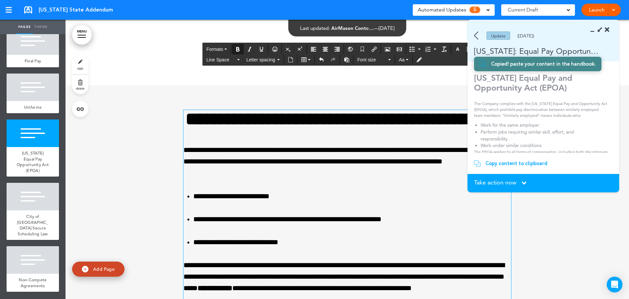
click at [356, 128] on strong "**********" at bounding box center [347, 119] width 324 height 18
click at [355, 128] on strong "**********" at bounding box center [347, 119] width 324 height 18
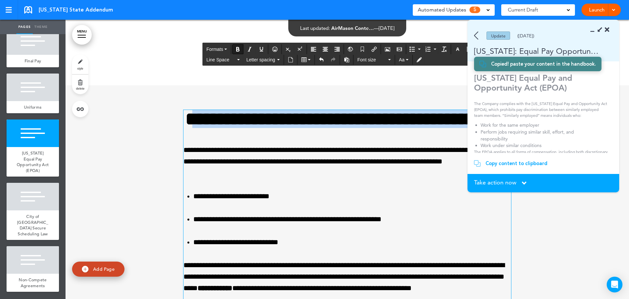
drag, startPoint x: 451, startPoint y: 138, endPoint x: 250, endPoint y: 124, distance: 200.7
click at [250, 125] on h1 "**********" at bounding box center [348, 119] width 328 height 18
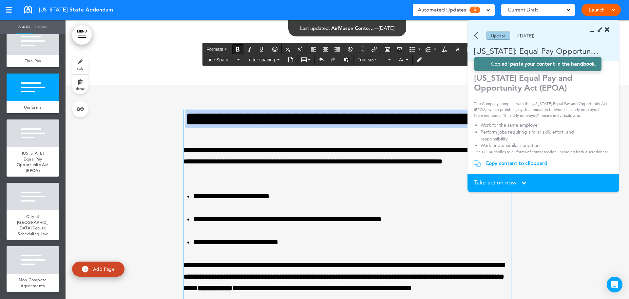
drag, startPoint x: 235, startPoint y: 49, endPoint x: 254, endPoint y: 134, distance: 87.3
click at [235, 49] on button "Bold" at bounding box center [238, 49] width 10 height 9
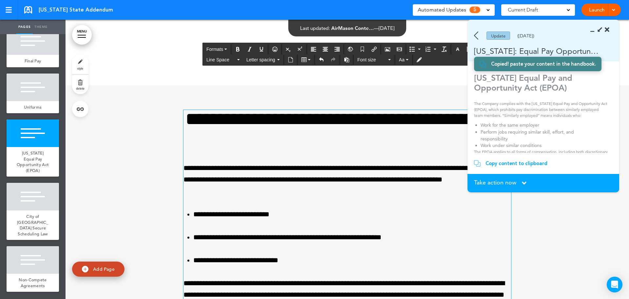
click at [253, 133] on h1 "**********" at bounding box center [348, 128] width 328 height 36
drag, startPoint x: 418, startPoint y: 156, endPoint x: 416, endPoint y: 145, distance: 10.5
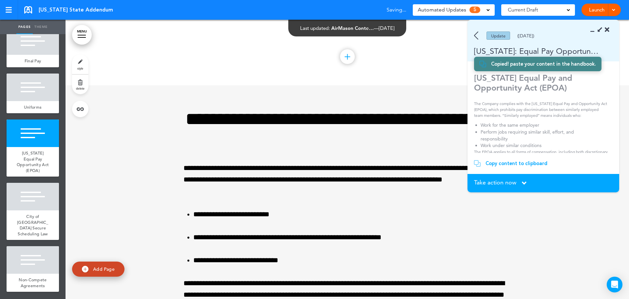
click at [498, 181] on span "Take action now" at bounding box center [495, 182] width 42 height 6
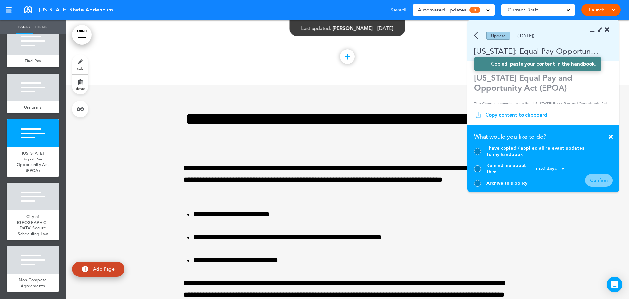
click at [478, 155] on div at bounding box center [477, 151] width 7 height 7
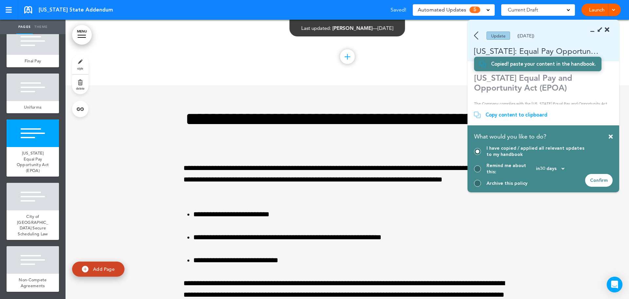
click at [606, 178] on div "Confirm" at bounding box center [599, 180] width 28 height 13
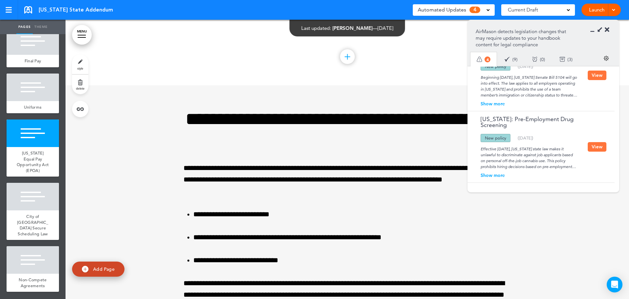
scroll to position [120, 0]
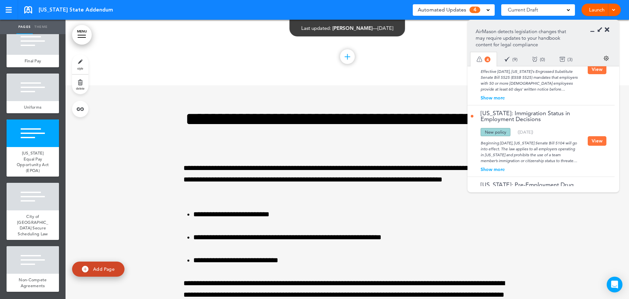
drag, startPoint x: 503, startPoint y: 169, endPoint x: 562, endPoint y: 162, distance: 59.1
click at [503, 169] on div "Show more" at bounding box center [529, 169] width 117 height 5
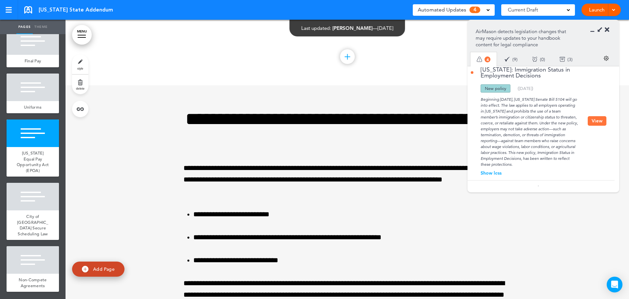
scroll to position [152, 0]
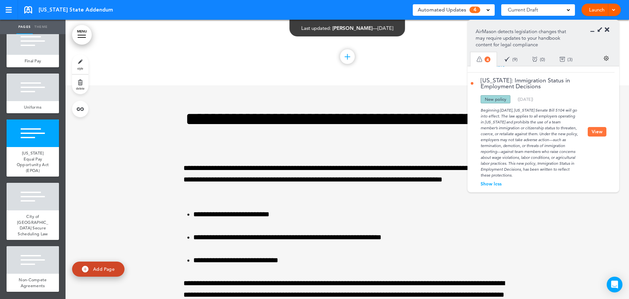
click at [599, 120] on div "[US_STATE]: Immigration Status in Employment Decisions Updated policy New polic…" at bounding box center [540, 131] width 144 height 118
click at [600, 132] on button "View" at bounding box center [597, 132] width 19 height 10
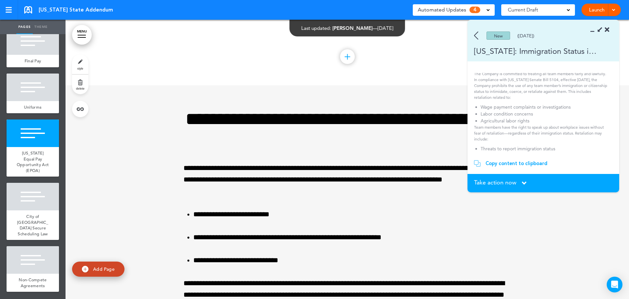
scroll to position [78, 0]
click at [499, 181] on span "Take action now" at bounding box center [495, 182] width 42 height 6
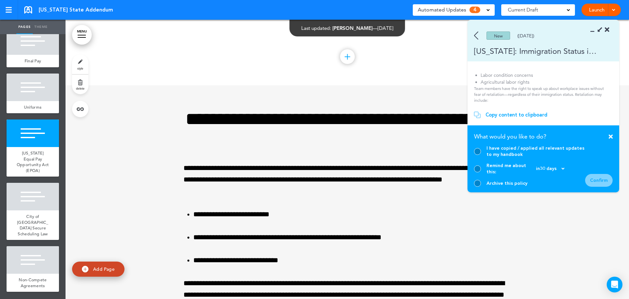
drag, startPoint x: 482, startPoint y: 185, endPoint x: 480, endPoint y: 182, distance: 4.3
click at [482, 185] on div "Archive this policy" at bounding box center [529, 183] width 111 height 7
drag, startPoint x: 480, startPoint y: 182, endPoint x: 546, endPoint y: 182, distance: 66.5
click at [479, 182] on div at bounding box center [477, 183] width 7 height 7
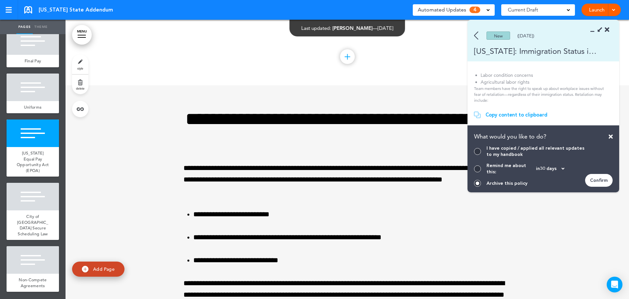
click at [600, 183] on div "Confirm" at bounding box center [599, 180] width 28 height 13
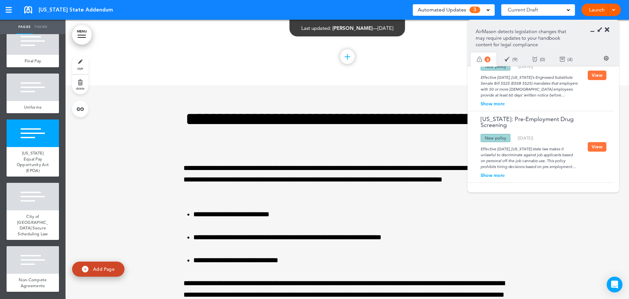
scroll to position [81, 0]
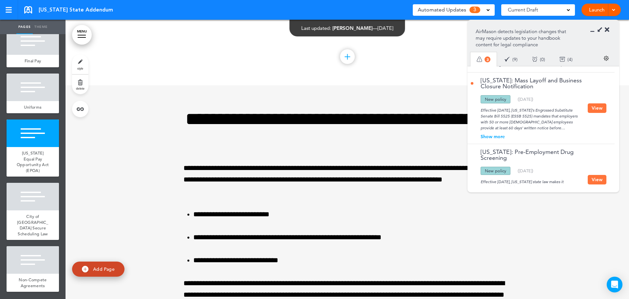
click at [597, 107] on button "View" at bounding box center [597, 108] width 19 height 10
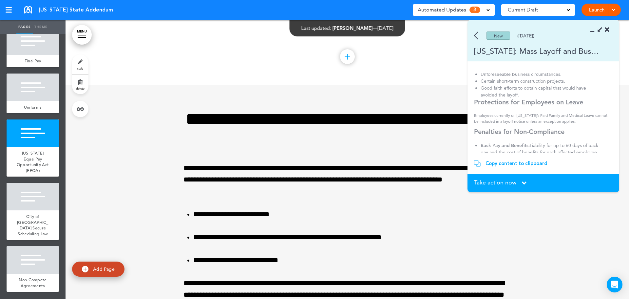
scroll to position [254, 0]
click at [511, 175] on section "Take action now Click here to change the status What would you like to do? I ha…" at bounding box center [544, 183] width 152 height 18
drag, startPoint x: 515, startPoint y: 180, endPoint x: 524, endPoint y: 137, distance: 43.4
click at [515, 179] on span "Take action now" at bounding box center [495, 182] width 42 height 6
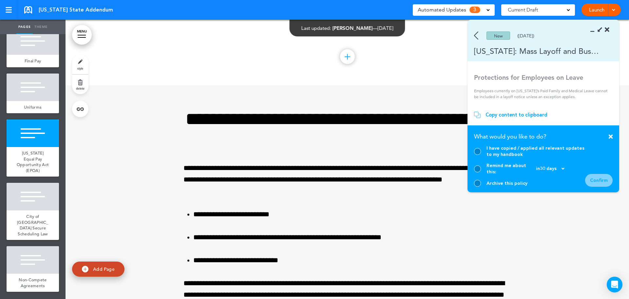
click at [476, 183] on div at bounding box center [477, 183] width 7 height 7
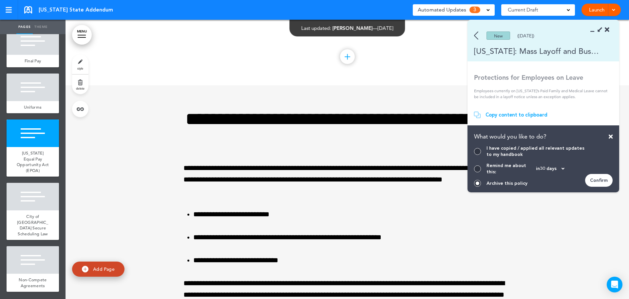
click at [604, 180] on div "Confirm" at bounding box center [599, 180] width 28 height 13
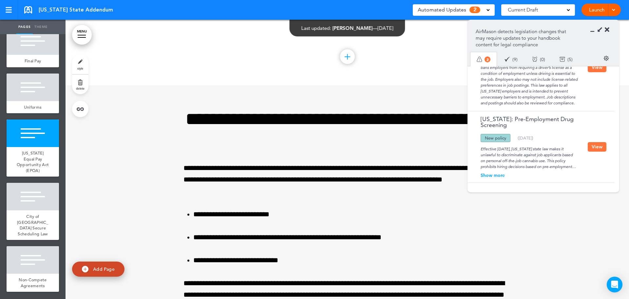
scroll to position [0, 0]
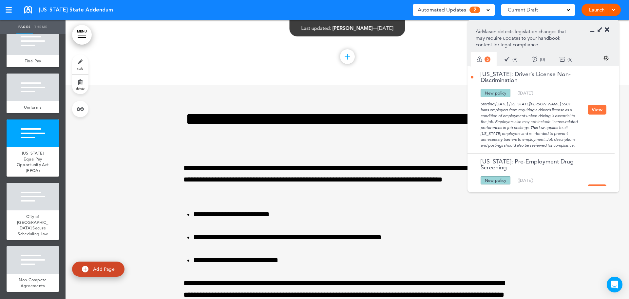
click at [590, 110] on button "View" at bounding box center [597, 110] width 19 height 10
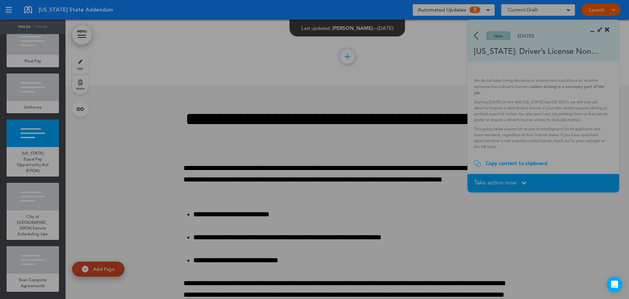
scroll to position [23, 0]
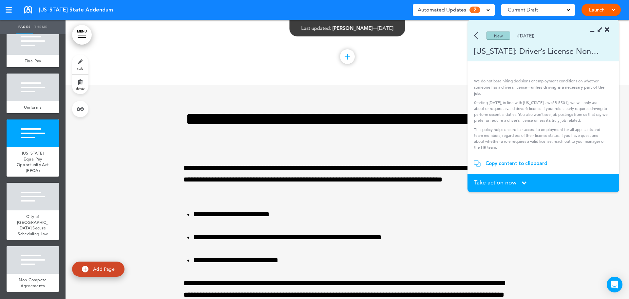
click at [519, 184] on div "Take action now Click here to change the status" at bounding box center [543, 182] width 139 height 7
click at [498, 181] on span "Take action now" at bounding box center [495, 182] width 42 height 6
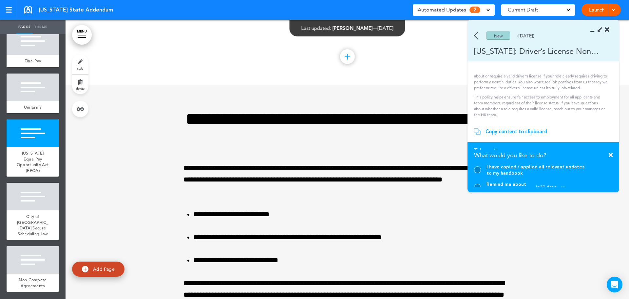
scroll to position [66, 0]
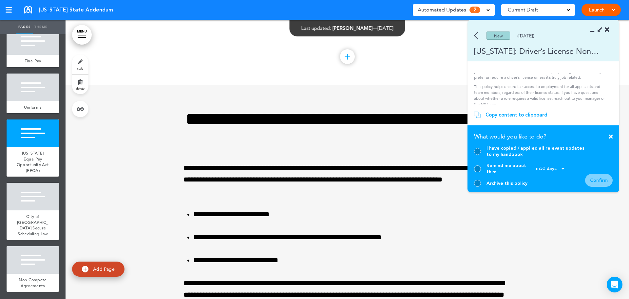
click at [479, 181] on div at bounding box center [477, 183] width 7 height 7
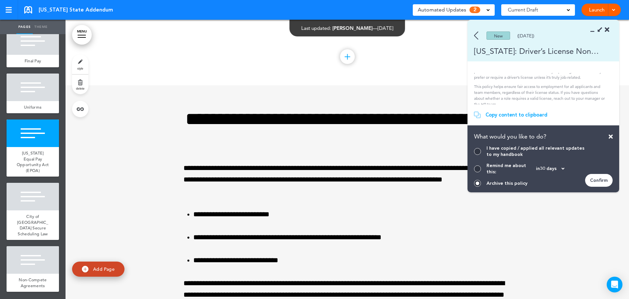
click at [597, 181] on div "Confirm" at bounding box center [599, 180] width 28 height 13
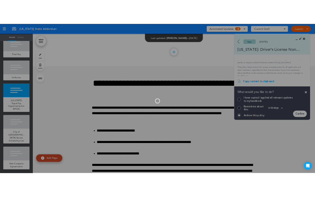
scroll to position [23, 0]
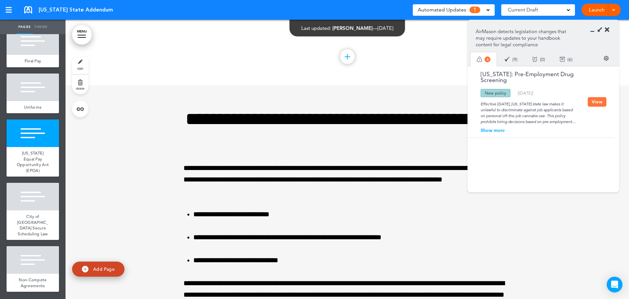
drag, startPoint x: 607, startPoint y: 28, endPoint x: 573, endPoint y: 58, distance: 45.0
click at [607, 28] on icon at bounding box center [607, 30] width 5 height 7
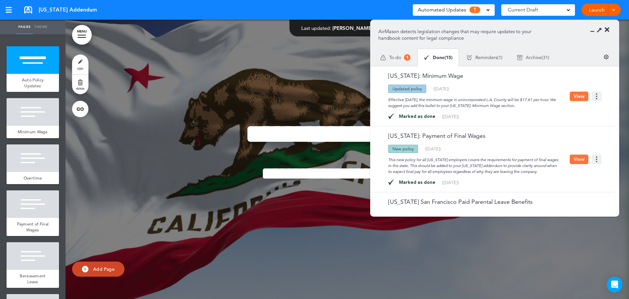
drag, startPoint x: 607, startPoint y: 29, endPoint x: 459, endPoint y: 1, distance: 151.0
click at [607, 29] on icon at bounding box center [607, 30] width 5 height 7
